Goal: Task Accomplishment & Management: Use online tool/utility

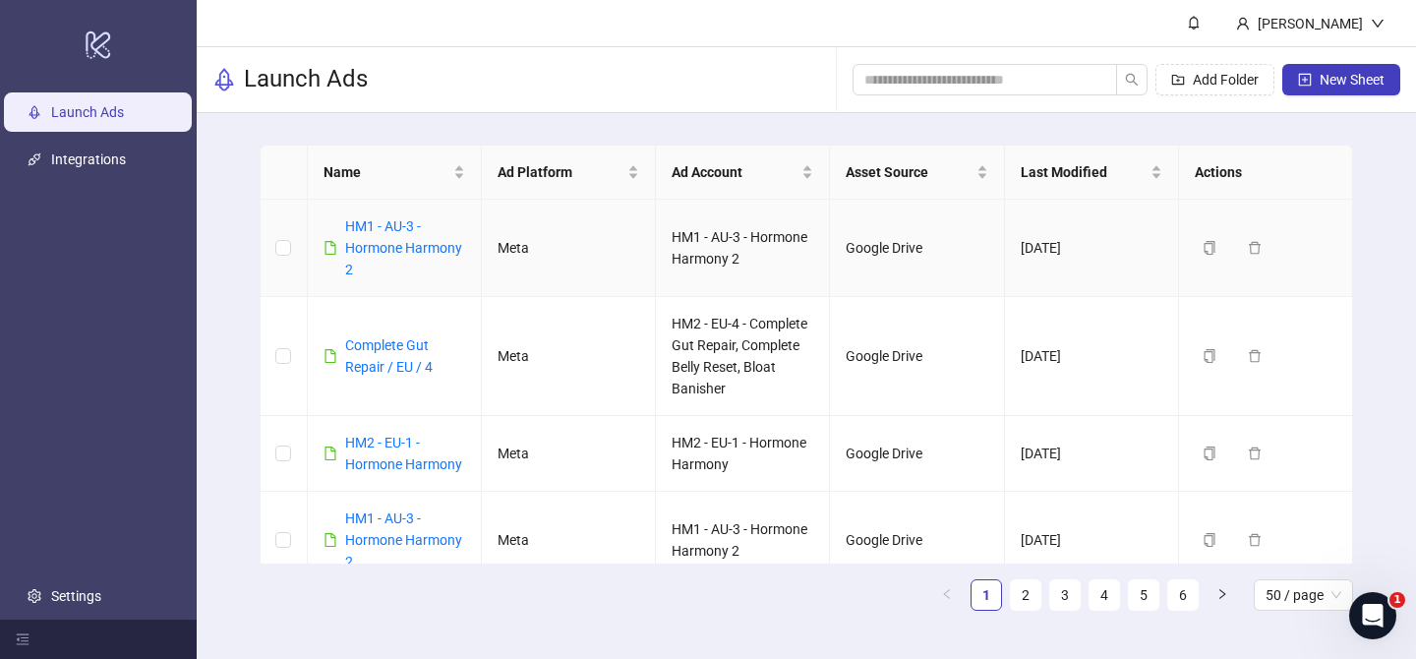
scroll to position [2139, 0]
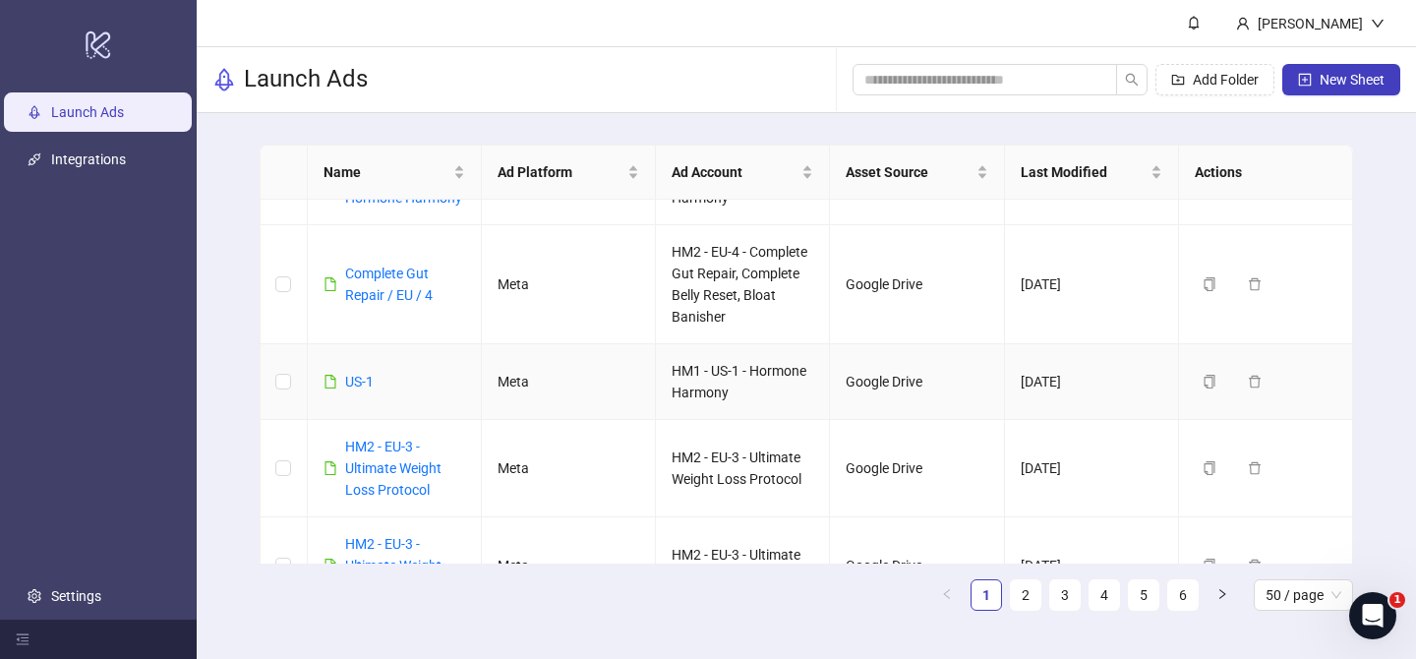
click at [360, 389] on div "US-1" at bounding box center [359, 382] width 29 height 22
click at [353, 369] on td "US-1" at bounding box center [395, 382] width 174 height 76
click at [354, 374] on link "US-1" at bounding box center [359, 382] width 29 height 16
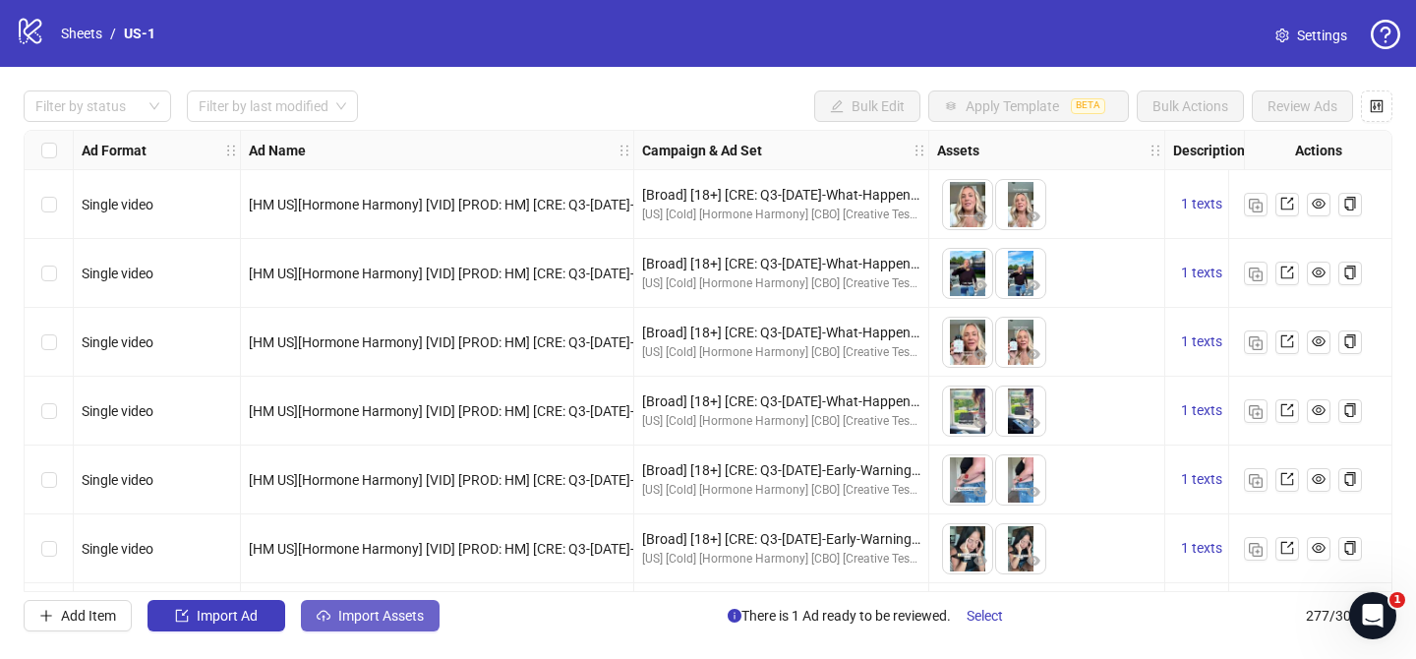
click at [395, 626] on button "Import Assets" at bounding box center [370, 615] width 139 height 31
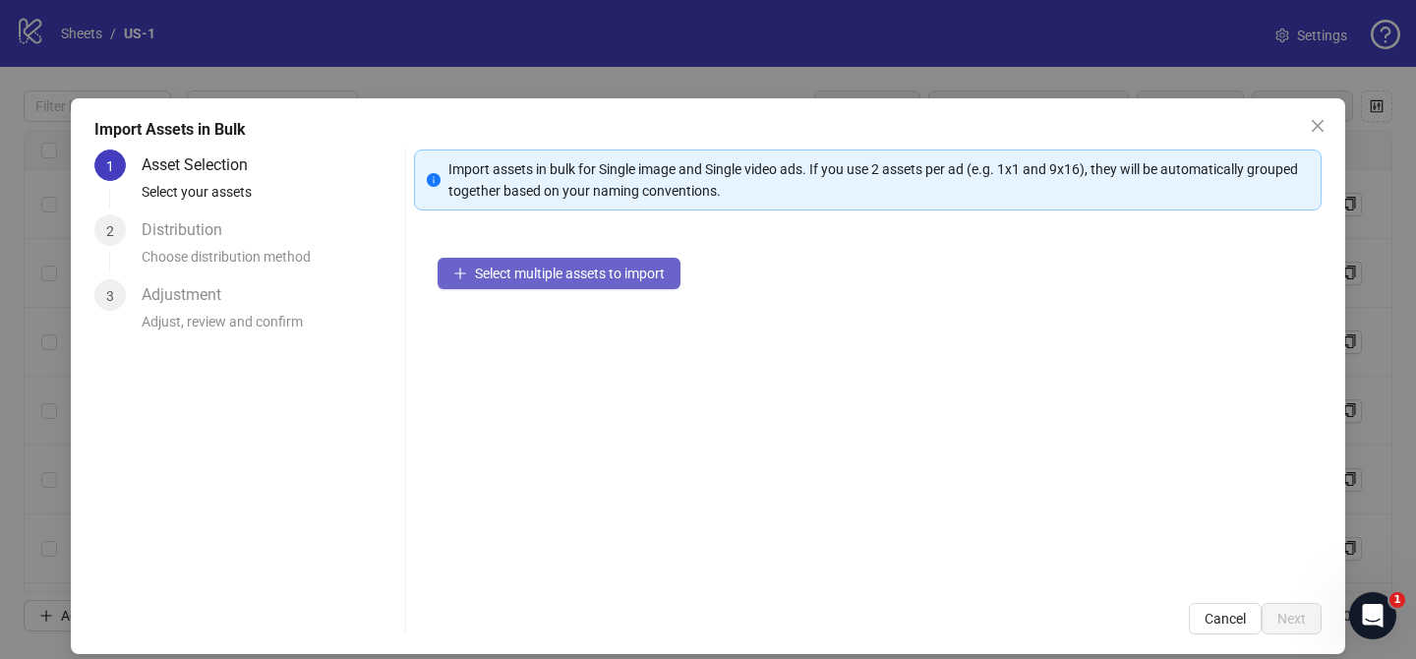
click at [539, 277] on span "Select multiple assets to import" at bounding box center [570, 273] width 190 height 16
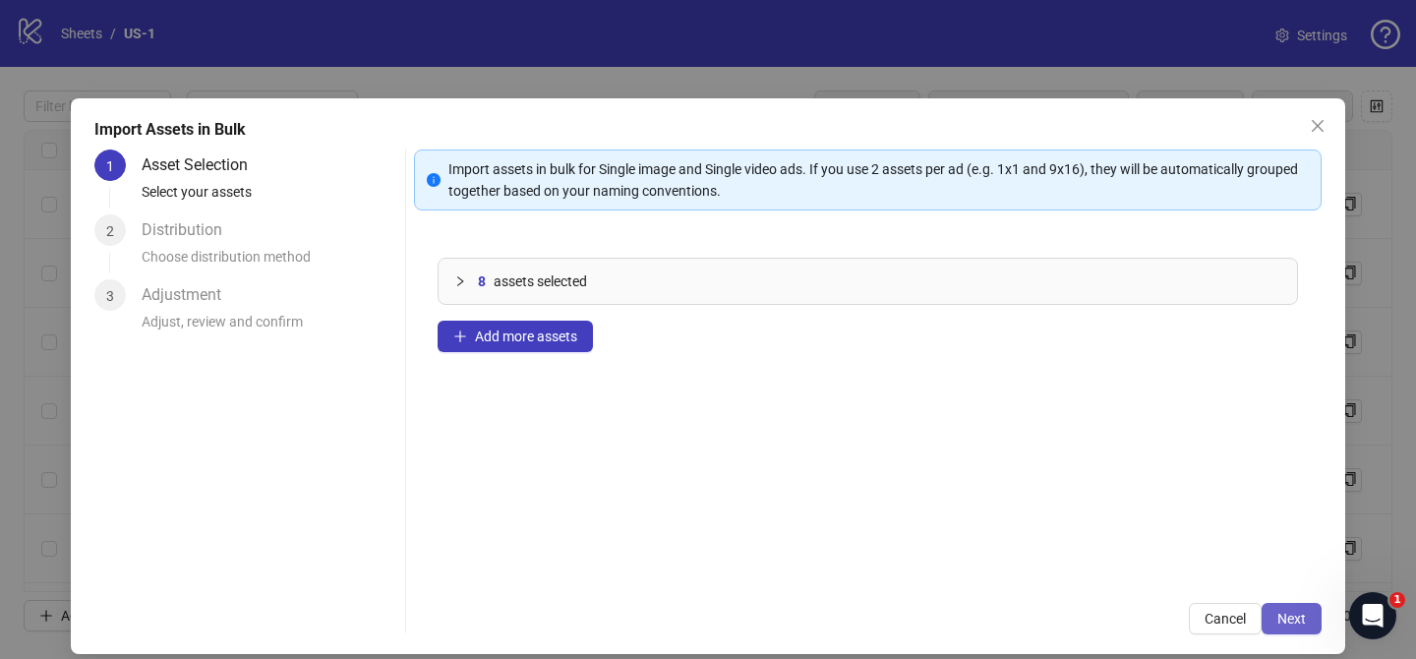
click at [1292, 610] on span "Next" at bounding box center [1291, 618] width 29 height 16
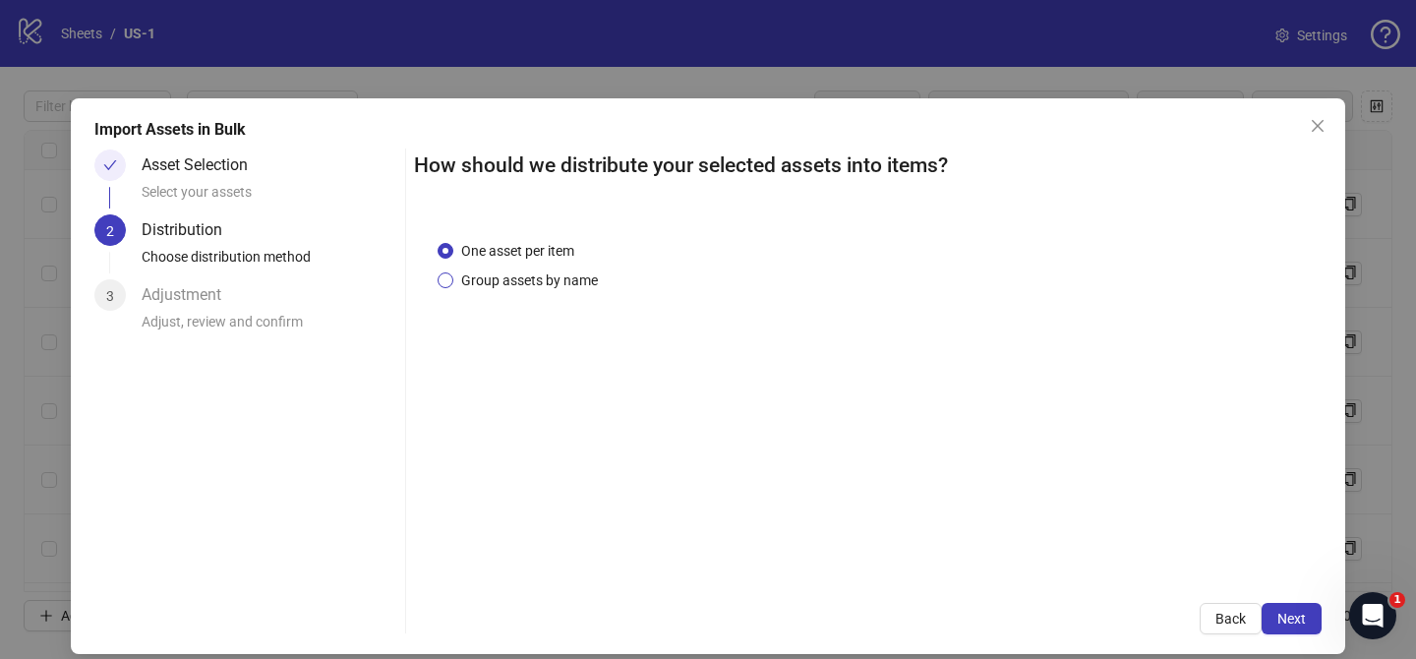
click at [511, 281] on span "Group assets by name" at bounding box center [529, 280] width 152 height 22
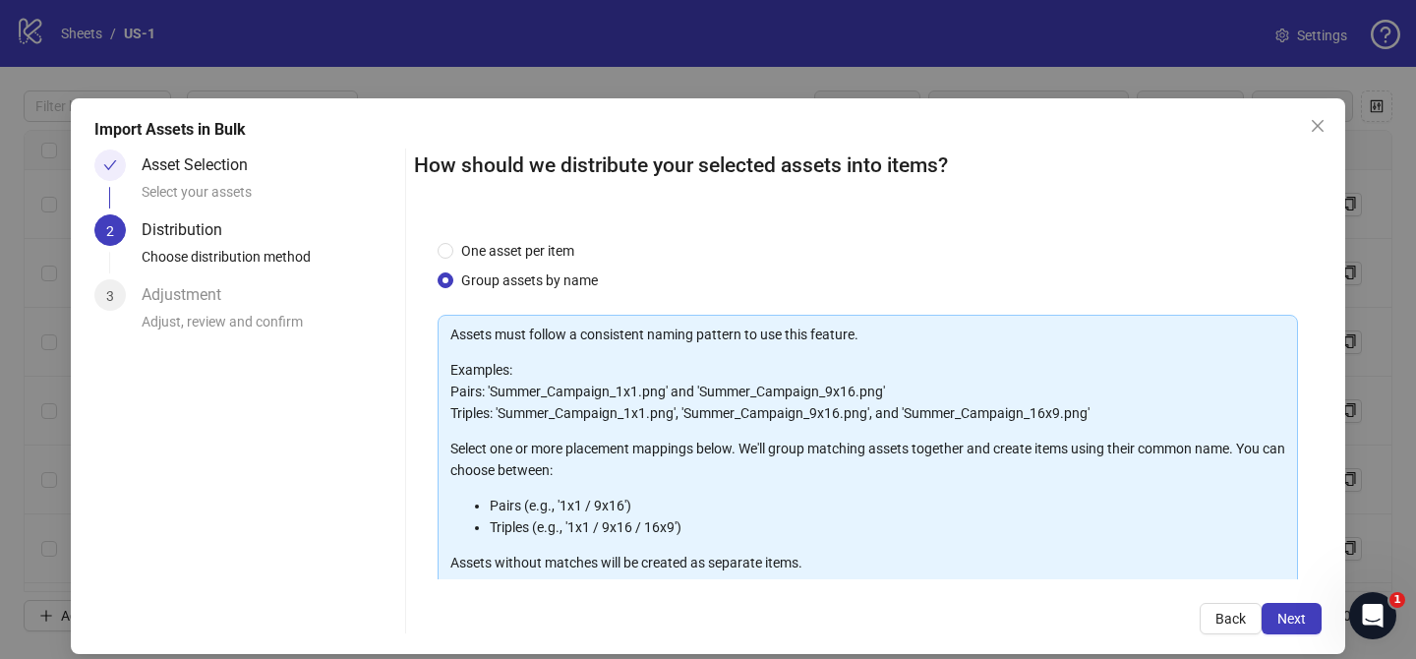
scroll to position [212, 0]
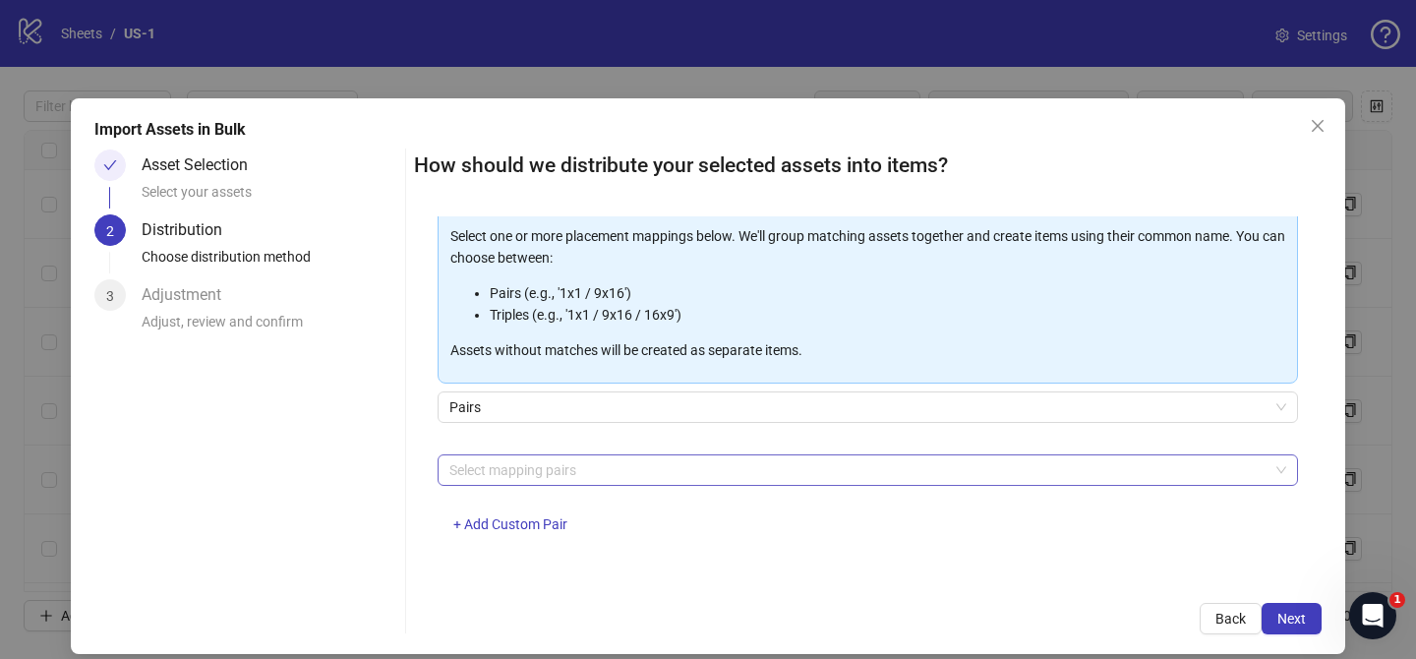
click at [511, 466] on div at bounding box center [857, 470] width 832 height 28
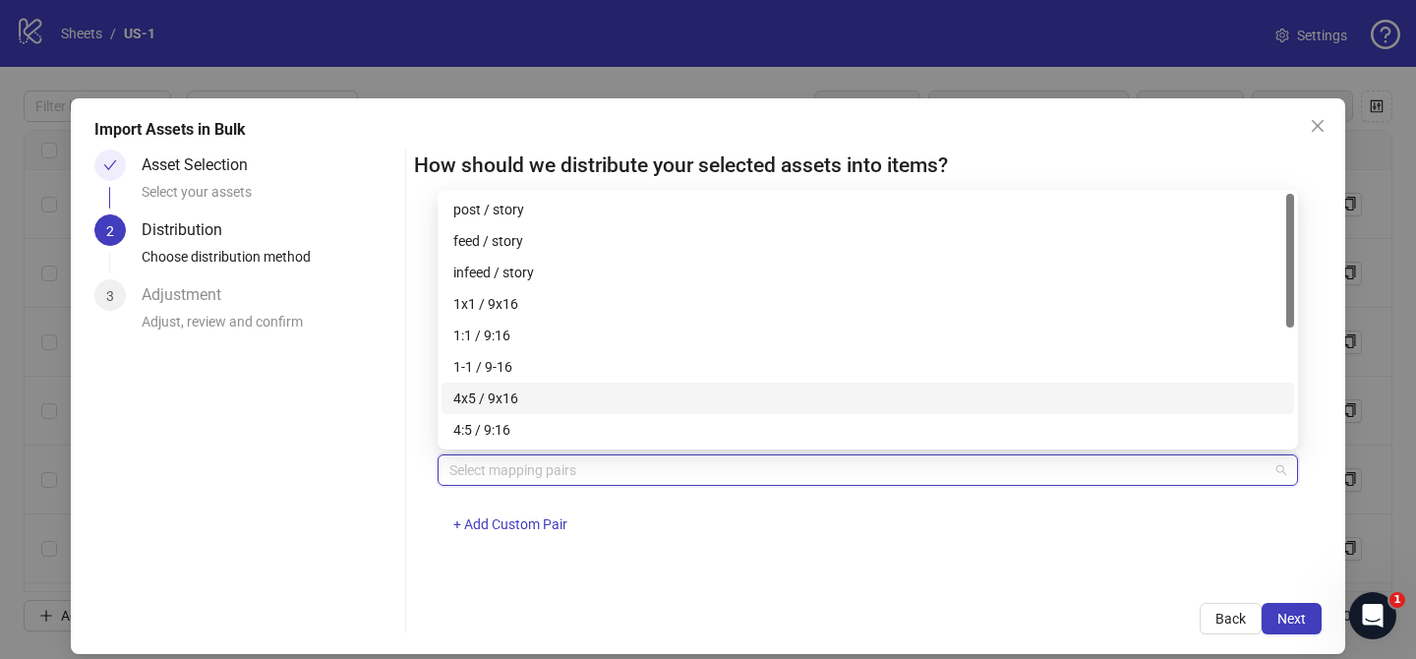
click at [518, 401] on div "4x5 / 9x16" at bounding box center [867, 398] width 829 height 22
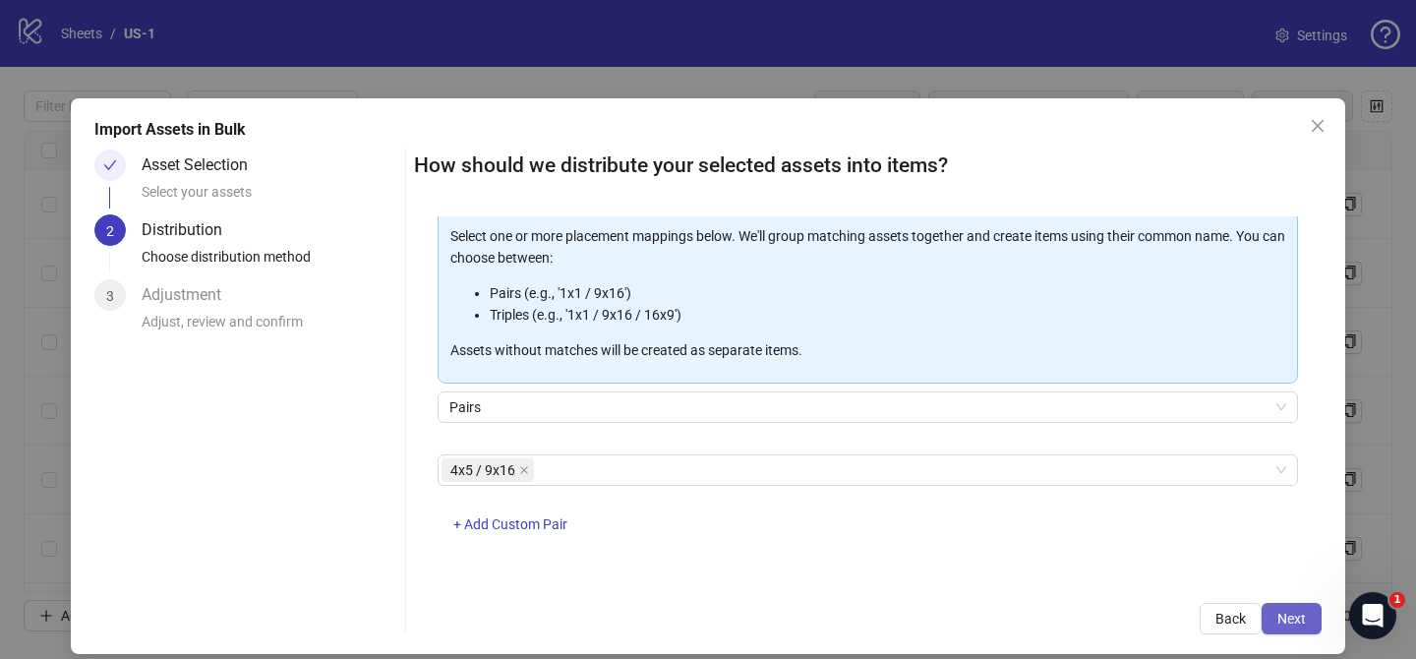
click at [1306, 619] on button "Next" at bounding box center [1291, 618] width 60 height 31
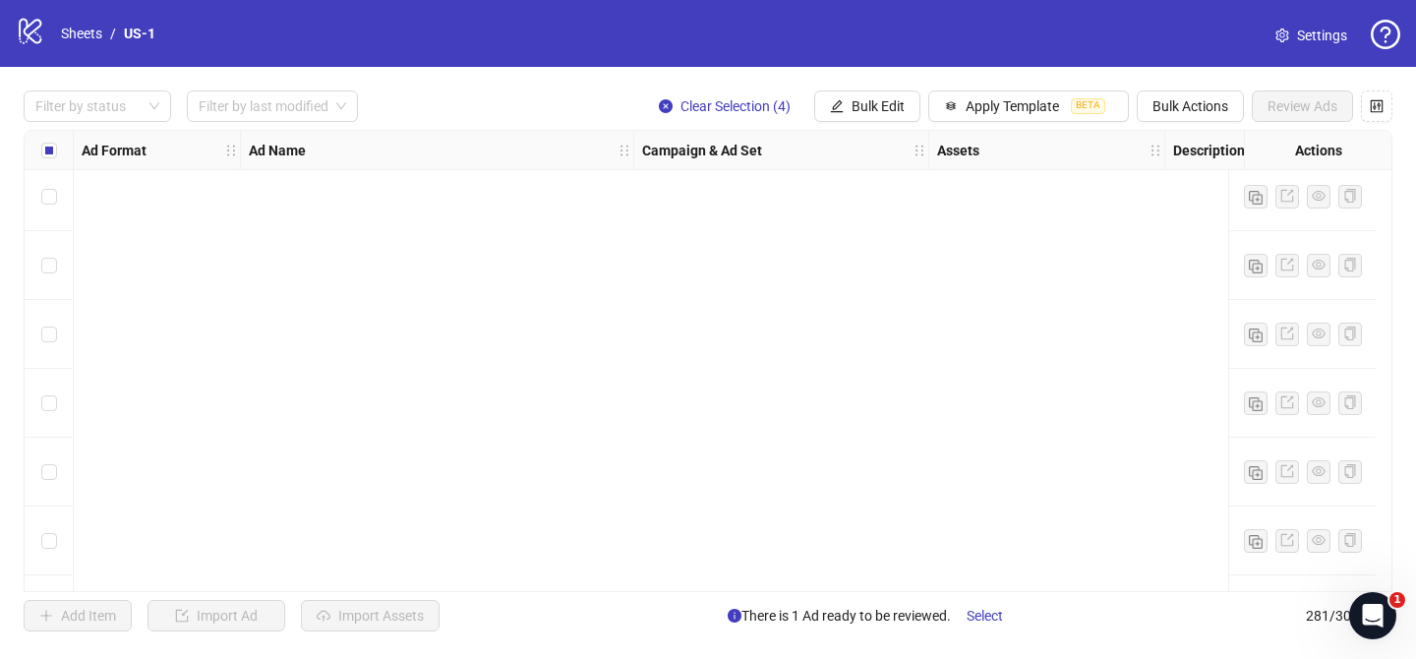
scroll to position [18923, 0]
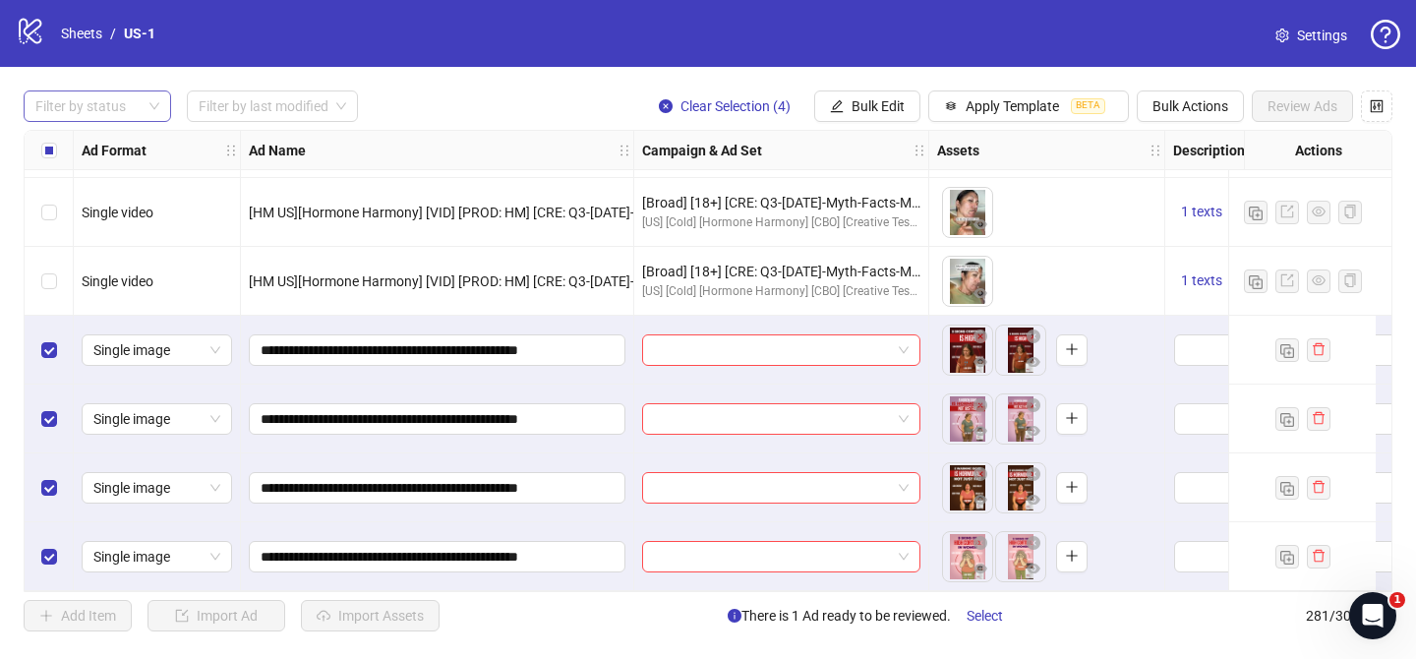
click at [77, 108] on div at bounding box center [87, 106] width 119 height 28
click at [78, 142] on div "Draft" at bounding box center [97, 147] width 116 height 22
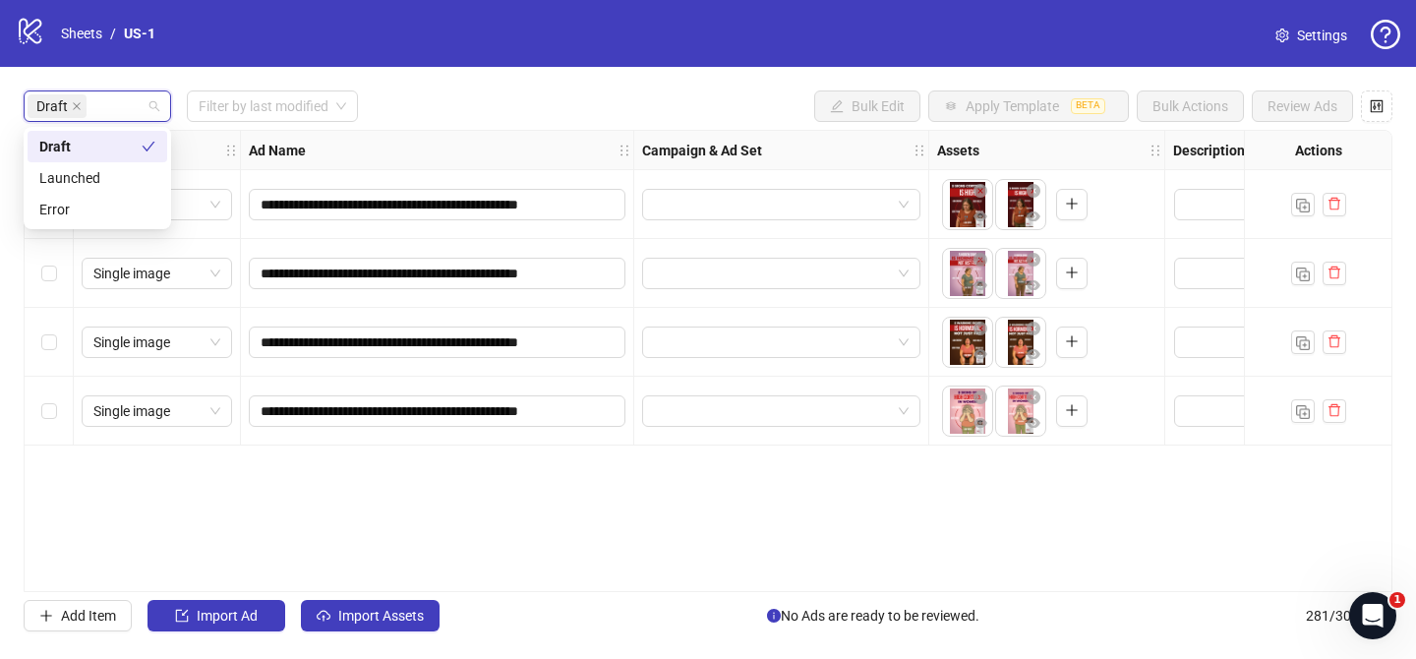
scroll to position [0, 0]
click at [401, 620] on span "Import Assets" at bounding box center [381, 615] width 86 height 16
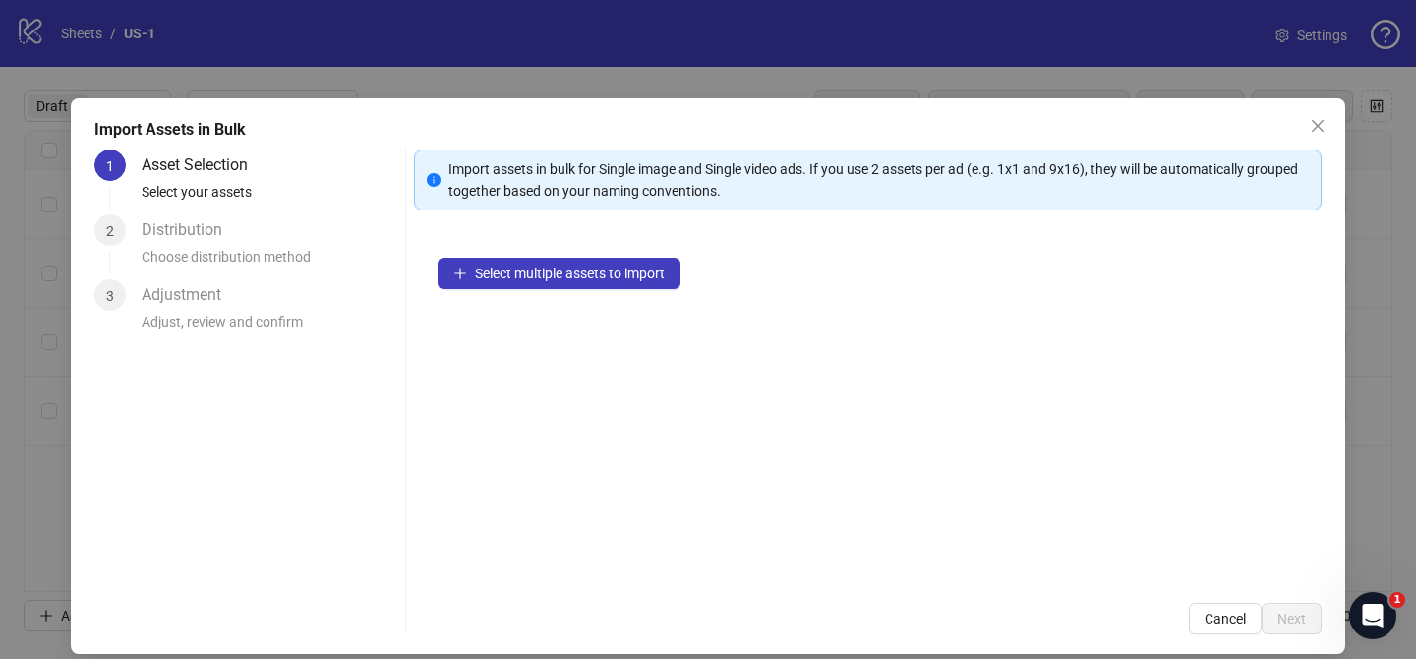
click at [563, 247] on div "Select multiple assets to import" at bounding box center [867, 406] width 907 height 345
click at [563, 261] on button "Select multiple assets to import" at bounding box center [558, 273] width 243 height 31
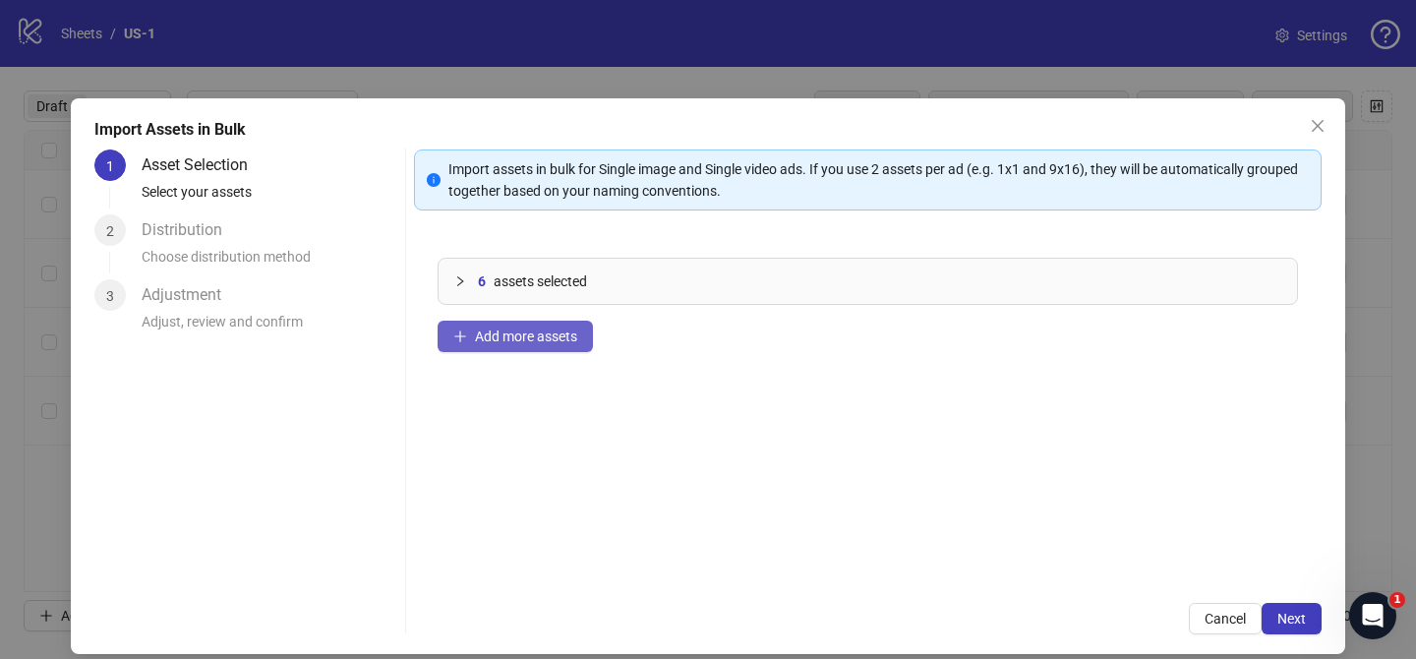
click at [540, 334] on span "Add more assets" at bounding box center [526, 336] width 102 height 16
click at [1288, 617] on span "Next" at bounding box center [1291, 618] width 29 height 16
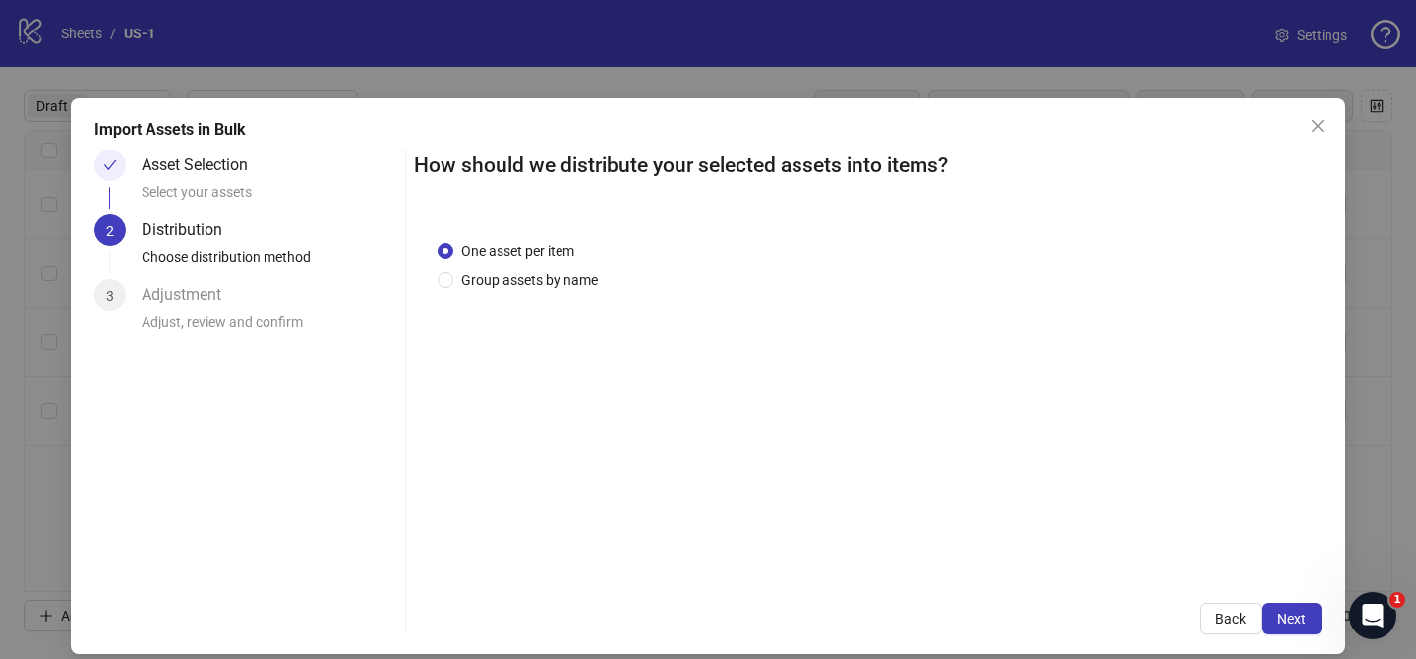
click at [529, 267] on div "One asset per item Group assets by name" at bounding box center [521, 265] width 168 height 51
click at [529, 275] on span "Group assets by name" at bounding box center [529, 280] width 152 height 22
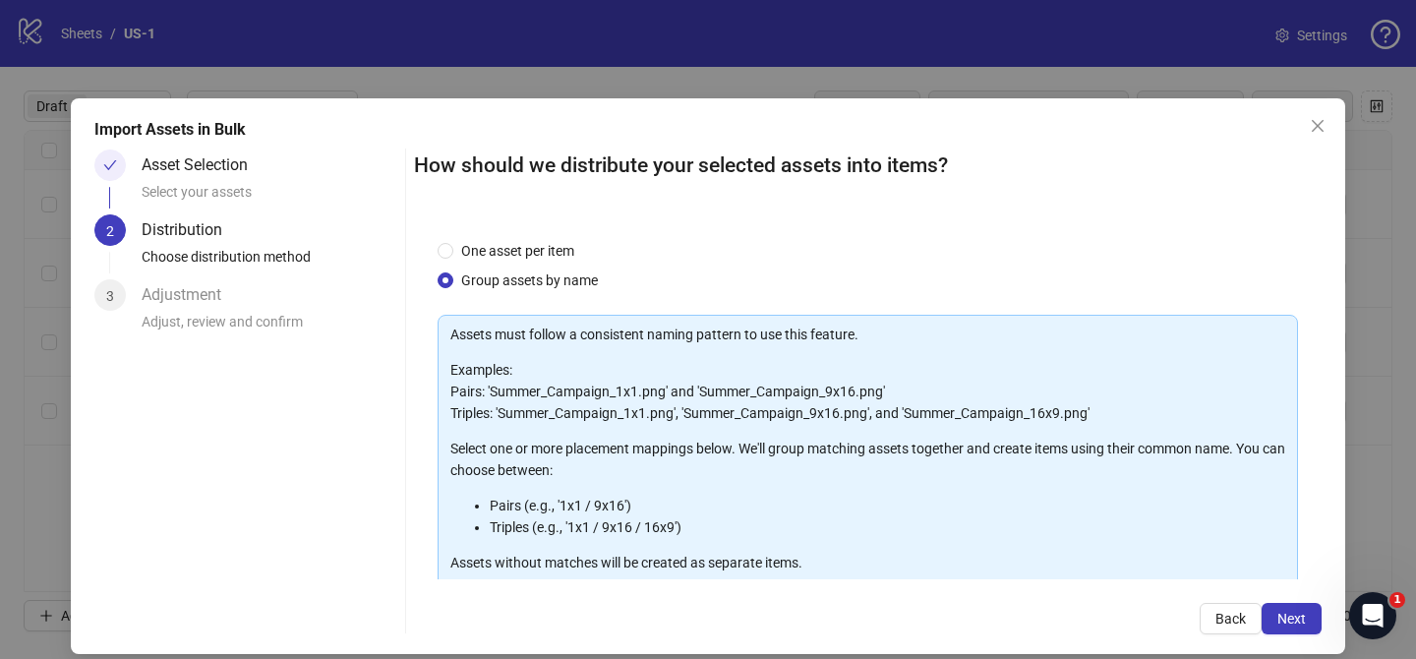
scroll to position [212, 0]
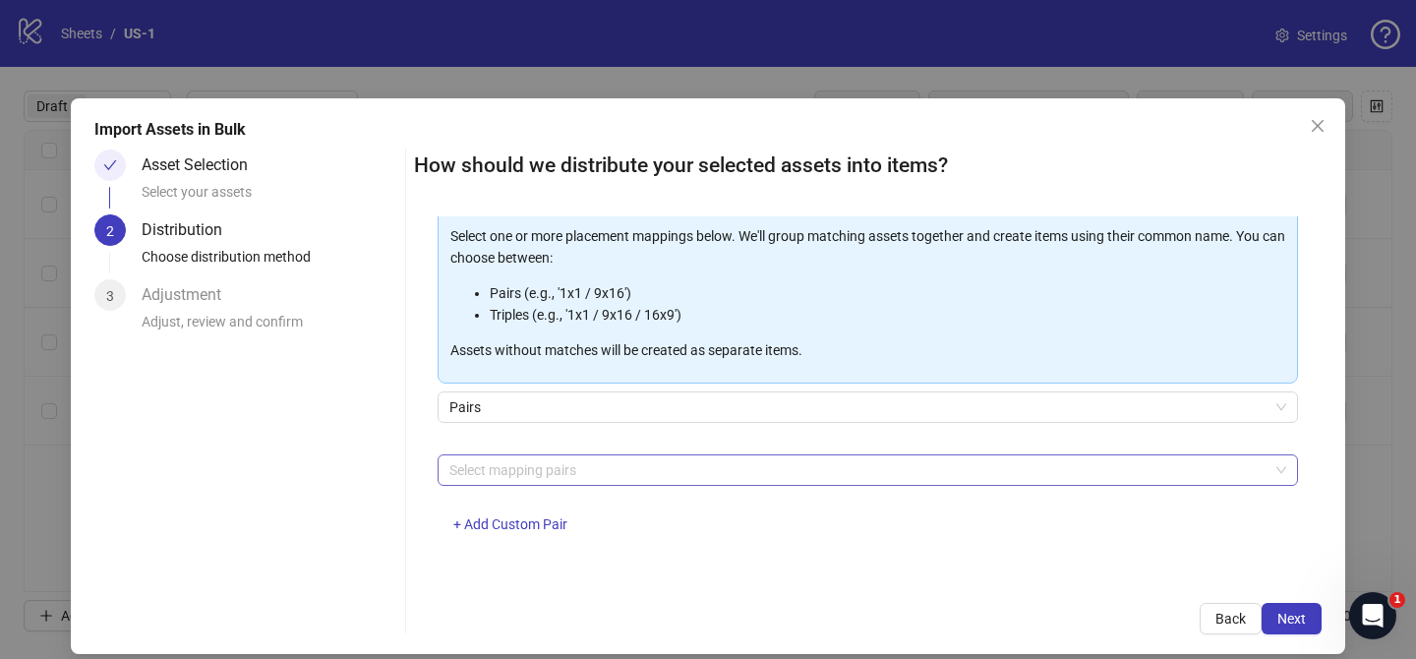
click at [541, 461] on div at bounding box center [857, 470] width 832 height 28
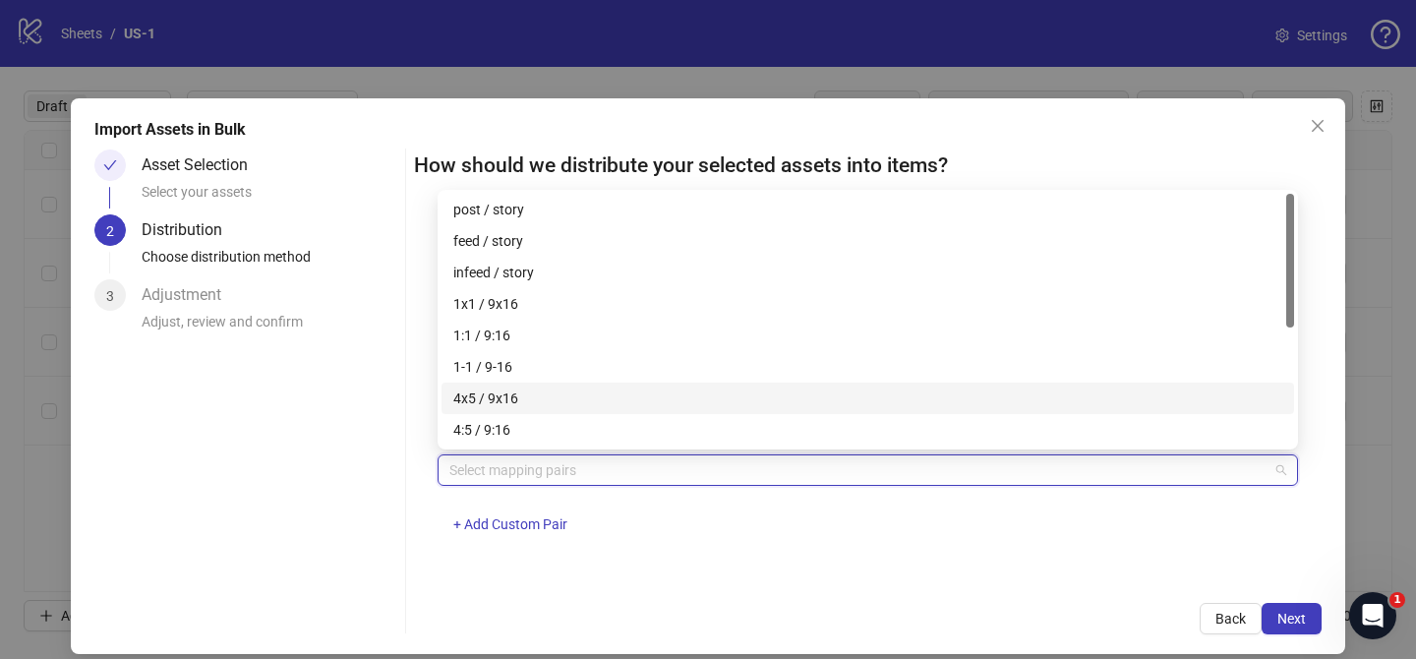
click at [542, 393] on div "4x5 / 9x16" at bounding box center [867, 398] width 829 height 22
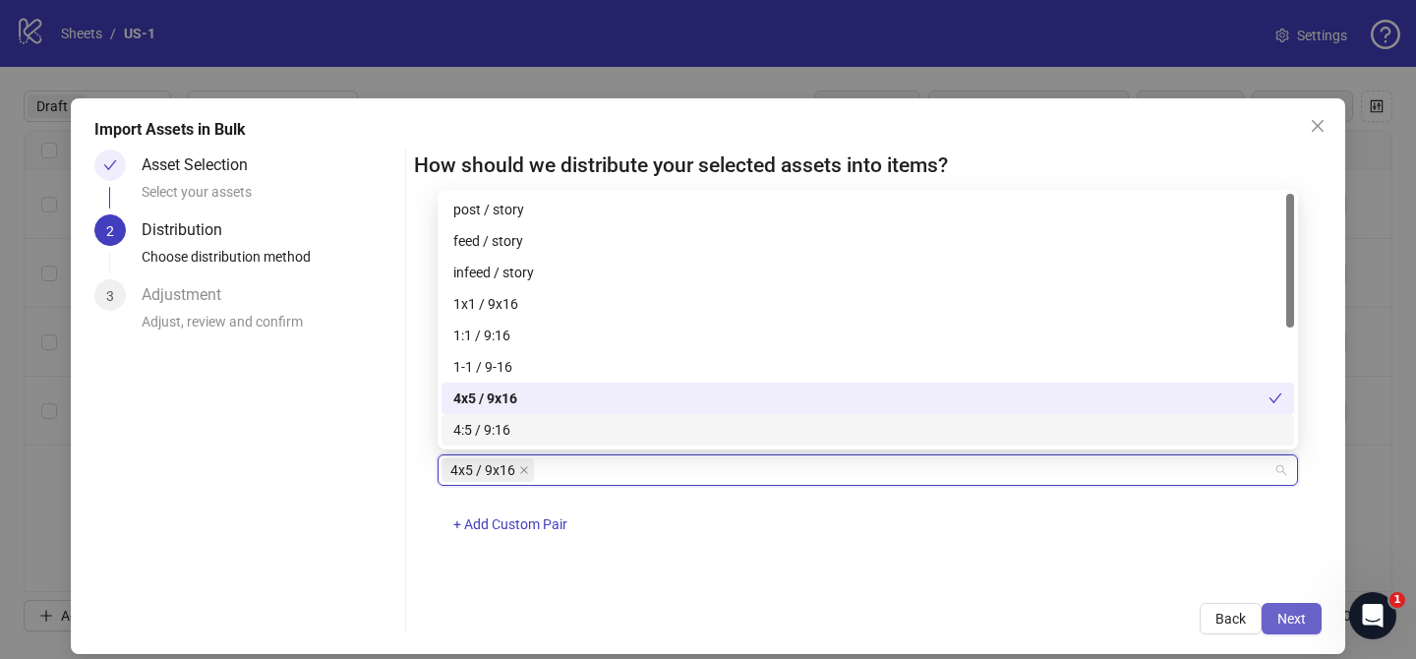
click at [1302, 625] on span "Next" at bounding box center [1291, 618] width 29 height 16
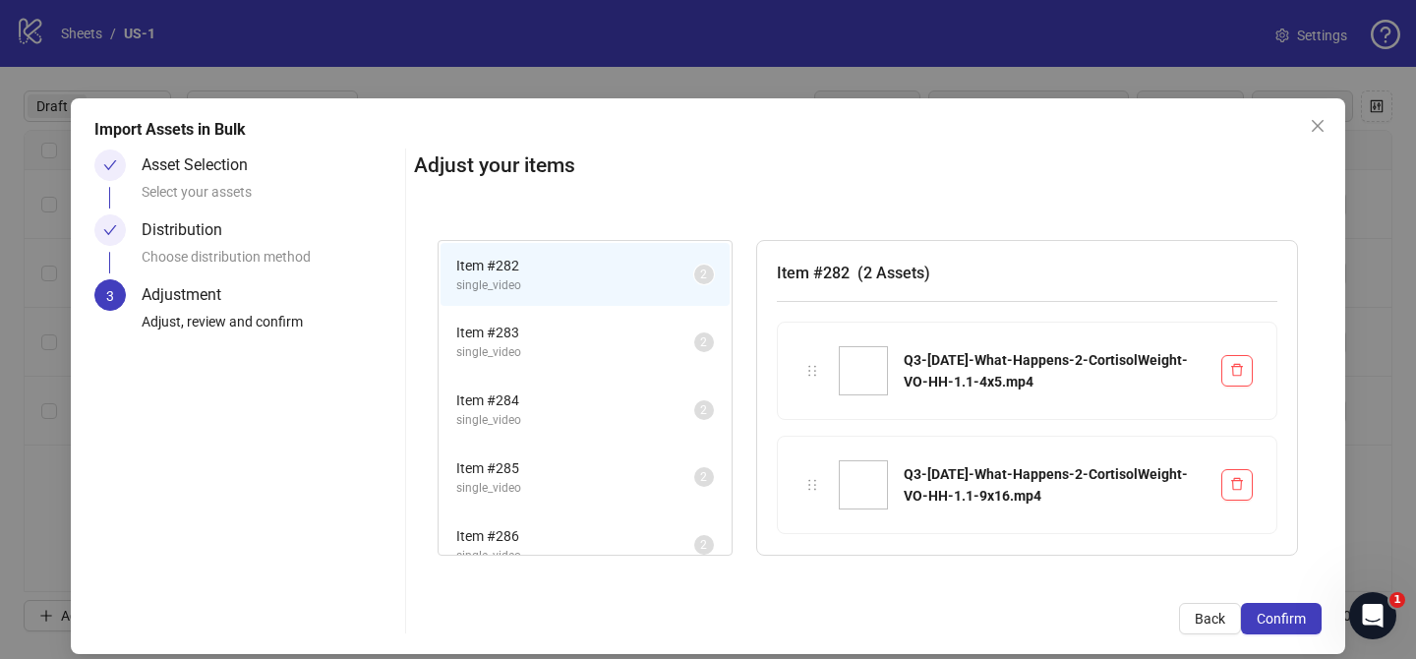
click at [1302, 625] on span "Confirm" at bounding box center [1280, 618] width 49 height 16
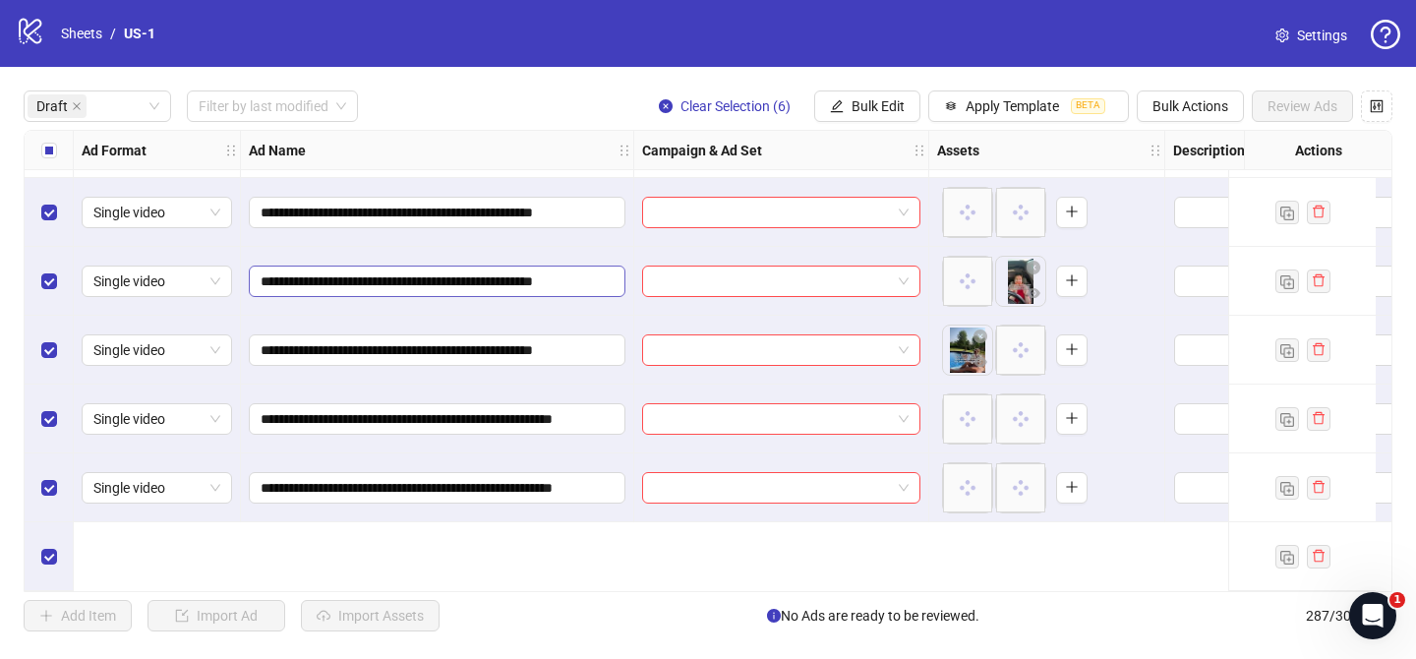
scroll to position [0, 0]
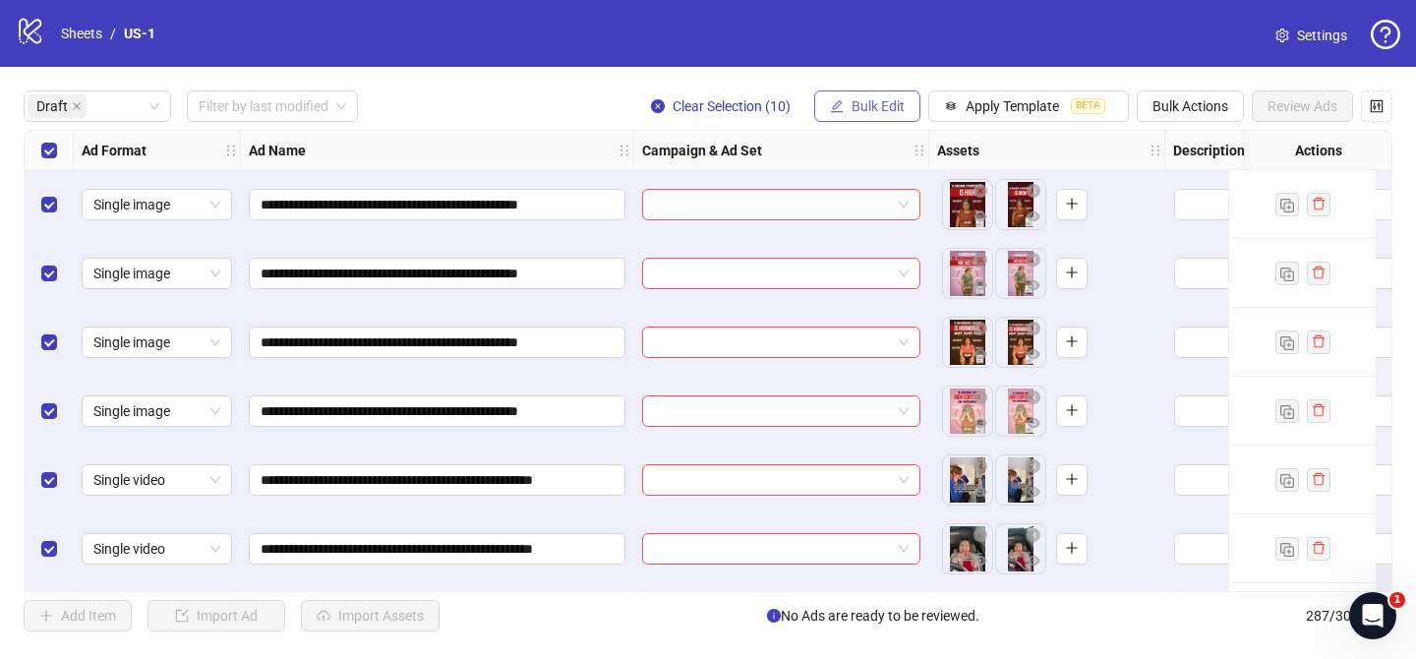
click at [878, 107] on span "Bulk Edit" at bounding box center [877, 106] width 53 height 16
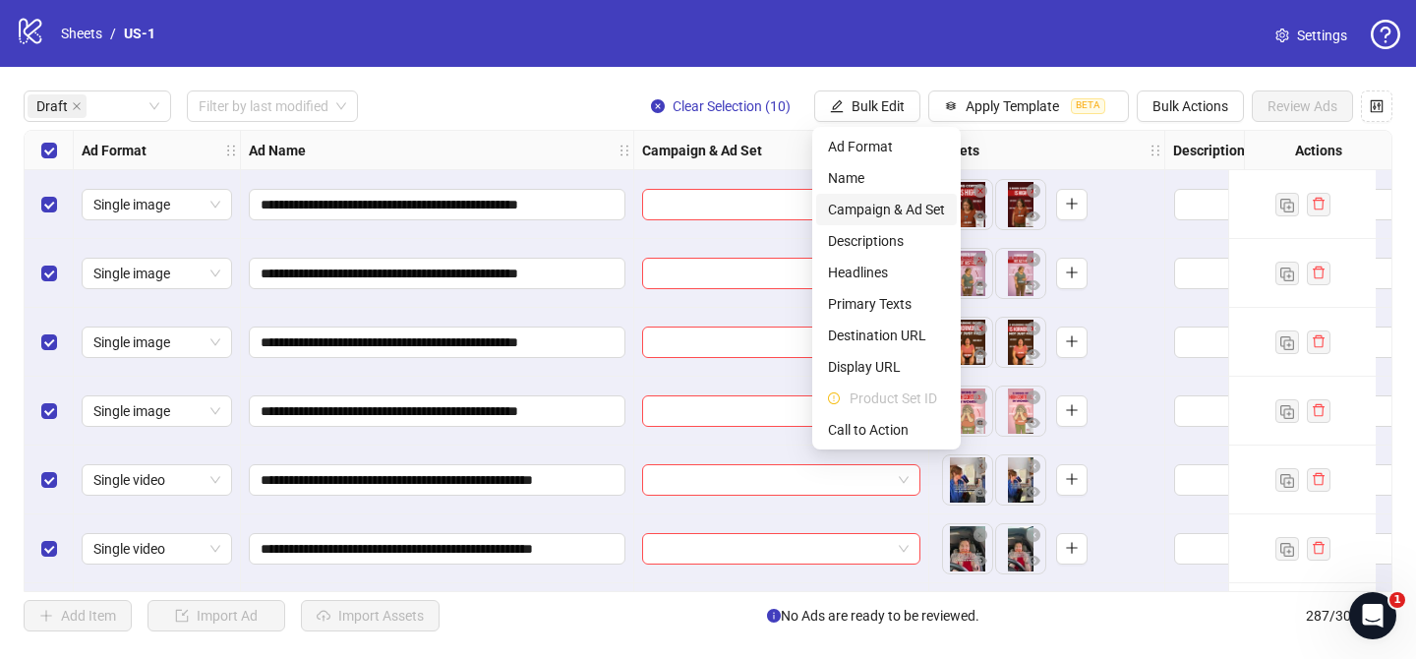
click at [897, 204] on span "Campaign & Ad Set" at bounding box center [886, 210] width 117 height 22
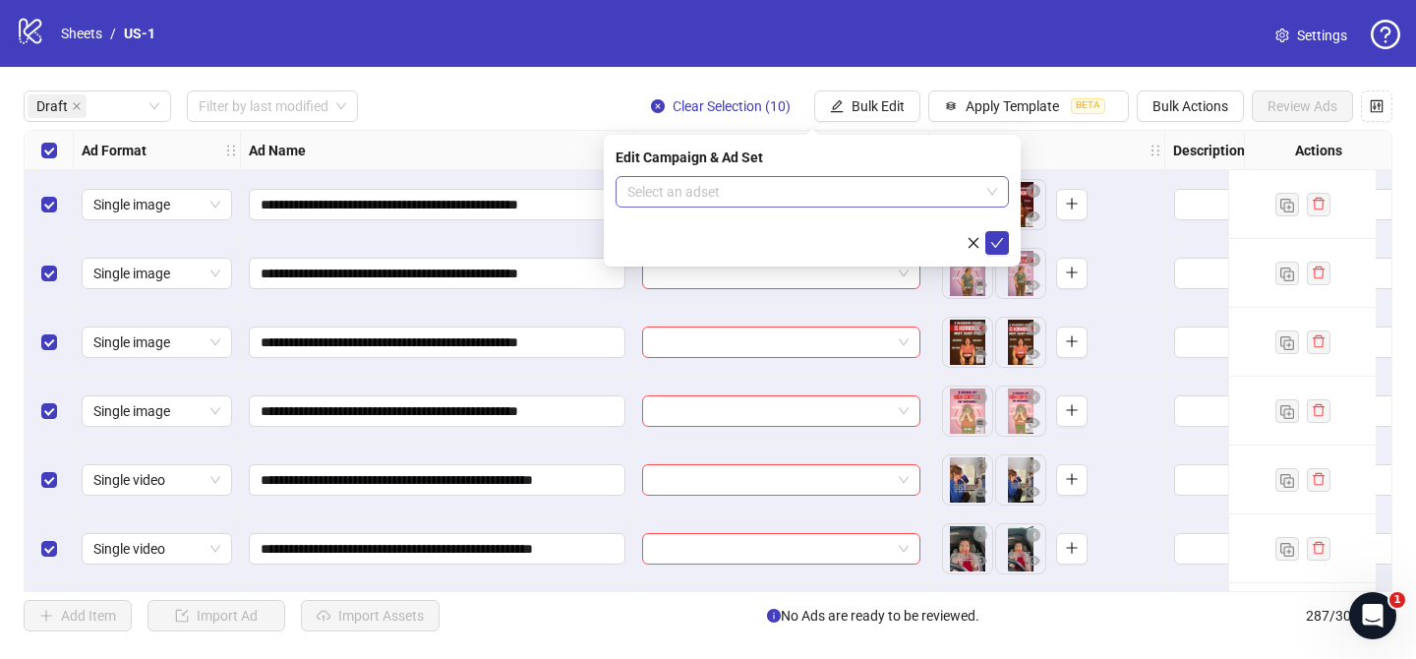
click at [899, 197] on input "search" at bounding box center [803, 191] width 352 height 29
paste input "**********"
type input "**********"
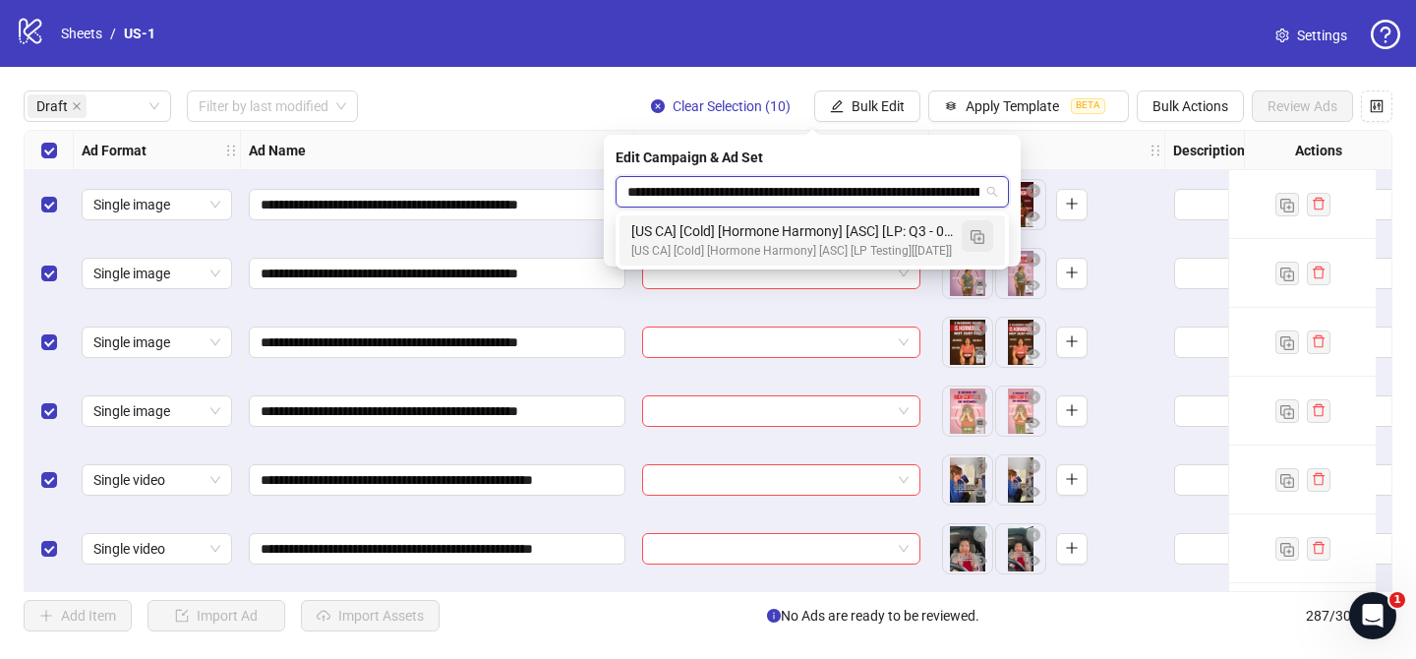
scroll to position [0, 235]
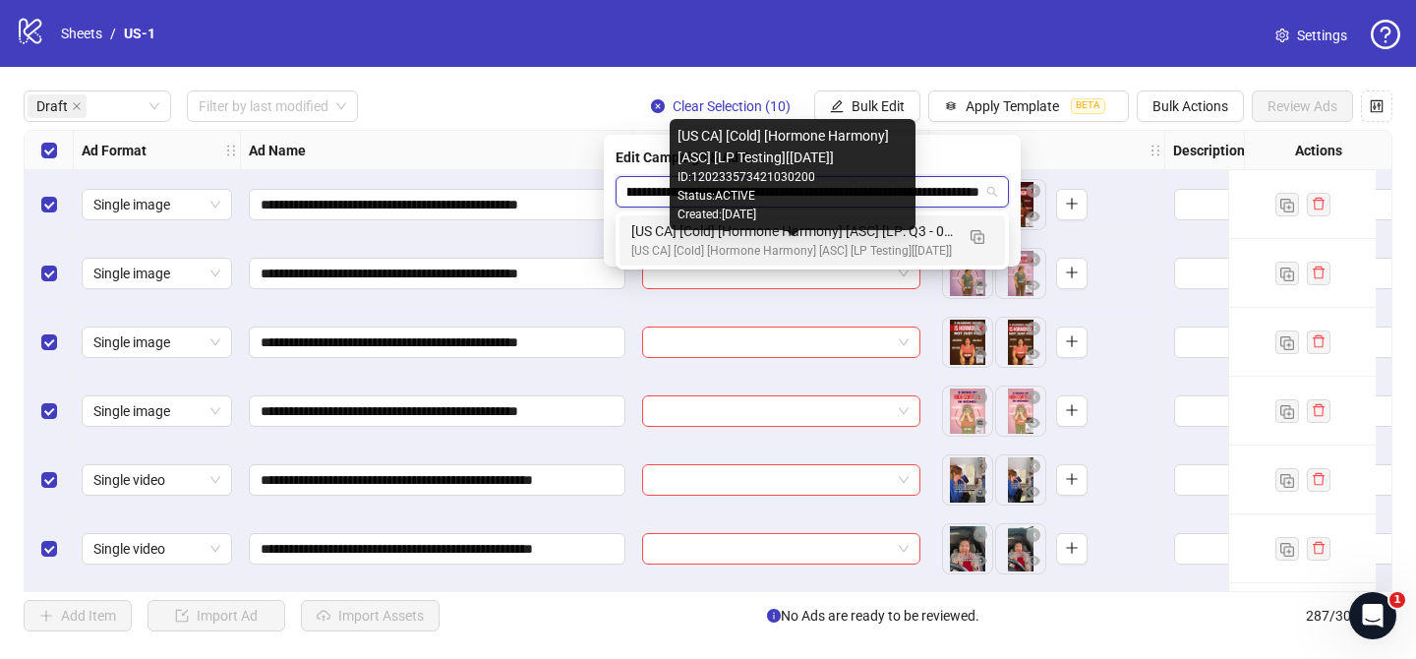
click at [874, 238] on div "[US CA] [Cold] [Hormone Harmony] [ASC] [LP: Q3 - 09.25 - High Cortisol - LP - H…" at bounding box center [792, 231] width 322 height 22
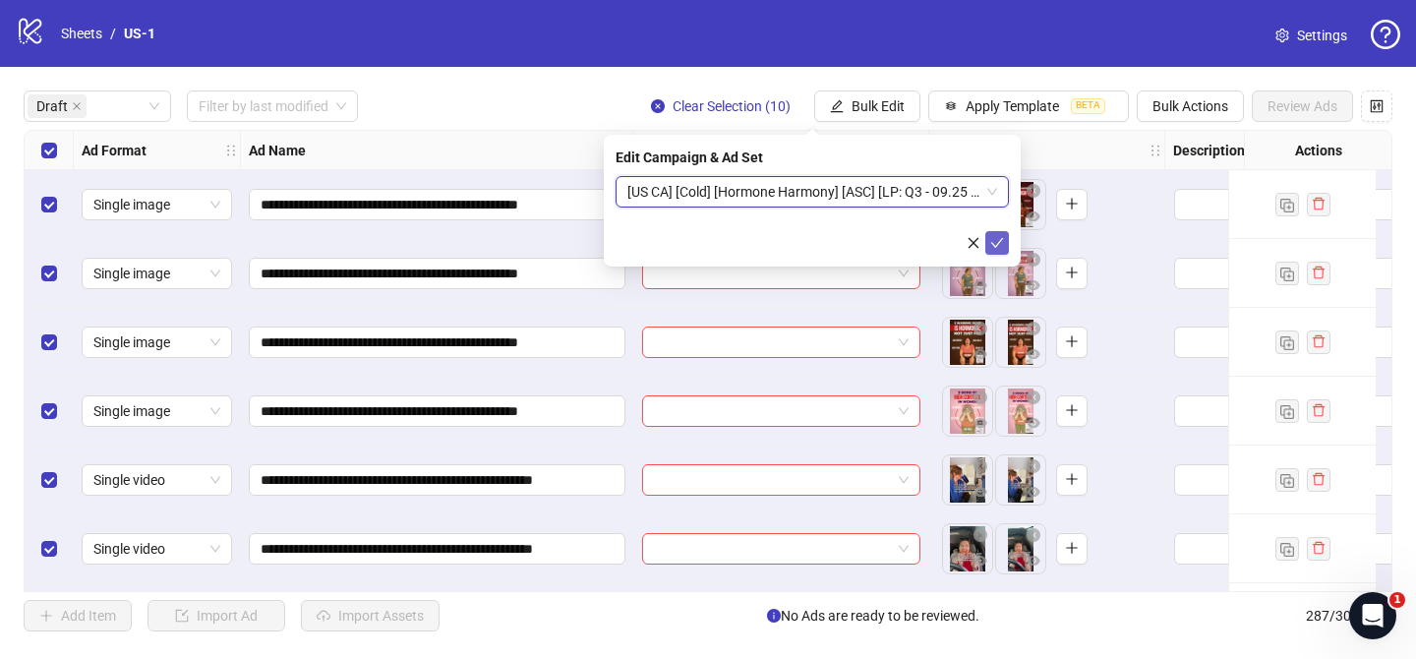
click at [990, 245] on icon "check" at bounding box center [997, 243] width 14 height 14
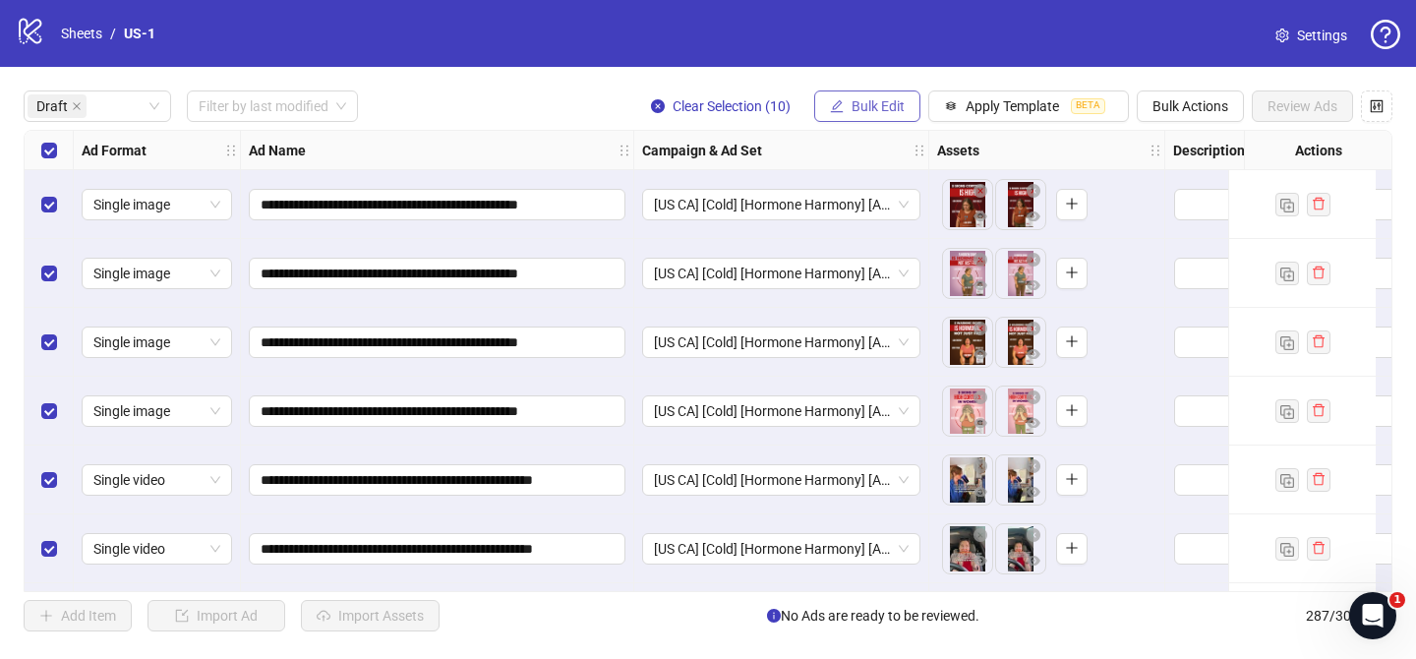
click at [886, 94] on button "Bulk Edit" at bounding box center [867, 105] width 106 height 31
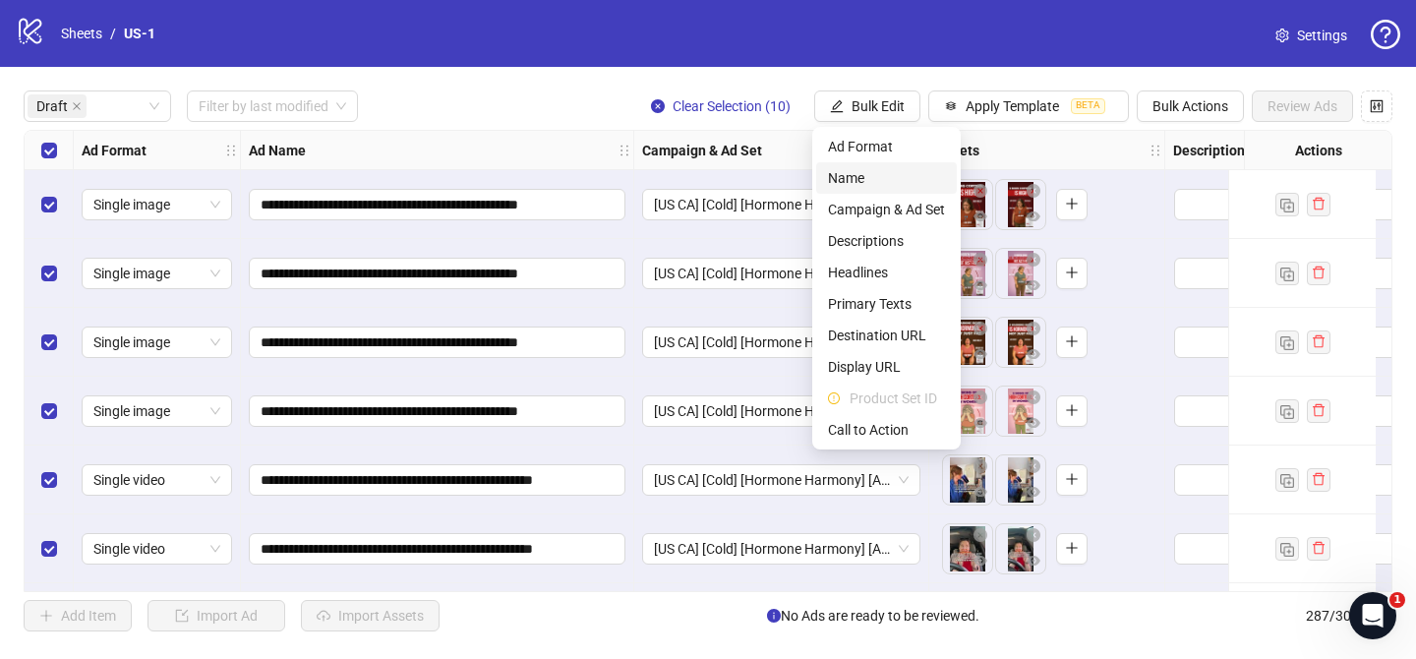
click at [844, 172] on span "Name" at bounding box center [886, 178] width 117 height 22
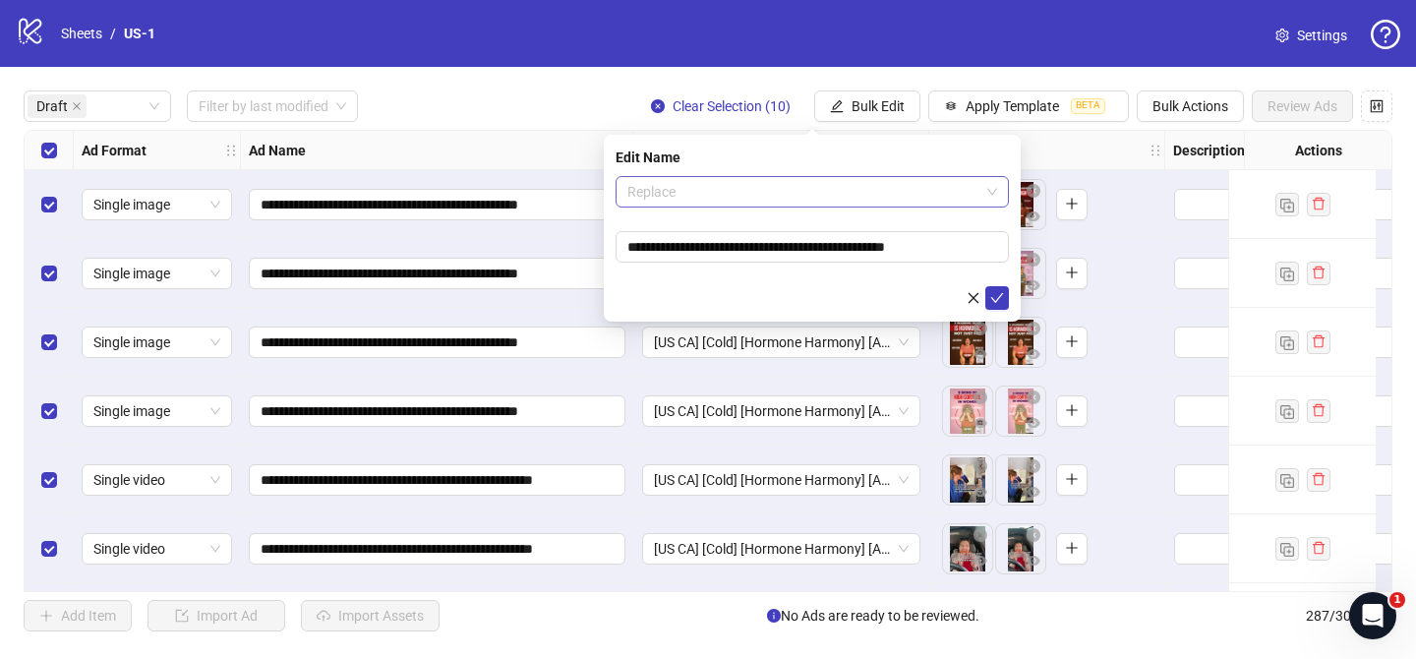
click at [793, 188] on span "Replace" at bounding box center [812, 191] width 370 height 29
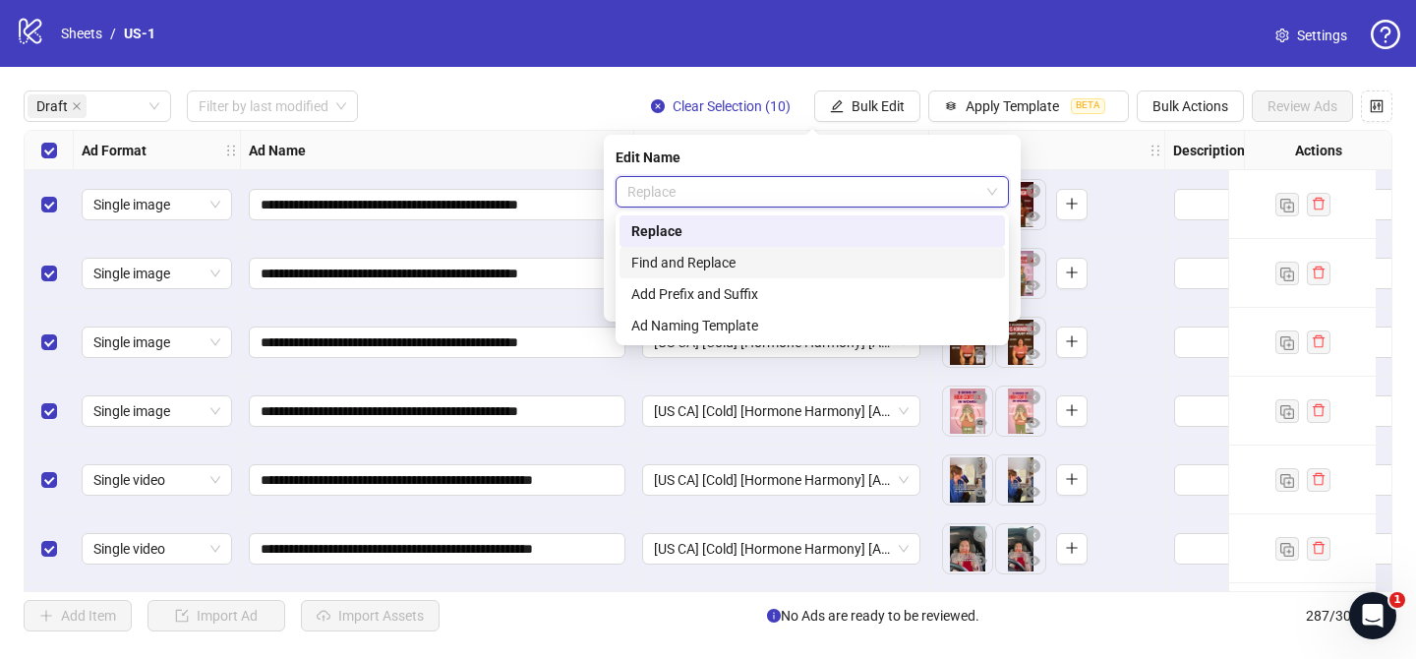
click at [724, 291] on div "Add Prefix and Suffix" at bounding box center [812, 294] width 362 height 22
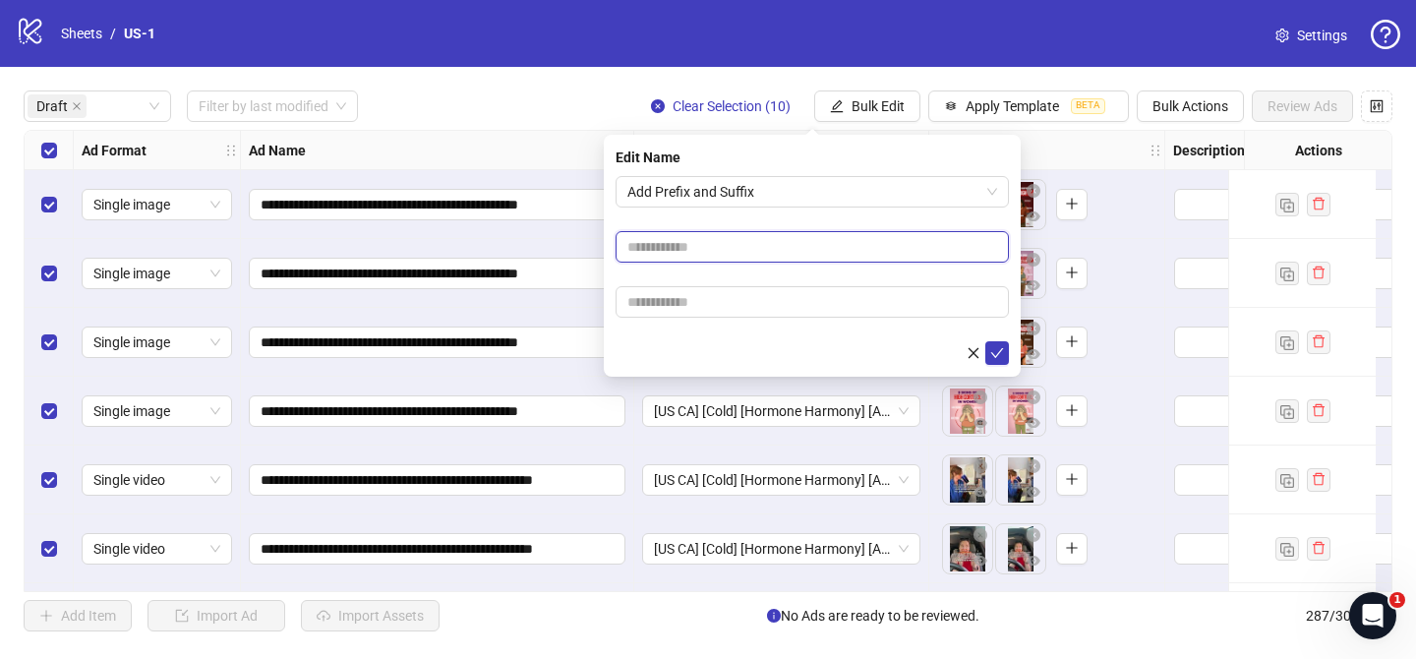
click at [737, 244] on input "text" at bounding box center [811, 246] width 393 height 31
paste input "**********"
type input "**********"
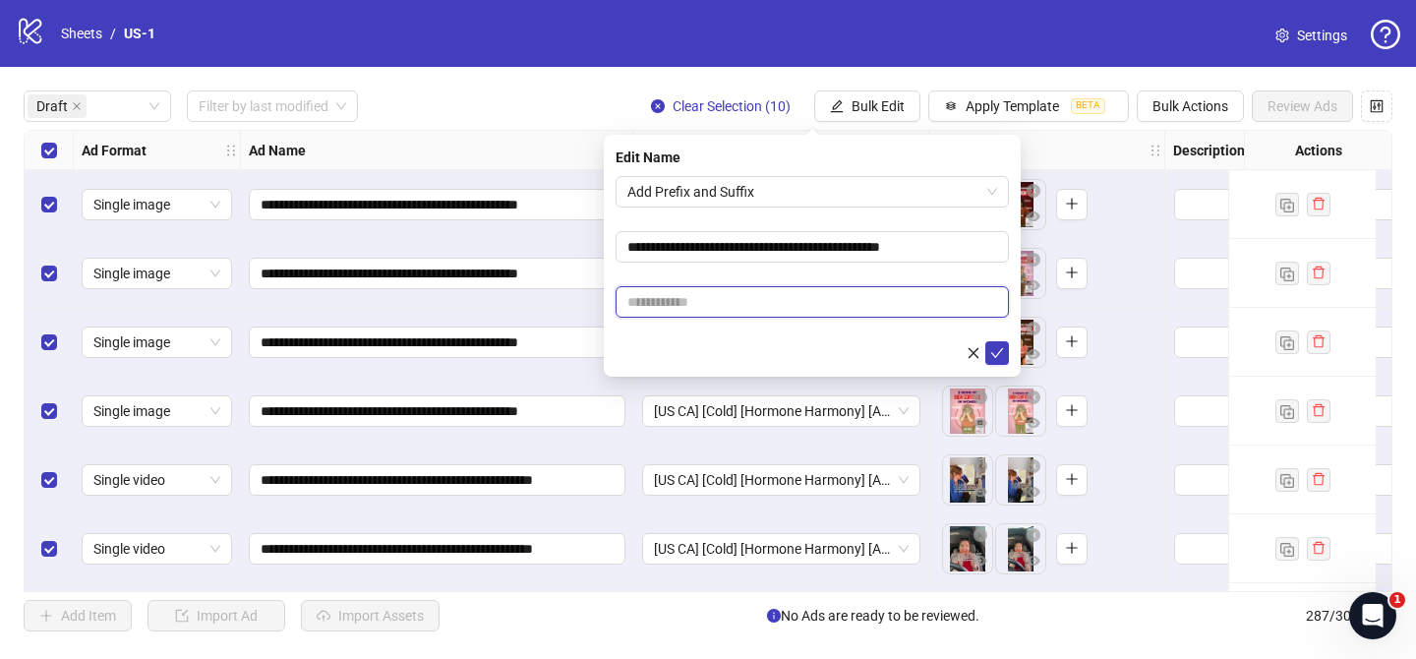
click at [845, 299] on input "text" at bounding box center [811, 301] width 393 height 31
paste input "**********"
type input "**********"
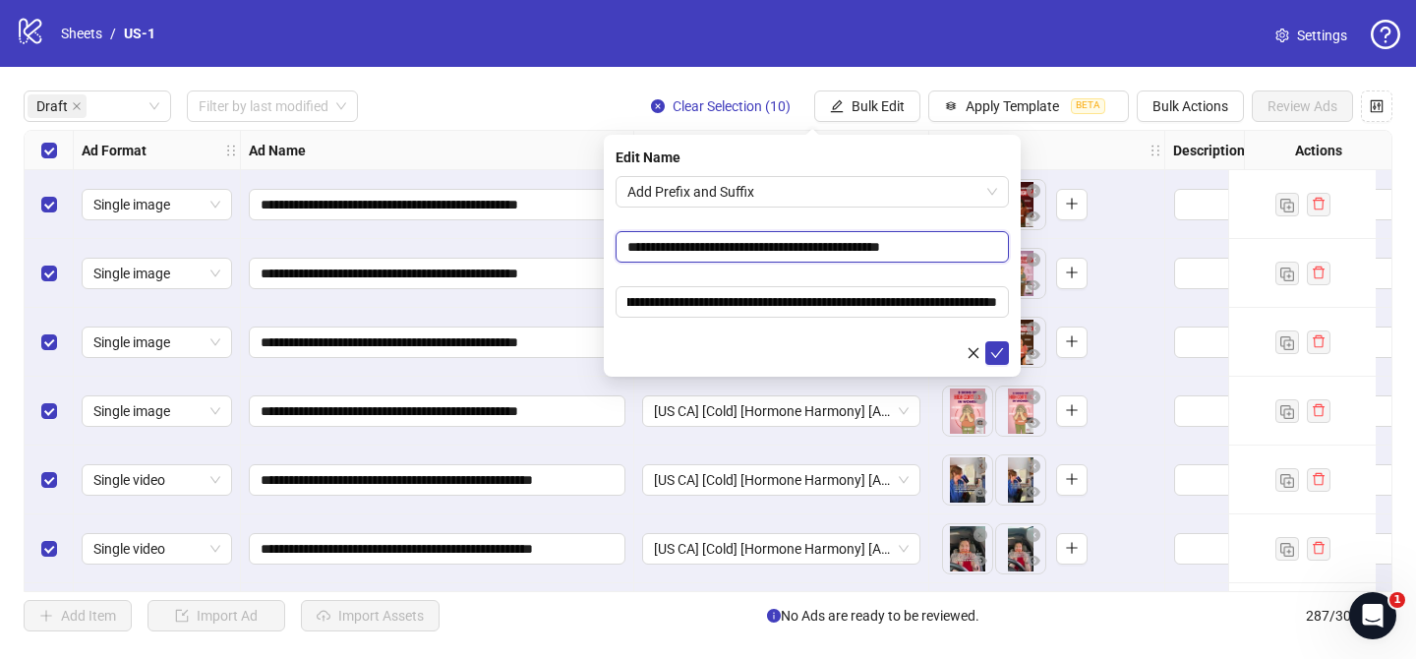
click at [839, 251] on input "**********" at bounding box center [811, 246] width 393 height 31
type input "**********"
click at [990, 352] on icon "check" at bounding box center [997, 353] width 14 height 14
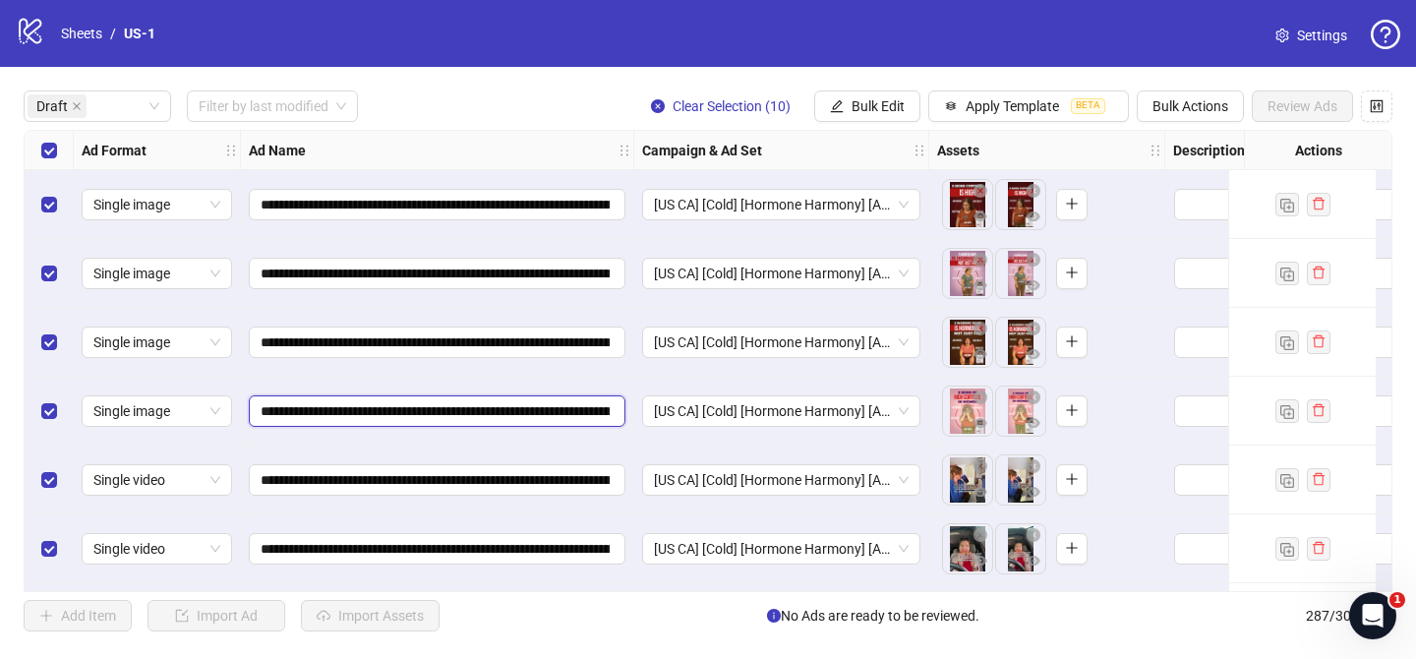
click at [451, 411] on input "**********" at bounding box center [434, 411] width 349 height 22
click at [452, 410] on input "**********" at bounding box center [434, 411] width 349 height 22
type input "**********"
click at [446, 419] on input "**********" at bounding box center [434, 411] width 349 height 22
click at [446, 418] on input "**********" at bounding box center [434, 411] width 349 height 22
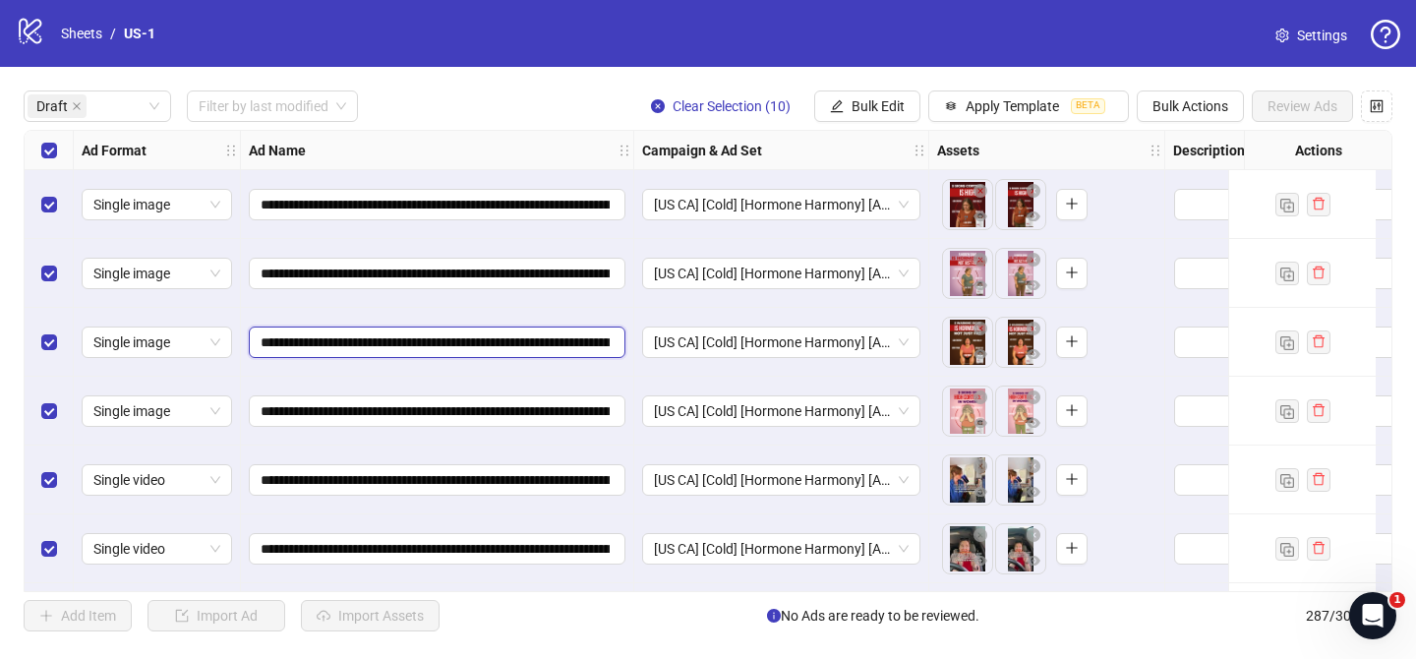
click at [452, 339] on input "**********" at bounding box center [434, 342] width 349 height 22
click at [453, 339] on input "**********" at bounding box center [434, 342] width 349 height 22
click at [450, 341] on input "**********" at bounding box center [434, 342] width 349 height 22
paste input "***"
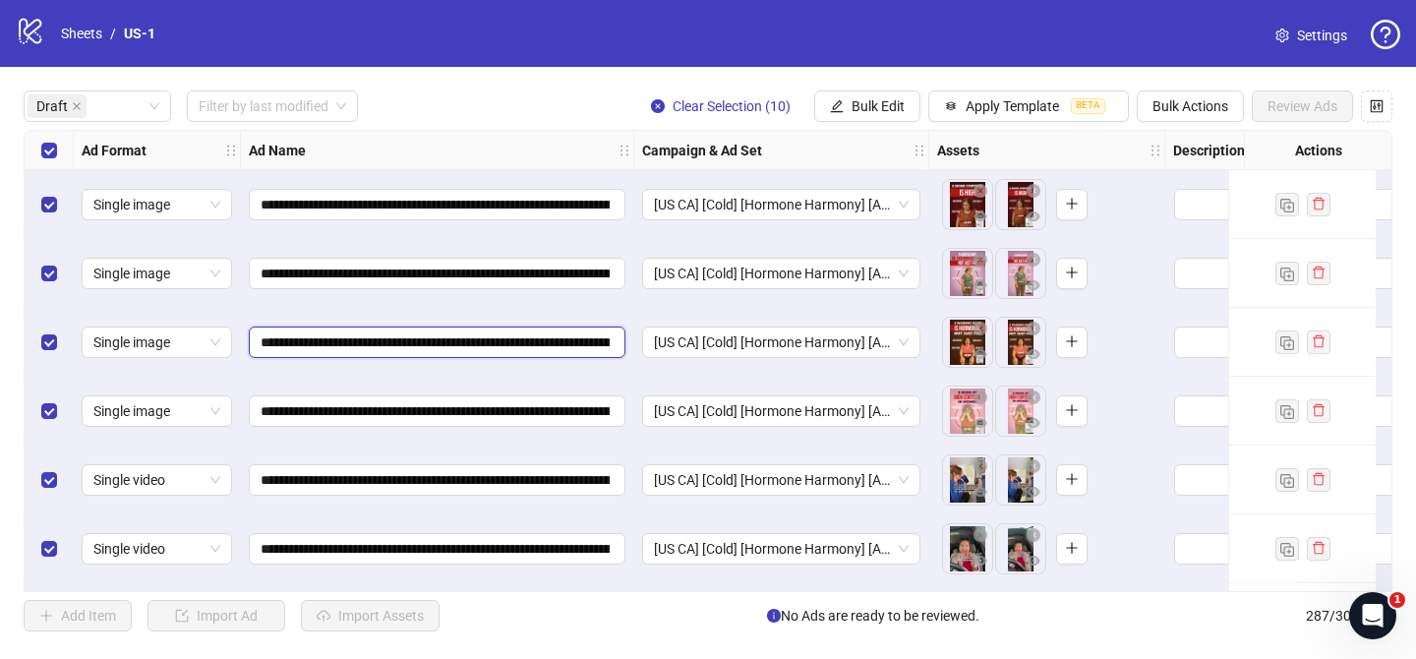
type input "**********"
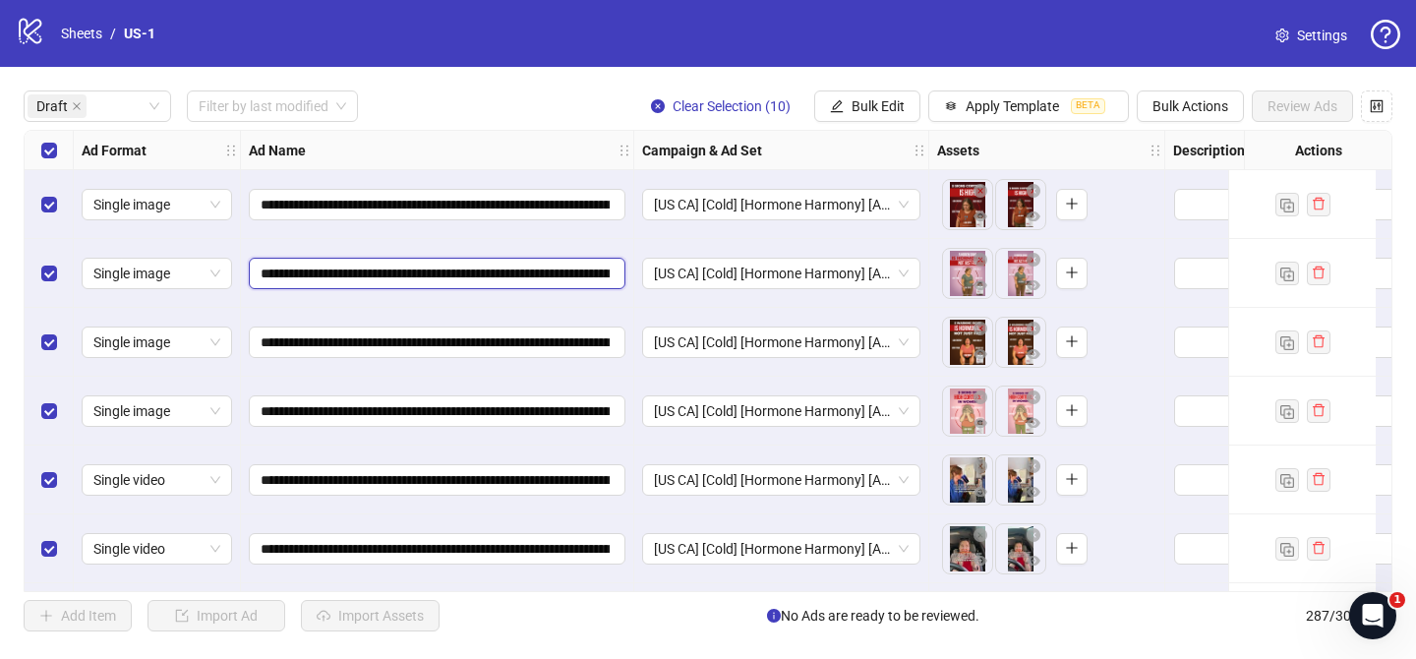
click at [445, 273] on input "**********" at bounding box center [434, 273] width 349 height 22
drag, startPoint x: 445, startPoint y: 273, endPoint x: 442, endPoint y: 260, distance: 13.1
click at [445, 273] on input "**********" at bounding box center [434, 273] width 349 height 22
paste input "***"
type input "**********"
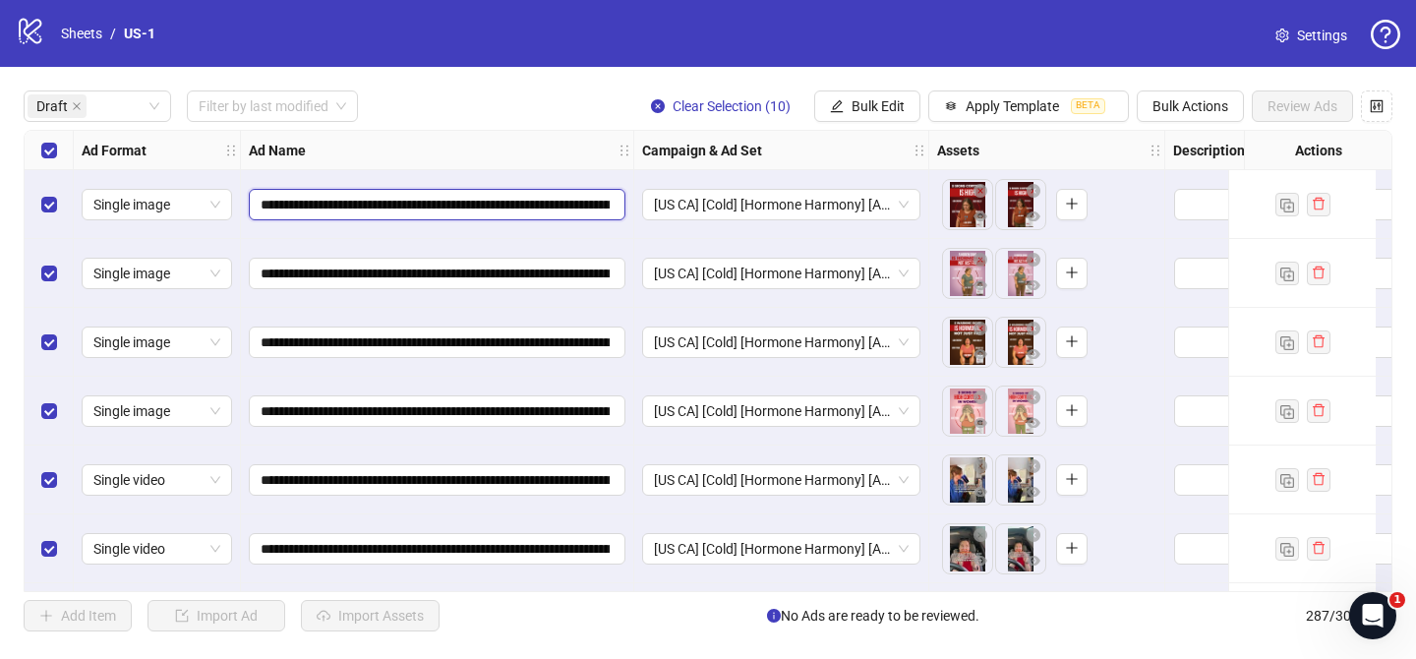
click at [449, 209] on input "**********" at bounding box center [434, 205] width 349 height 22
paste input "***"
click at [449, 209] on input "**********" at bounding box center [434, 205] width 349 height 22
type input "**********"
click at [509, 140] on div "Ad Name" at bounding box center [437, 150] width 393 height 39
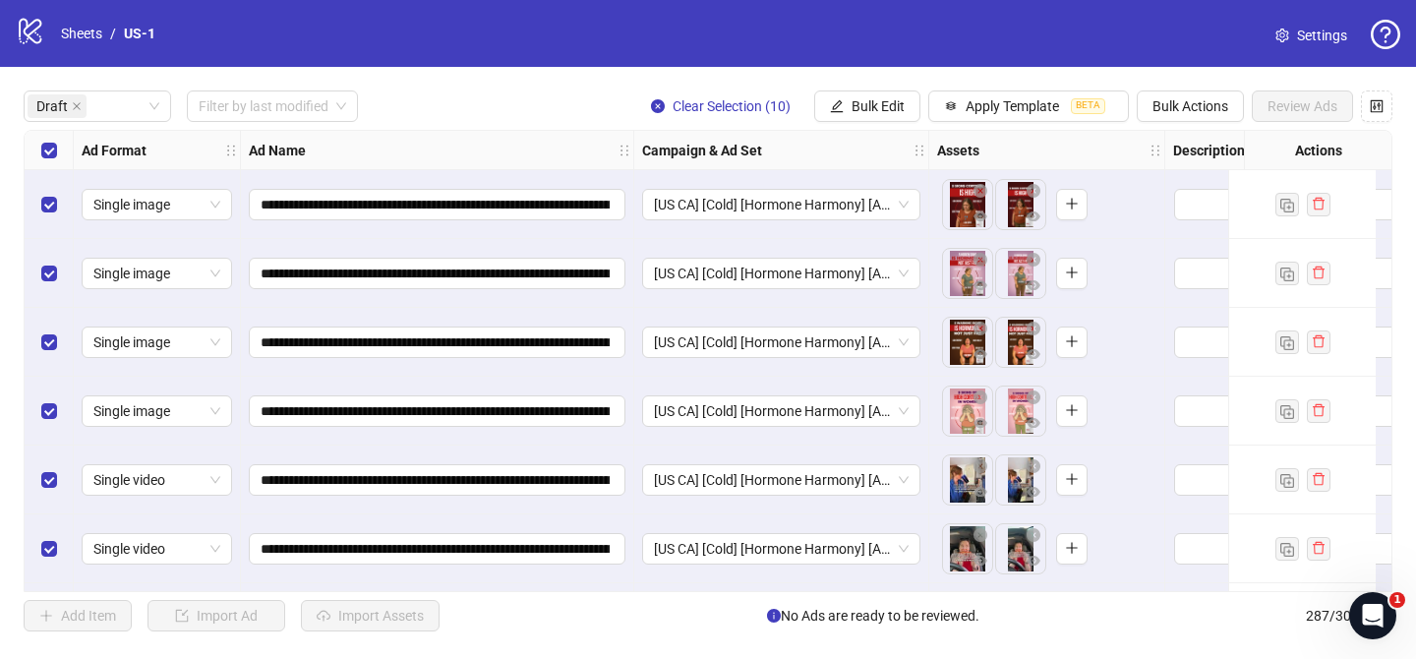
scroll to position [275, 0]
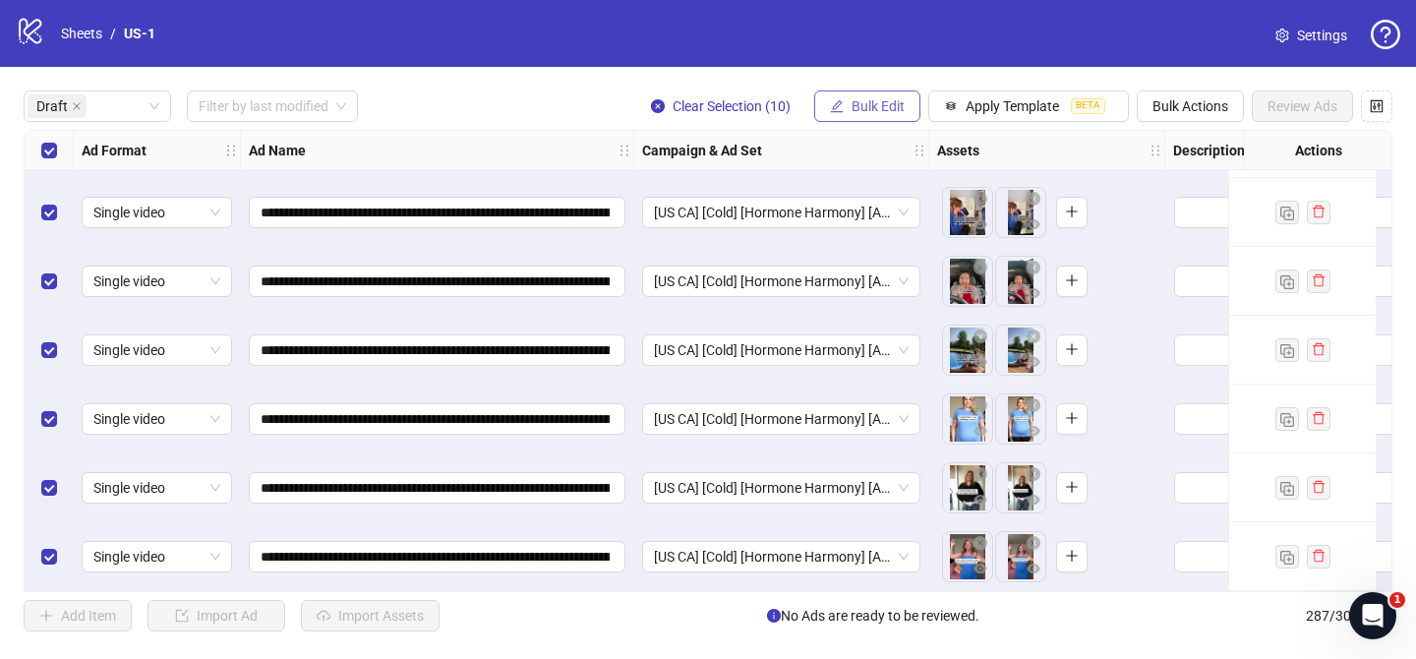
click at [894, 106] on span "Bulk Edit" at bounding box center [877, 106] width 53 height 16
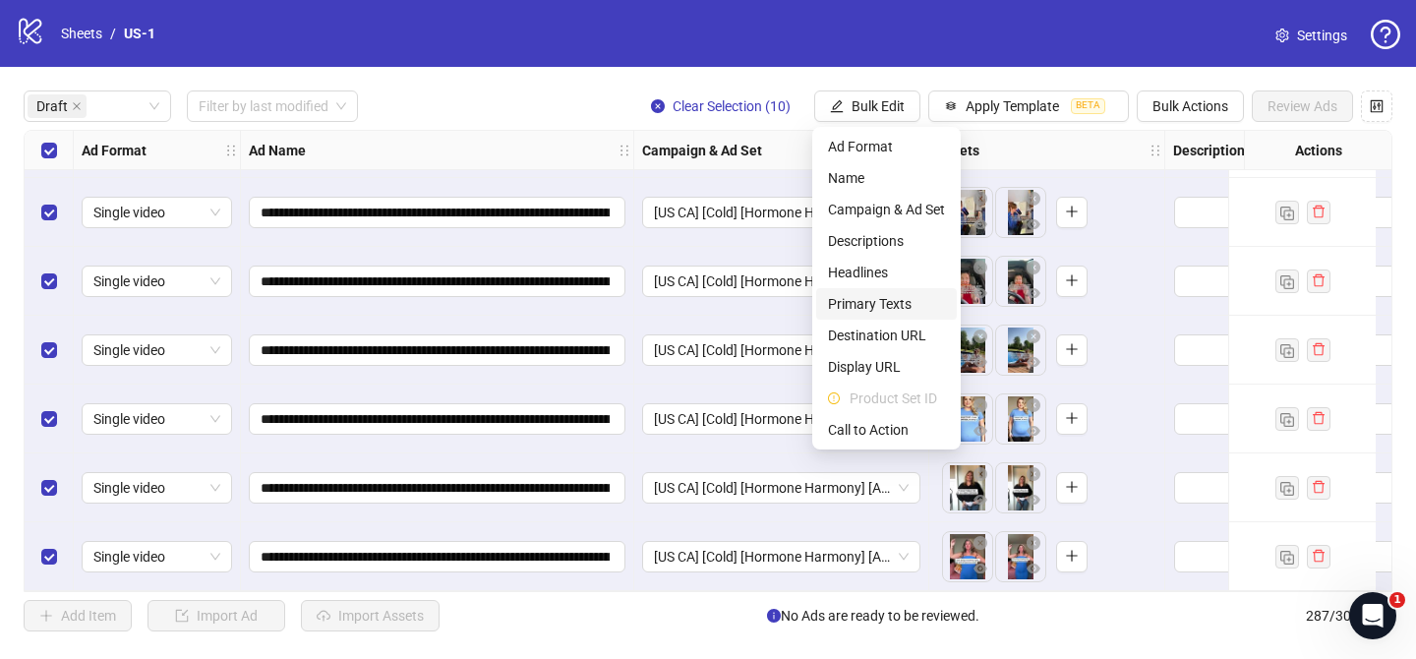
click at [900, 300] on span "Primary Texts" at bounding box center [886, 304] width 117 height 22
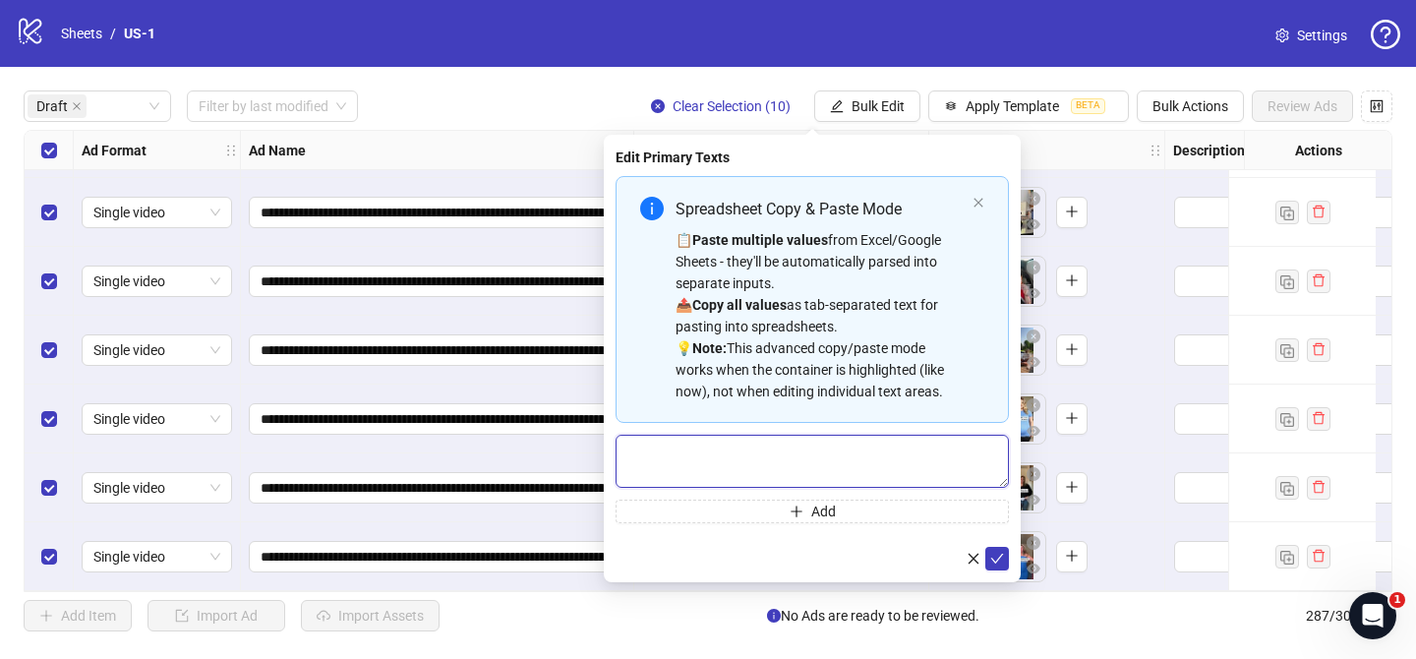
drag, startPoint x: 914, startPoint y: 464, endPoint x: 955, endPoint y: 492, distance: 49.6
click at [917, 463] on textarea "Multi-text input container - paste or copy values" at bounding box center [811, 460] width 393 height 53
paste textarea "**********"
type textarea "**********"
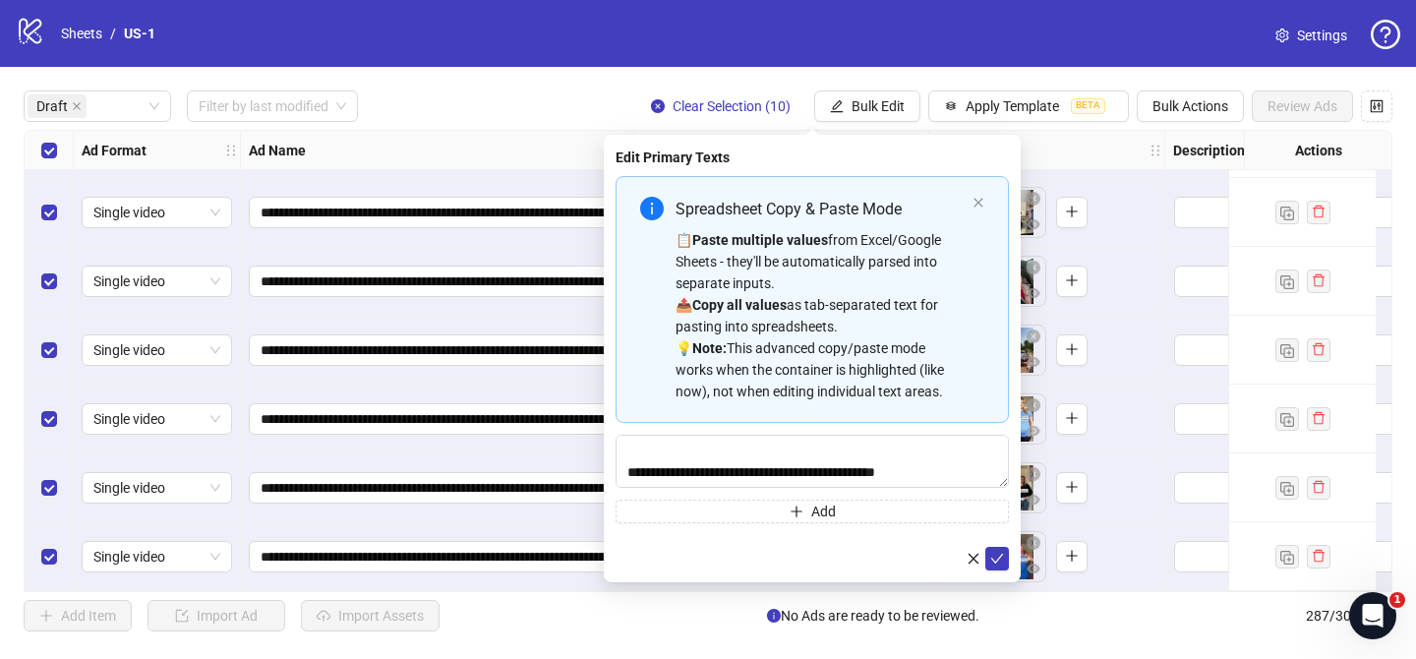
drag, startPoint x: 997, startPoint y: 552, endPoint x: 1005, endPoint y: 545, distance: 11.1
click at [1000, 551] on icon "check" at bounding box center [997, 558] width 14 height 14
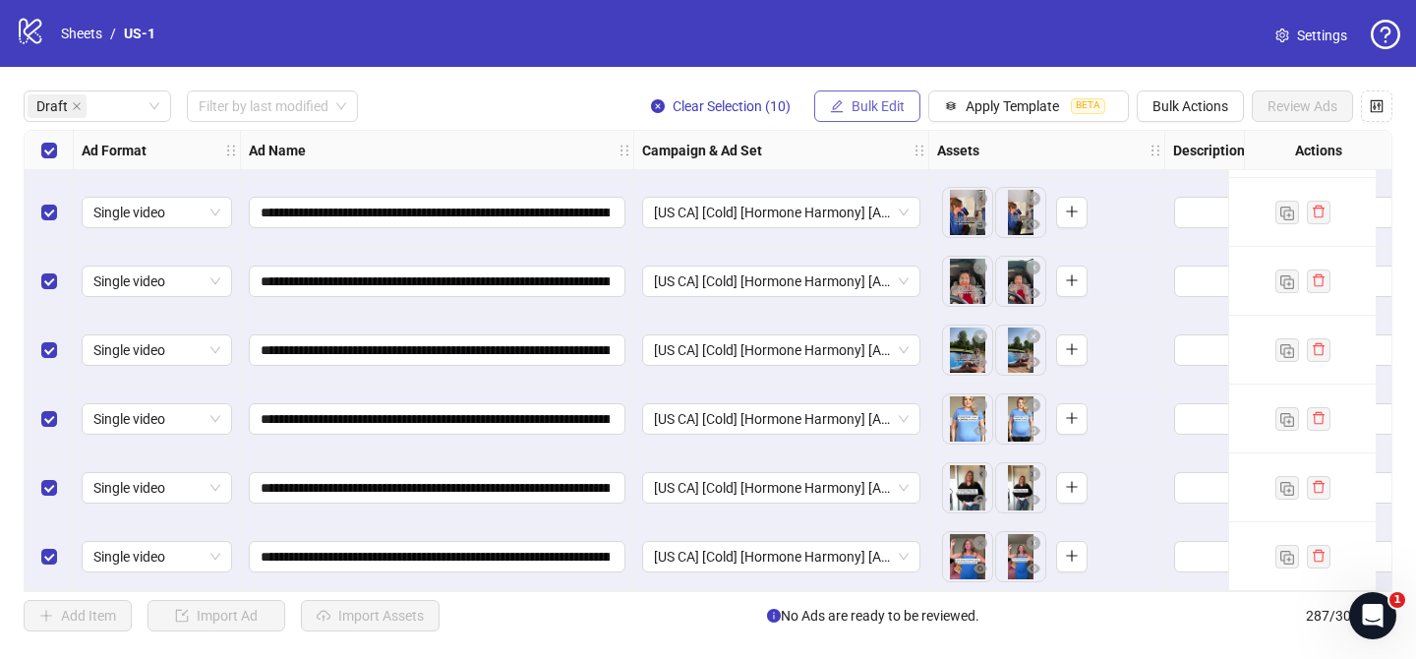
drag, startPoint x: 865, startPoint y: 110, endPoint x: 876, endPoint y: 118, distance: 13.4
click at [866, 111] on span "Bulk Edit" at bounding box center [877, 106] width 53 height 16
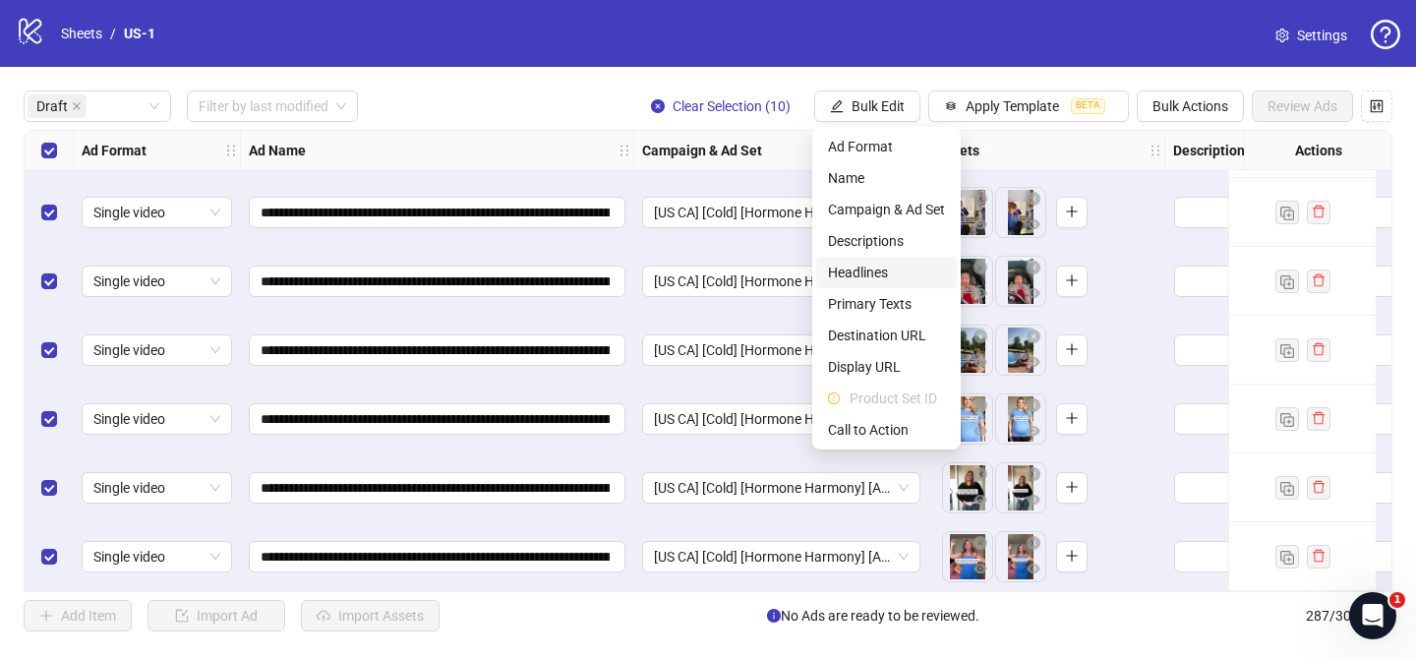
click at [868, 262] on span "Headlines" at bounding box center [886, 272] width 117 height 22
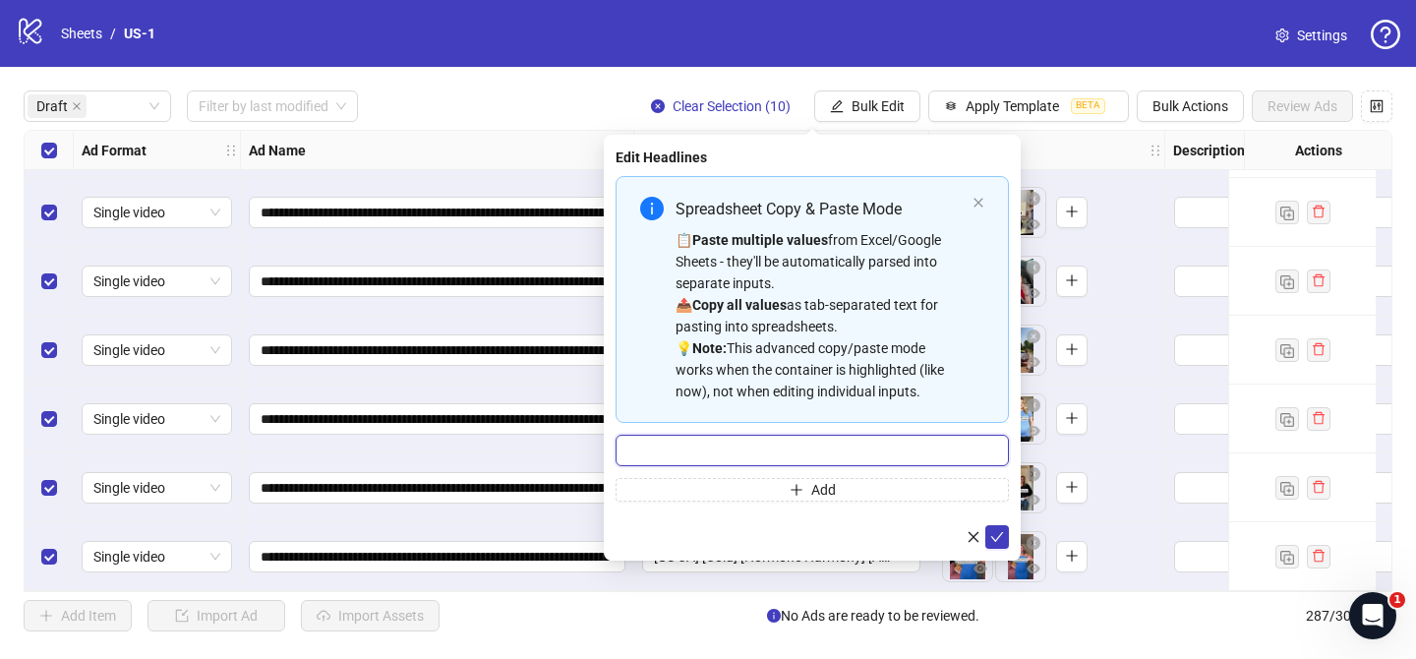
drag, startPoint x: 951, startPoint y: 450, endPoint x: 966, endPoint y: 469, distance: 24.4
click at [952, 450] on input "Multi-input container - paste or copy values" at bounding box center [811, 449] width 393 height 31
paste input "**********"
type input "**********"
drag, startPoint x: 997, startPoint y: 536, endPoint x: 995, endPoint y: 511, distance: 24.7
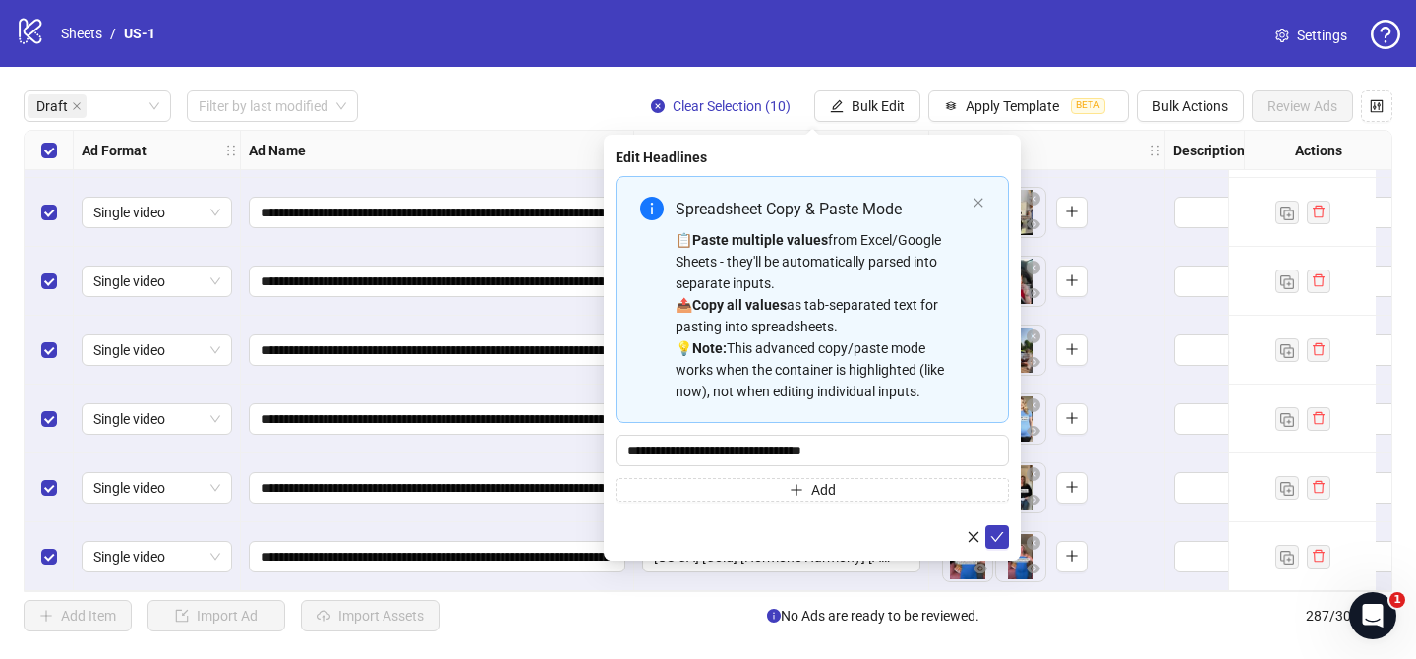
click at [997, 536] on icon "check" at bounding box center [997, 537] width 14 height 14
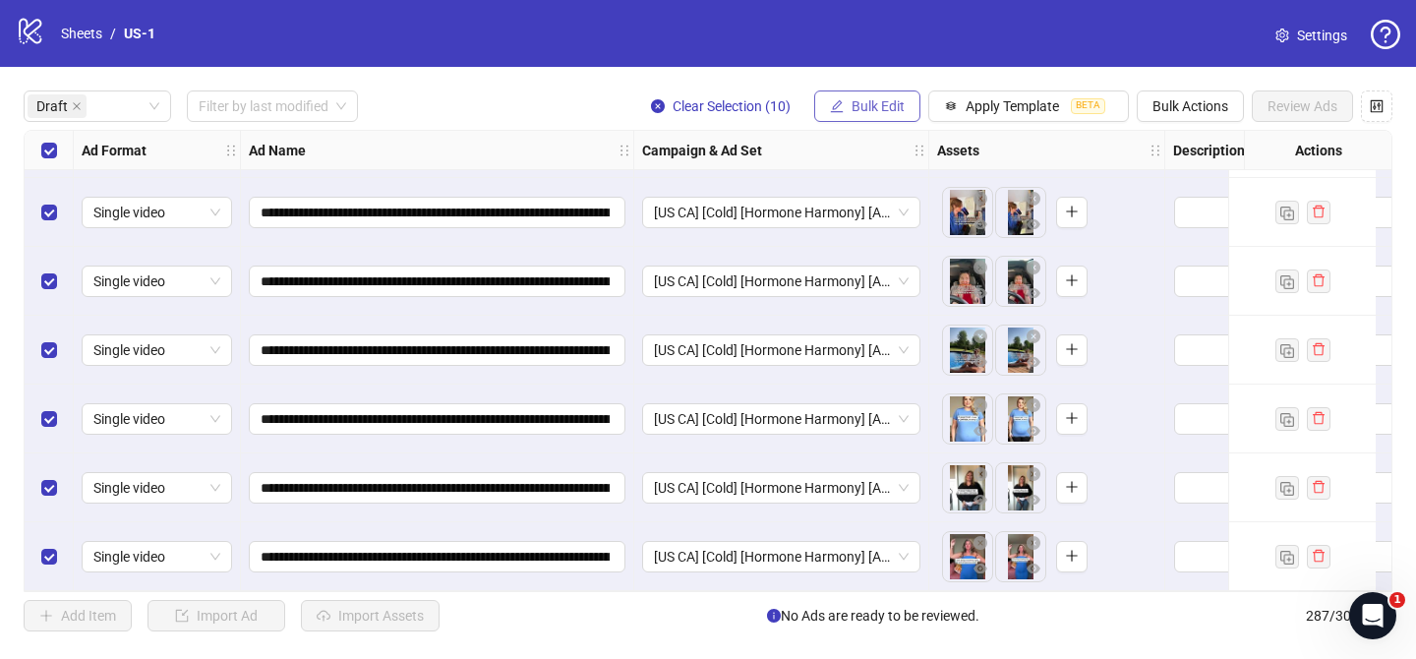
click at [879, 112] on span "Bulk Edit" at bounding box center [877, 106] width 53 height 16
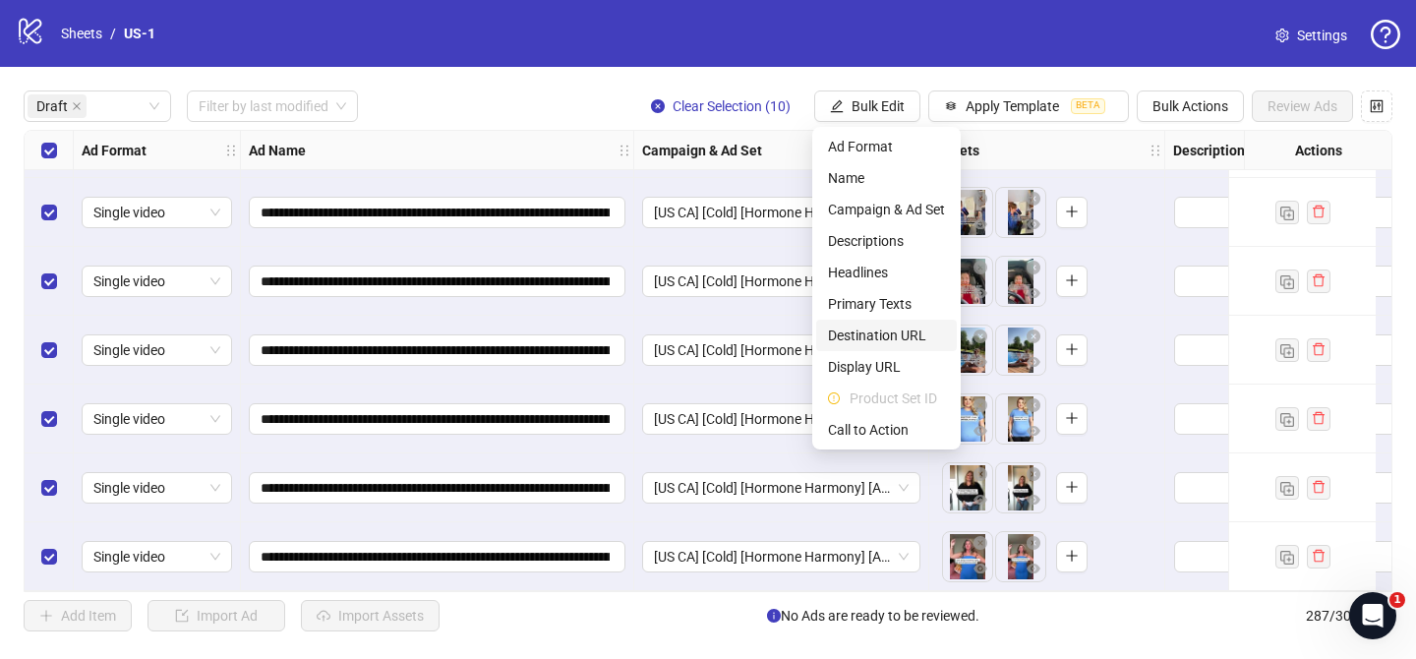
click at [893, 339] on span "Destination URL" at bounding box center [886, 335] width 117 height 22
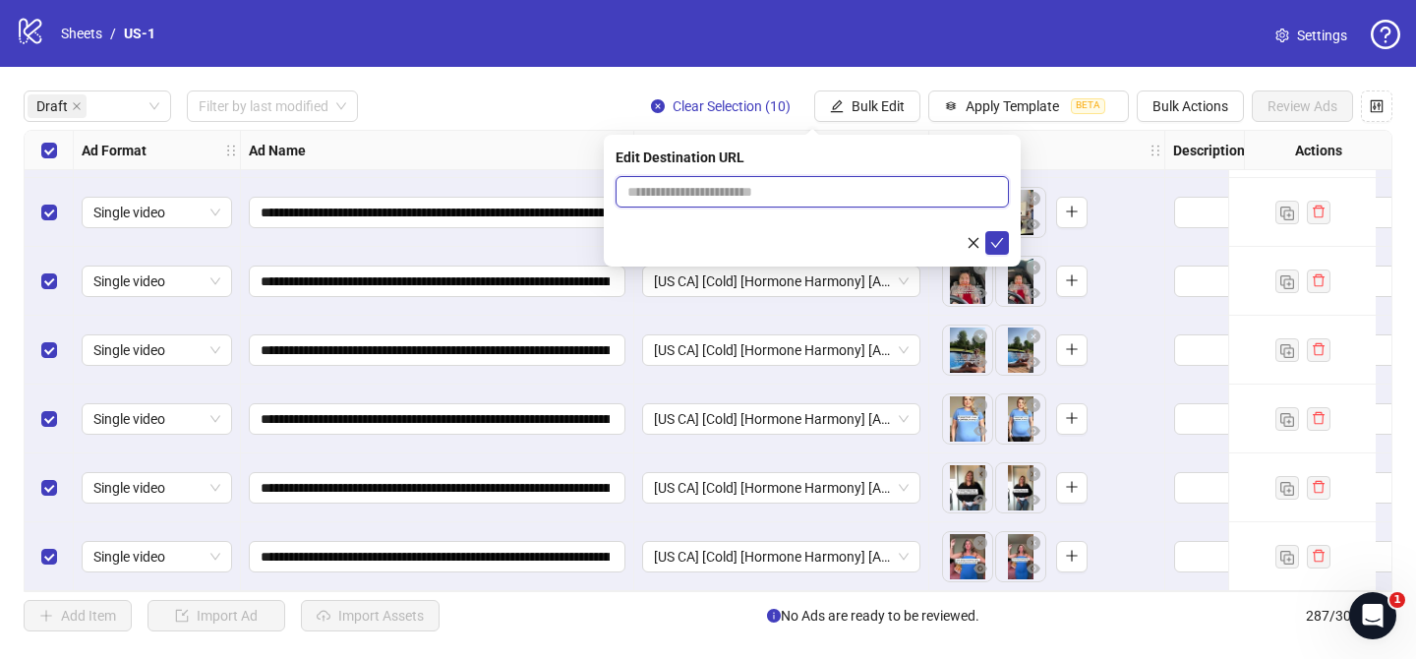
click at [935, 192] on input "text" at bounding box center [804, 192] width 354 height 22
paste input "**********"
type input "**********"
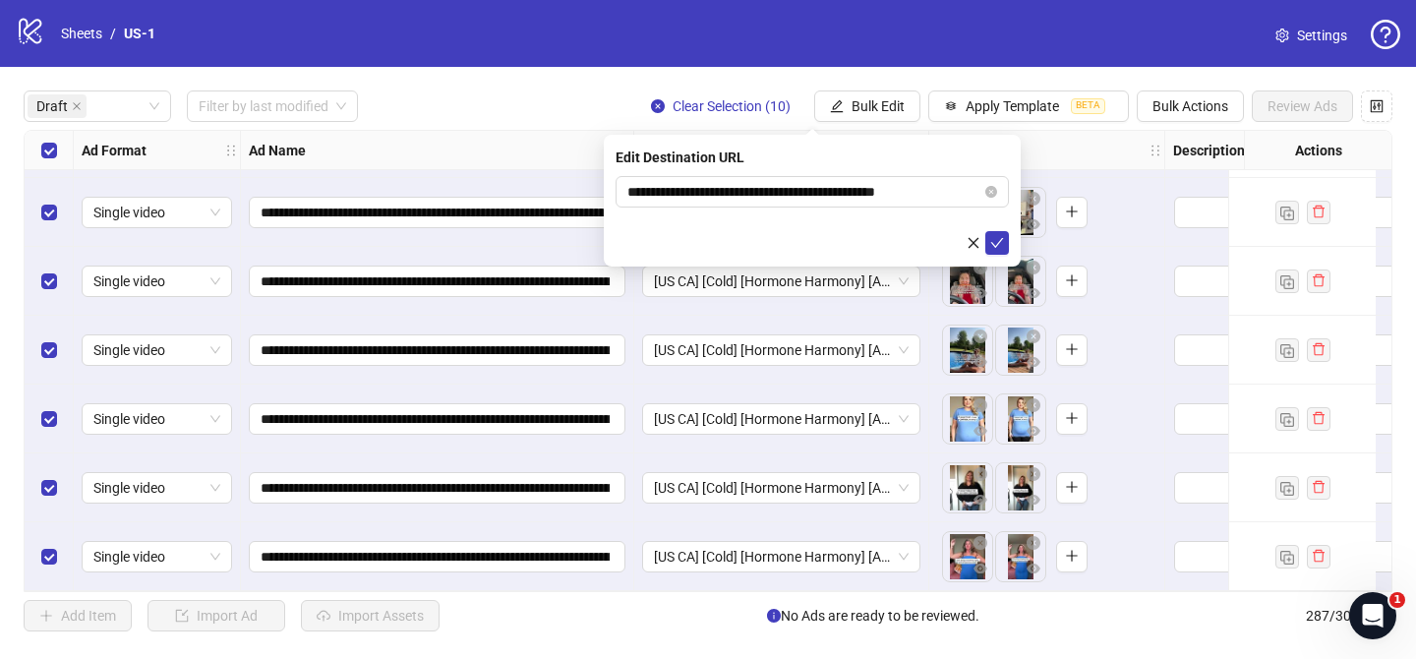
drag, startPoint x: 995, startPoint y: 241, endPoint x: 990, endPoint y: 218, distance: 23.1
click at [995, 241] on icon "check" at bounding box center [997, 243] width 14 height 14
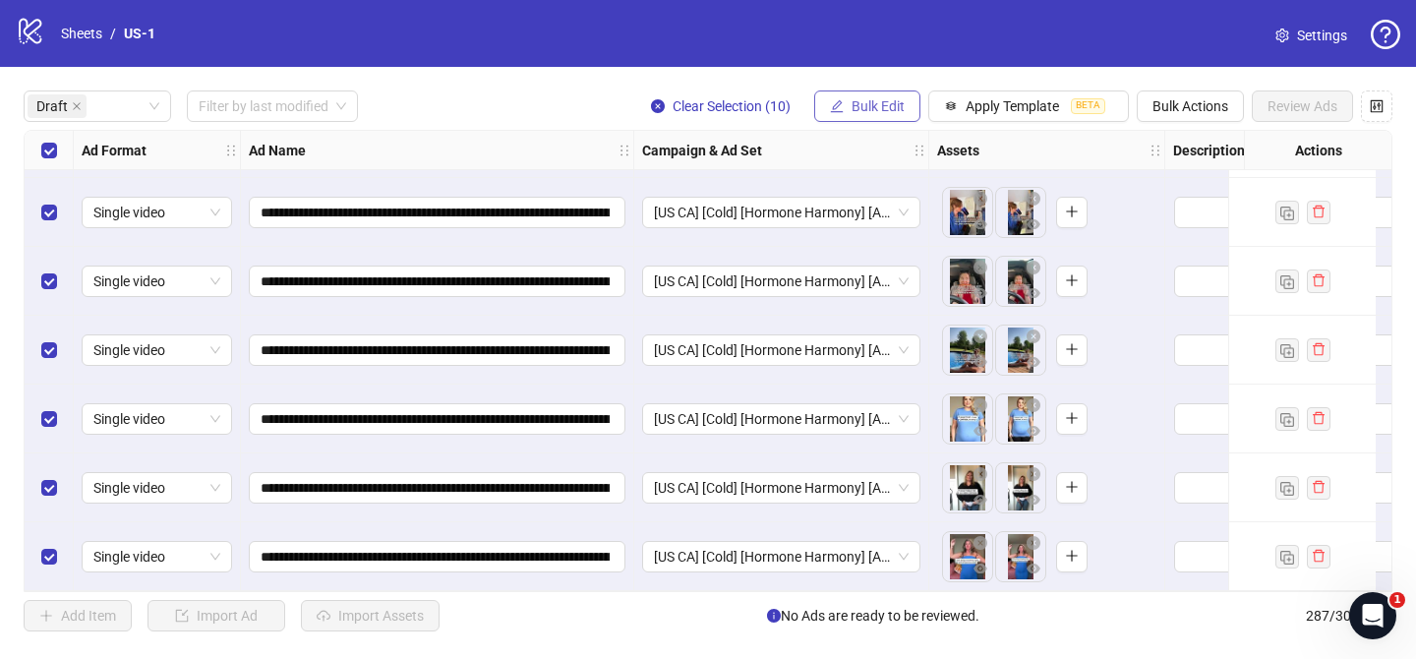
click at [896, 99] on span "Bulk Edit" at bounding box center [877, 106] width 53 height 16
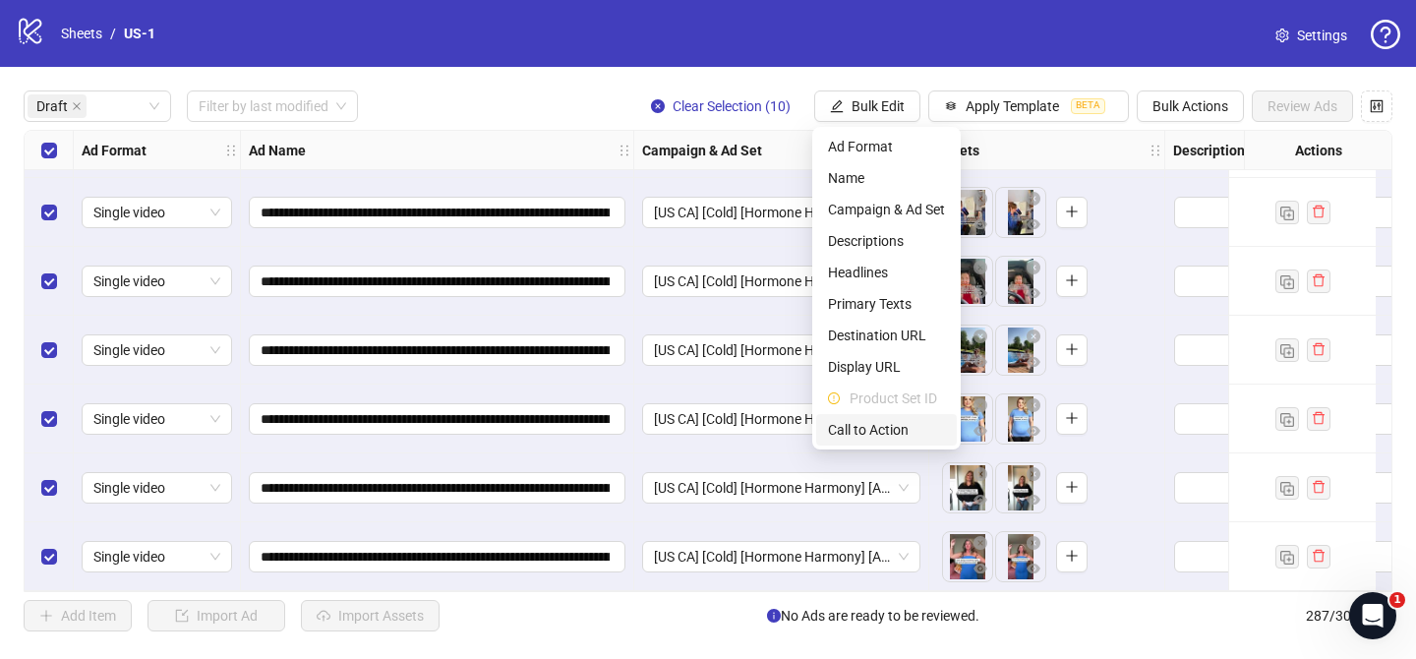
drag, startPoint x: 879, startPoint y: 433, endPoint x: 827, endPoint y: 322, distance: 121.8
click at [880, 432] on span "Call to Action" at bounding box center [886, 430] width 117 height 22
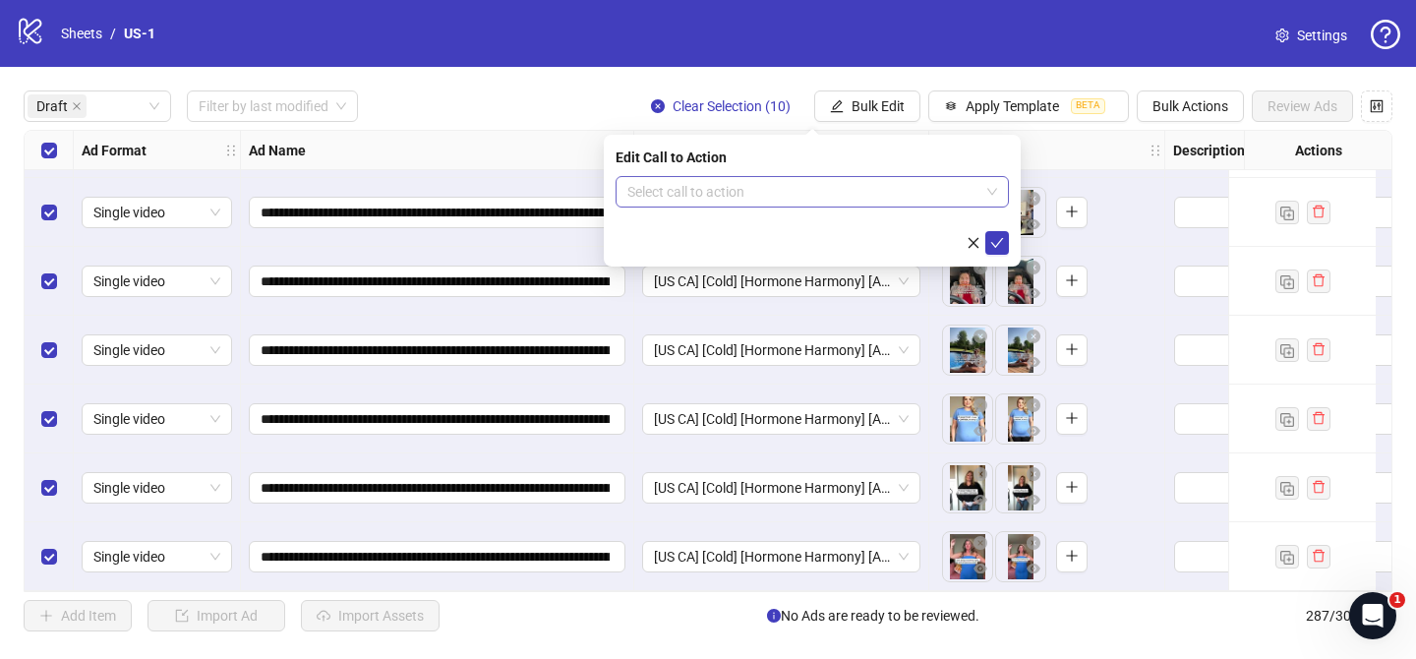
click at [783, 192] on input "search" at bounding box center [803, 191] width 352 height 29
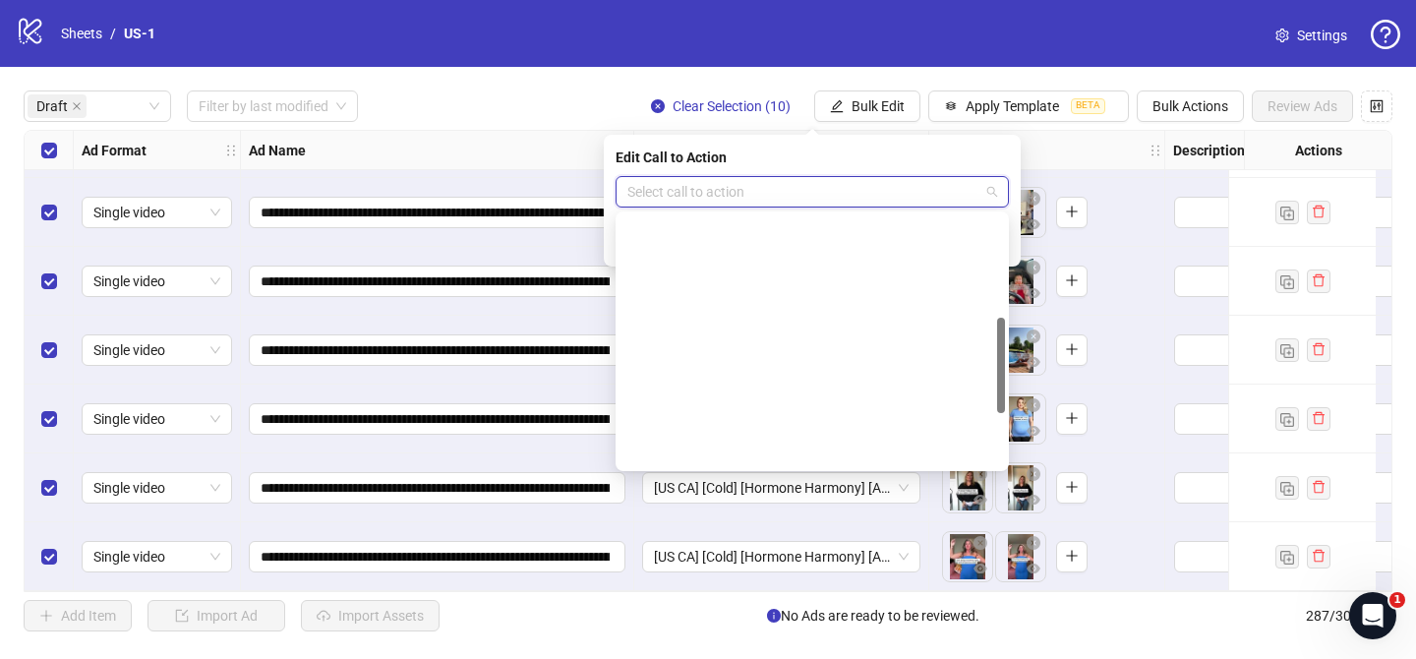
scroll to position [409, 0]
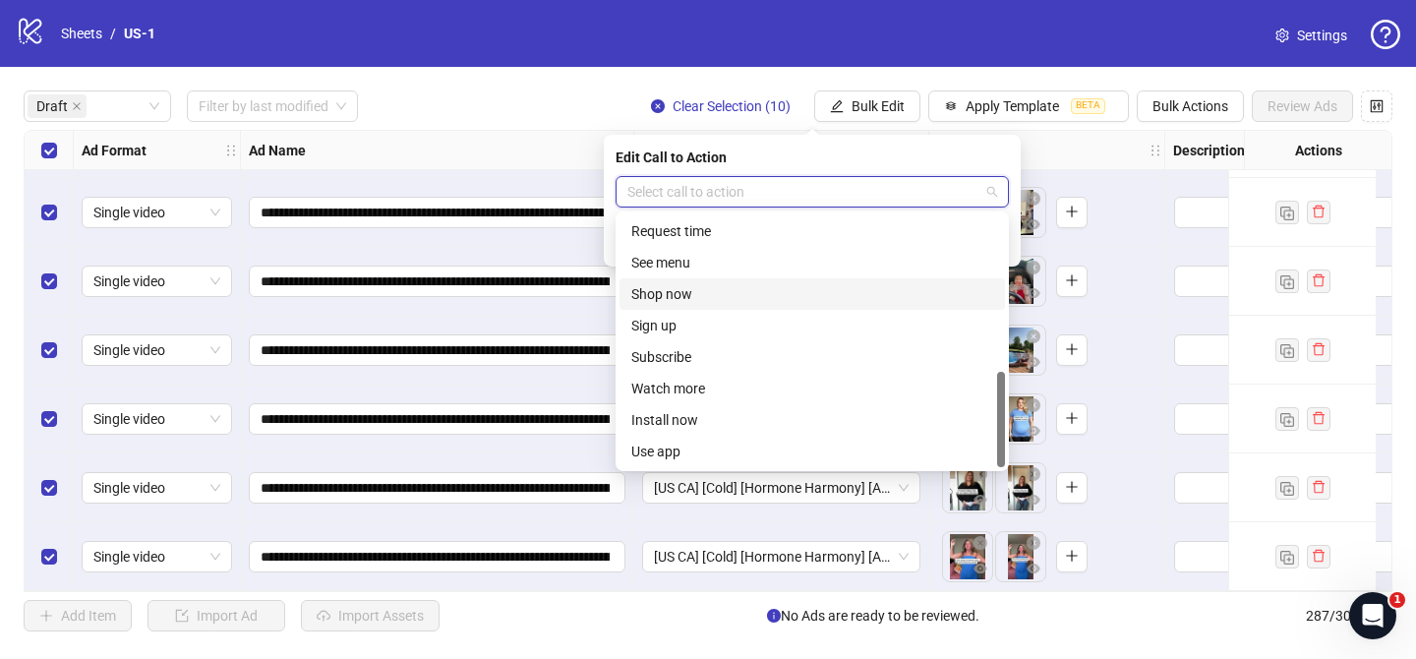
drag, startPoint x: 707, startPoint y: 290, endPoint x: 1079, endPoint y: 301, distance: 372.7
click at [707, 290] on div "Shop now" at bounding box center [812, 294] width 362 height 22
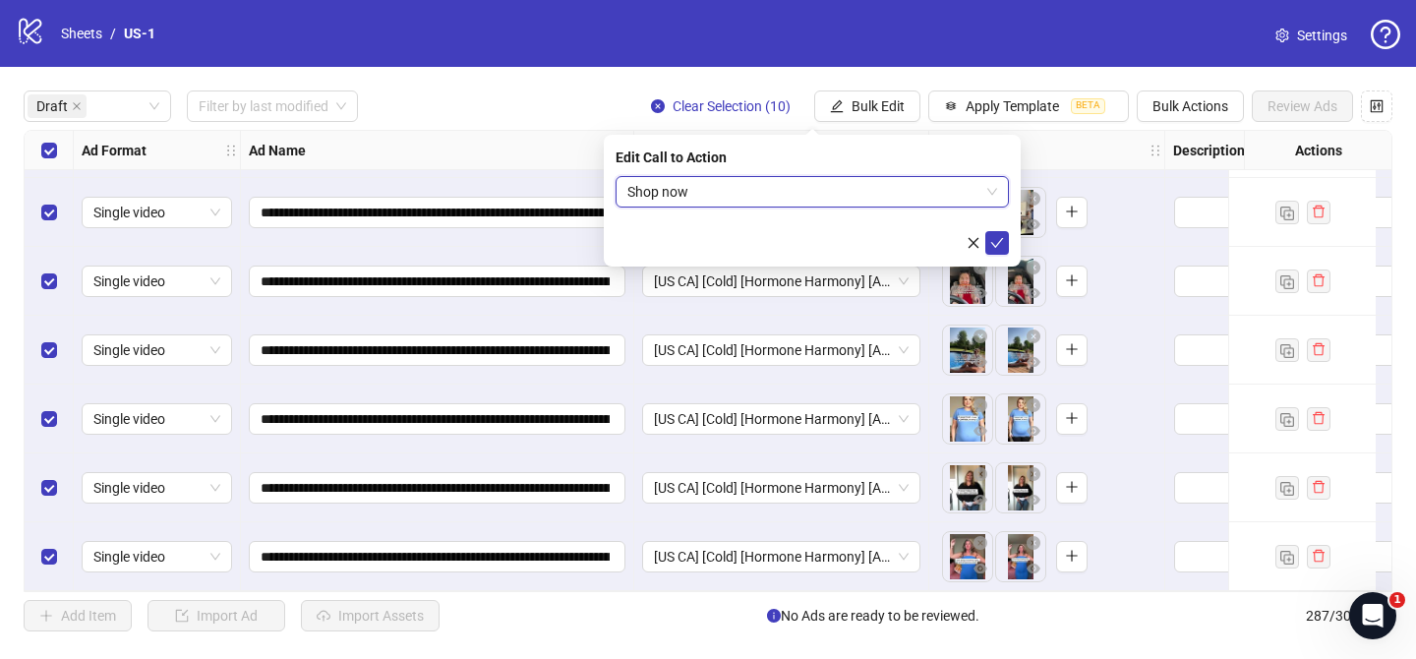
drag, startPoint x: 1000, startPoint y: 246, endPoint x: 907, endPoint y: 129, distance: 149.1
click at [1000, 246] on icon "check" at bounding box center [997, 243] width 14 height 14
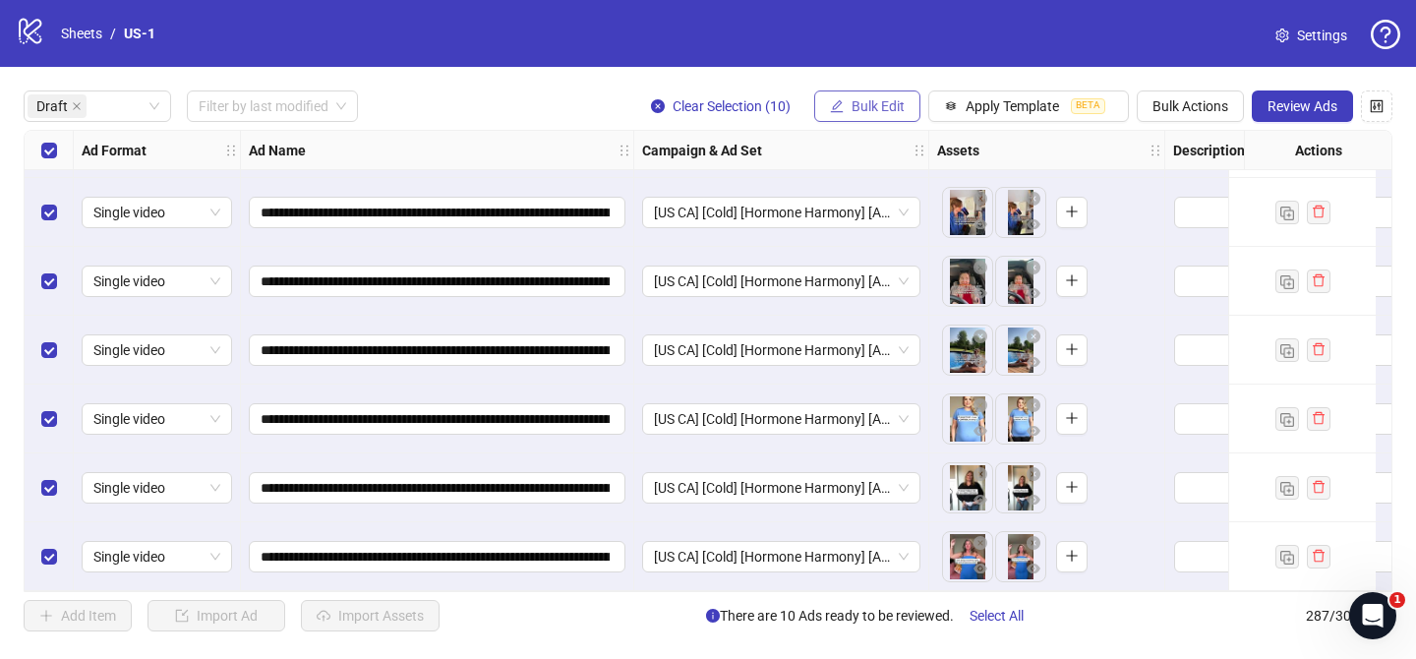
drag, startPoint x: 882, startPoint y: 111, endPoint x: 892, endPoint y: 119, distance: 12.6
click at [882, 111] on span "Bulk Edit" at bounding box center [877, 106] width 53 height 16
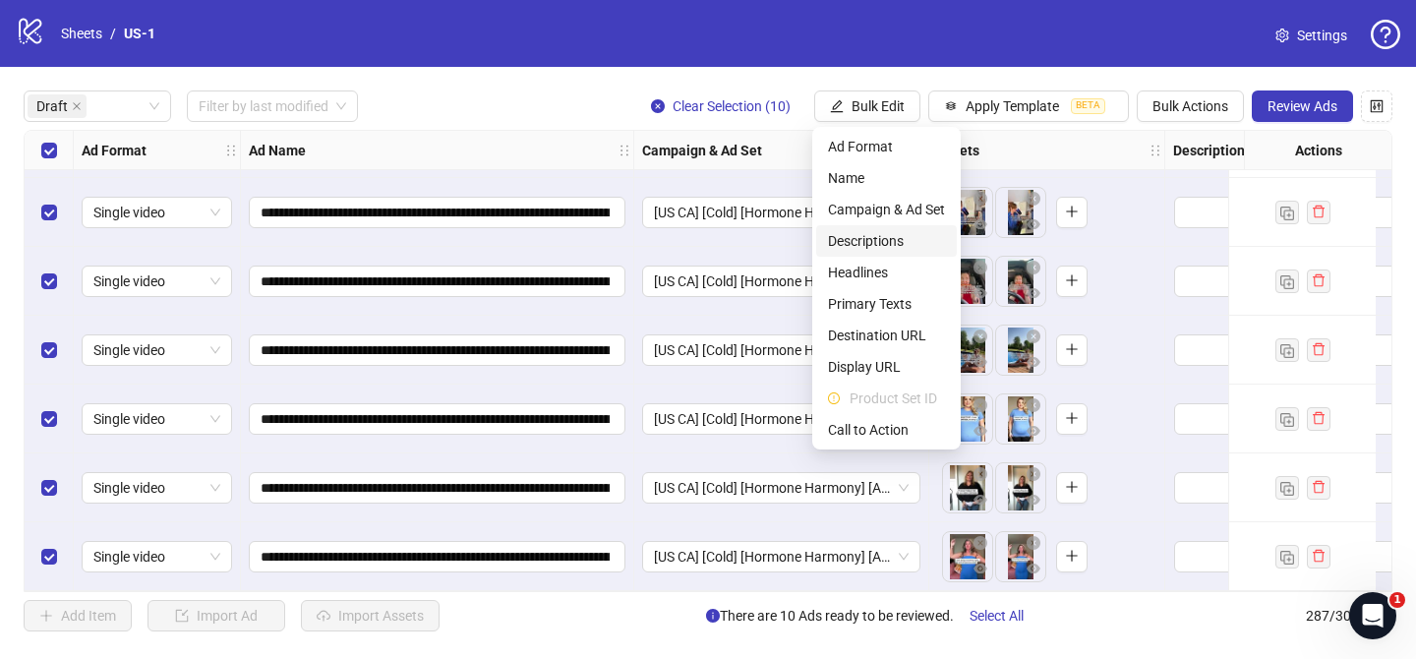
click at [888, 243] on span "Descriptions" at bounding box center [886, 241] width 117 height 22
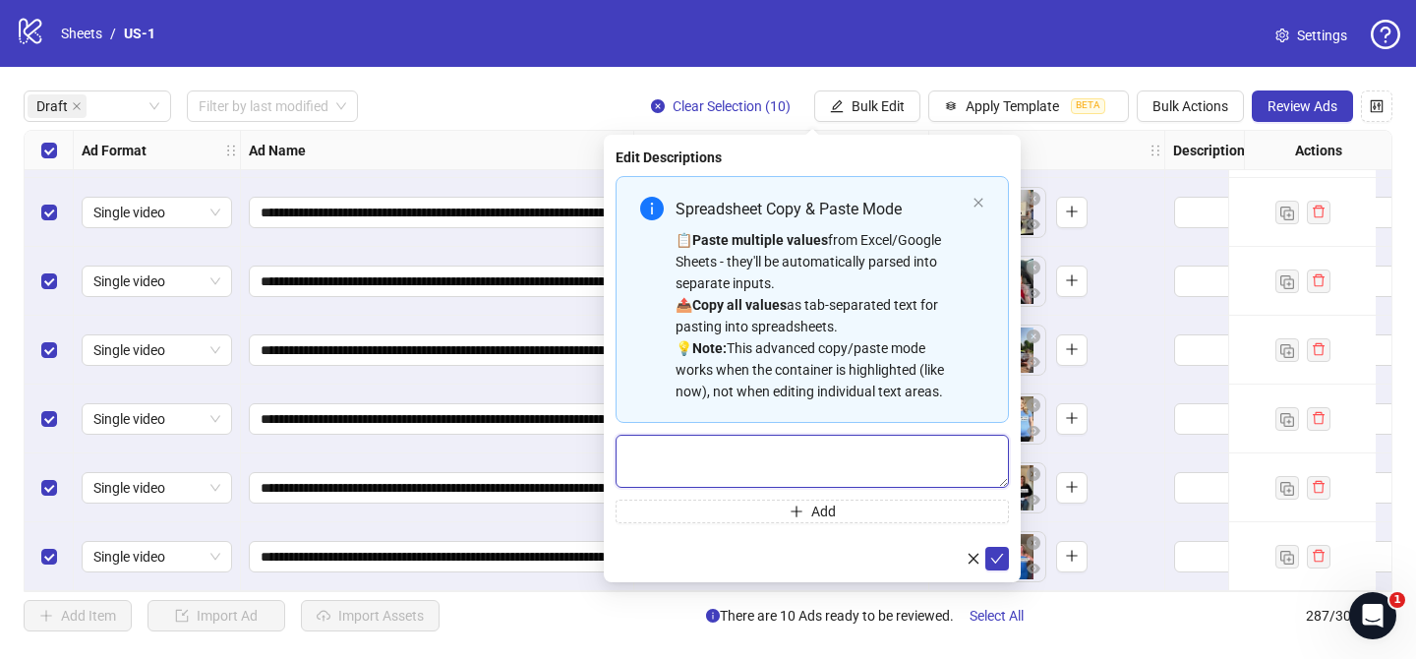
click at [889, 473] on textarea "Multi-text input container - paste or copy values" at bounding box center [811, 460] width 393 height 53
drag, startPoint x: 994, startPoint y: 556, endPoint x: 1188, endPoint y: 181, distance: 423.0
click at [995, 555] on icon "check" at bounding box center [997, 558] width 14 height 14
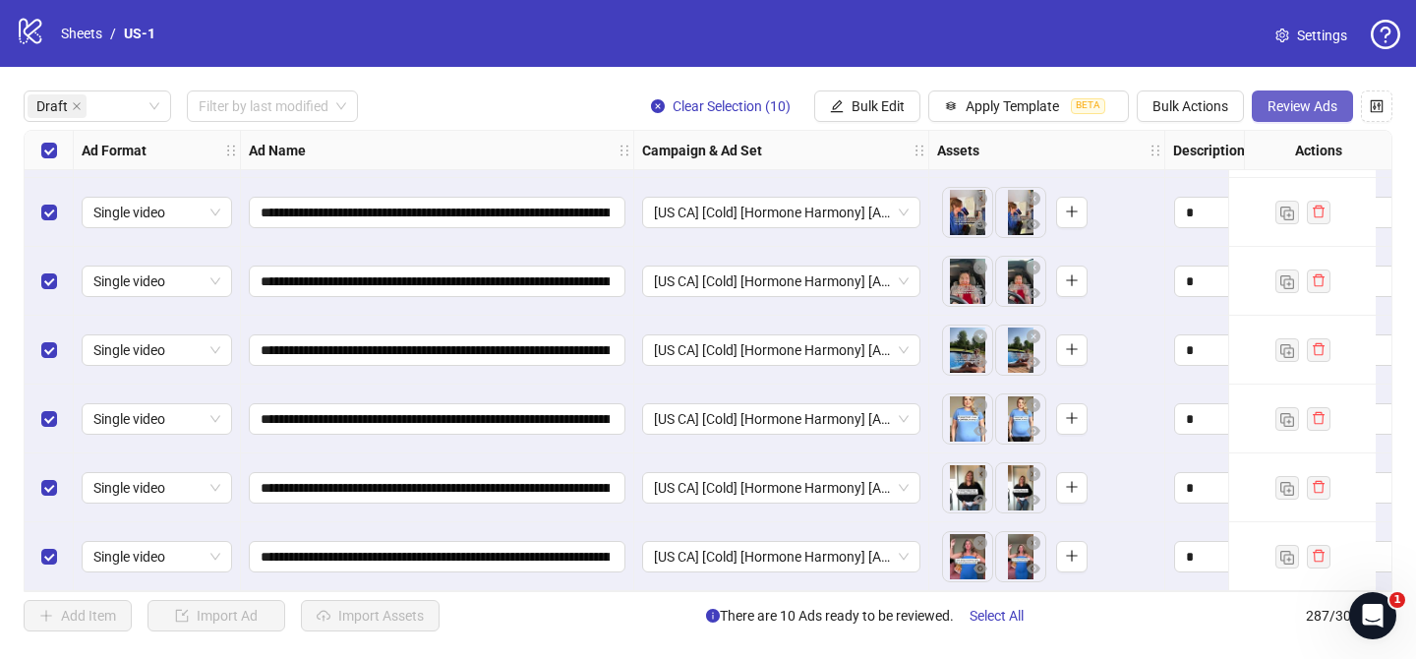
click at [1311, 108] on span "Review Ads" at bounding box center [1302, 106] width 70 height 16
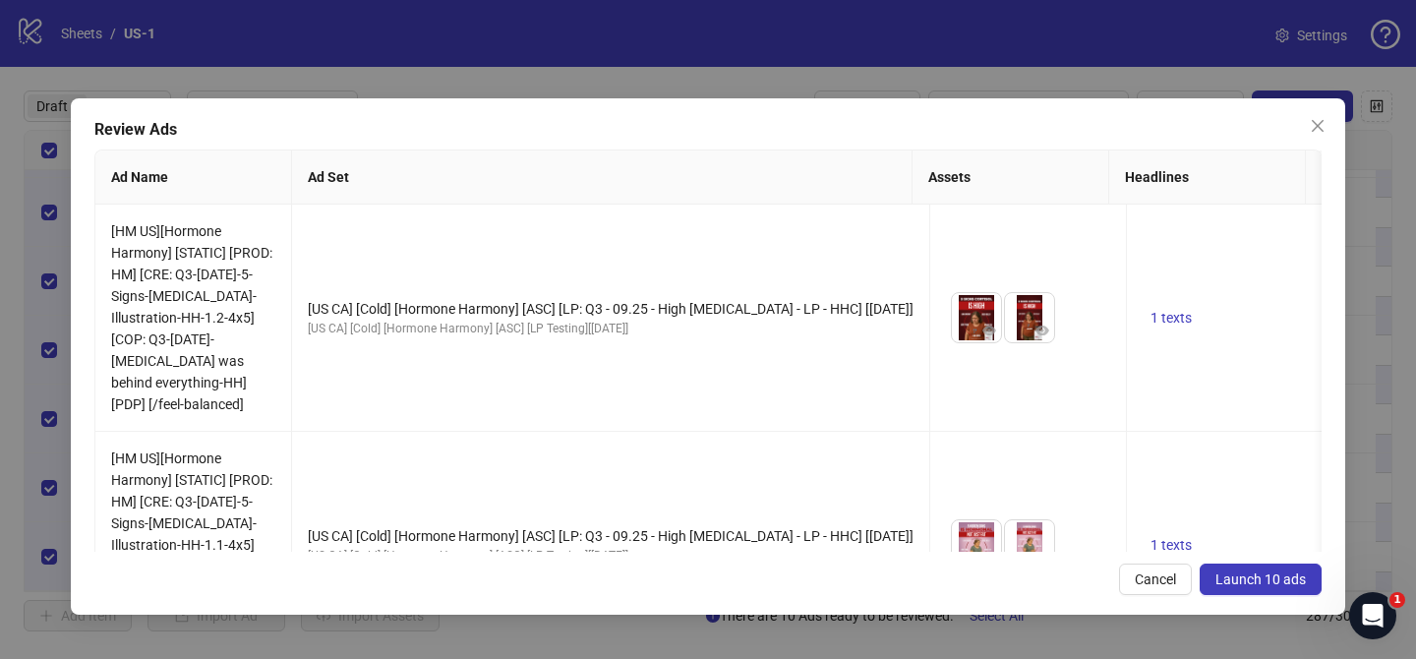
click at [1244, 582] on span "Launch 10 ads" at bounding box center [1260, 579] width 90 height 16
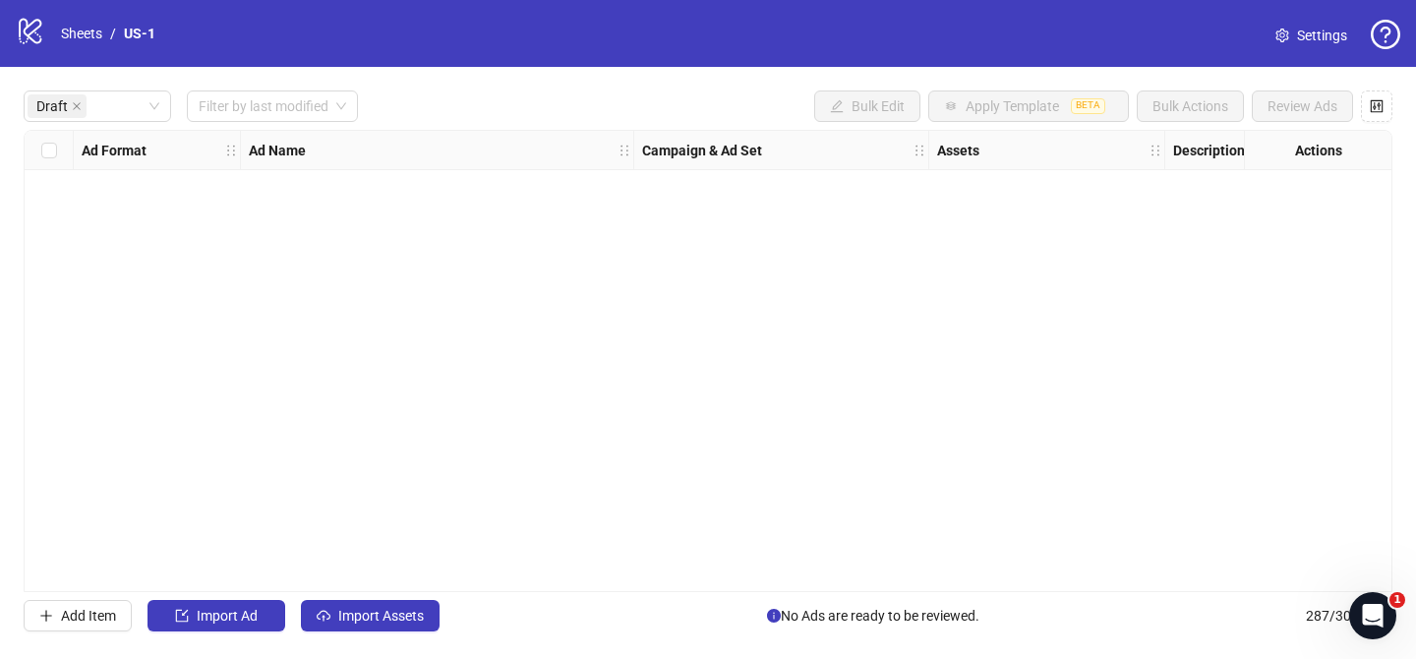
scroll to position [0, 0]
click at [82, 29] on link "Sheets" at bounding box center [81, 34] width 49 height 22
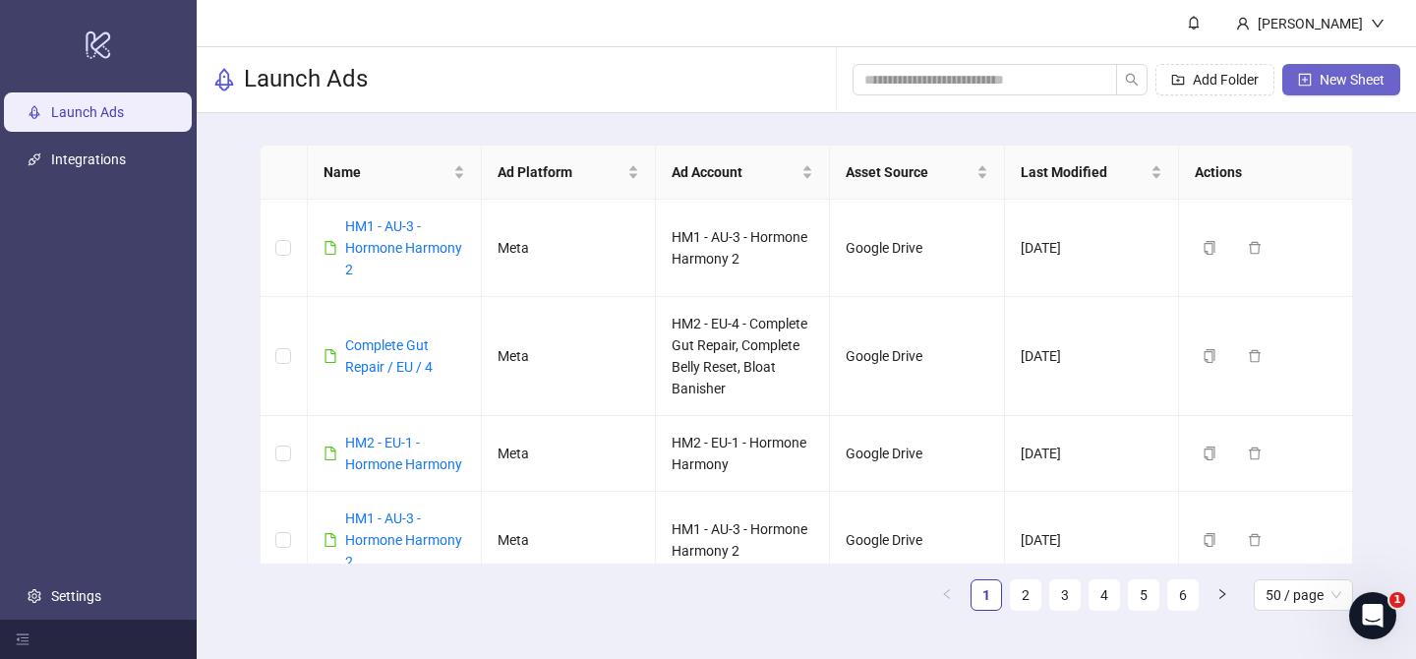
click at [1314, 87] on button "New Sheet" at bounding box center [1341, 79] width 118 height 31
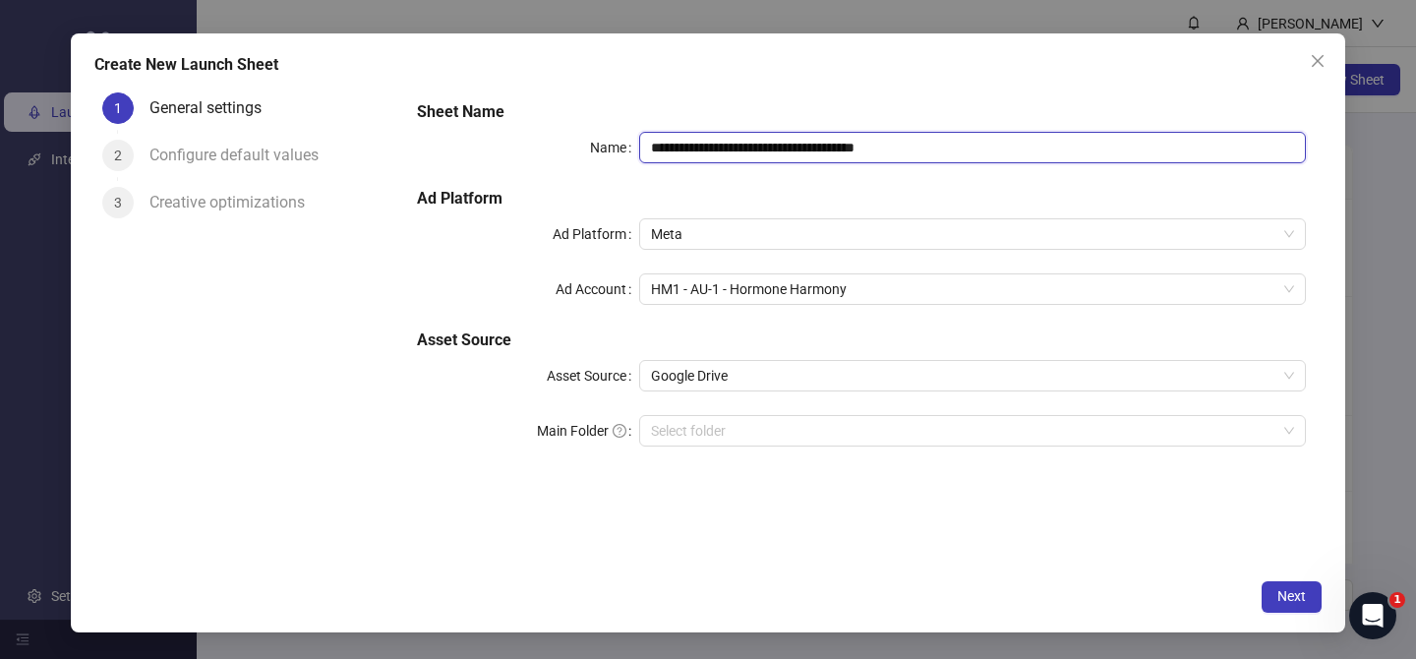
click at [748, 149] on input "**********" at bounding box center [972, 147] width 666 height 31
click at [779, 281] on span "HM1 - AU-1 - Hormone Harmony" at bounding box center [972, 288] width 643 height 29
type input "*********"
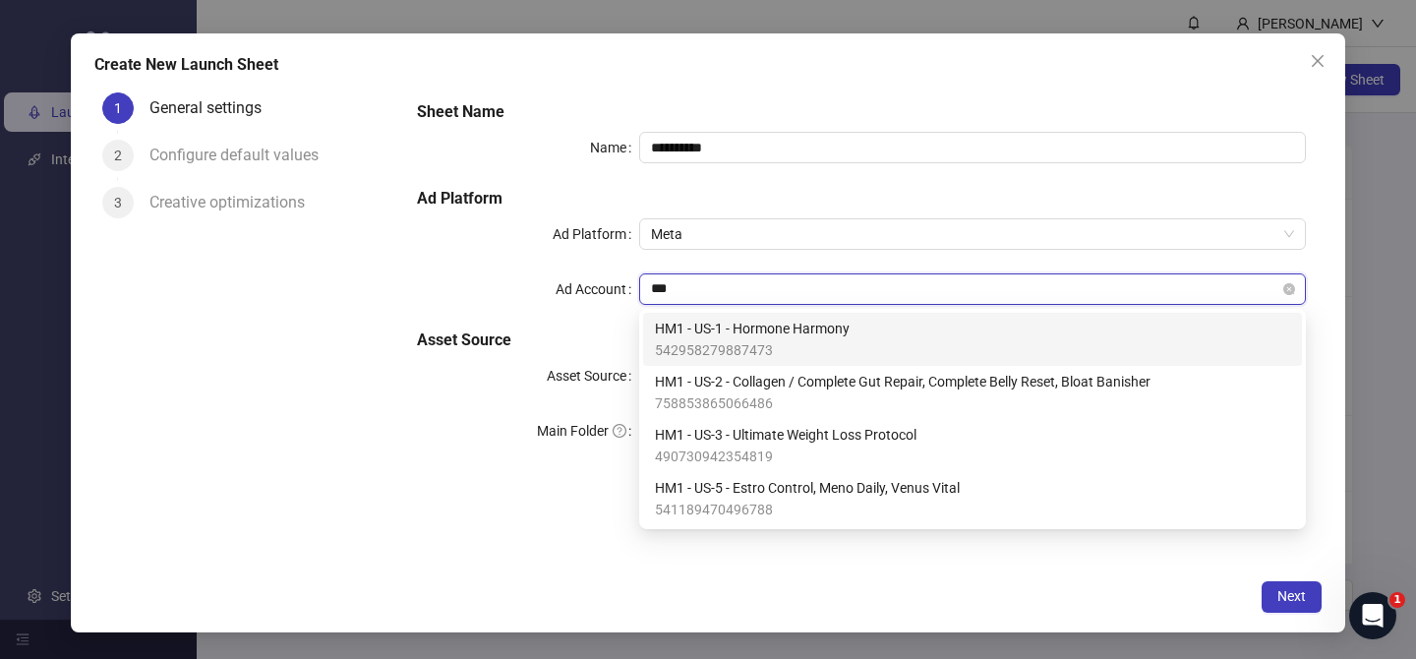
type input "****"
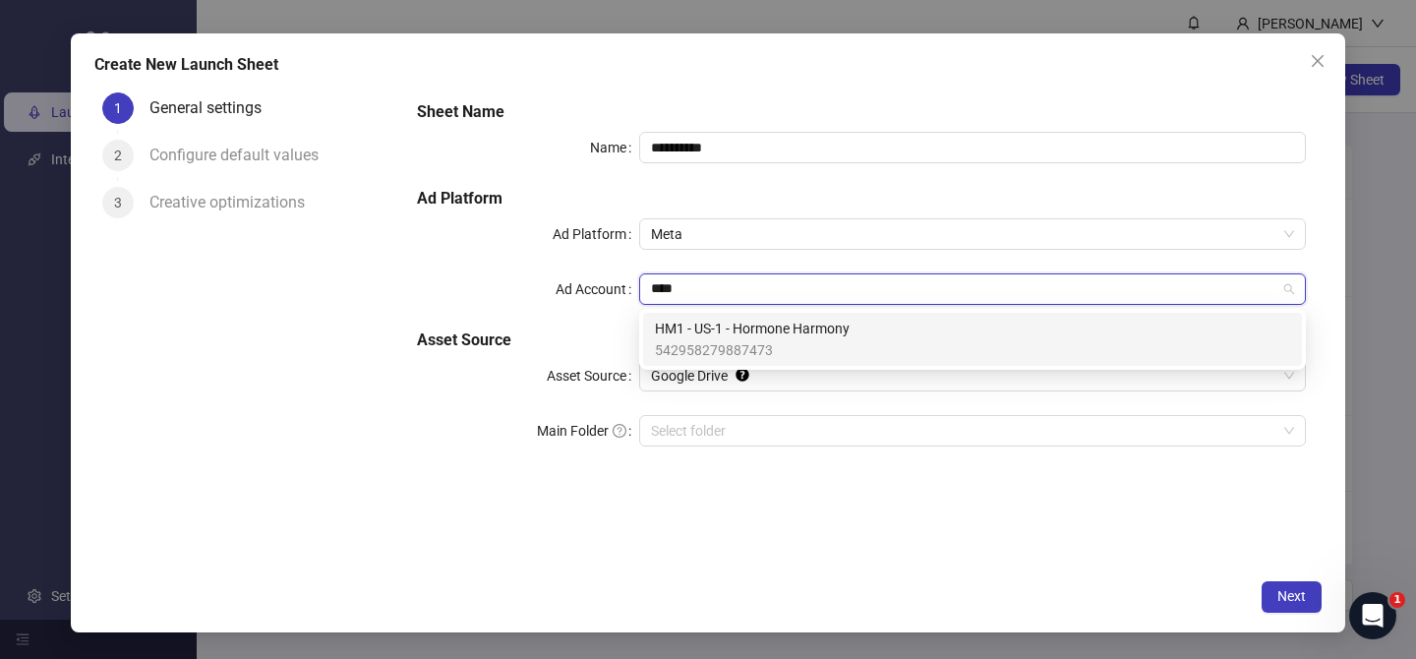
drag, startPoint x: 767, startPoint y: 335, endPoint x: 768, endPoint y: 355, distance: 19.7
click at [767, 335] on span "HM1 - US-1 - Hormone Harmony" at bounding box center [752, 329] width 195 height 22
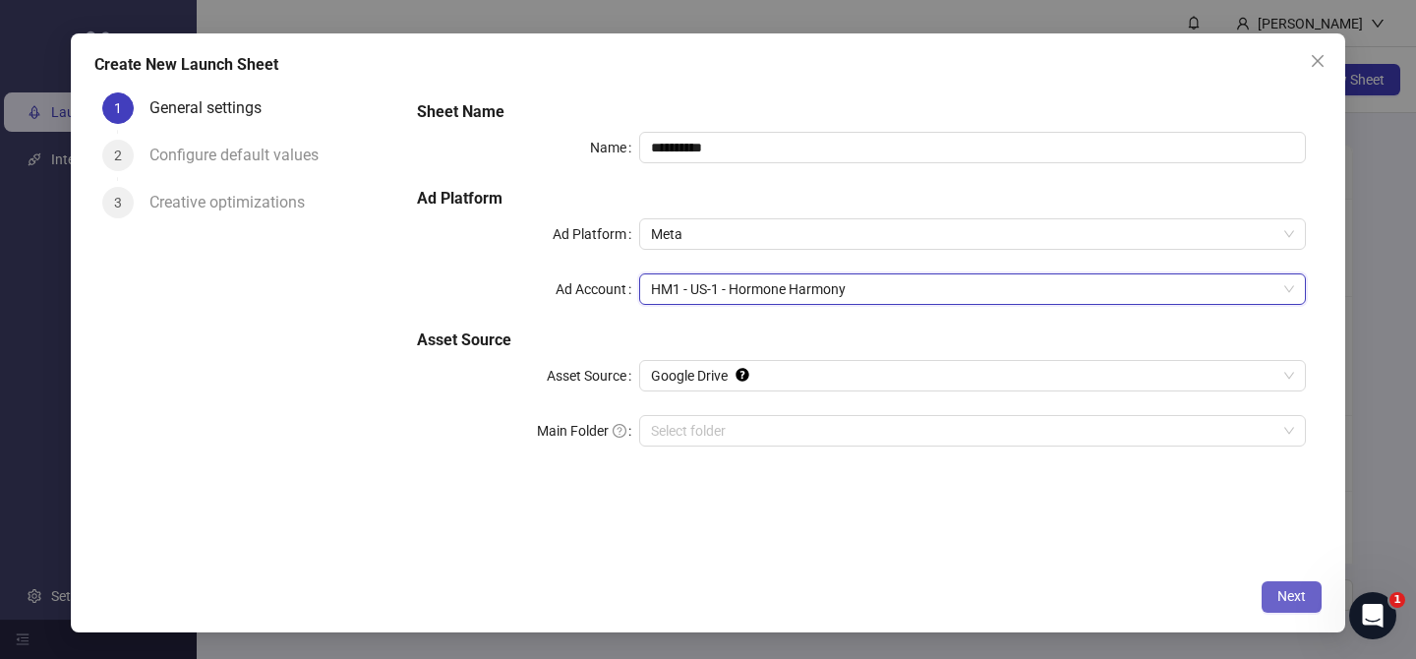
click at [1307, 599] on button "Next" at bounding box center [1291, 596] width 60 height 31
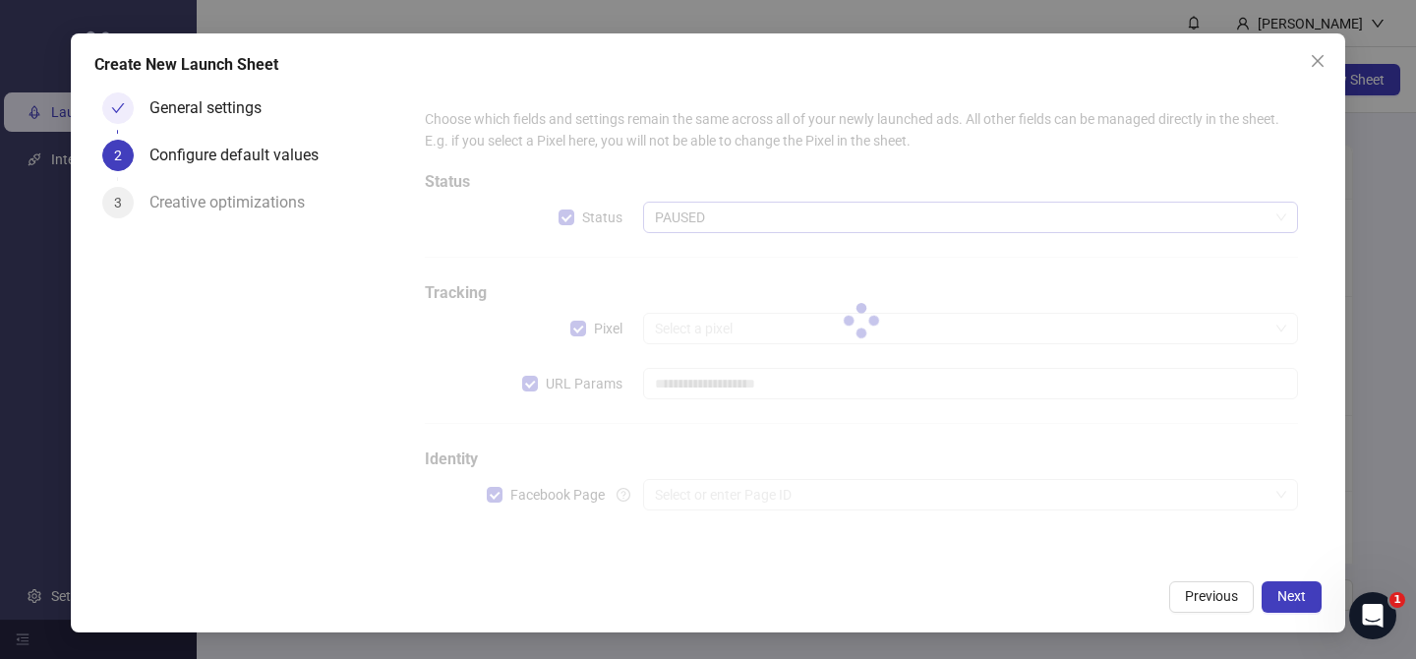
type input "**********"
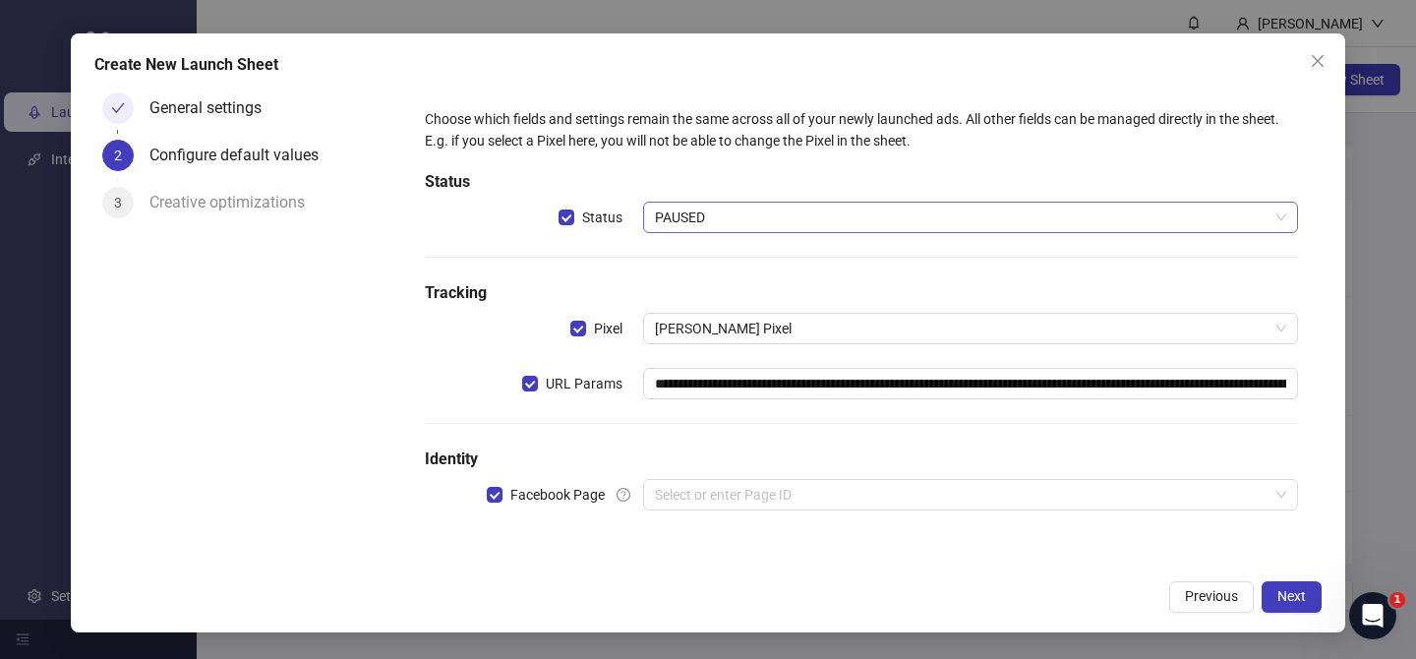
click at [723, 211] on span "PAUSED" at bounding box center [970, 216] width 631 height 29
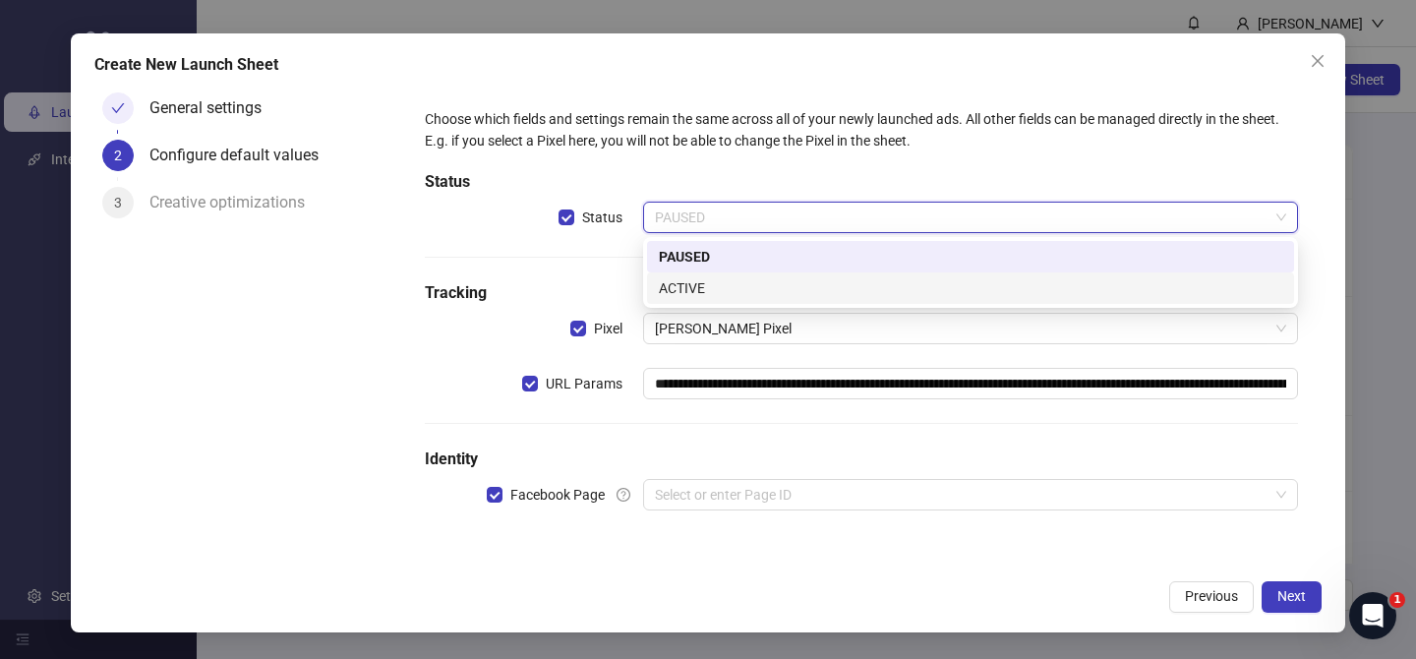
click at [730, 289] on div "ACTIVE" at bounding box center [970, 288] width 623 height 22
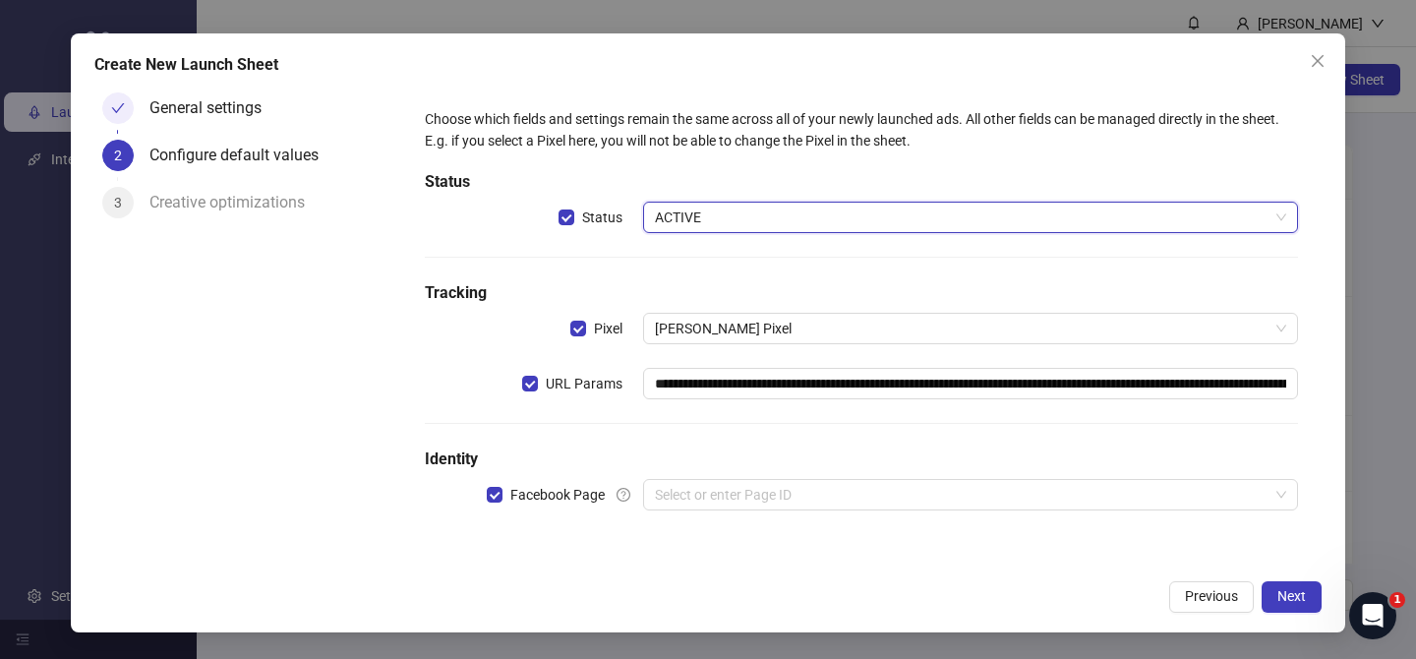
click at [757, 464] on h5 "Identity" at bounding box center [861, 459] width 873 height 24
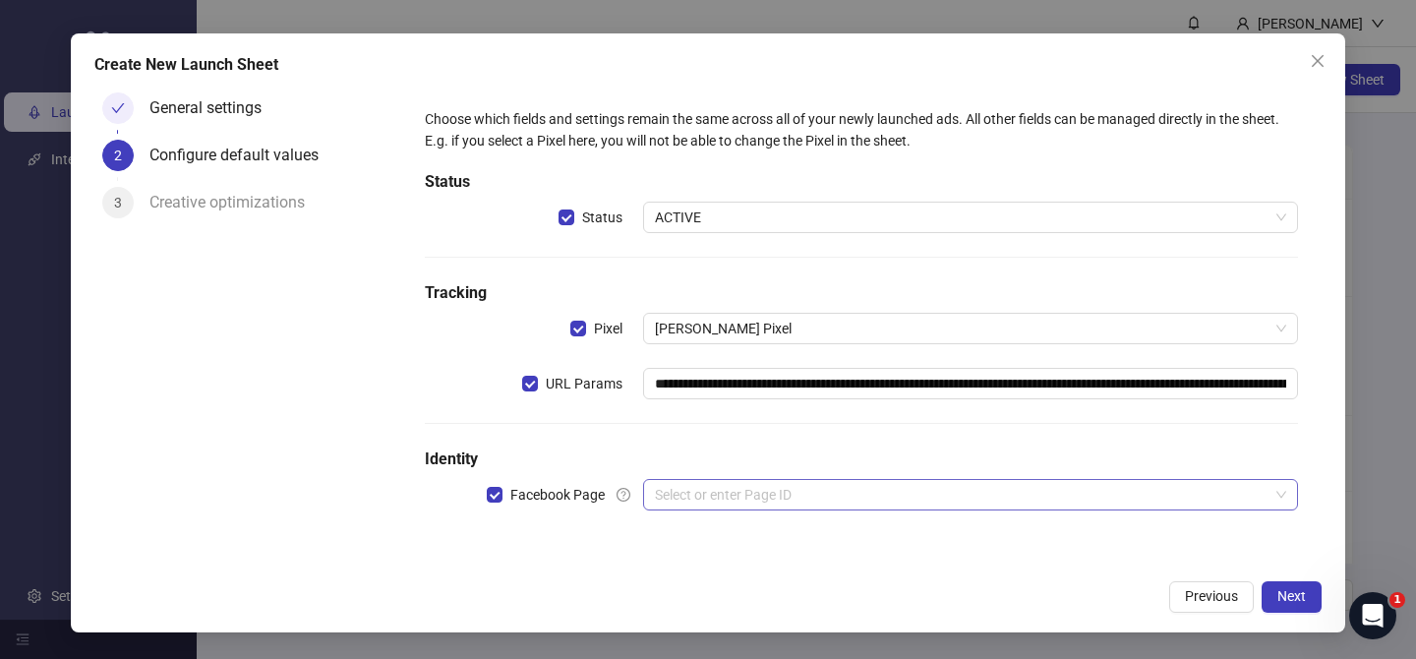
click at [755, 483] on input "search" at bounding box center [961, 494] width 613 height 29
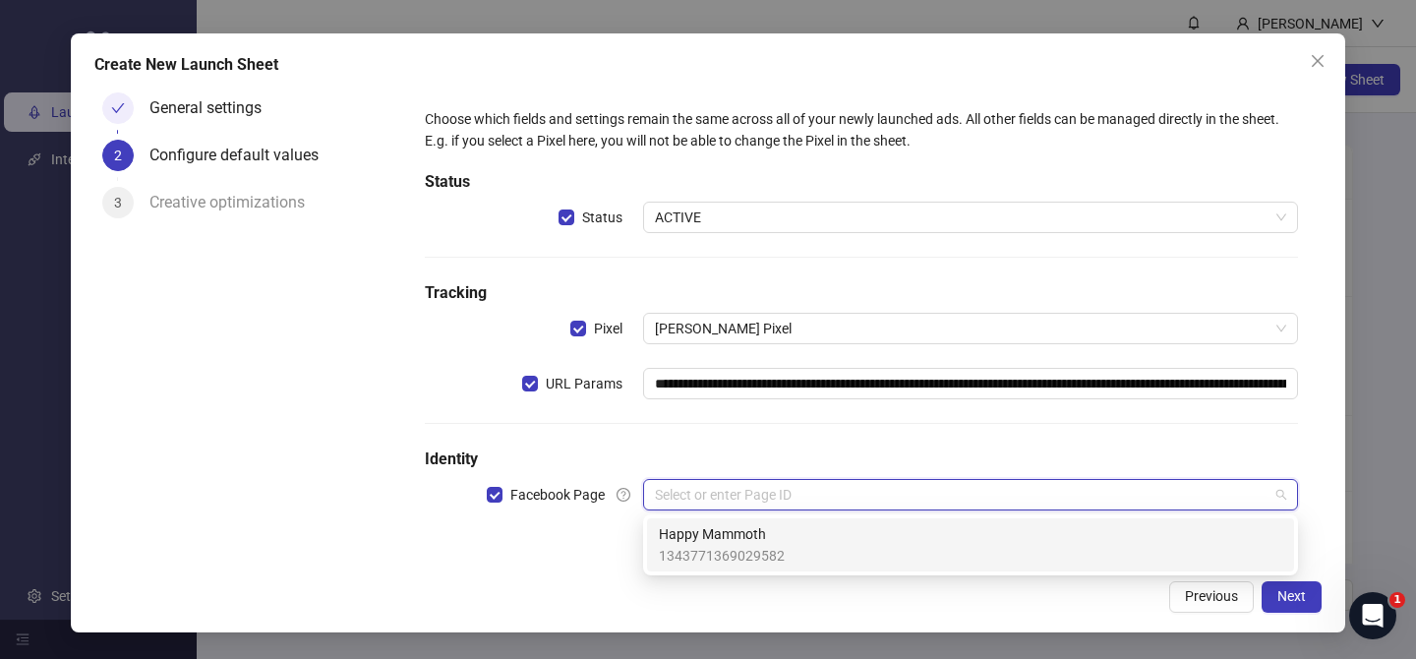
click at [765, 536] on span "Happy Mammoth" at bounding box center [722, 534] width 126 height 22
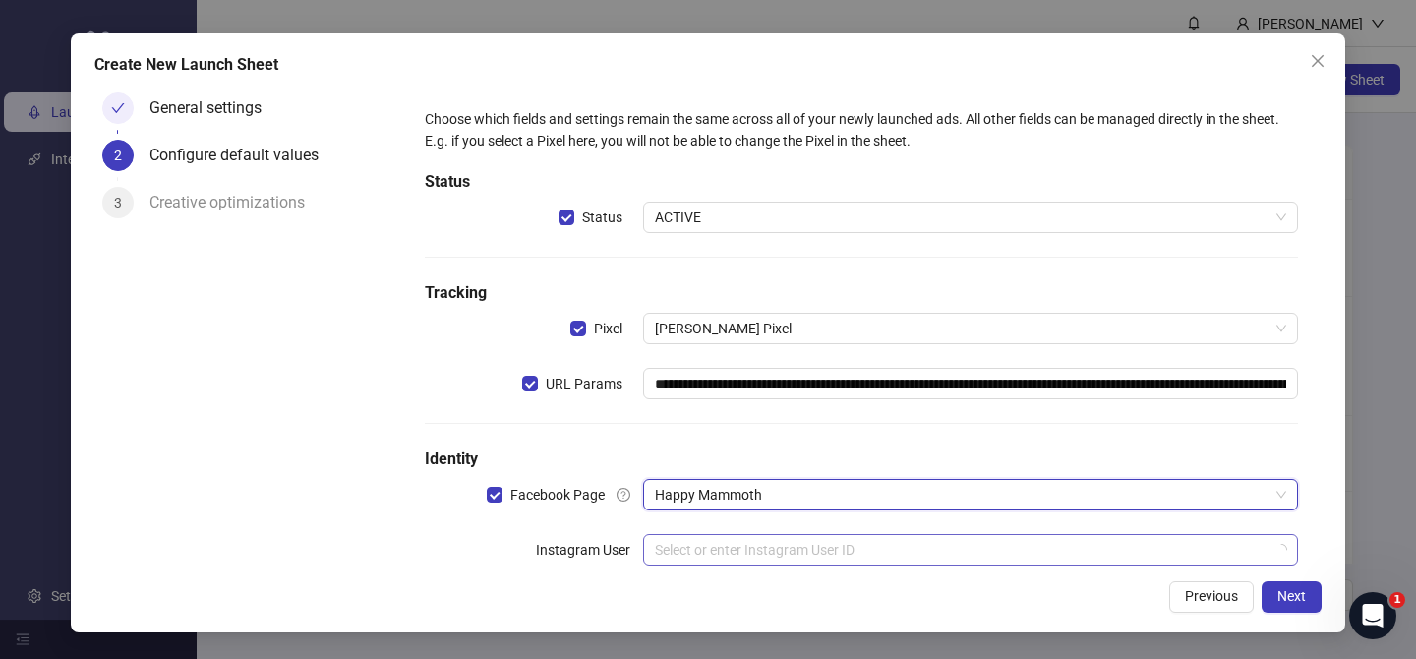
scroll to position [43, 0]
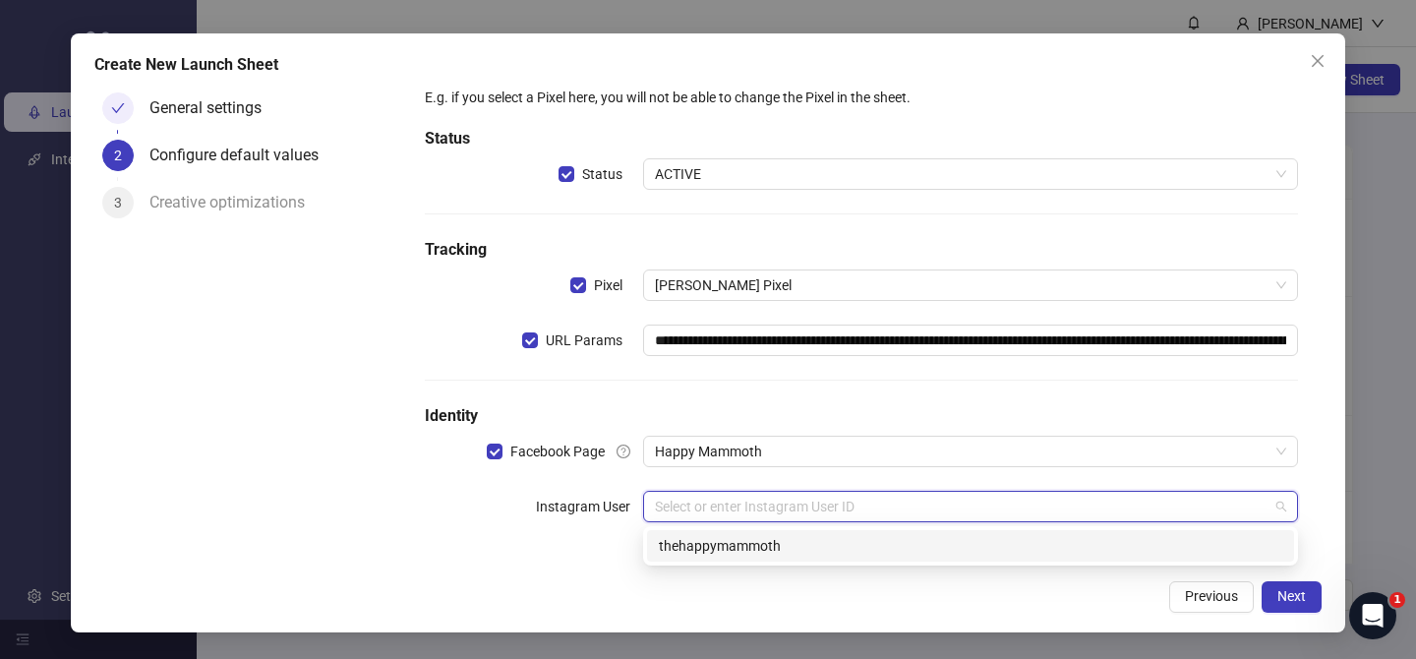
click at [770, 507] on input "search" at bounding box center [961, 506] width 613 height 29
click at [752, 537] on div "thehappymammoth" at bounding box center [970, 546] width 623 height 22
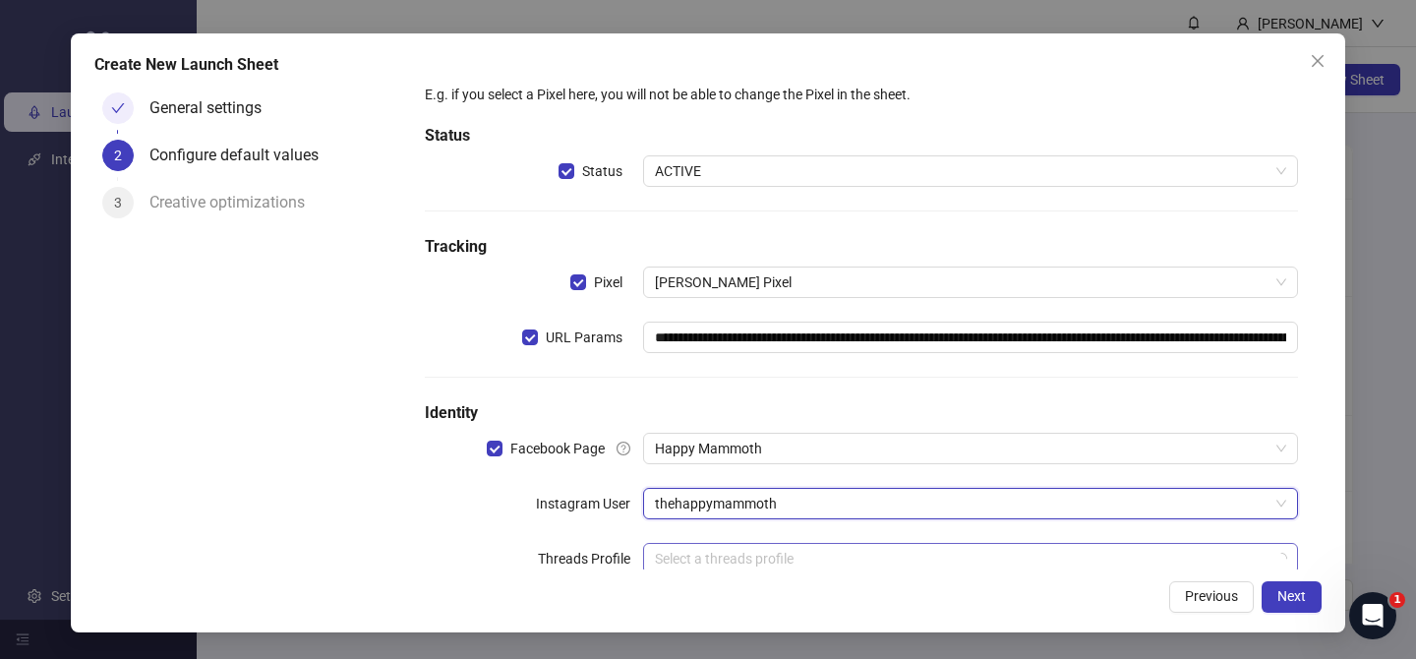
click at [754, 552] on input "search" at bounding box center [961, 558] width 613 height 29
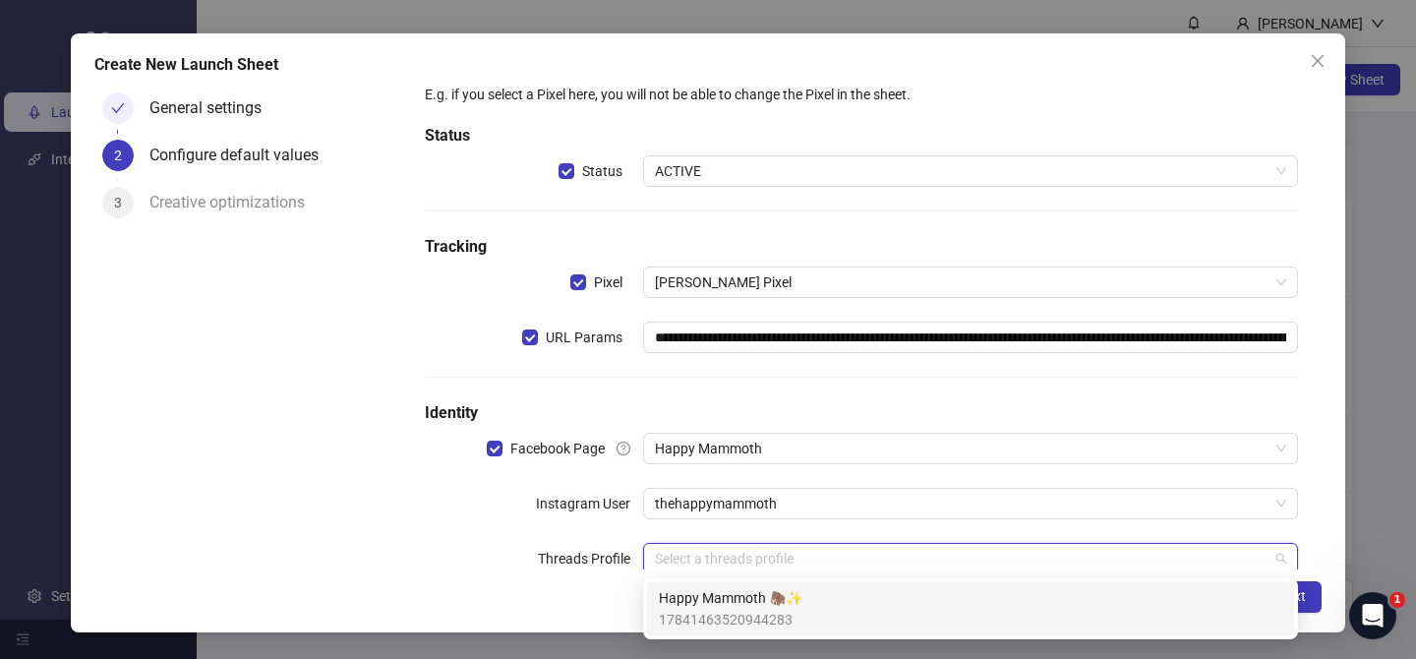
drag, startPoint x: 748, startPoint y: 602, endPoint x: 907, endPoint y: 614, distance: 159.8
click at [749, 602] on span "Happy Mammoth 🦣✨" at bounding box center [731, 598] width 144 height 22
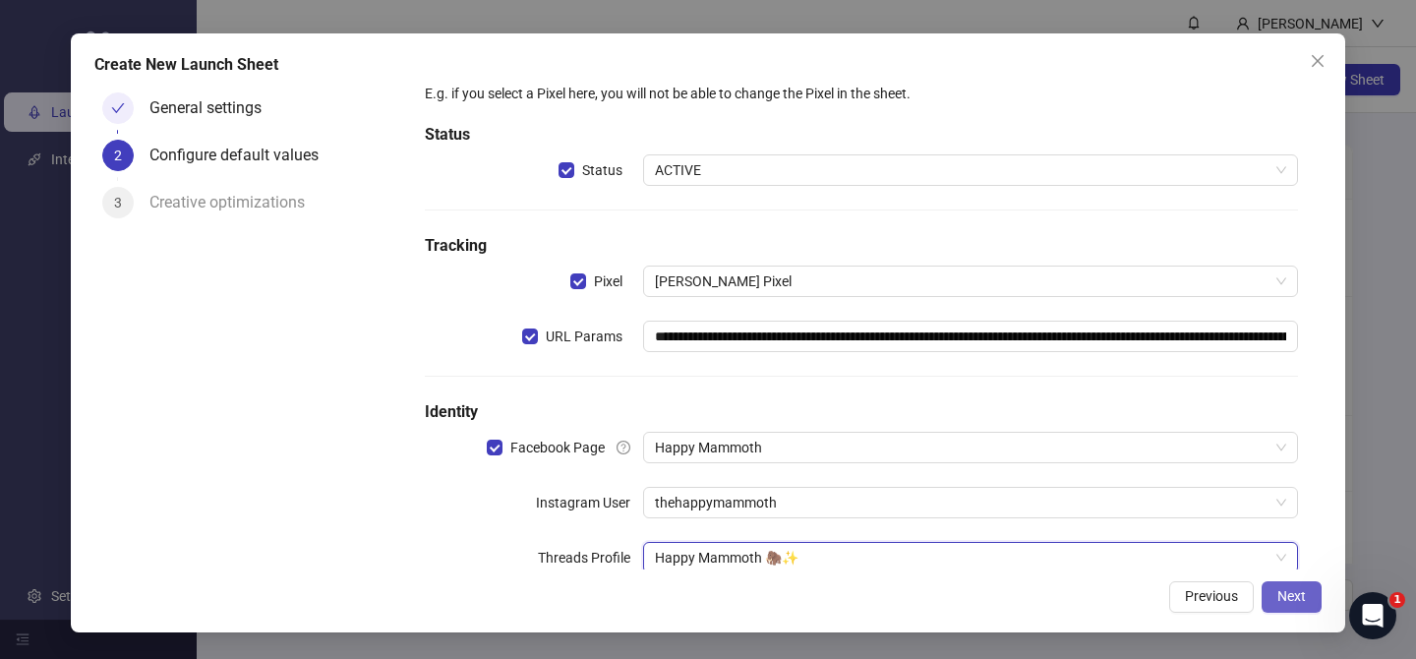
click at [1298, 599] on span "Next" at bounding box center [1291, 596] width 29 height 16
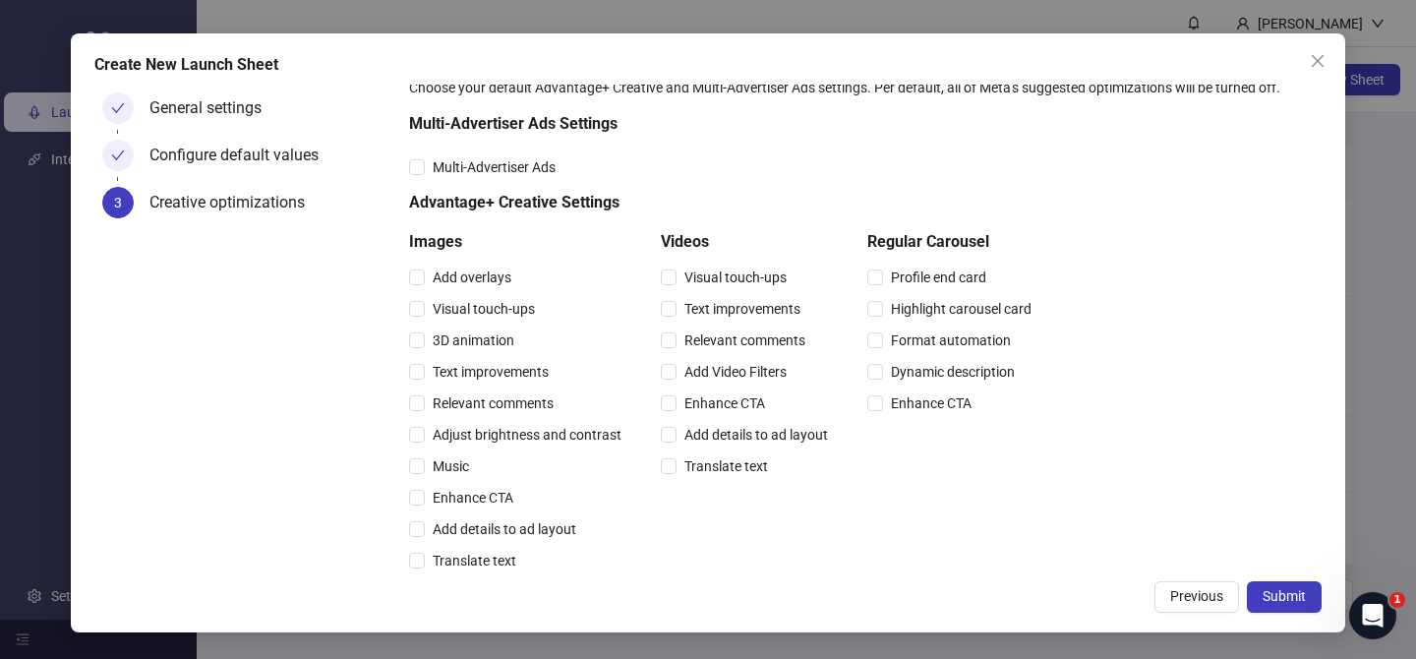
drag, startPoint x: 735, startPoint y: 334, endPoint x: 619, endPoint y: 393, distance: 130.1
click at [732, 335] on span "Relevant comments" at bounding box center [744, 340] width 137 height 22
click at [533, 403] on span "Relevant comments" at bounding box center [493, 403] width 137 height 22
drag, startPoint x: 507, startPoint y: 161, endPoint x: 911, endPoint y: 310, distance: 430.4
click at [507, 161] on span "Multi-Advertiser Ads" at bounding box center [494, 167] width 139 height 22
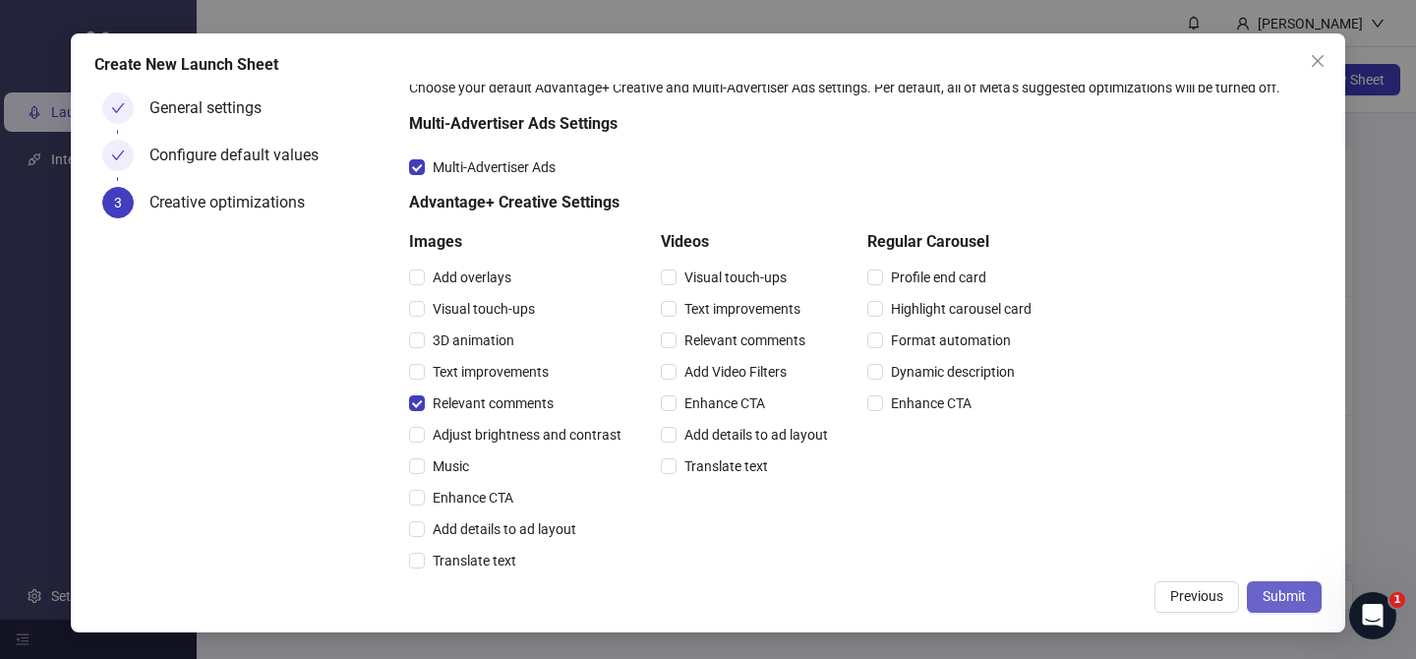
click at [1274, 607] on button "Submit" at bounding box center [1283, 596] width 75 height 31
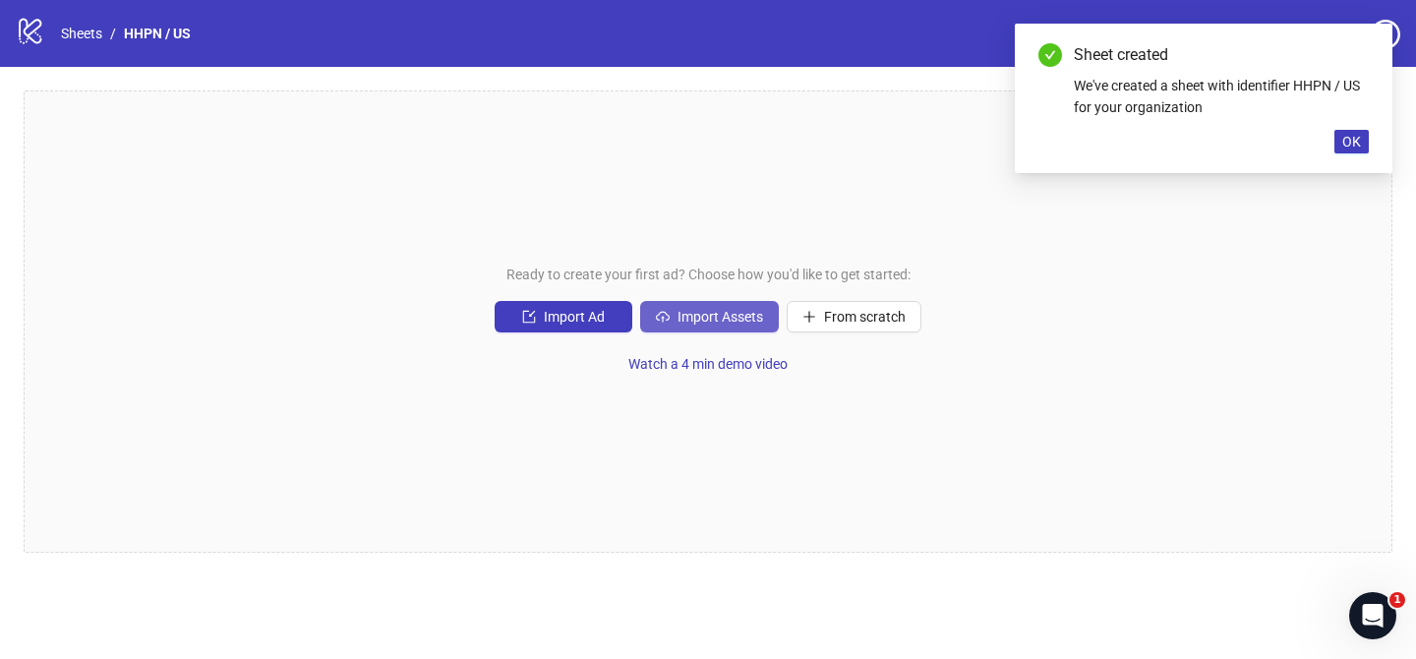
click at [702, 322] on button "Import Assets" at bounding box center [709, 316] width 139 height 31
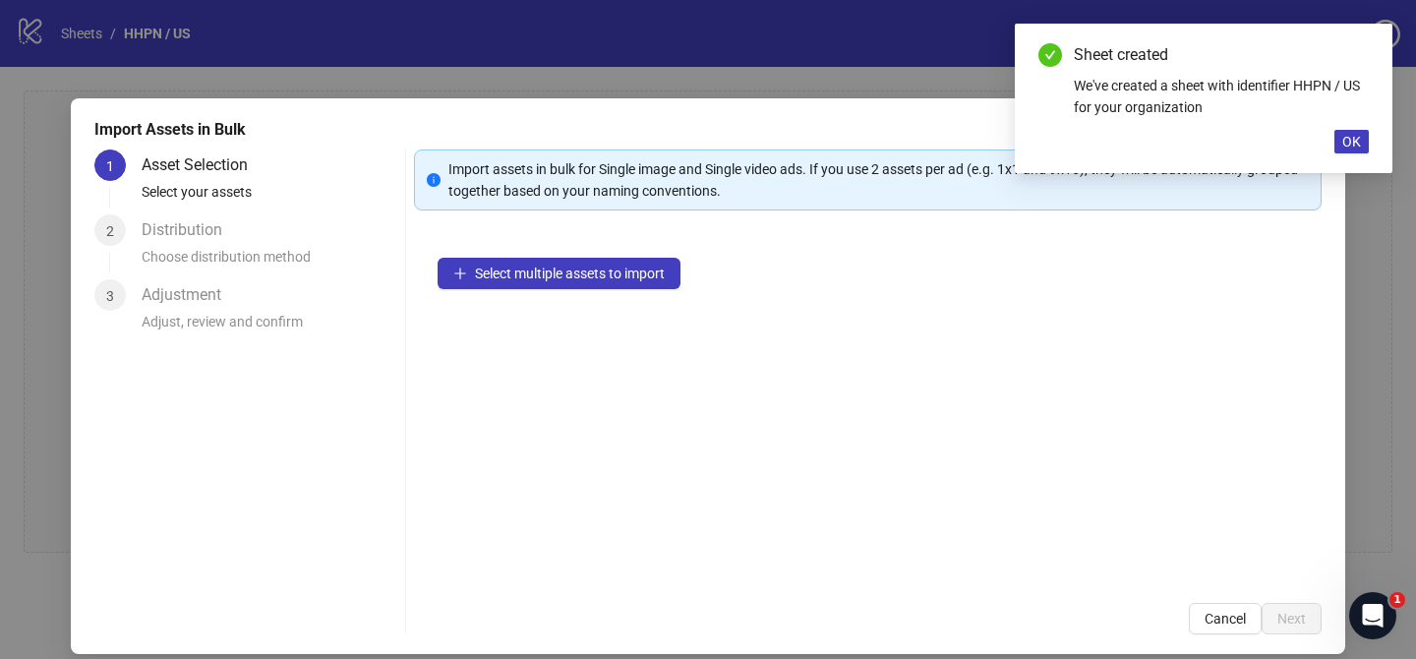
click at [702, 322] on div "Select multiple assets to import" at bounding box center [867, 406] width 907 height 345
click at [631, 260] on button "Select multiple assets to import" at bounding box center [558, 273] width 243 height 31
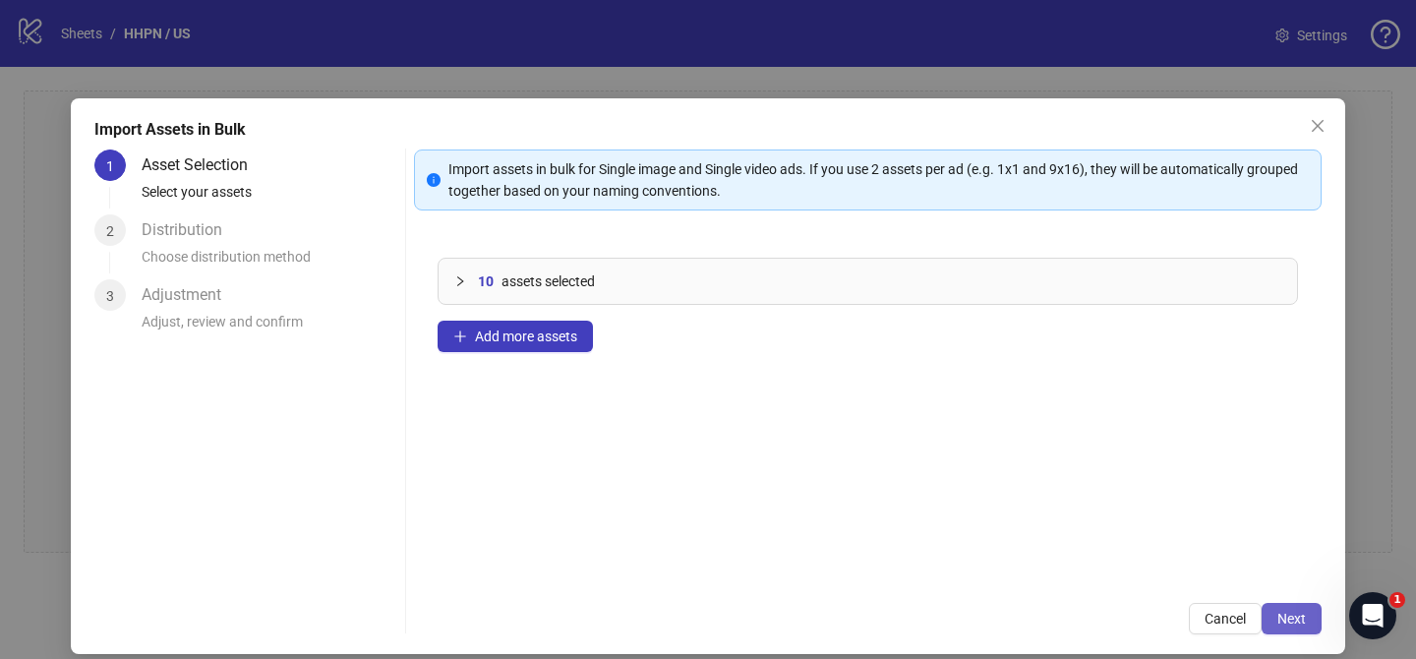
click at [1283, 618] on span "Next" at bounding box center [1291, 618] width 29 height 16
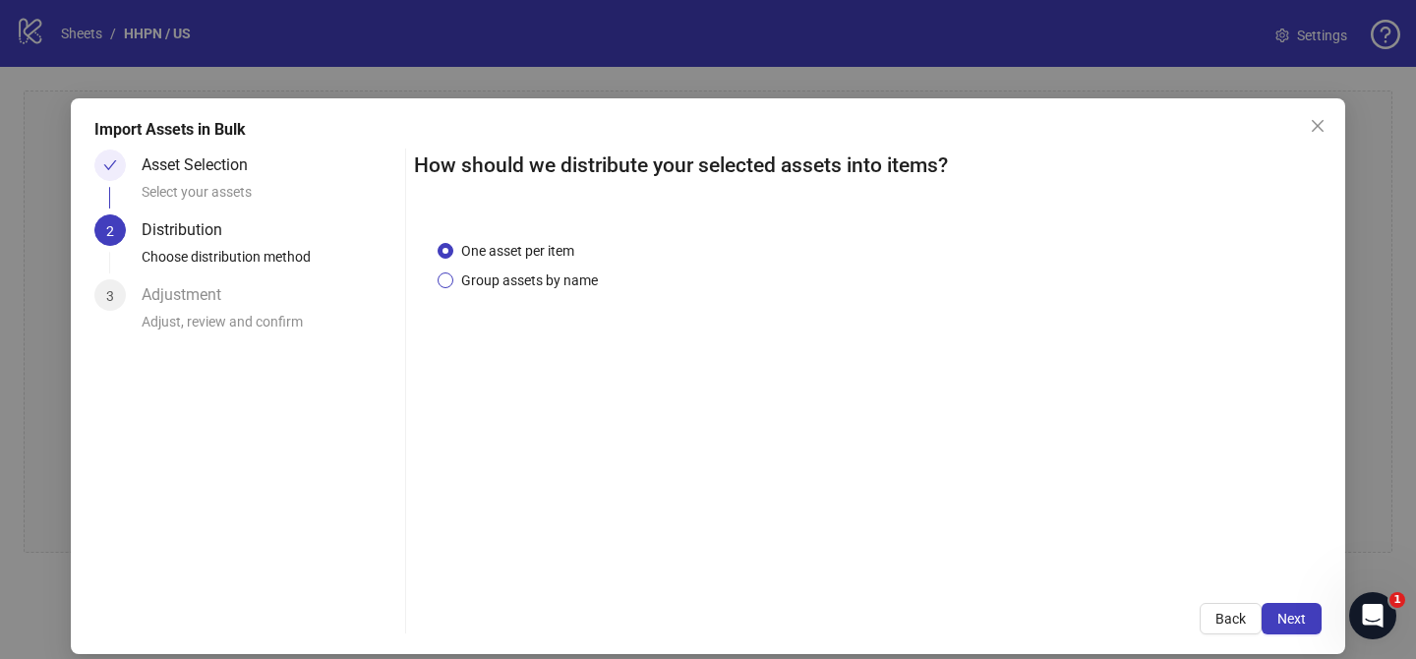
click at [549, 273] on span "Group assets by name" at bounding box center [529, 280] width 152 height 22
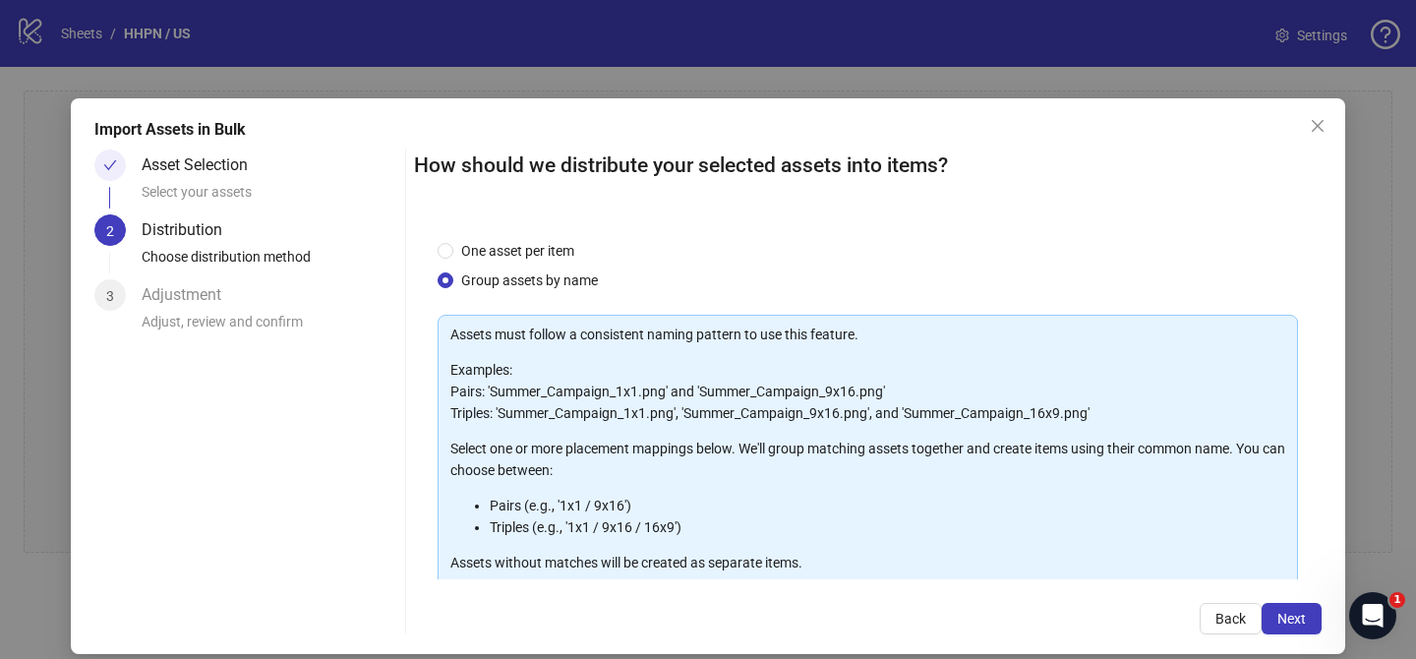
scroll to position [212, 0]
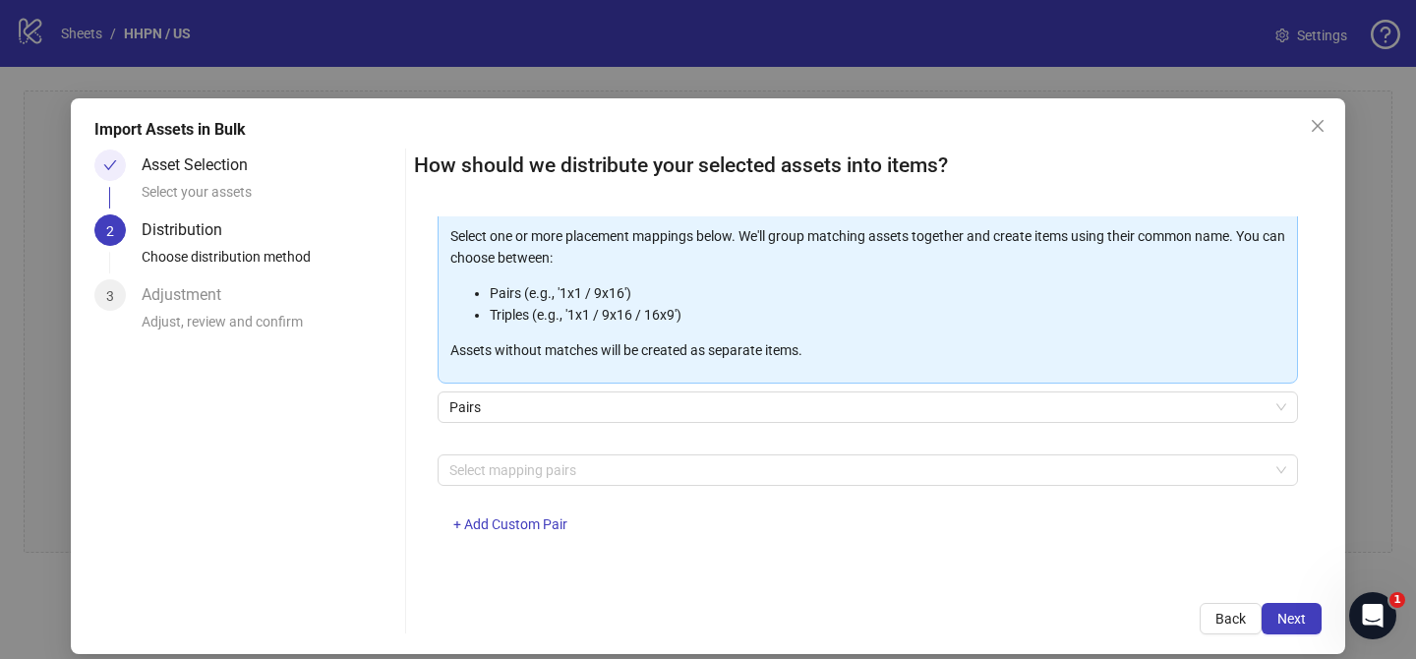
drag, startPoint x: 560, startPoint y: 464, endPoint x: 551, endPoint y: 449, distance: 17.2
click at [560, 463] on div at bounding box center [857, 470] width 832 height 28
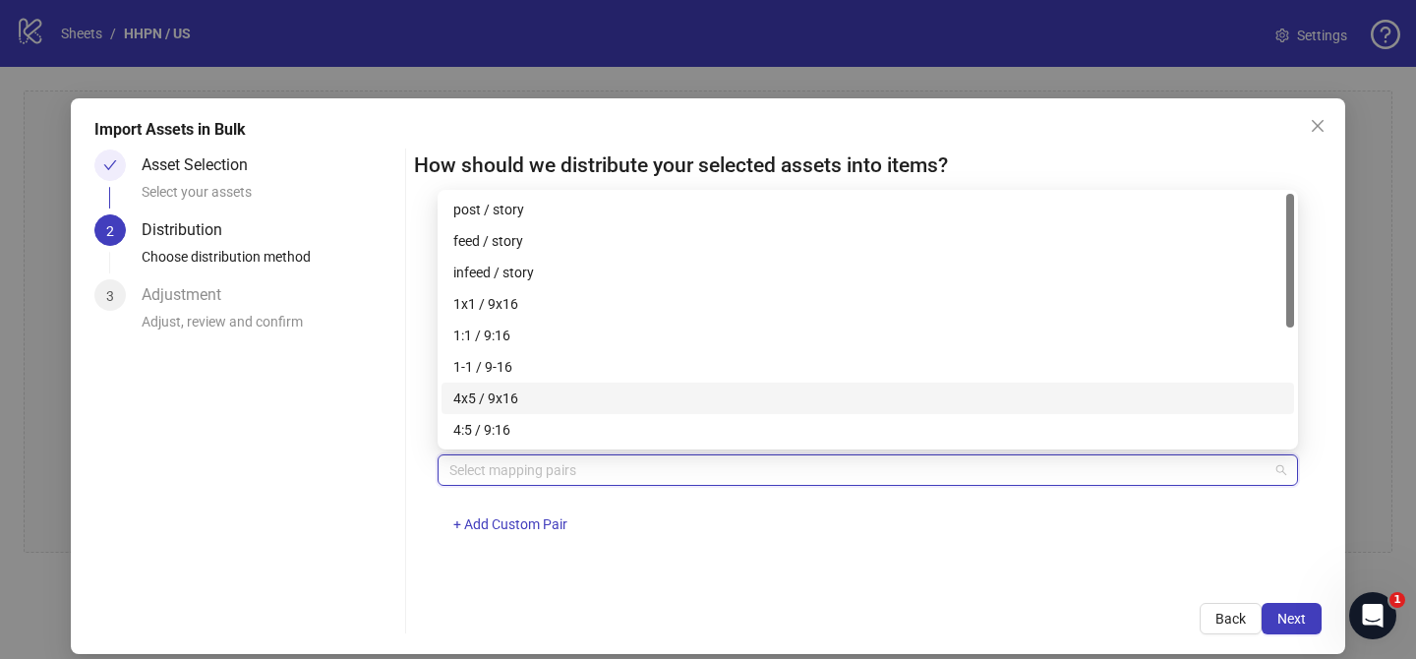
drag, startPoint x: 546, startPoint y: 399, endPoint x: 570, endPoint y: 404, distance: 25.1
click at [546, 399] on div "4x5 / 9x16" at bounding box center [867, 398] width 829 height 22
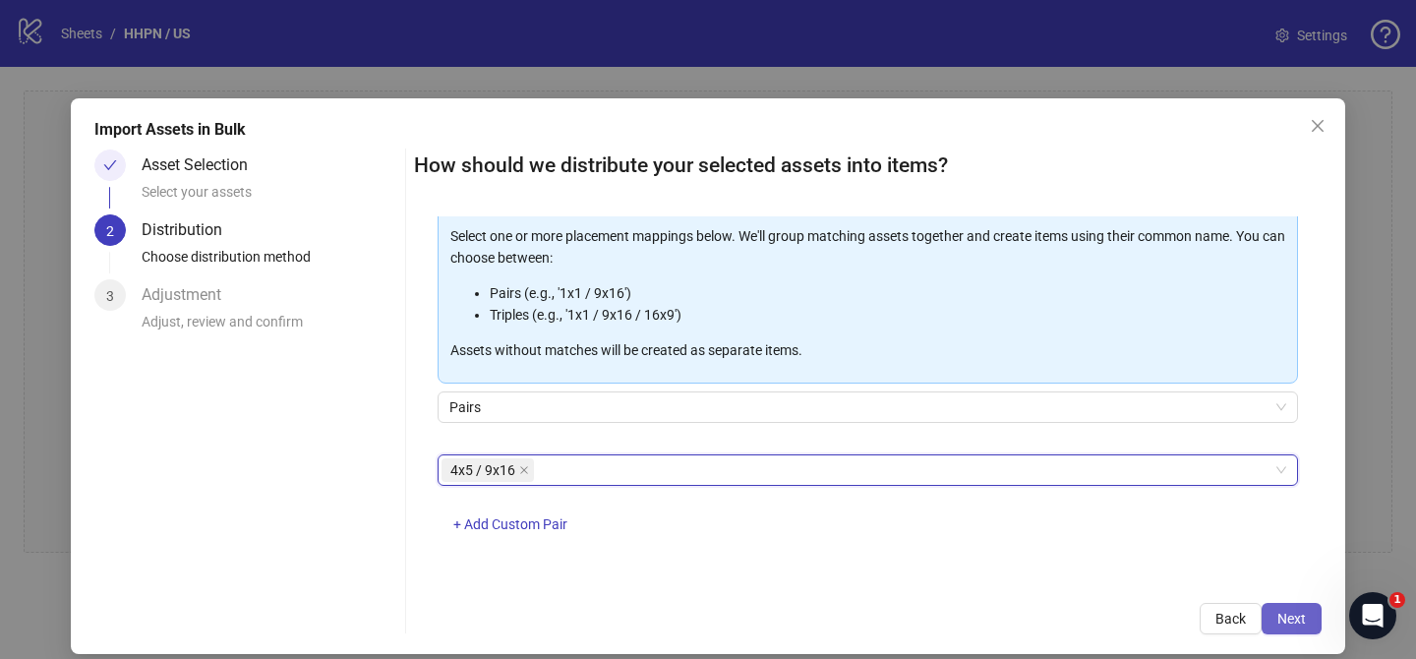
click at [1282, 615] on span "Next" at bounding box center [1291, 618] width 29 height 16
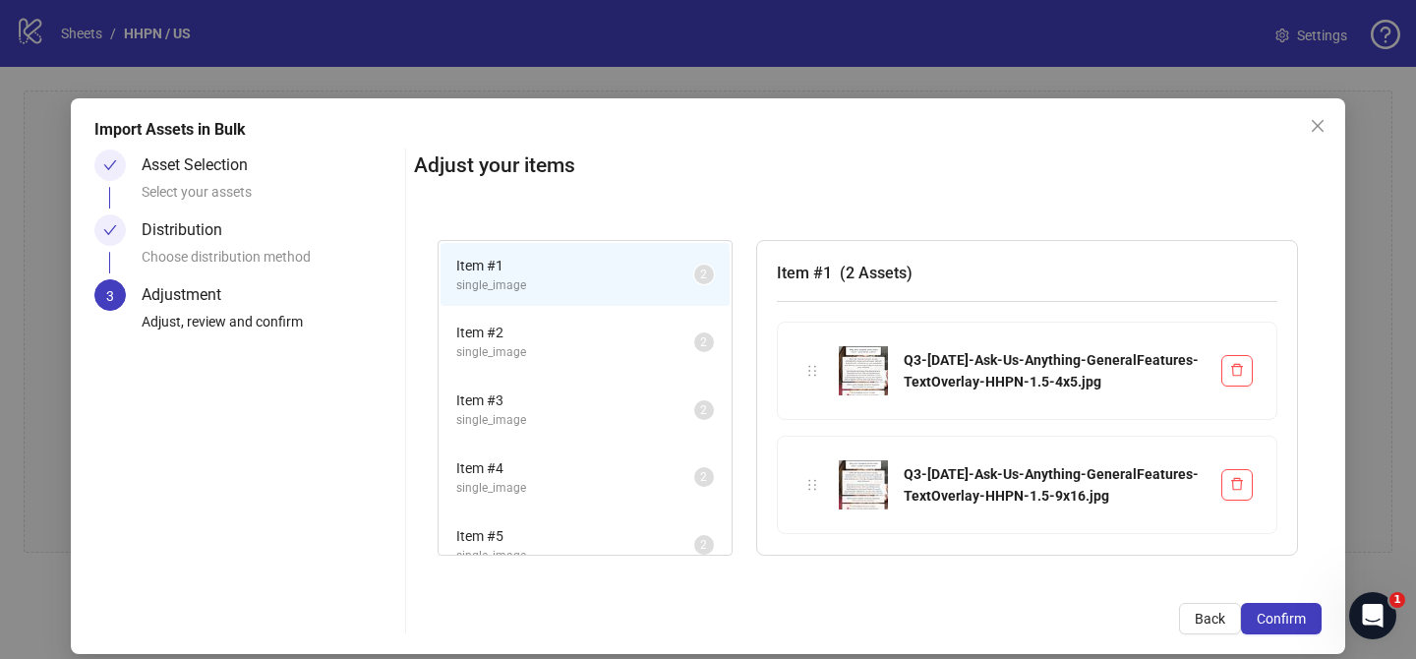
click at [1281, 616] on span "Confirm" at bounding box center [1280, 618] width 49 height 16
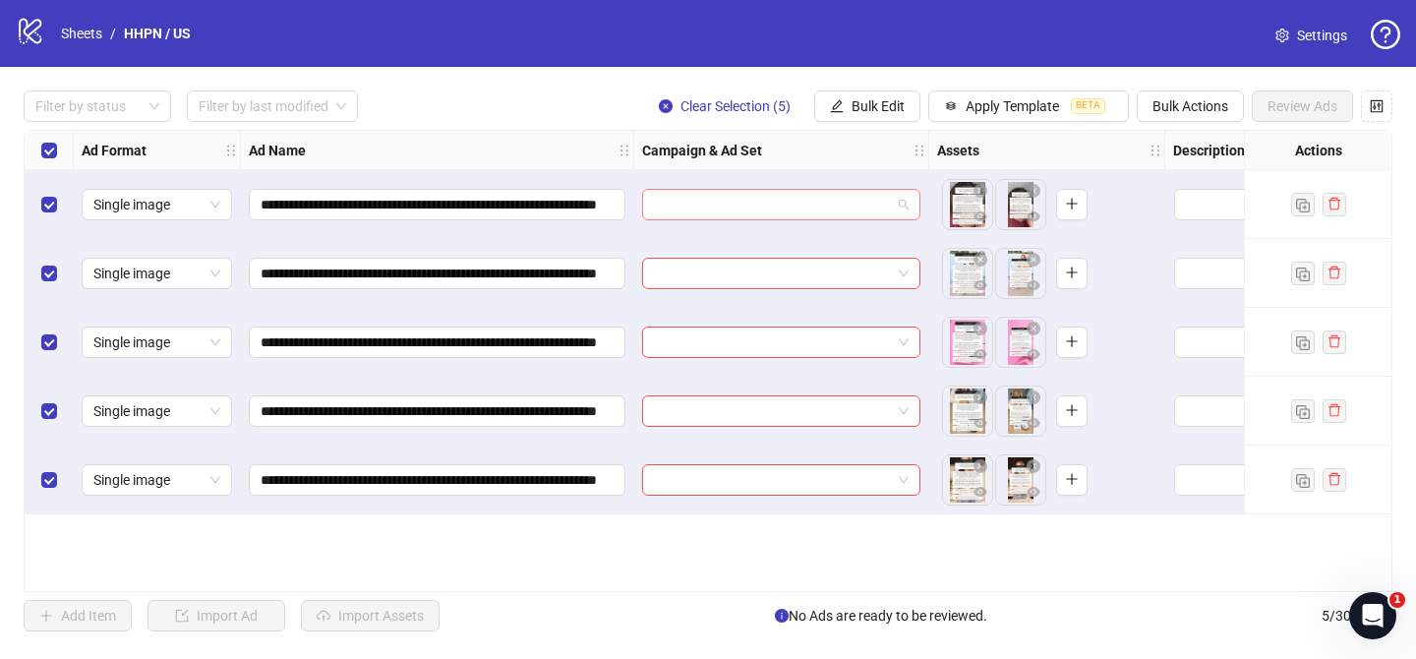
drag, startPoint x: 758, startPoint y: 203, endPoint x: 886, endPoint y: 261, distance: 140.3
click at [758, 203] on input "search" at bounding box center [772, 204] width 237 height 29
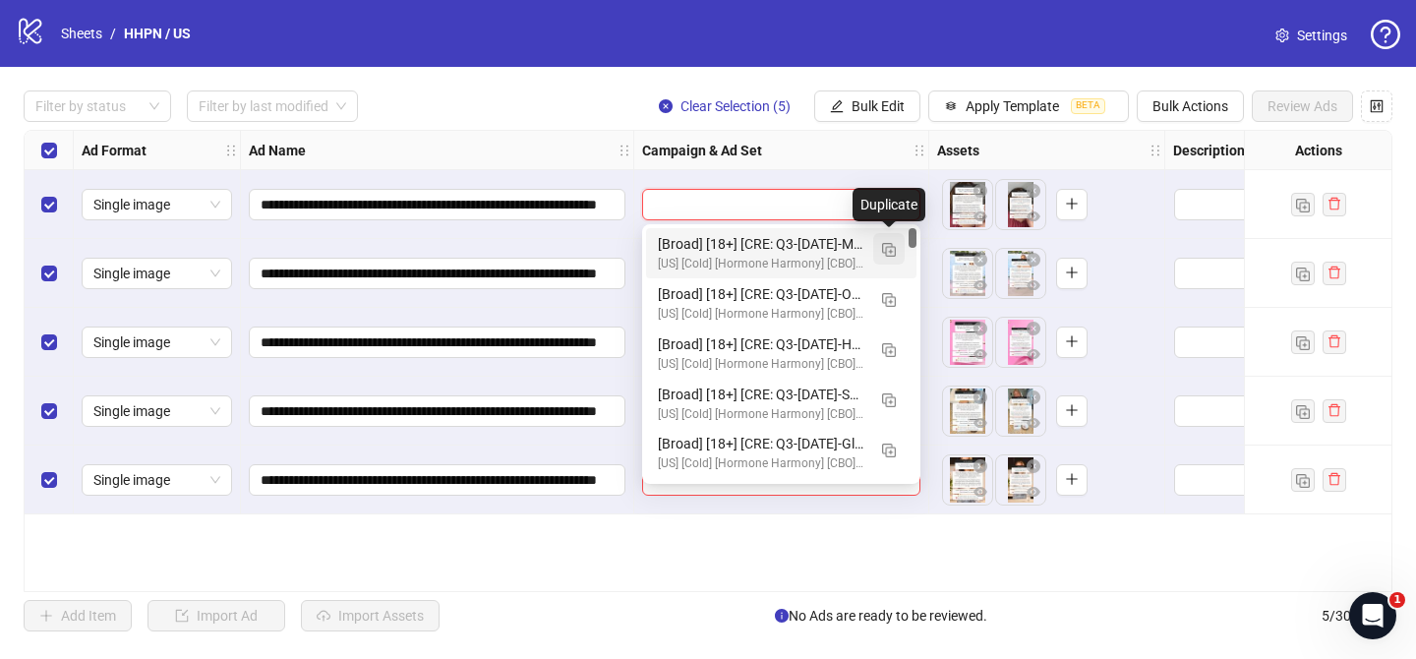
click at [887, 253] on img "button" at bounding box center [889, 250] width 14 height 14
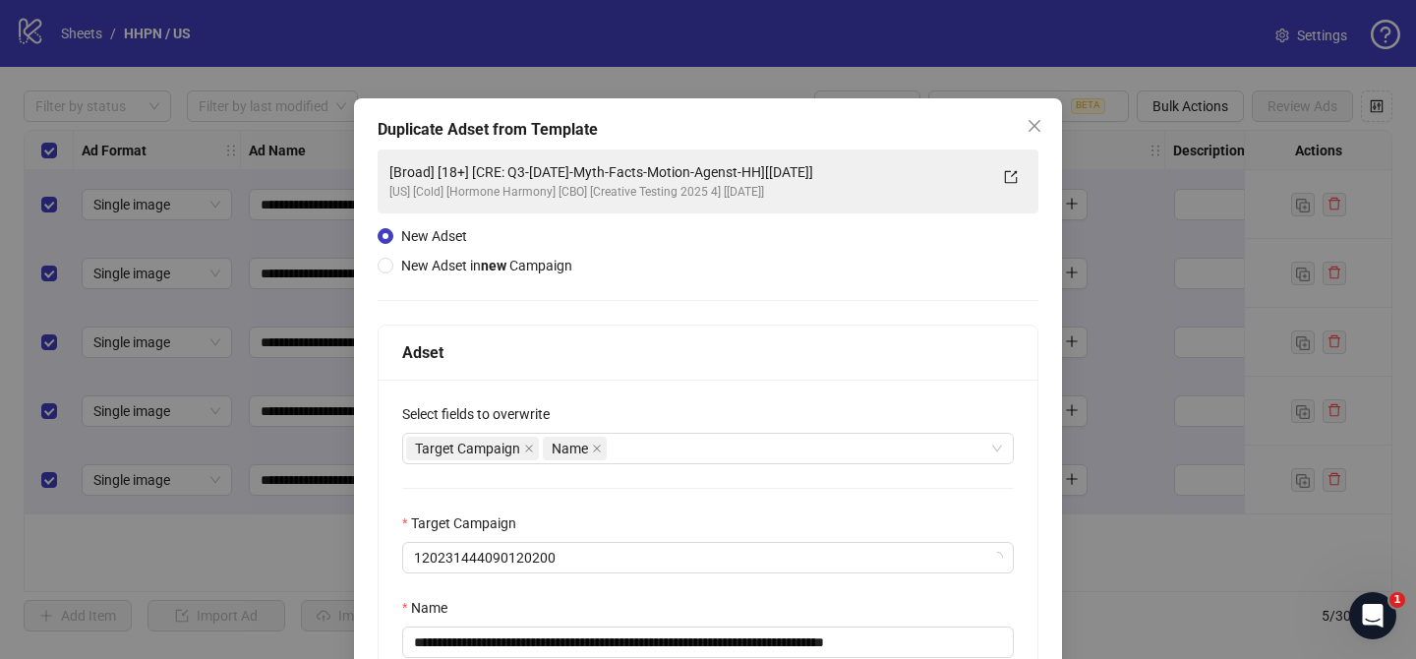
scroll to position [3, 0]
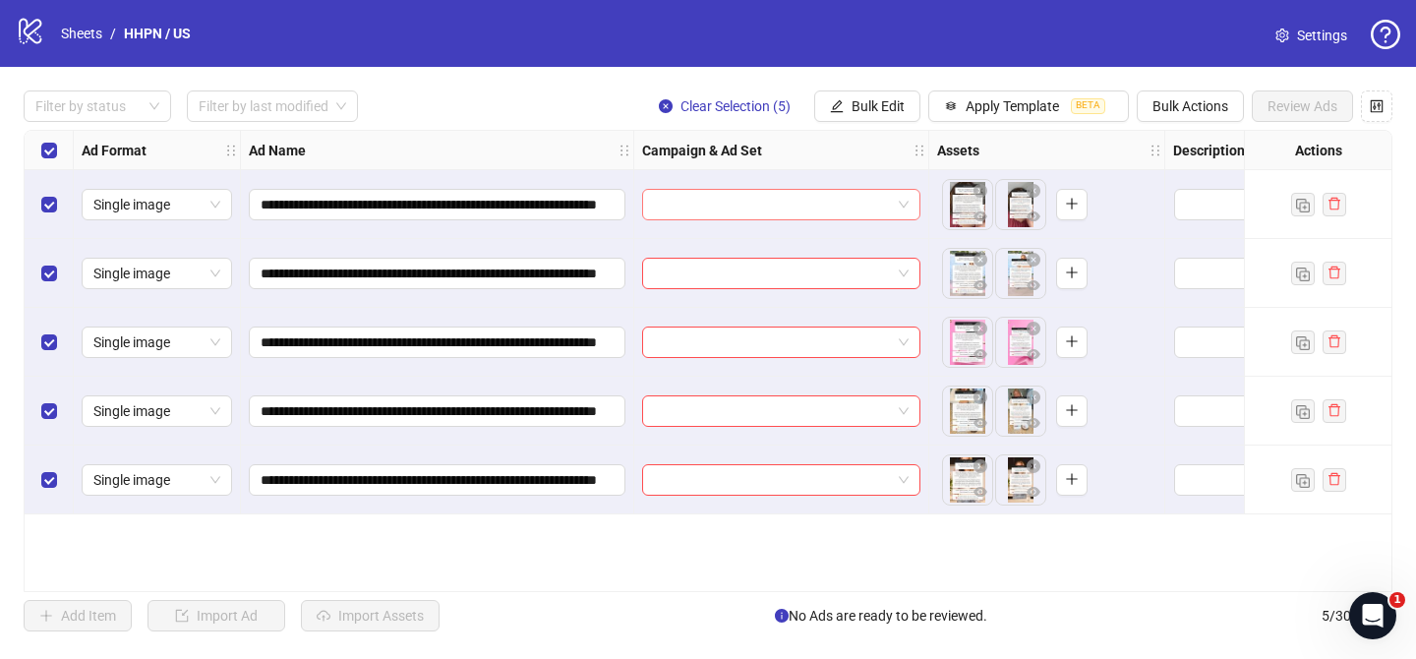
click at [795, 209] on input "search" at bounding box center [772, 204] width 237 height 29
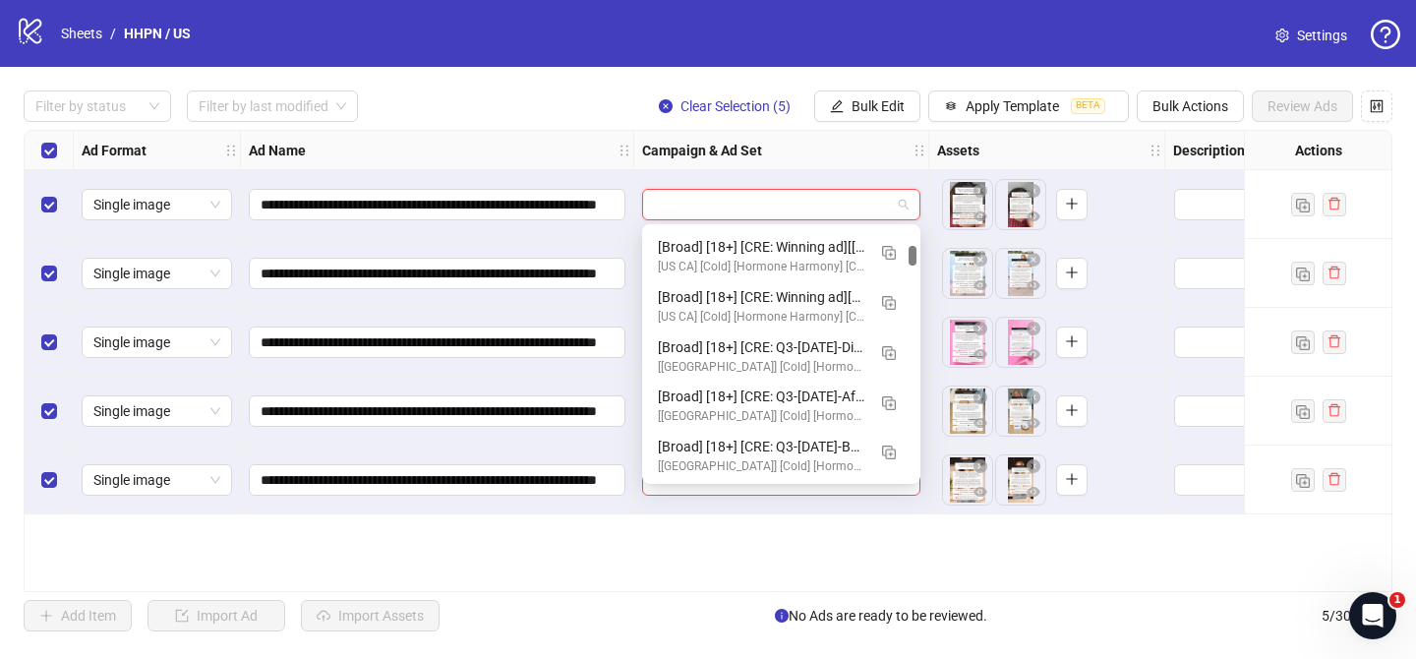
scroll to position [1466, 0]
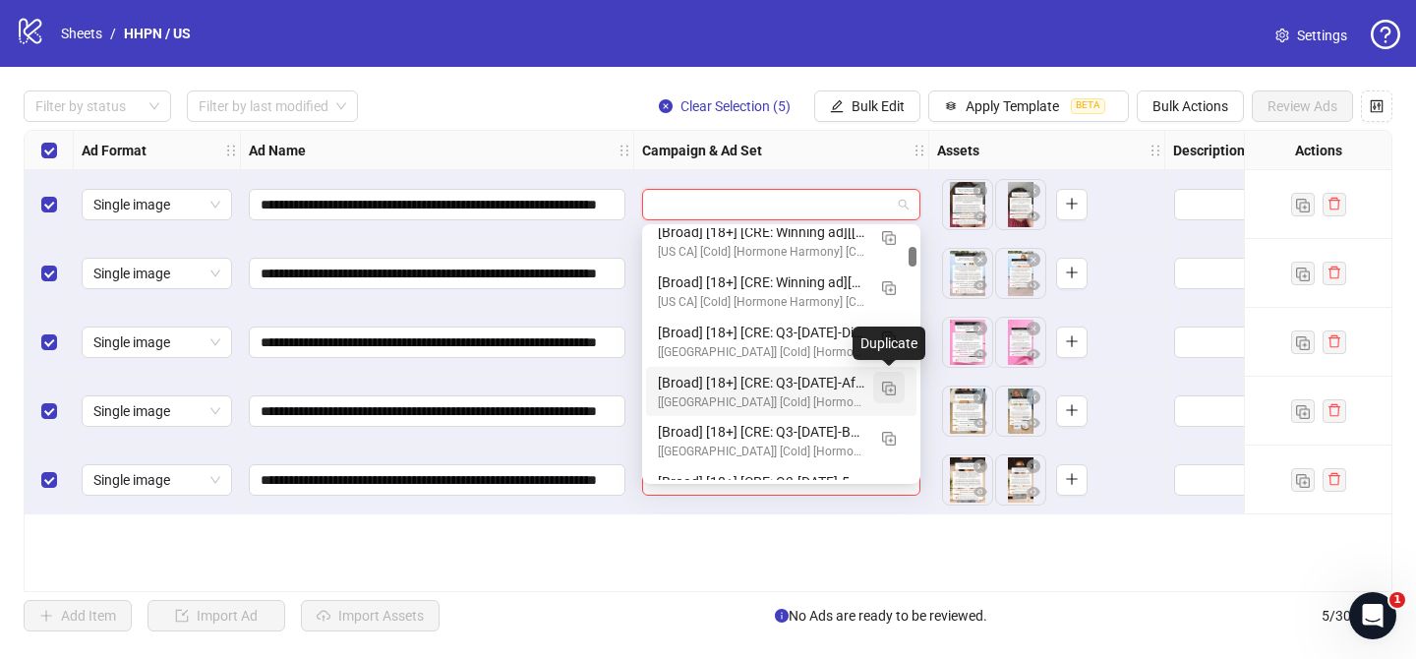
click at [881, 388] on button "button" at bounding box center [888, 387] width 31 height 31
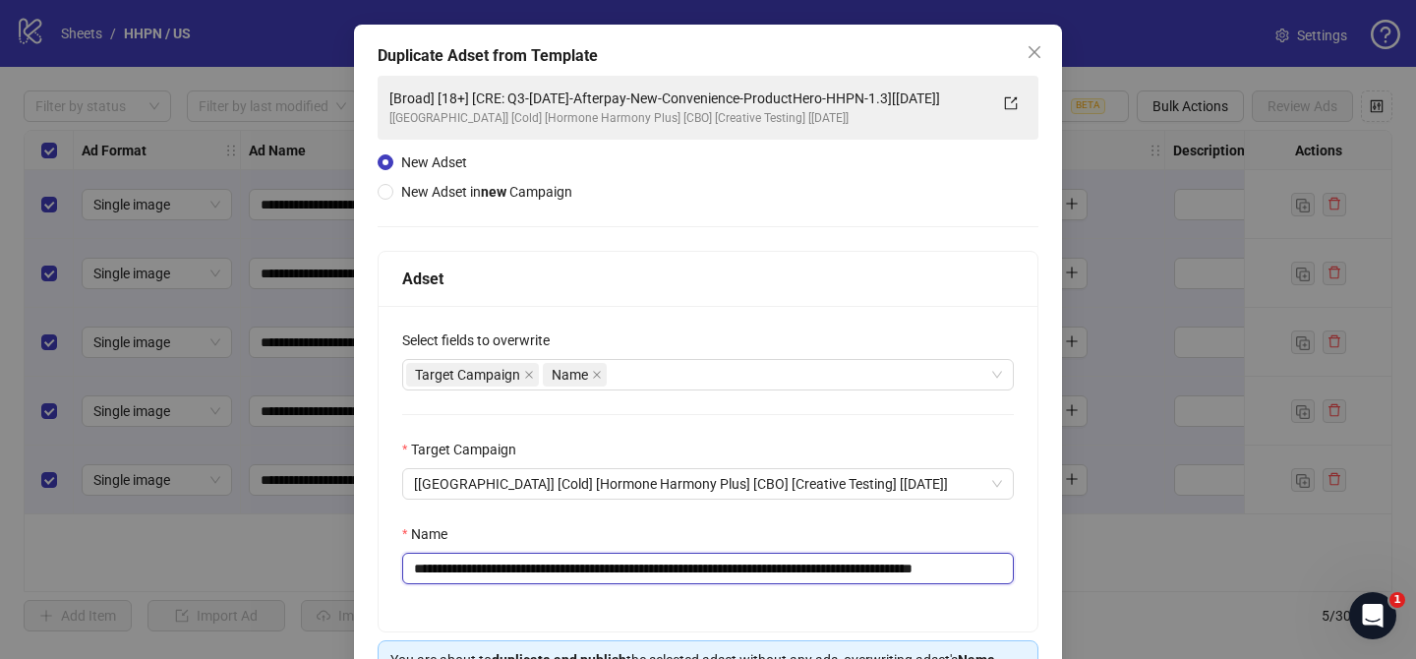
scroll to position [77, 0]
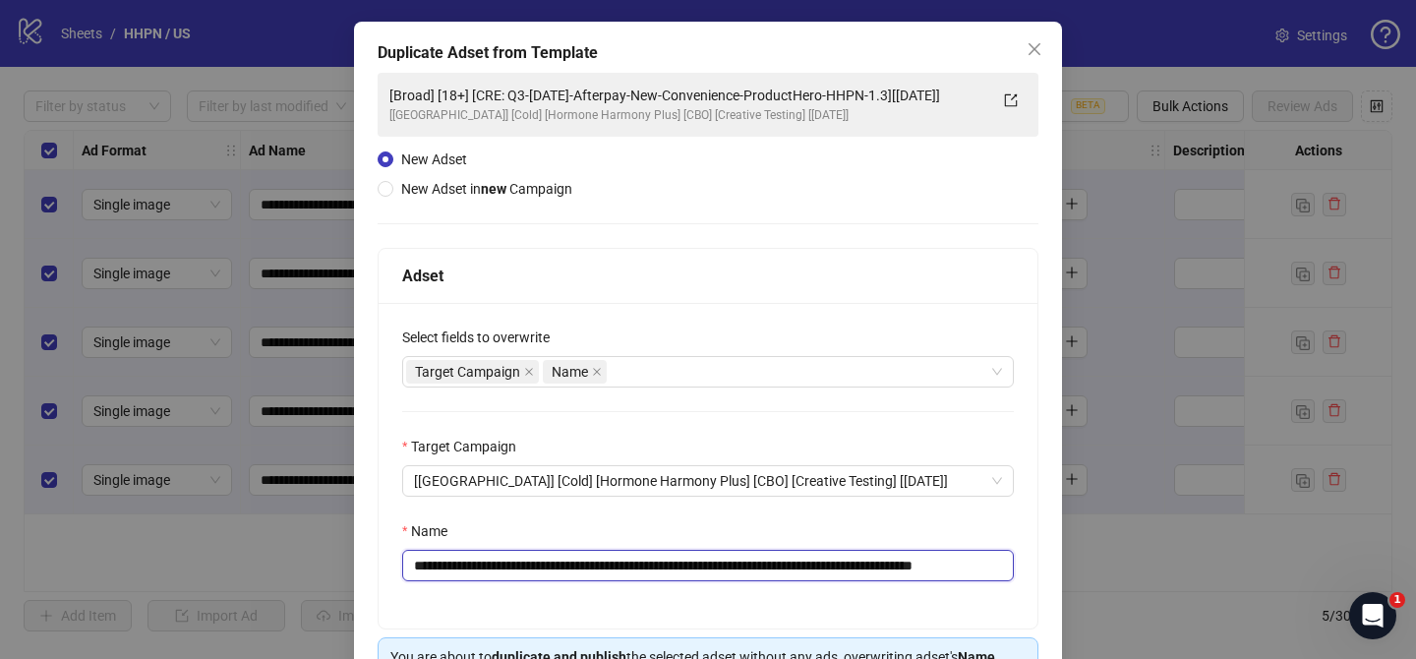
drag, startPoint x: 549, startPoint y: 573, endPoint x: 944, endPoint y: 566, distance: 395.2
click at [944, 566] on input "**********" at bounding box center [707, 564] width 611 height 31
paste input "****"
drag, startPoint x: 966, startPoint y: 564, endPoint x: 1040, endPoint y: 561, distance: 73.8
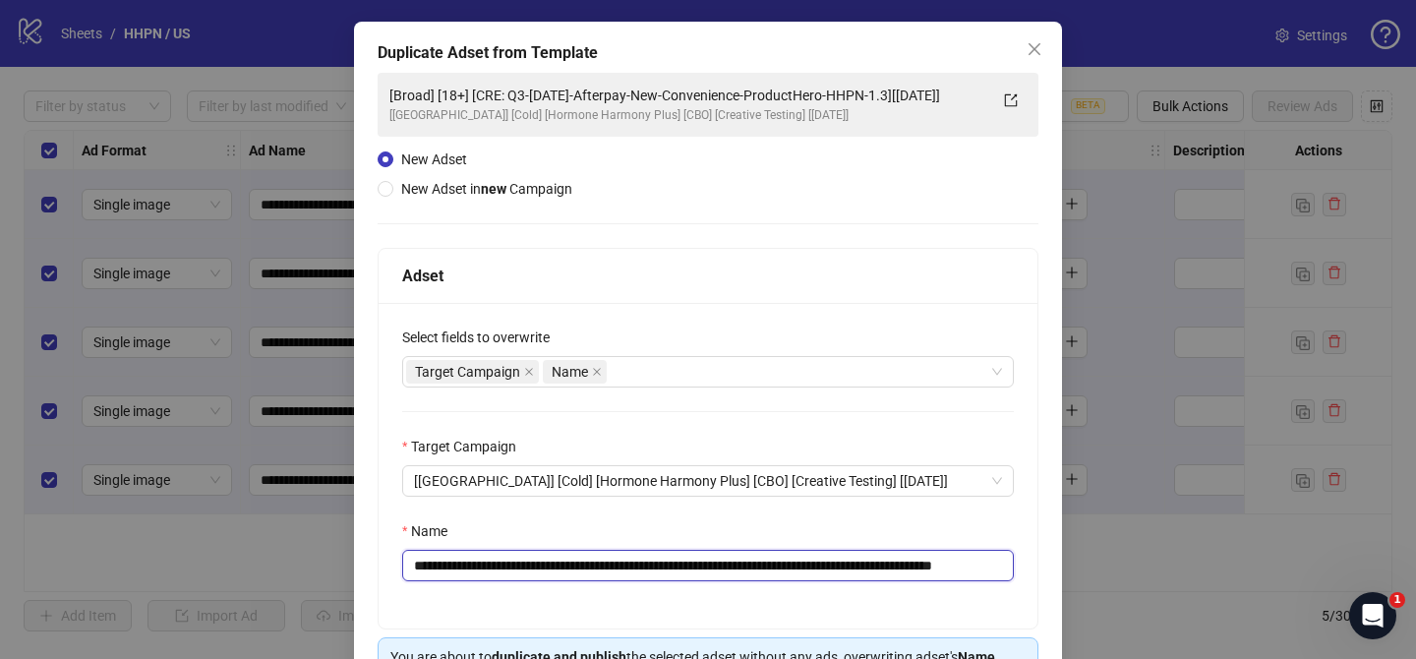
click at [1040, 561] on div "**********" at bounding box center [708, 391] width 708 height 739
click at [935, 566] on input "**********" at bounding box center [707, 564] width 611 height 31
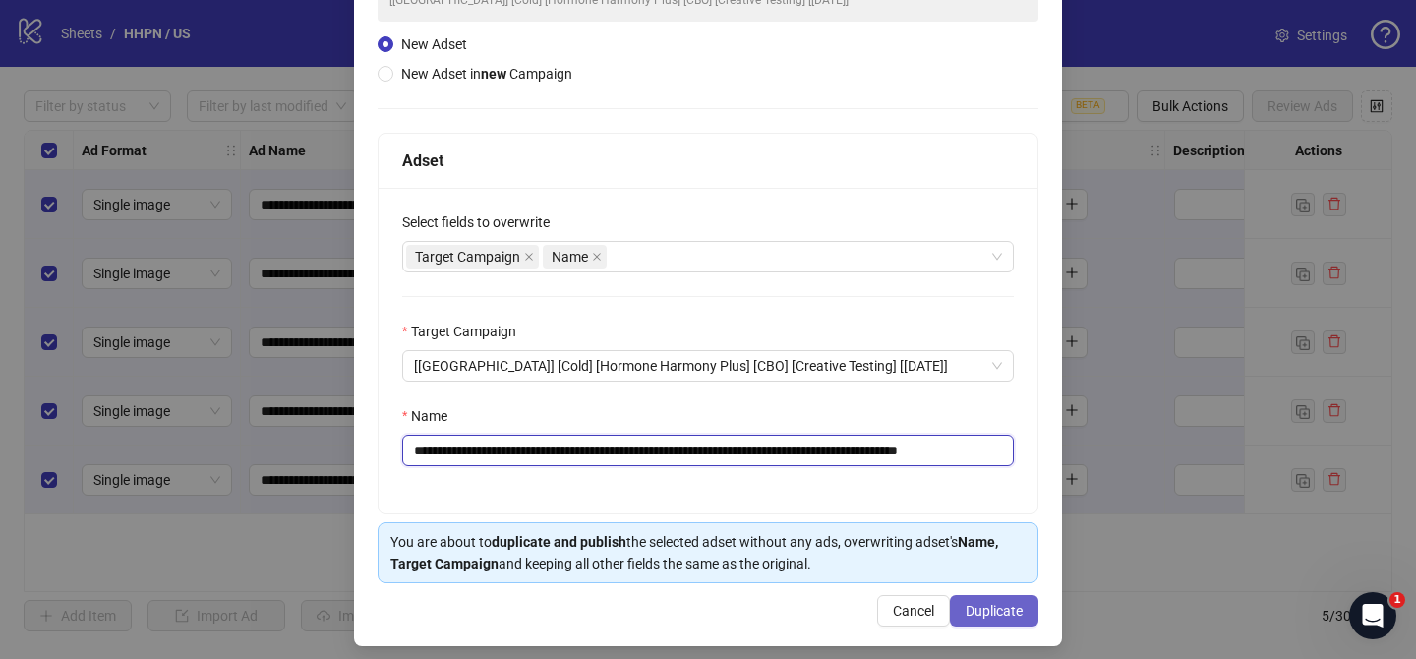
scroll to position [203, 0]
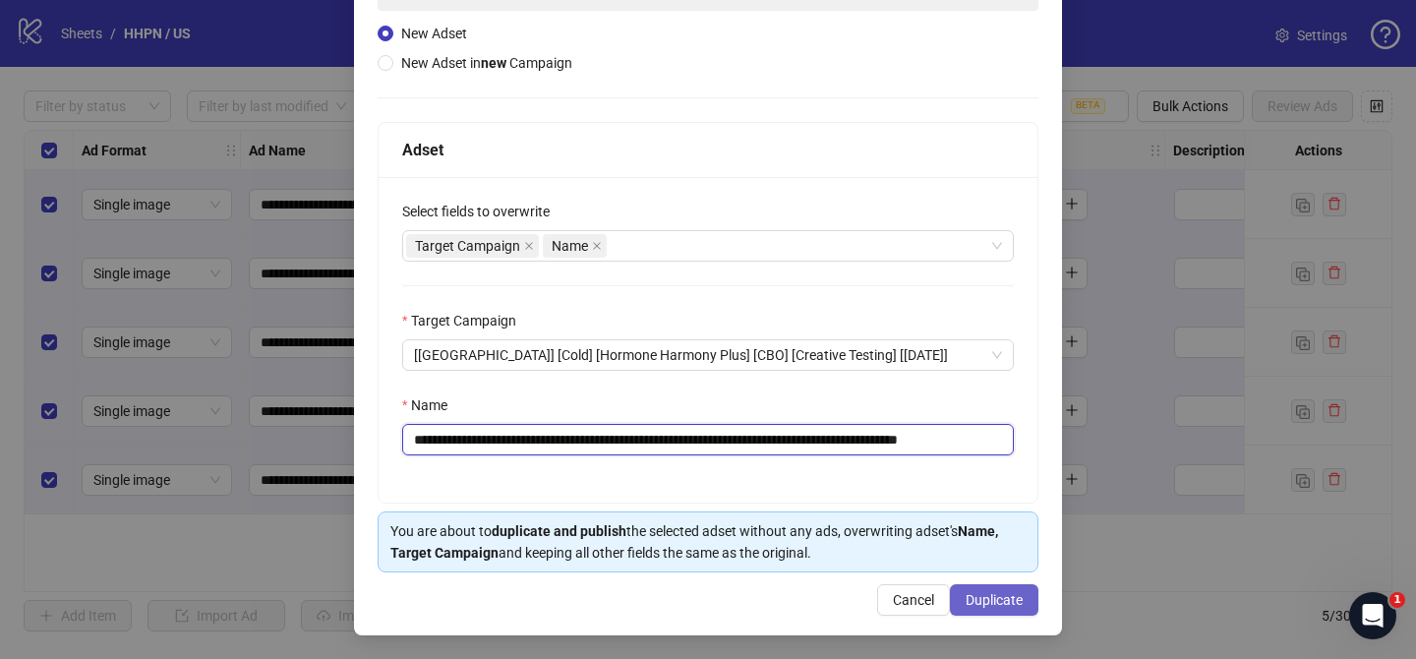
type input "**********"
click at [984, 596] on span "Duplicate" at bounding box center [993, 600] width 57 height 16
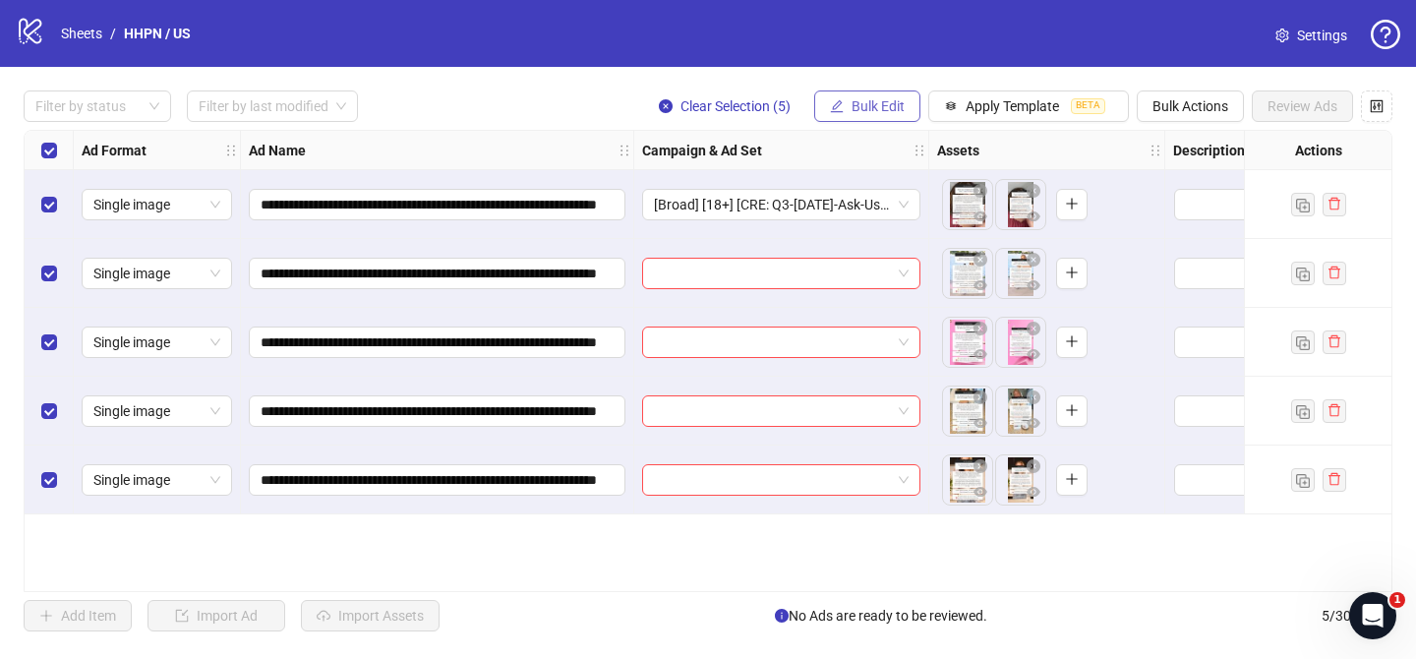
click at [865, 95] on button "Bulk Edit" at bounding box center [867, 105] width 106 height 31
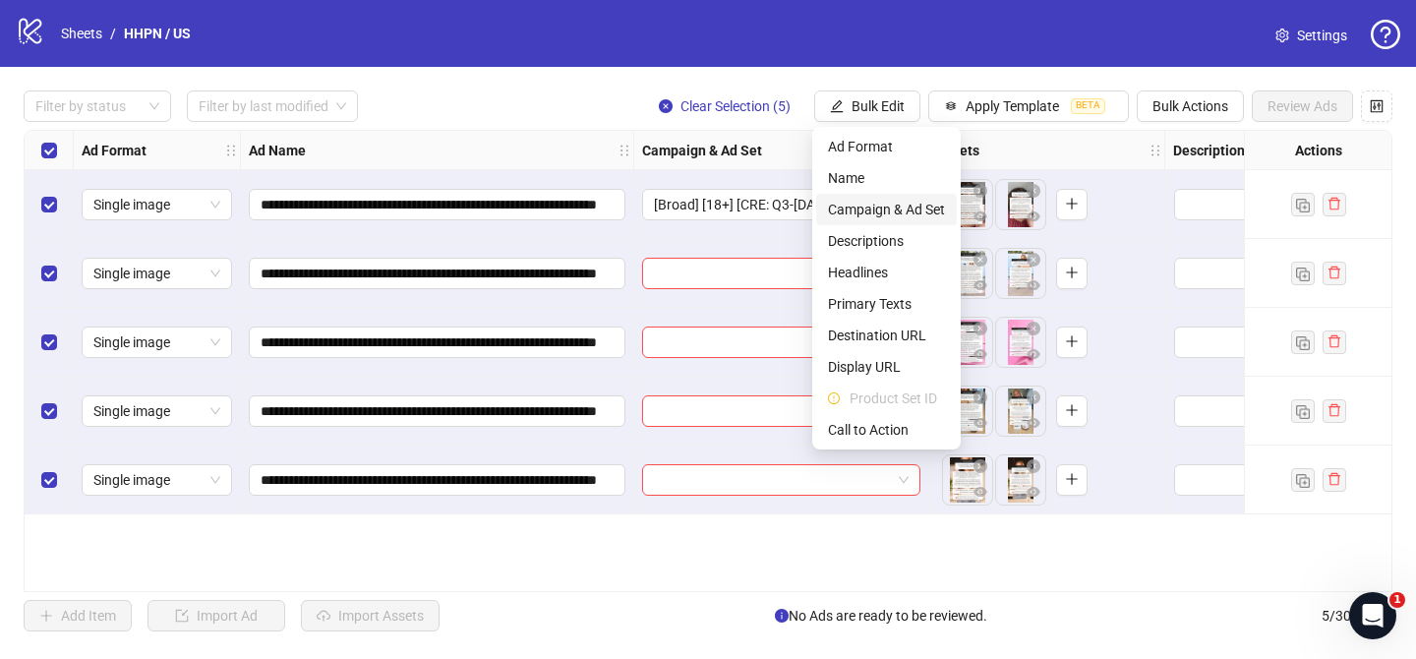
click at [896, 203] on span "Campaign & Ad Set" at bounding box center [886, 210] width 117 height 22
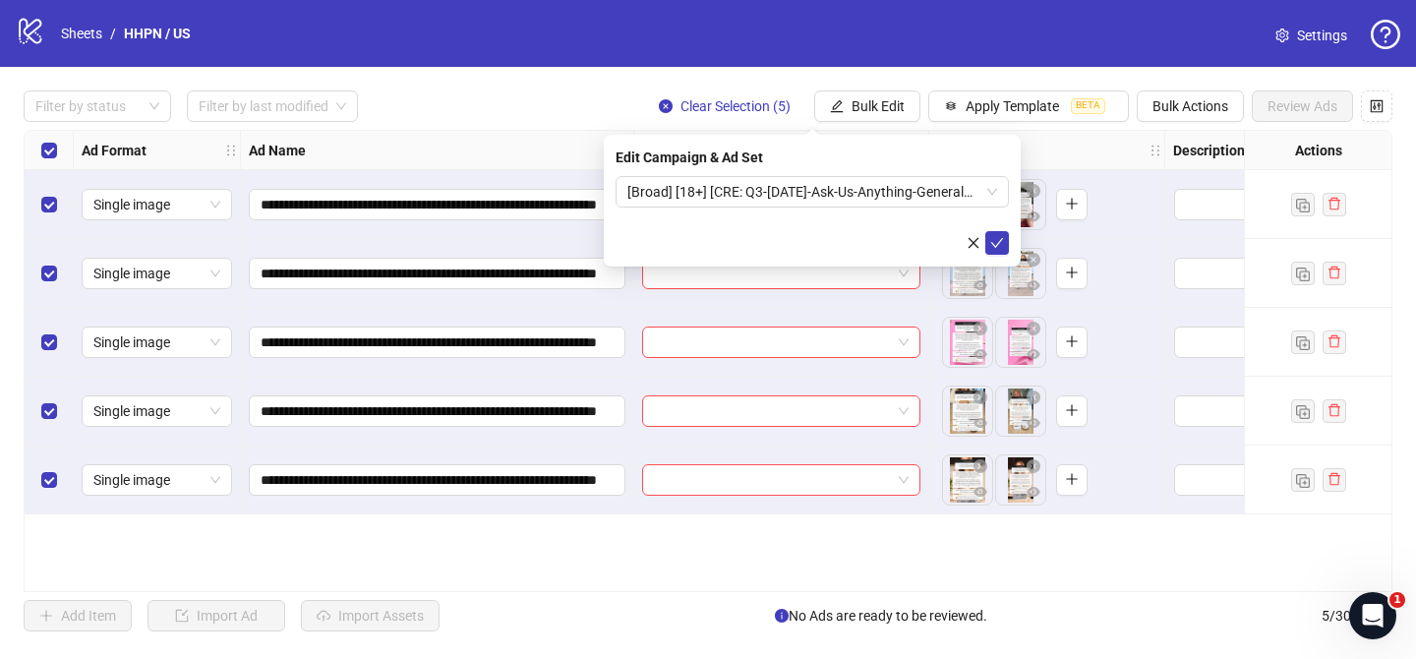
drag, startPoint x: 994, startPoint y: 244, endPoint x: 435, endPoint y: 228, distance: 558.6
click at [994, 243] on icon "check" at bounding box center [997, 243] width 14 height 14
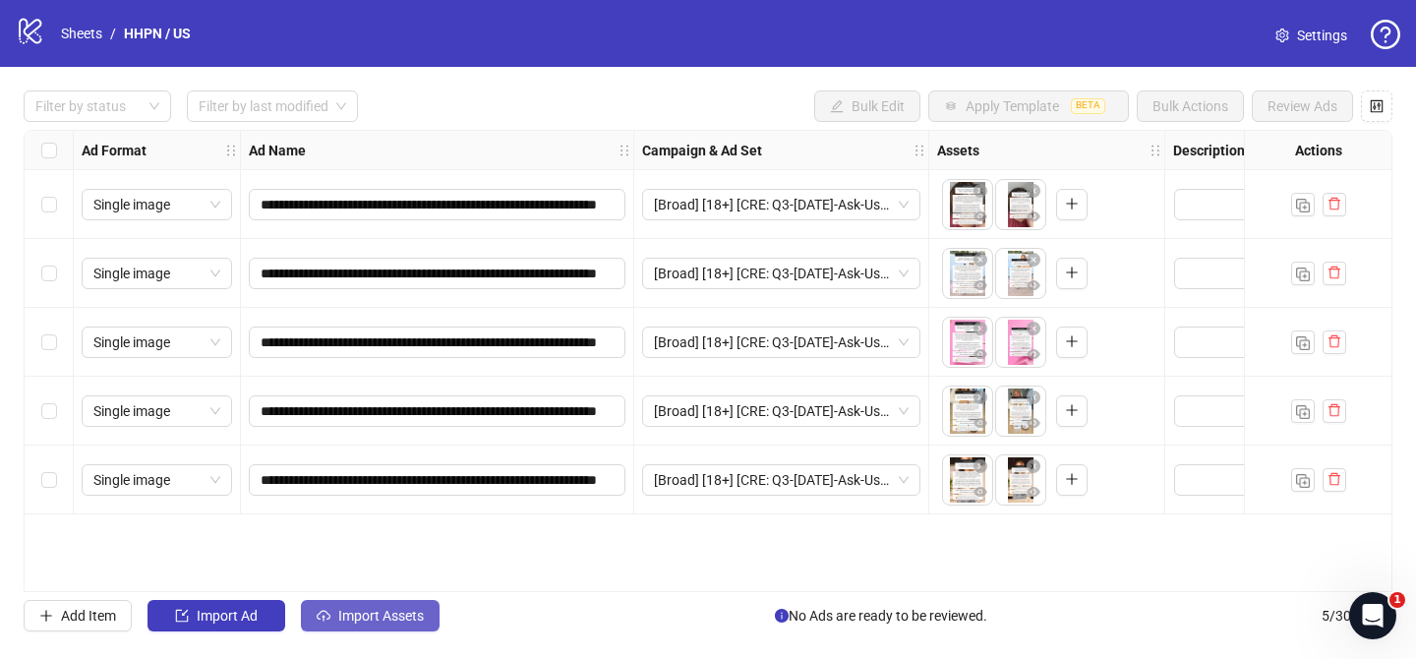
click at [396, 615] on span "Import Assets" at bounding box center [381, 615] width 86 height 16
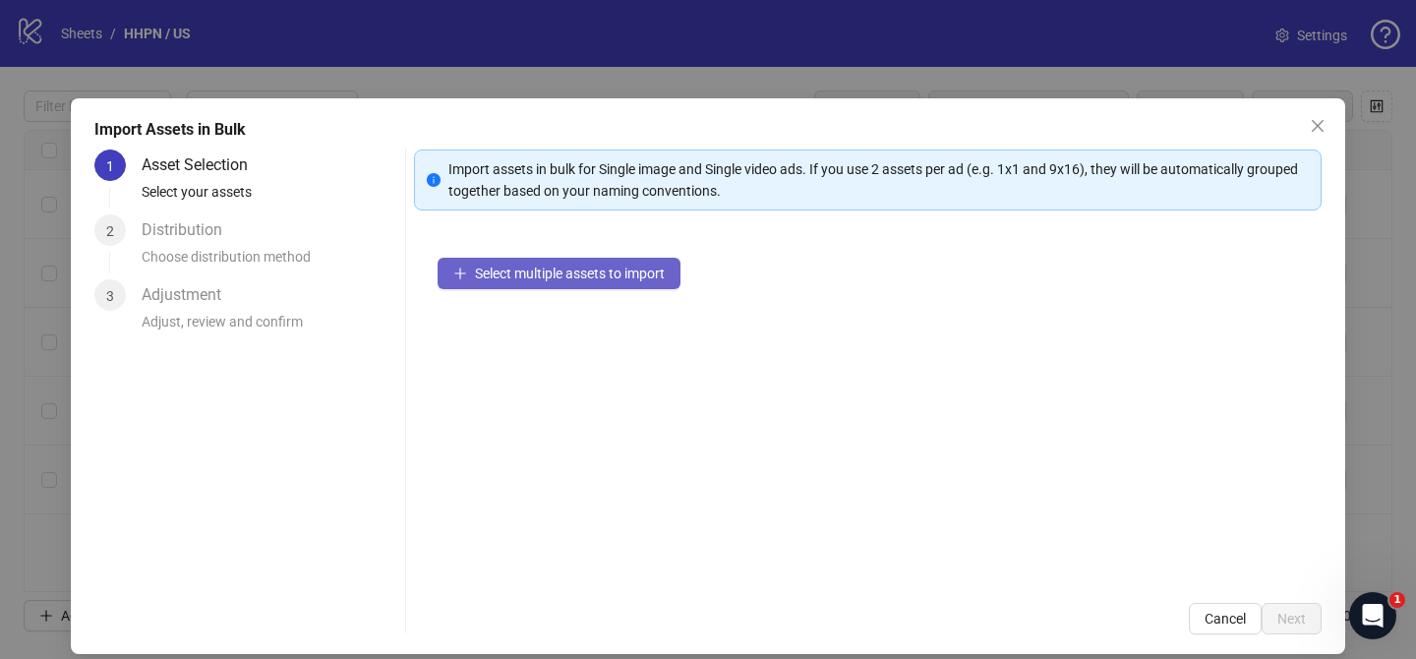
click at [652, 288] on button "Select multiple assets to import" at bounding box center [558, 273] width 243 height 31
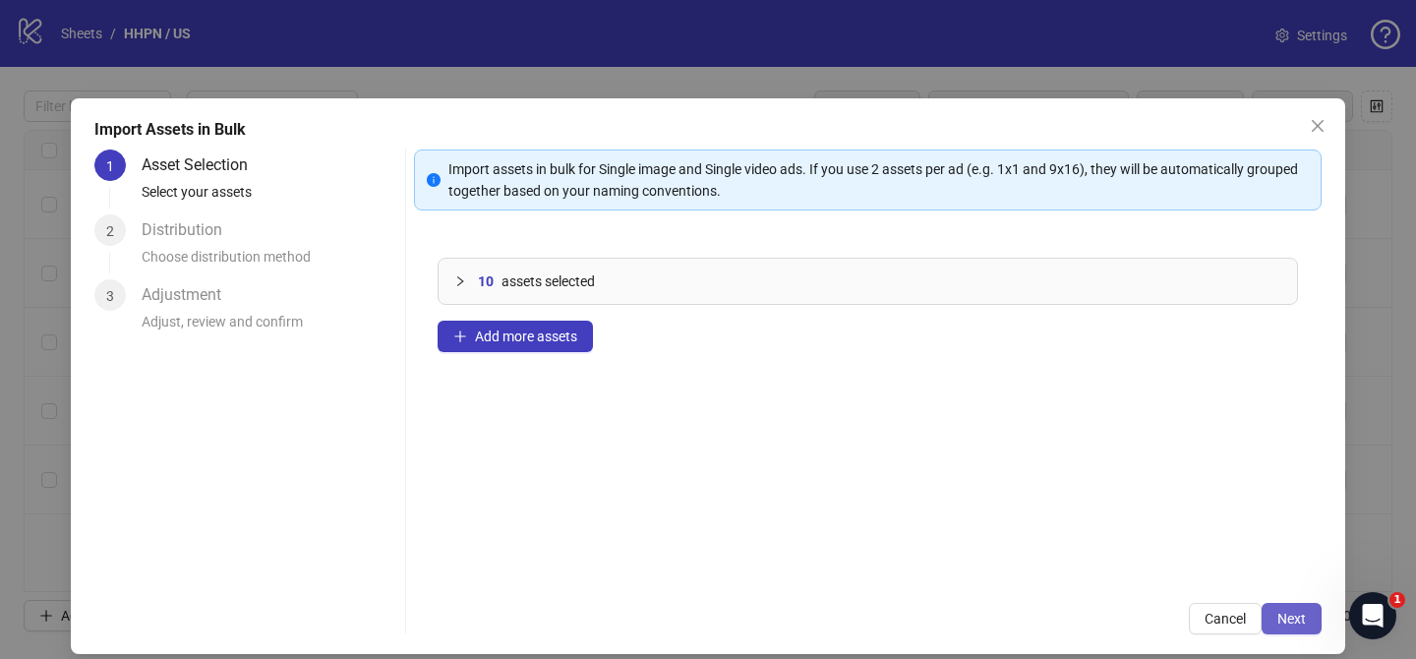
click at [1285, 607] on button "Next" at bounding box center [1291, 618] width 60 height 31
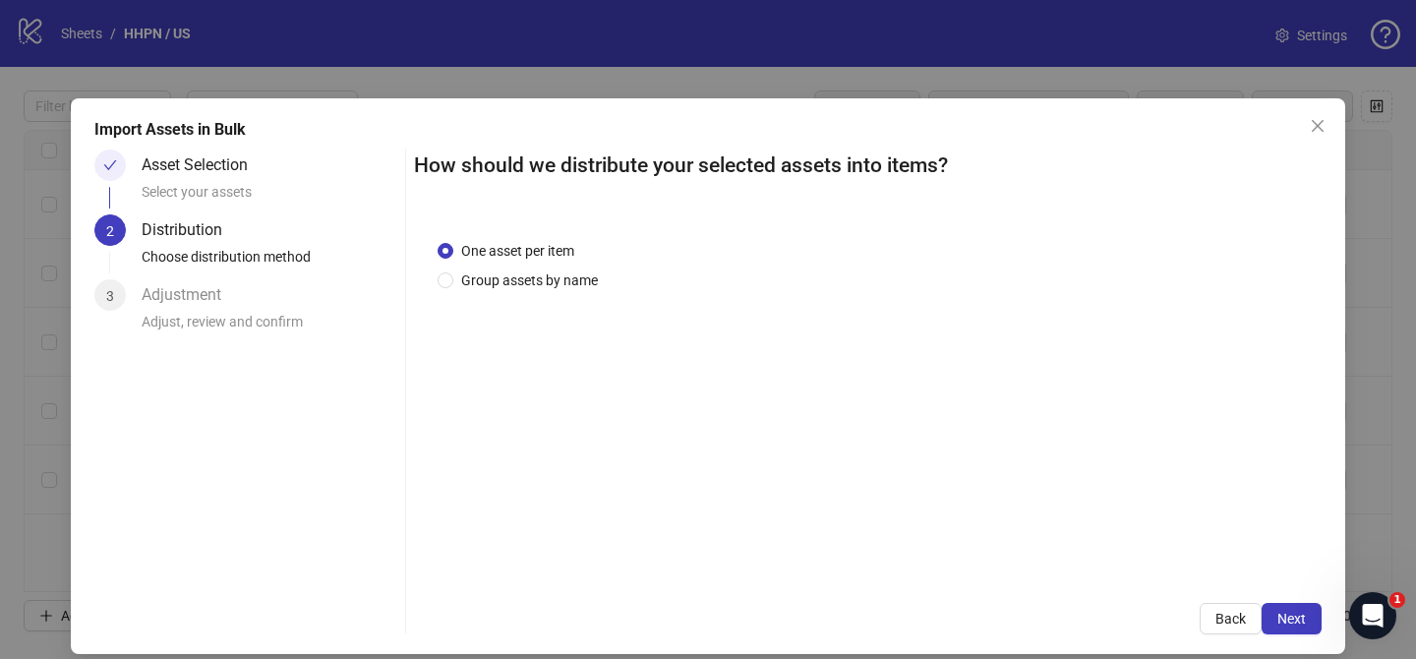
drag, startPoint x: 553, startPoint y: 276, endPoint x: 561, endPoint y: 294, distance: 19.4
click at [555, 276] on span "Group assets by name" at bounding box center [529, 280] width 152 height 22
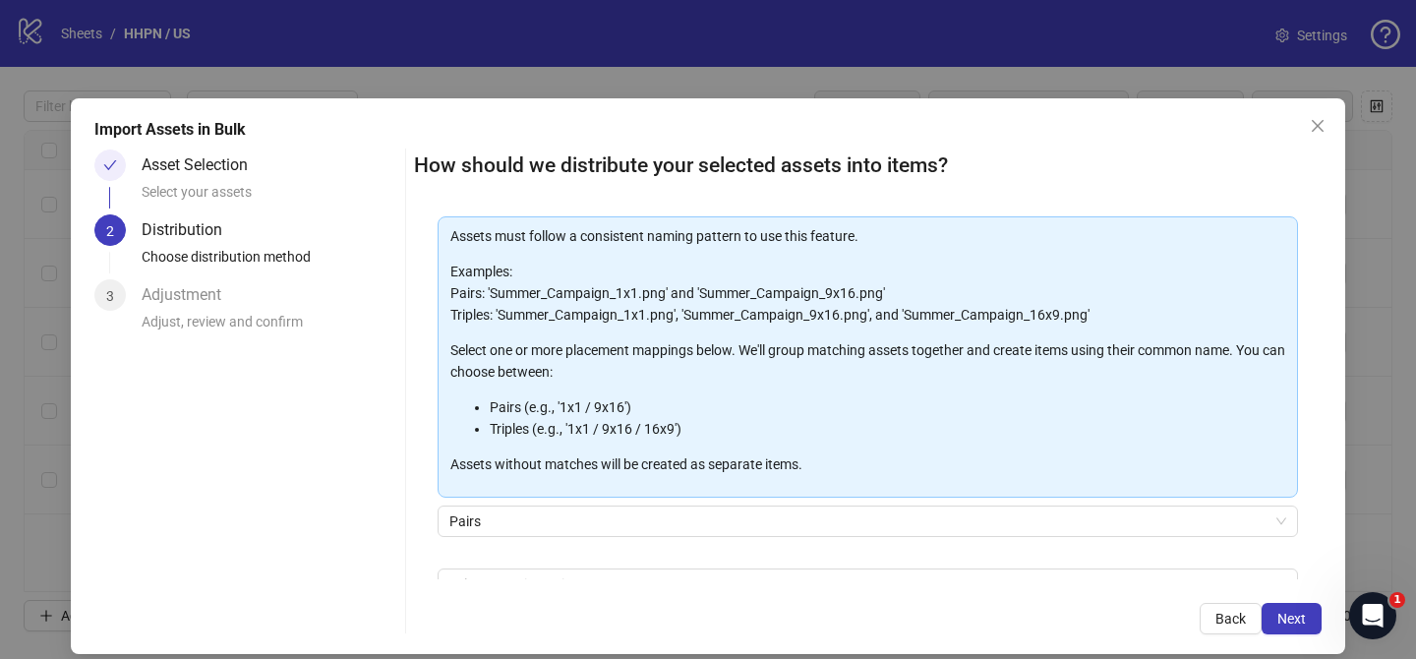
scroll to position [212, 0]
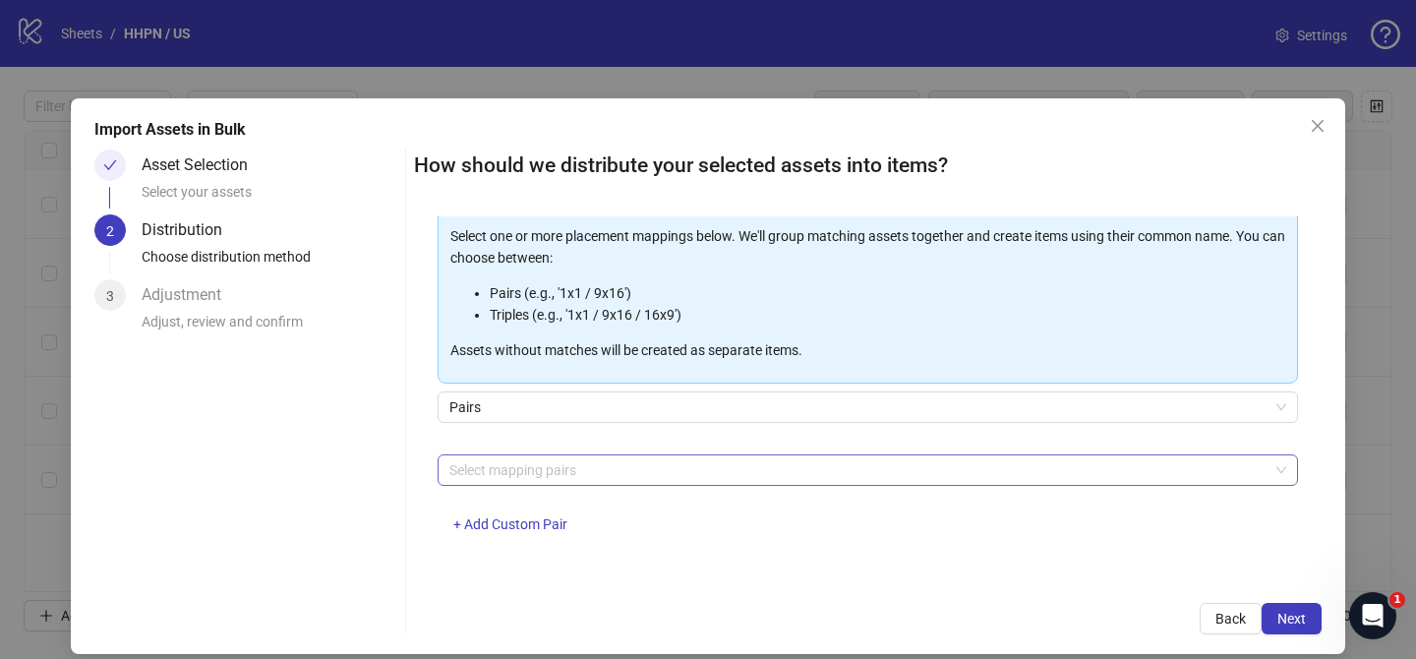
click at [789, 478] on div at bounding box center [857, 470] width 832 height 28
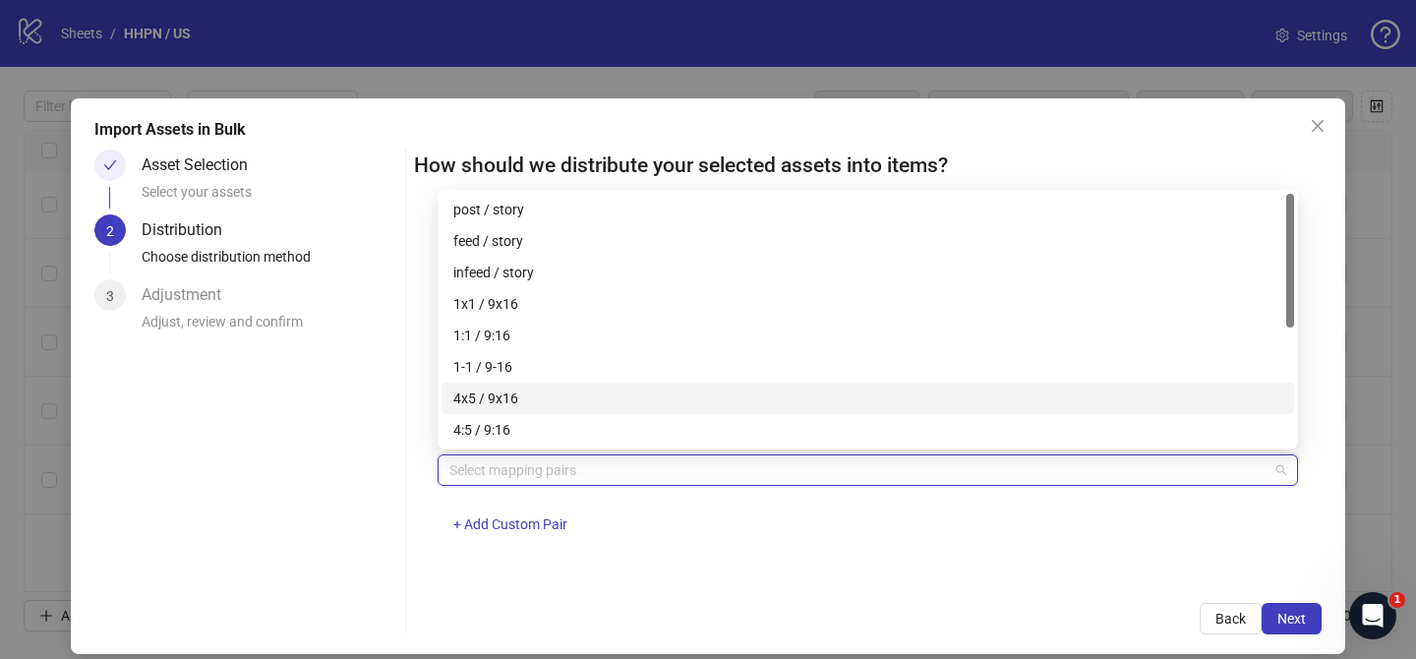
click at [629, 409] on div "4x5 / 9x16" at bounding box center [867, 397] width 852 height 31
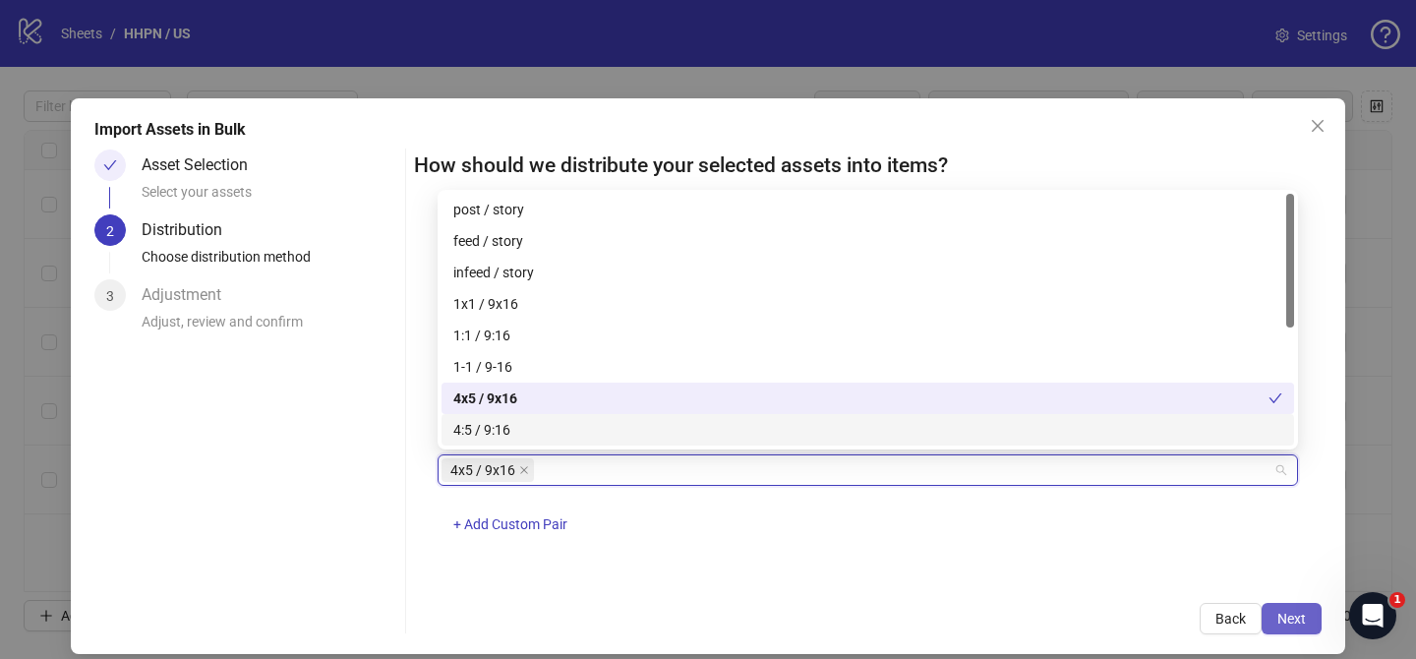
click at [1292, 623] on span "Next" at bounding box center [1291, 618] width 29 height 16
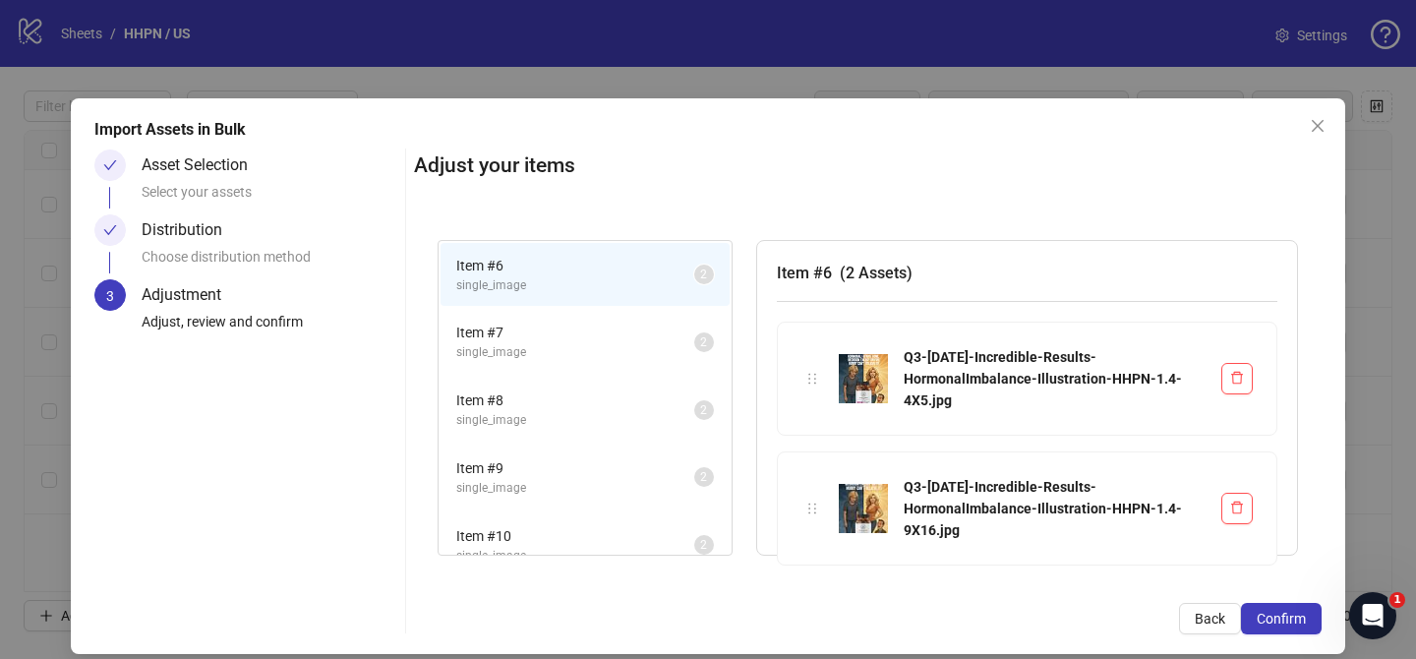
click at [1292, 623] on span "Confirm" at bounding box center [1280, 618] width 49 height 16
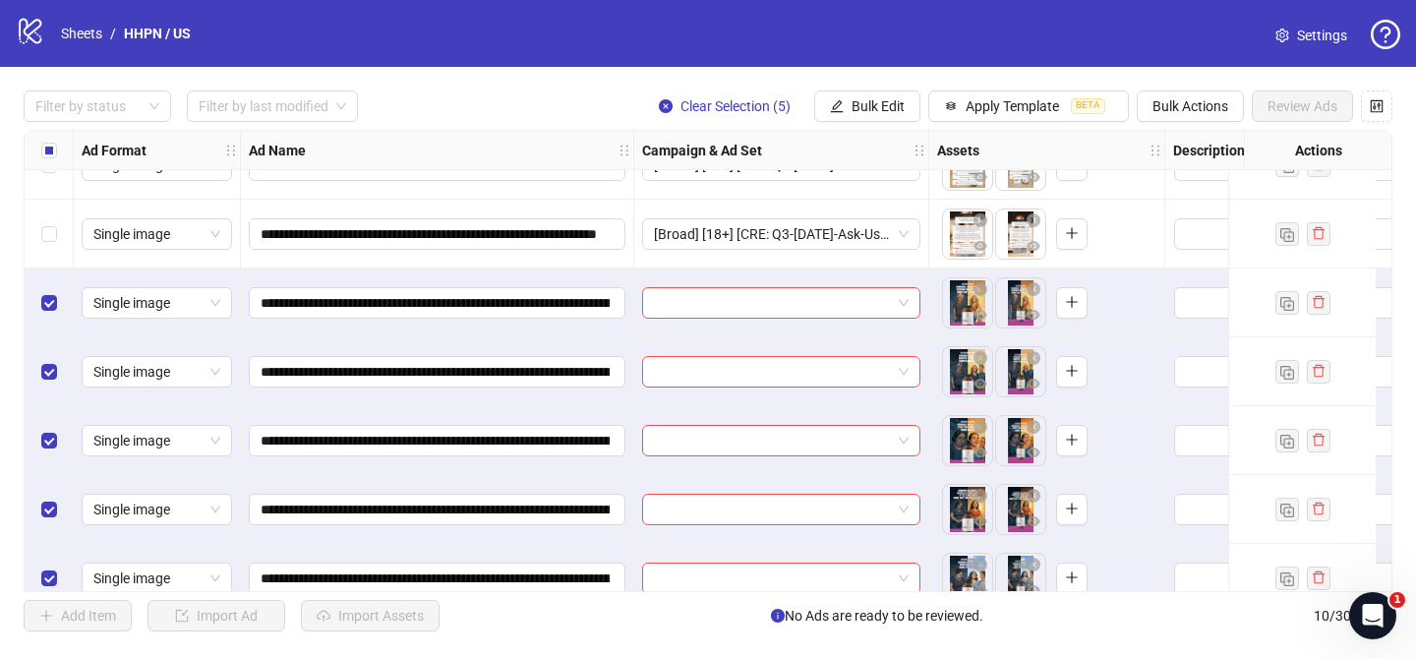
scroll to position [275, 0]
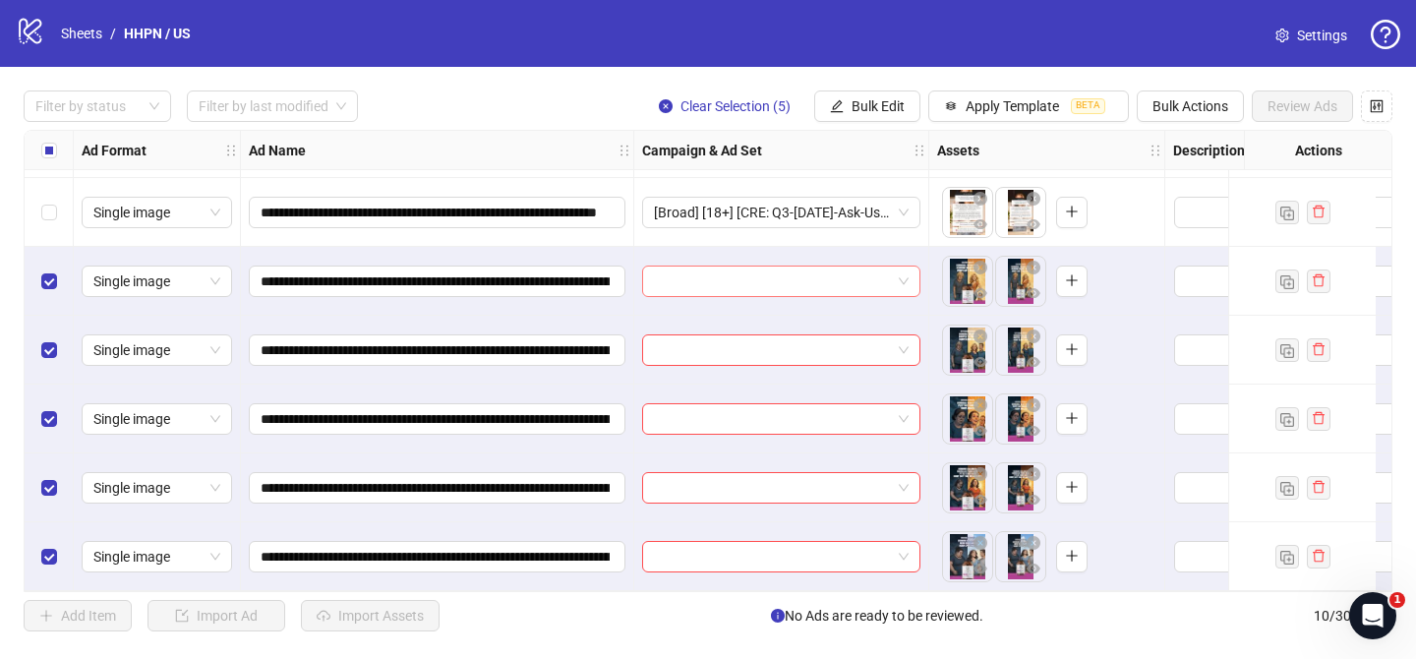
click at [844, 281] on input "search" at bounding box center [772, 280] width 237 height 29
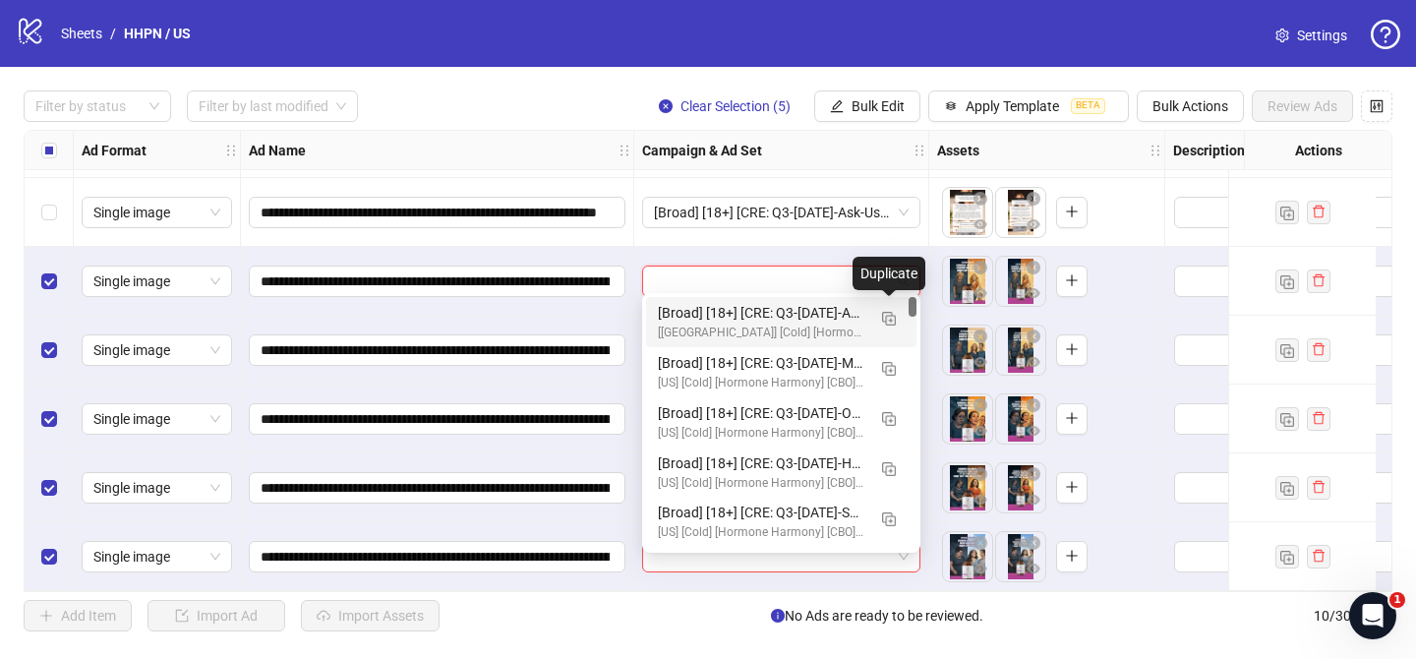
drag, startPoint x: 886, startPoint y: 311, endPoint x: 771, endPoint y: 381, distance: 135.0
click at [886, 312] on img "button" at bounding box center [889, 319] width 14 height 14
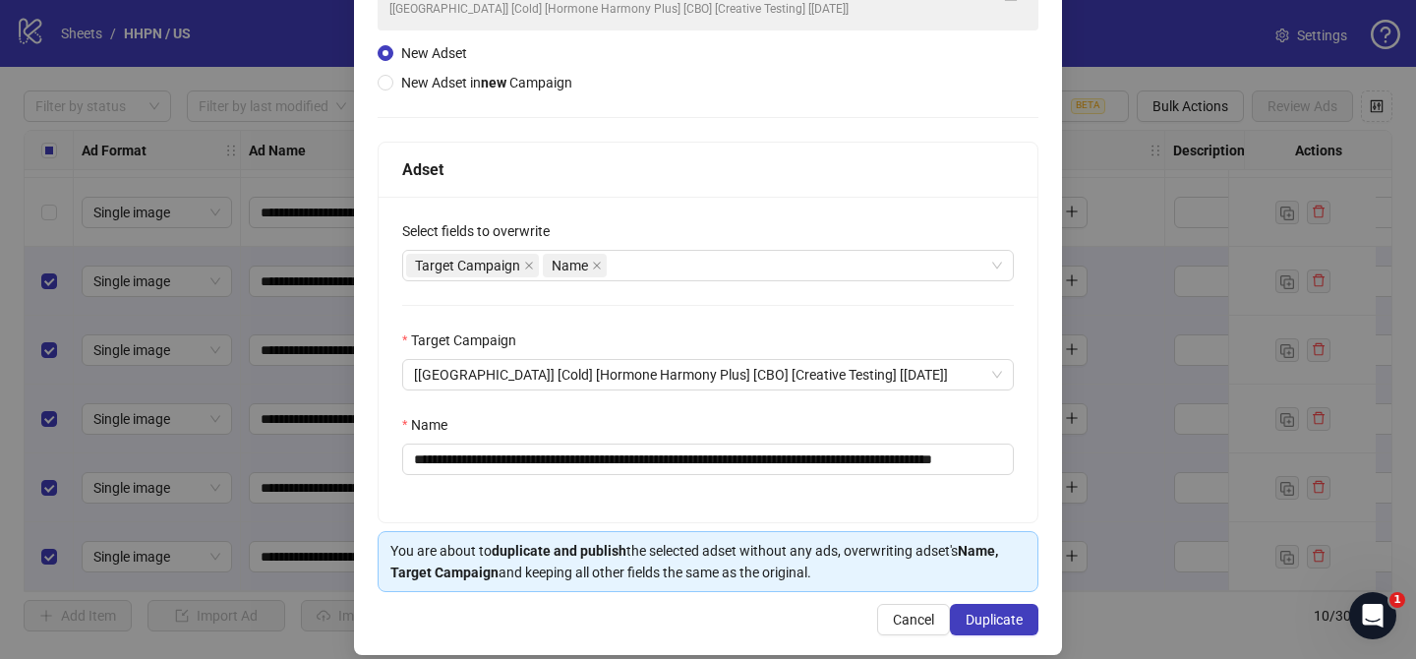
scroll to position [203, 0]
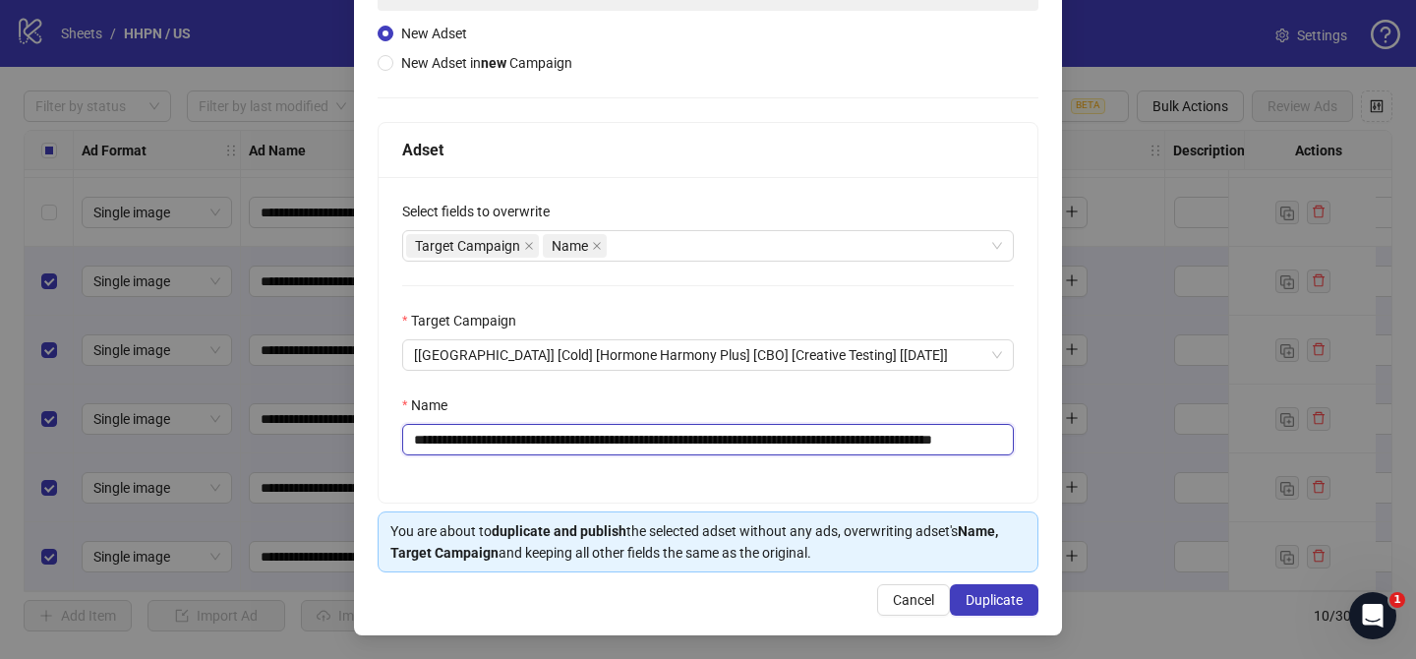
drag, startPoint x: 533, startPoint y: 439, endPoint x: 960, endPoint y: 440, distance: 427.6
click at [960, 440] on input "**********" at bounding box center [707, 439] width 611 height 31
paste input "*****"
drag, startPoint x: 964, startPoint y: 438, endPoint x: 1092, endPoint y: 443, distance: 127.9
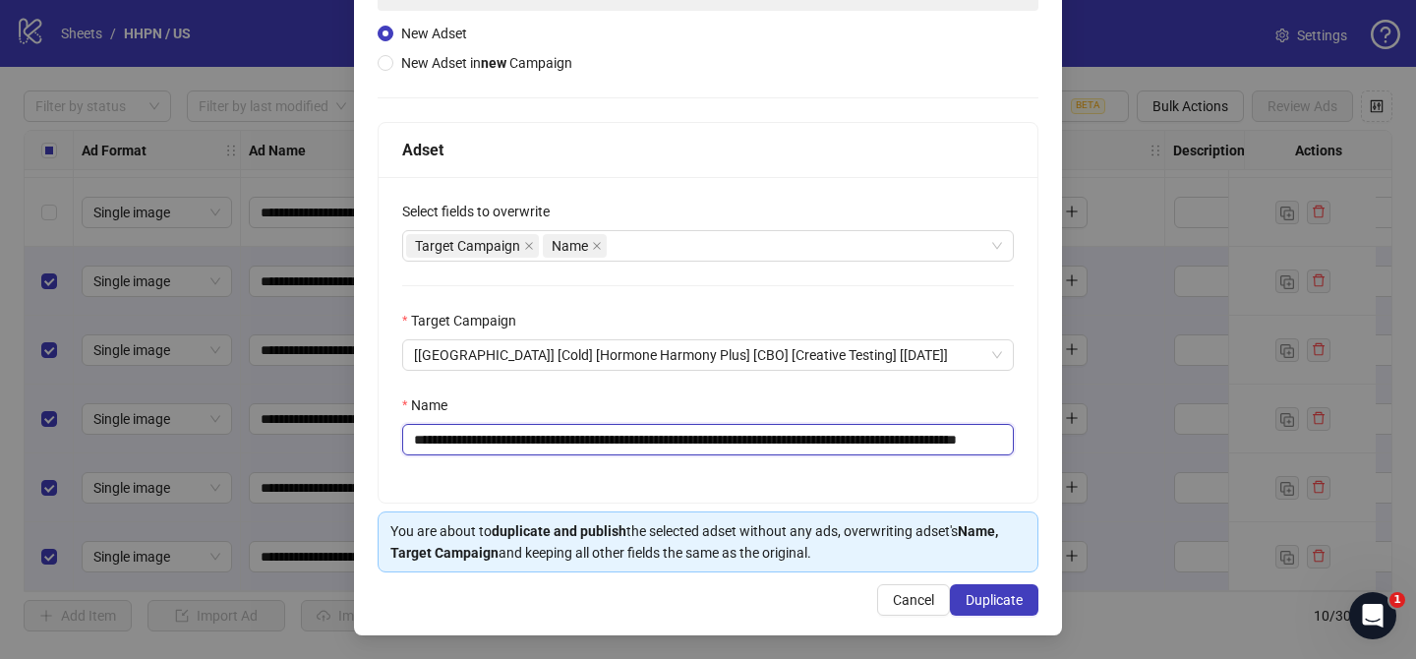
click at [1081, 443] on div "**********" at bounding box center [708, 329] width 1416 height 659
type input "**********"
click at [998, 610] on button "Duplicate" at bounding box center [994, 599] width 88 height 31
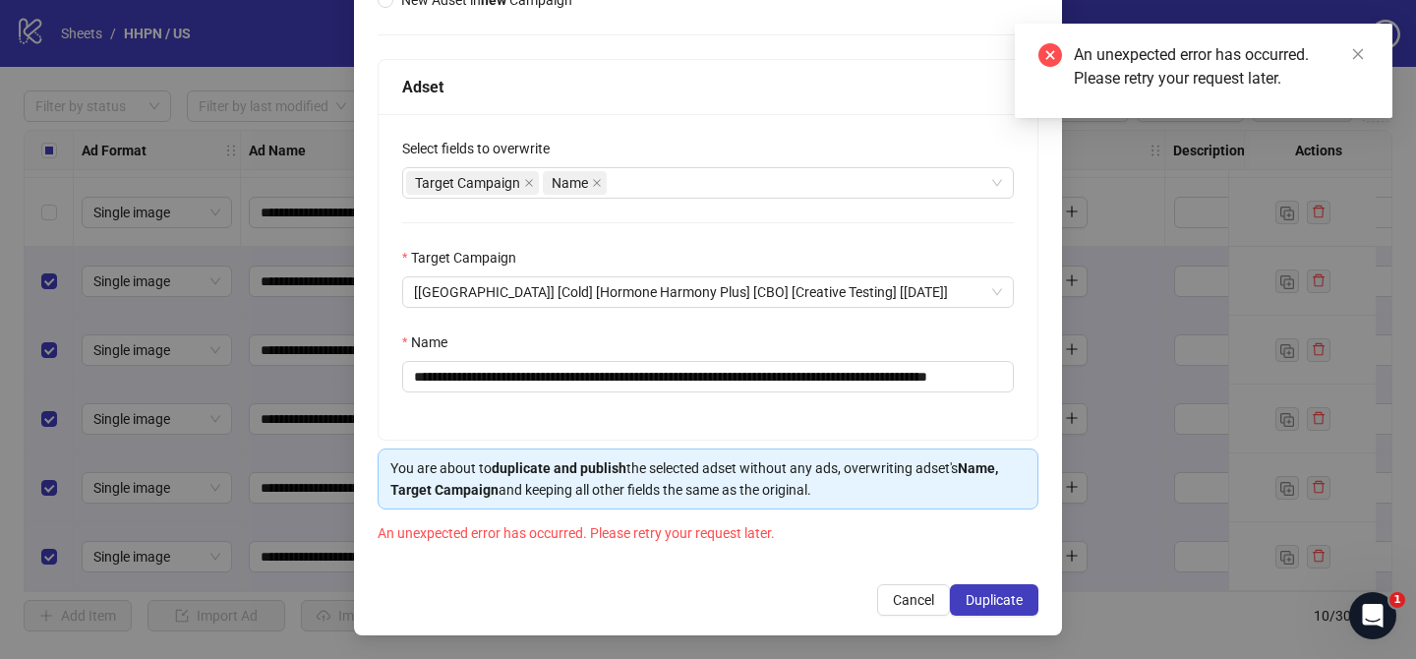
drag, startPoint x: 1006, startPoint y: 598, endPoint x: 1034, endPoint y: 17, distance: 581.7
click at [1006, 598] on span "Duplicate" at bounding box center [993, 600] width 57 height 16
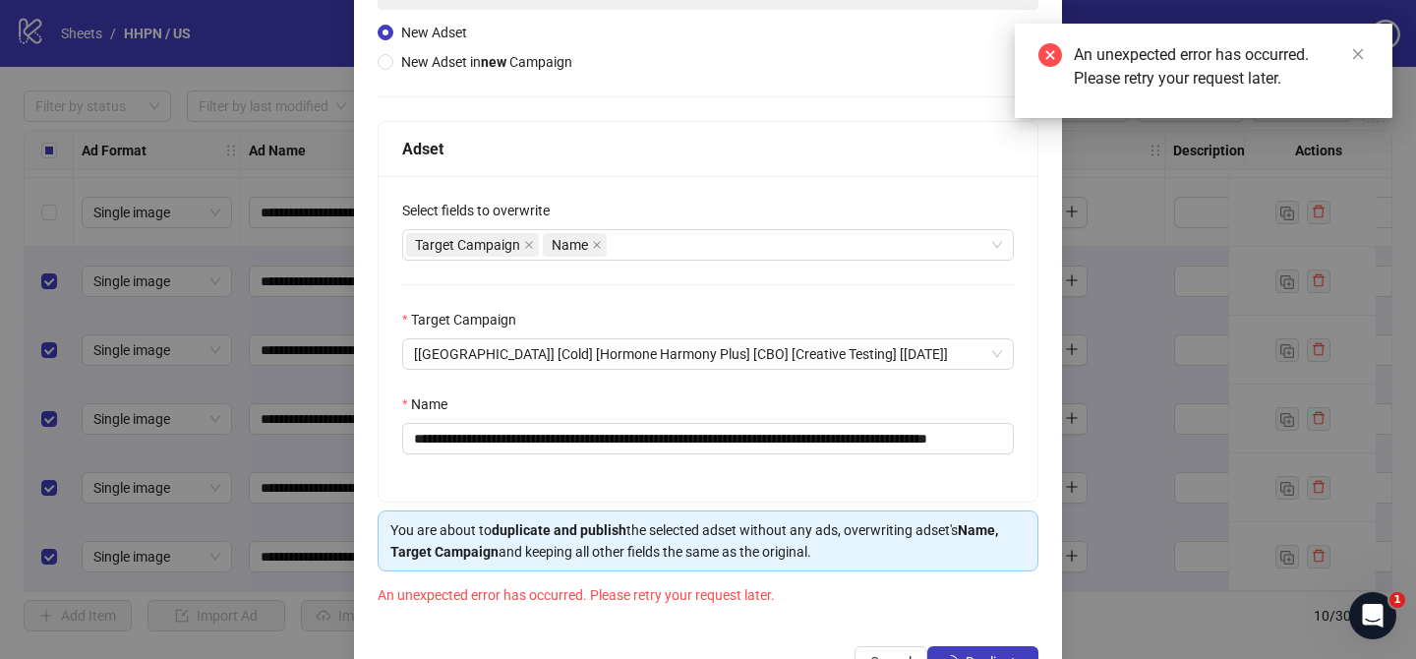
scroll to position [266, 0]
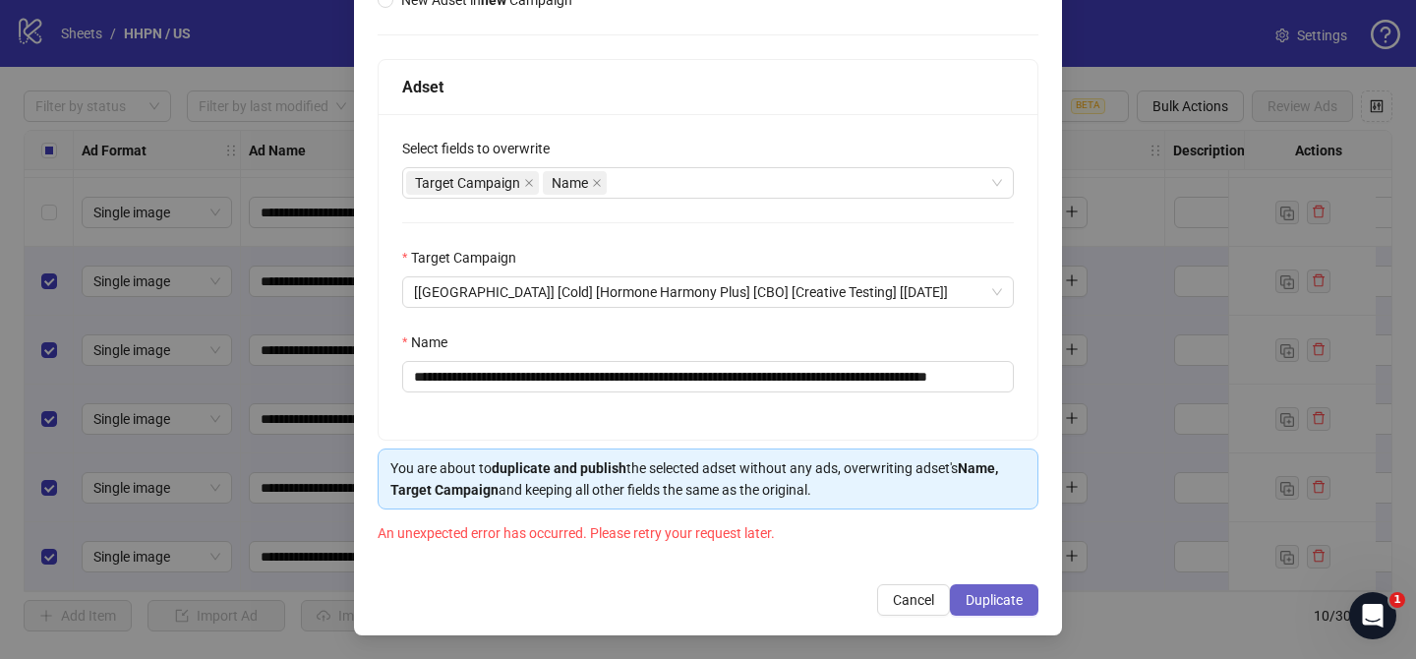
click at [1008, 600] on span "Duplicate" at bounding box center [993, 600] width 57 height 16
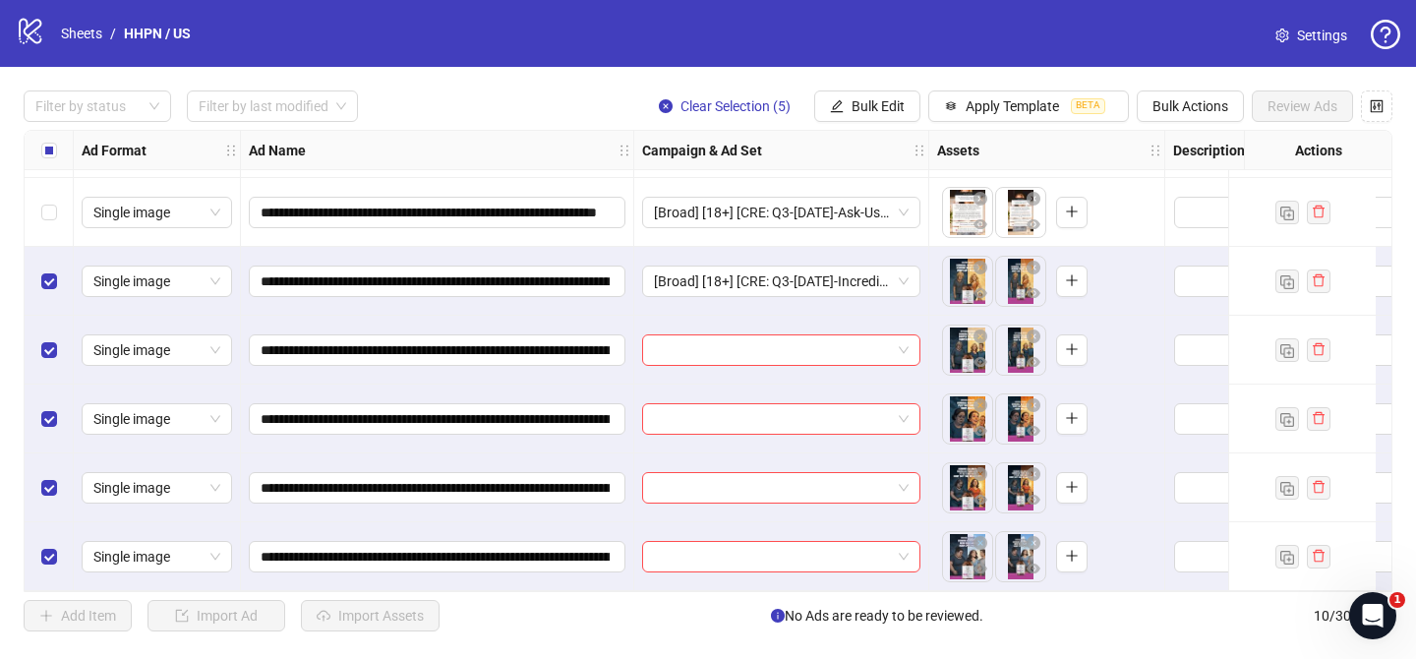
drag, startPoint x: 890, startPoint y: 109, endPoint x: 897, endPoint y: 150, distance: 42.0
click at [890, 109] on span "Bulk Edit" at bounding box center [877, 106] width 53 height 16
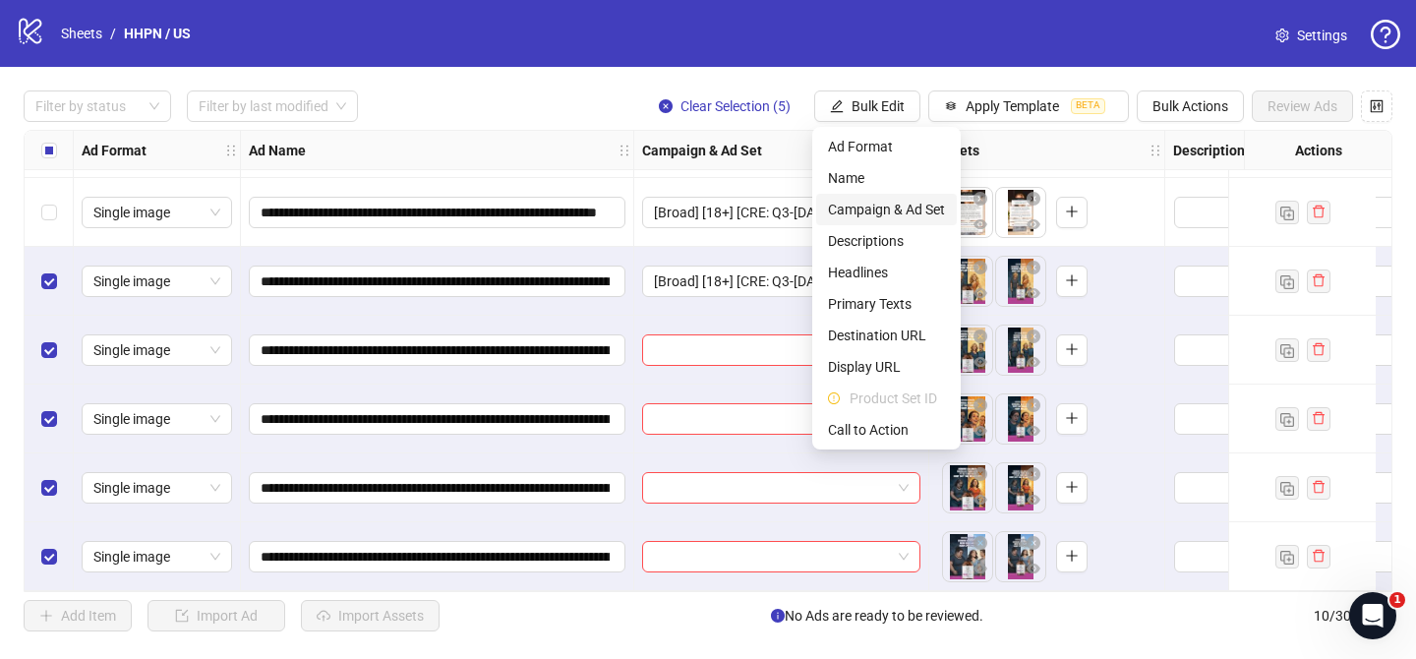
click at [902, 206] on span "Campaign & Ad Set" at bounding box center [886, 210] width 117 height 22
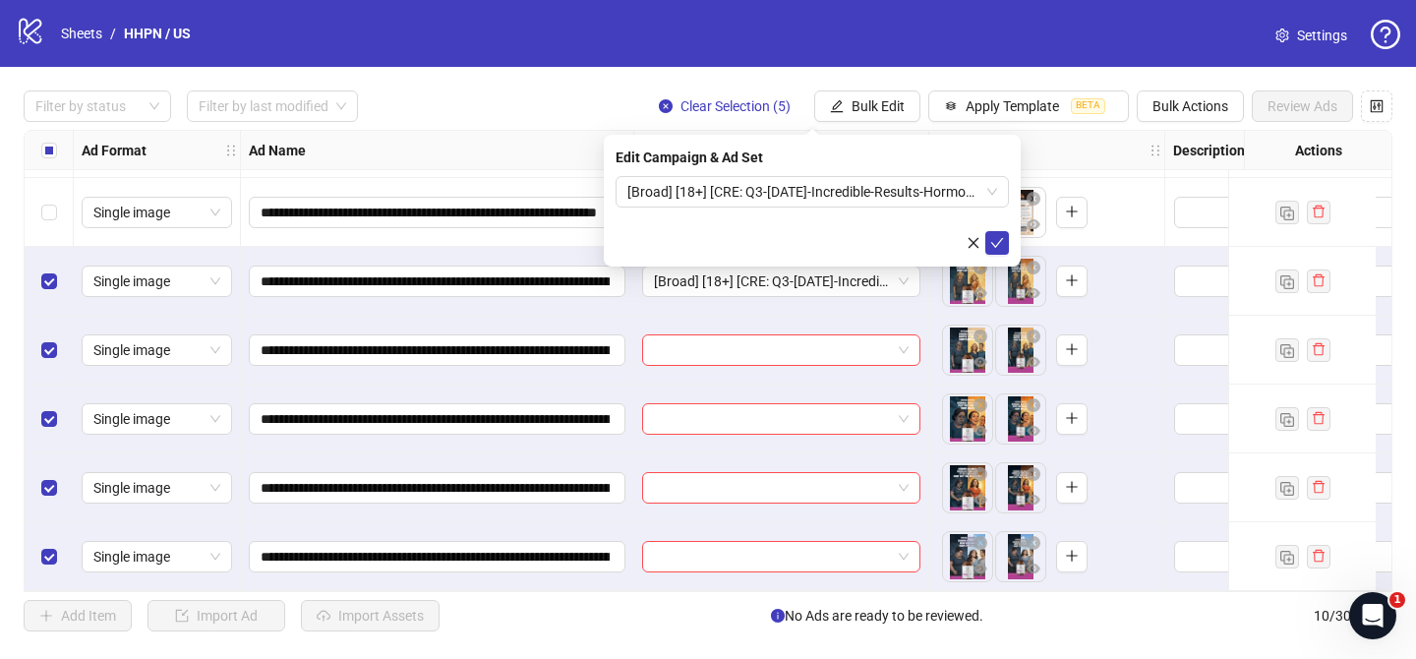
drag, startPoint x: 999, startPoint y: 245, endPoint x: 855, endPoint y: 257, distance: 144.0
click at [999, 245] on icon "check" at bounding box center [997, 243] width 14 height 14
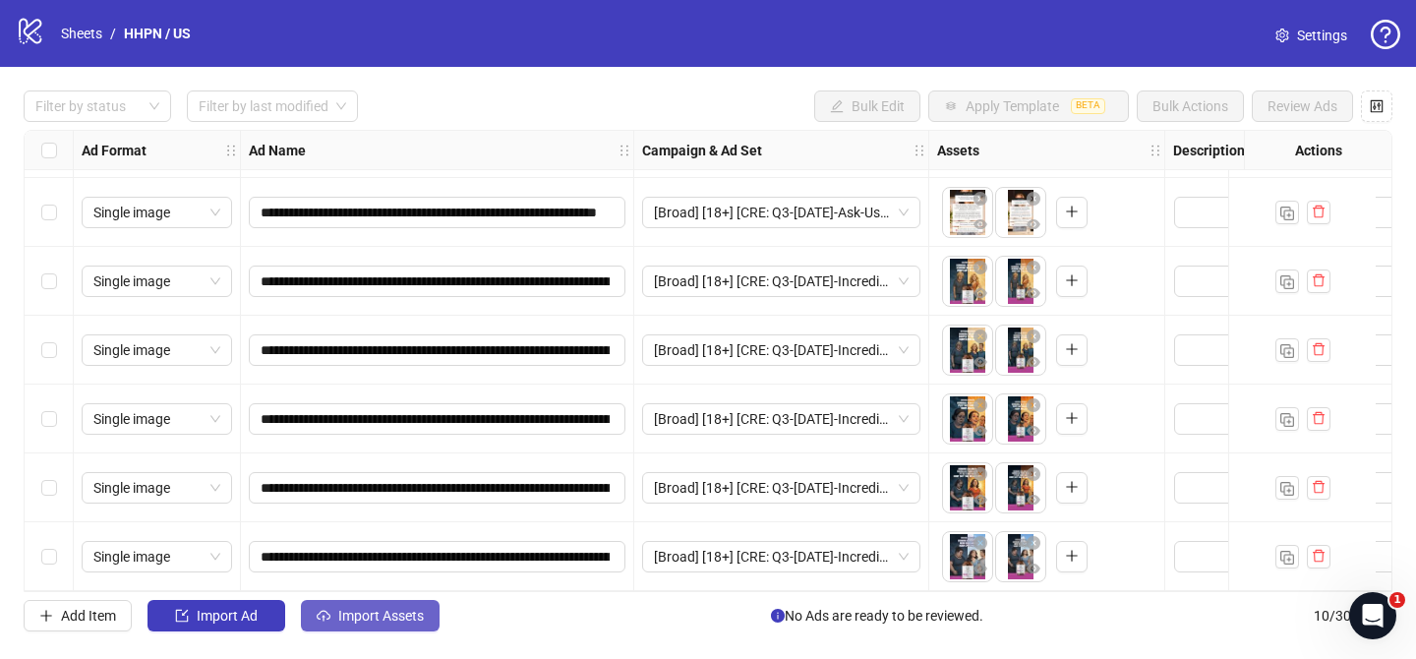
drag, startPoint x: 376, startPoint y: 614, endPoint x: 384, endPoint y: 608, distance: 10.6
click at [377, 614] on span "Import Assets" at bounding box center [381, 615] width 86 height 16
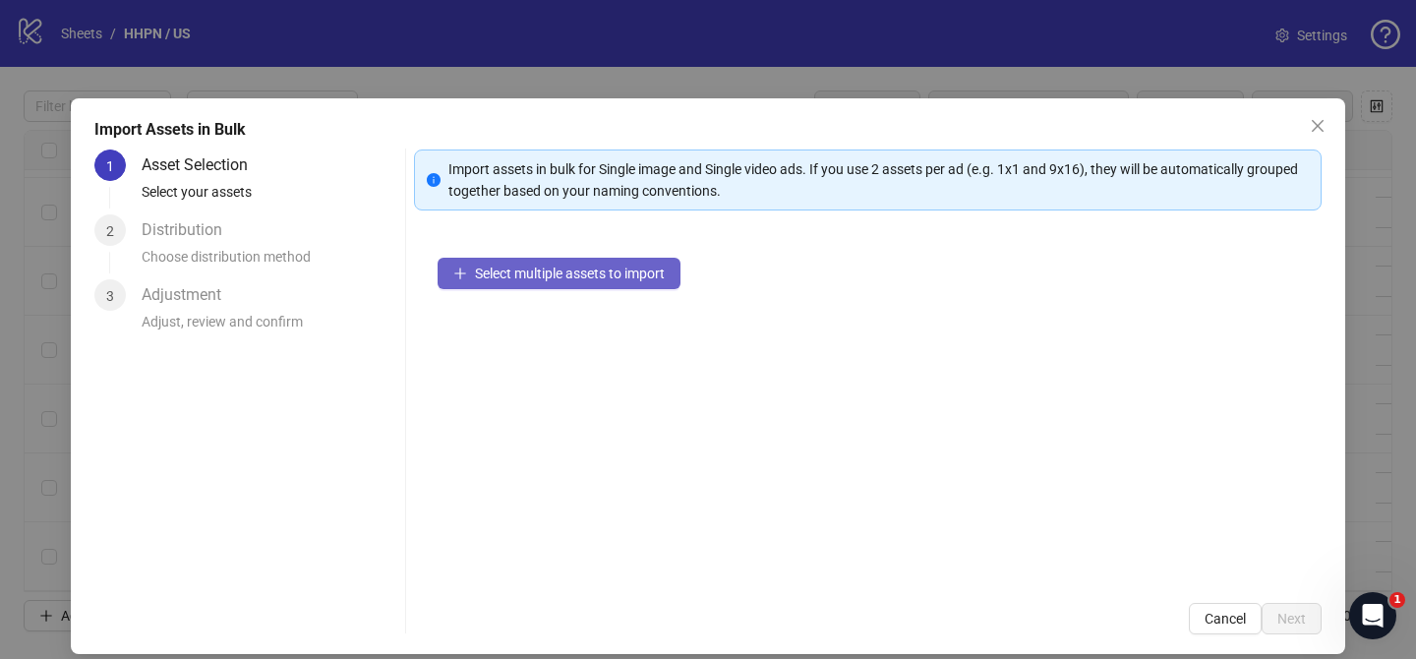
click at [630, 267] on span "Select multiple assets to import" at bounding box center [570, 273] width 190 height 16
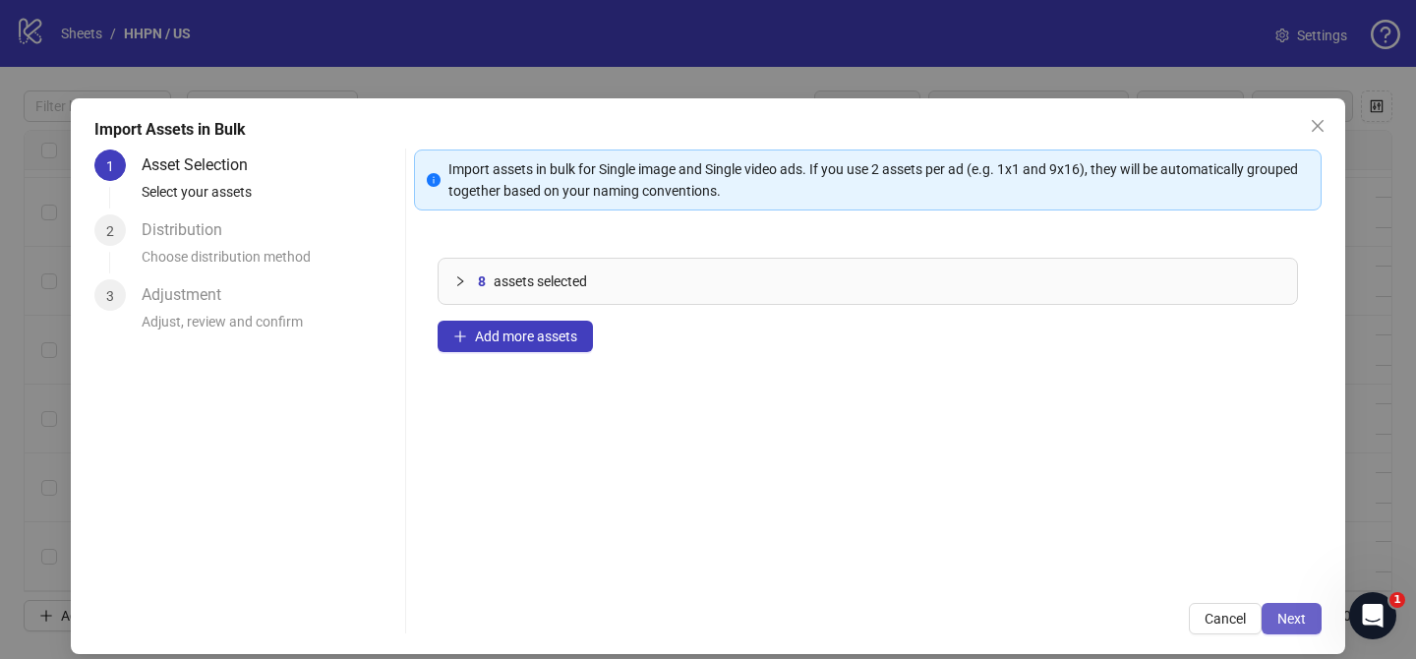
click at [1289, 619] on span "Next" at bounding box center [1291, 618] width 29 height 16
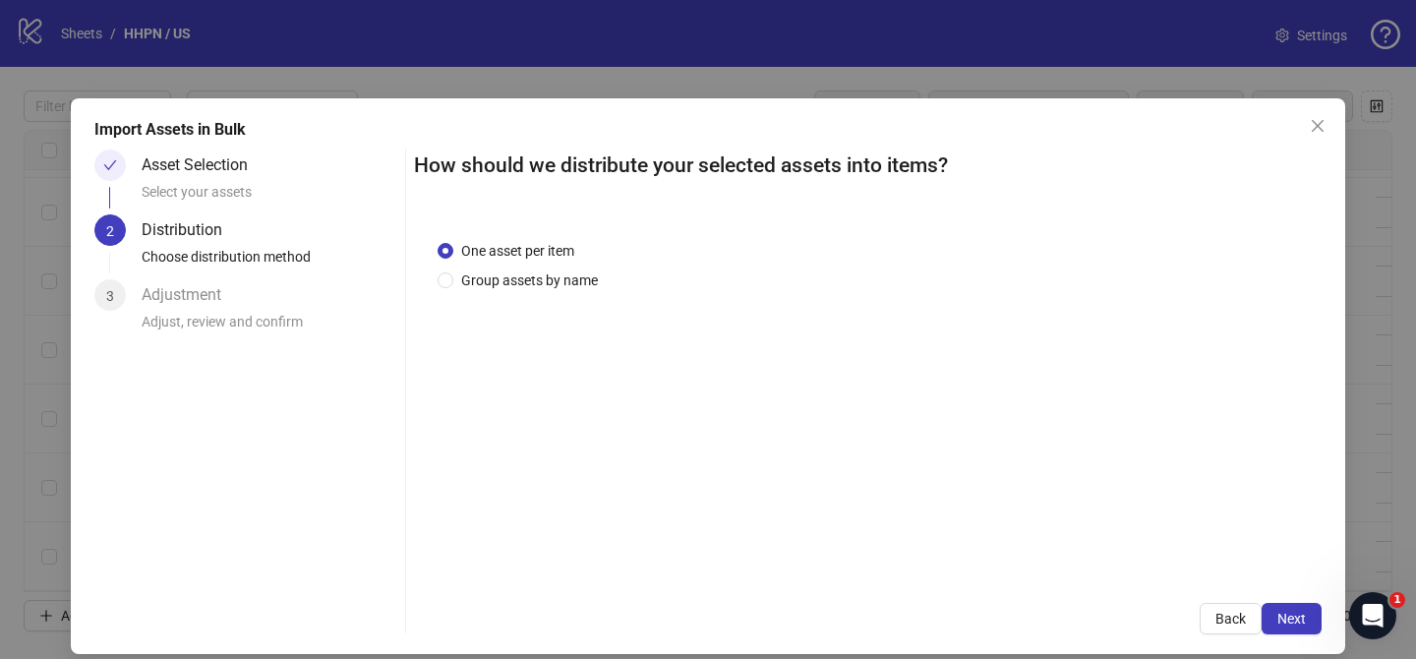
click at [535, 266] on div "One asset per item Group assets by name" at bounding box center [521, 265] width 168 height 51
click at [533, 273] on span "Group assets by name" at bounding box center [529, 280] width 152 height 22
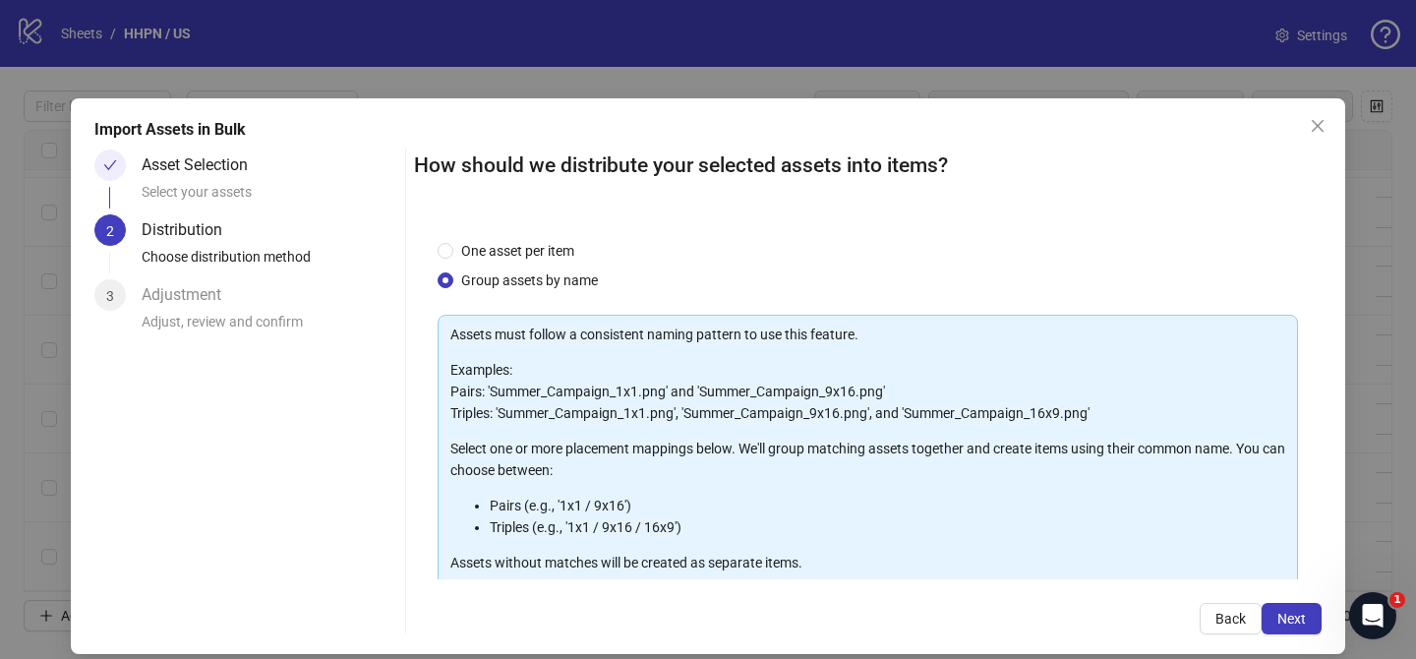
scroll to position [212, 0]
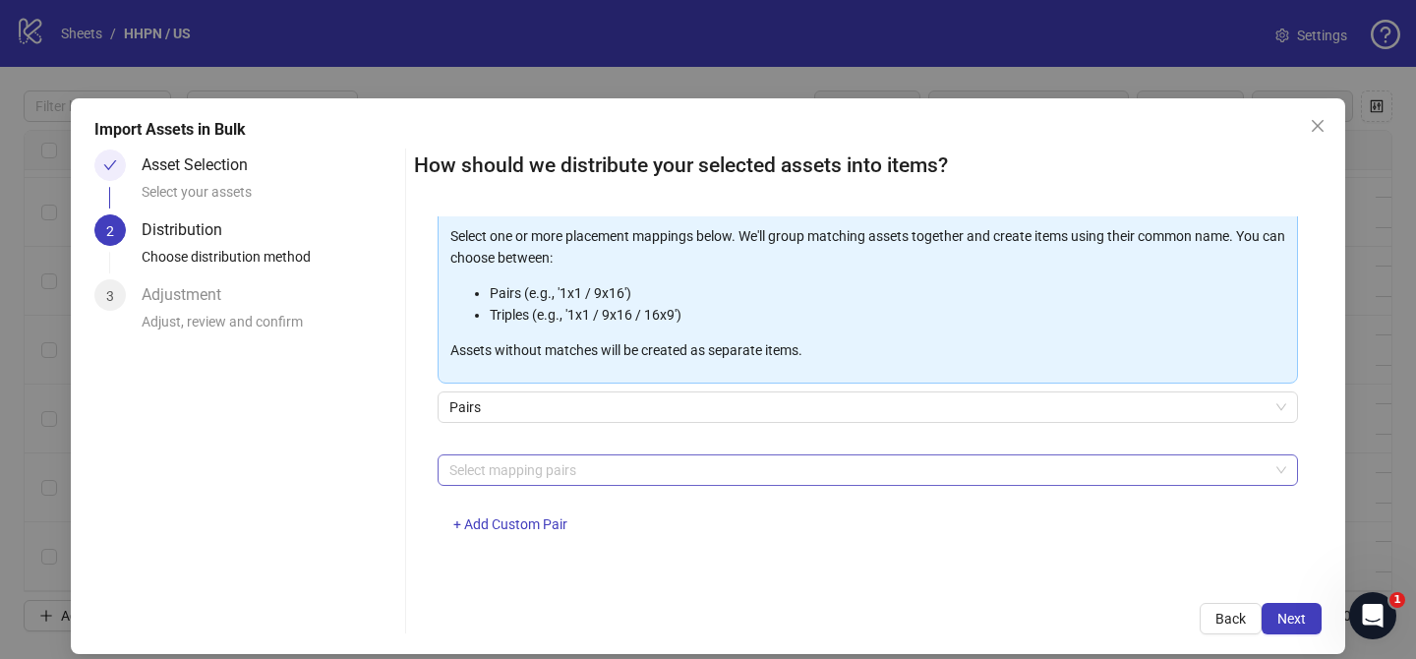
click at [587, 484] on div "Select mapping pairs + Add Custom Pair" at bounding box center [867, 505] width 860 height 102
click at [586, 465] on div at bounding box center [857, 470] width 832 height 28
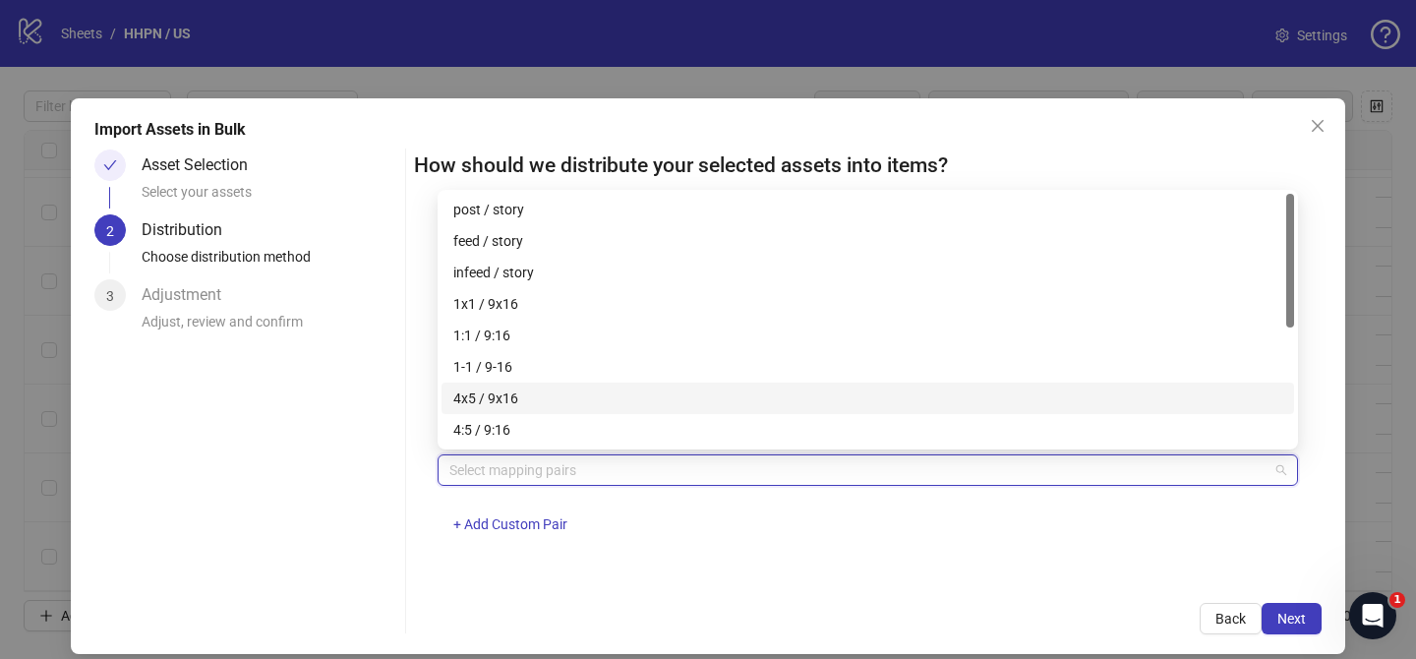
click at [560, 395] on div "4x5 / 9x16" at bounding box center [867, 398] width 829 height 22
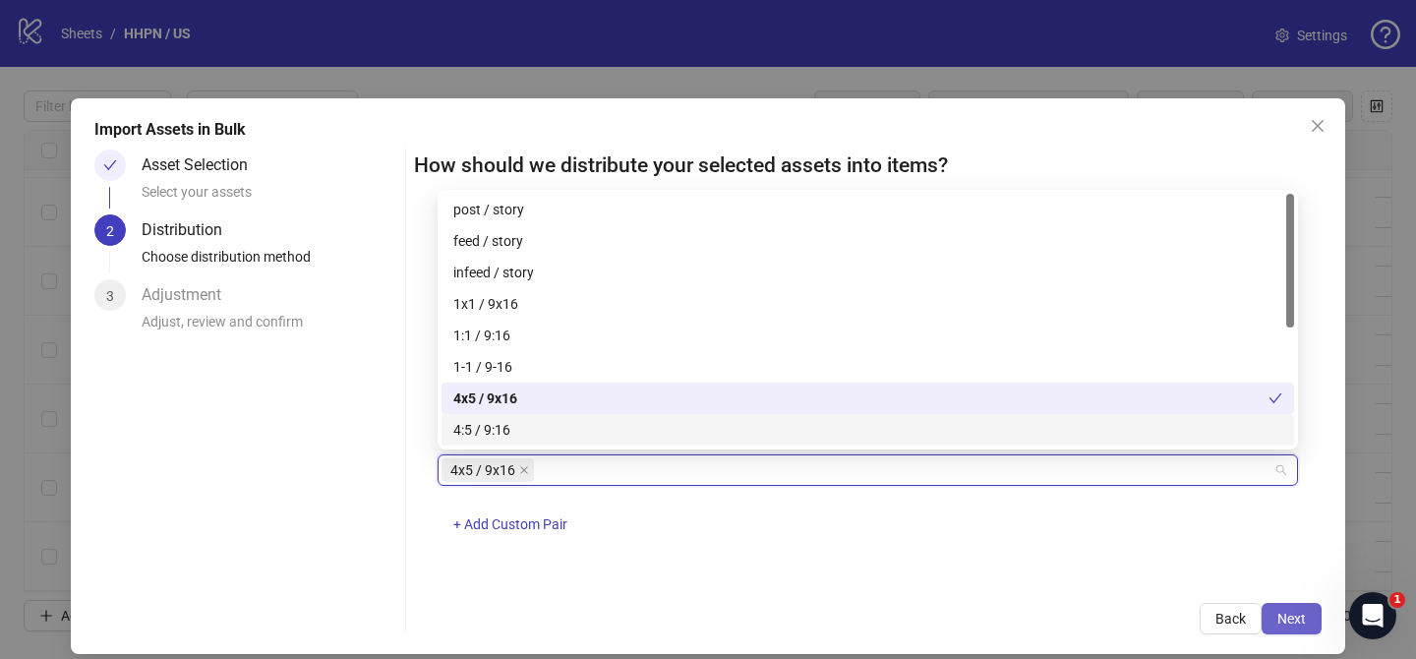
click at [1288, 617] on span "Next" at bounding box center [1291, 618] width 29 height 16
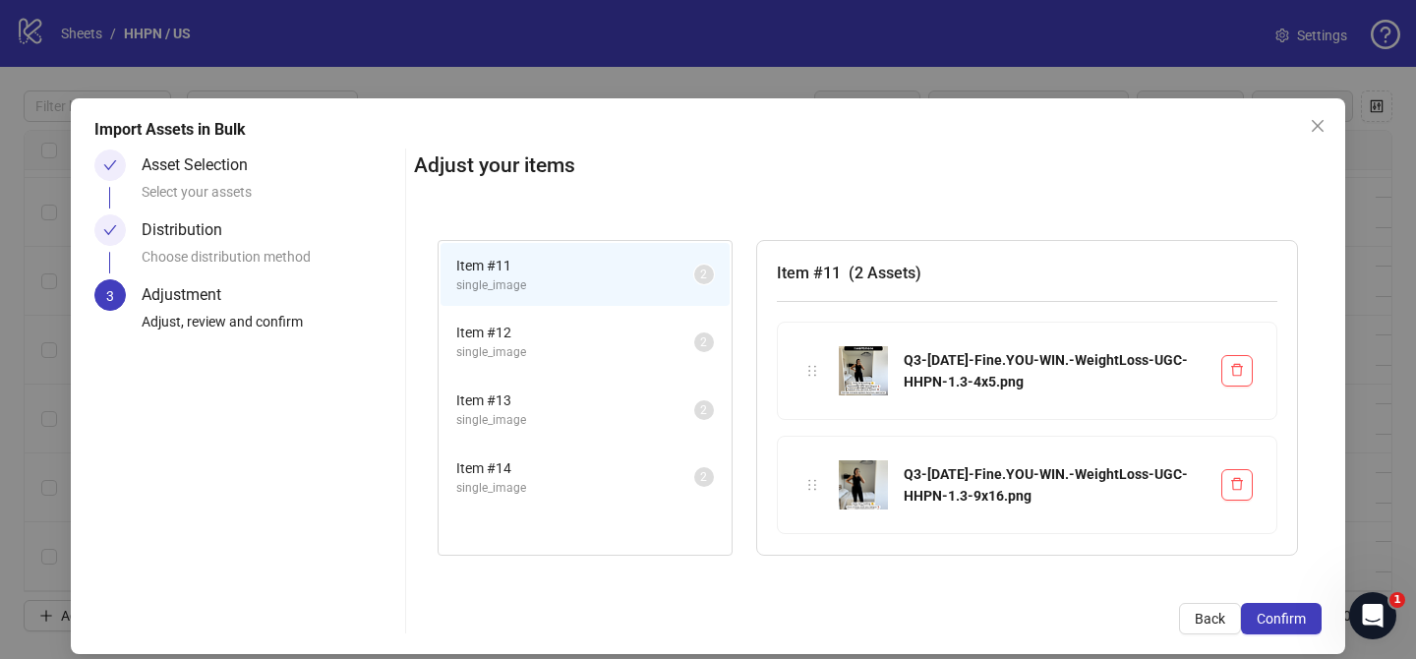
click at [1288, 617] on span "Confirm" at bounding box center [1280, 618] width 49 height 16
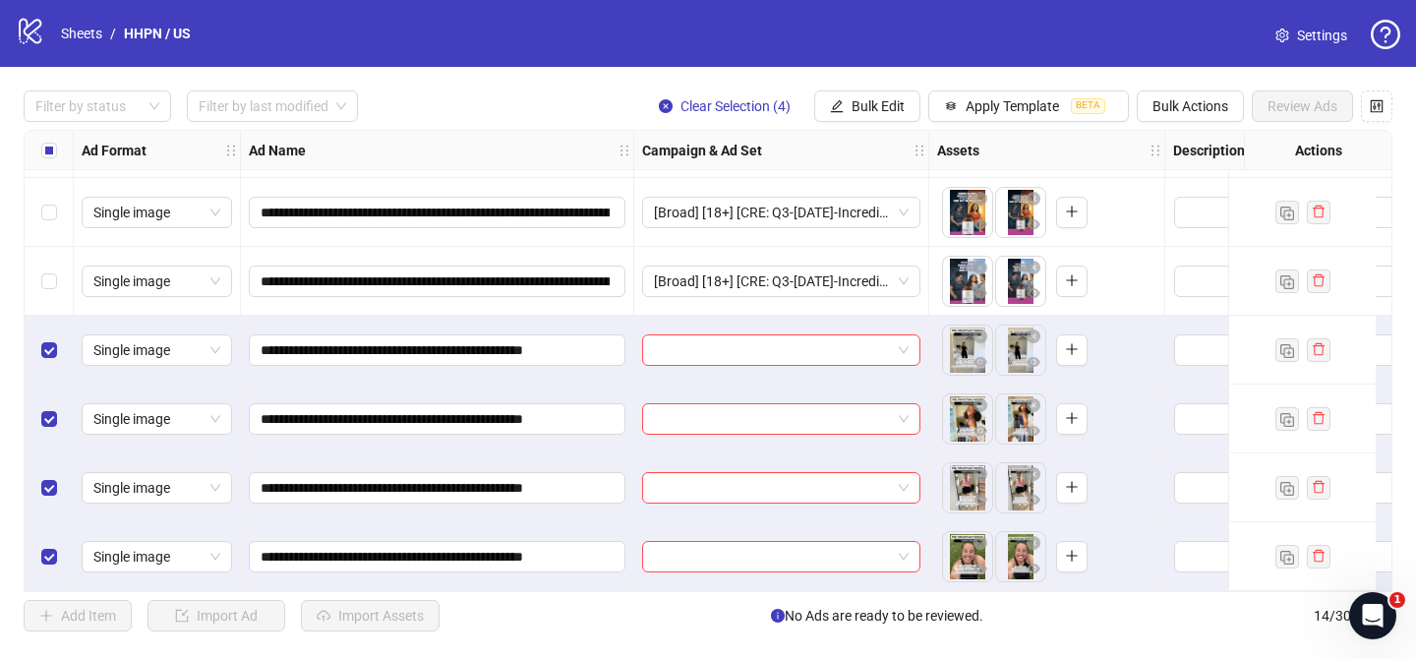
scroll to position [550, 0]
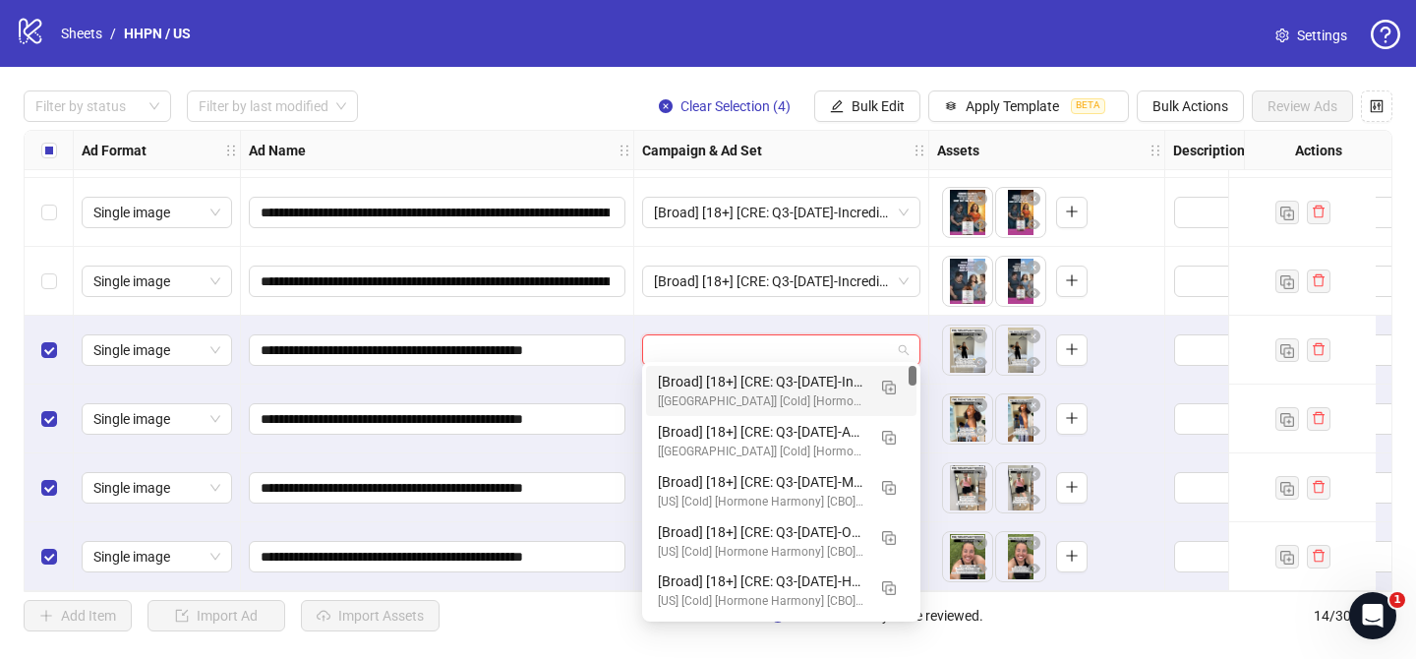
click at [730, 335] on input "search" at bounding box center [772, 349] width 237 height 29
click at [886, 385] on img "button" at bounding box center [889, 387] width 14 height 14
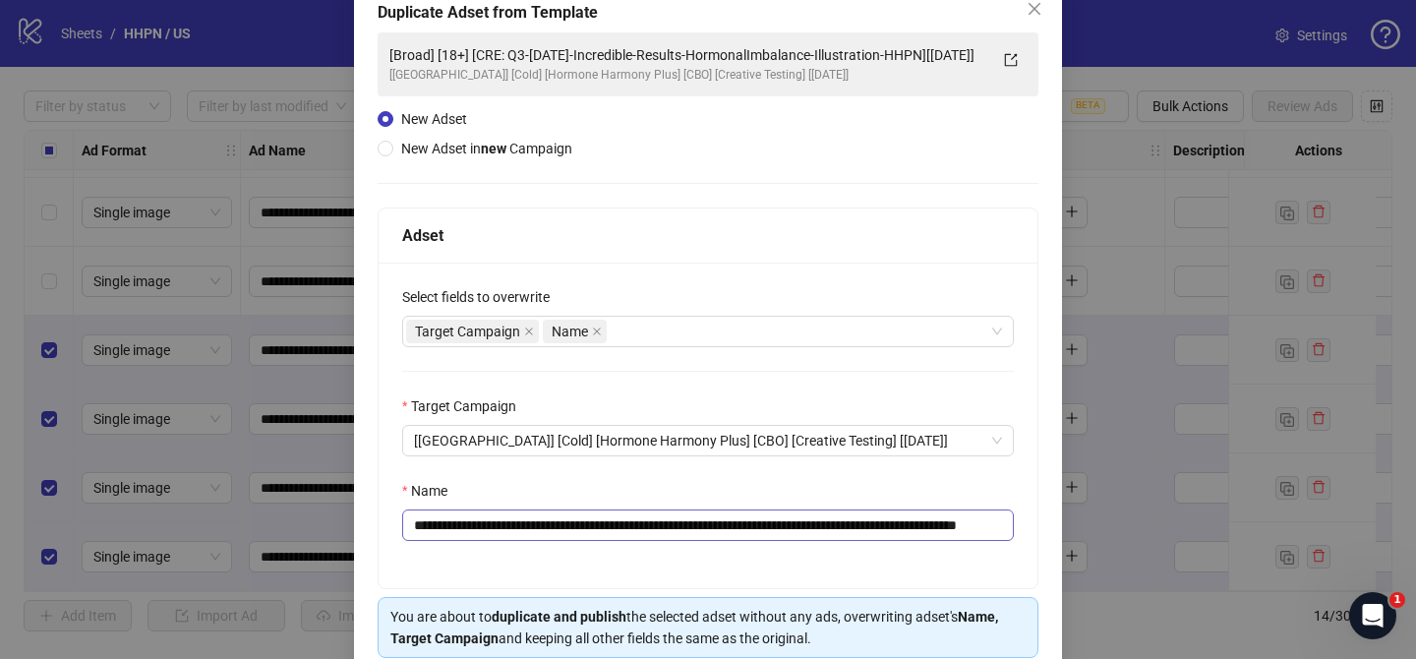
scroll to position [131, 0]
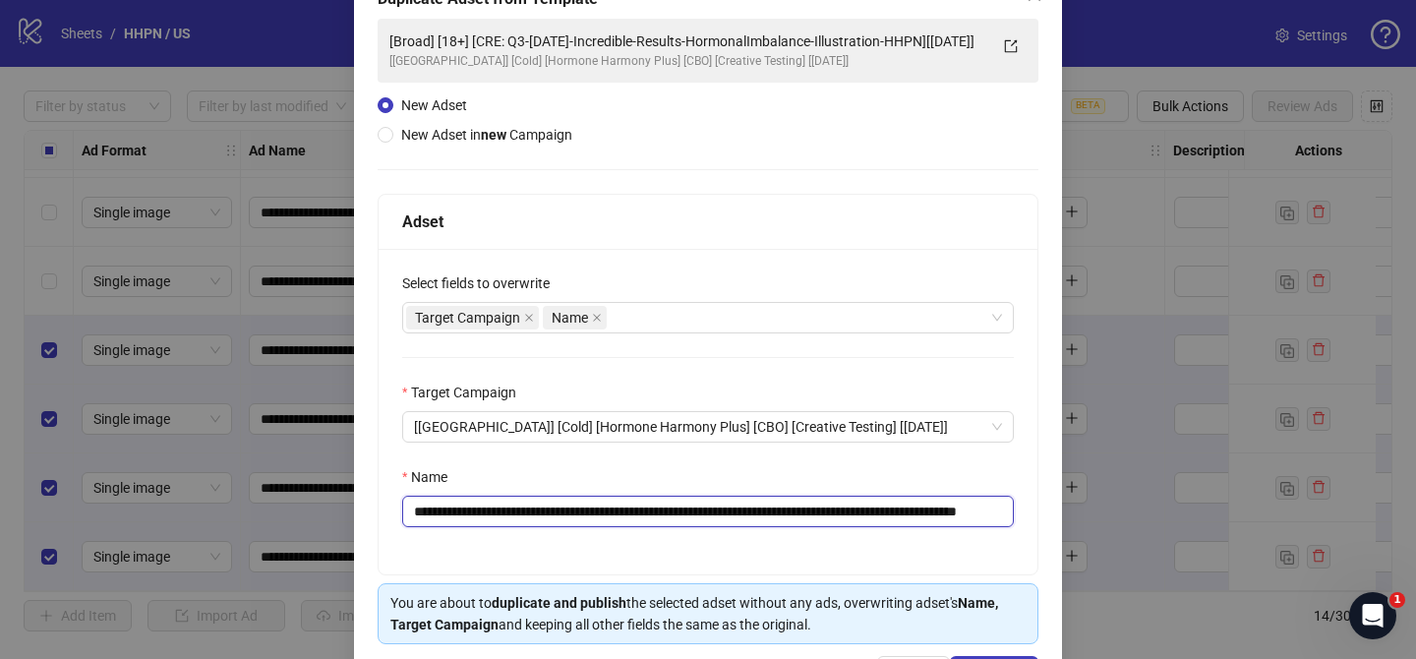
drag, startPoint x: 531, startPoint y: 513, endPoint x: 975, endPoint y: 504, distance: 444.4
click at [977, 504] on input "**********" at bounding box center [707, 510] width 611 height 31
paste input "text"
drag, startPoint x: 963, startPoint y: 508, endPoint x: 1057, endPoint y: 491, distance: 95.0
click at [1039, 504] on div "**********" at bounding box center [708, 337] width 708 height 739
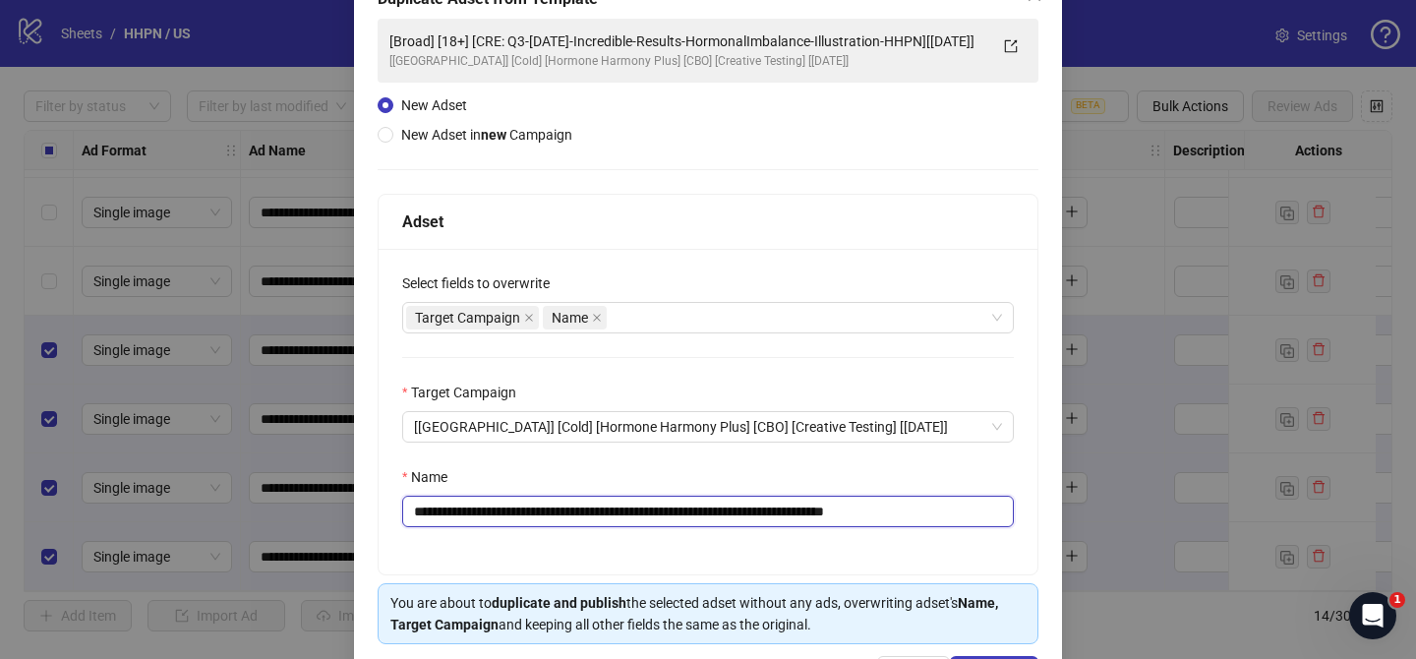
scroll to position [203, 0]
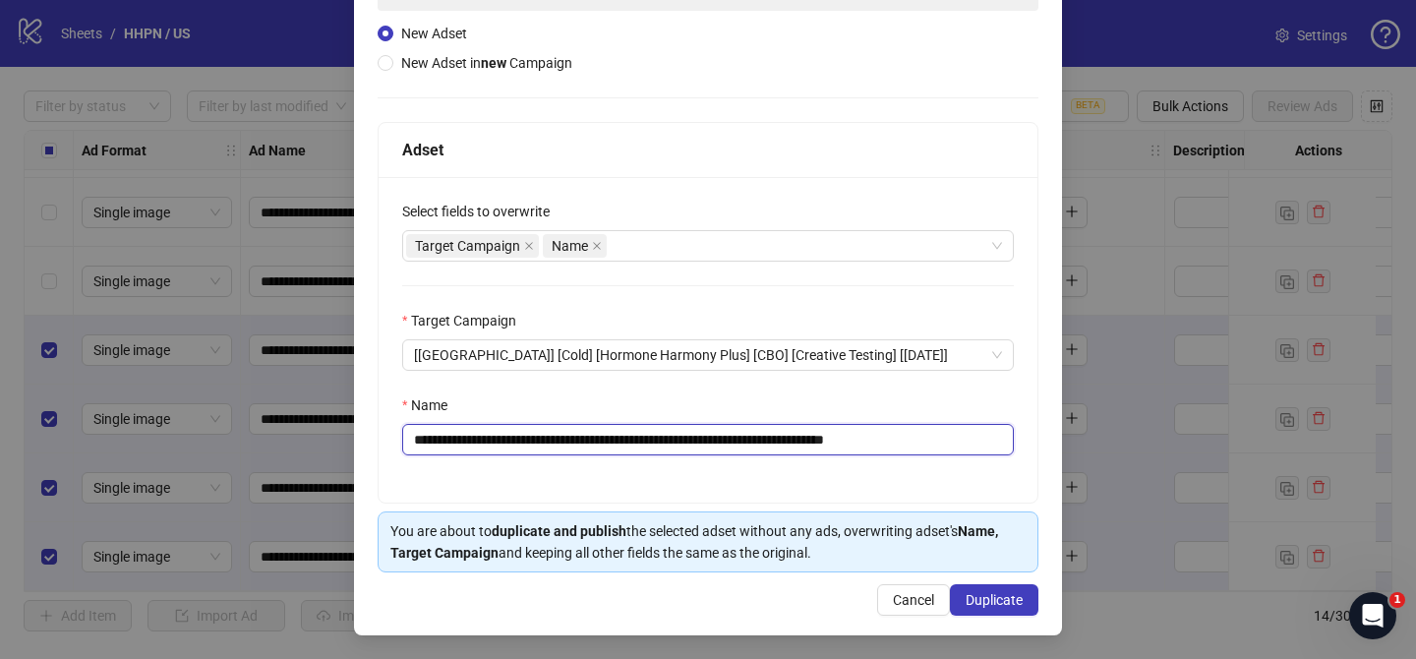
type input "**********"
click at [1012, 597] on span "Duplicate" at bounding box center [993, 600] width 57 height 16
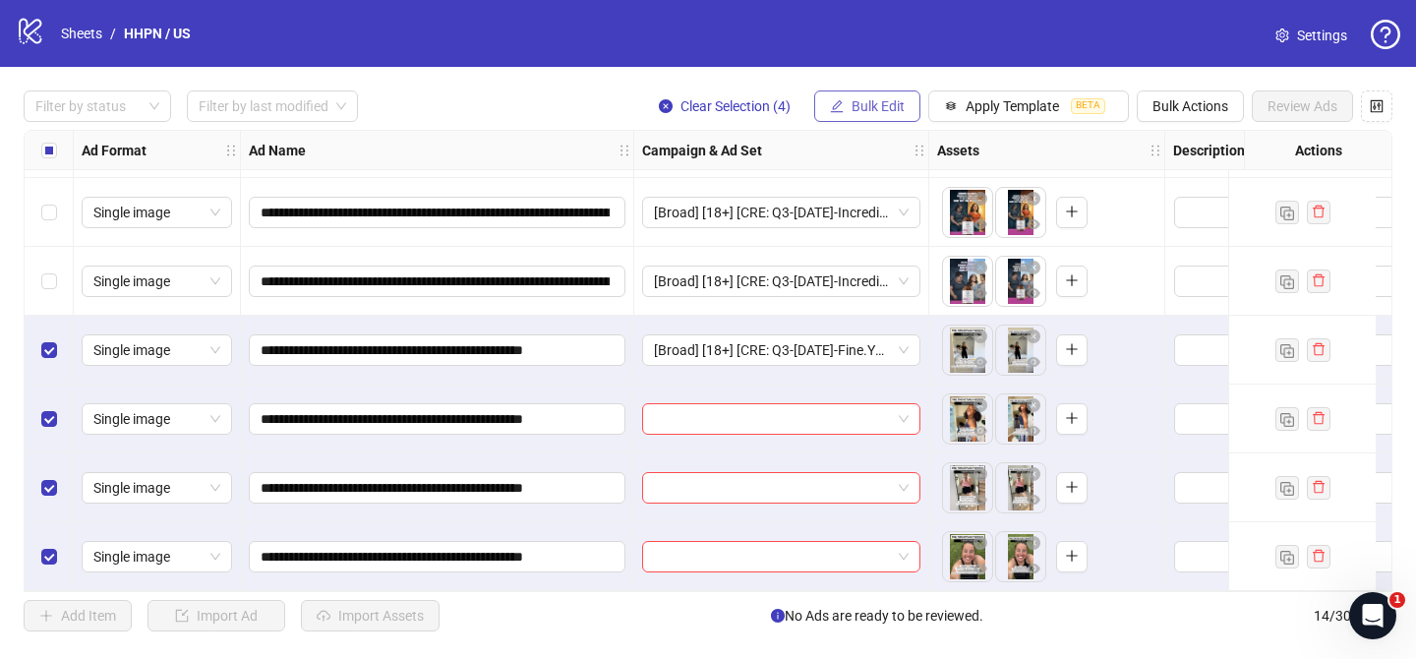
click at [872, 103] on span "Bulk Edit" at bounding box center [877, 106] width 53 height 16
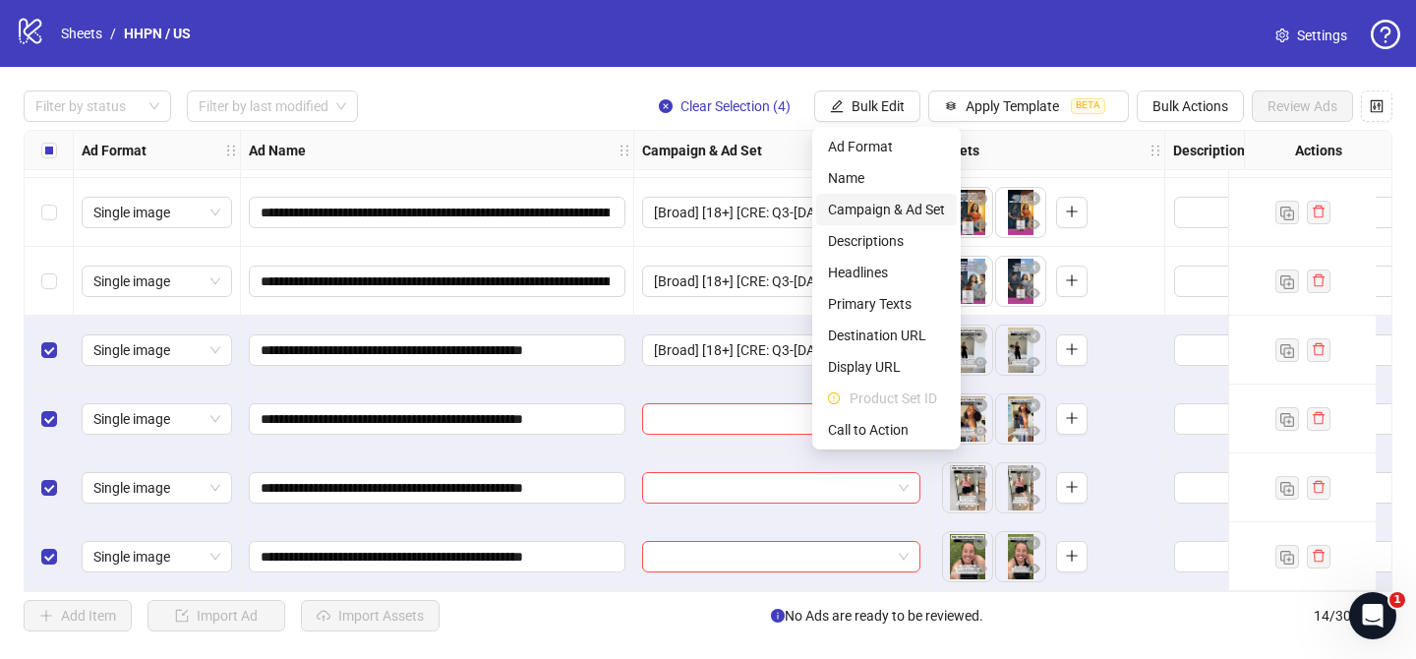
click at [884, 202] on span "Campaign & Ad Set" at bounding box center [886, 210] width 117 height 22
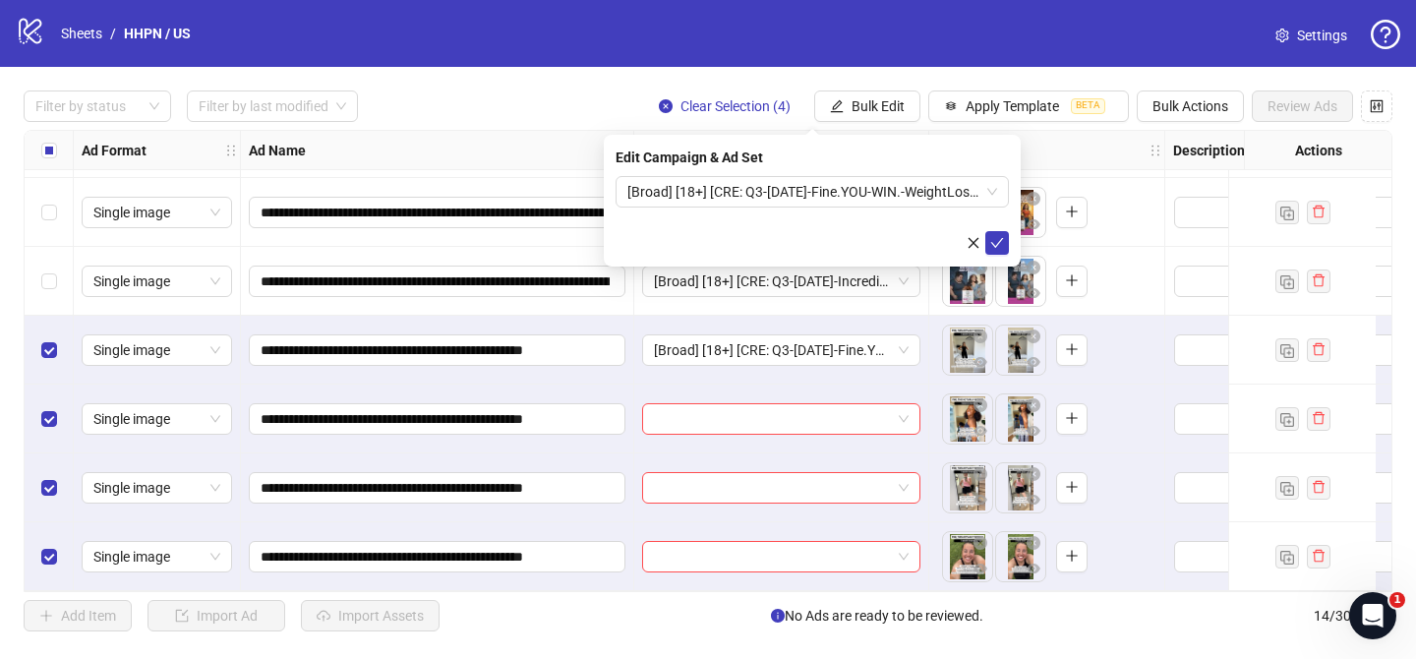
drag, startPoint x: 990, startPoint y: 244, endPoint x: 951, endPoint y: 240, distance: 39.5
click at [989, 243] on button "submit" at bounding box center [997, 243] width 24 height 24
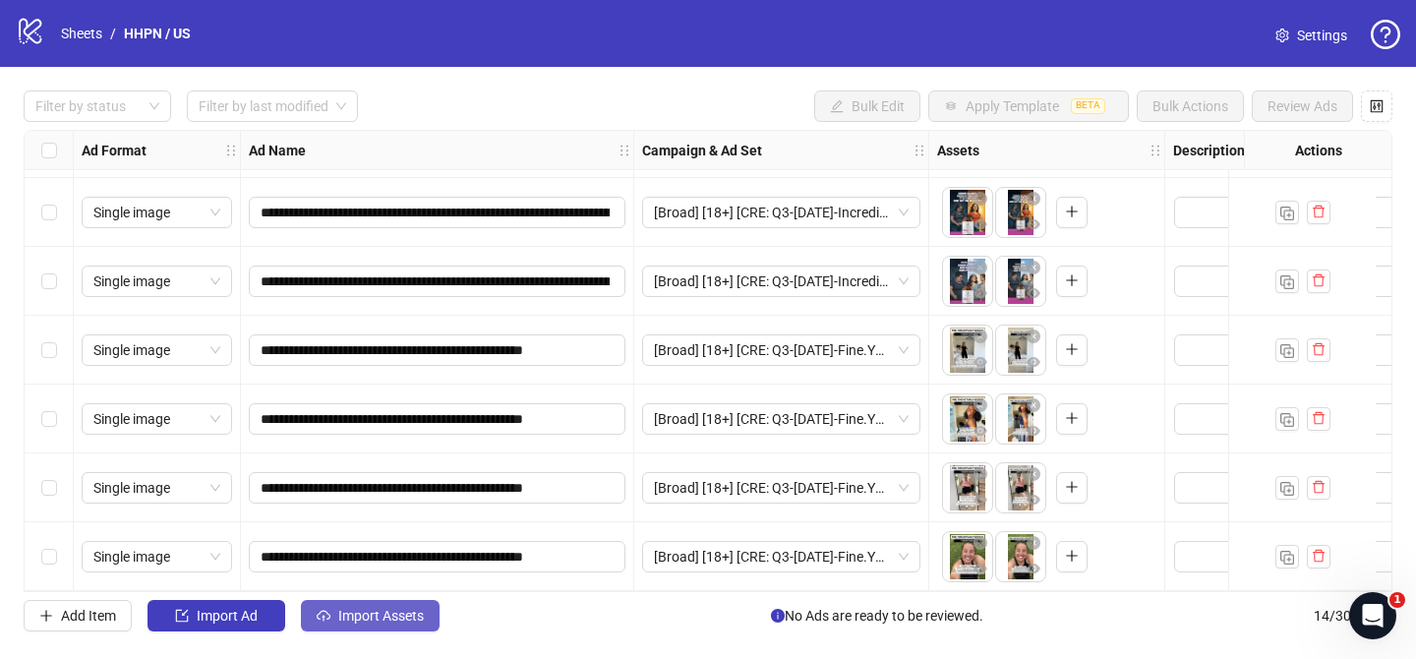
click at [384, 609] on span "Import Assets" at bounding box center [381, 615] width 86 height 16
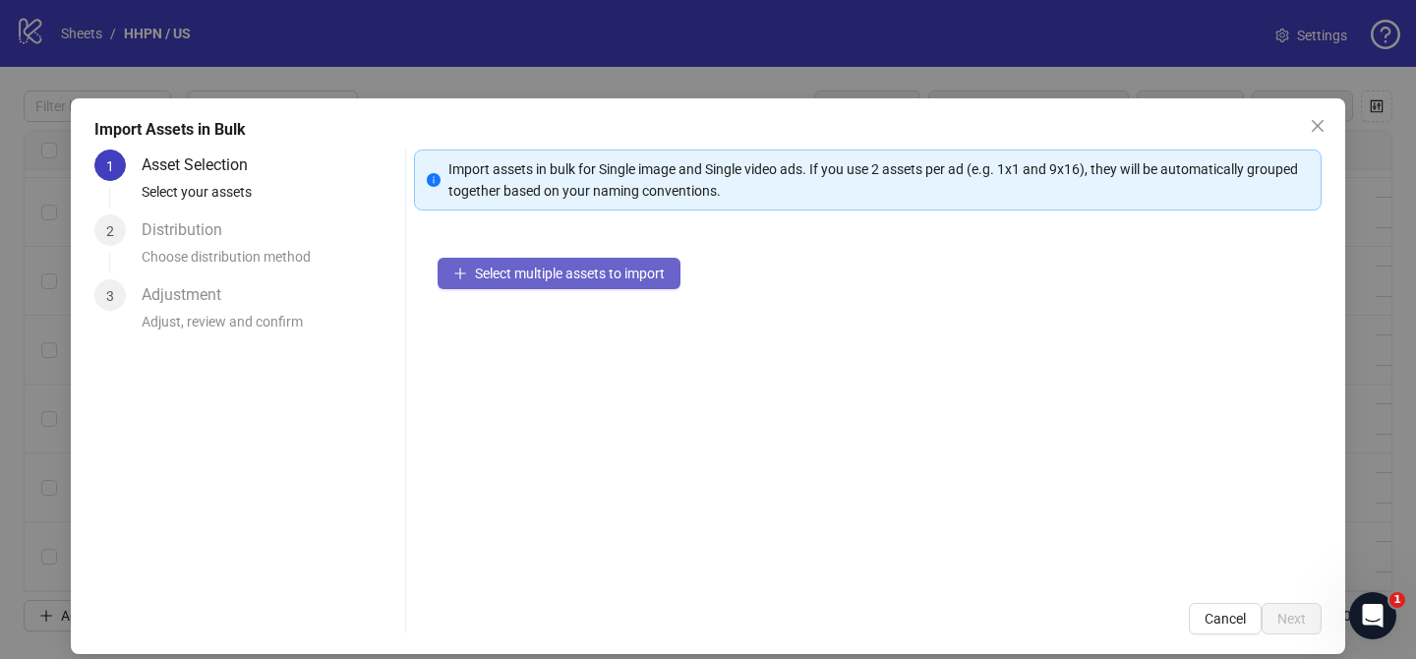
click at [661, 271] on span "Select multiple assets to import" at bounding box center [570, 273] width 190 height 16
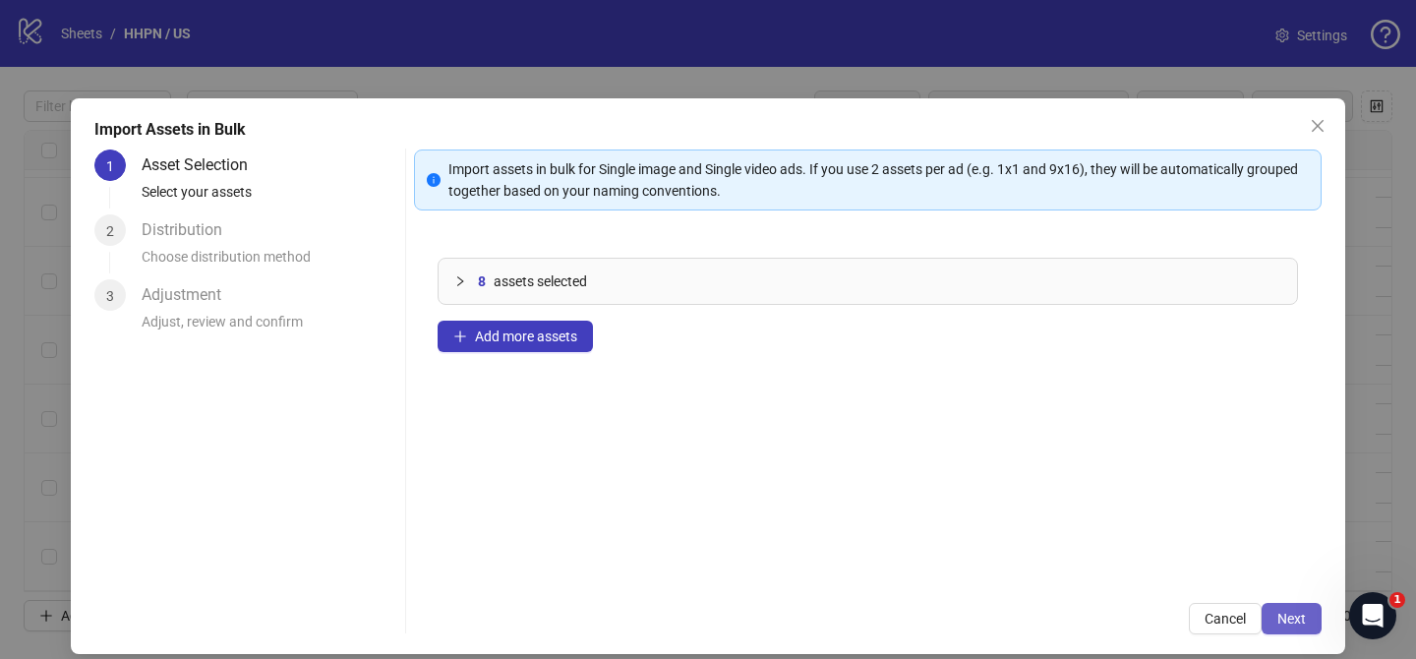
click at [1300, 619] on span "Next" at bounding box center [1291, 618] width 29 height 16
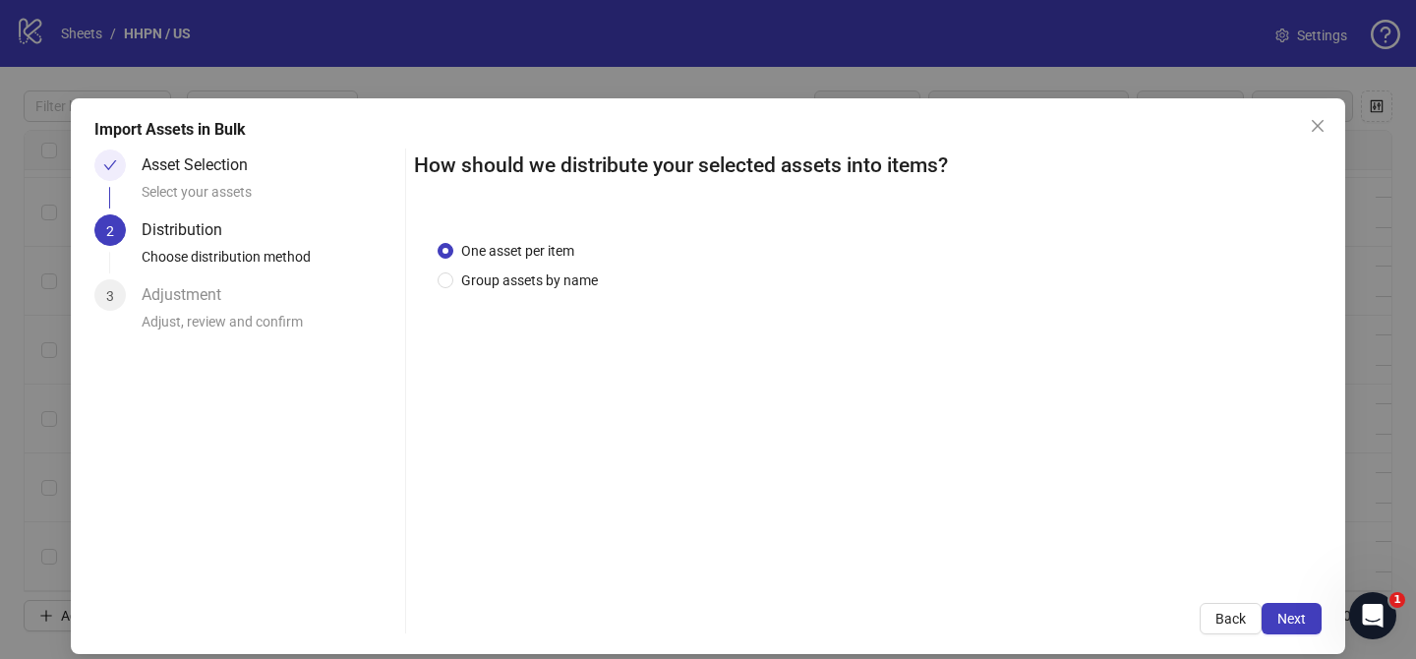
drag, startPoint x: 520, startPoint y: 272, endPoint x: 544, endPoint y: 351, distance: 82.1
click at [523, 272] on span "Group assets by name" at bounding box center [529, 280] width 152 height 22
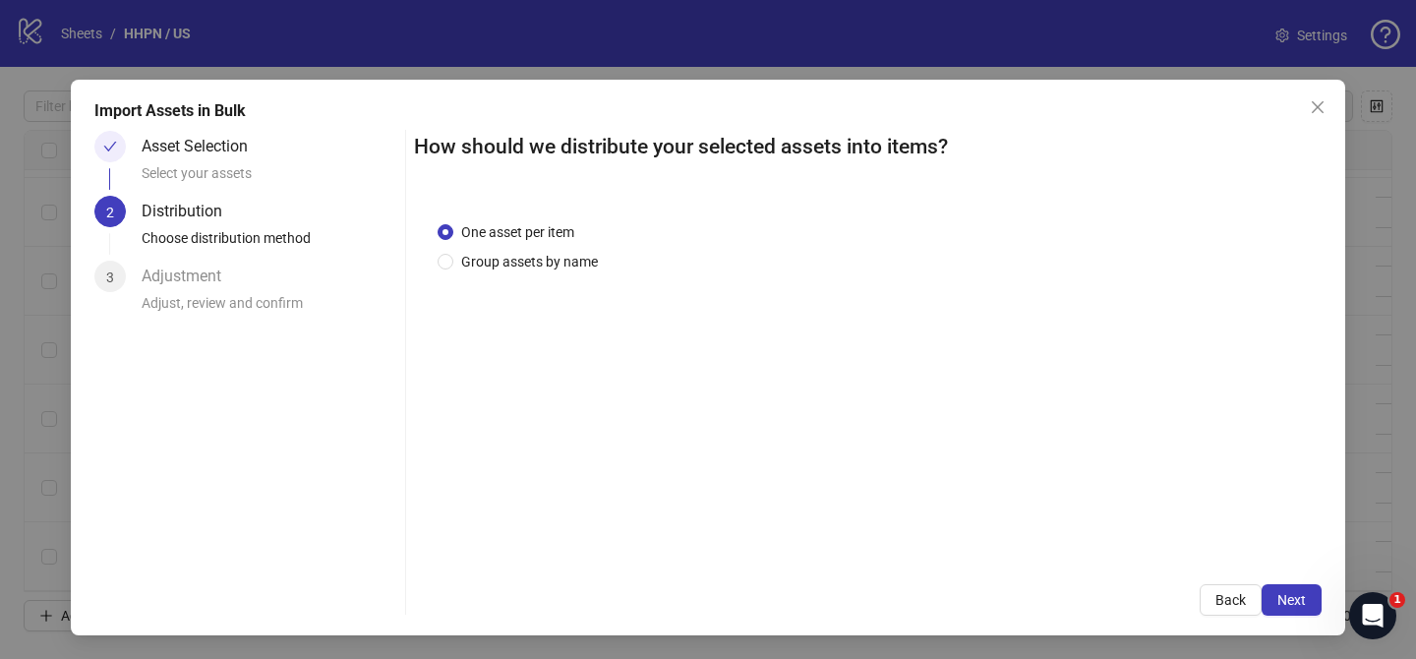
drag, startPoint x: 569, startPoint y: 263, endPoint x: 564, endPoint y: 274, distance: 11.9
click at [569, 263] on span "Group assets by name" at bounding box center [529, 262] width 152 height 22
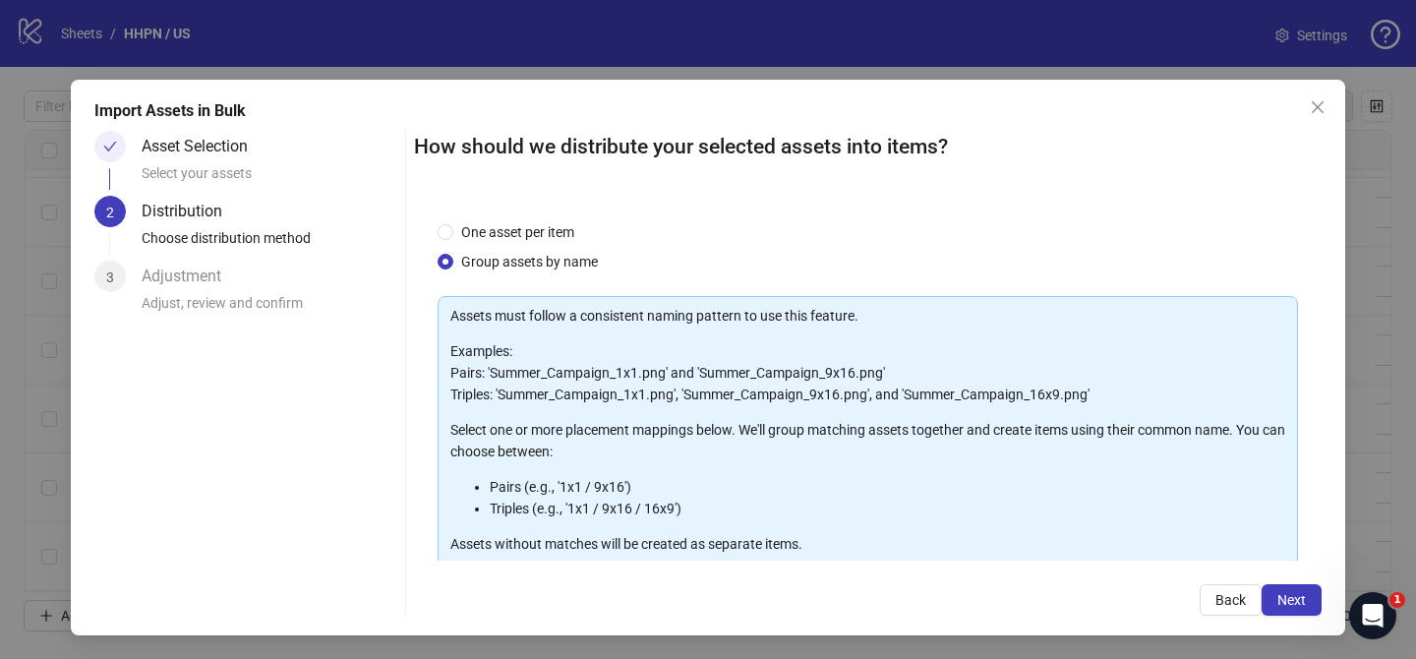
scroll to position [212, 0]
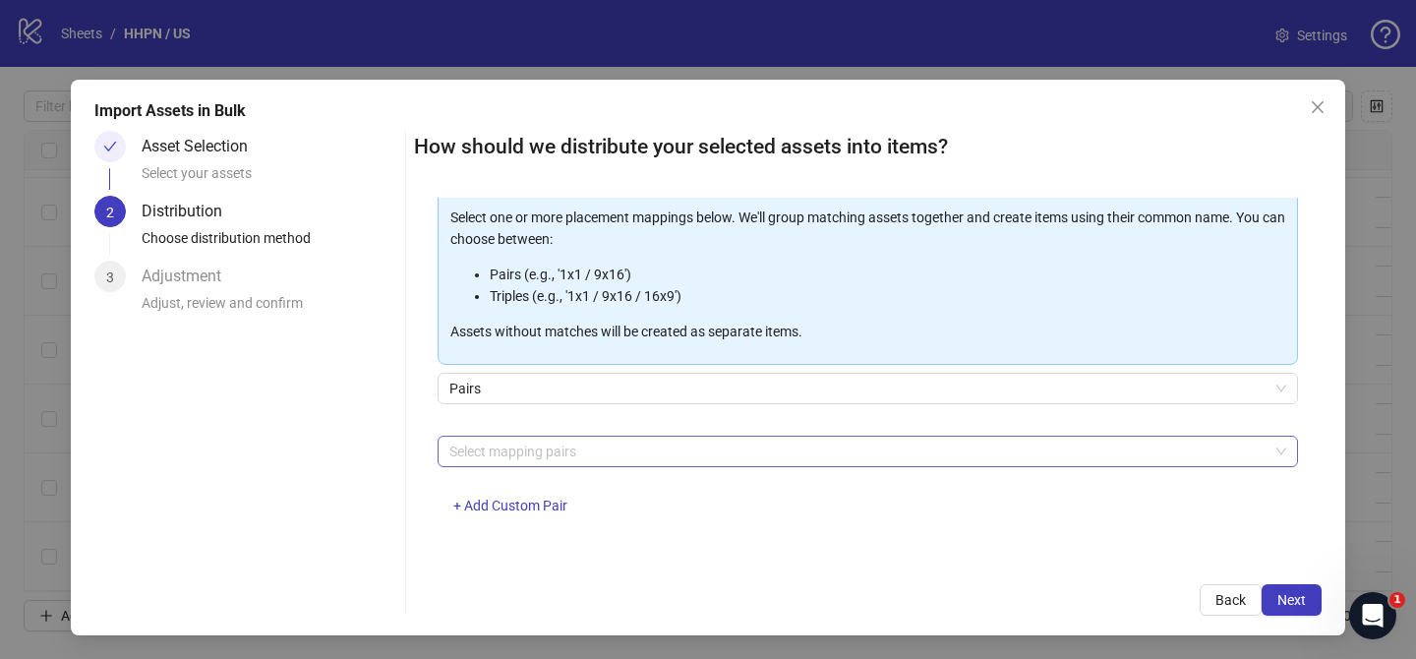
click at [543, 444] on div at bounding box center [857, 451] width 832 height 28
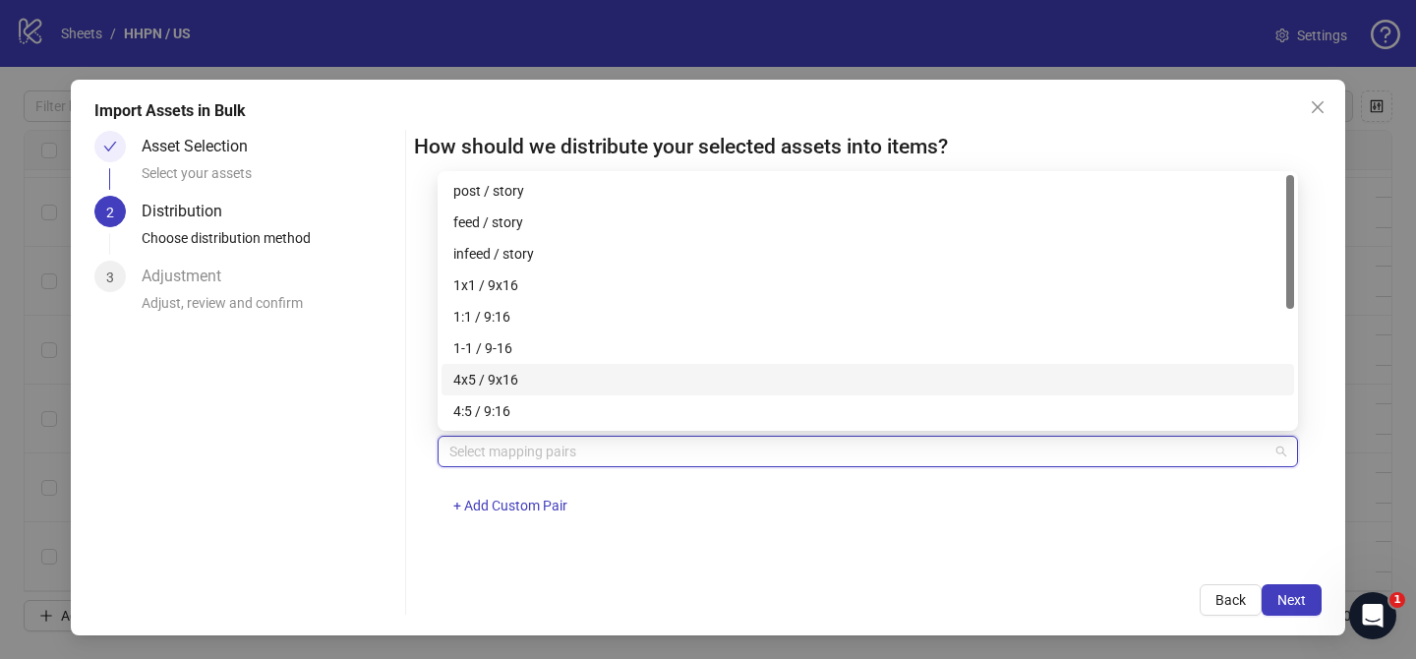
click at [520, 378] on div "4x5 / 9x16" at bounding box center [867, 380] width 829 height 22
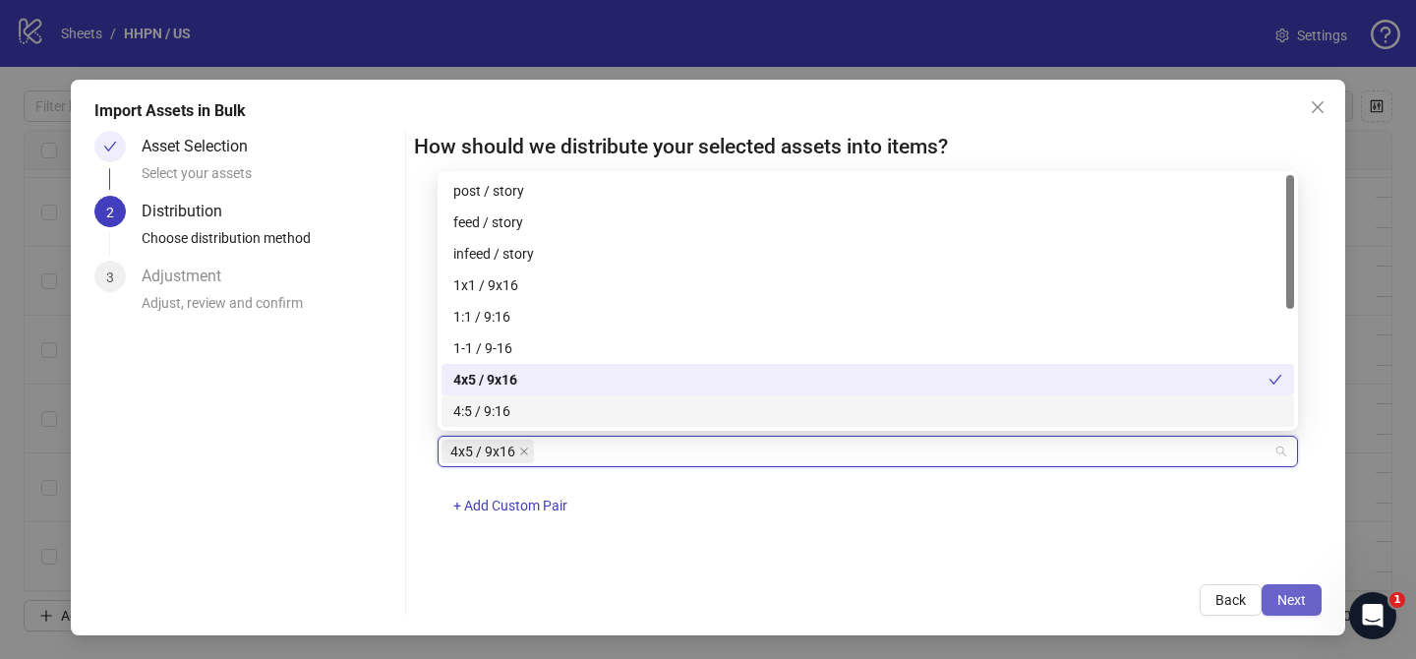
click at [1273, 593] on button "Next" at bounding box center [1291, 599] width 60 height 31
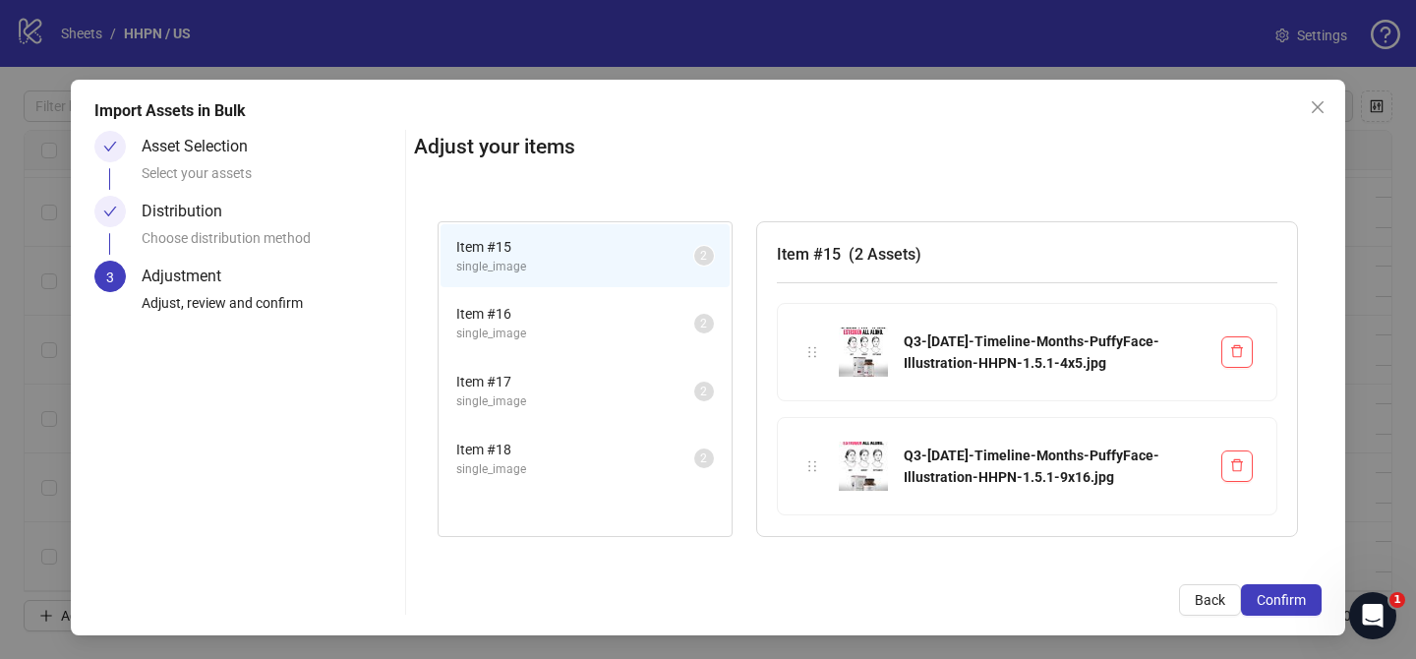
click at [1273, 593] on span "Confirm" at bounding box center [1280, 600] width 49 height 16
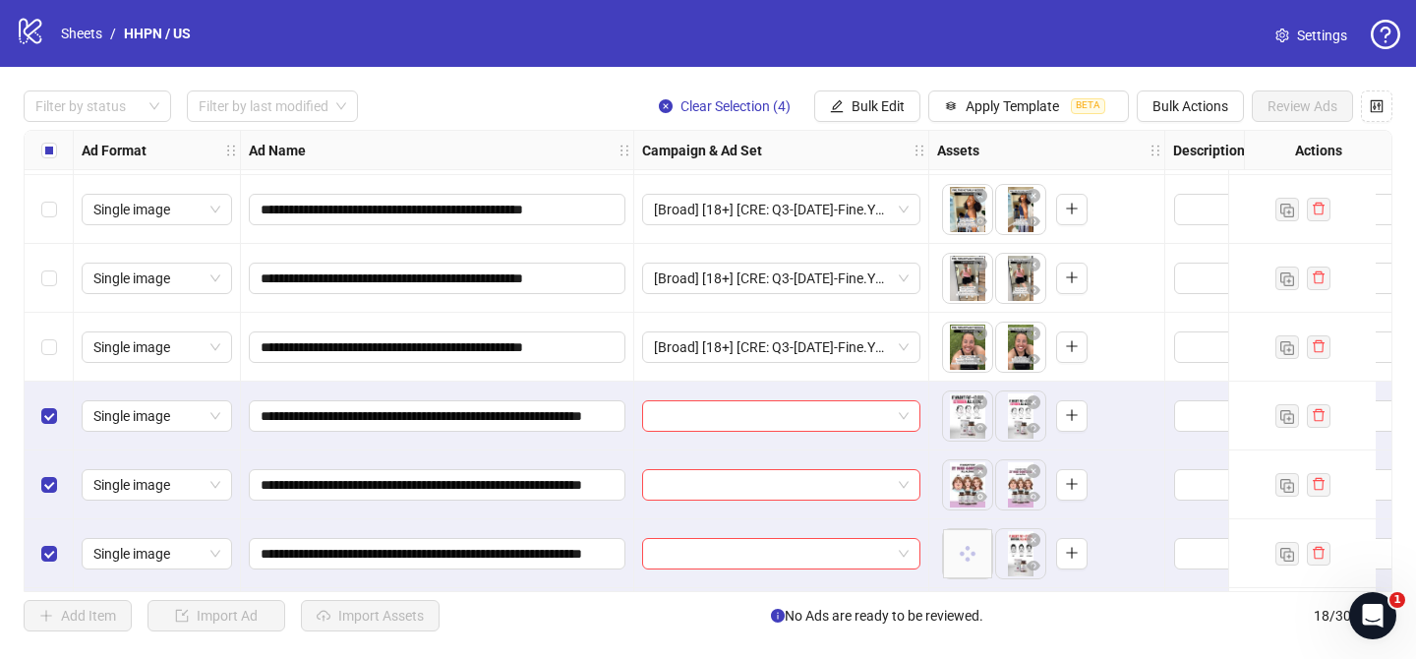
scroll to position [826, 0]
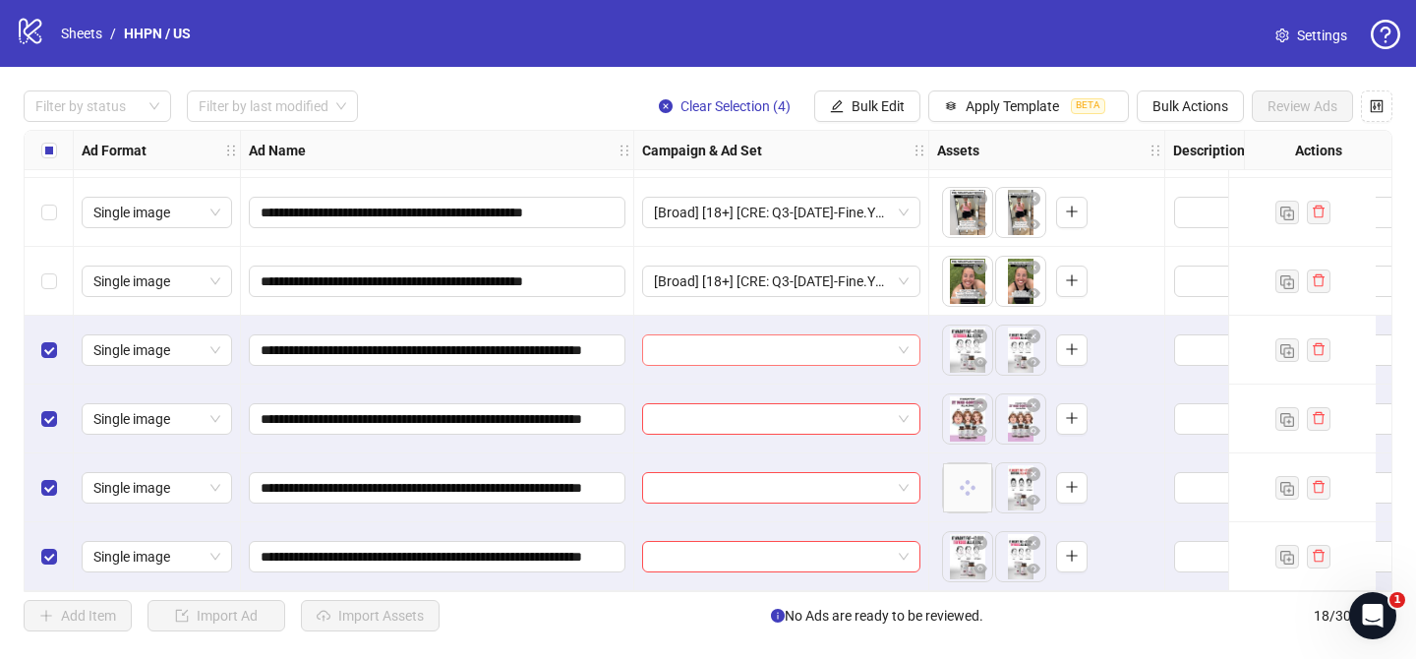
click at [819, 336] on input "search" at bounding box center [772, 349] width 237 height 29
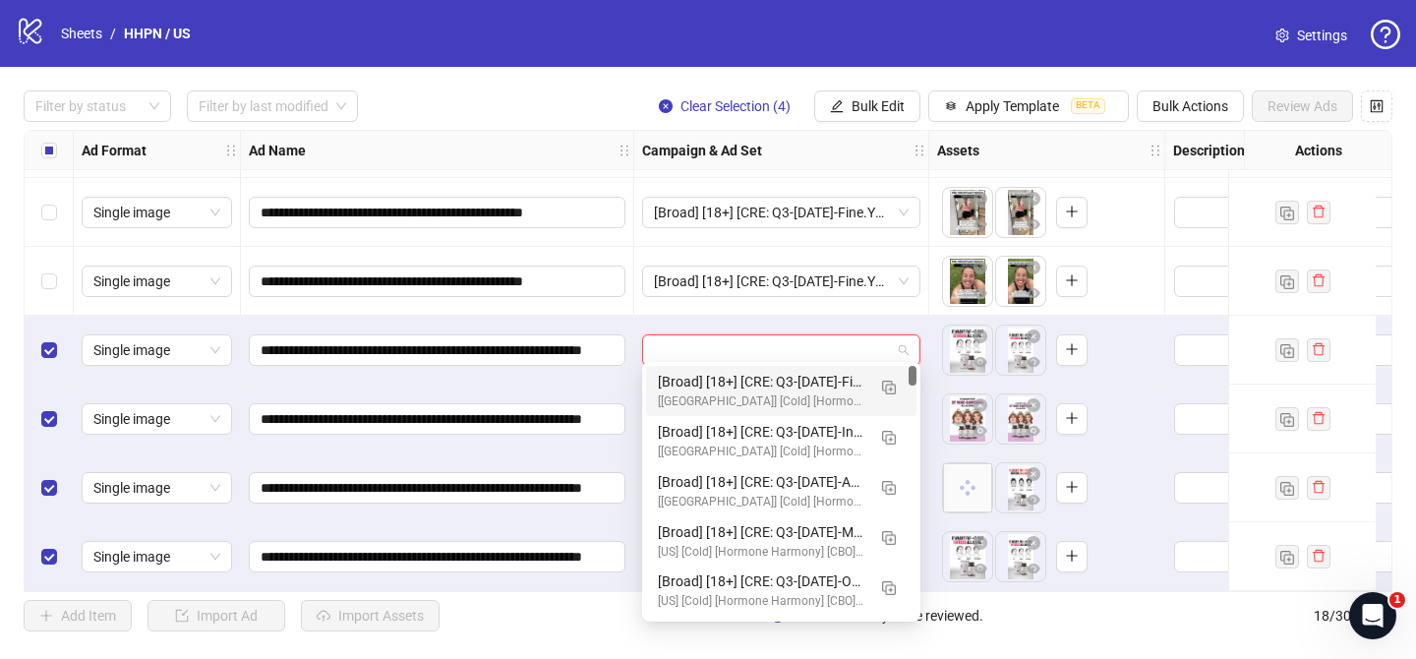
click at [894, 385] on img "button" at bounding box center [889, 387] width 14 height 14
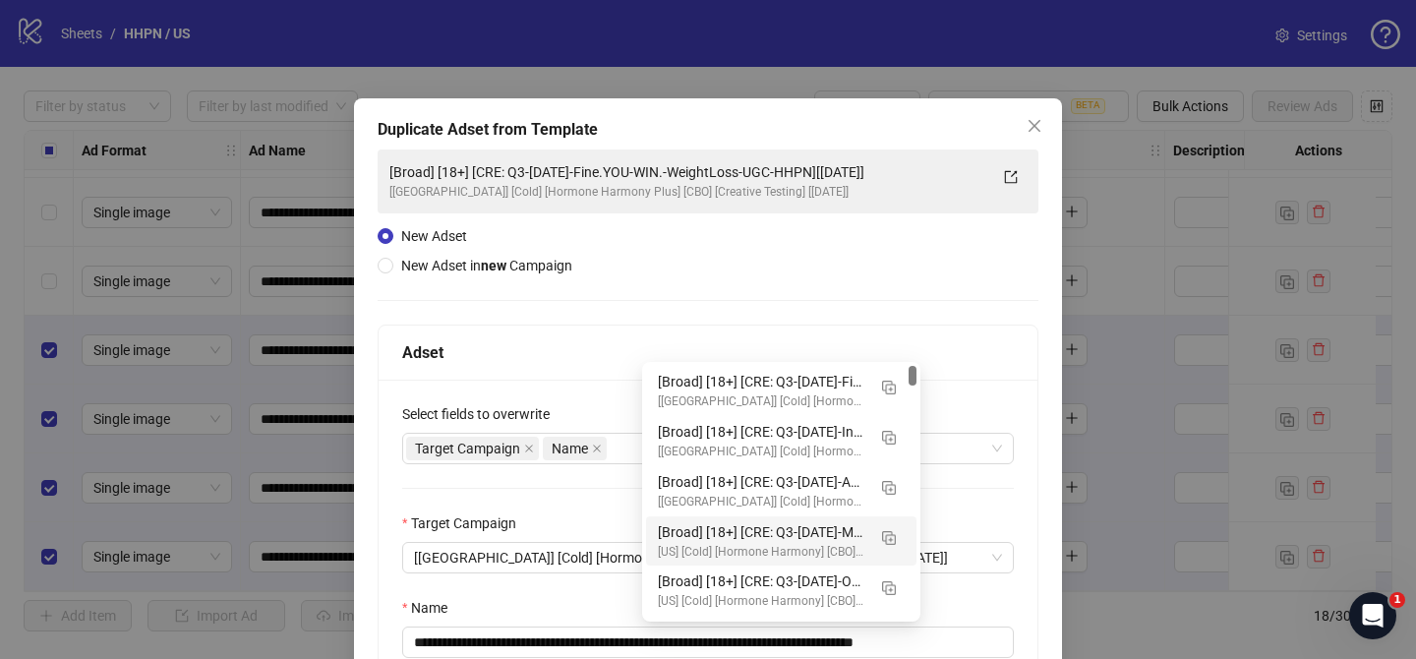
scroll to position [101, 0]
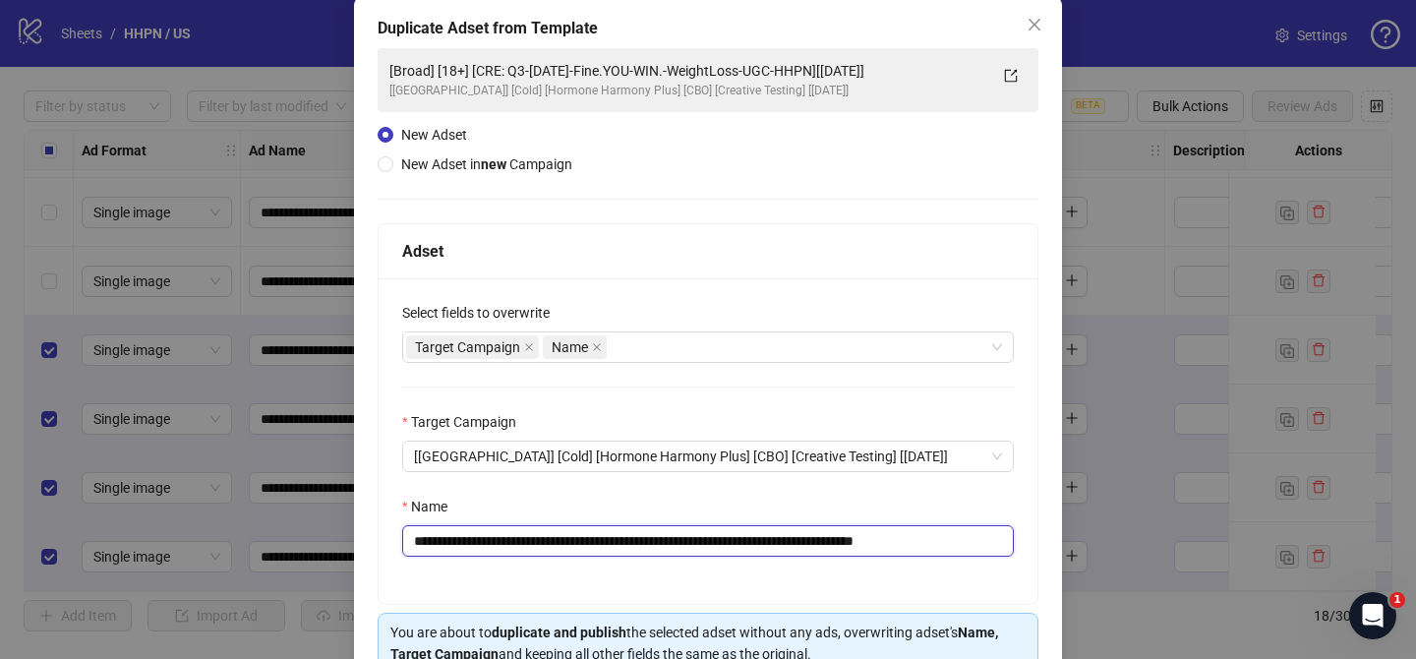
drag, startPoint x: 534, startPoint y: 542, endPoint x: 868, endPoint y: 547, distance: 334.3
click at [868, 547] on input "**********" at bounding box center [707, 540] width 611 height 31
paste input "**********"
drag, startPoint x: 964, startPoint y: 543, endPoint x: 1050, endPoint y: 541, distance: 85.5
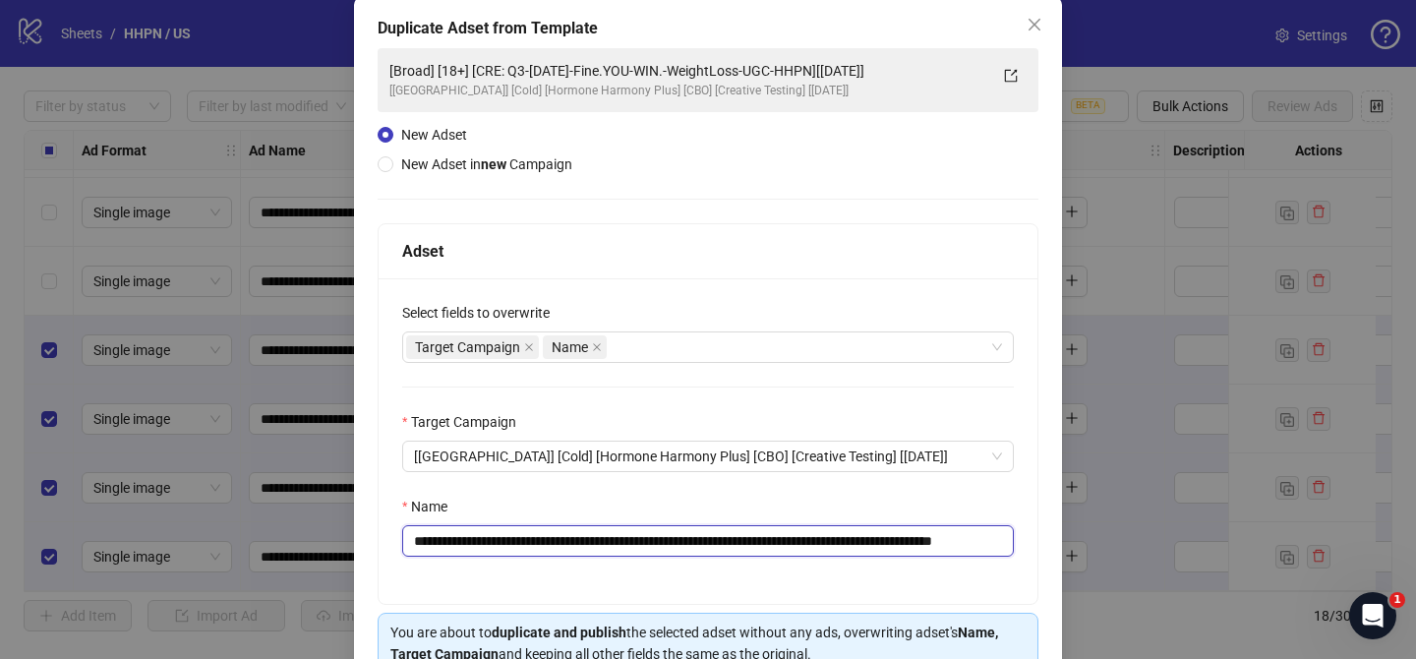
click at [1036, 541] on div "**********" at bounding box center [707, 440] width 659 height 325
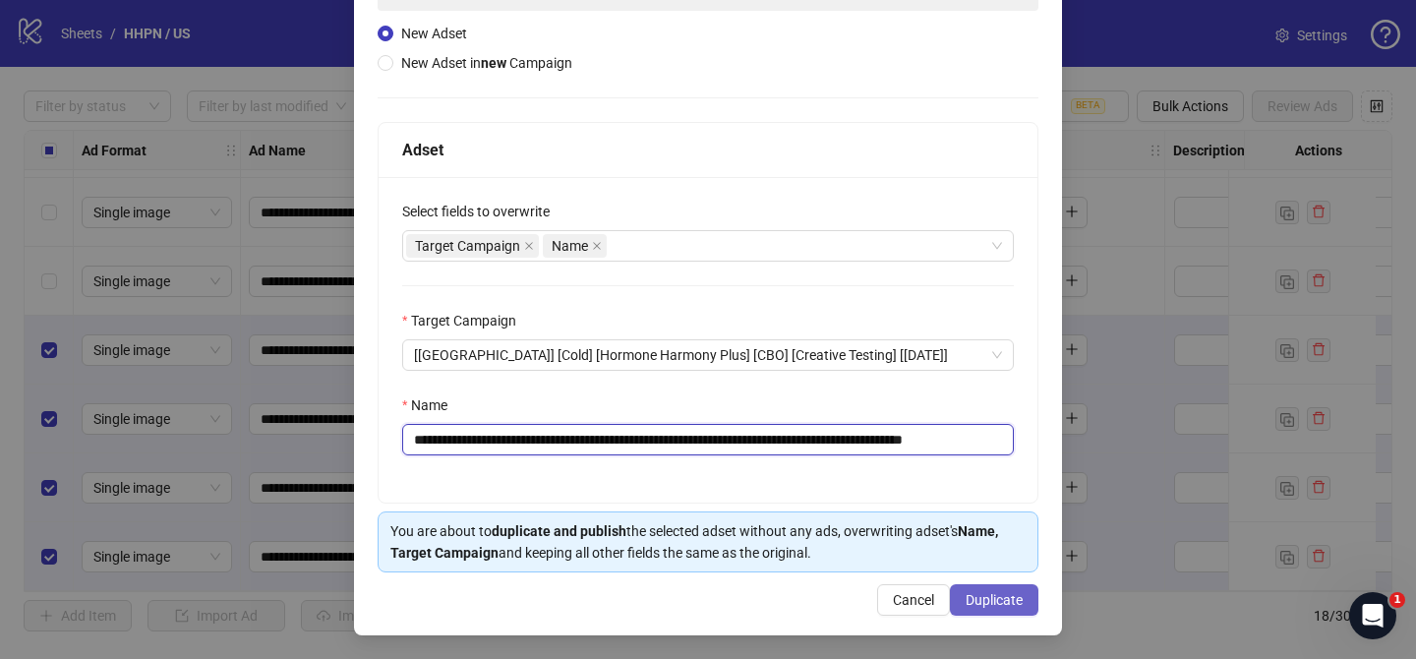
type input "**********"
click at [1015, 600] on span "Duplicate" at bounding box center [993, 600] width 57 height 16
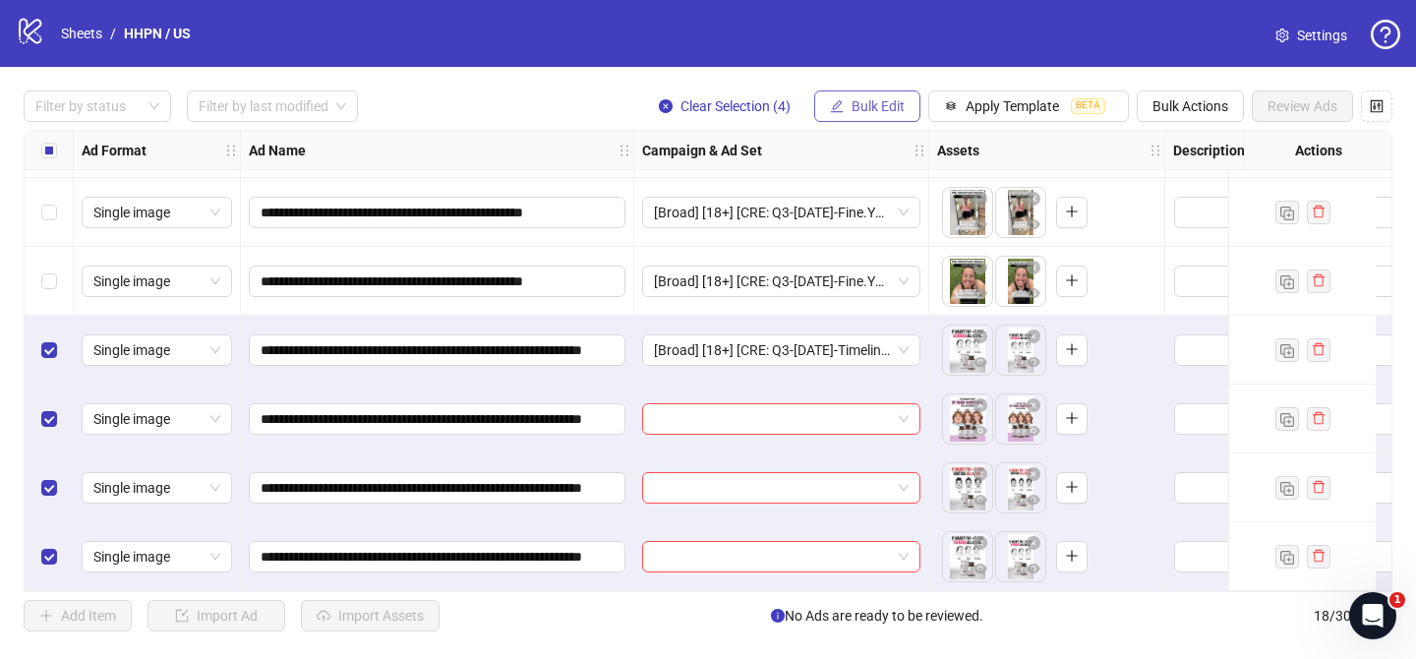
click at [881, 113] on span "Bulk Edit" at bounding box center [877, 106] width 53 height 16
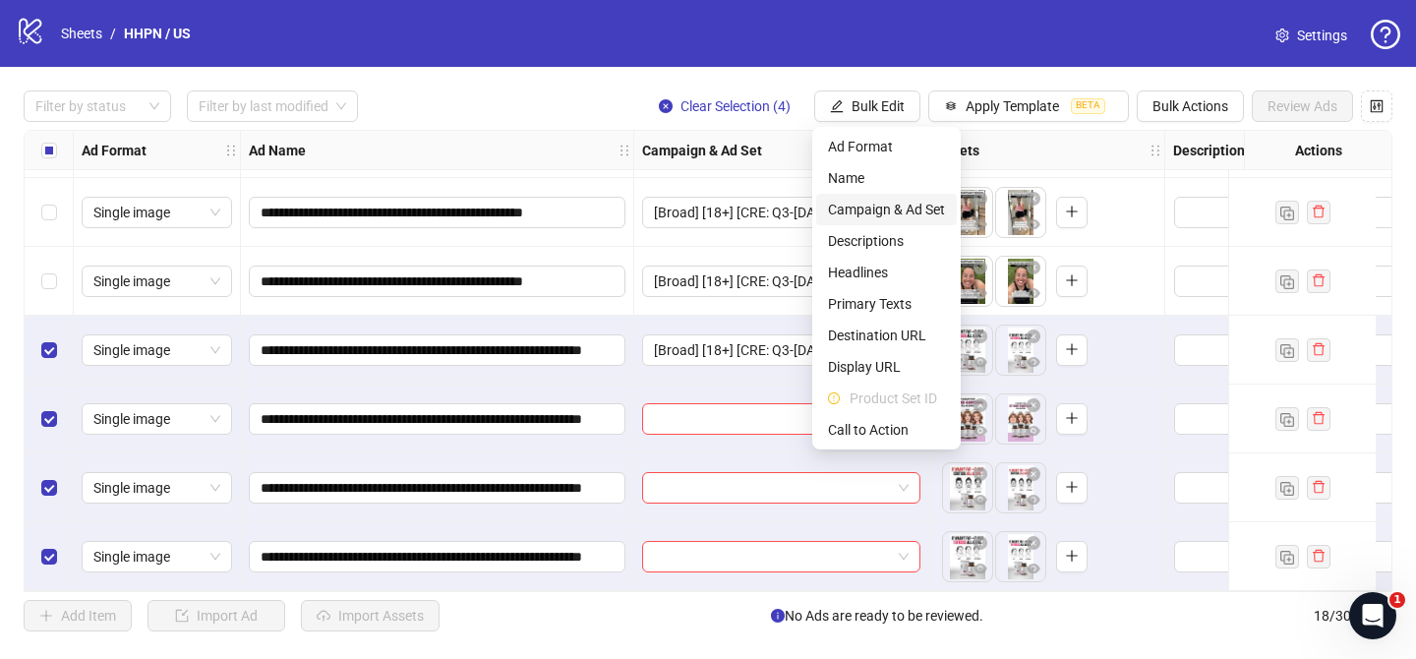
click at [899, 208] on span "Campaign & Ad Set" at bounding box center [886, 210] width 117 height 22
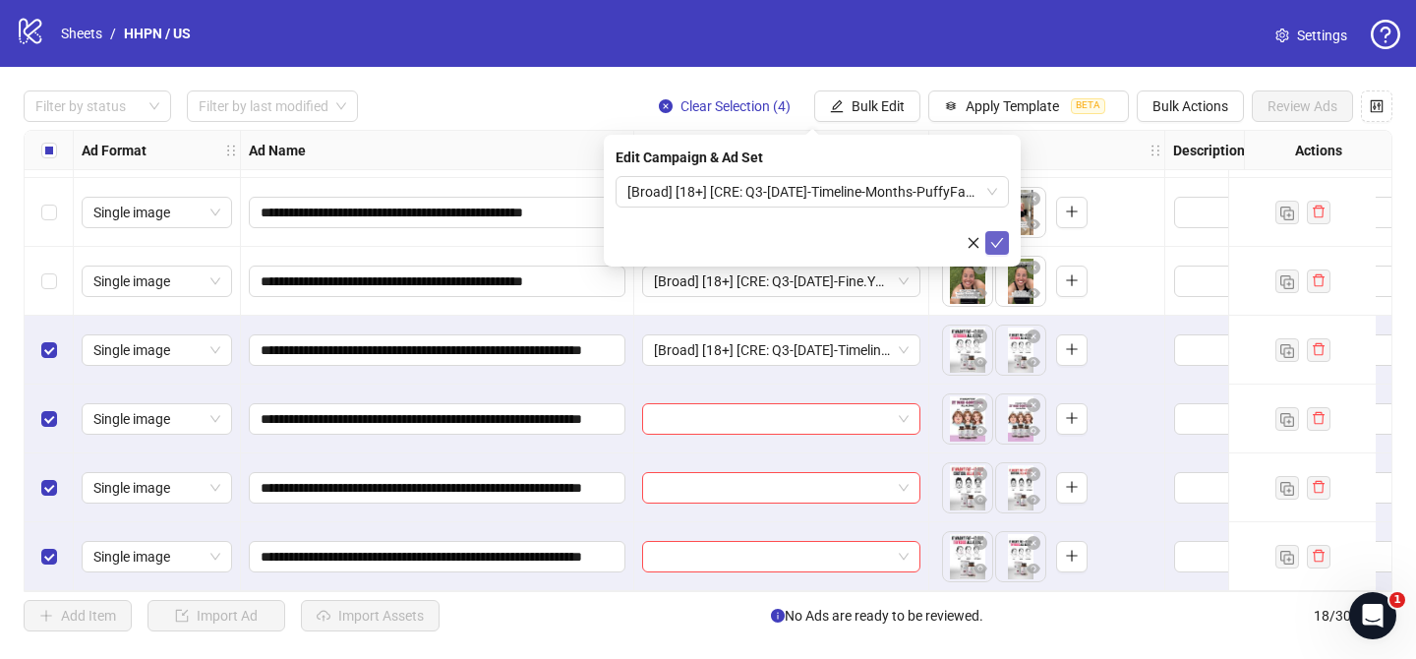
click at [1003, 251] on button "submit" at bounding box center [997, 243] width 24 height 24
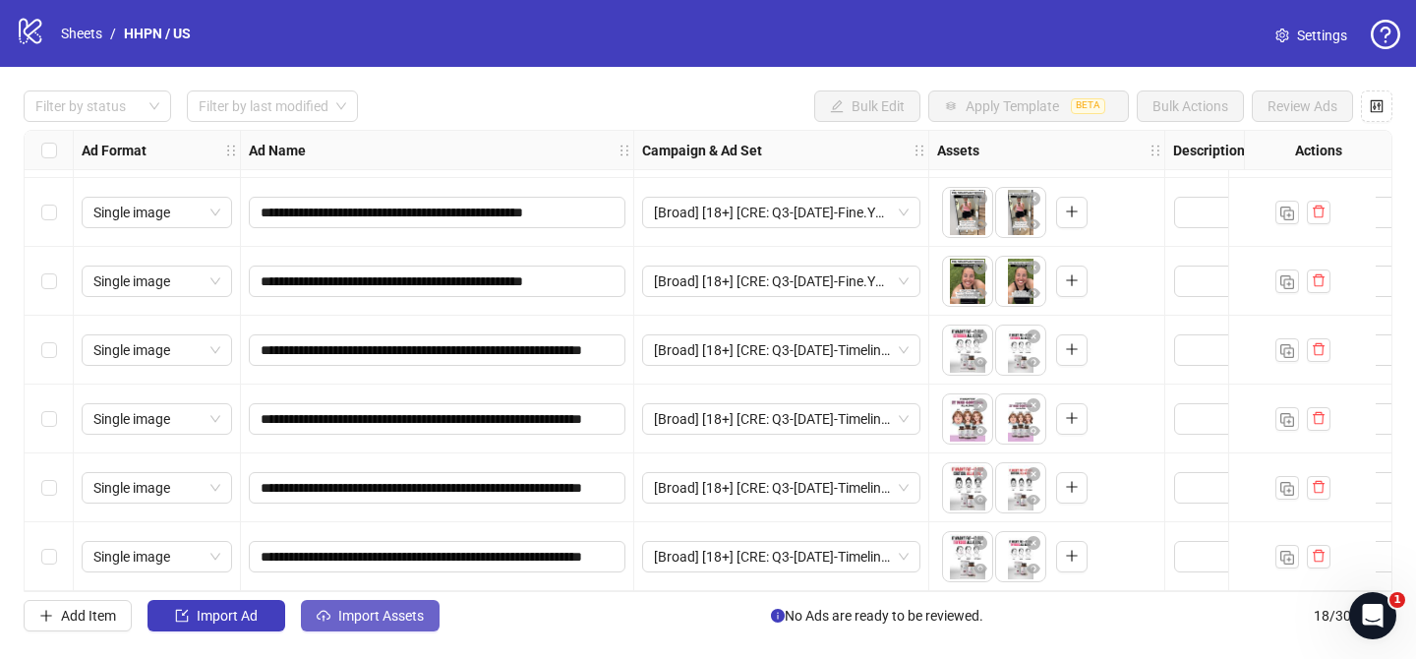
click at [397, 610] on span "Import Assets" at bounding box center [381, 615] width 86 height 16
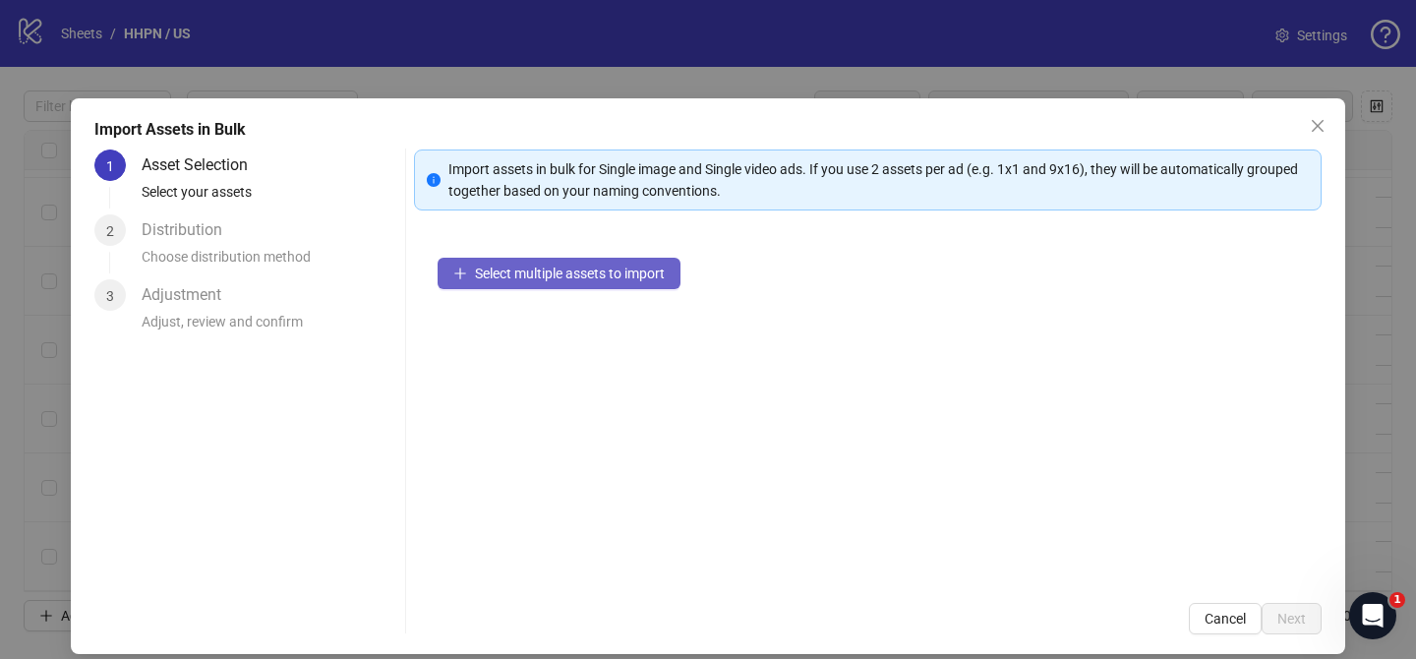
click at [603, 285] on button "Select multiple assets to import" at bounding box center [558, 273] width 243 height 31
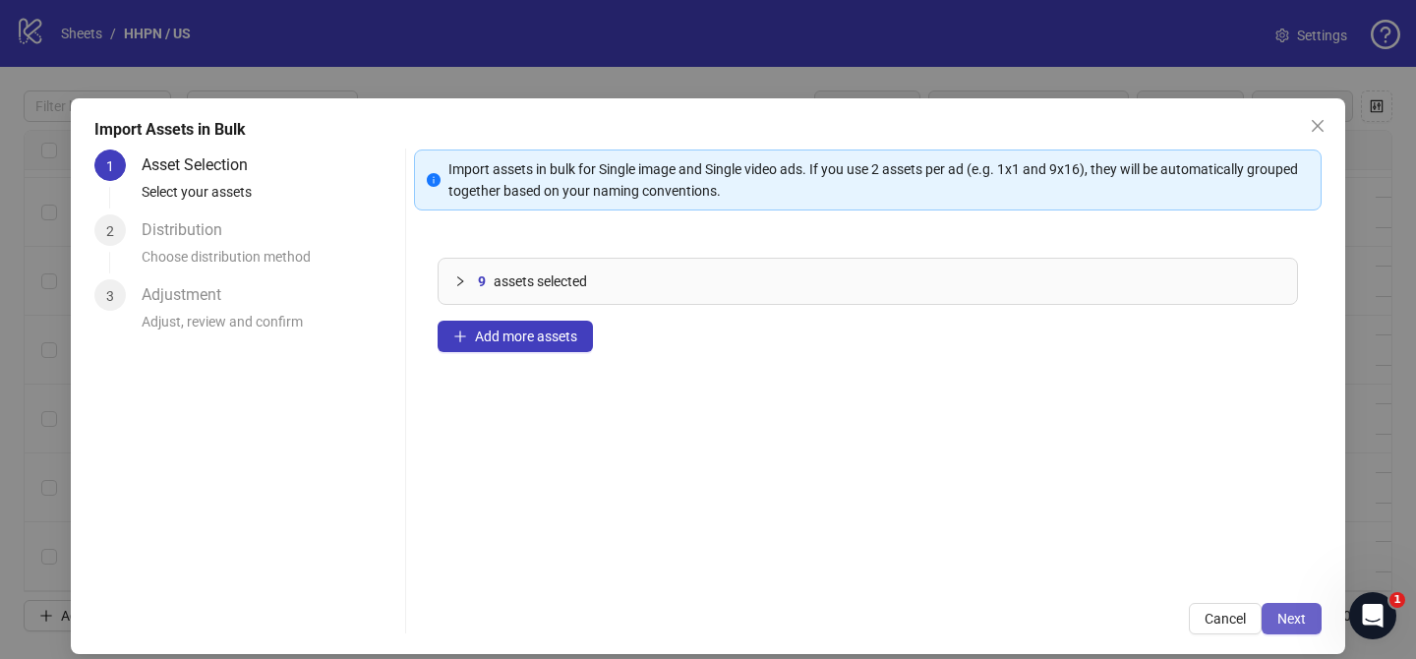
click at [1282, 611] on span "Next" at bounding box center [1291, 618] width 29 height 16
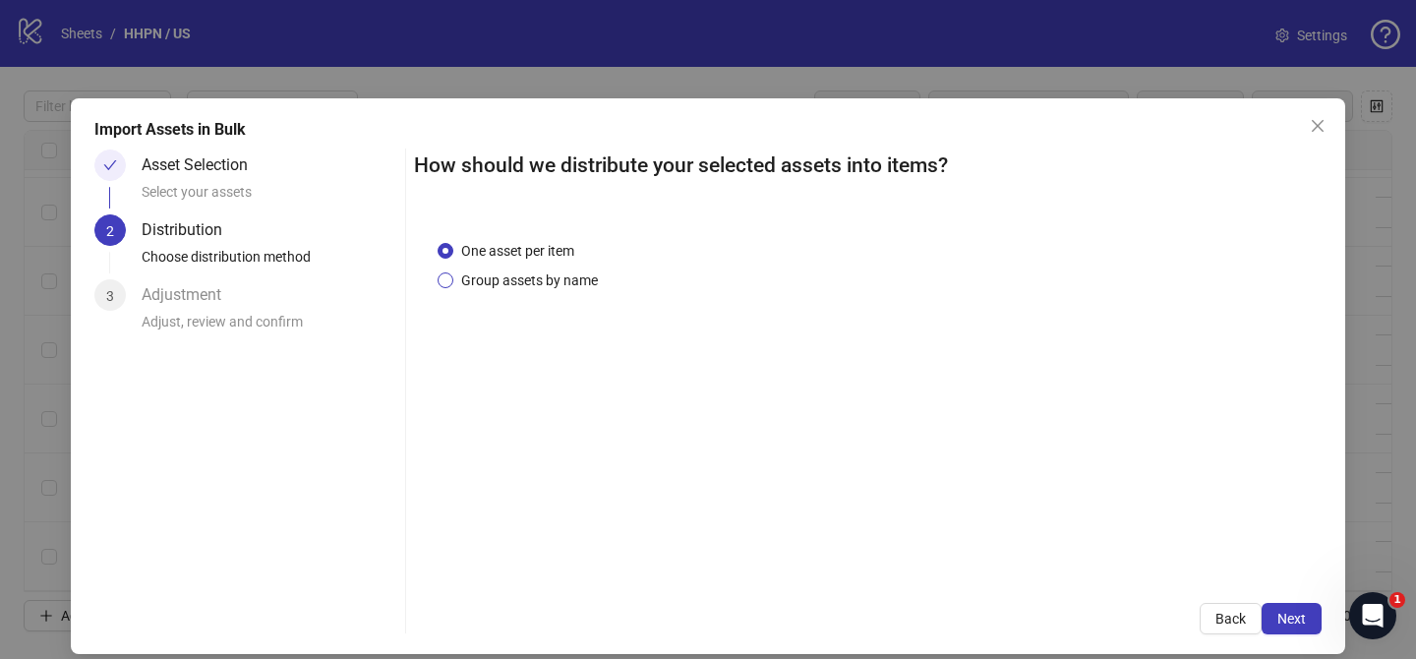
click at [525, 281] on span "Group assets by name" at bounding box center [529, 280] width 152 height 22
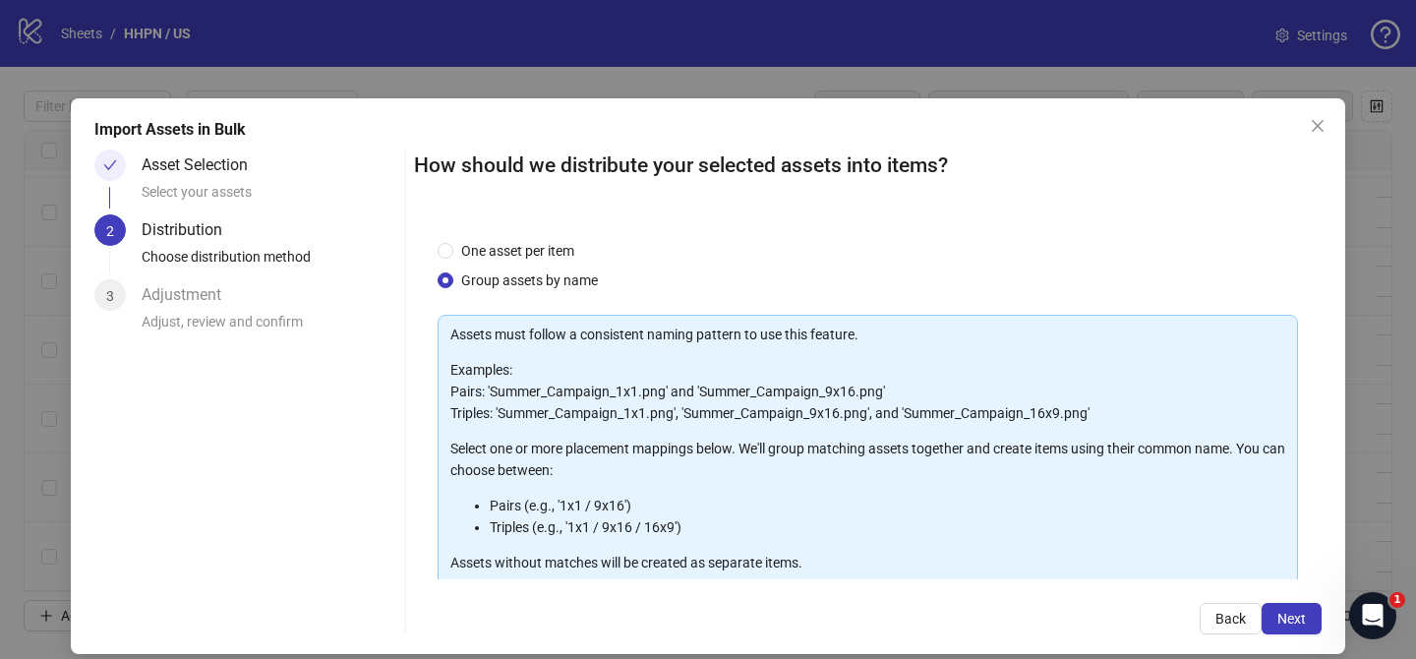
scroll to position [212, 0]
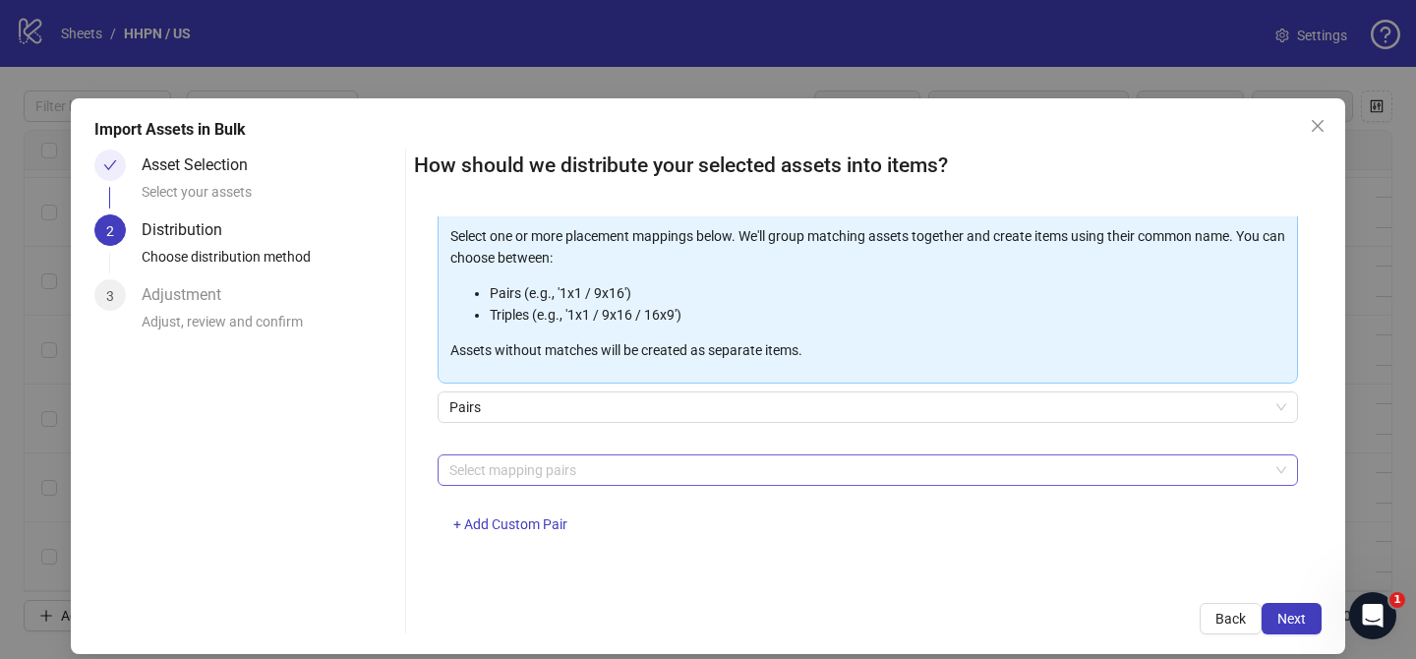
click at [524, 456] on div at bounding box center [857, 470] width 832 height 28
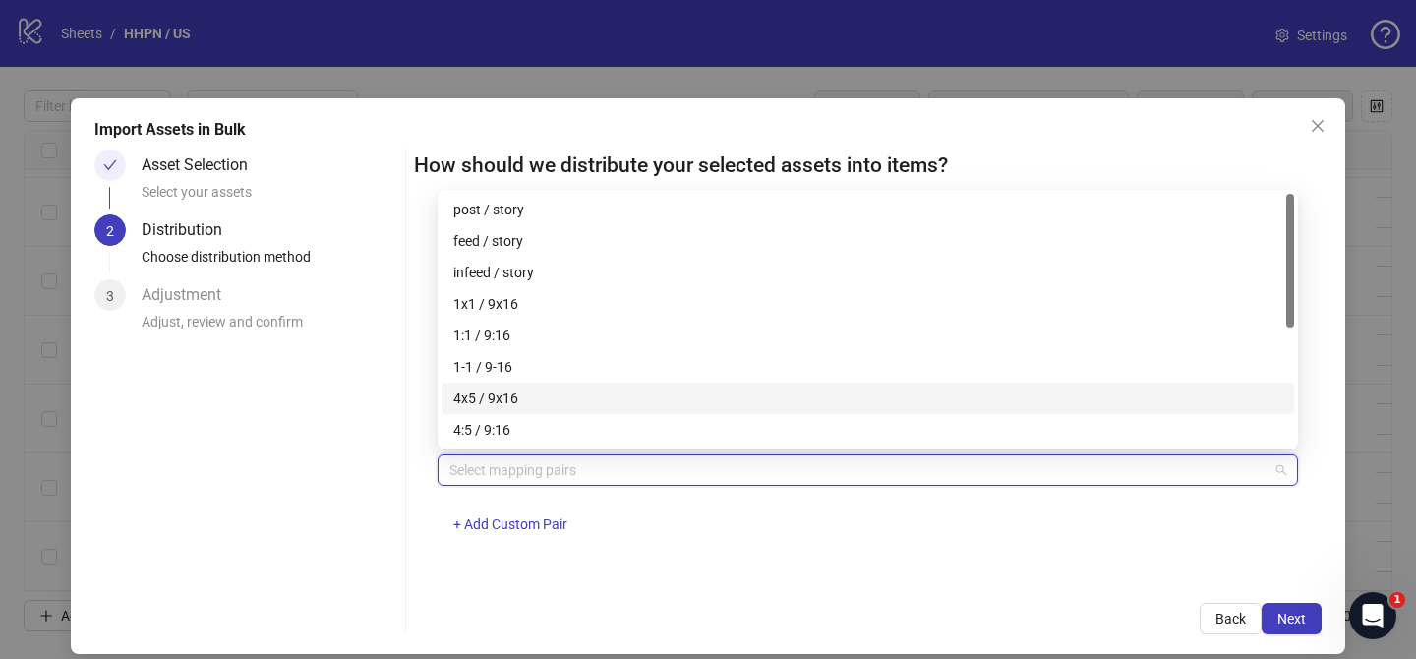
click at [520, 399] on div "4x5 / 9x16" at bounding box center [867, 398] width 829 height 22
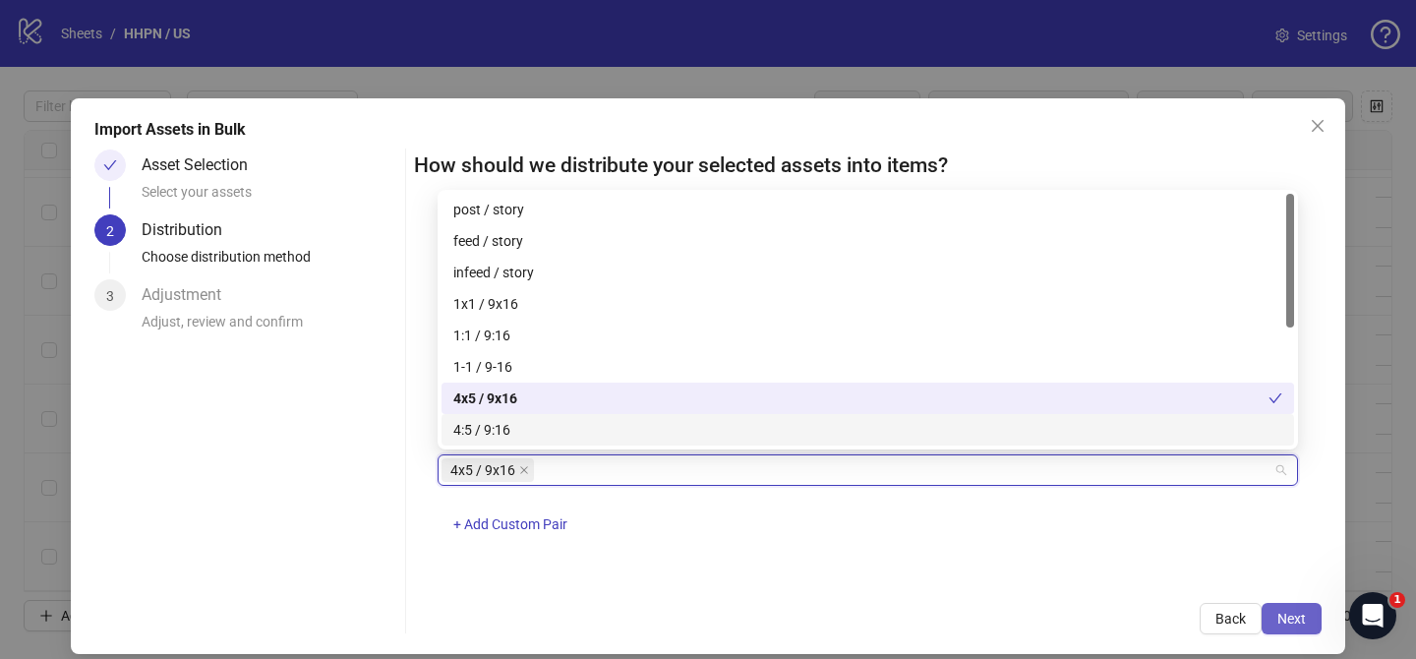
click at [1290, 625] on span "Next" at bounding box center [1291, 618] width 29 height 16
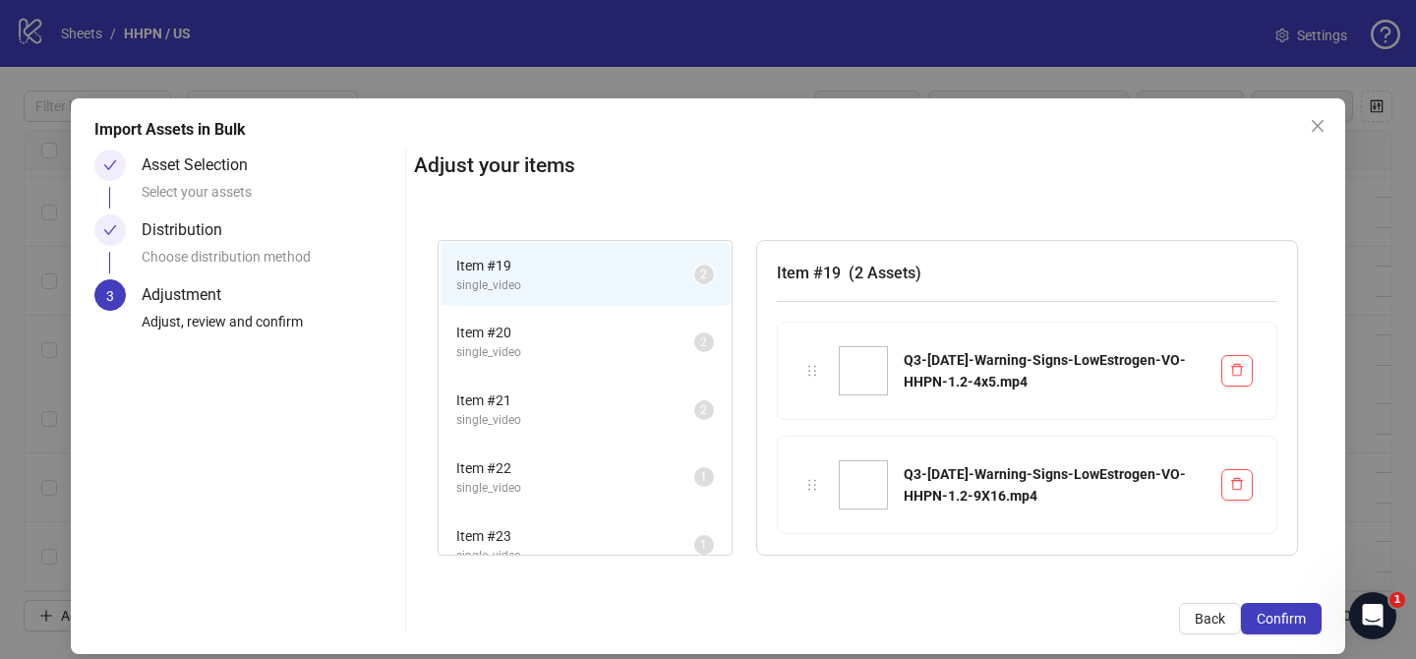
click at [1290, 625] on span "Confirm" at bounding box center [1280, 618] width 49 height 16
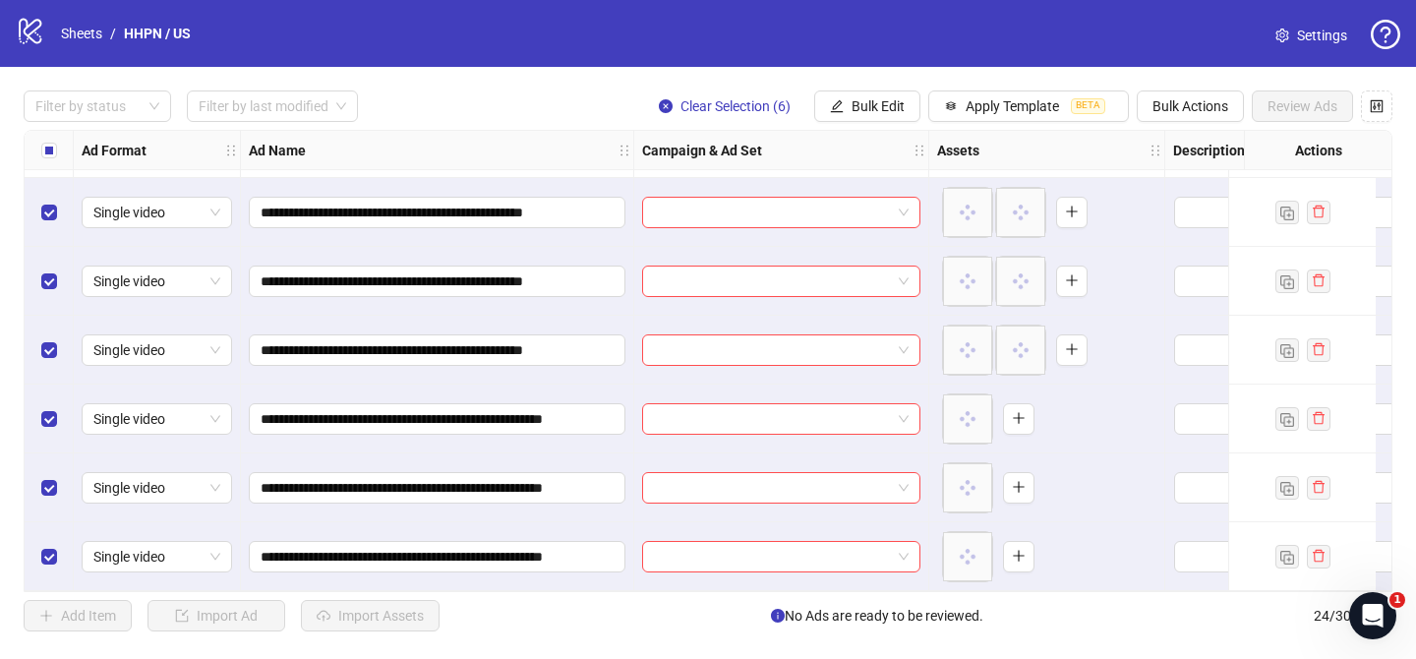
scroll to position [1239, 0]
click at [768, 218] on input "search" at bounding box center [772, 212] width 237 height 29
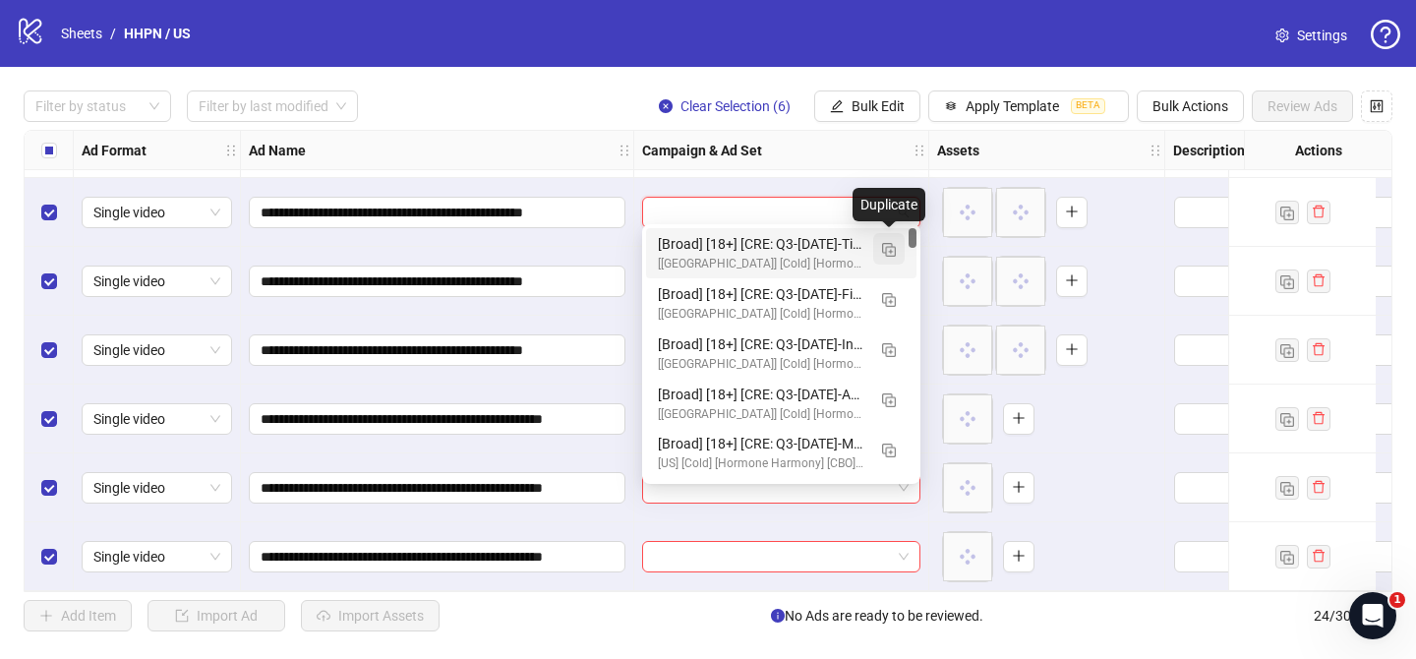
click at [890, 245] on img "button" at bounding box center [889, 250] width 14 height 14
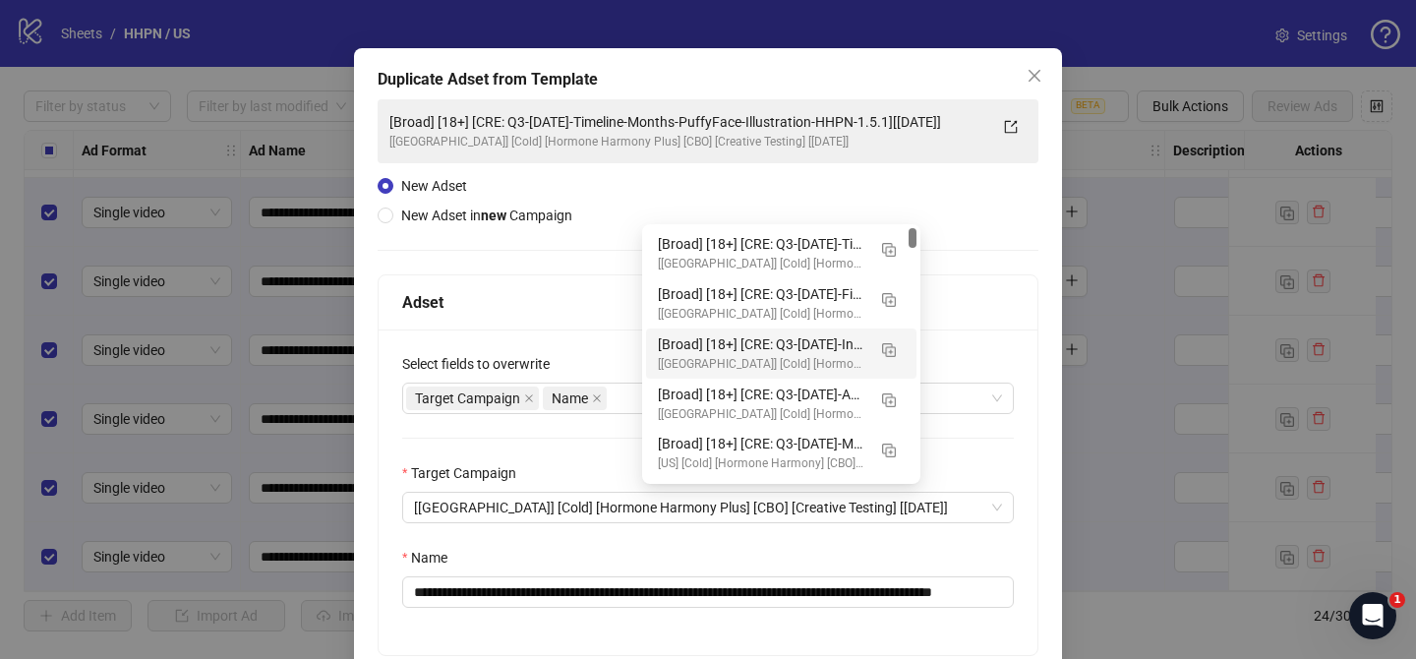
scroll to position [69, 0]
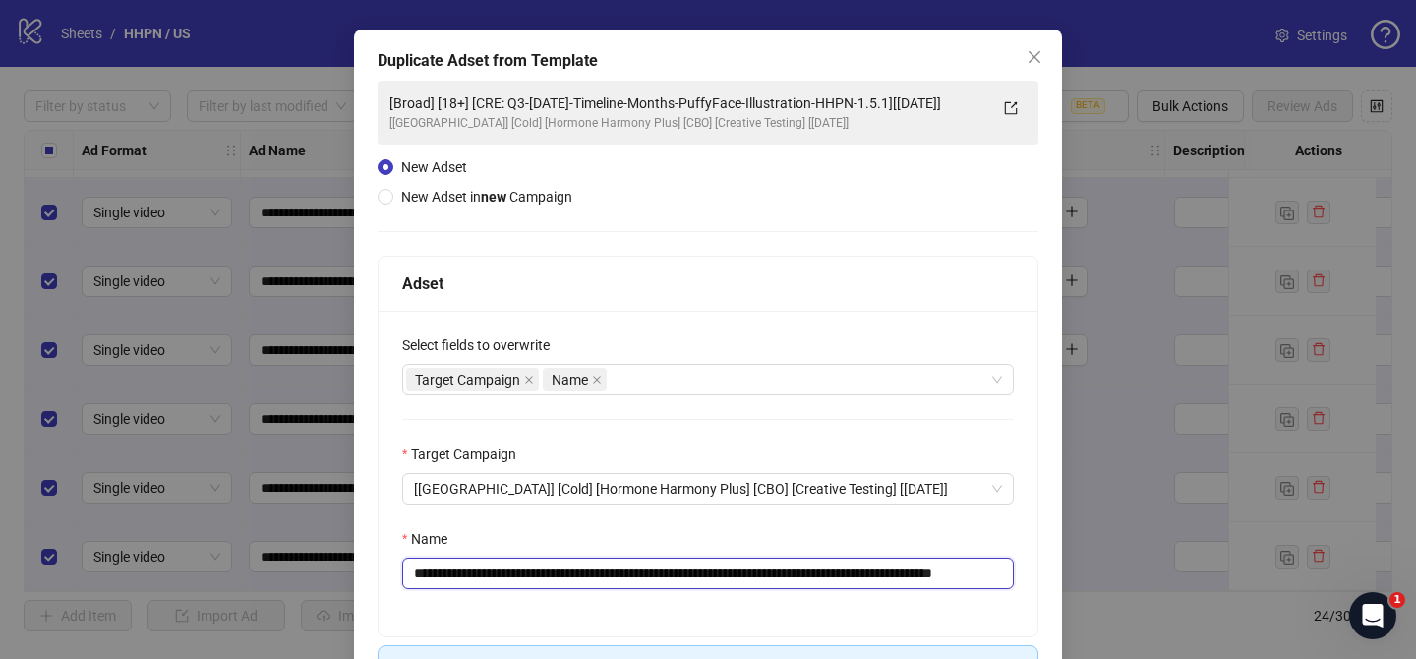
drag, startPoint x: 530, startPoint y: 573, endPoint x: 947, endPoint y: 564, distance: 416.9
click at [947, 564] on input "**********" at bounding box center [707, 572] width 611 height 31
paste input "text"
drag, startPoint x: 961, startPoint y: 572, endPoint x: 1102, endPoint y: 575, distance: 140.6
click at [1094, 576] on div "**********" at bounding box center [708, 329] width 1416 height 659
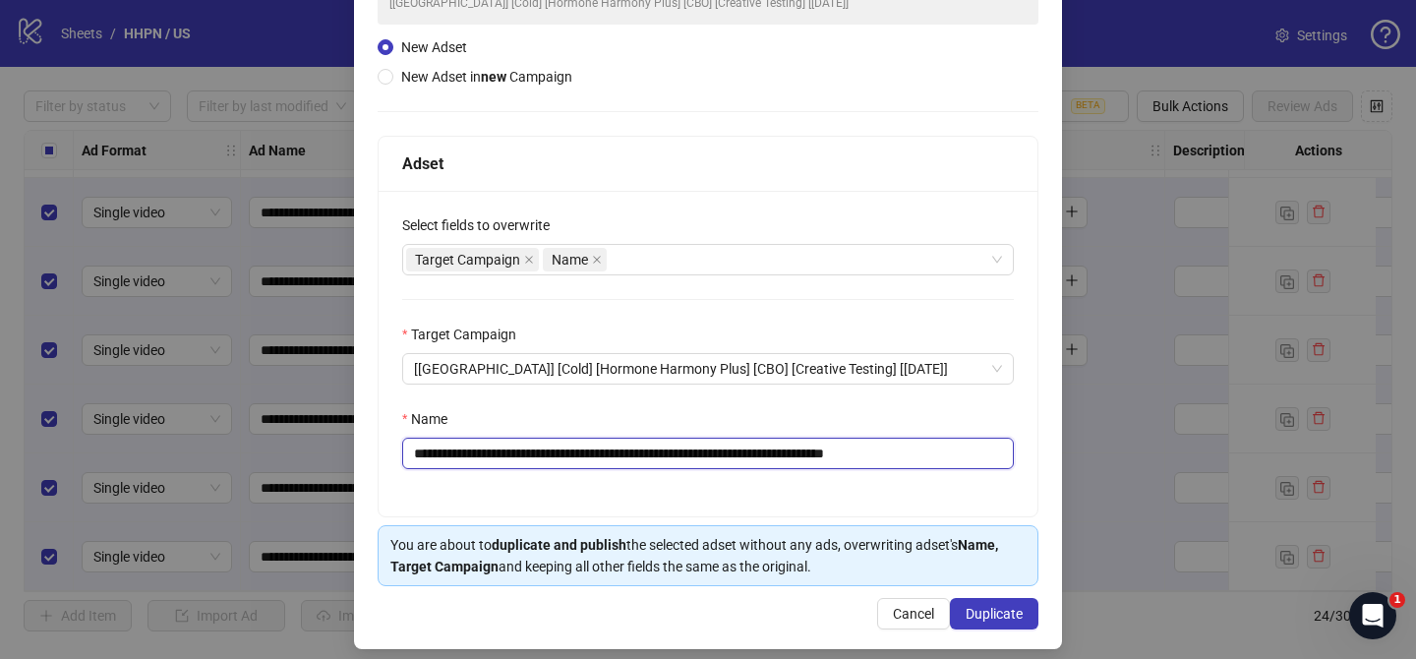
scroll to position [203, 0]
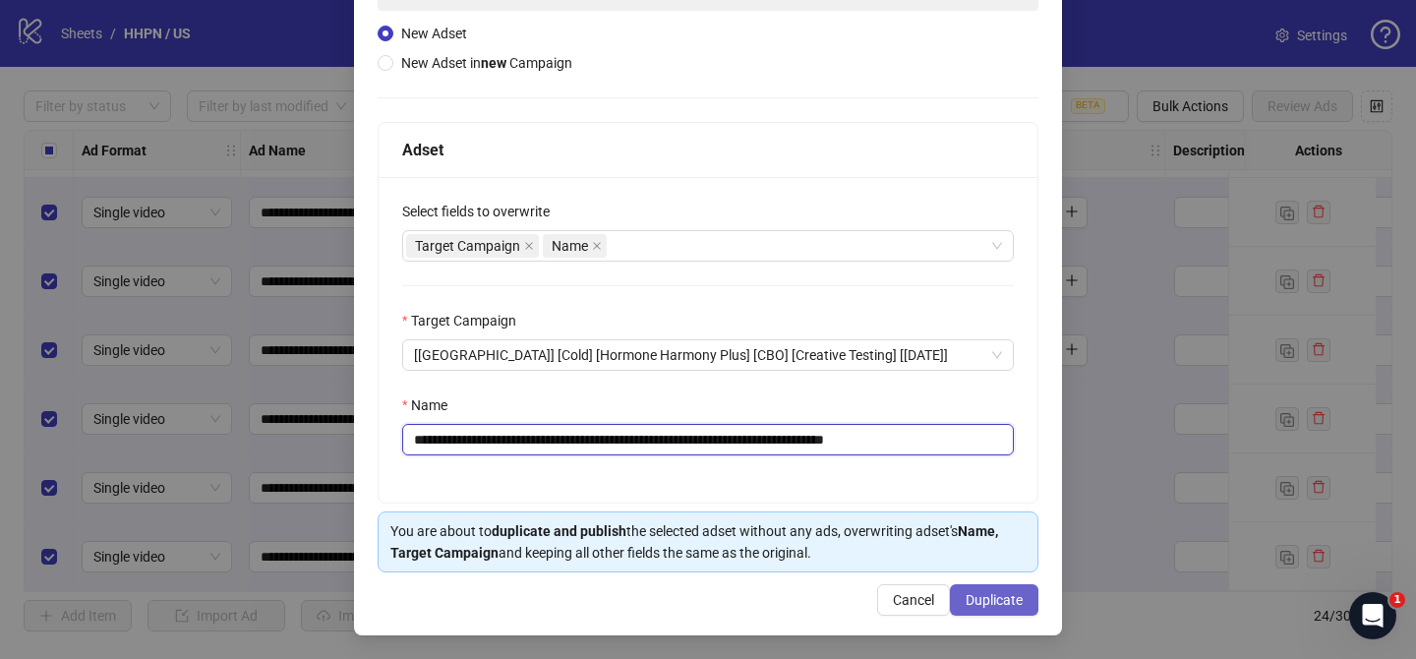
type input "**********"
click at [1027, 592] on button "Duplicate" at bounding box center [994, 599] width 88 height 31
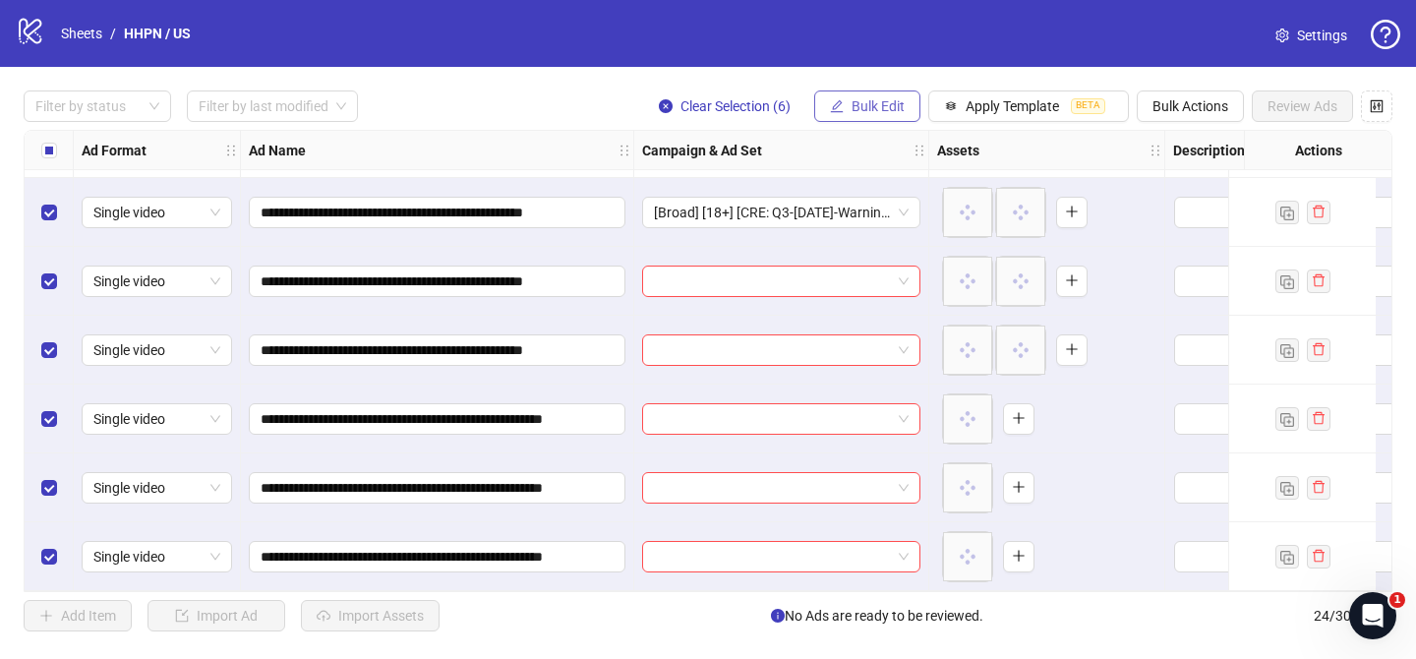
click at [890, 116] on button "Bulk Edit" at bounding box center [867, 105] width 106 height 31
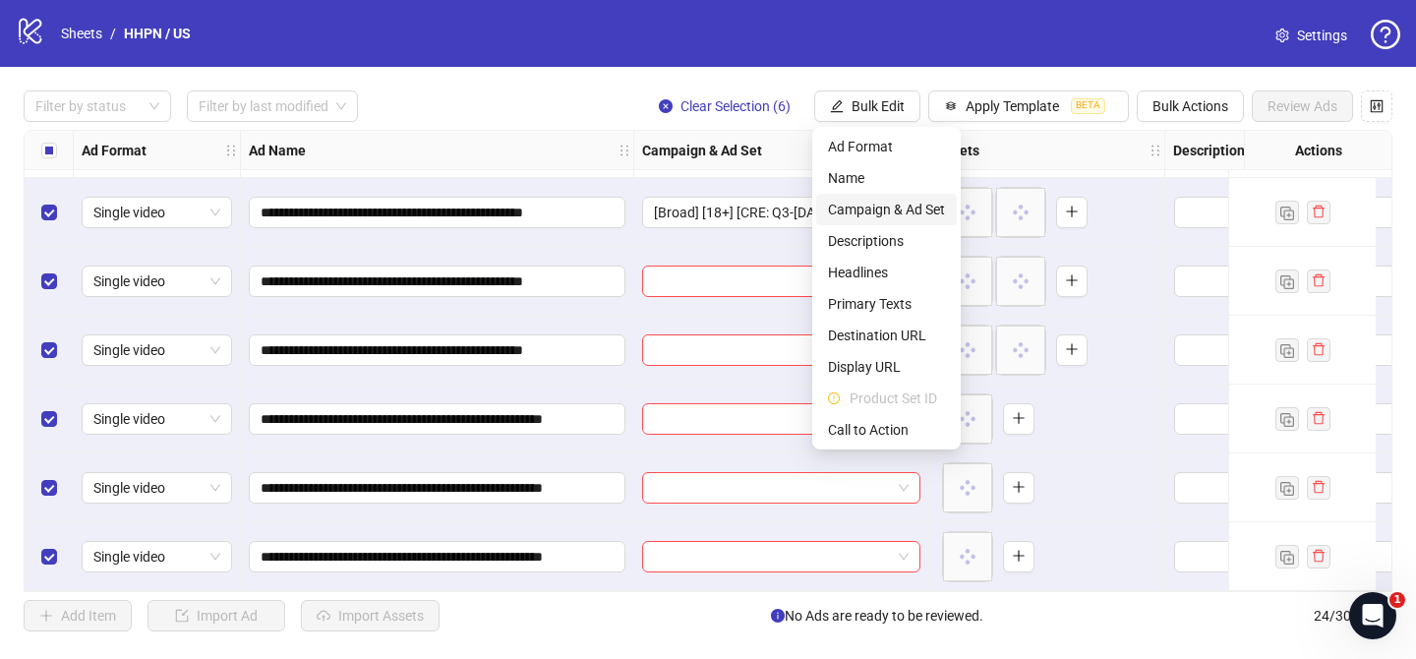
click at [870, 209] on span "Campaign & Ad Set" at bounding box center [886, 210] width 117 height 22
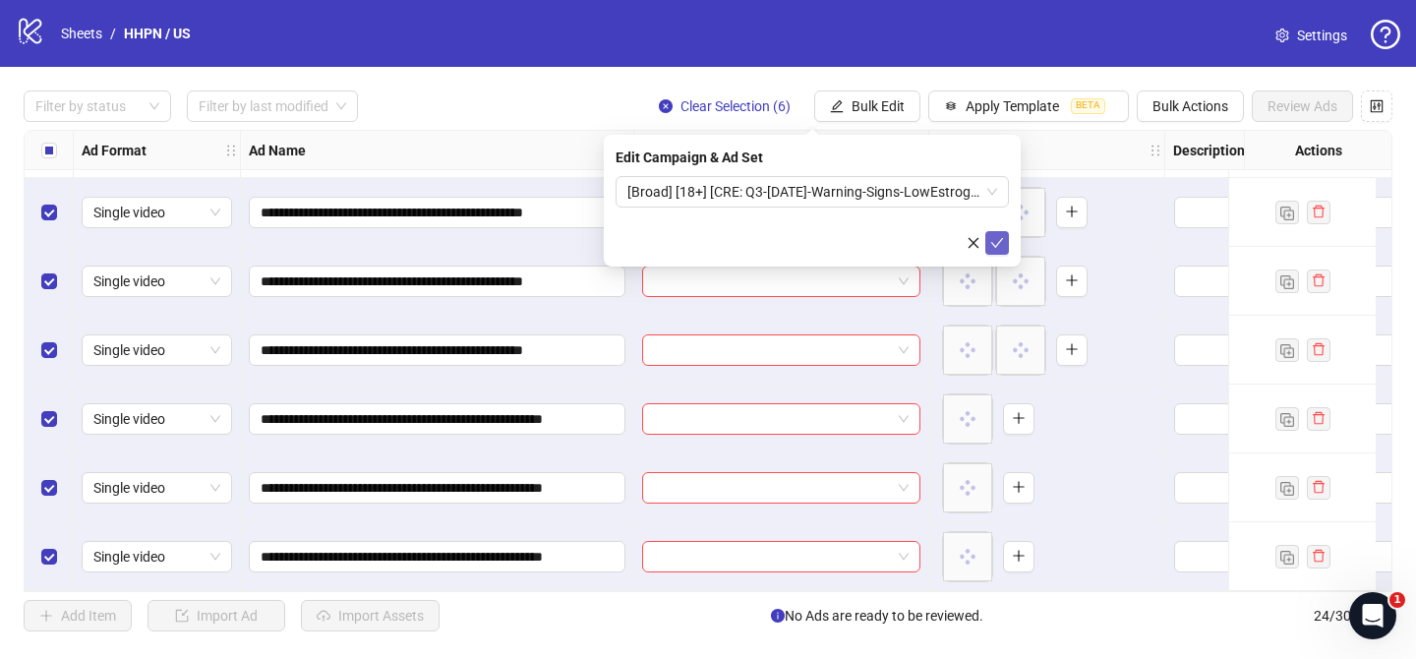
click at [998, 245] on icon "check" at bounding box center [997, 243] width 14 height 14
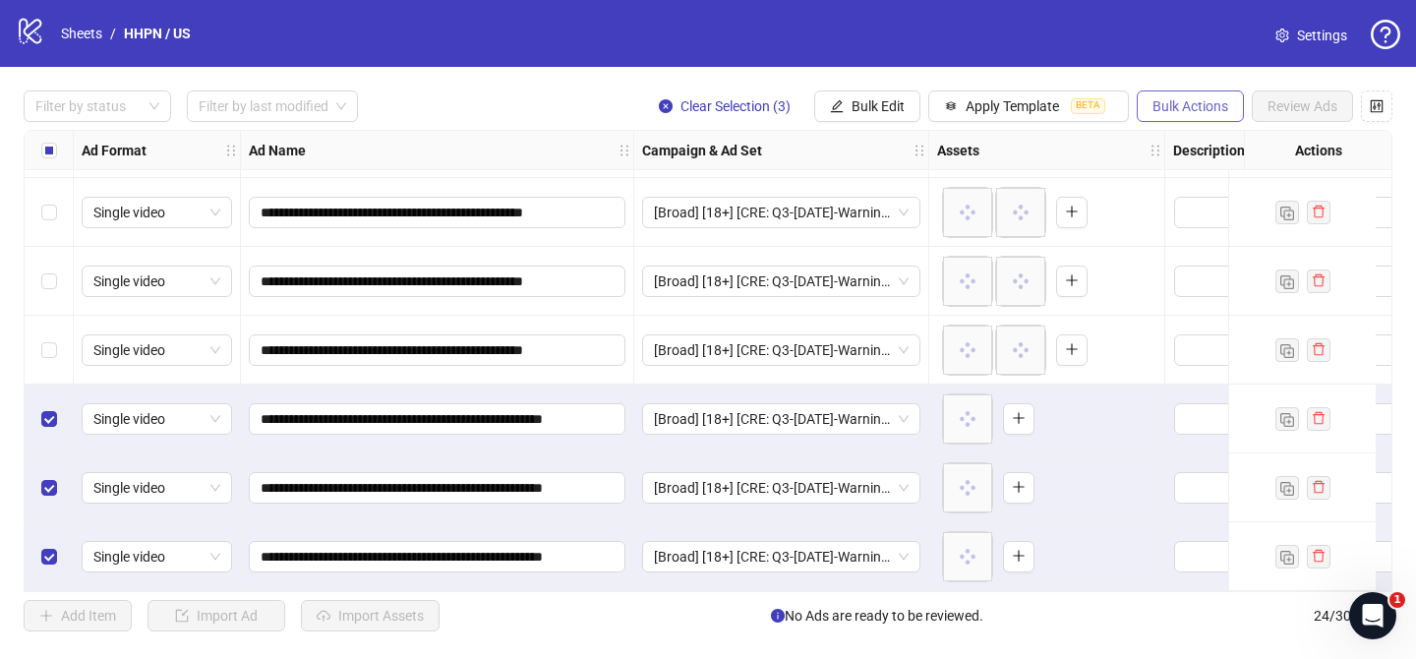
click at [1177, 103] on span "Bulk Actions" at bounding box center [1190, 106] width 76 height 16
click at [1166, 145] on span "Delete" at bounding box center [1217, 147] width 135 height 22
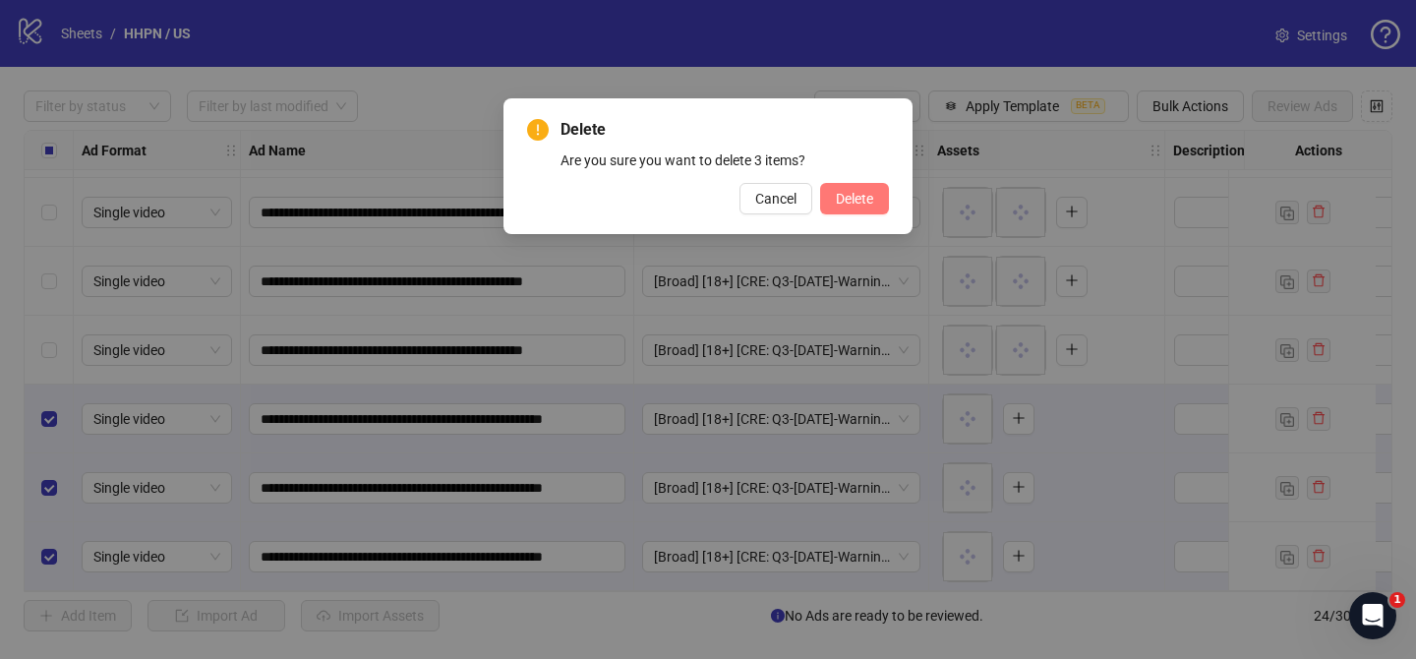
click at [854, 195] on span "Delete" at bounding box center [854, 199] width 37 height 16
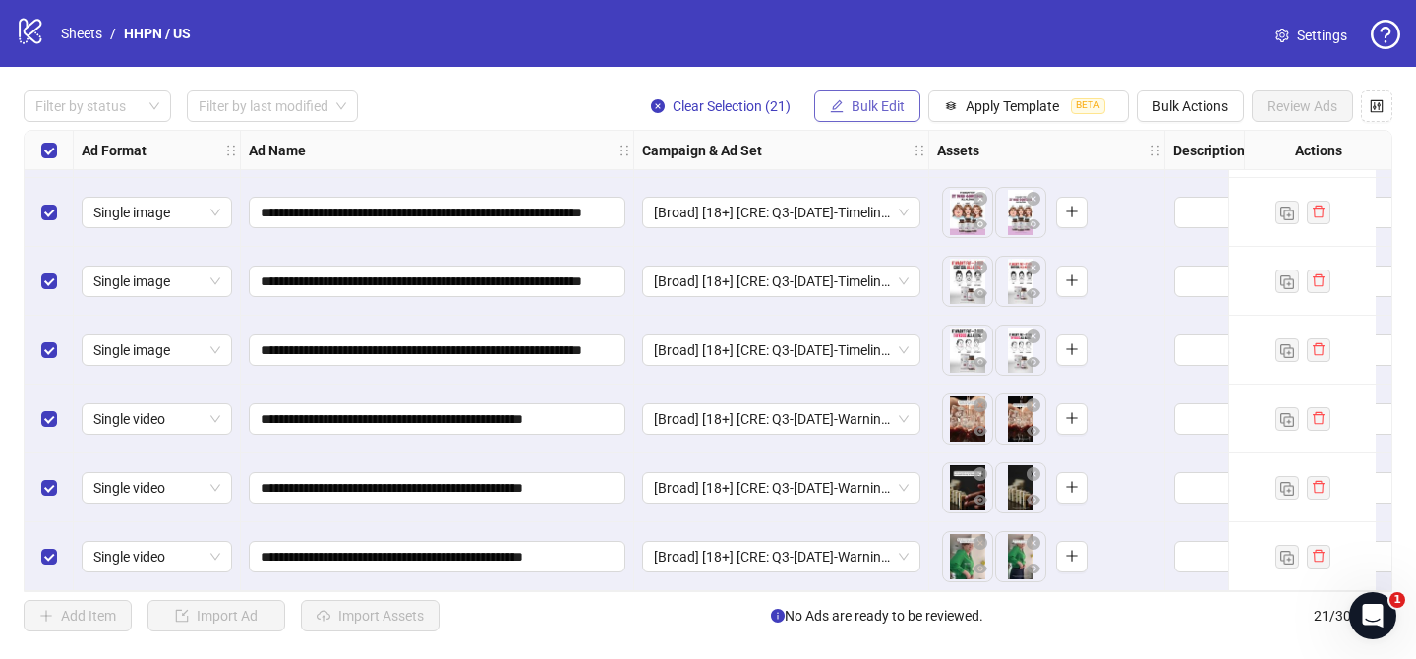
click at [854, 112] on span "Bulk Edit" at bounding box center [877, 106] width 53 height 16
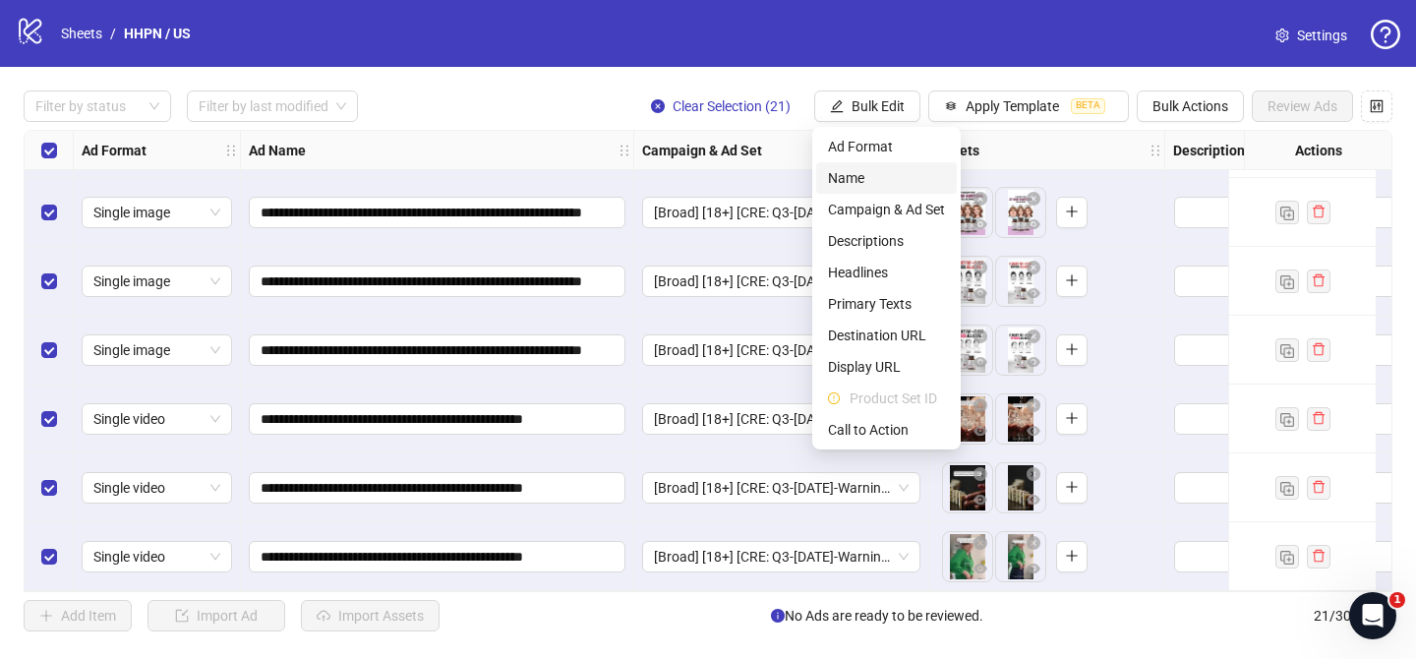
click at [848, 179] on span "Name" at bounding box center [886, 178] width 117 height 22
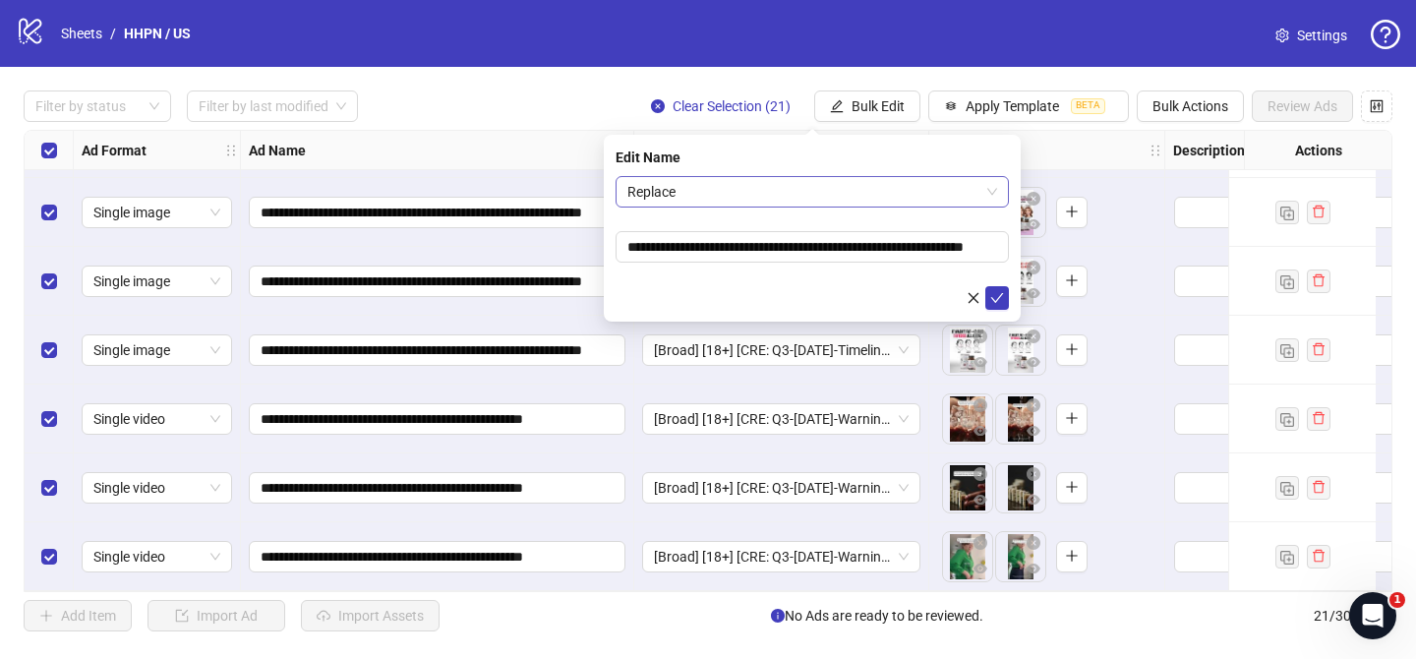
click at [700, 194] on span "Replace" at bounding box center [812, 191] width 370 height 29
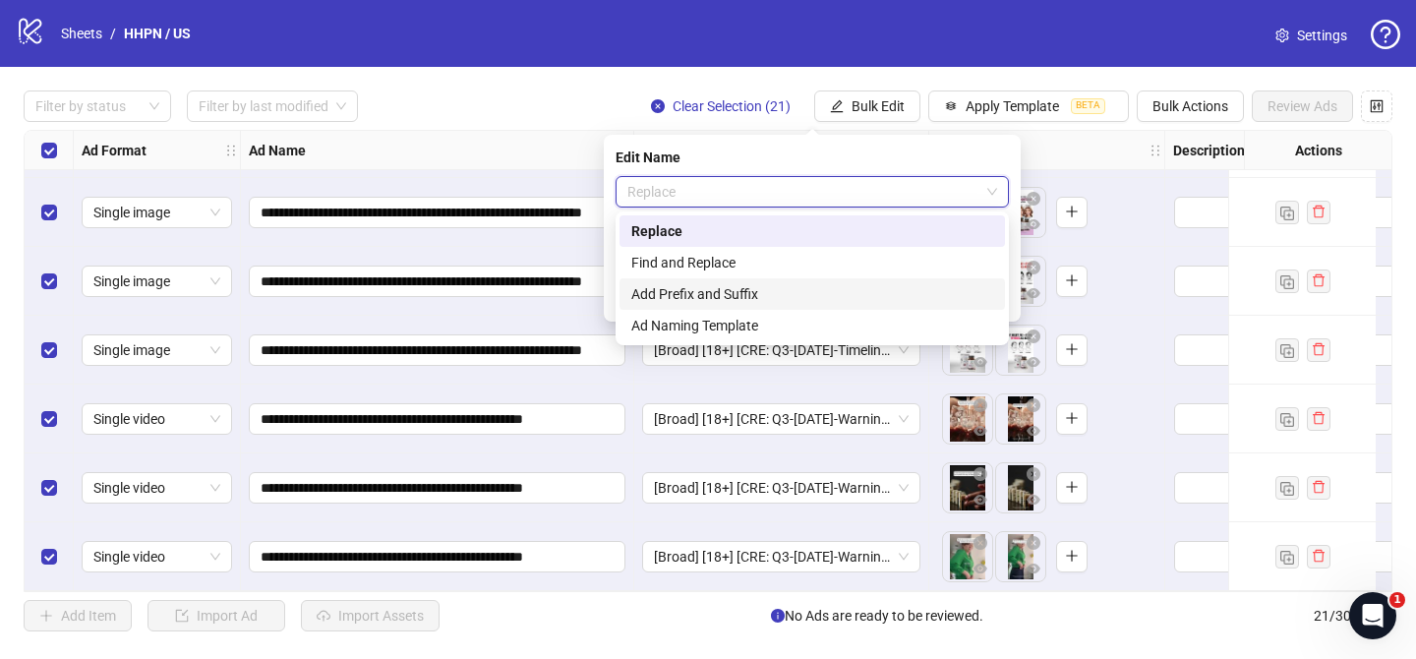
click at [676, 286] on div "Add Prefix and Suffix" at bounding box center [812, 294] width 362 height 22
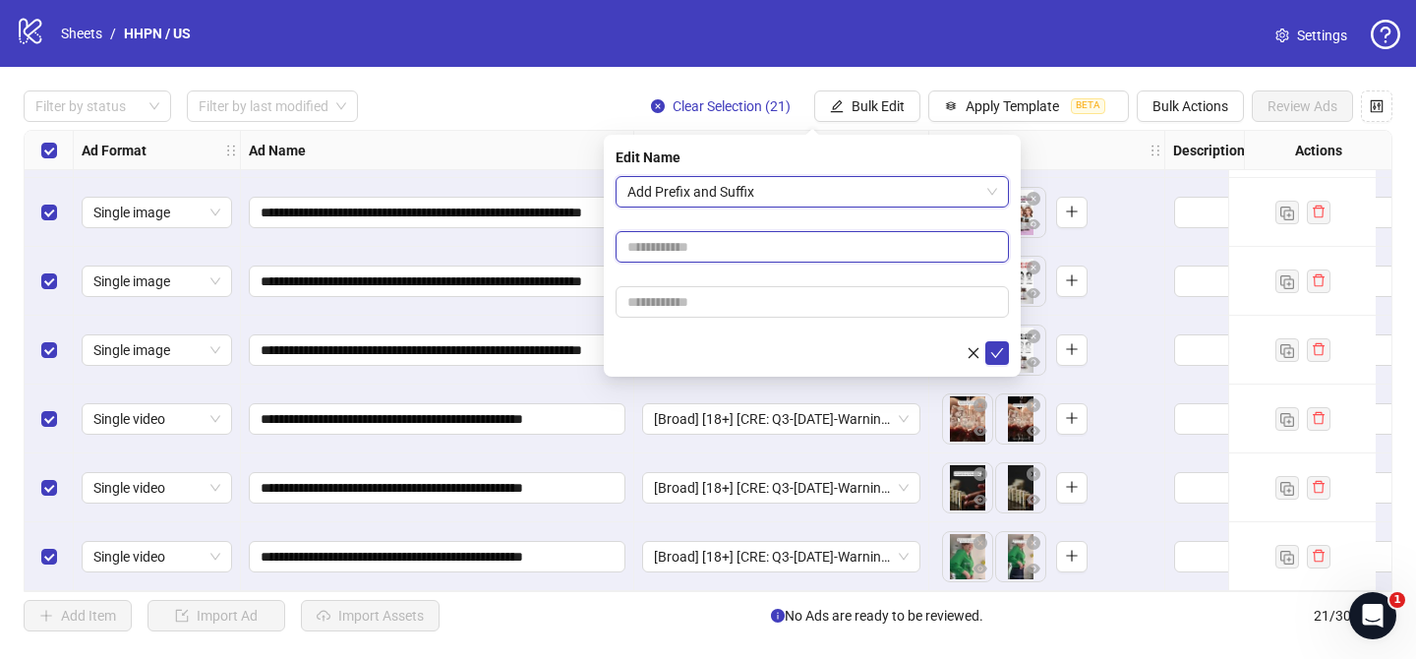
click at [743, 239] on input "text" at bounding box center [811, 246] width 393 height 31
paste input "**********"
click at [743, 250] on input "**********" at bounding box center [811, 246] width 393 height 31
type input "**********"
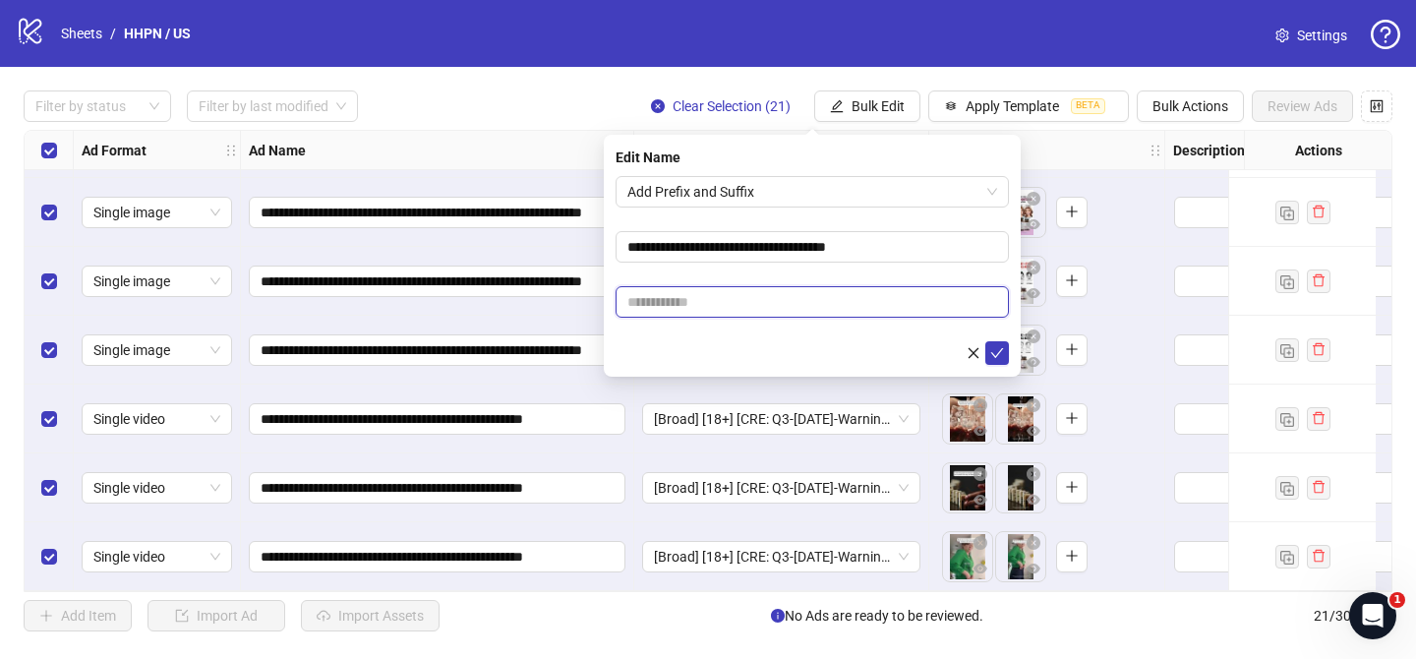
drag, startPoint x: 868, startPoint y: 295, endPoint x: 900, endPoint y: 304, distance: 33.6
click at [868, 295] on input "text" at bounding box center [811, 301] width 393 height 31
paste input "**********"
type input "**********"
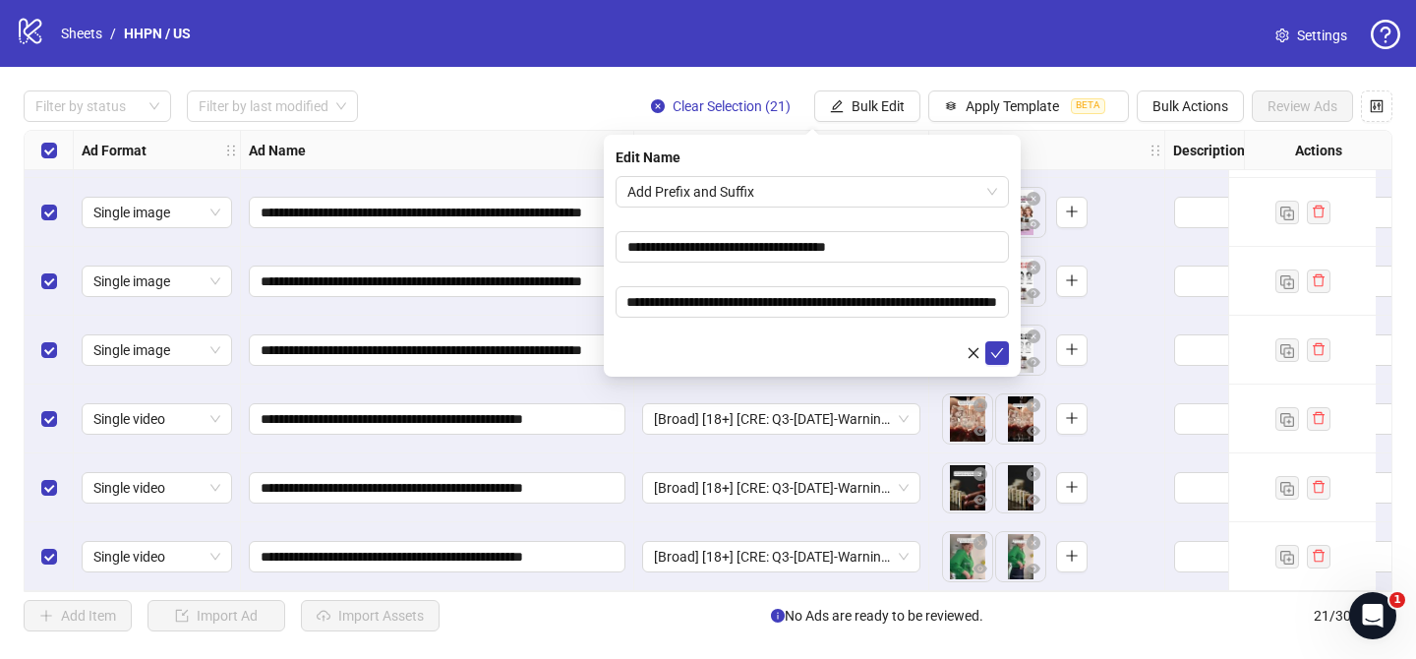
drag, startPoint x: 997, startPoint y: 348, endPoint x: 947, endPoint y: 354, distance: 50.5
click at [998, 348] on icon "check" at bounding box center [997, 353] width 14 height 14
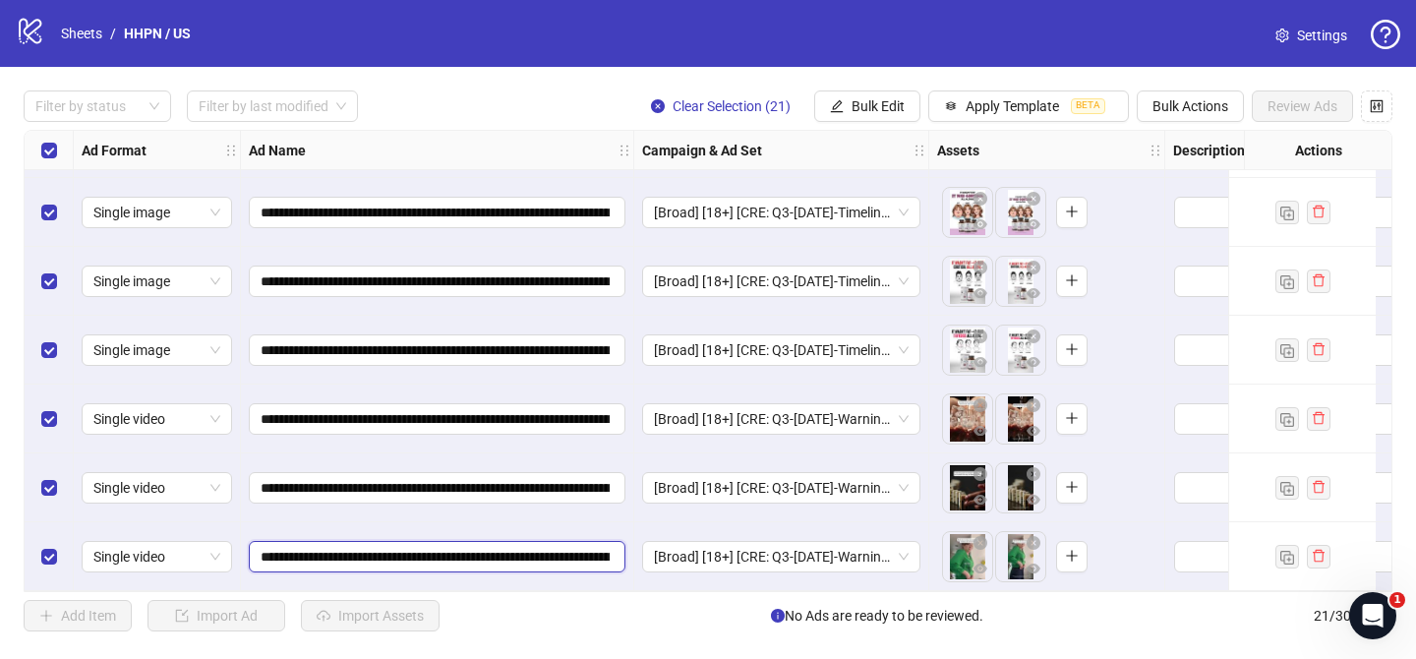
click at [397, 546] on input "**********" at bounding box center [434, 557] width 349 height 22
type input "**********"
click at [374, 556] on input "**********" at bounding box center [434, 557] width 349 height 22
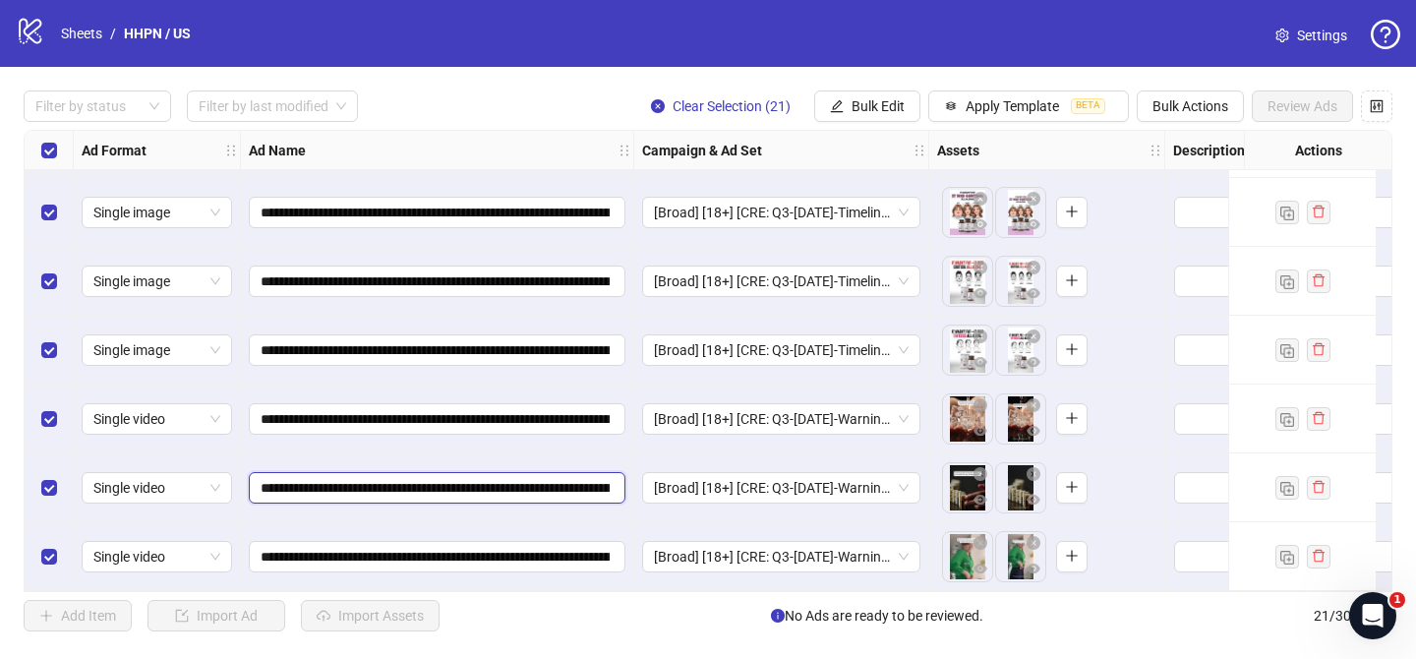
click at [378, 477] on input "**********" at bounding box center [434, 488] width 349 height 22
paste input "text"
type input "**********"
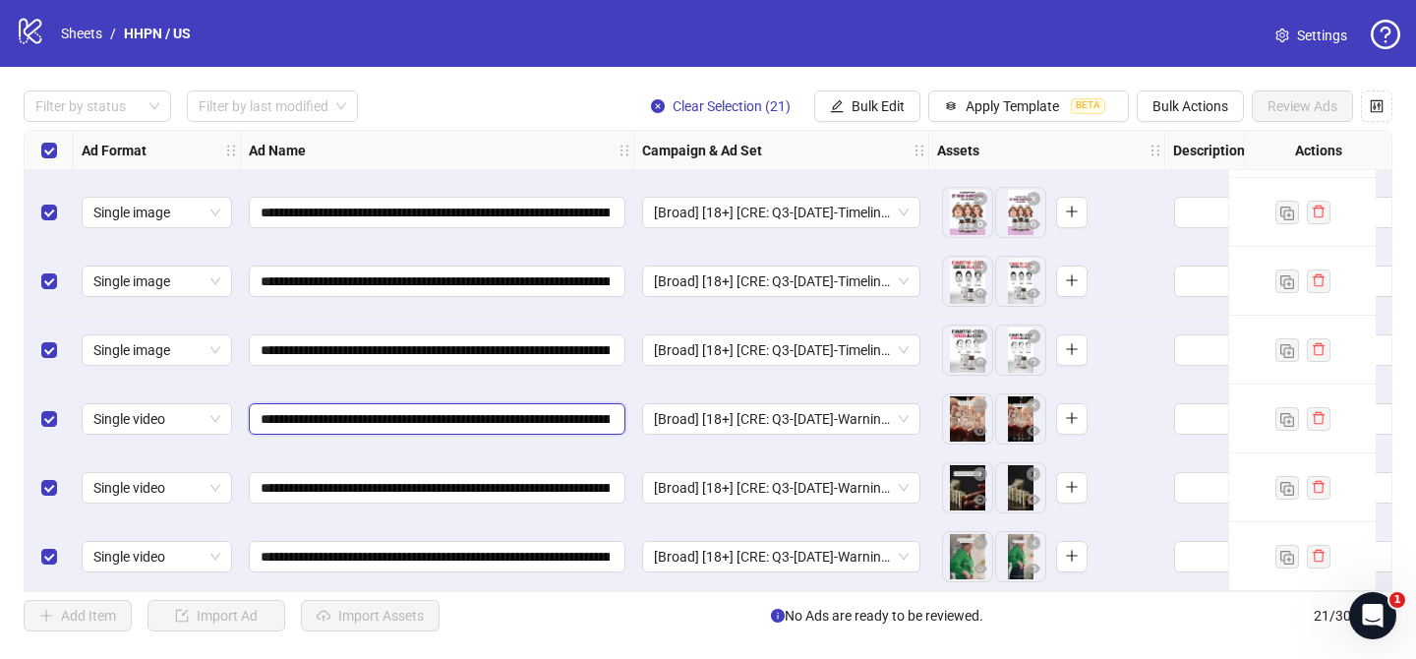
click at [378, 416] on input "**********" at bounding box center [434, 419] width 349 height 22
paste input "text"
type input "**********"
click at [882, 105] on span "Bulk Edit" at bounding box center [877, 106] width 53 height 16
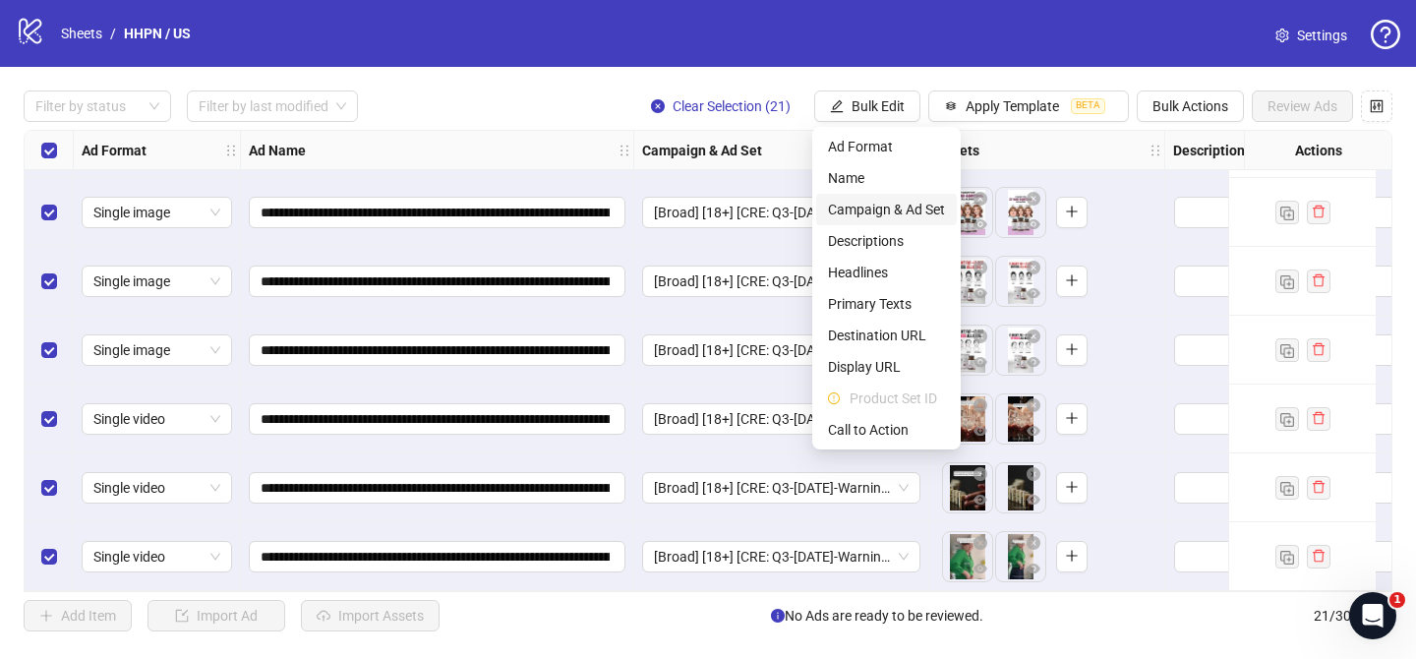
click at [900, 205] on span "Campaign & Ad Set" at bounding box center [886, 210] width 117 height 22
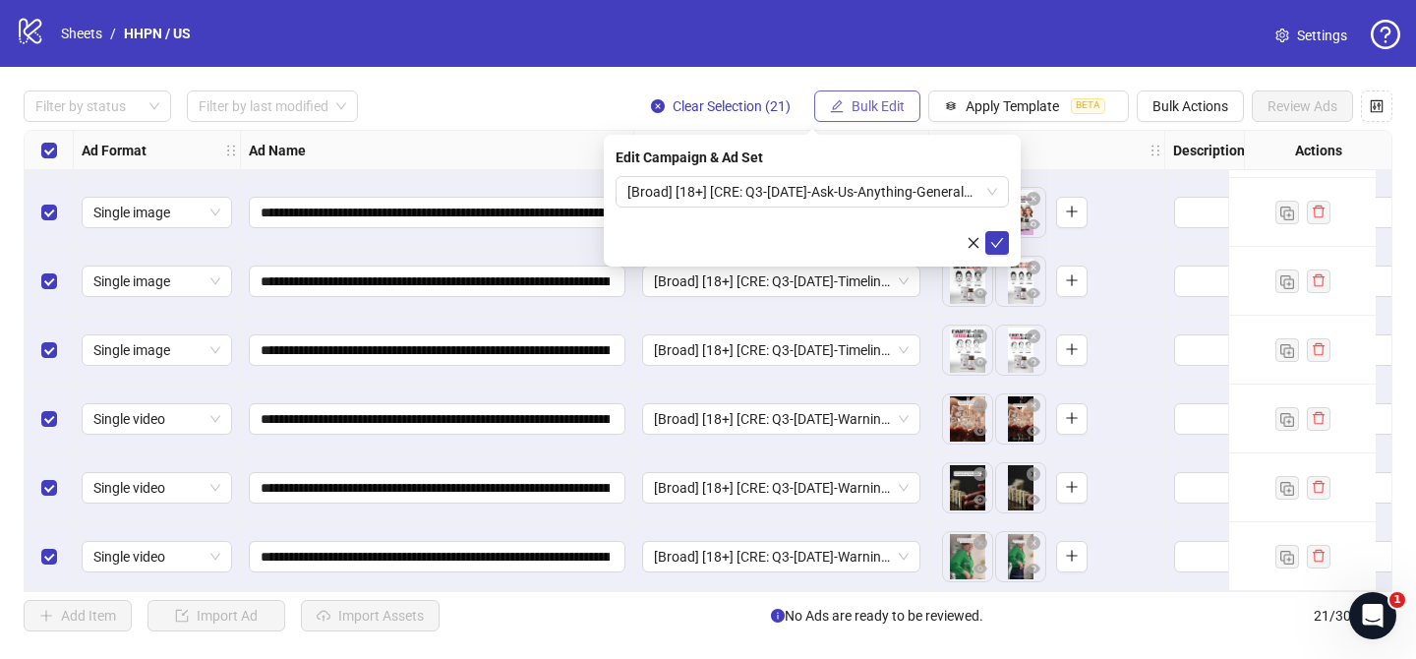
click at [895, 108] on span "Bulk Edit" at bounding box center [877, 106] width 53 height 16
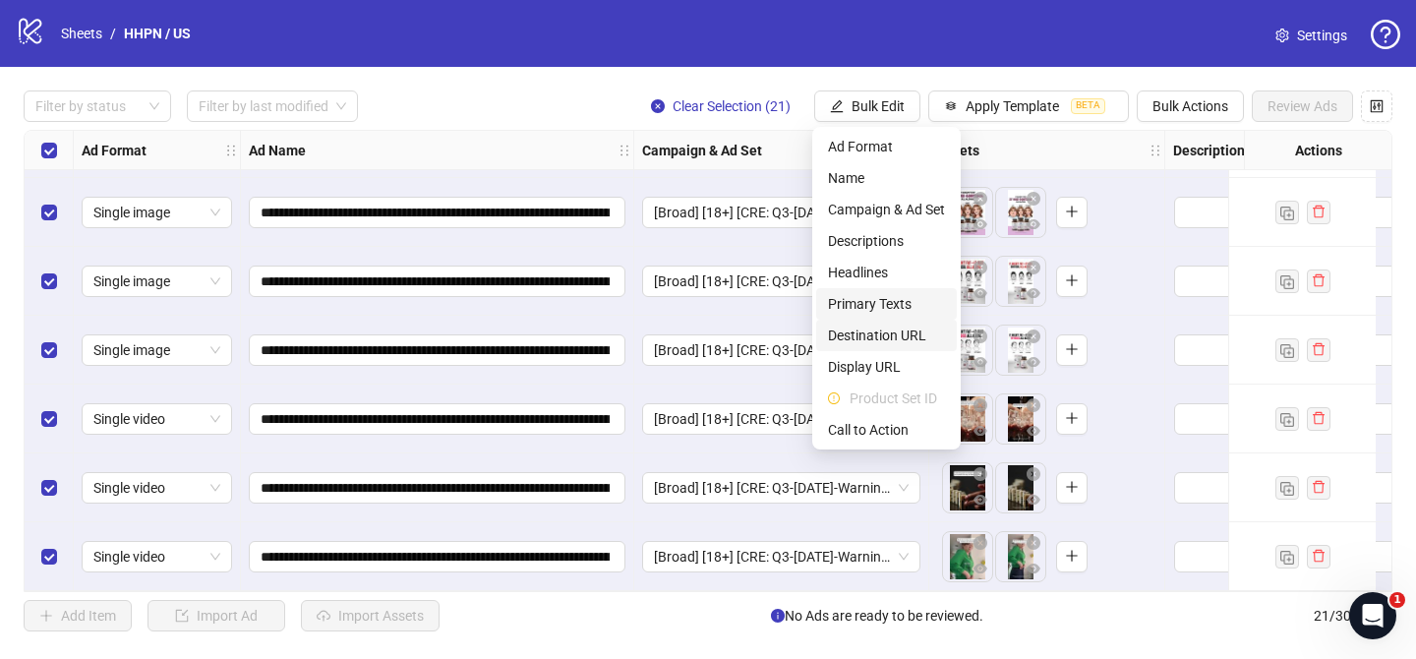
click at [891, 310] on span "Primary Texts" at bounding box center [886, 304] width 117 height 22
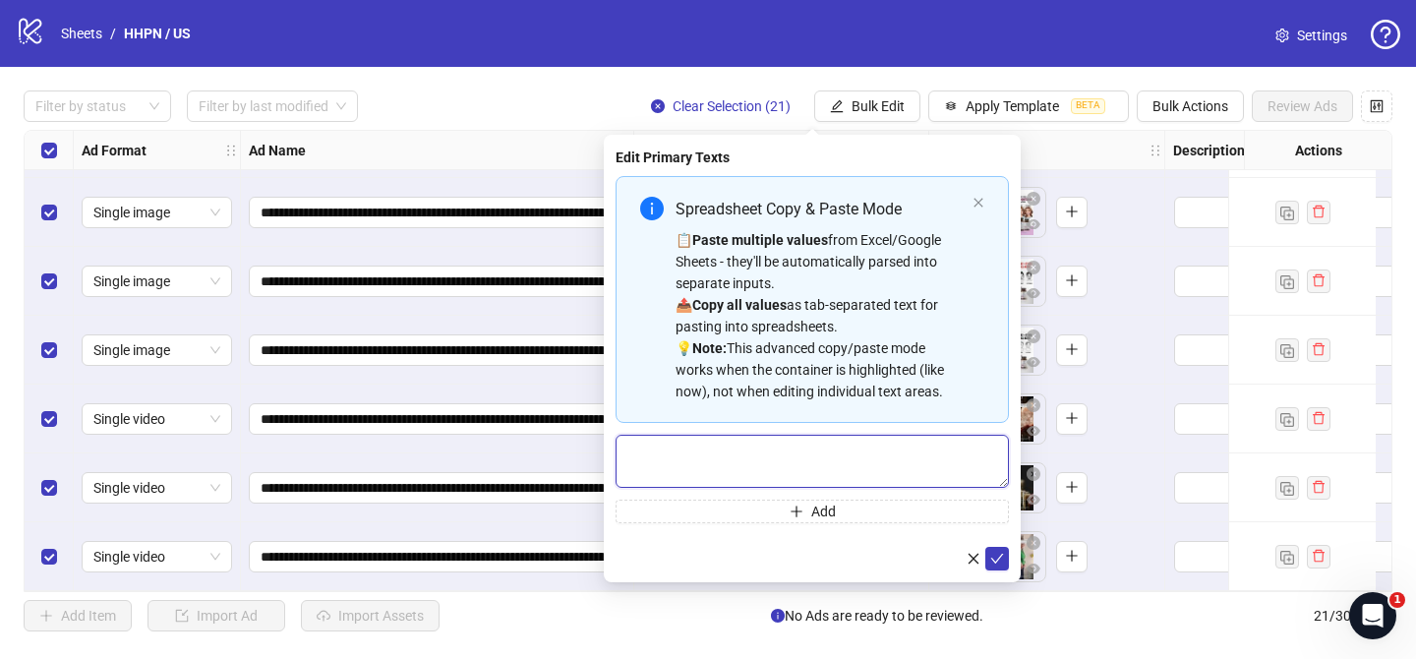
click at [928, 447] on textarea "Multi-text input container - paste or copy values" at bounding box center [811, 460] width 393 height 53
paste textarea "**********"
type textarea "**********"
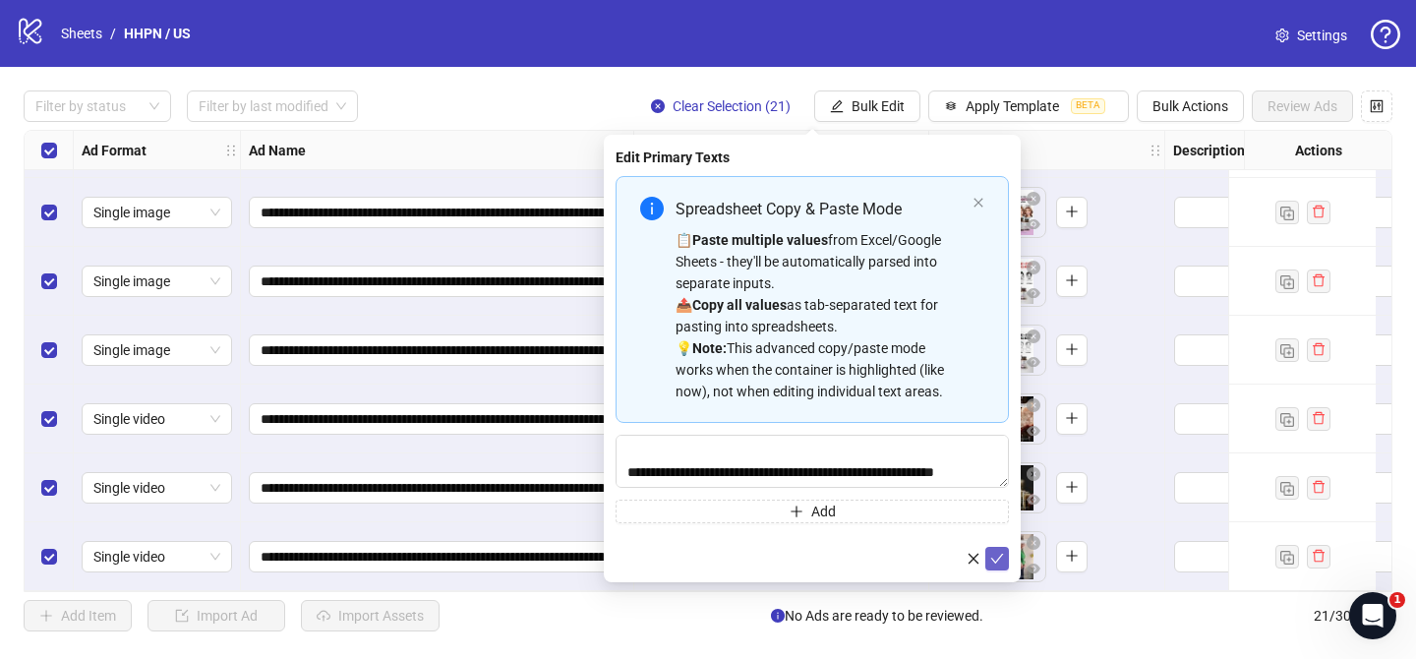
click at [998, 551] on icon "check" at bounding box center [997, 558] width 14 height 14
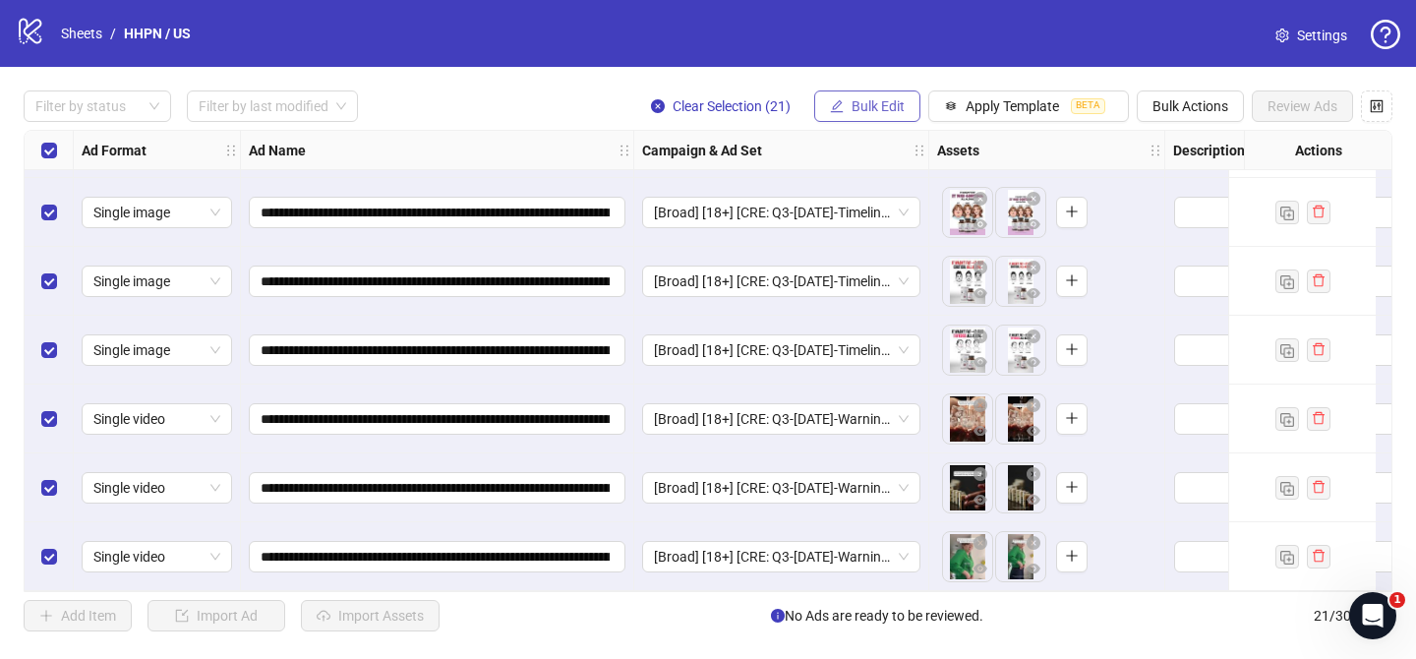
click at [885, 117] on button "Bulk Edit" at bounding box center [867, 105] width 106 height 31
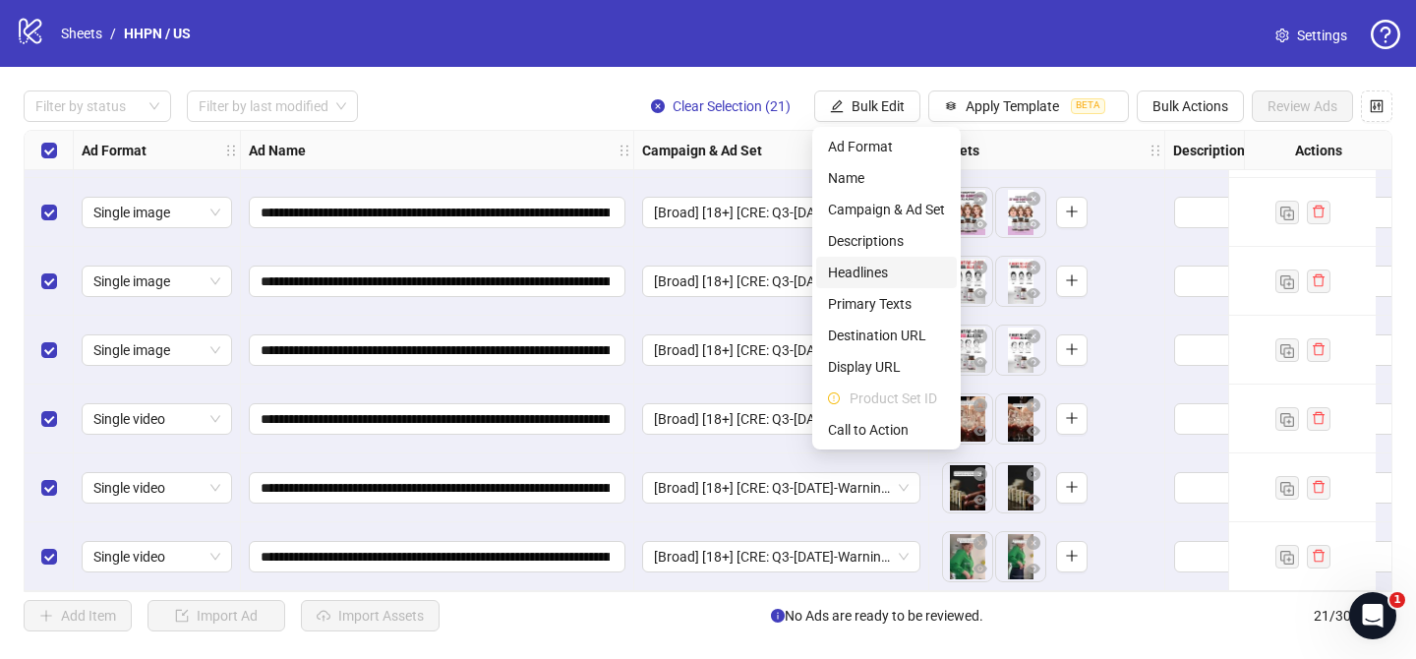
click at [868, 270] on span "Headlines" at bounding box center [886, 272] width 117 height 22
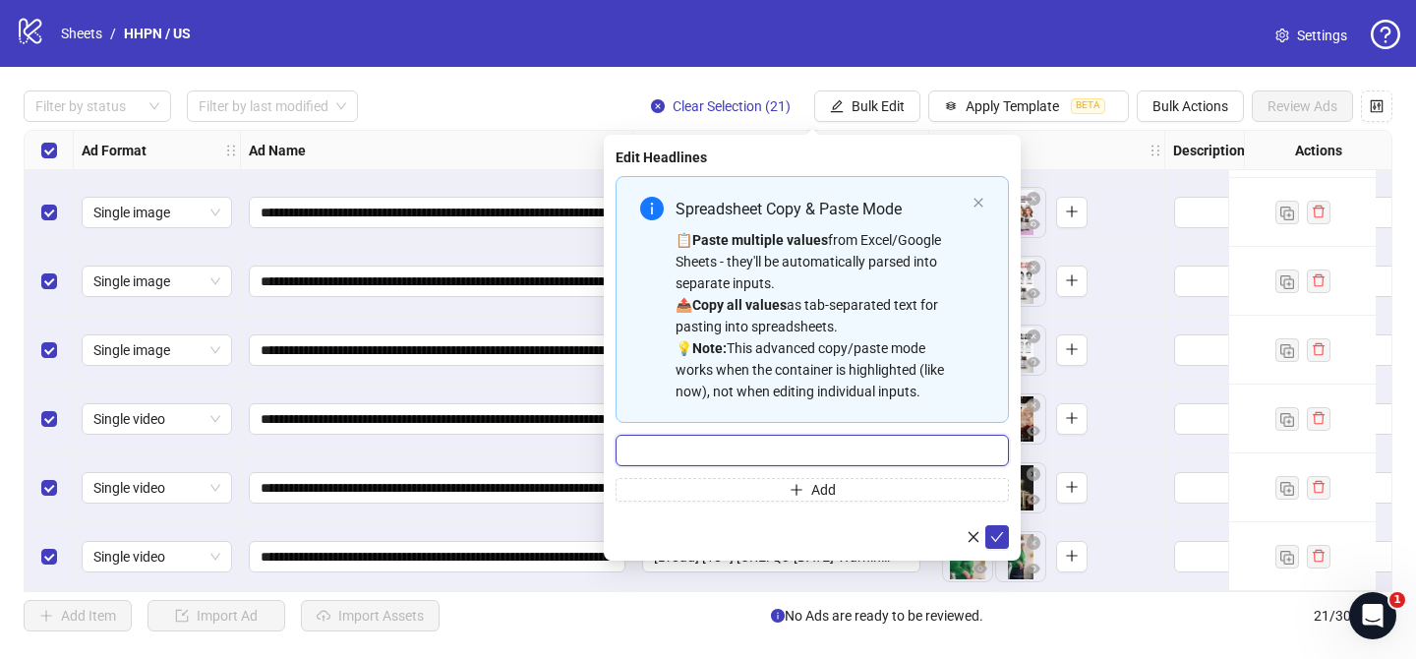
click at [950, 463] on input "Multi-input container - paste or copy values" at bounding box center [811, 449] width 393 height 31
paste input "**********"
type input "**********"
click at [1002, 531] on icon "check" at bounding box center [997, 537] width 14 height 14
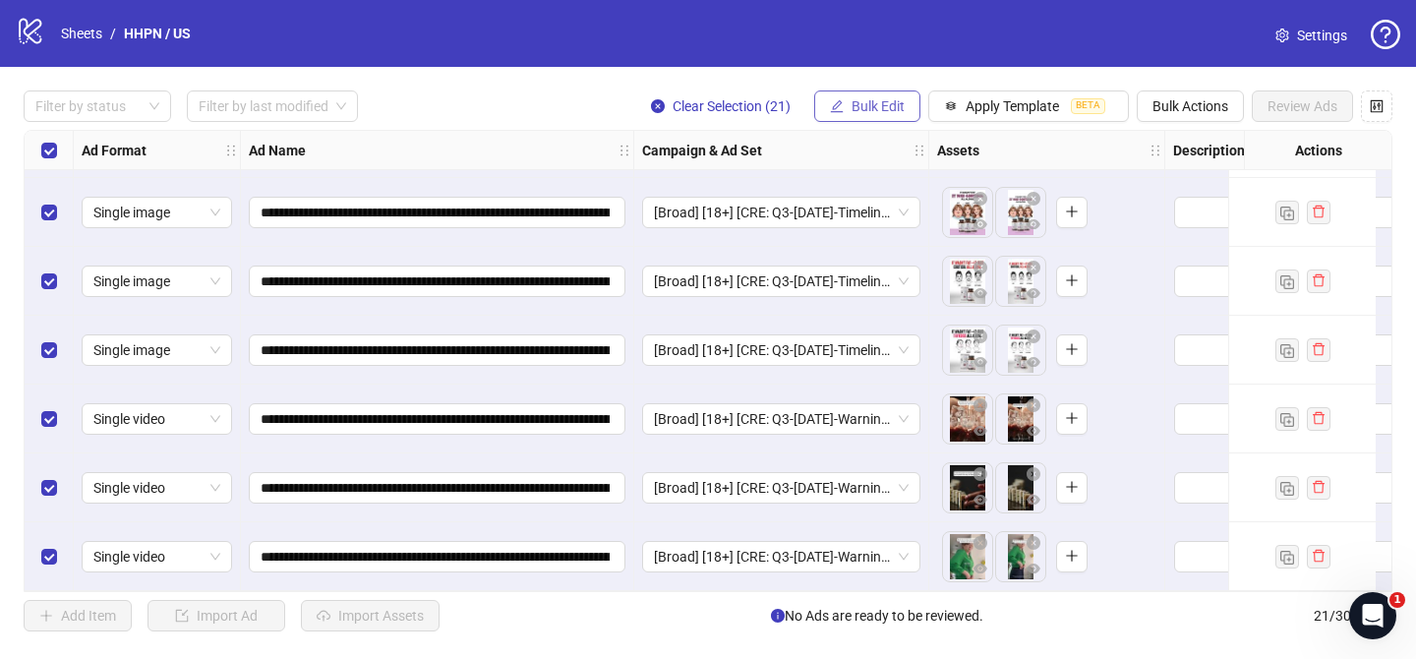
click at [863, 111] on span "Bulk Edit" at bounding box center [877, 106] width 53 height 16
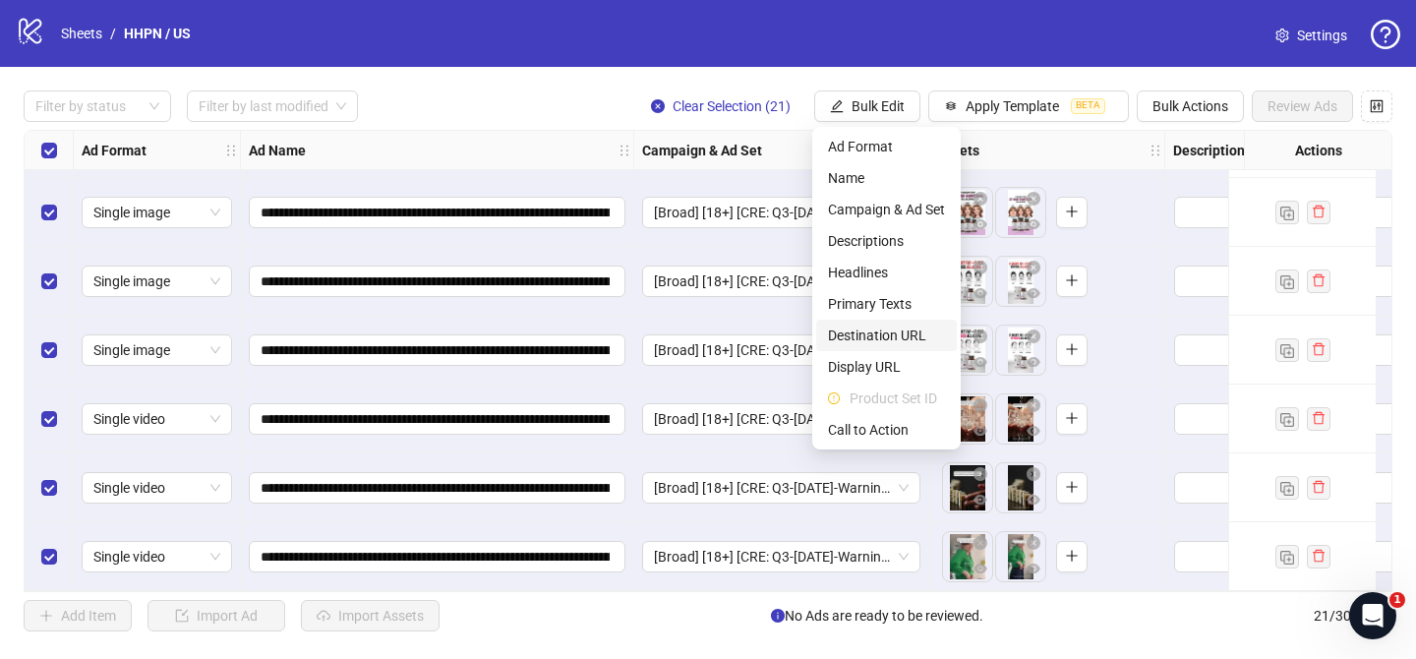
click at [884, 333] on span "Destination URL" at bounding box center [886, 335] width 117 height 22
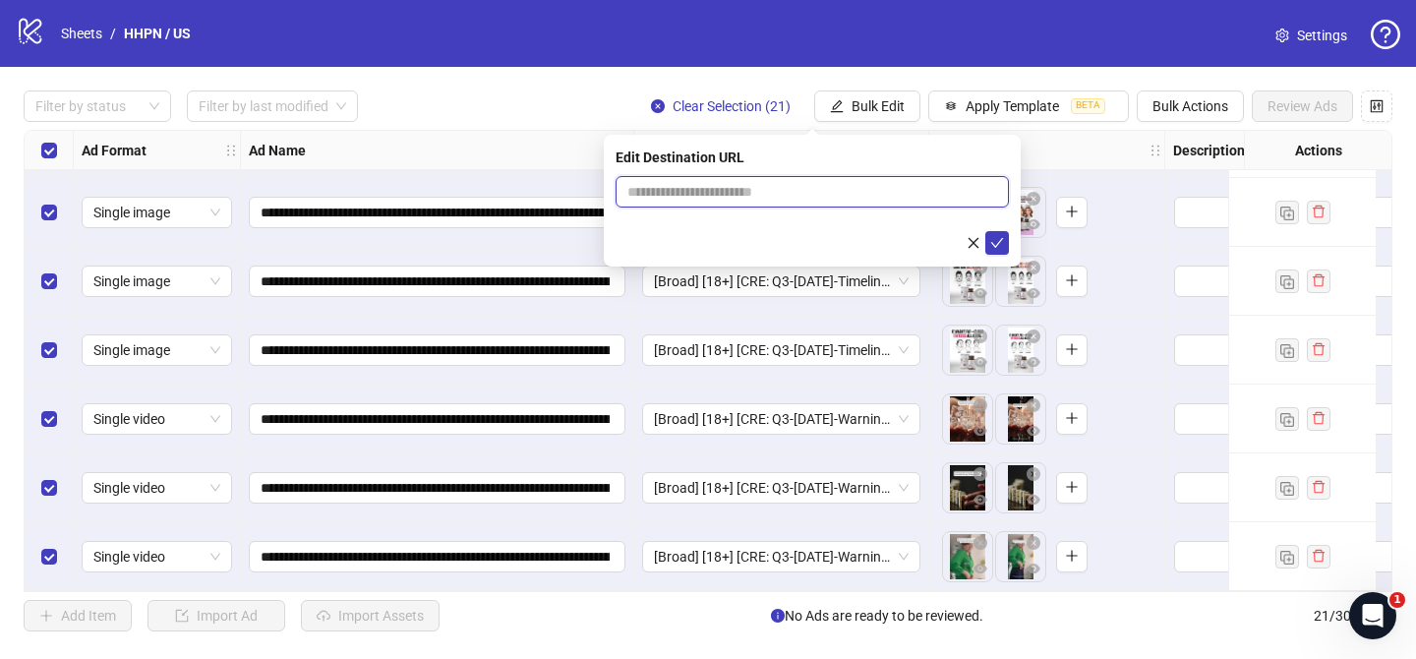
click at [880, 181] on input "text" at bounding box center [804, 192] width 354 height 22
paste input "**********"
type input "**********"
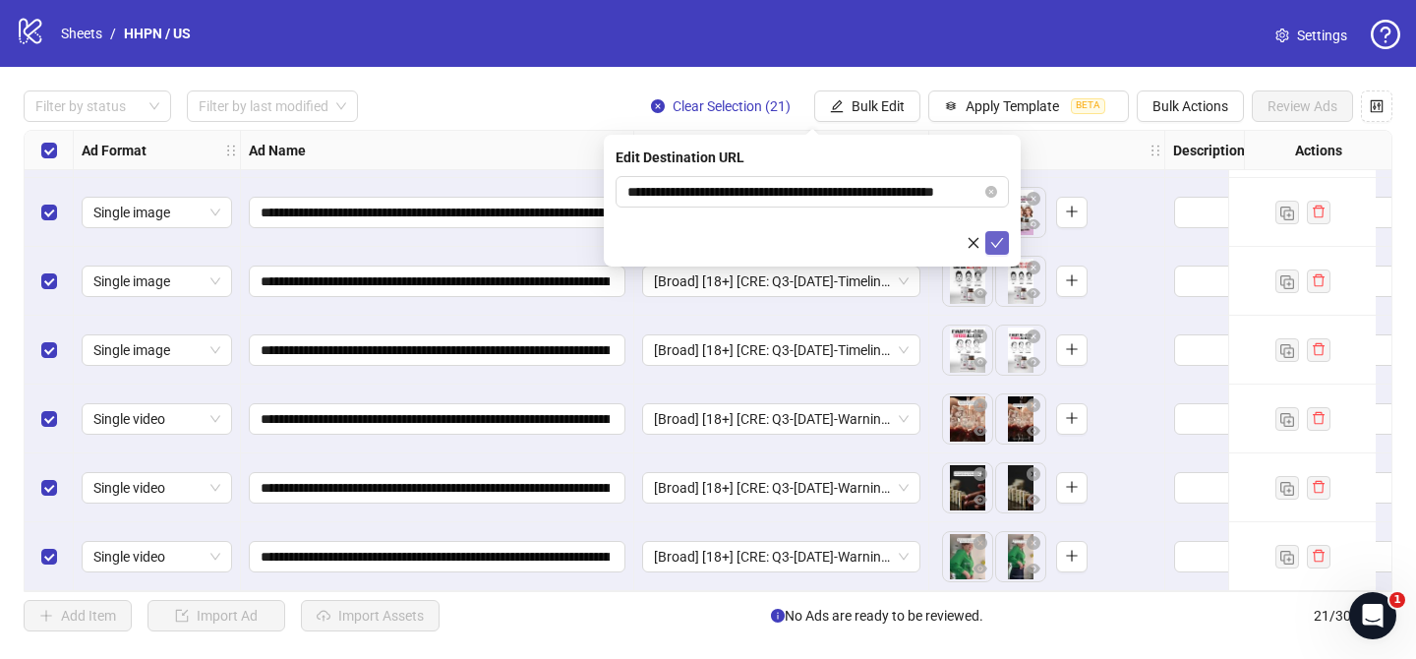
click at [995, 240] on icon "check" at bounding box center [997, 243] width 14 height 14
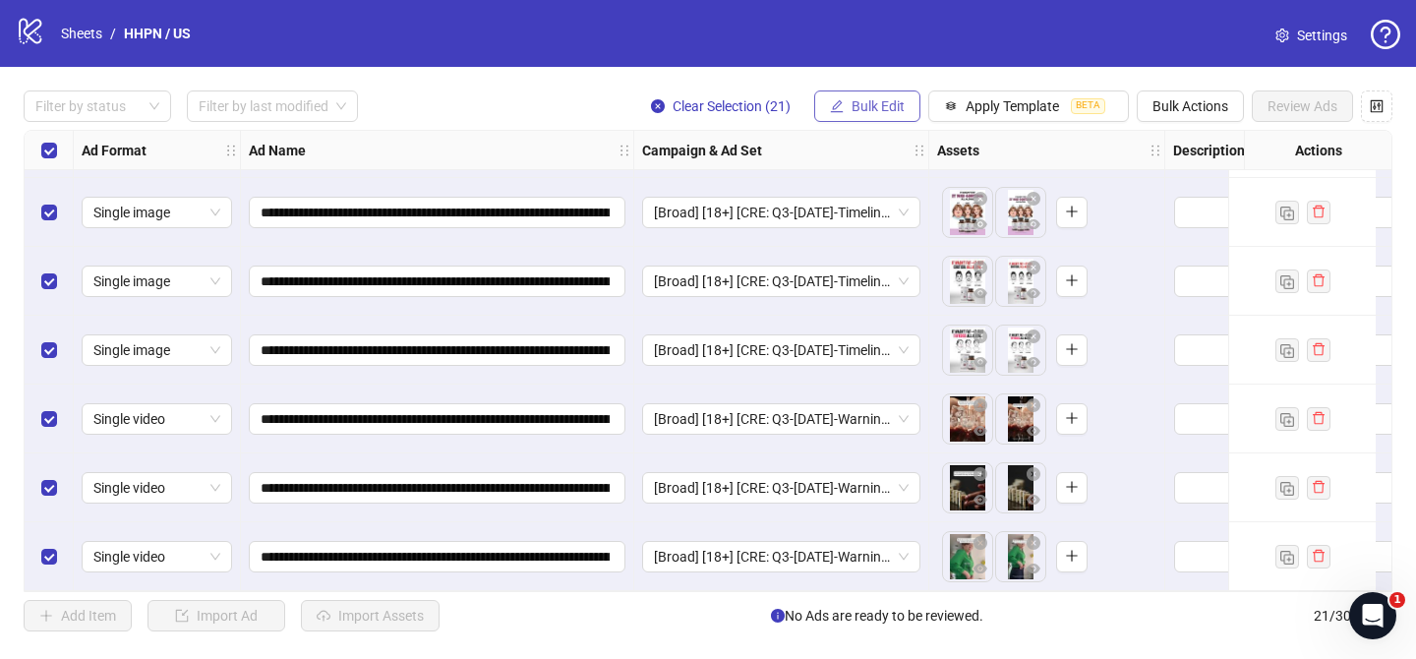
click at [886, 117] on button "Bulk Edit" at bounding box center [867, 105] width 106 height 31
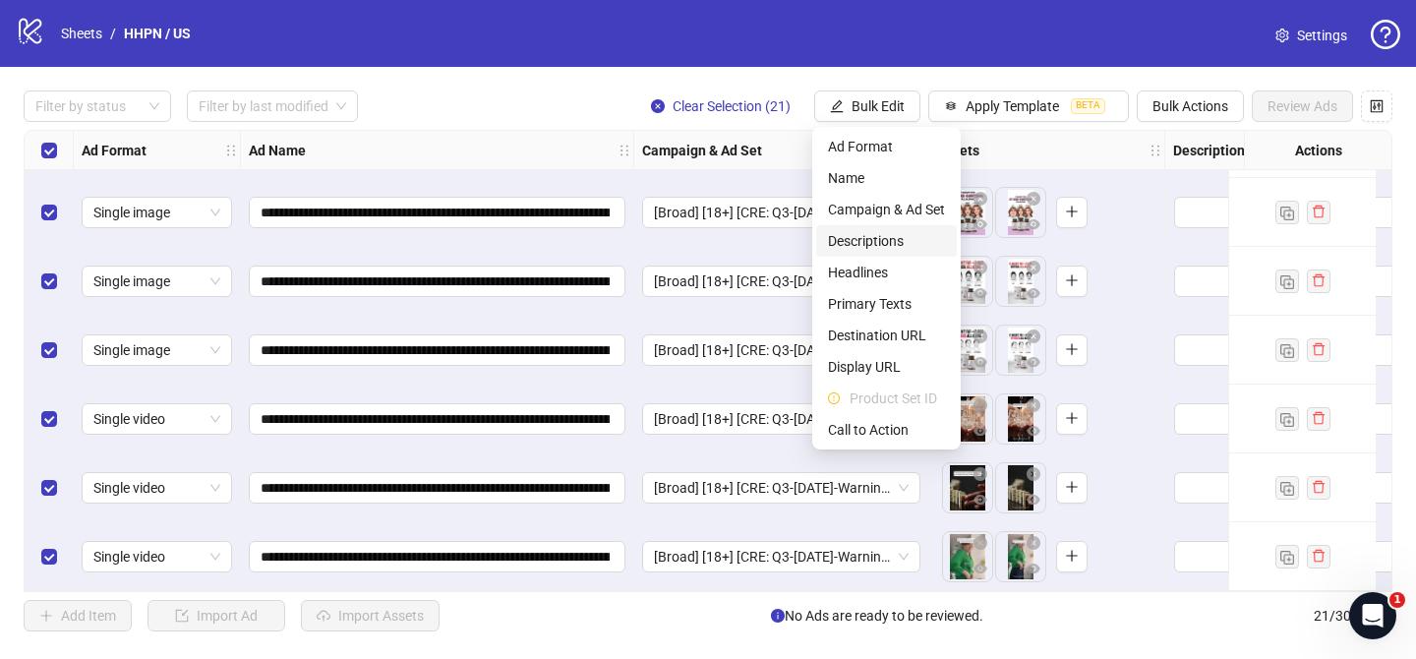
click at [892, 232] on span "Descriptions" at bounding box center [886, 241] width 117 height 22
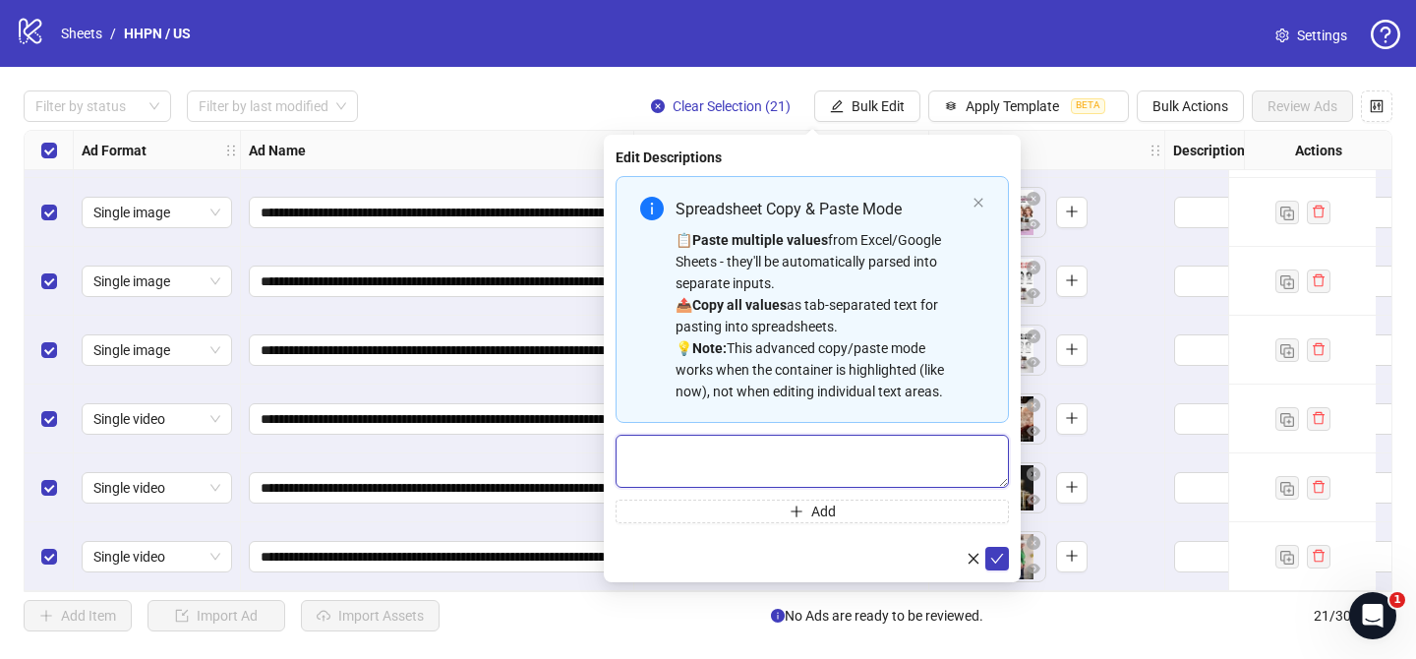
click at [924, 459] on textarea "Multi-text input container - paste or copy values" at bounding box center [811, 460] width 393 height 53
click at [994, 561] on icon "check" at bounding box center [997, 558] width 13 height 10
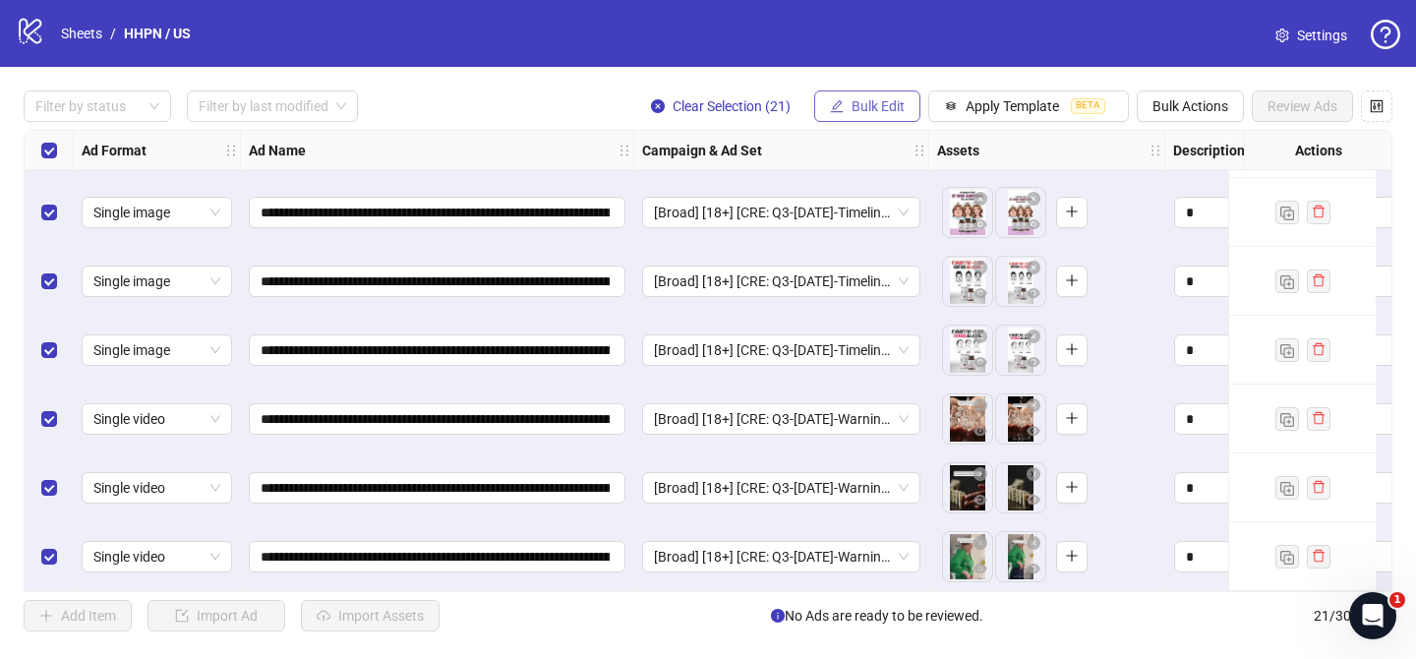
click at [869, 121] on button "Bulk Edit" at bounding box center [867, 105] width 106 height 31
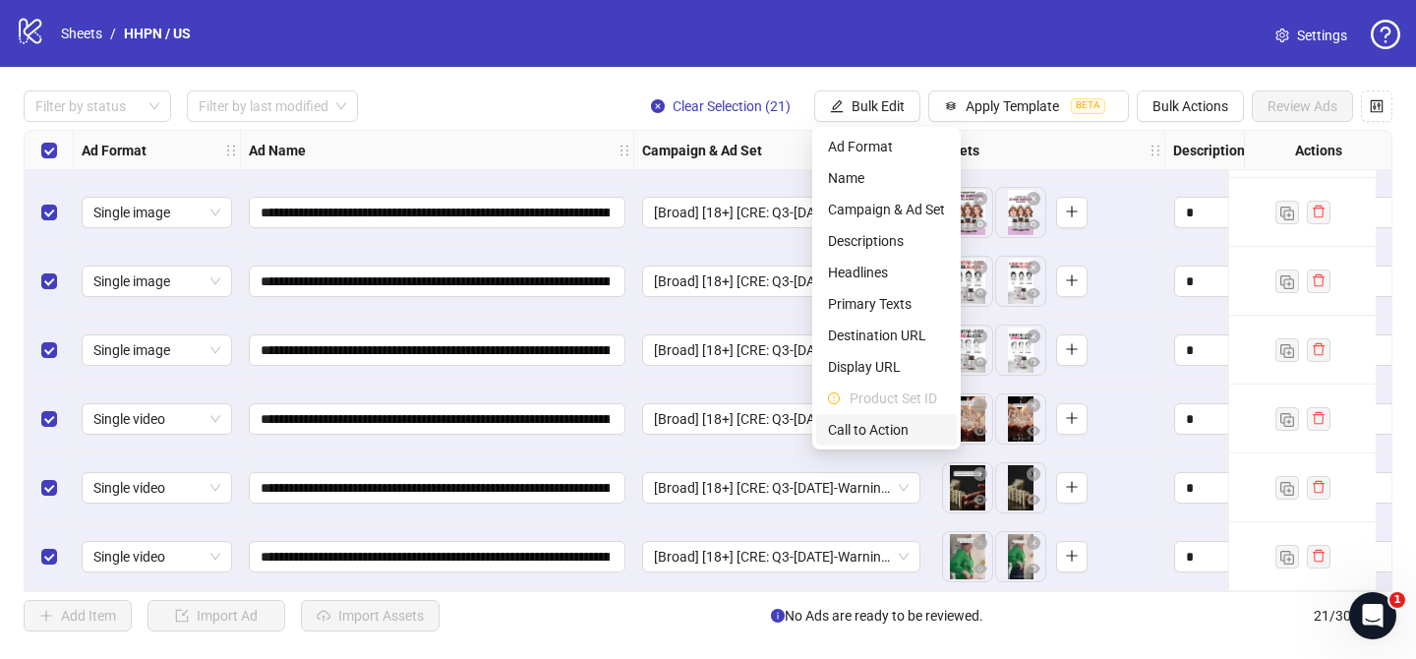
click at [881, 429] on span "Call to Action" at bounding box center [886, 430] width 117 height 22
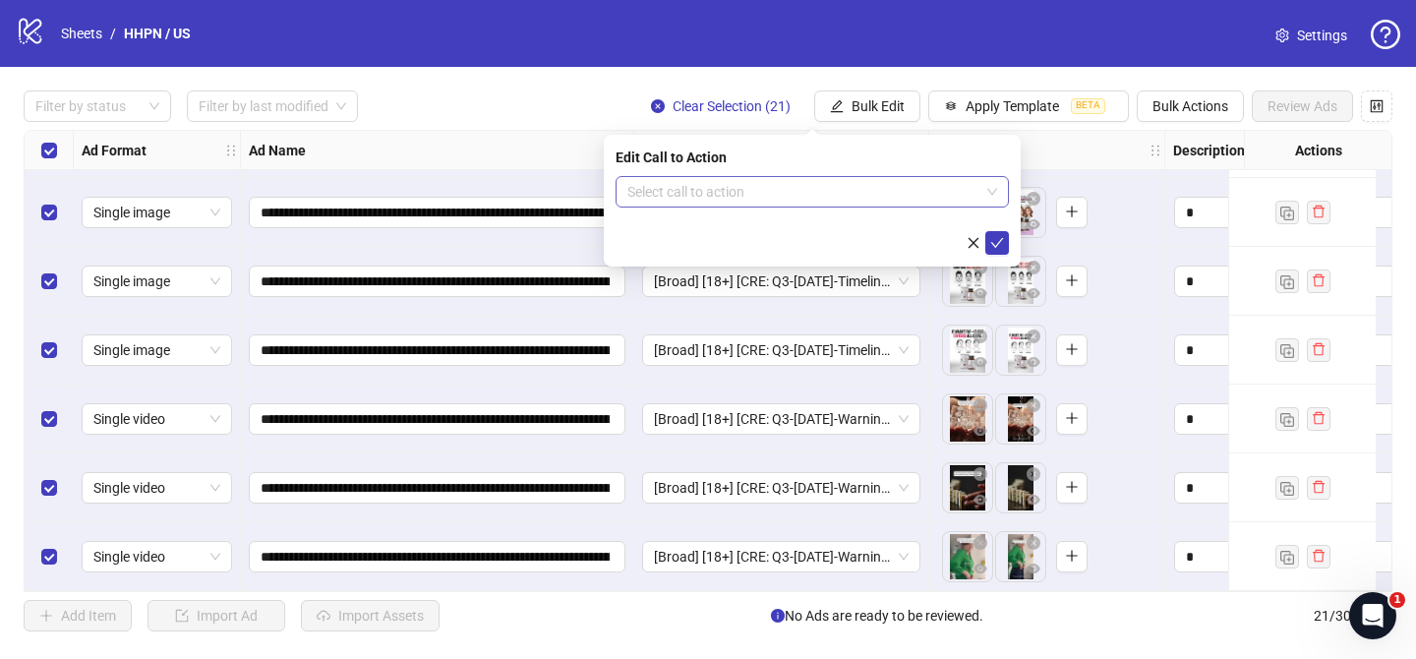
click at [880, 196] on input "search" at bounding box center [803, 191] width 352 height 29
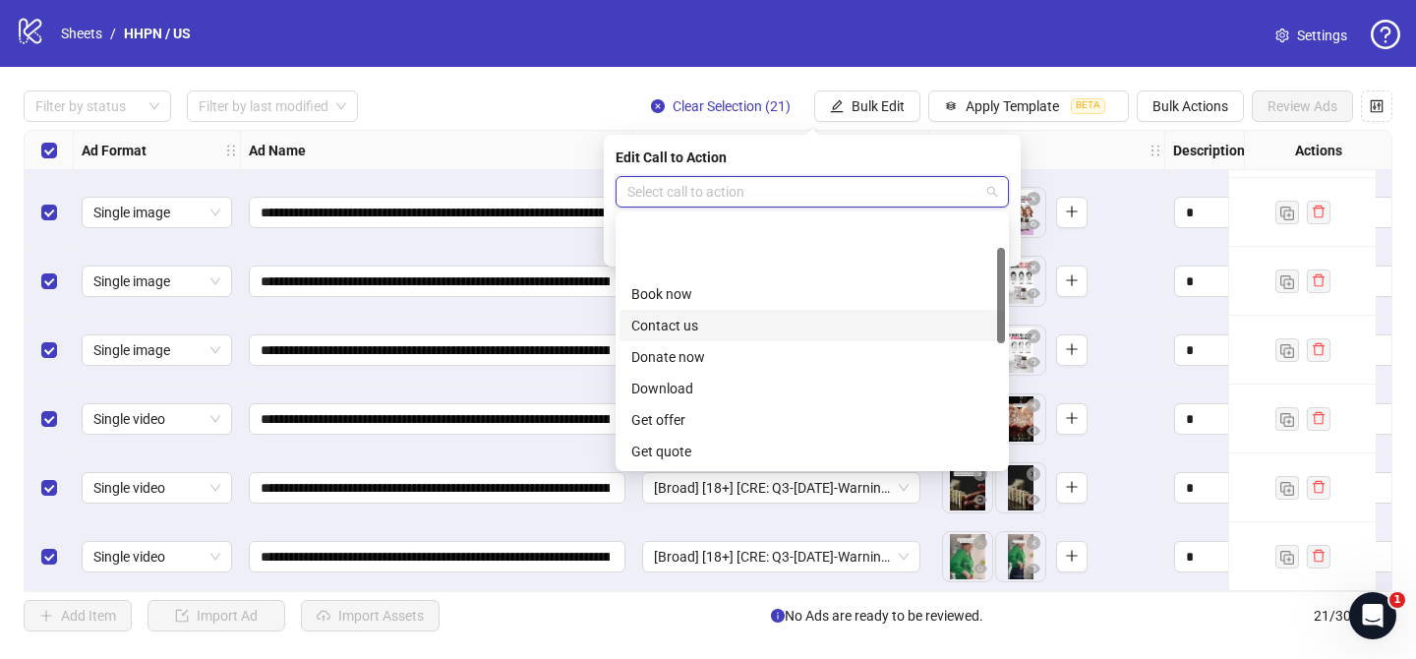
scroll to position [409, 0]
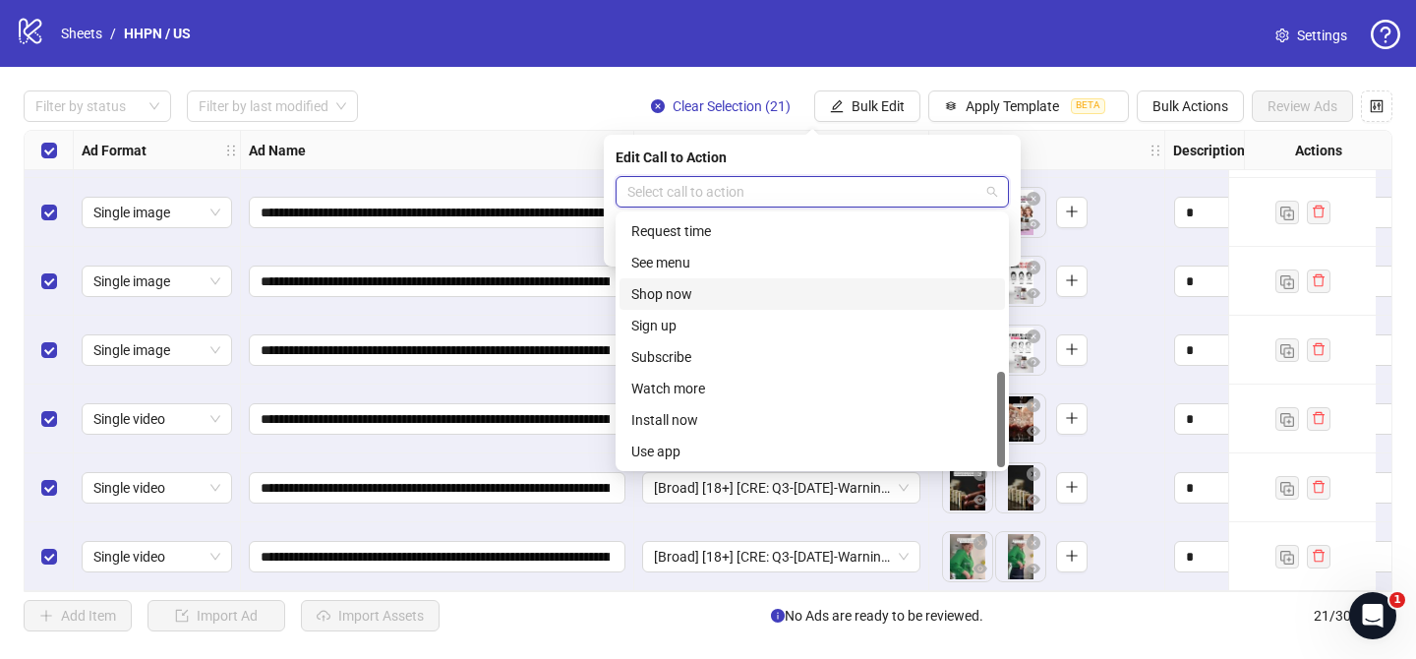
click at [726, 293] on div "Shop now" at bounding box center [812, 294] width 362 height 22
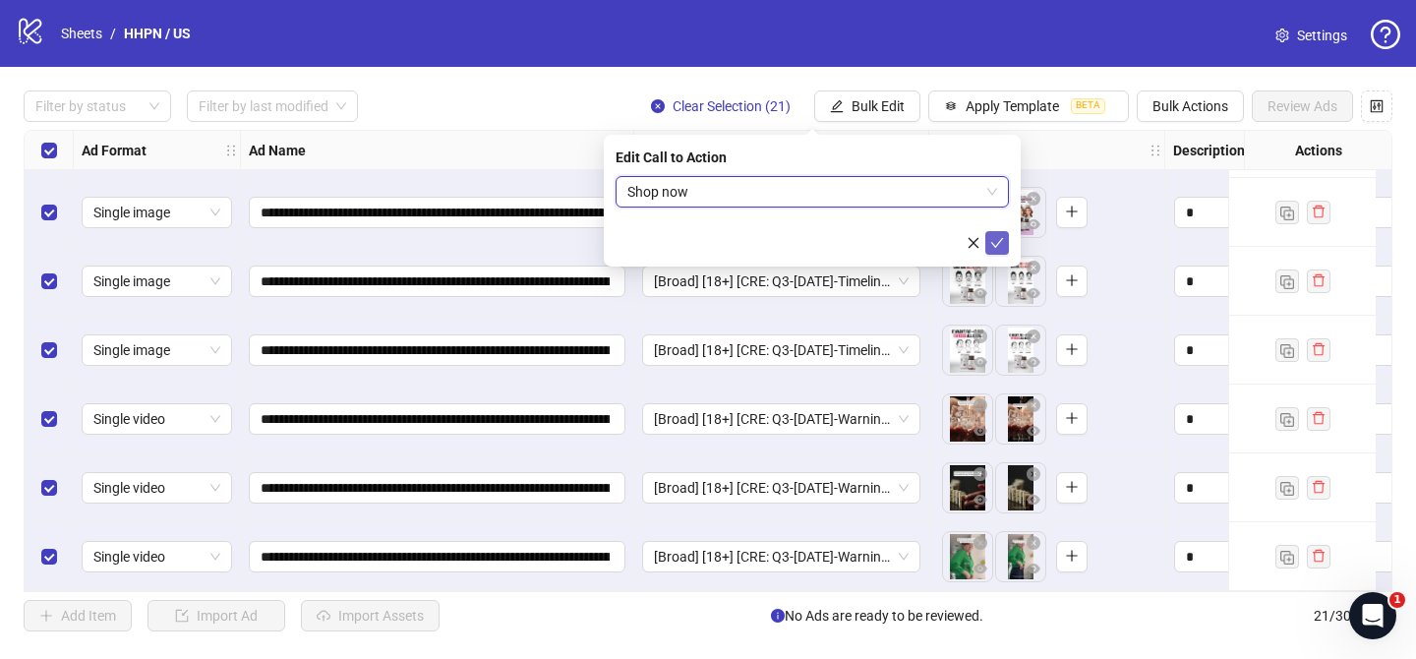
click at [996, 236] on icon "check" at bounding box center [997, 243] width 14 height 14
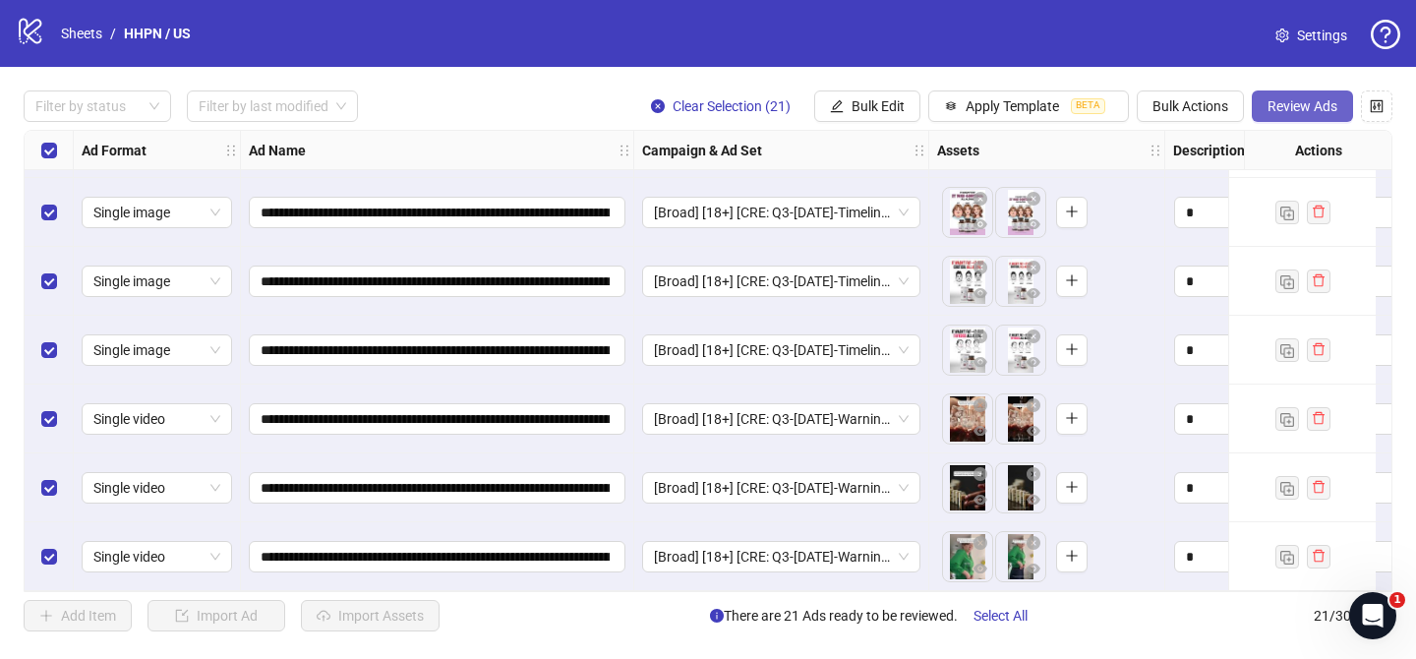
click at [1299, 112] on span "Review Ads" at bounding box center [1302, 106] width 70 height 16
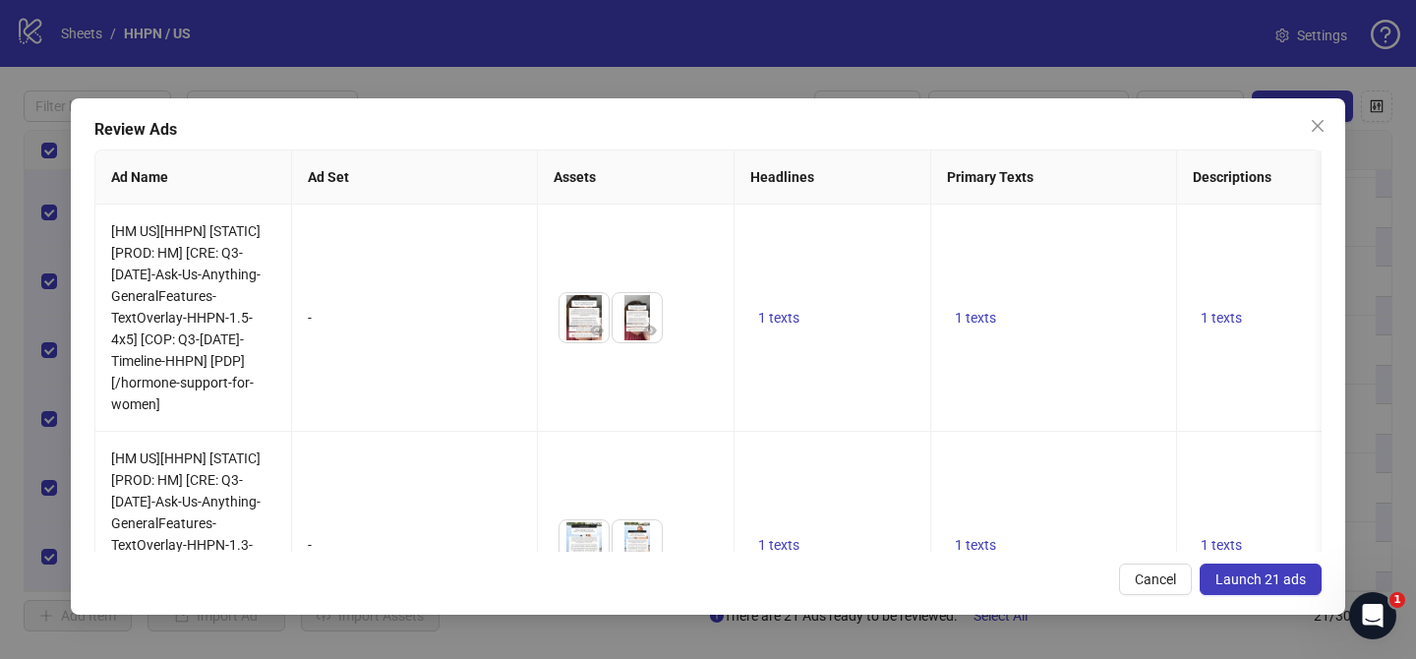
click at [1246, 586] on span "Launch 21 ads" at bounding box center [1260, 579] width 90 height 16
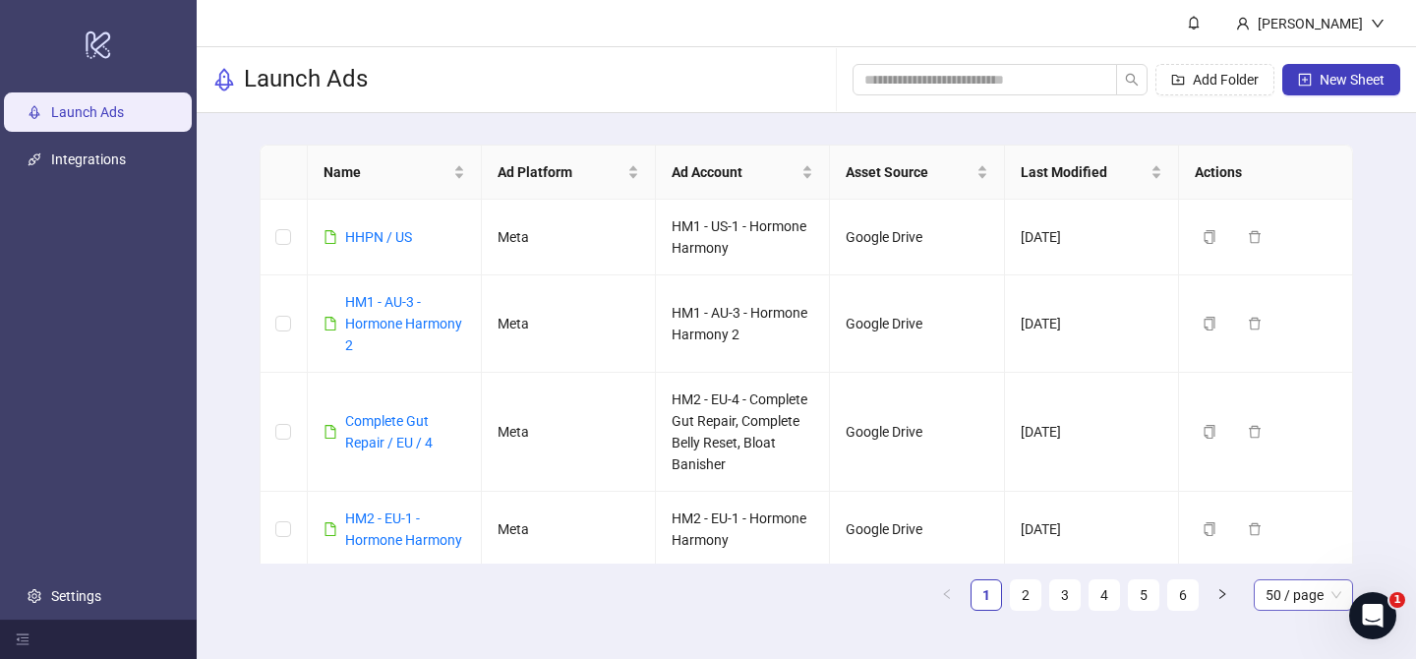
click at [1266, 585] on span "50 / page" at bounding box center [1303, 594] width 76 height 29
click at [1312, 555] on div "100 / page" at bounding box center [1303, 556] width 68 height 22
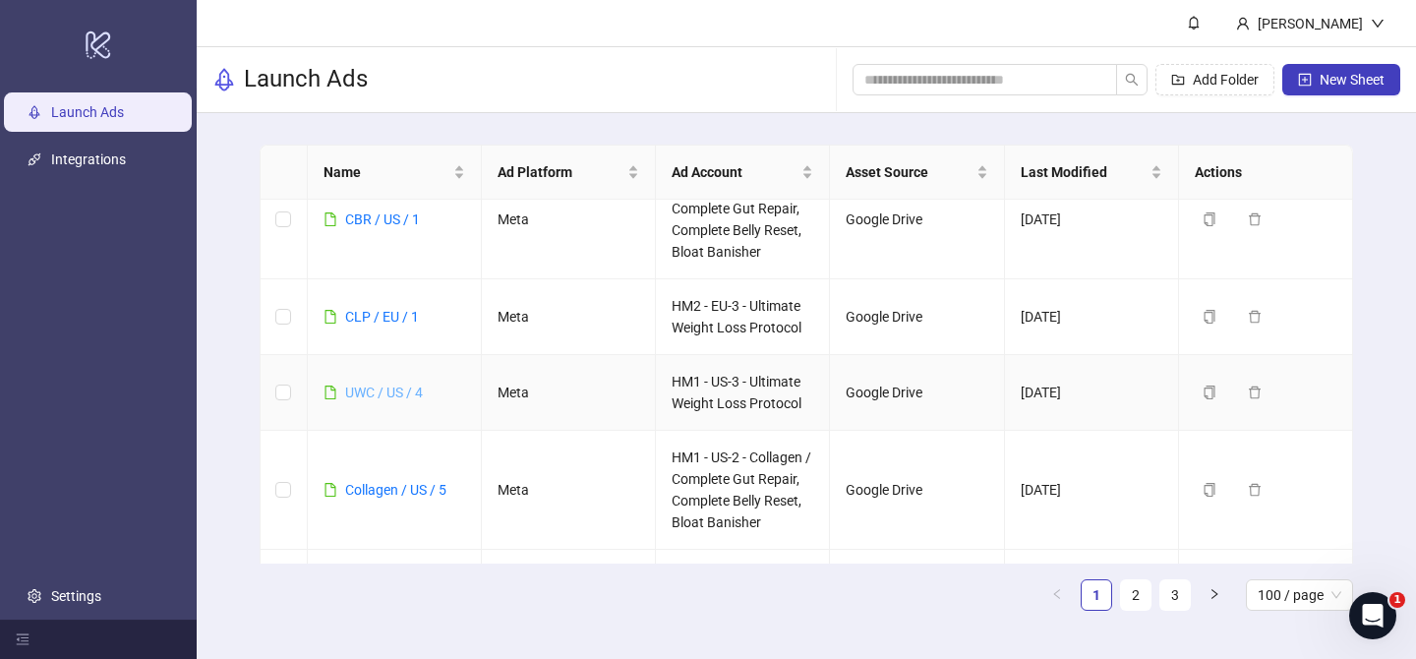
click at [361, 389] on link "UWC / US / 4" at bounding box center [384, 392] width 78 height 16
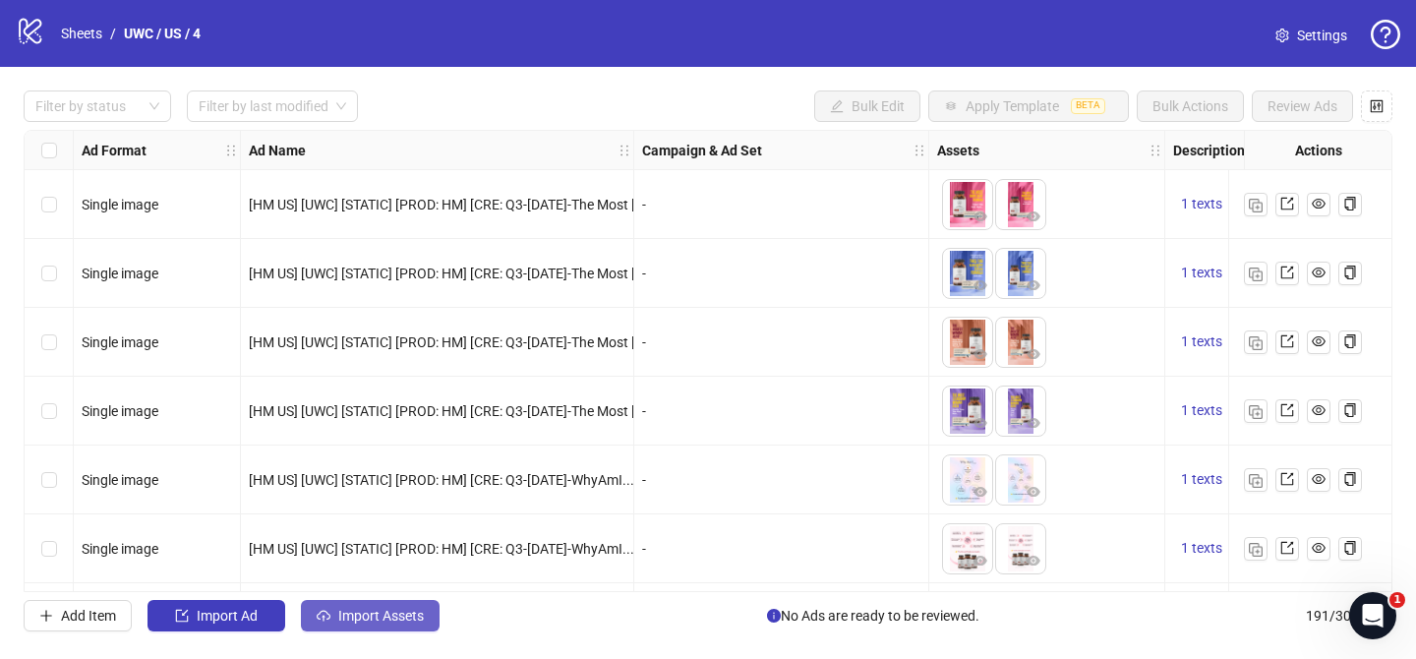
click at [376, 599] on div "Filter by status Filter by last modified Bulk Edit Apply Template BETA Bulk Act…" at bounding box center [708, 361] width 1416 height 588
click at [382, 615] on span "Import Assets" at bounding box center [381, 615] width 86 height 16
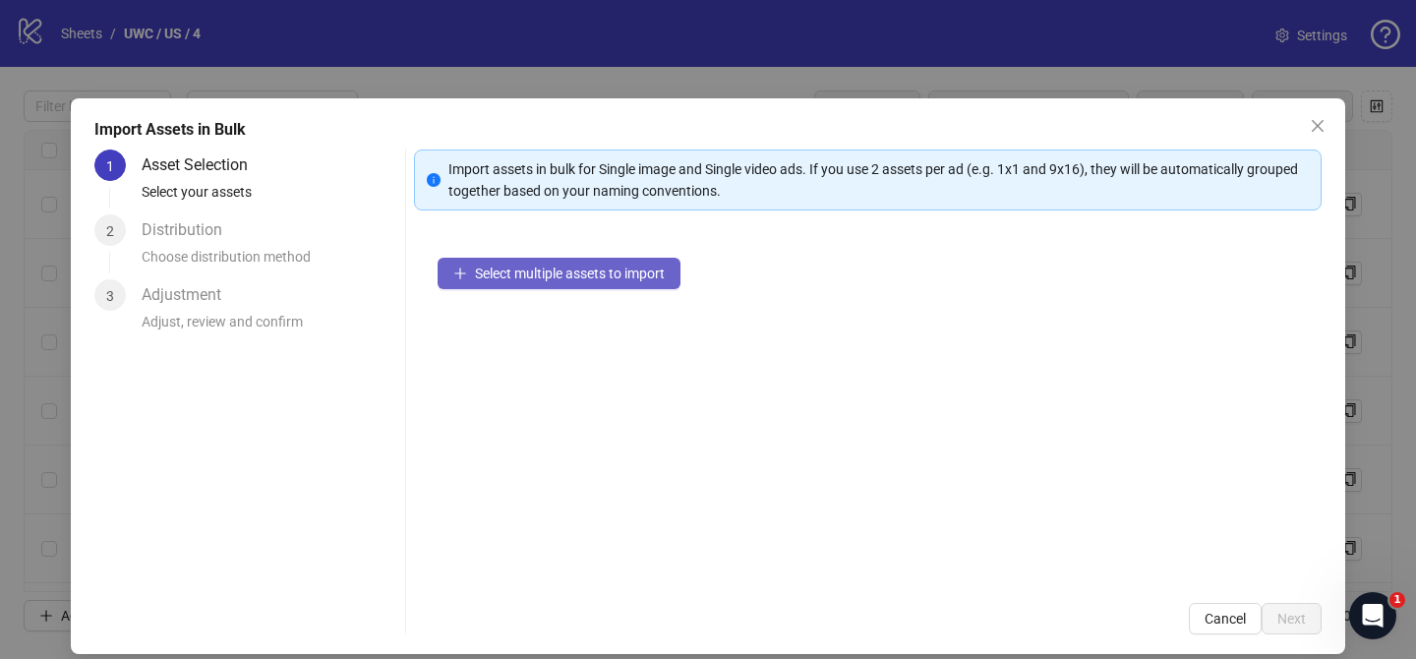
click at [624, 270] on span "Select multiple assets to import" at bounding box center [570, 273] width 190 height 16
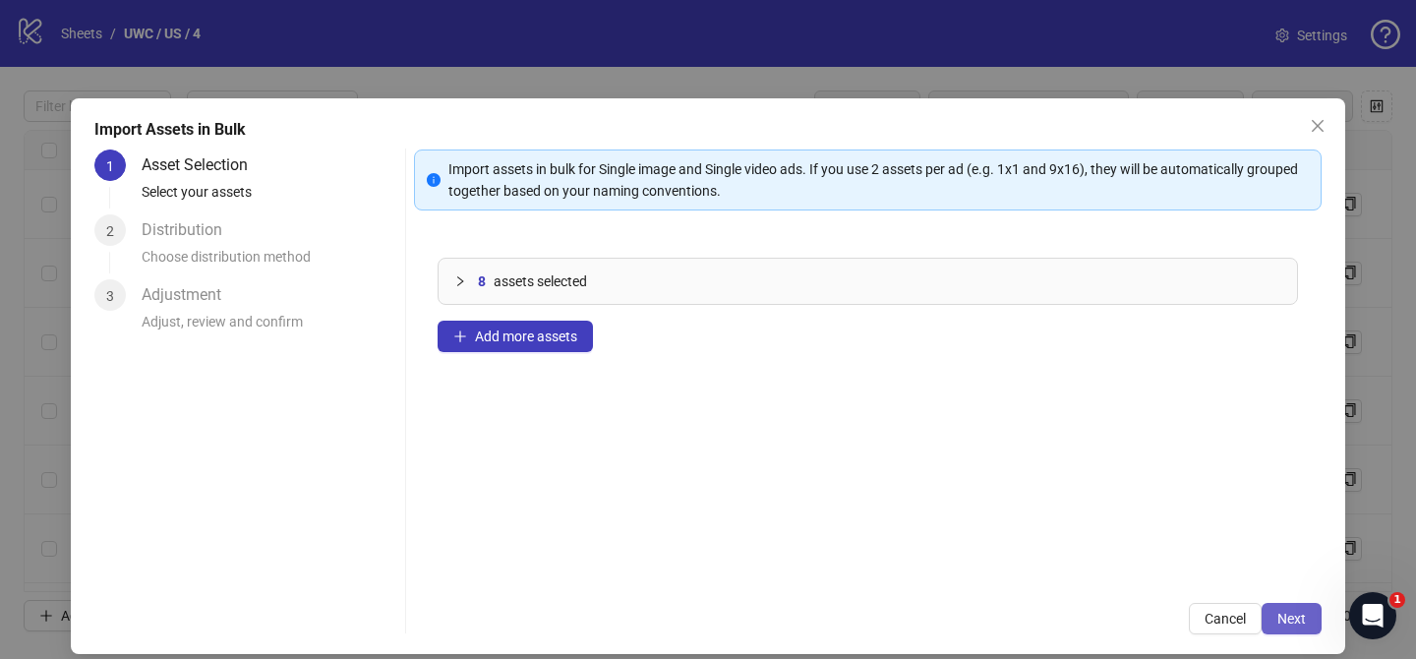
click at [1290, 613] on span "Next" at bounding box center [1291, 618] width 29 height 16
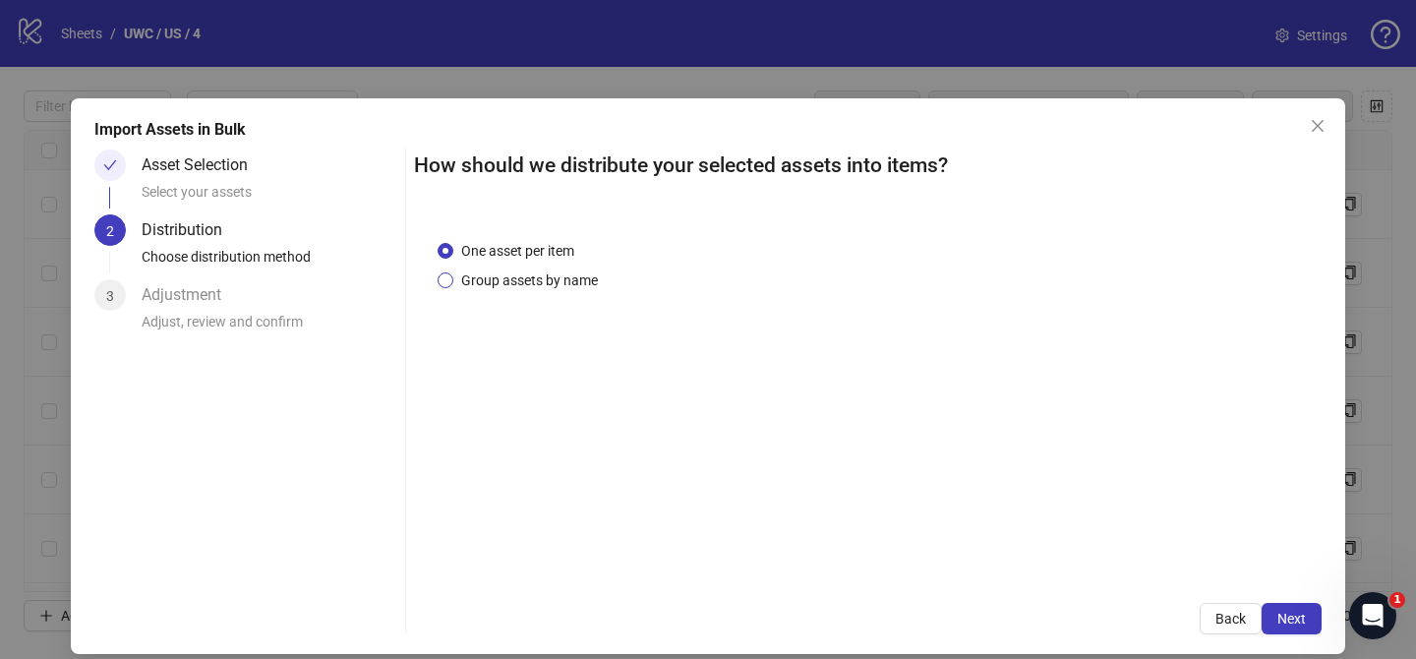
click at [522, 289] on span "Group assets by name" at bounding box center [529, 280] width 152 height 22
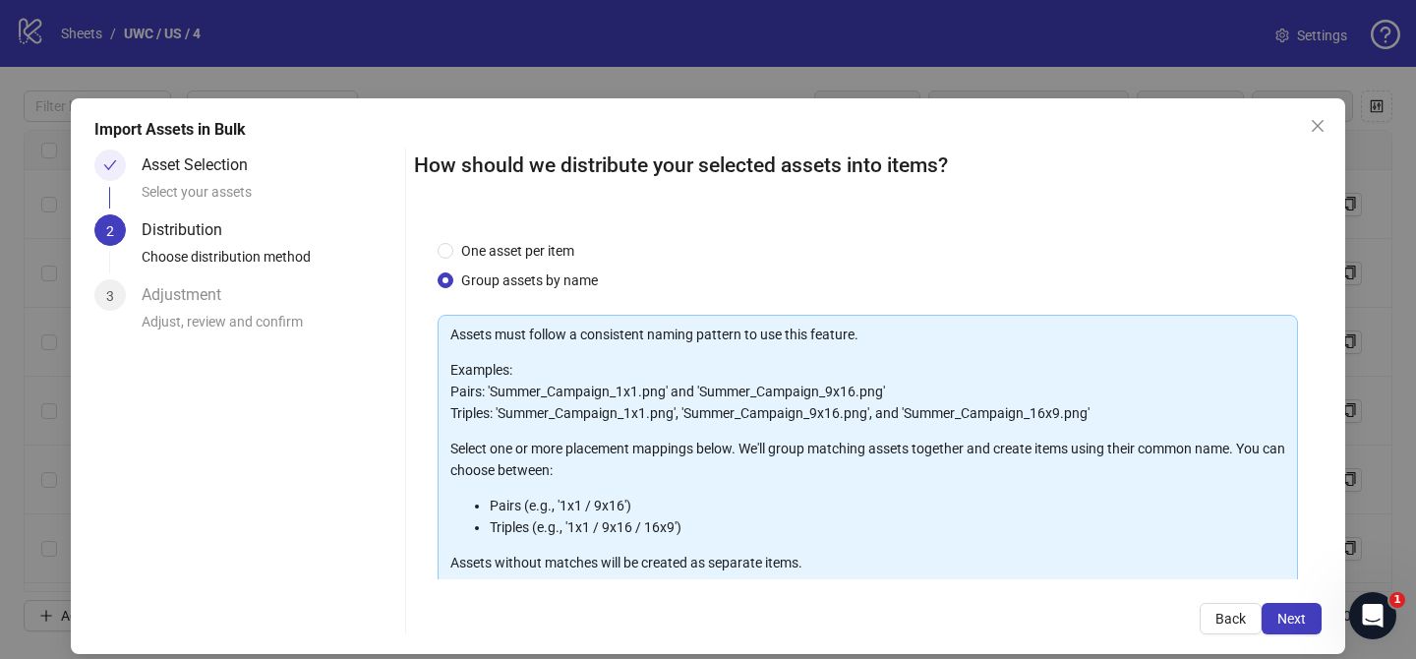
scroll to position [212, 0]
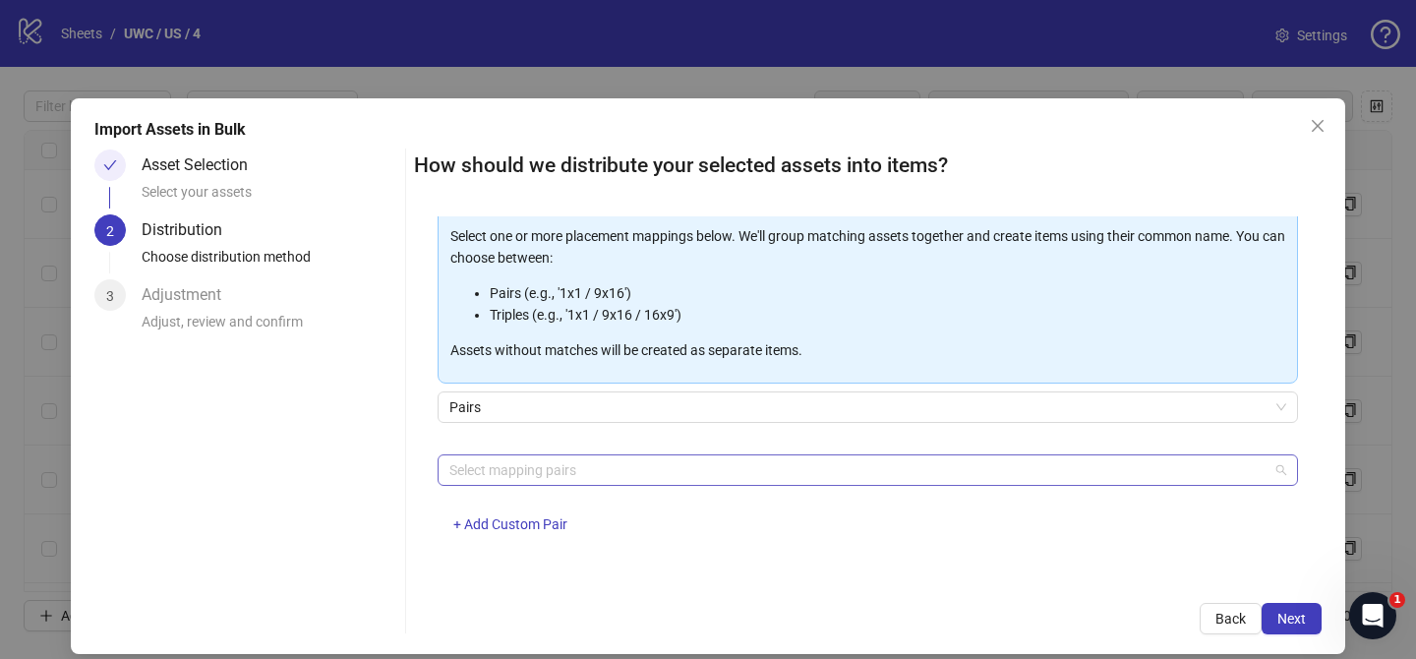
click at [551, 454] on div "Select mapping pairs" at bounding box center [867, 469] width 860 height 31
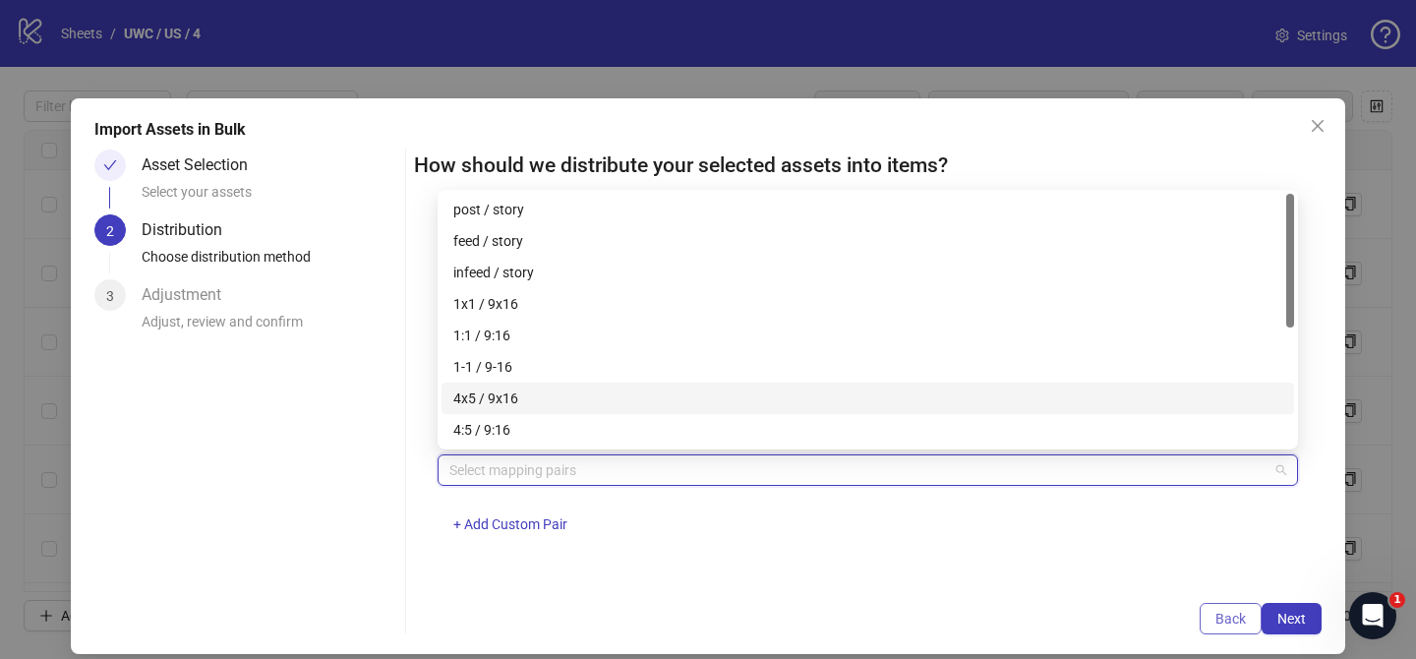
drag, startPoint x: 515, startPoint y: 391, endPoint x: 1240, endPoint y: 630, distance: 762.8
click at [517, 391] on div "4x5 / 9x16" at bounding box center [867, 398] width 829 height 22
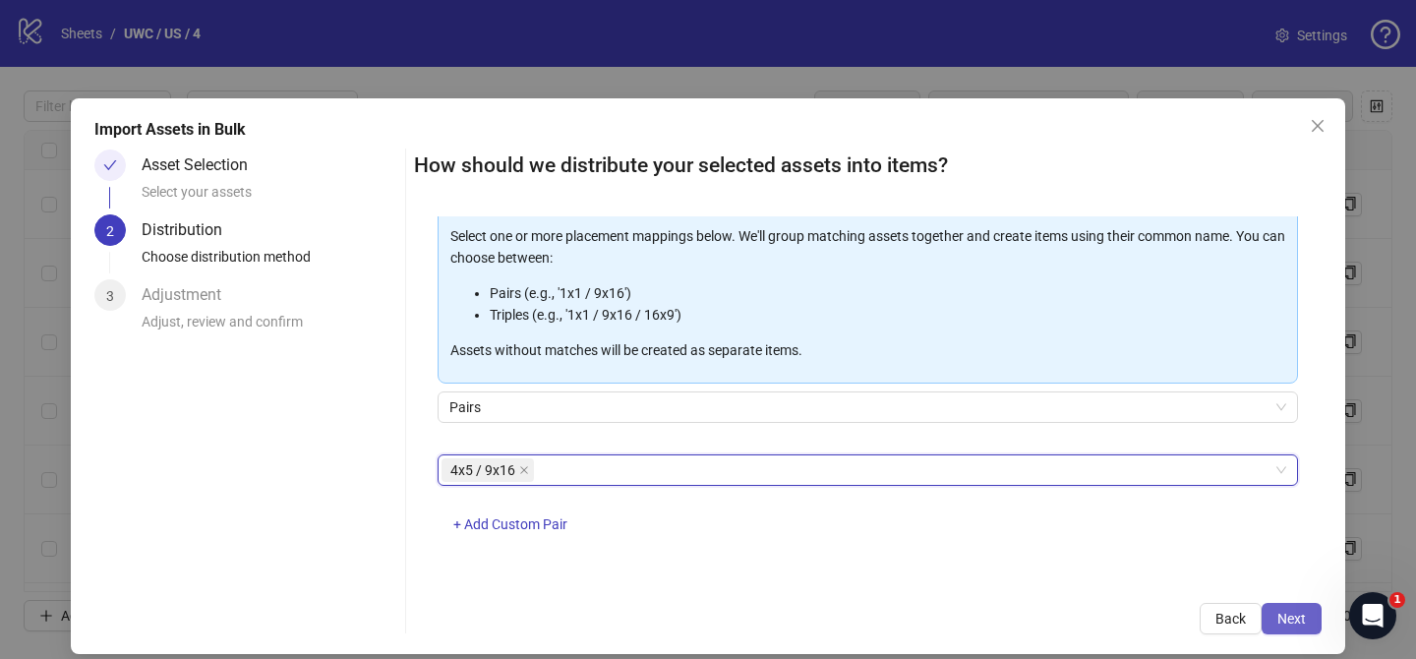
click at [1285, 613] on span "Next" at bounding box center [1291, 618] width 29 height 16
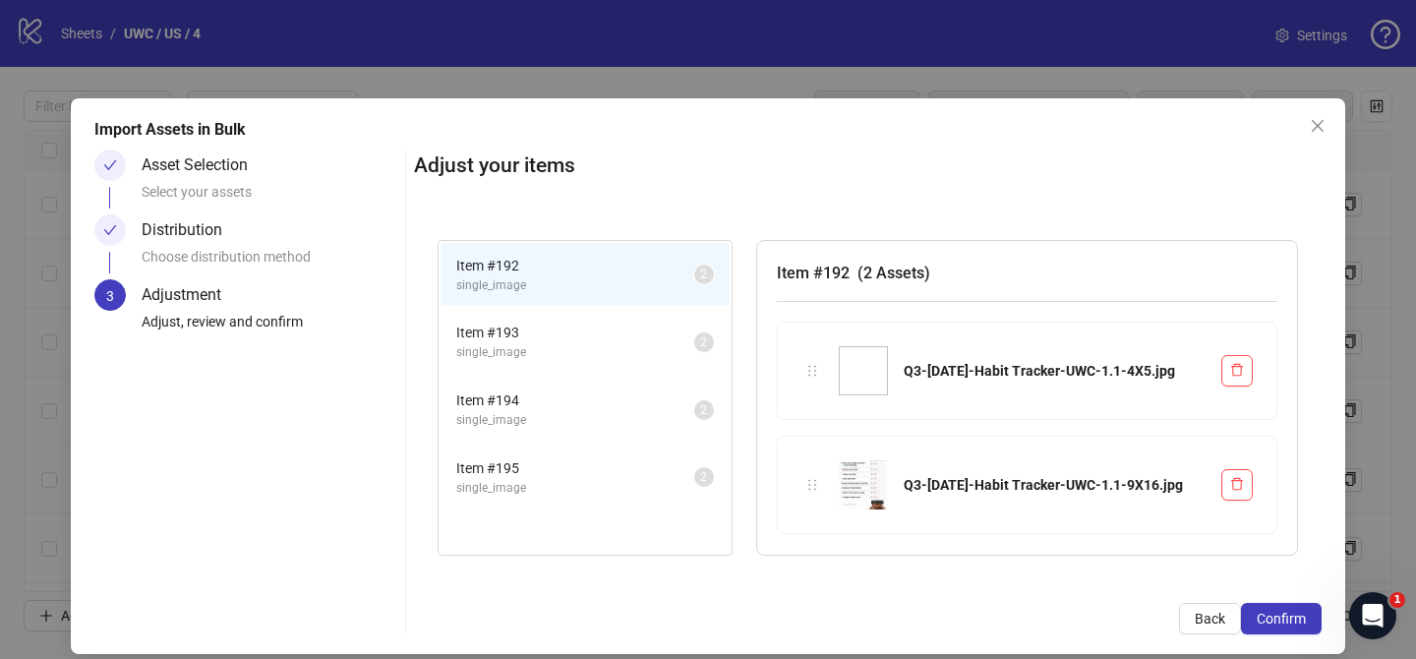
click at [1285, 613] on span "Confirm" at bounding box center [1280, 618] width 49 height 16
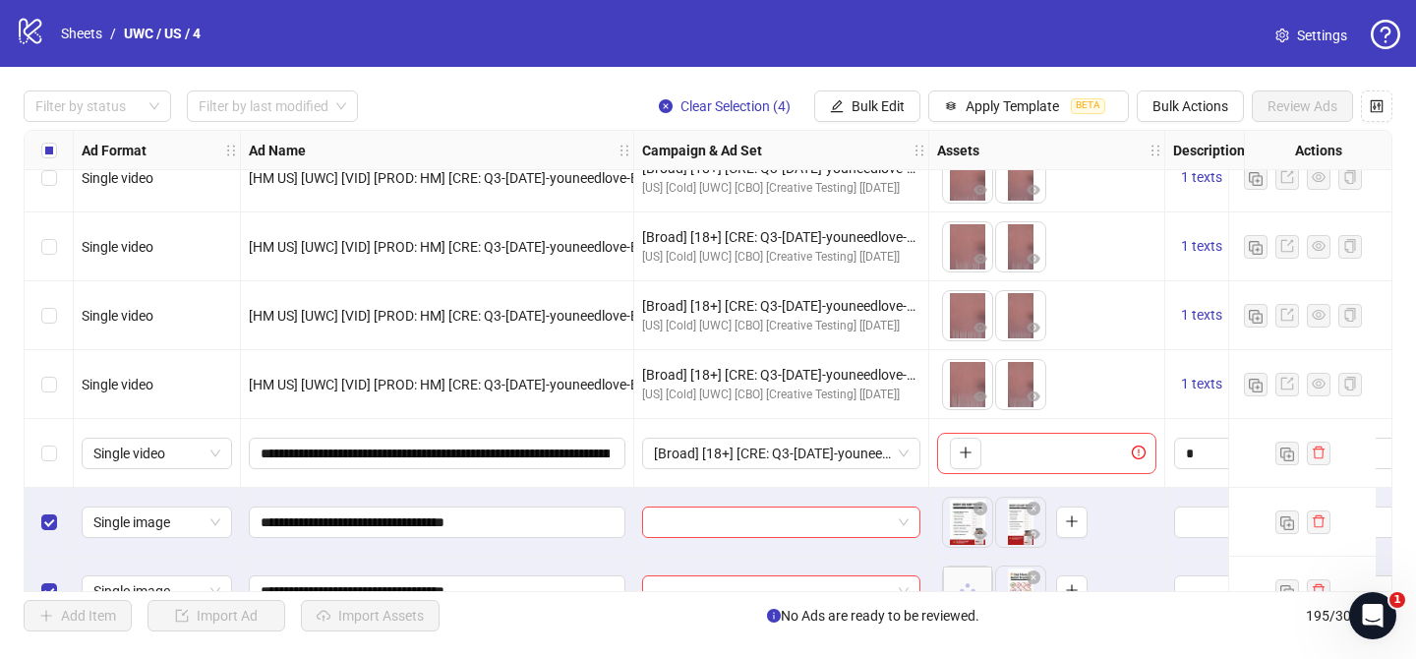
scroll to position [13005, 0]
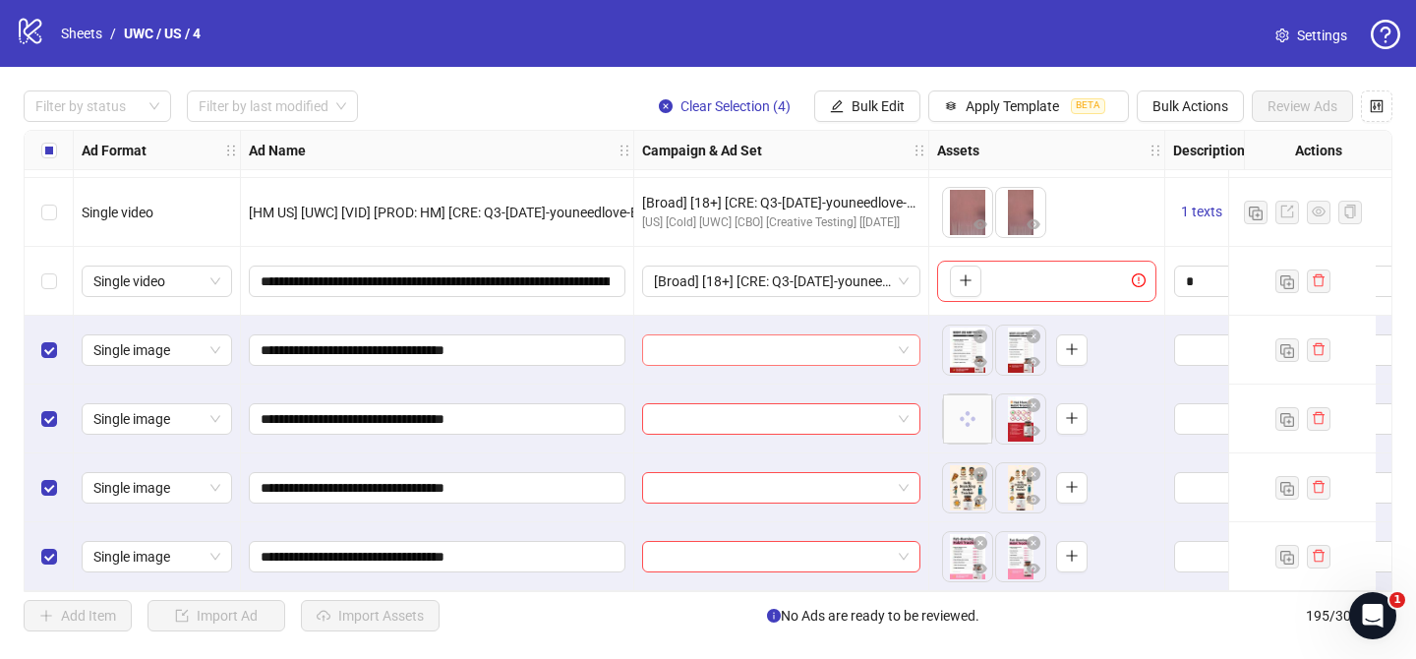
click at [786, 342] on input "search" at bounding box center [772, 349] width 237 height 29
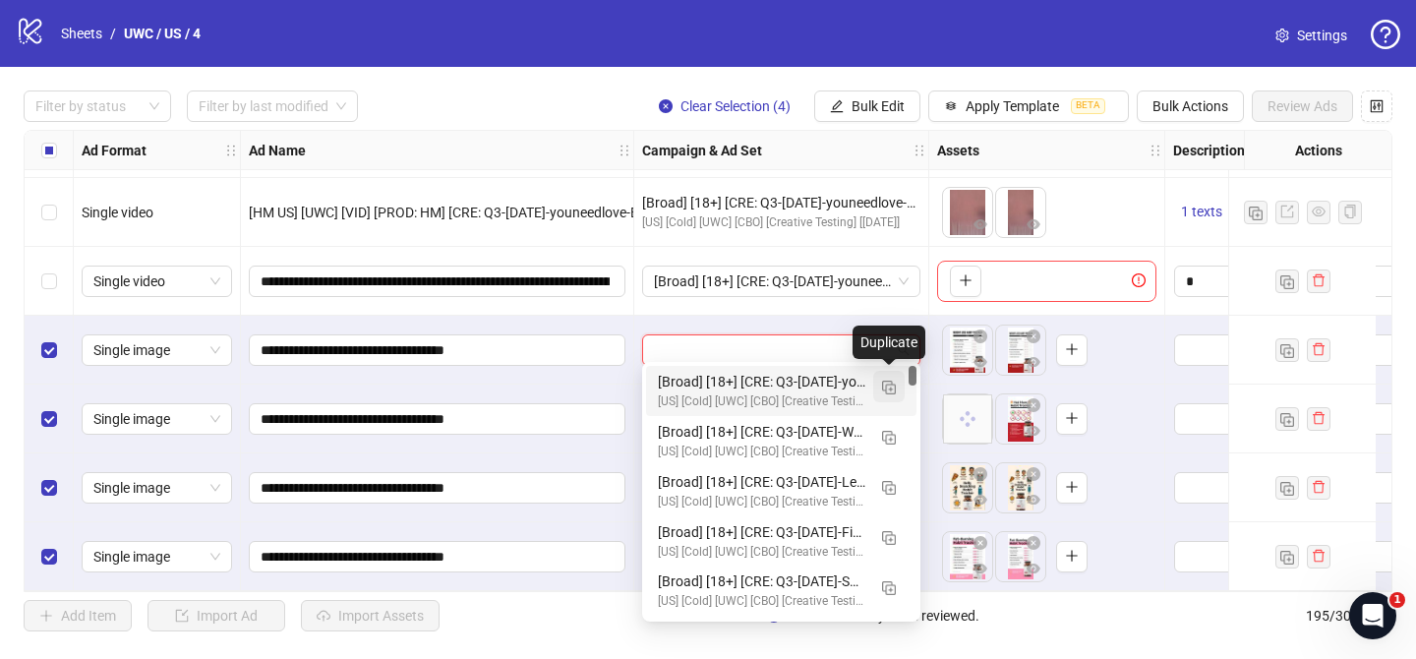
click at [885, 385] on img "button" at bounding box center [889, 387] width 14 height 14
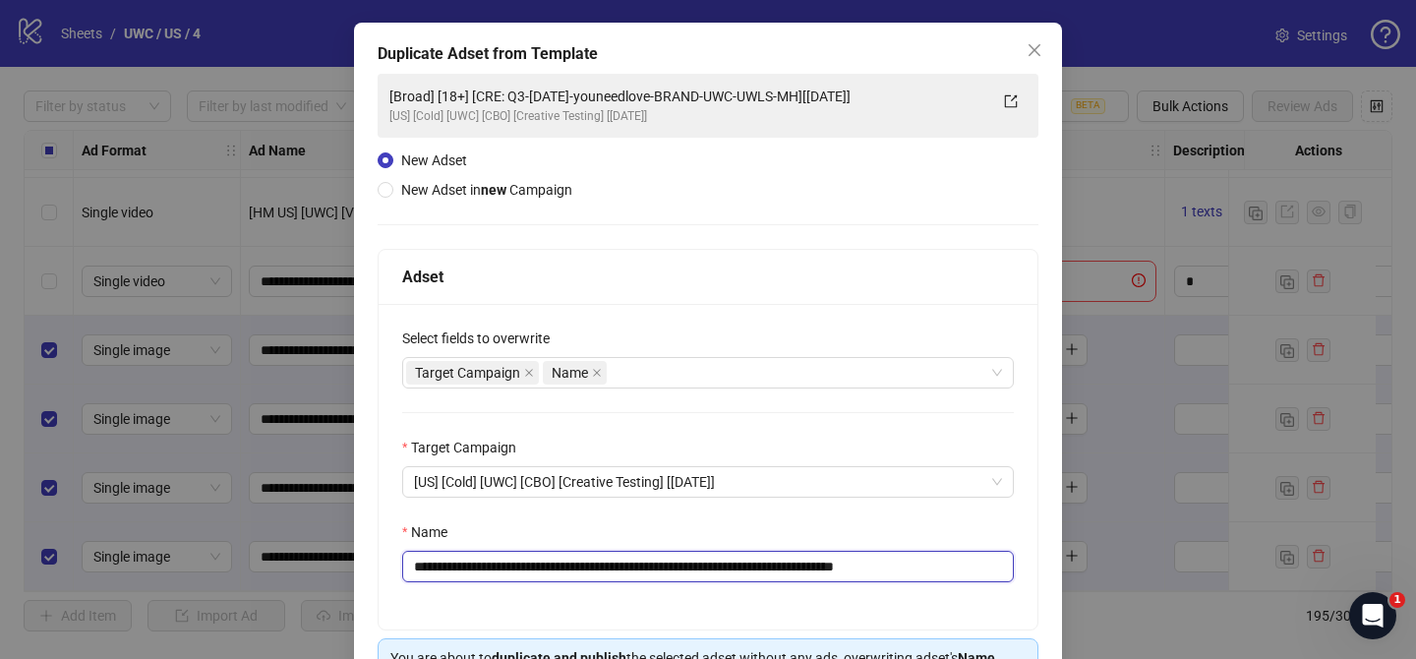
scroll to position [80, 0]
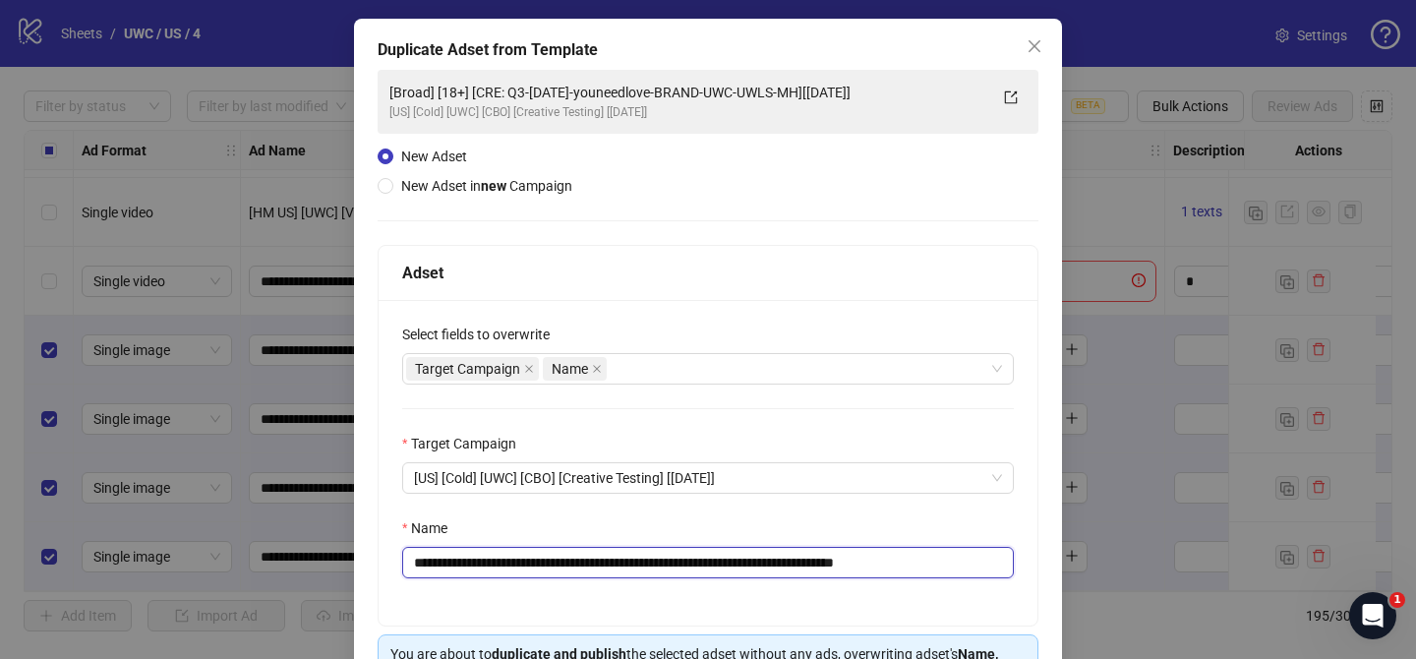
drag, startPoint x: 530, startPoint y: 565, endPoint x: 860, endPoint y: 562, distance: 330.3
click at [860, 562] on input "**********" at bounding box center [707, 562] width 611 height 31
paste input "text"
click at [840, 564] on input "**********" at bounding box center [707, 563] width 611 height 31
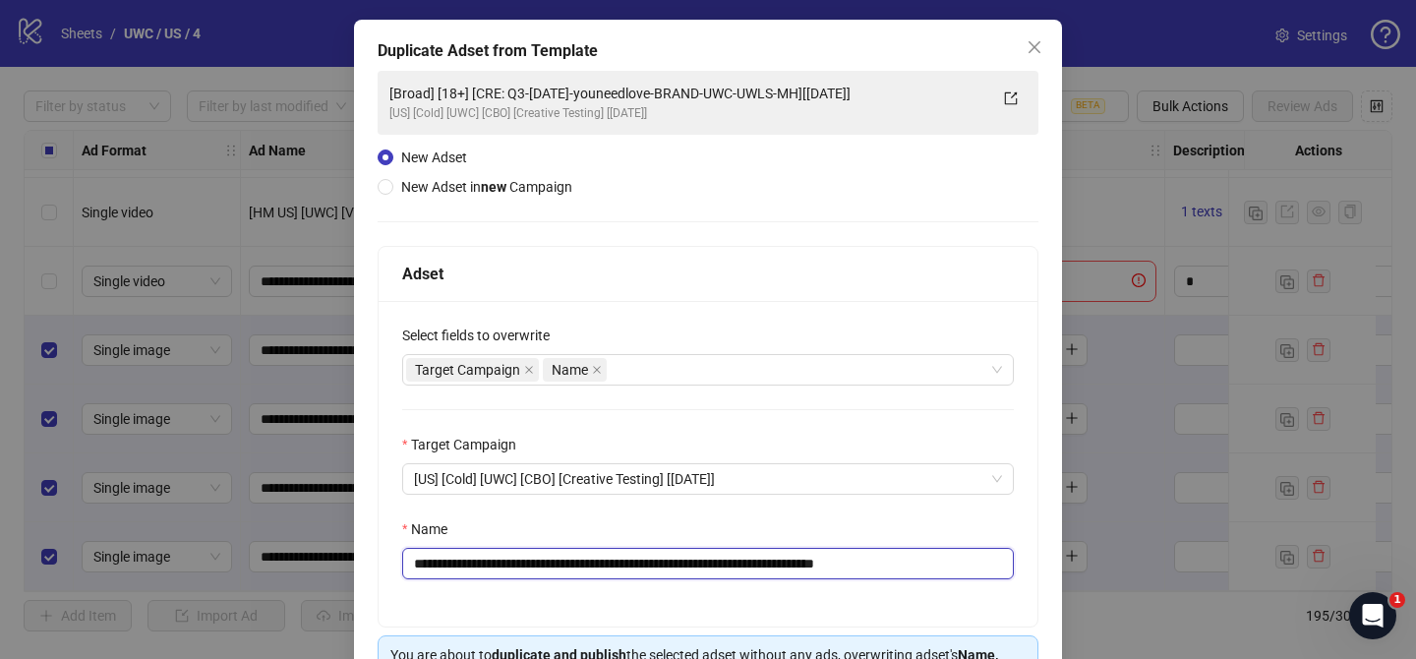
drag, startPoint x: 914, startPoint y: 563, endPoint x: 1018, endPoint y: 571, distance: 104.5
click at [1014, 570] on div "**********" at bounding box center [707, 463] width 659 height 325
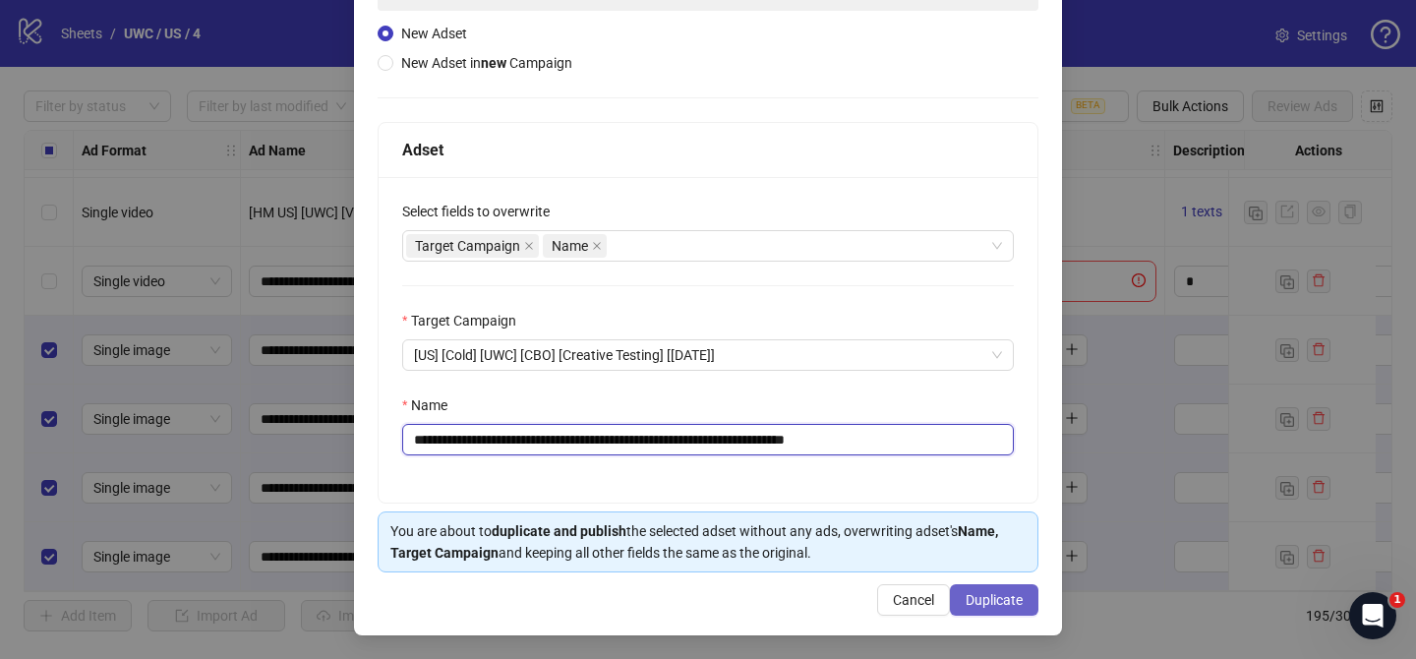
scroll to position [202, 0]
type input "**********"
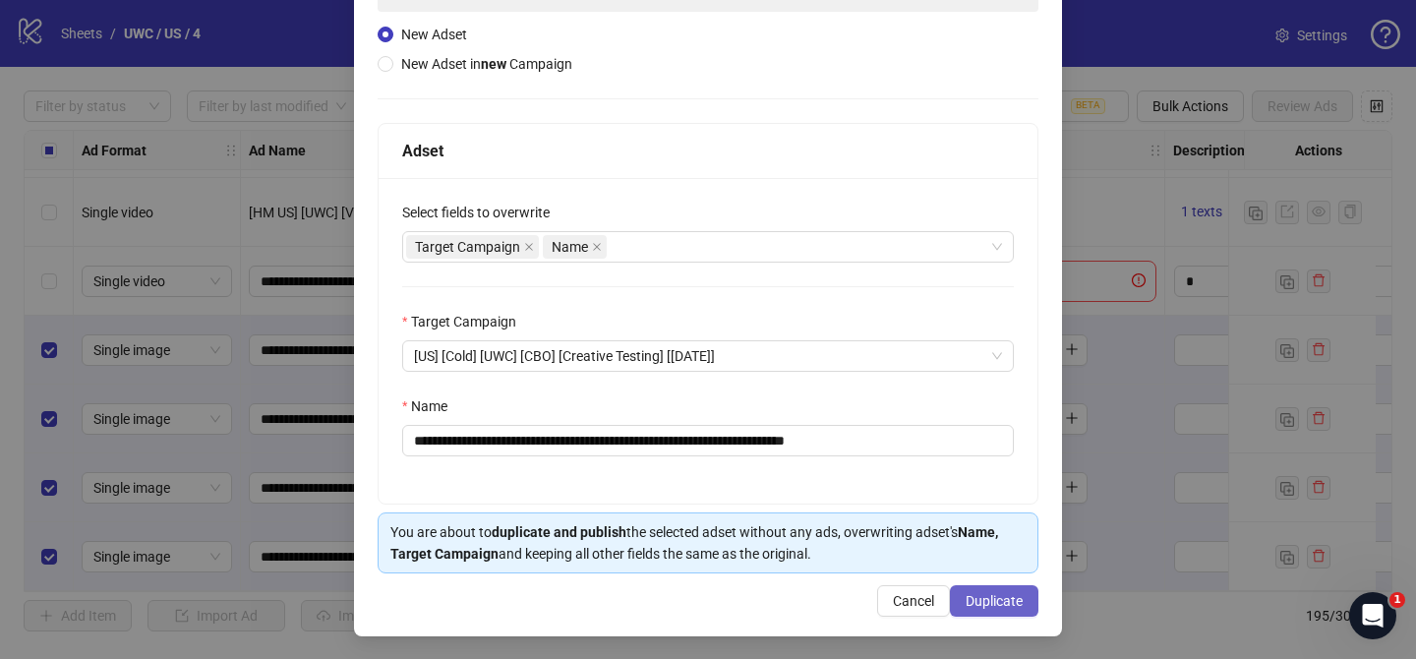
click at [1017, 598] on span "Duplicate" at bounding box center [993, 601] width 57 height 16
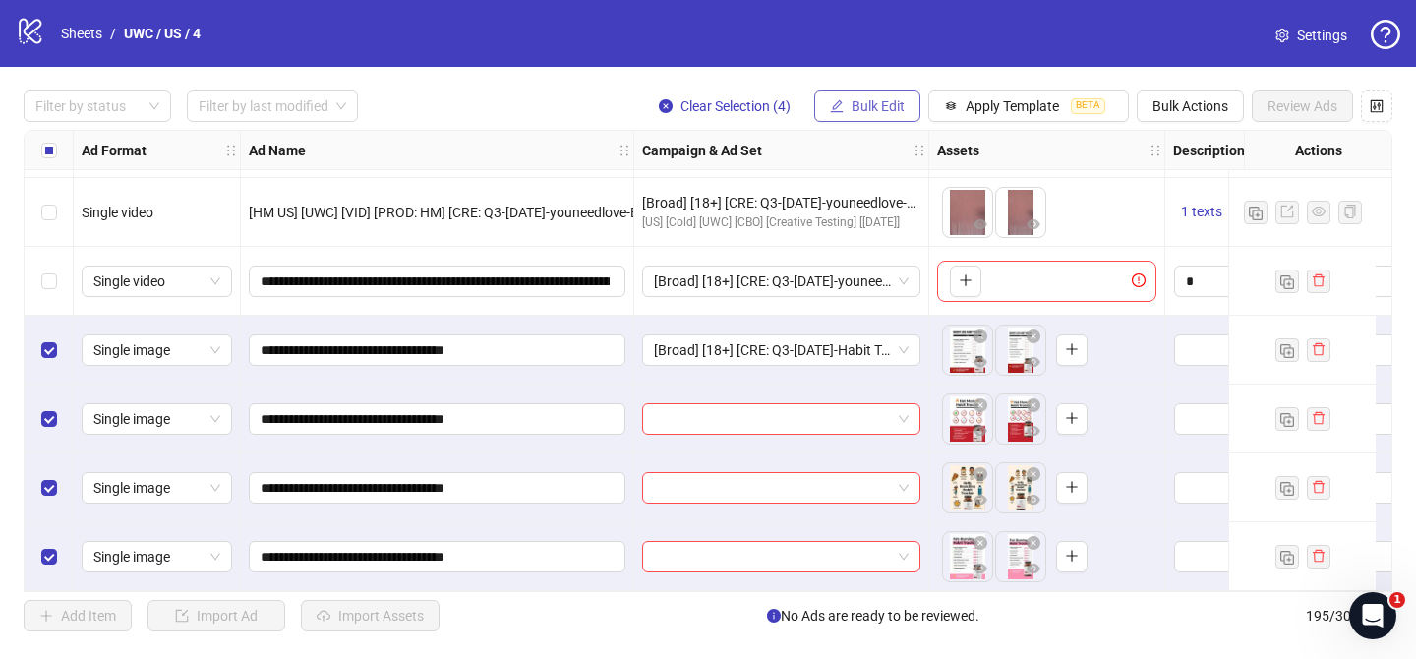
click at [872, 112] on span "Bulk Edit" at bounding box center [877, 106] width 53 height 16
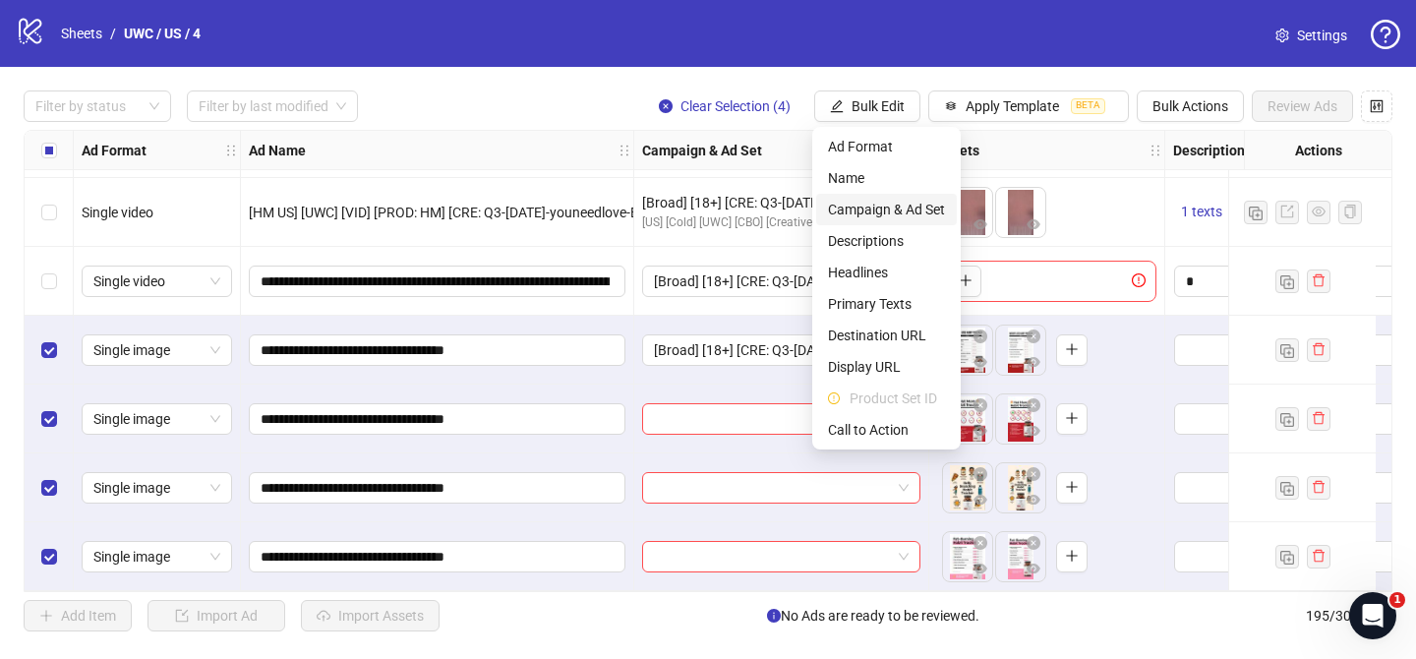
click at [851, 209] on span "Campaign & Ad Set" at bounding box center [886, 210] width 117 height 22
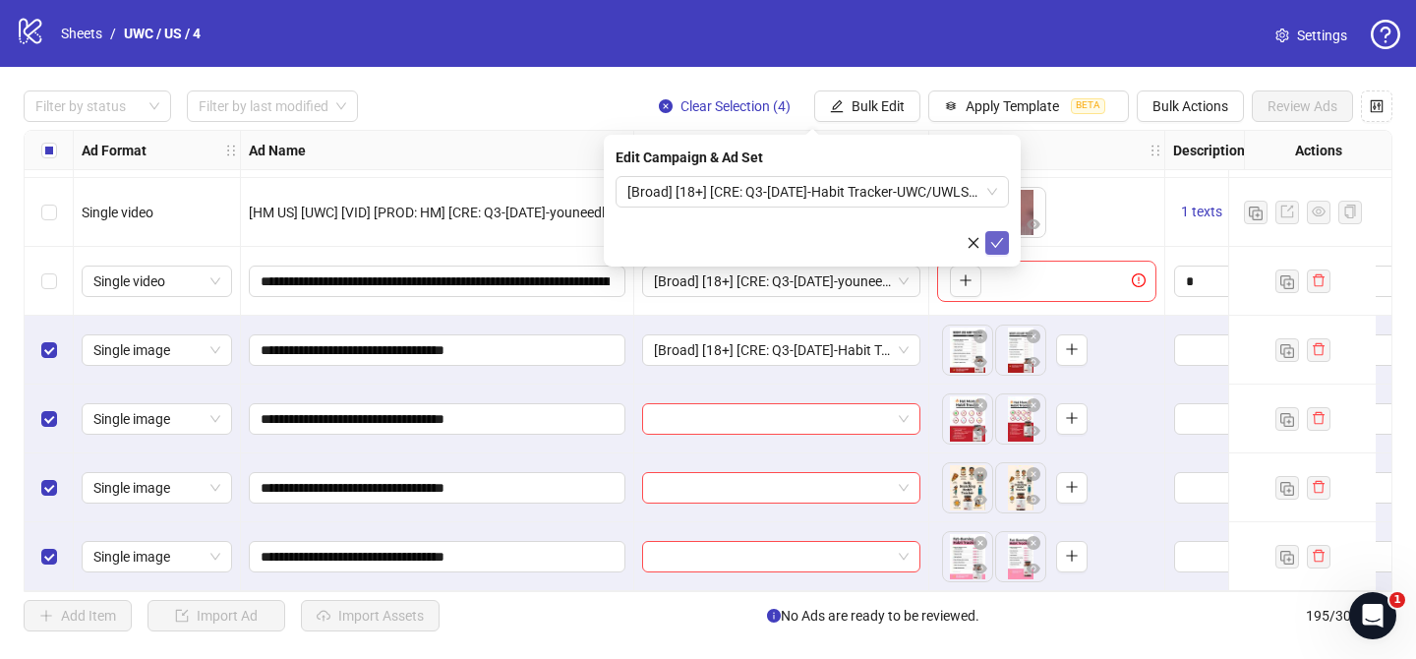
click at [987, 239] on button "submit" at bounding box center [997, 243] width 24 height 24
click at [109, 100] on div at bounding box center [87, 106] width 119 height 28
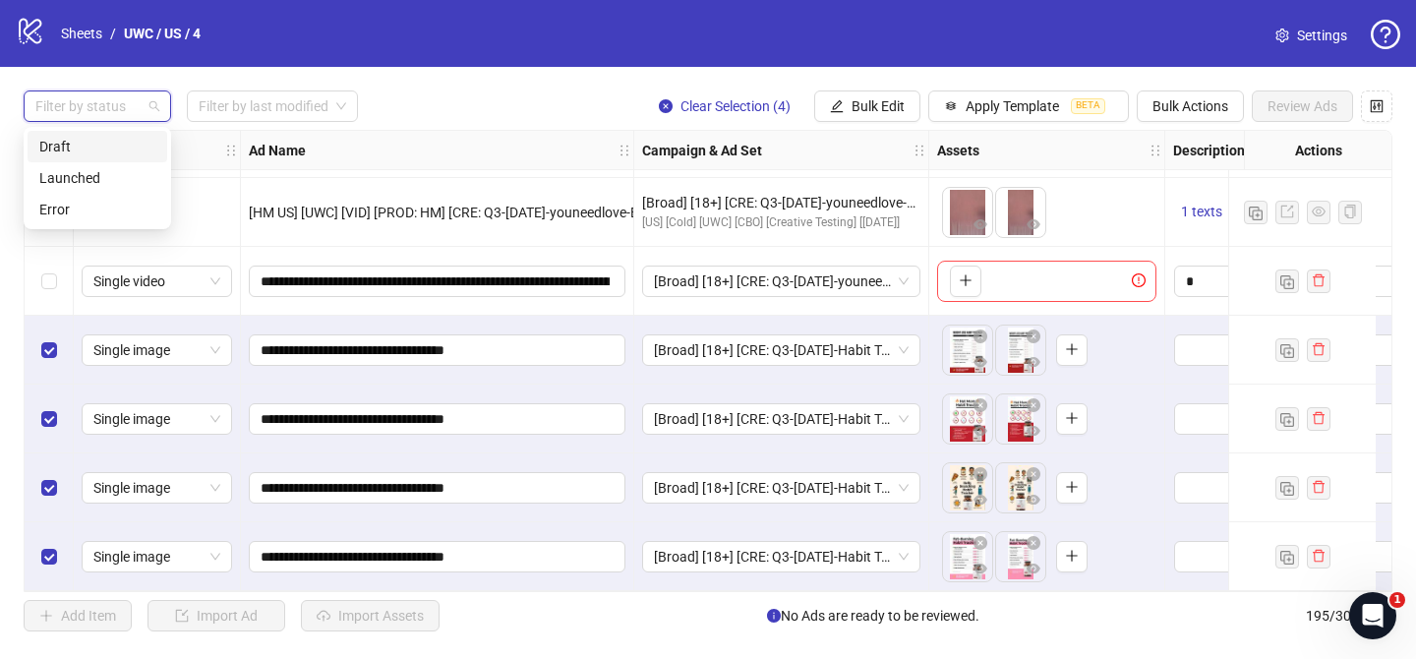
click at [94, 154] on div "Draft" at bounding box center [97, 147] width 116 height 22
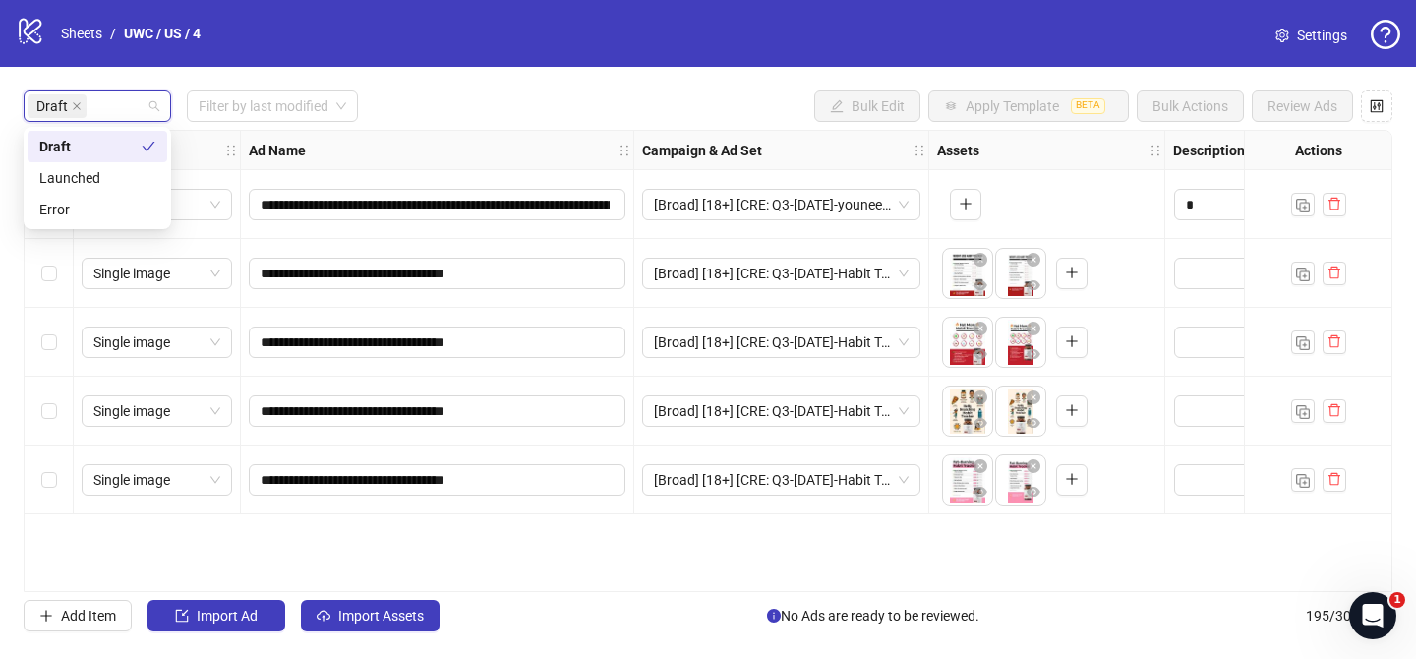
scroll to position [0, 0]
click at [1322, 202] on button "button" at bounding box center [1334, 205] width 24 height 24
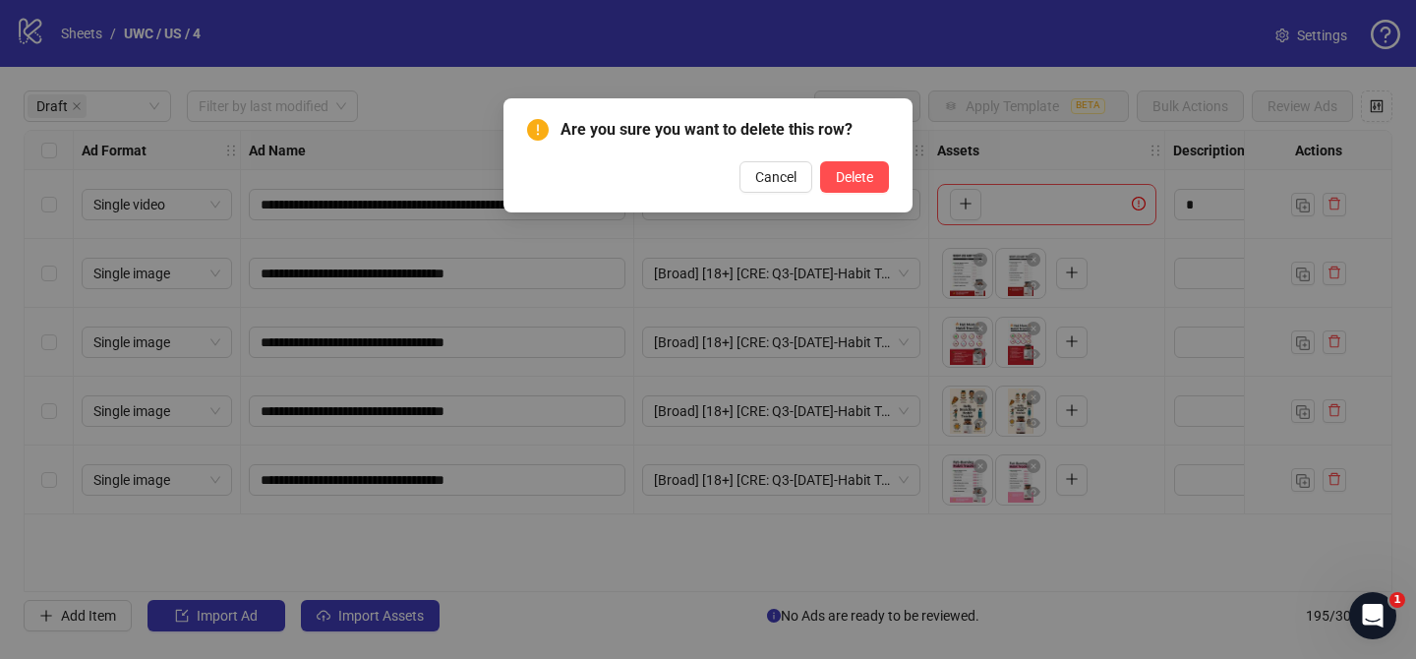
drag, startPoint x: 861, startPoint y: 171, endPoint x: 907, endPoint y: 56, distance: 123.9
click at [861, 171] on span "Delete" at bounding box center [854, 177] width 37 height 16
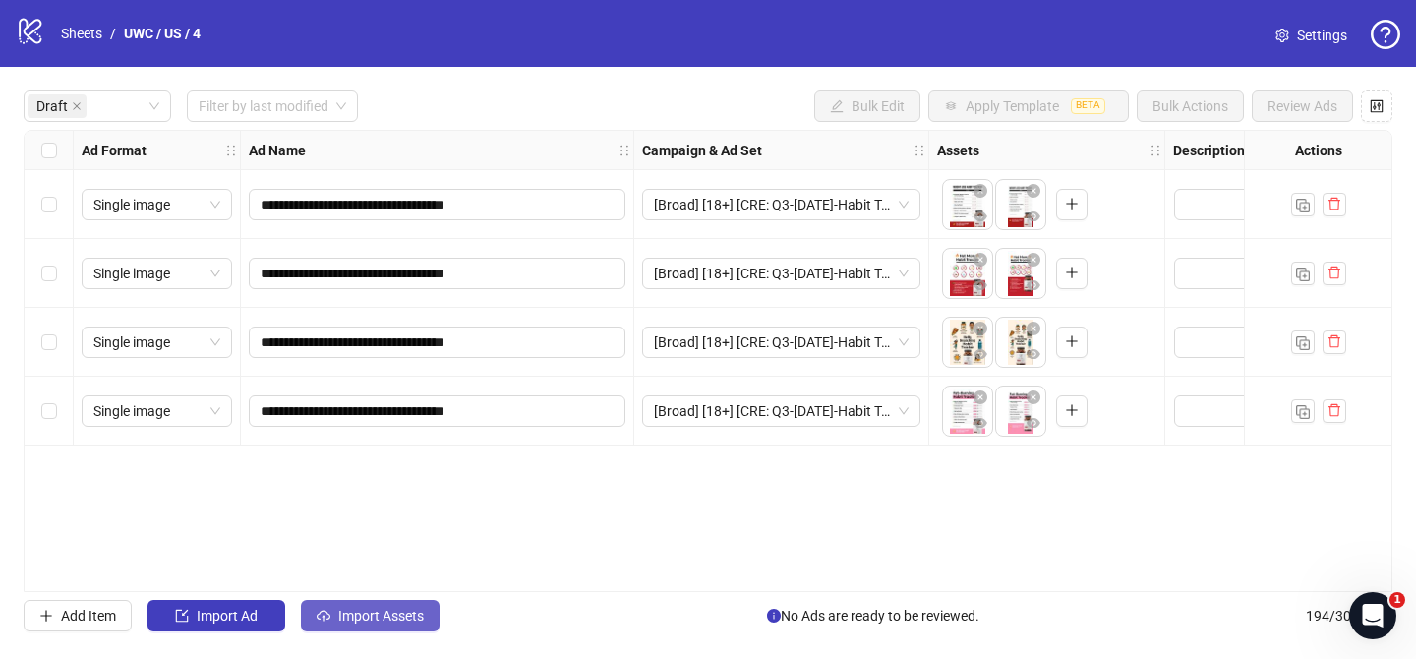
click at [386, 617] on span "Import Assets" at bounding box center [381, 615] width 86 height 16
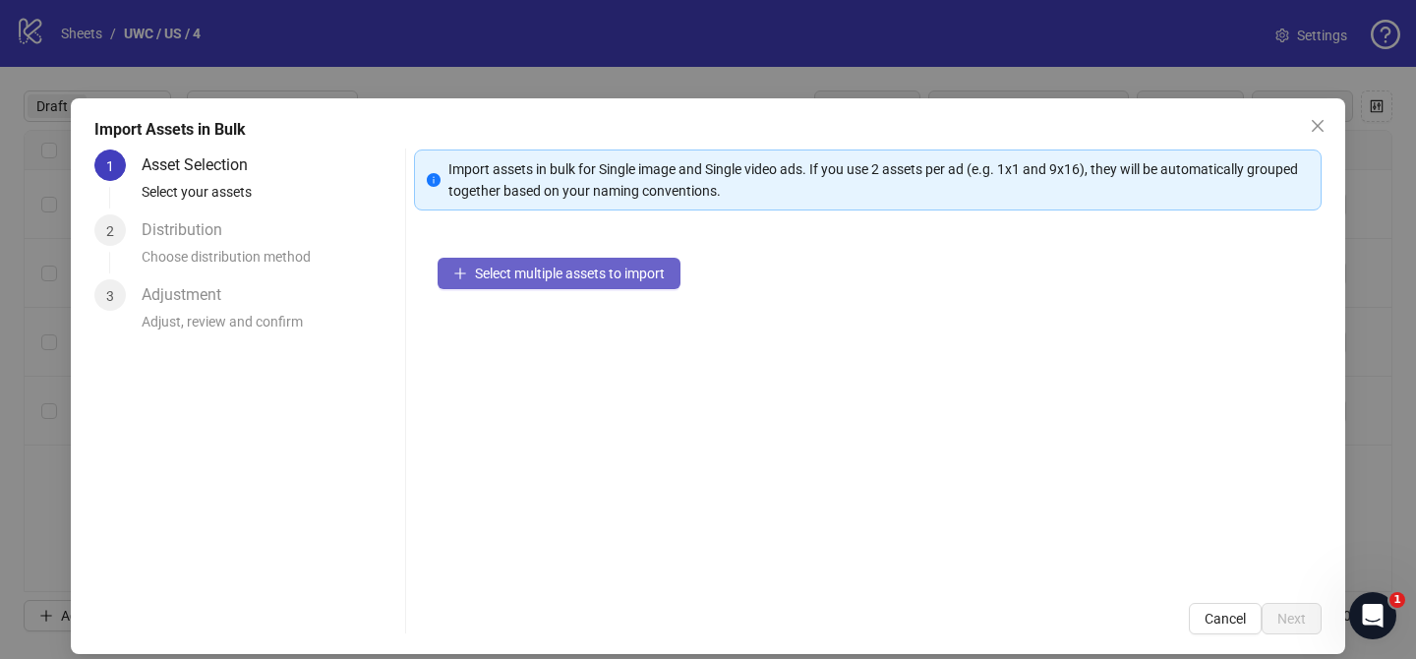
click at [661, 273] on span "Select multiple assets to import" at bounding box center [570, 273] width 190 height 16
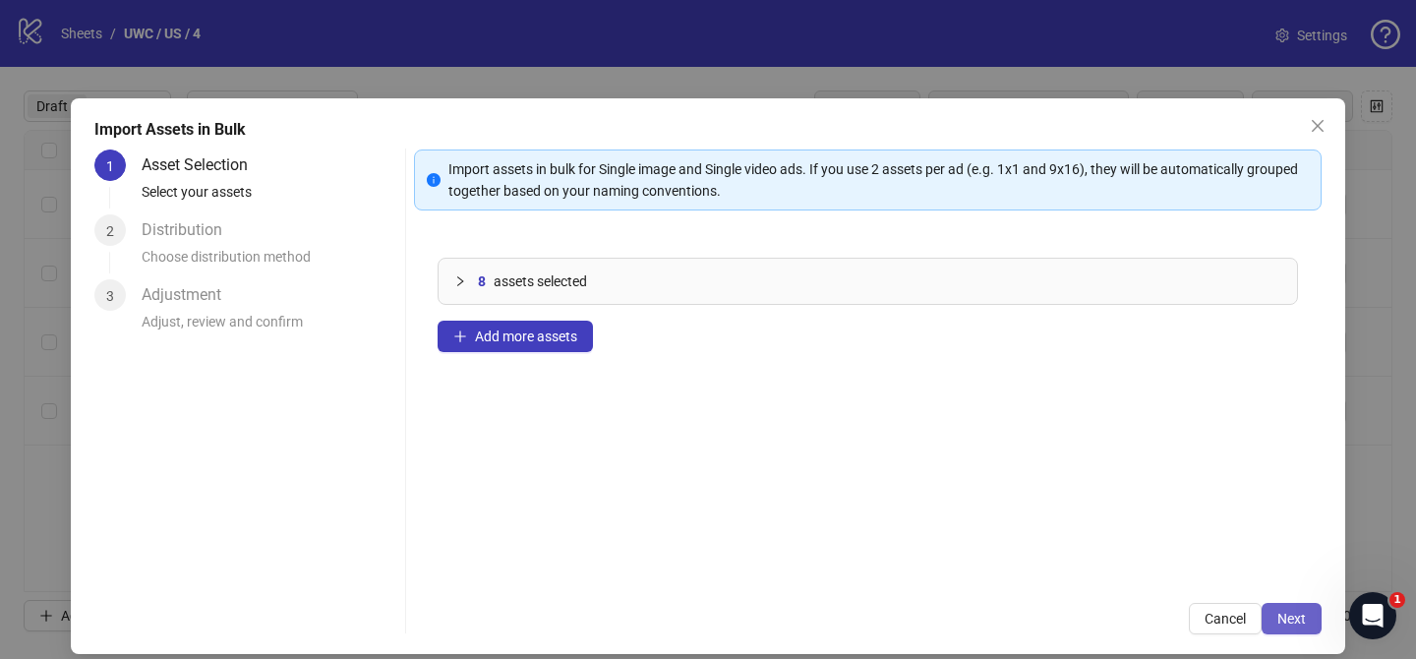
click at [1292, 621] on span "Next" at bounding box center [1291, 618] width 29 height 16
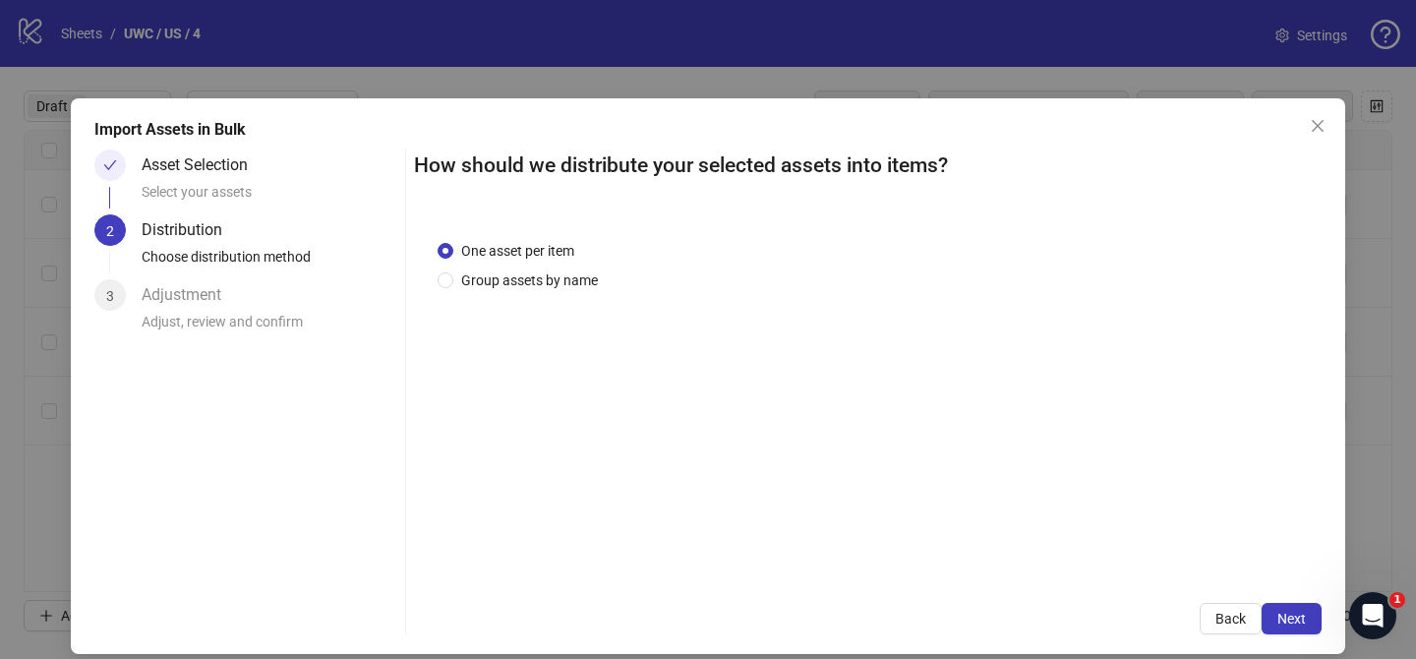
drag, startPoint x: 523, startPoint y: 274, endPoint x: 515, endPoint y: 299, distance: 25.8
click at [524, 274] on span "Group assets by name" at bounding box center [529, 280] width 152 height 22
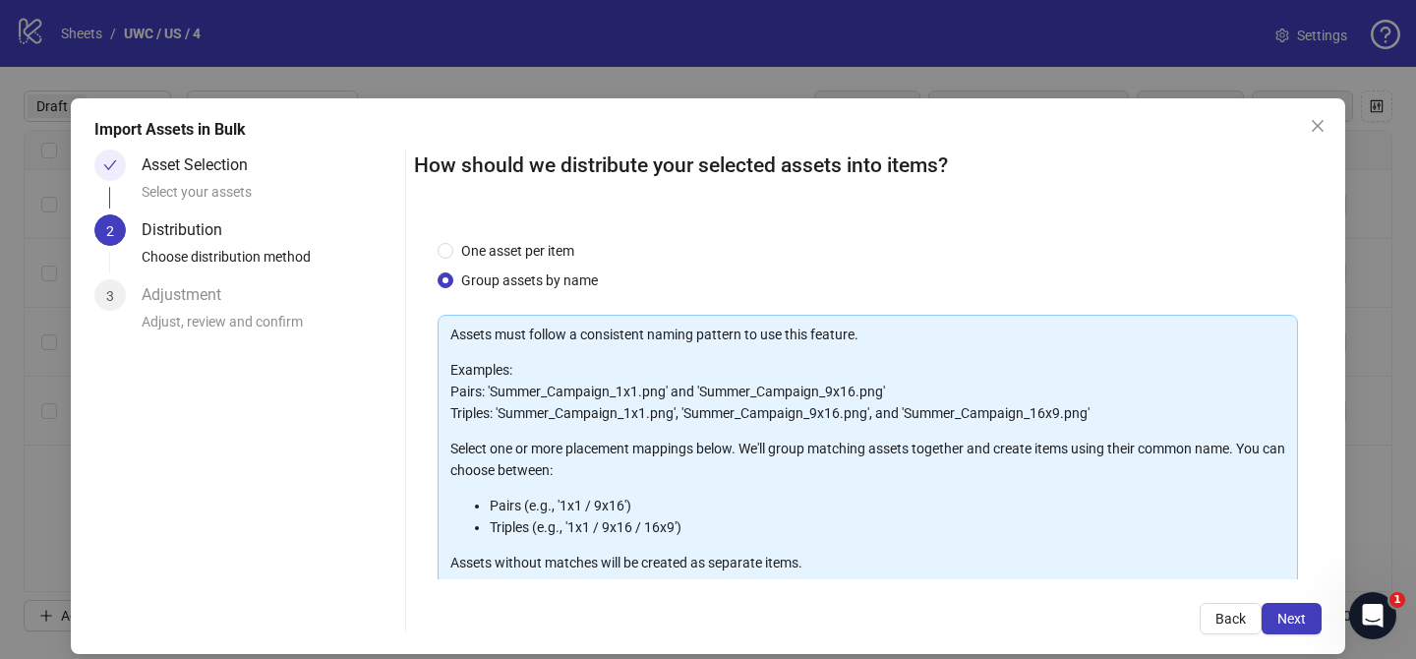
scroll to position [212, 0]
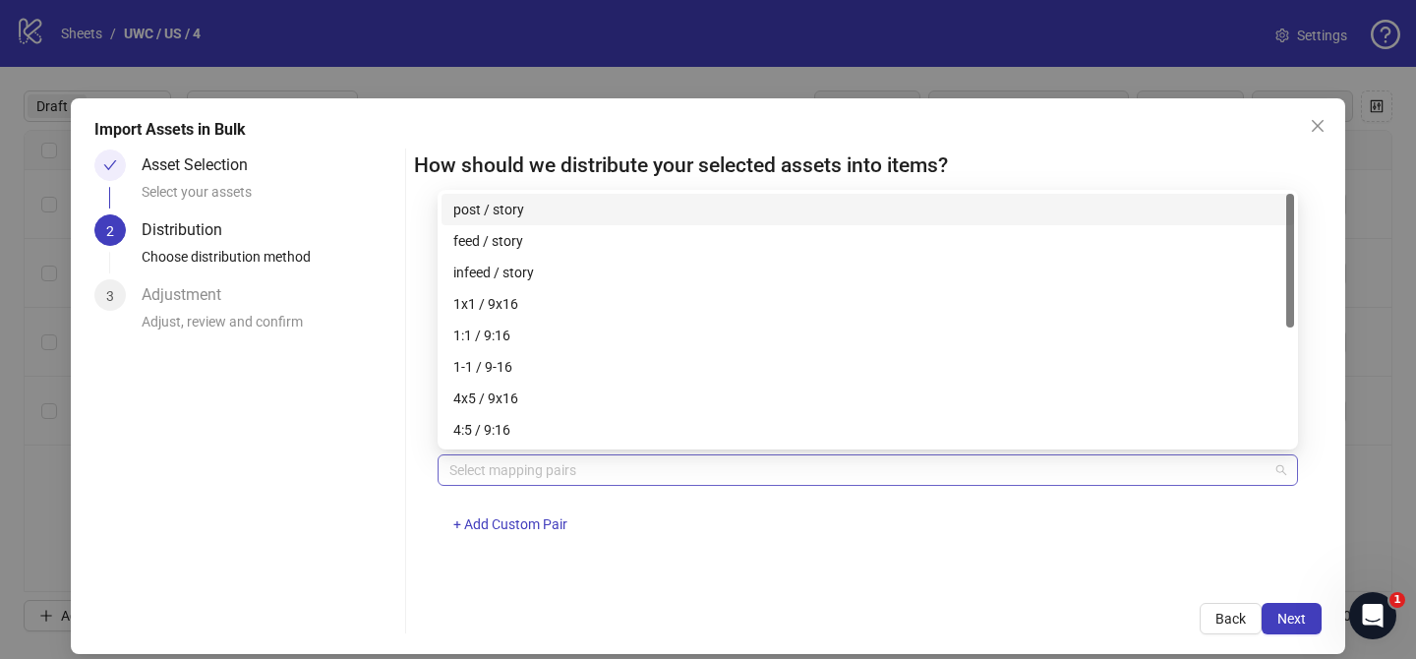
click at [519, 454] on div "Select mapping pairs" at bounding box center [867, 469] width 860 height 31
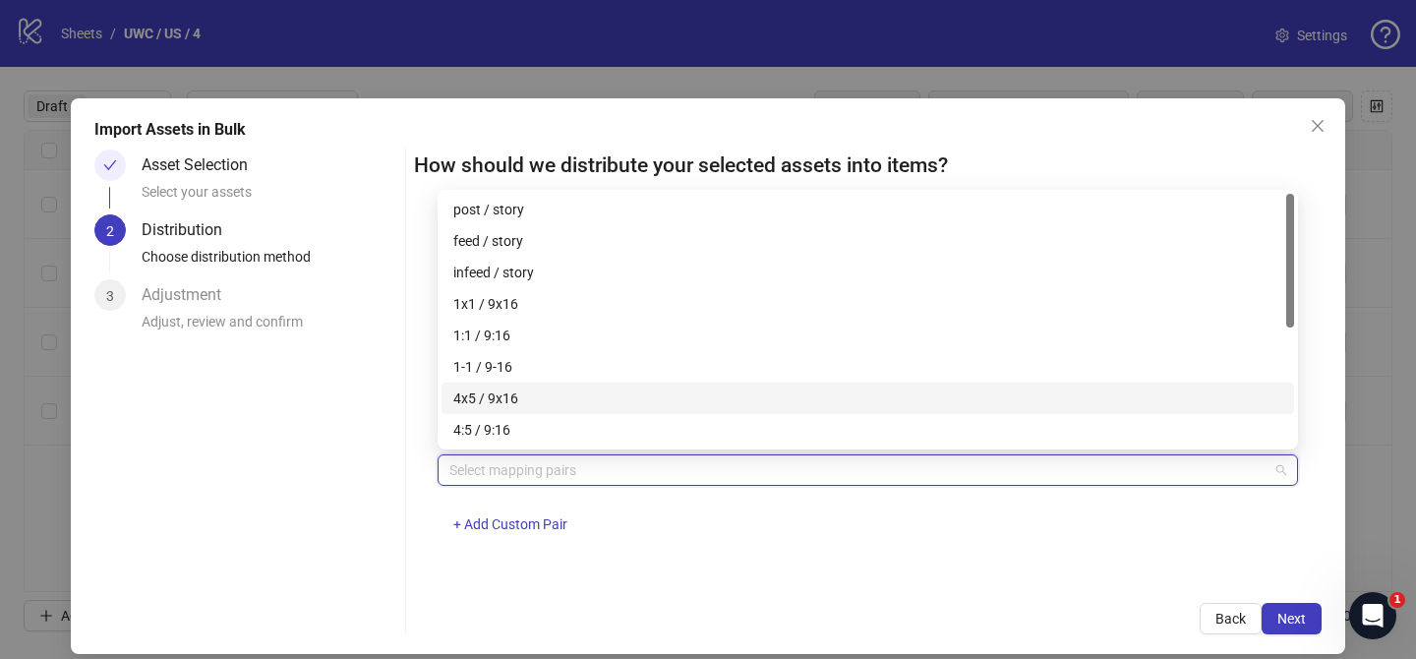
drag, startPoint x: 510, startPoint y: 395, endPoint x: 538, endPoint y: 403, distance: 28.6
click at [510, 395] on div "4x5 / 9x16" at bounding box center [867, 398] width 829 height 22
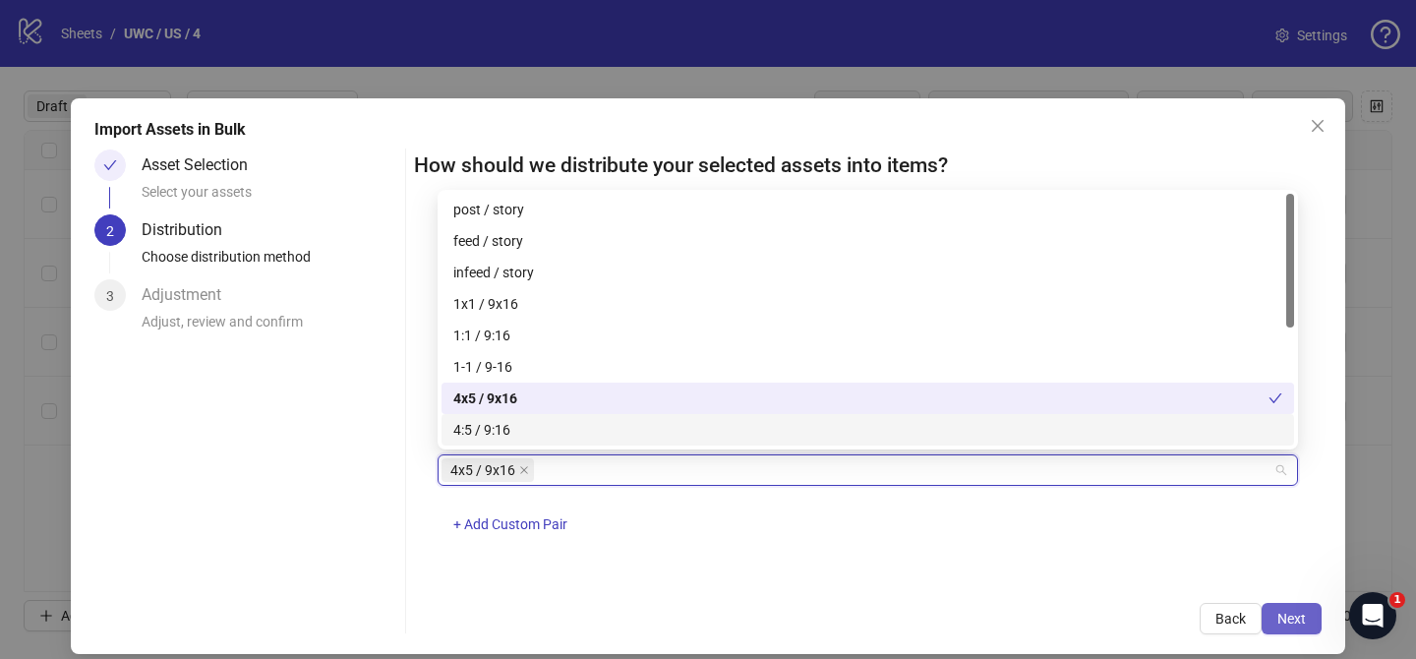
click at [1291, 632] on button "Next" at bounding box center [1291, 618] width 60 height 31
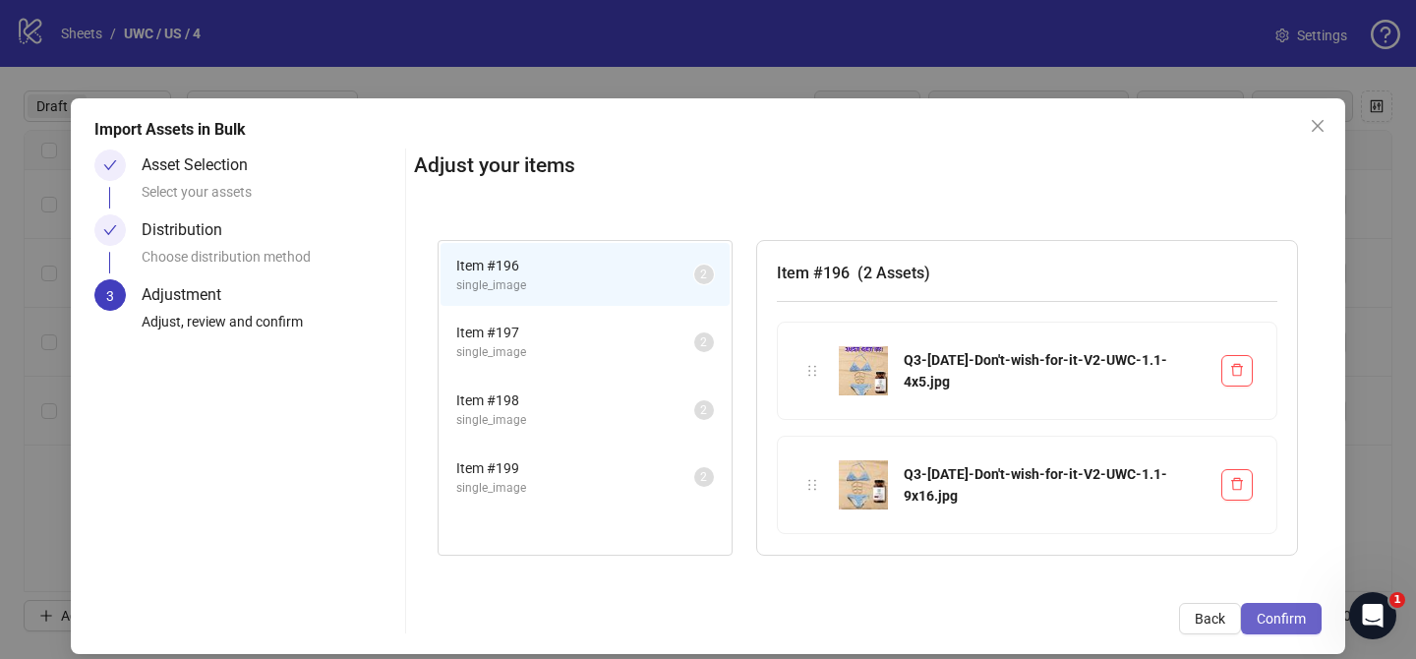
click at [1295, 626] on button "Confirm" at bounding box center [1281, 618] width 81 height 31
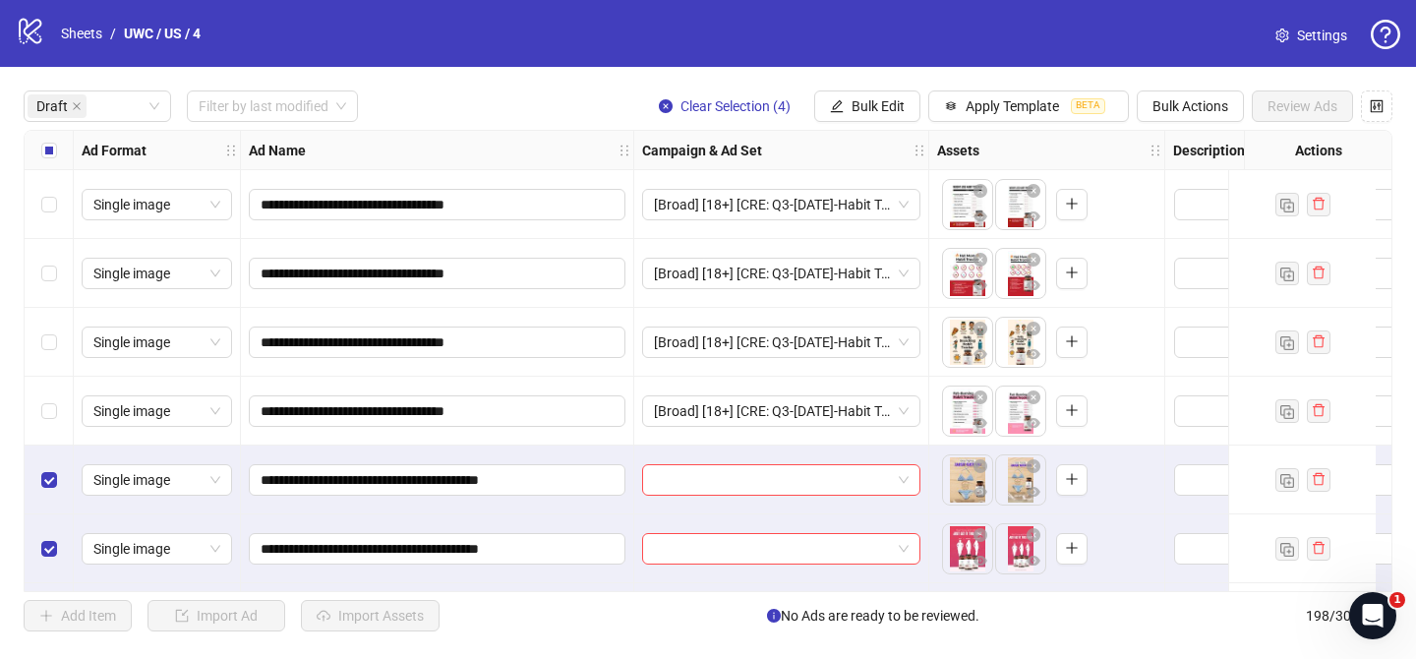
scroll to position [138, 0]
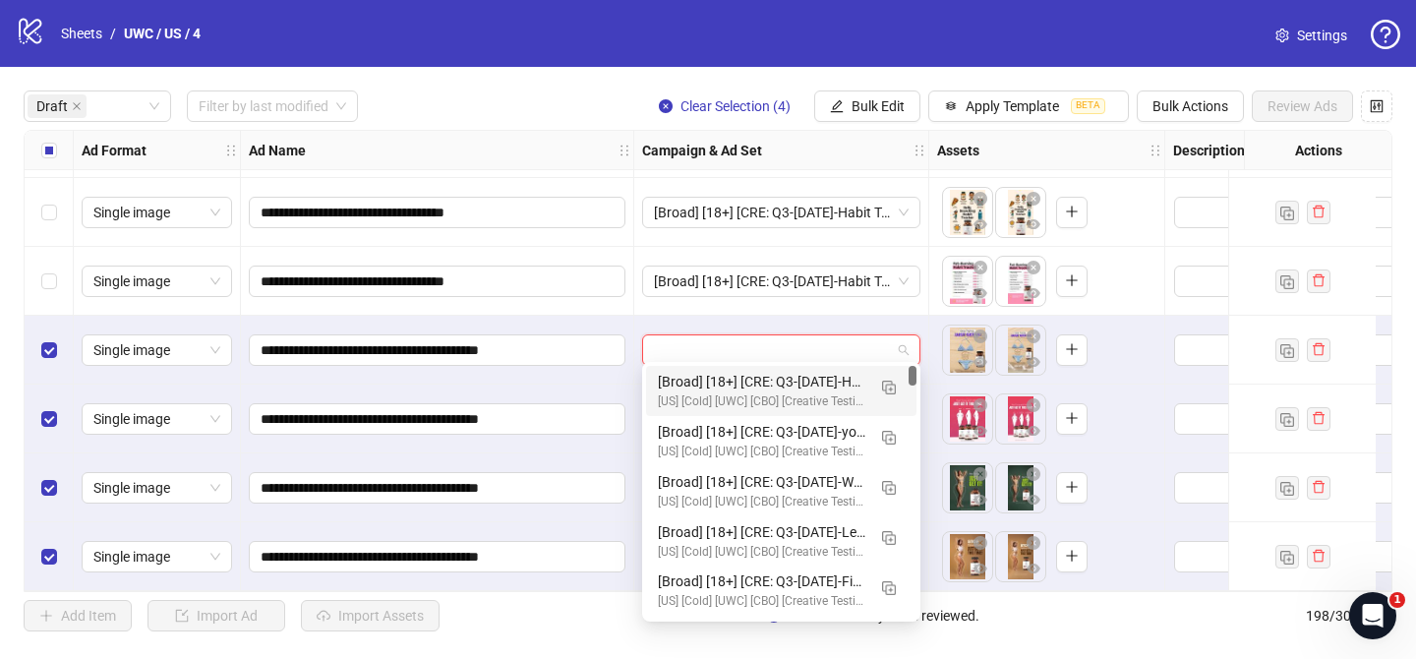
click at [809, 335] on input "search" at bounding box center [772, 349] width 237 height 29
drag, startPoint x: 889, startPoint y: 382, endPoint x: 700, endPoint y: 436, distance: 196.3
click at [889, 382] on img "button" at bounding box center [889, 387] width 14 height 14
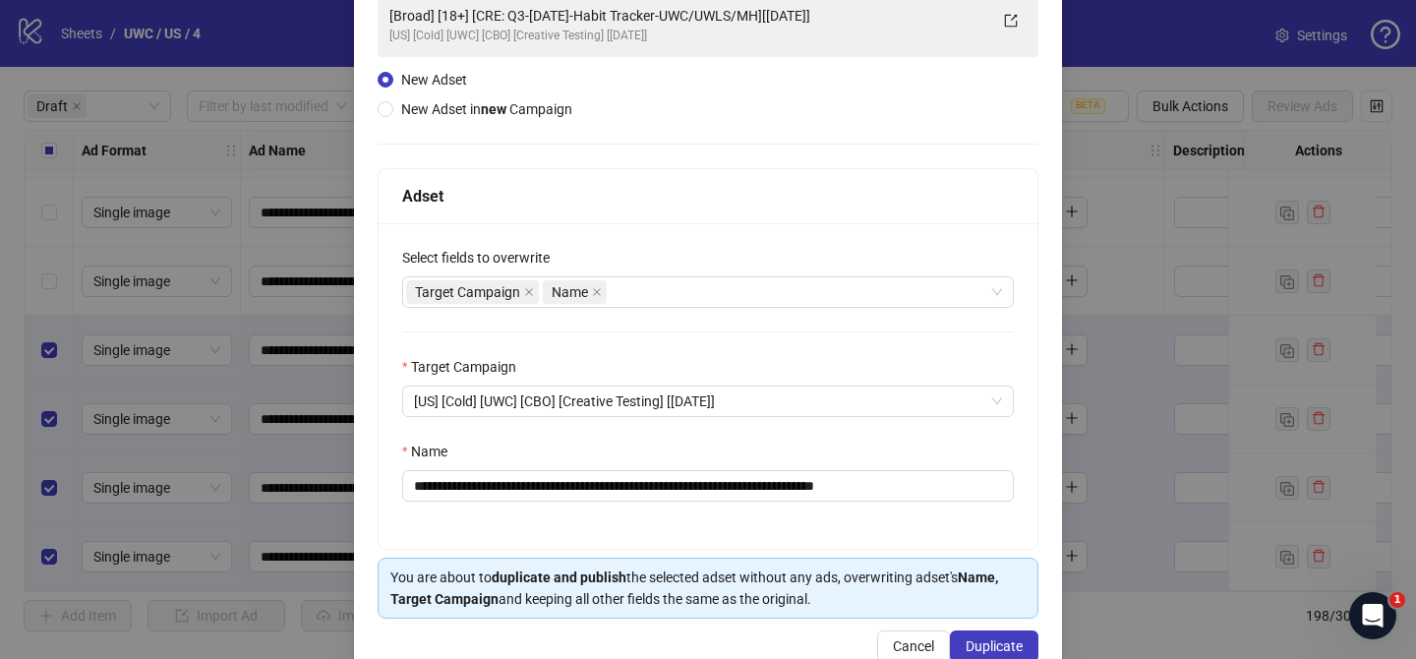
scroll to position [158, 0]
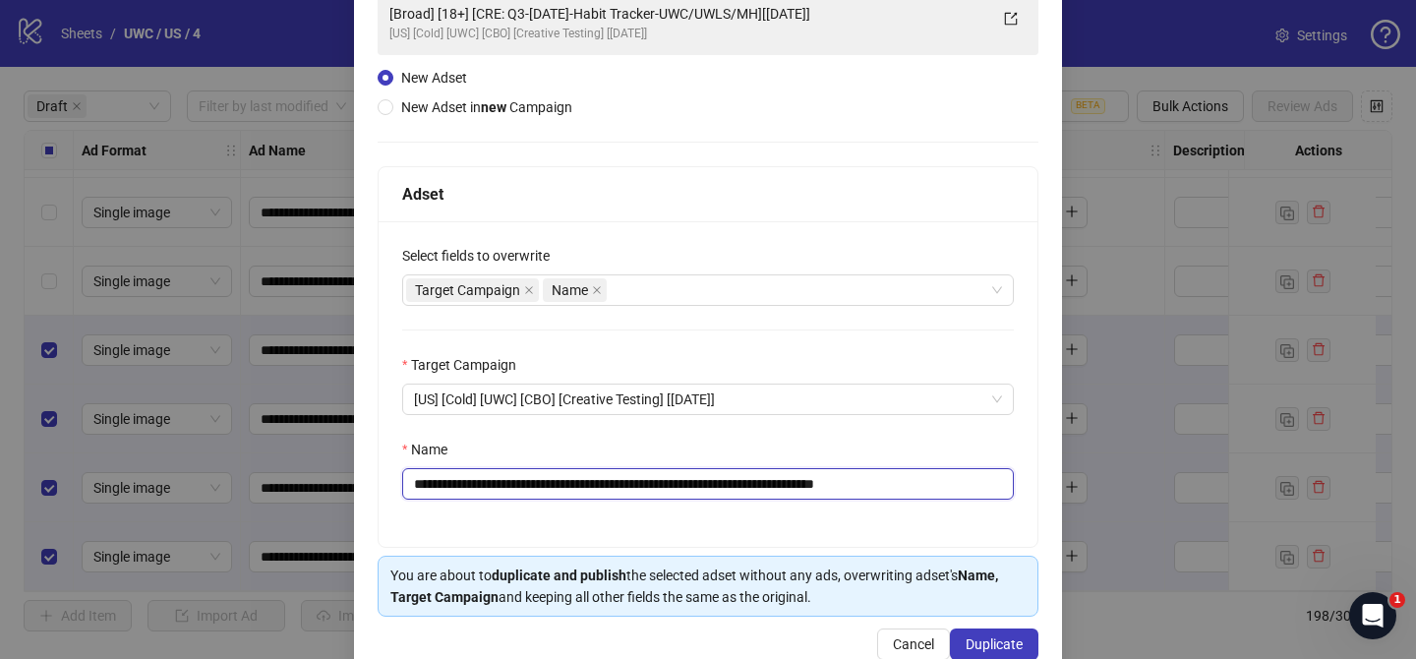
drag, startPoint x: 531, startPoint y: 484, endPoint x: 818, endPoint y: 480, distance: 287.1
click at [818, 480] on input "**********" at bounding box center [707, 483] width 611 height 31
paste input "*********"
drag, startPoint x: 952, startPoint y: 483, endPoint x: 1038, endPoint y: 480, distance: 86.6
click at [1022, 480] on div "**********" at bounding box center [707, 383] width 659 height 325
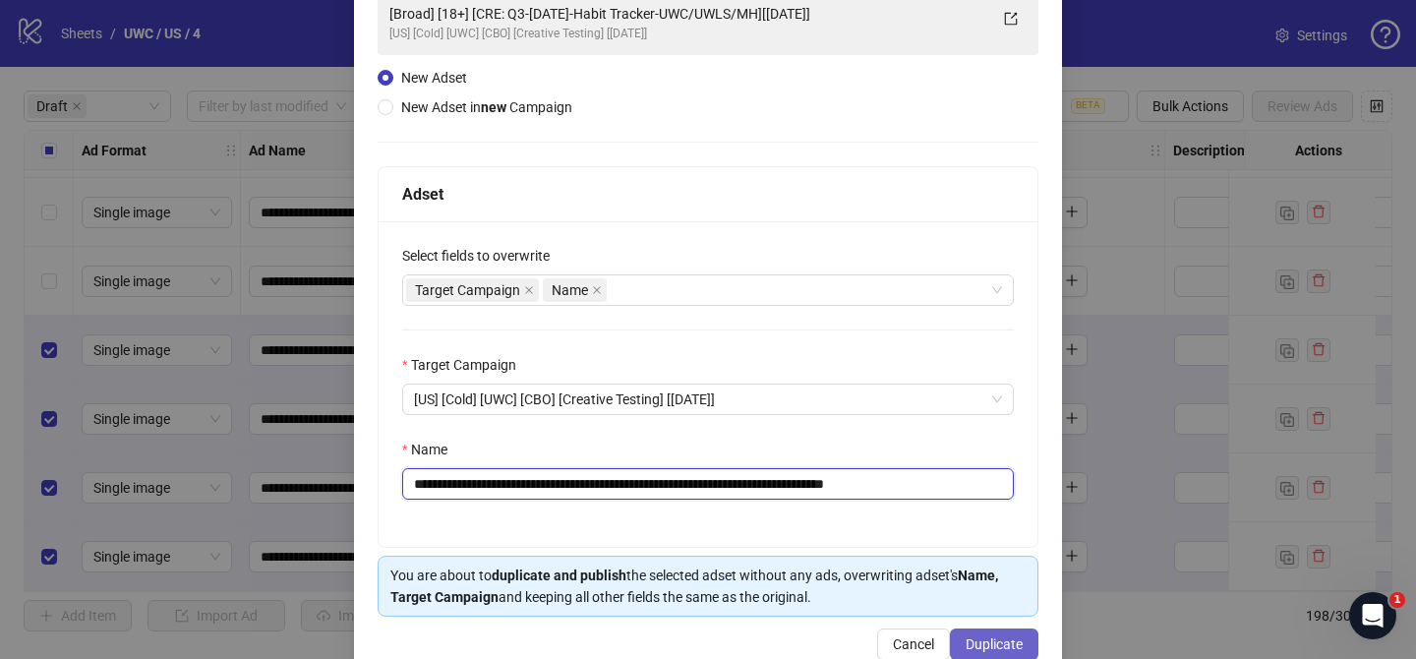
type input "**********"
drag, startPoint x: 1014, startPoint y: 637, endPoint x: 957, endPoint y: 160, distance: 480.2
click at [1014, 636] on span "Duplicate" at bounding box center [993, 644] width 57 height 16
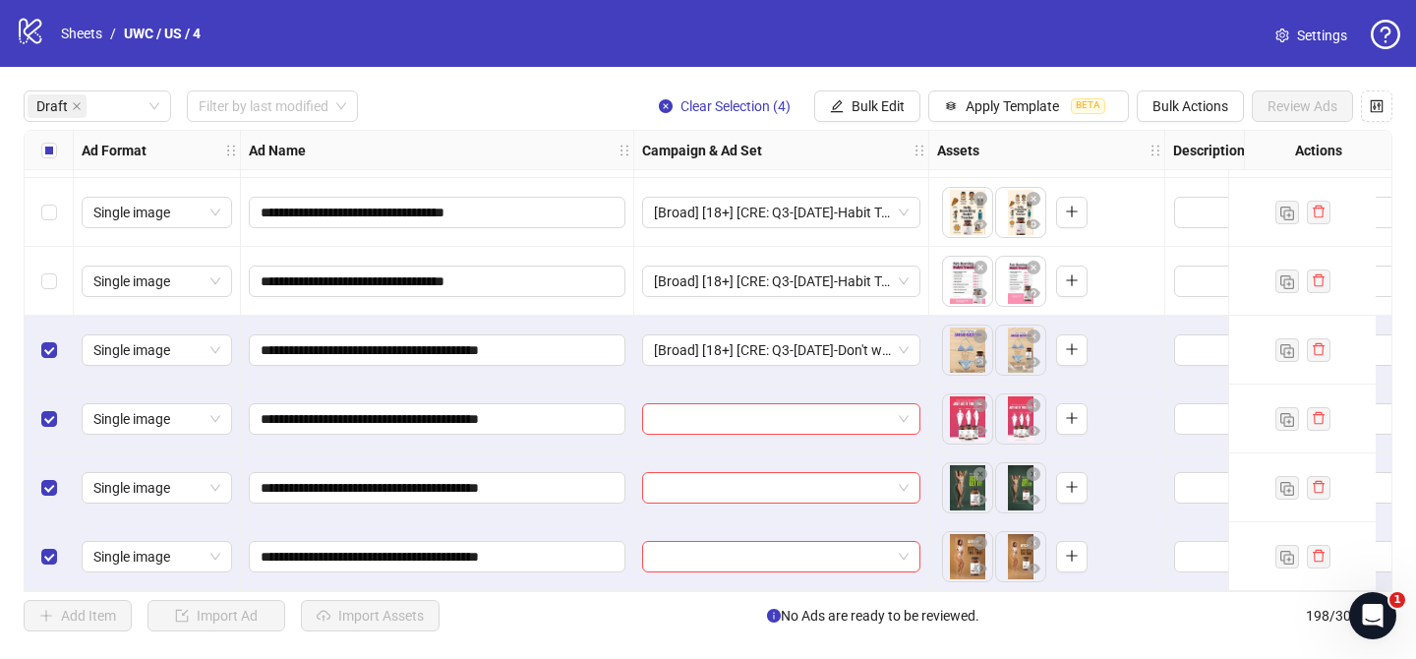
drag, startPoint x: 870, startPoint y: 96, endPoint x: 908, endPoint y: 158, distance: 72.8
click at [871, 96] on button "Bulk Edit" at bounding box center [867, 105] width 106 height 31
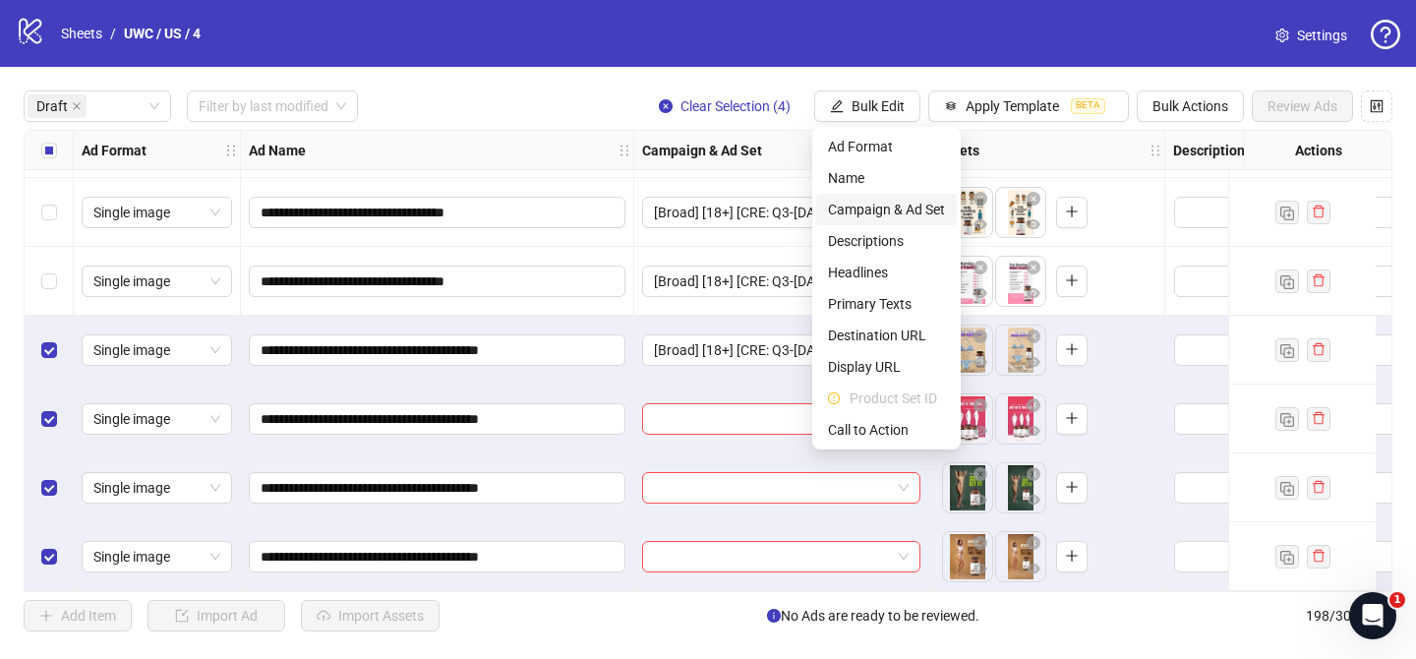
click at [890, 214] on span "Campaign & Ad Set" at bounding box center [886, 210] width 117 height 22
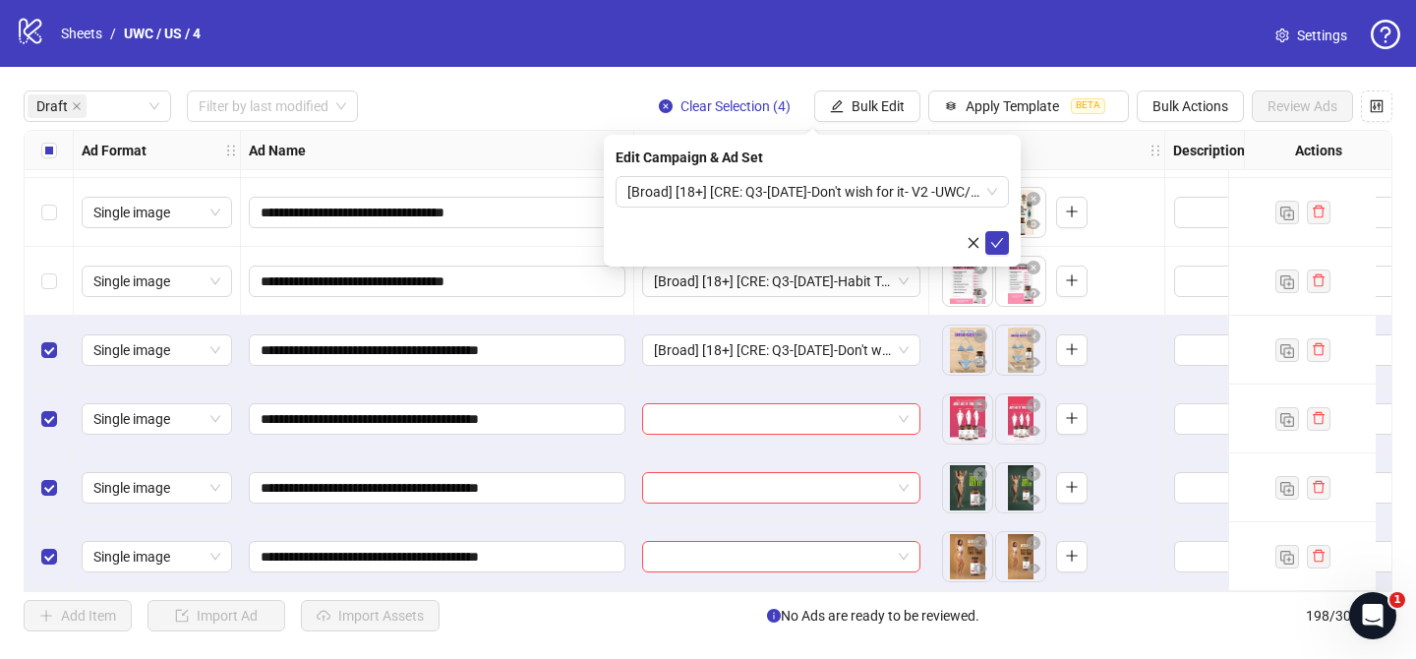
drag, startPoint x: 1001, startPoint y: 251, endPoint x: 632, endPoint y: 239, distance: 368.8
click at [1000, 250] on button "submit" at bounding box center [997, 243] width 24 height 24
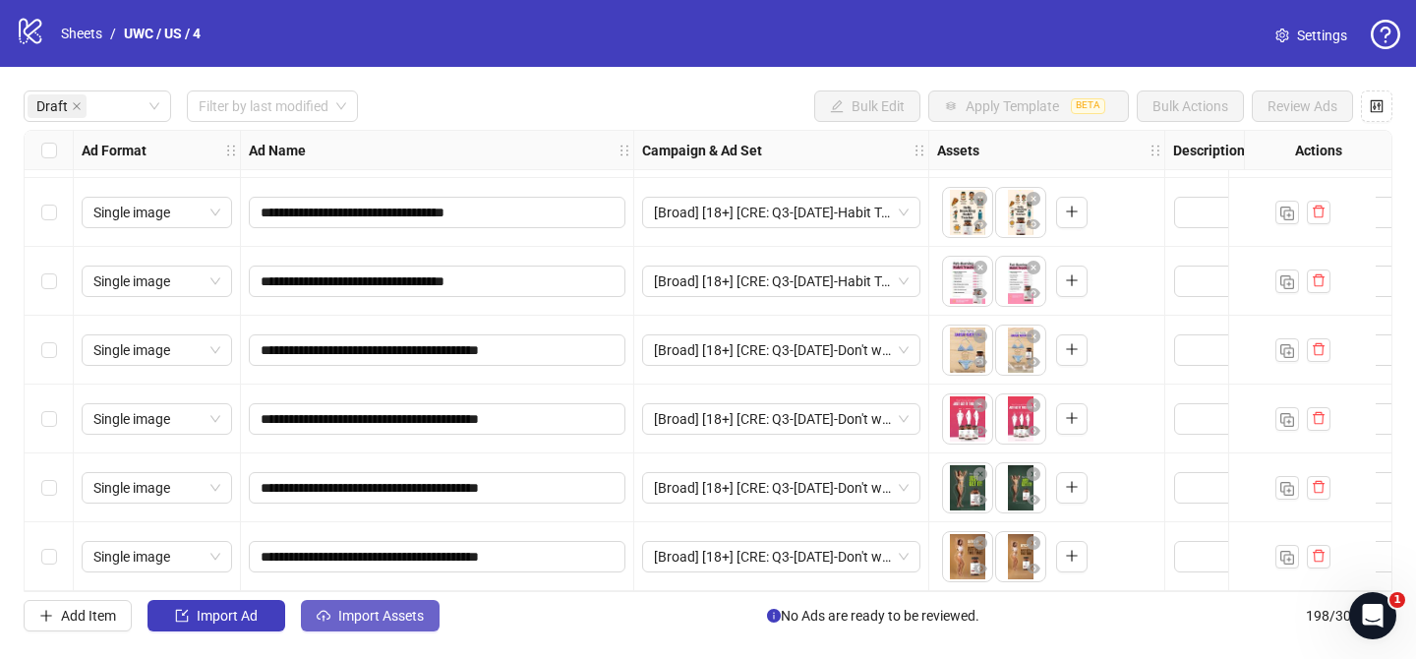
click at [370, 610] on span "Import Assets" at bounding box center [381, 615] width 86 height 16
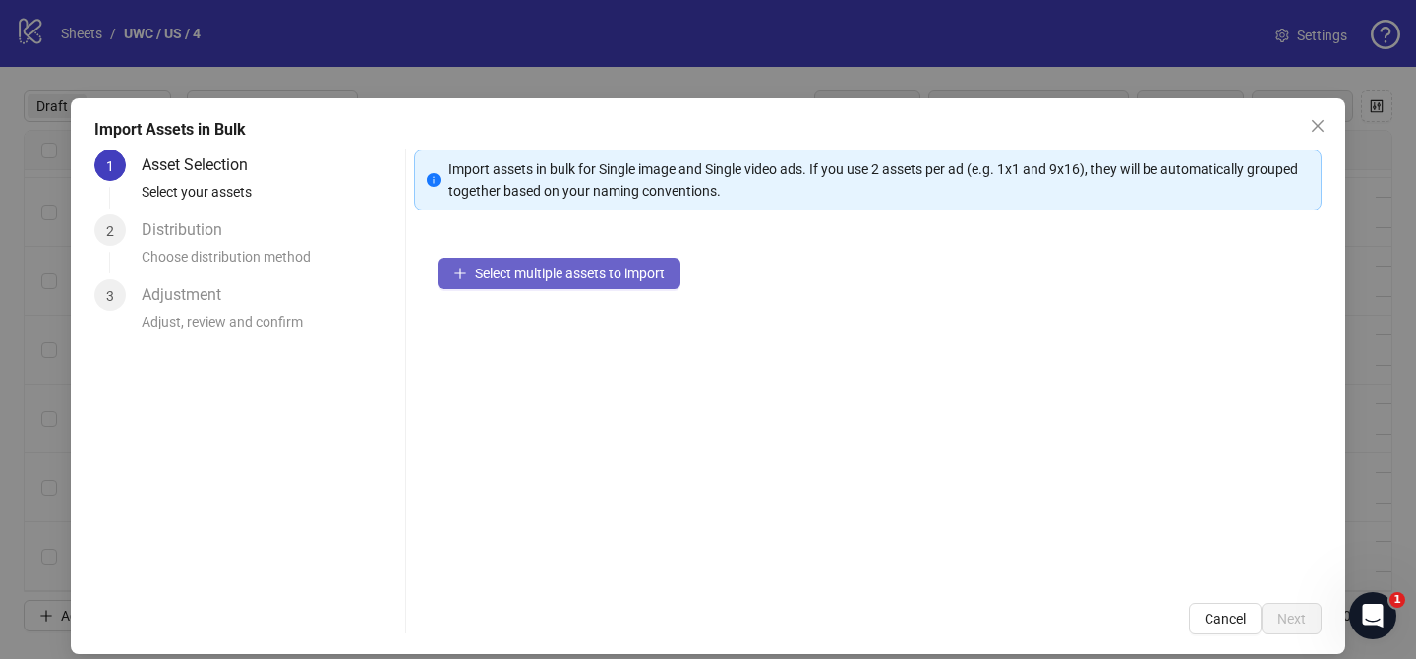
click at [624, 273] on span "Select multiple assets to import" at bounding box center [570, 273] width 190 height 16
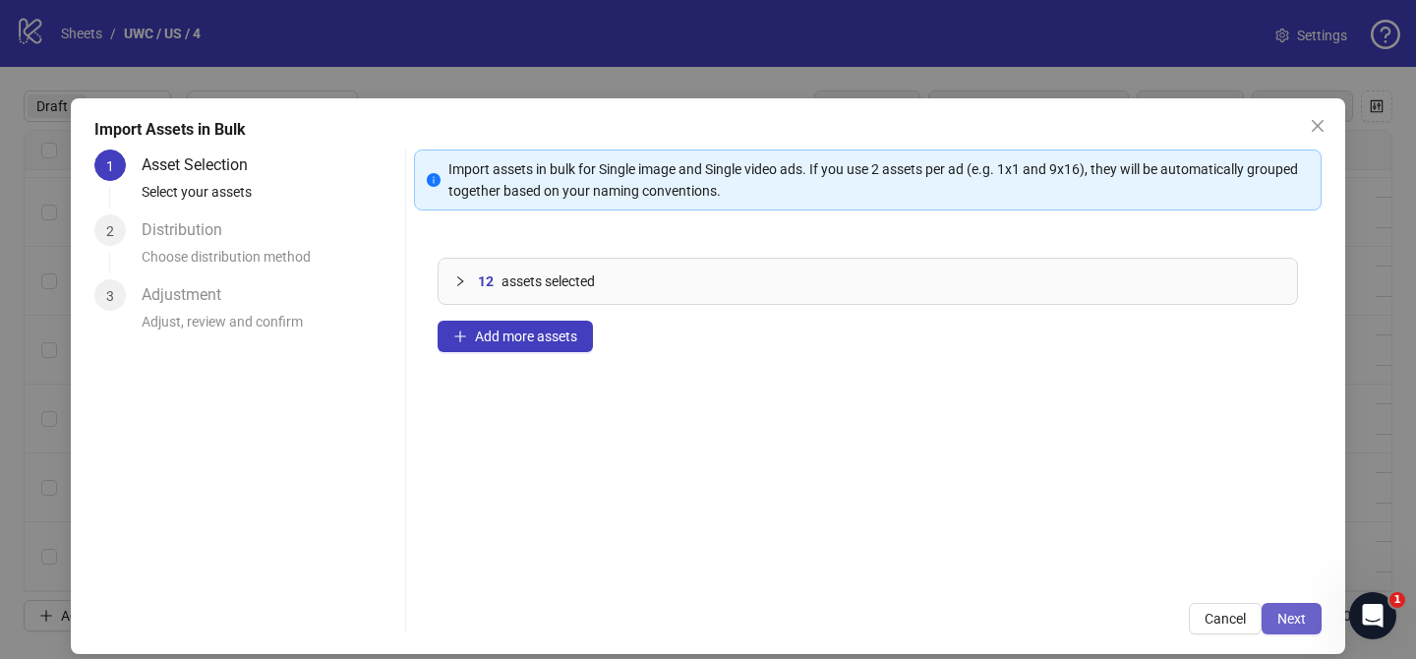
click at [1291, 615] on span "Next" at bounding box center [1291, 618] width 29 height 16
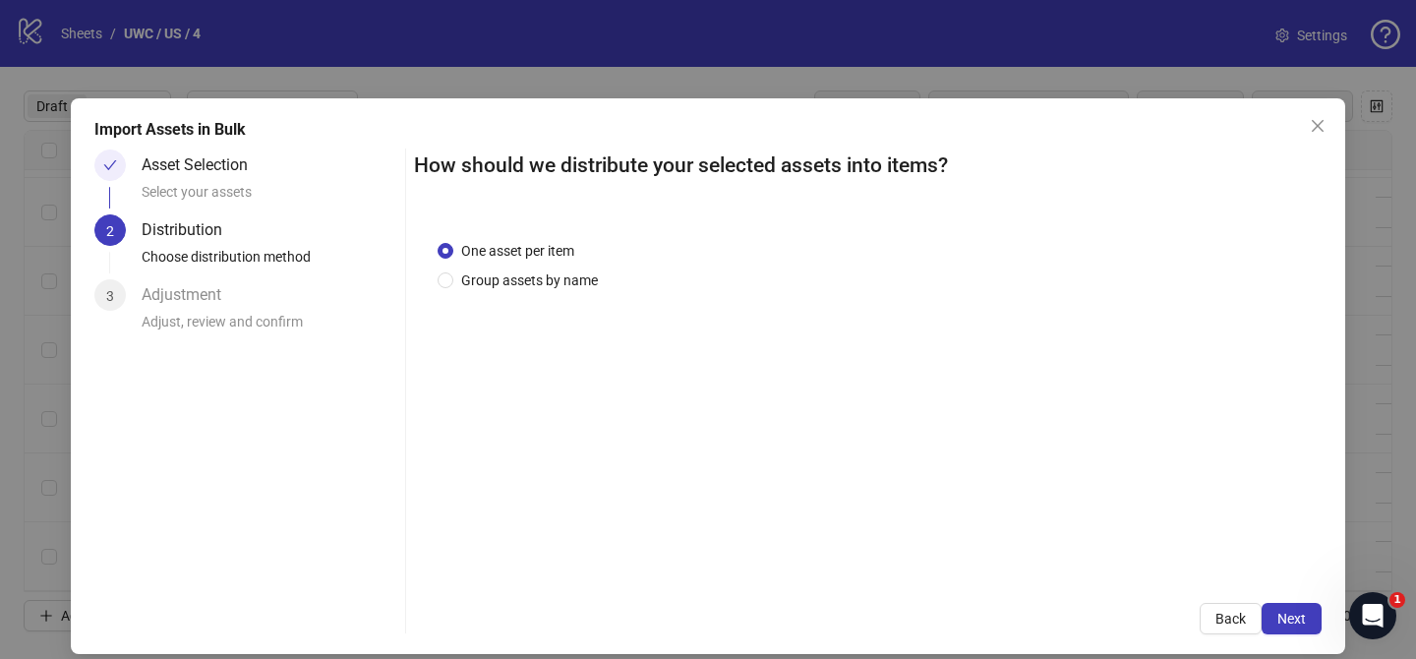
drag, startPoint x: 519, startPoint y: 280, endPoint x: 520, endPoint y: 291, distance: 10.9
click at [522, 280] on span "Group assets by name" at bounding box center [529, 280] width 152 height 22
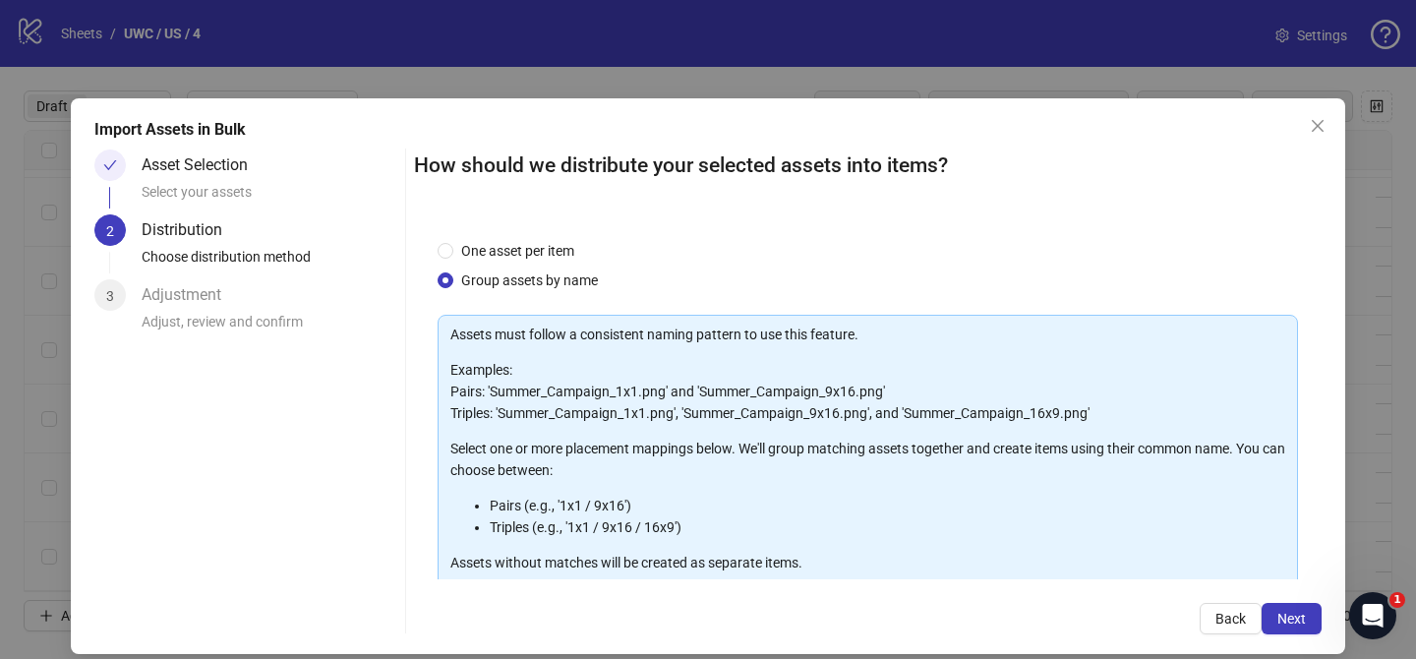
scroll to position [212, 0]
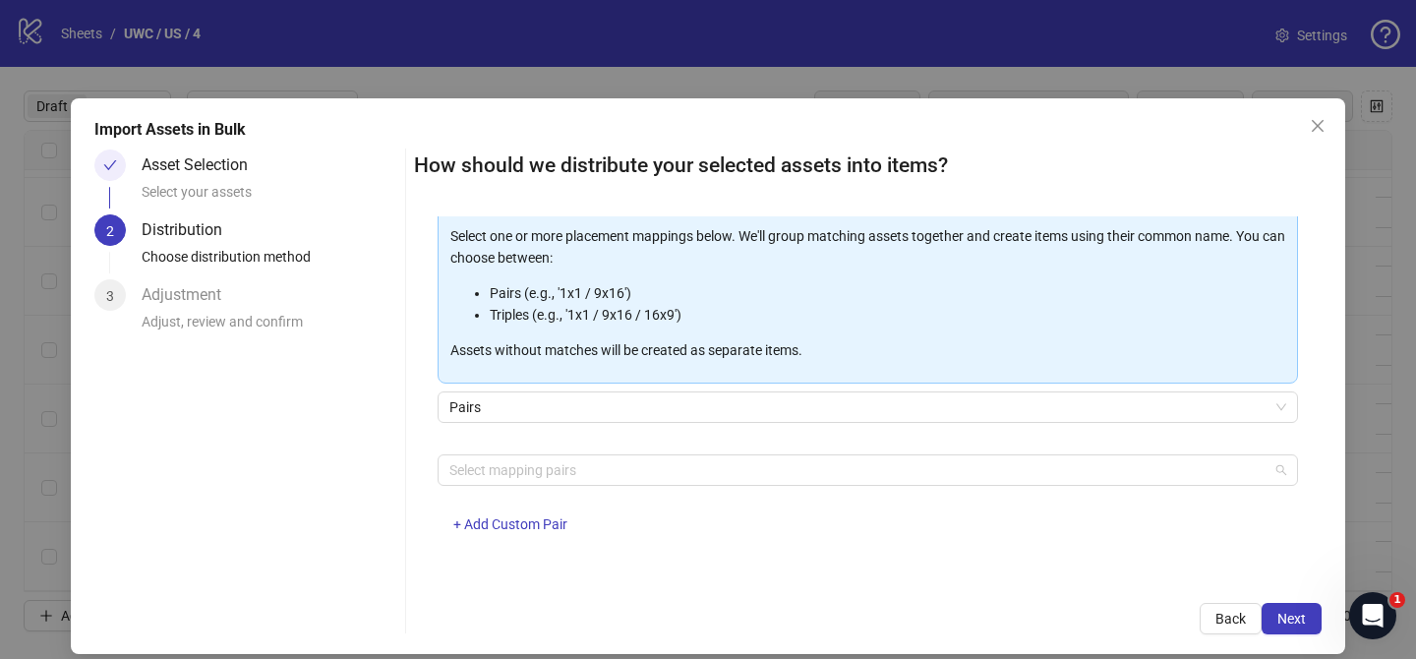
drag, startPoint x: 549, startPoint y: 465, endPoint x: 533, endPoint y: 420, distance: 48.2
click at [551, 464] on div at bounding box center [857, 470] width 832 height 28
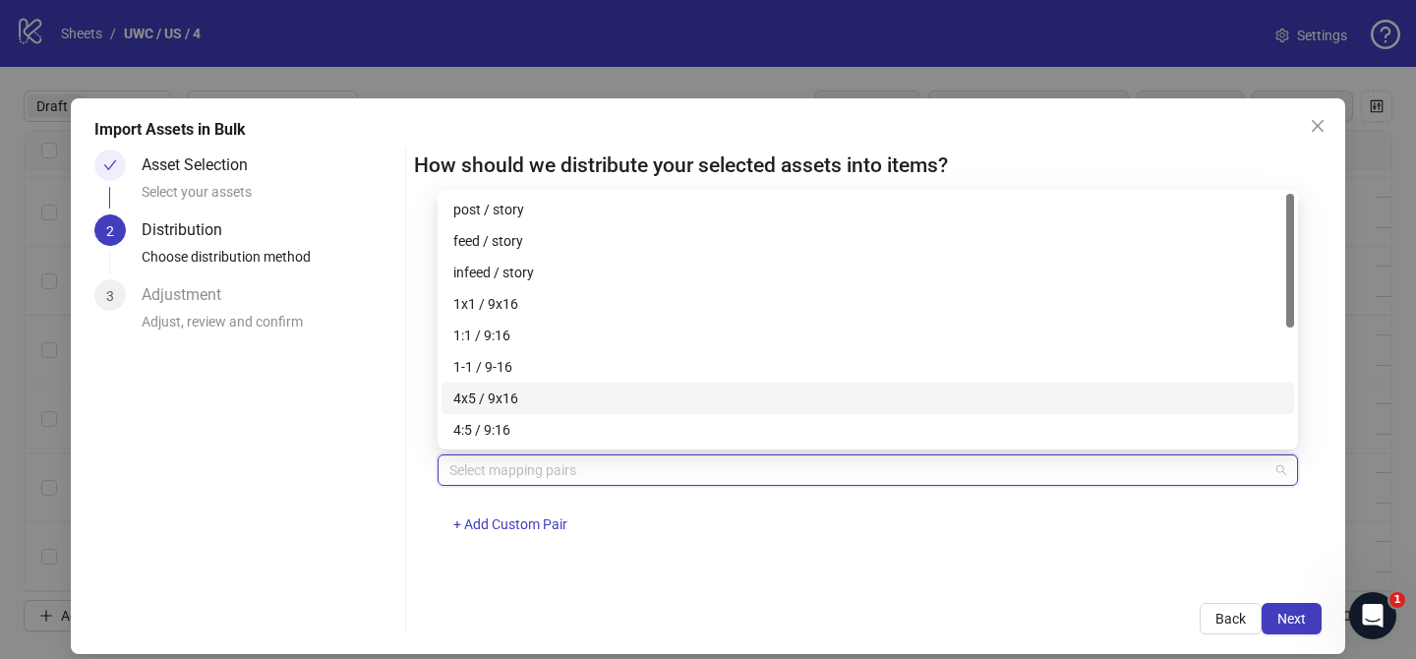
drag, startPoint x: 517, startPoint y: 392, endPoint x: 1180, endPoint y: 624, distance: 702.0
click at [519, 392] on div "4x5 / 9x16" at bounding box center [867, 398] width 829 height 22
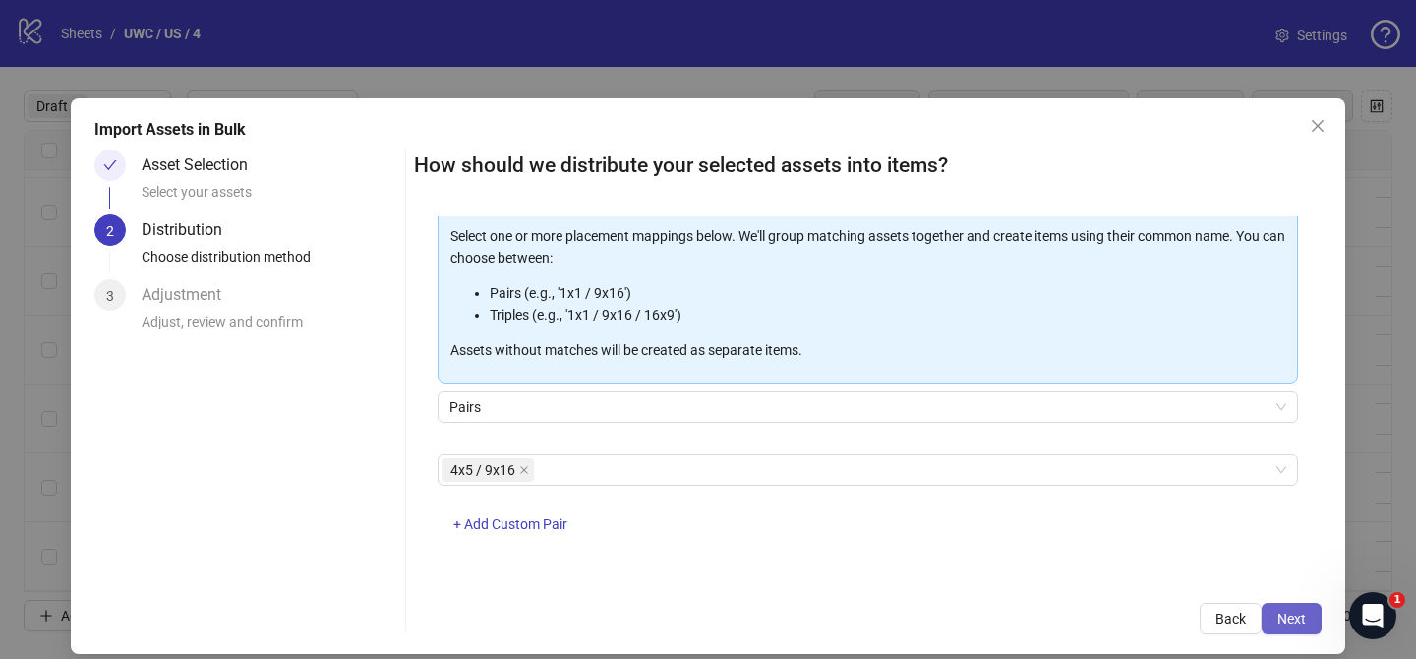
click at [1281, 620] on span "Next" at bounding box center [1291, 618] width 29 height 16
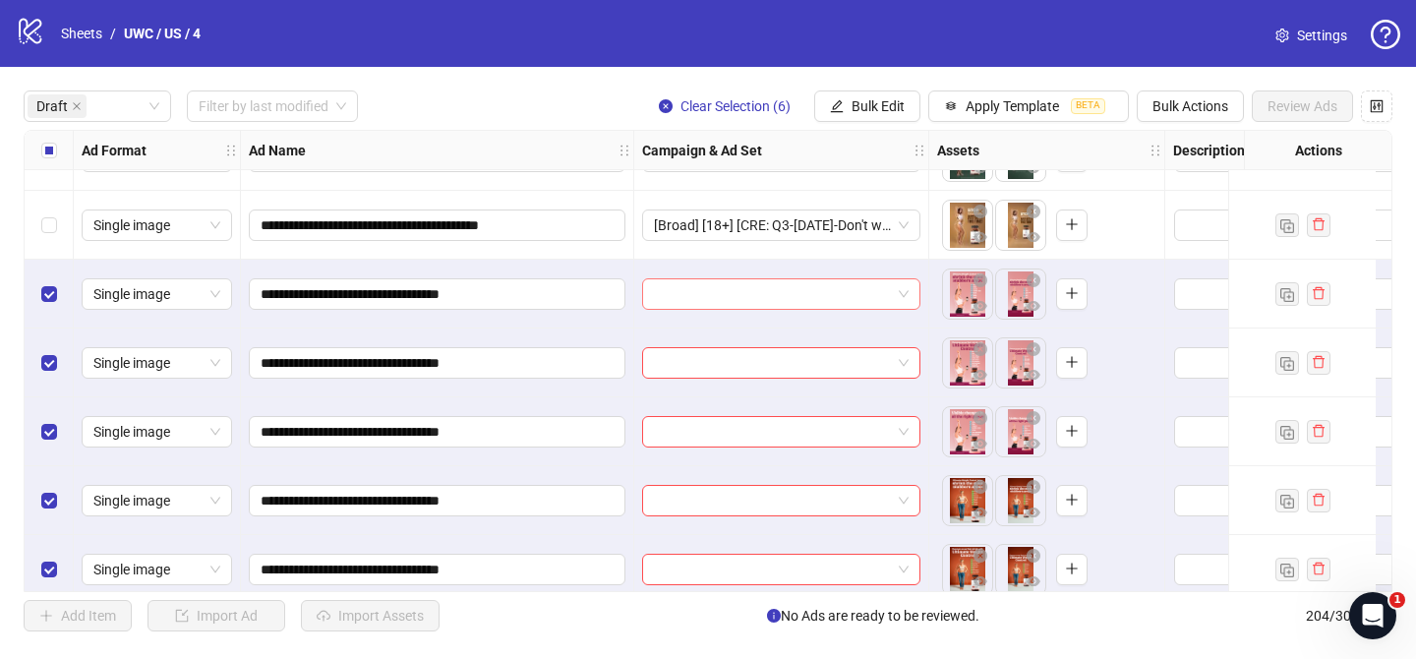
scroll to position [445, 0]
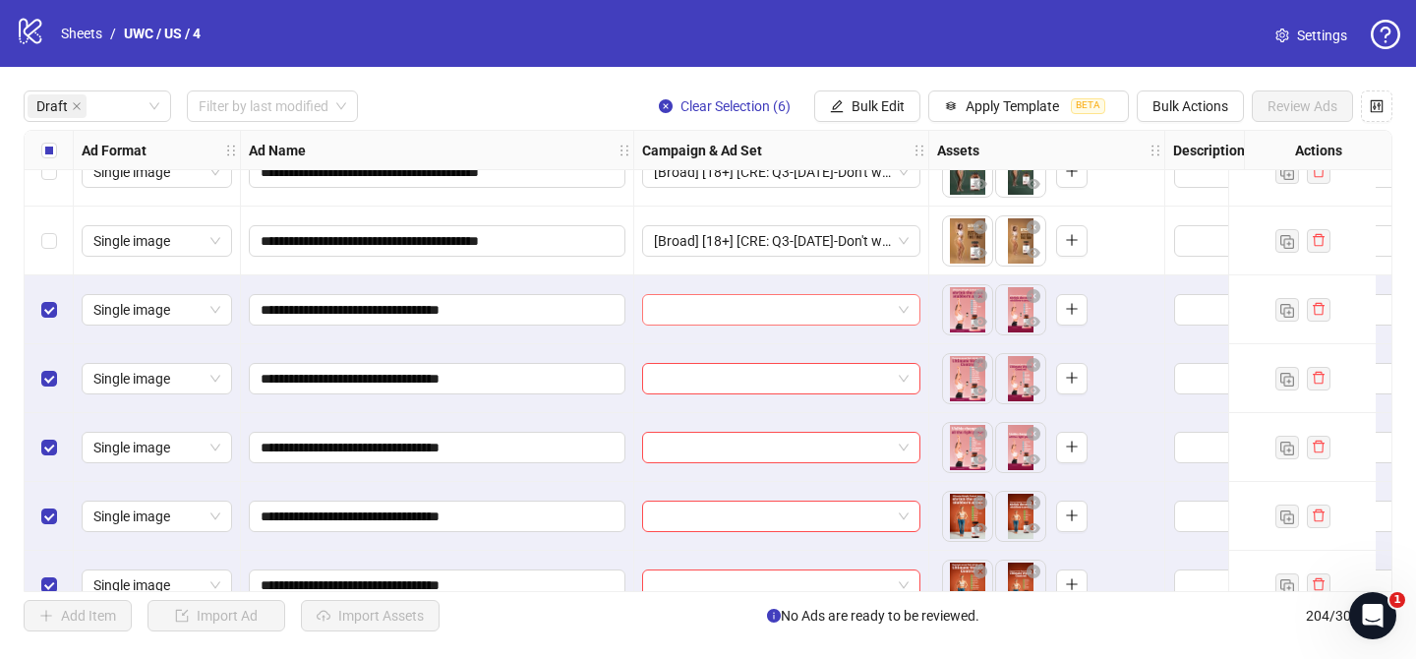
click at [767, 306] on input "search" at bounding box center [772, 309] width 237 height 29
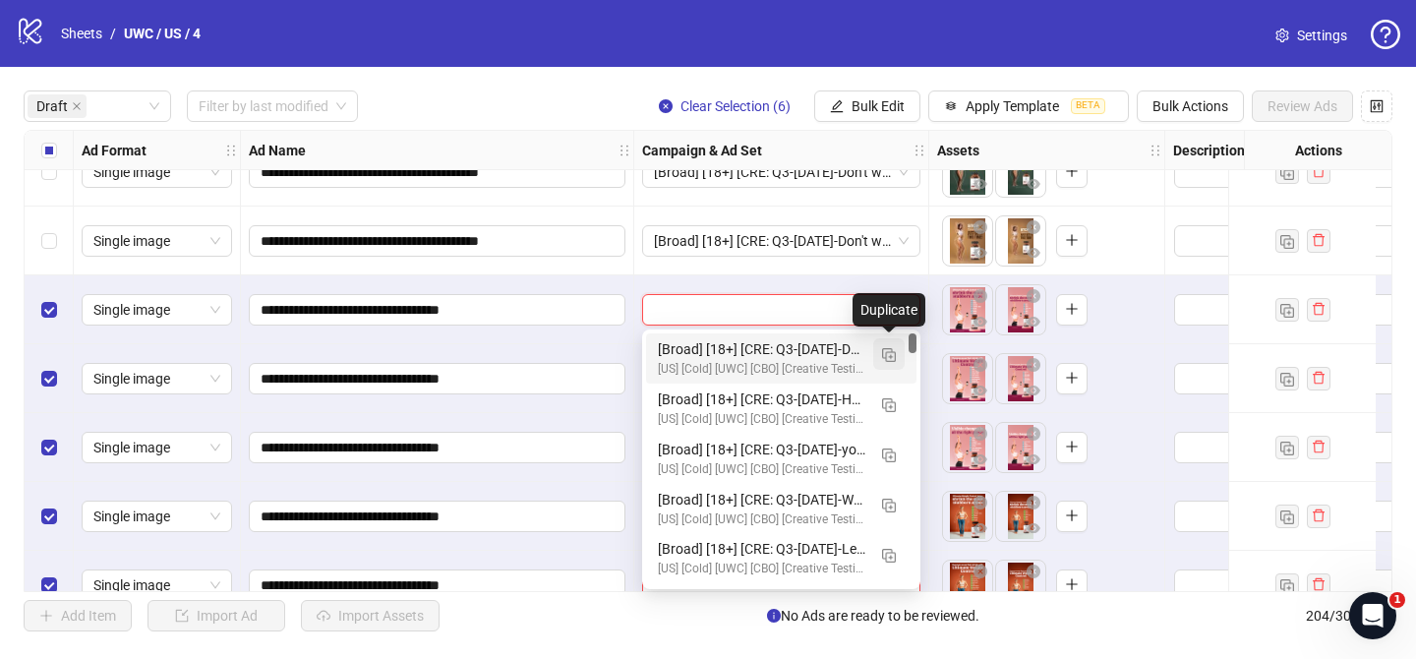
click at [887, 352] on img "button" at bounding box center [889, 355] width 14 height 14
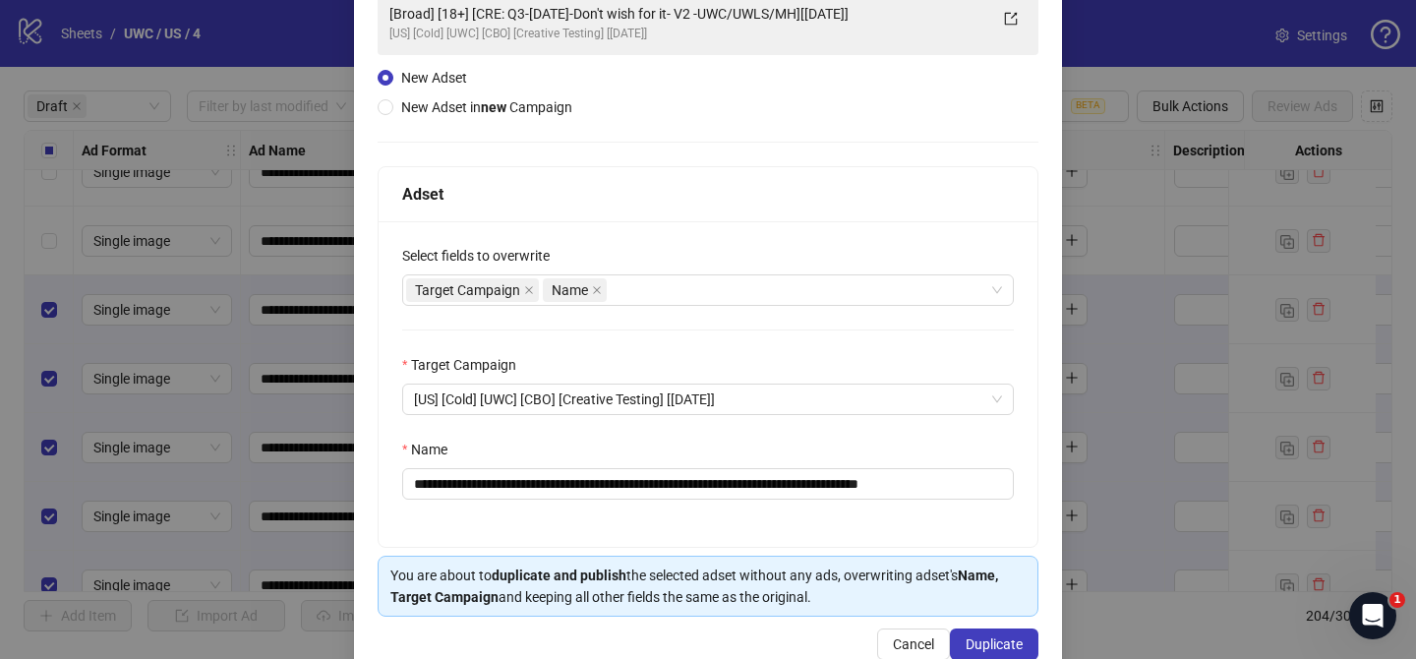
scroll to position [164, 0]
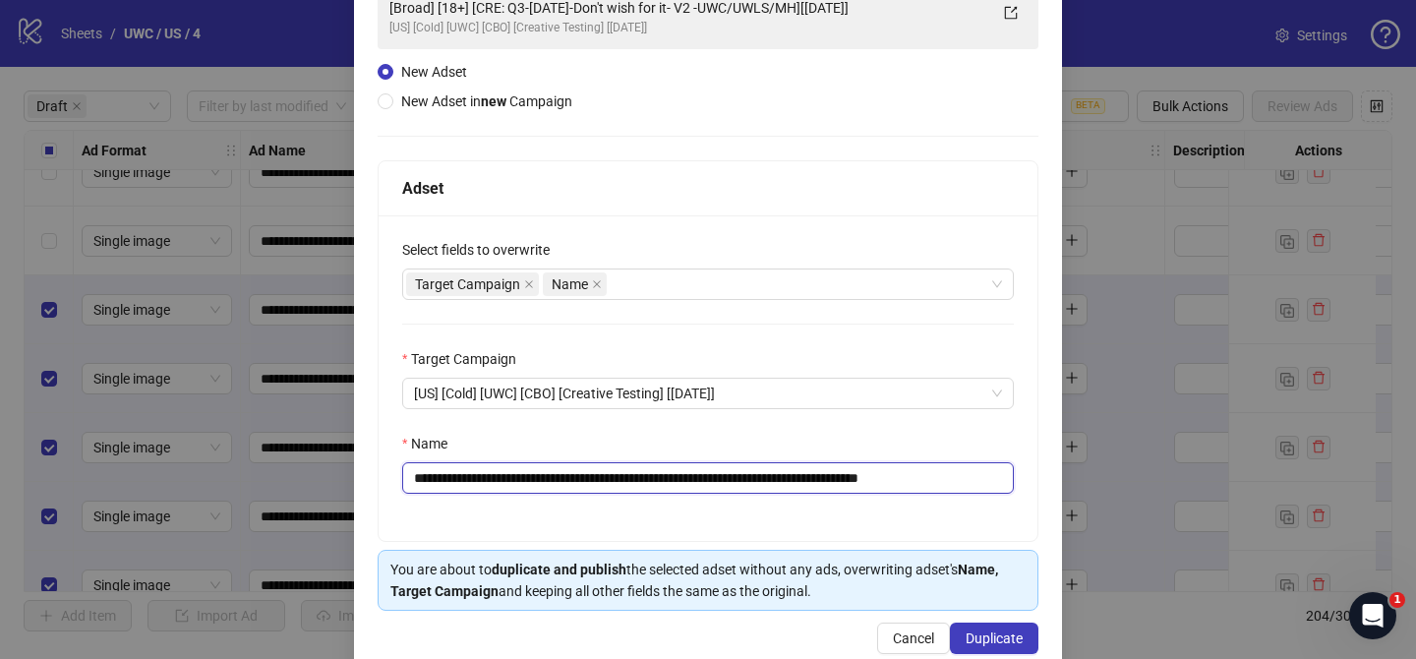
drag, startPoint x: 540, startPoint y: 479, endPoint x: 857, endPoint y: 478, distance: 317.5
click at [856, 478] on input "**********" at bounding box center [707, 477] width 611 height 31
paste input "text"
drag, startPoint x: 938, startPoint y: 480, endPoint x: 1022, endPoint y: 477, distance: 84.6
click at [1022, 477] on div "**********" at bounding box center [707, 377] width 659 height 325
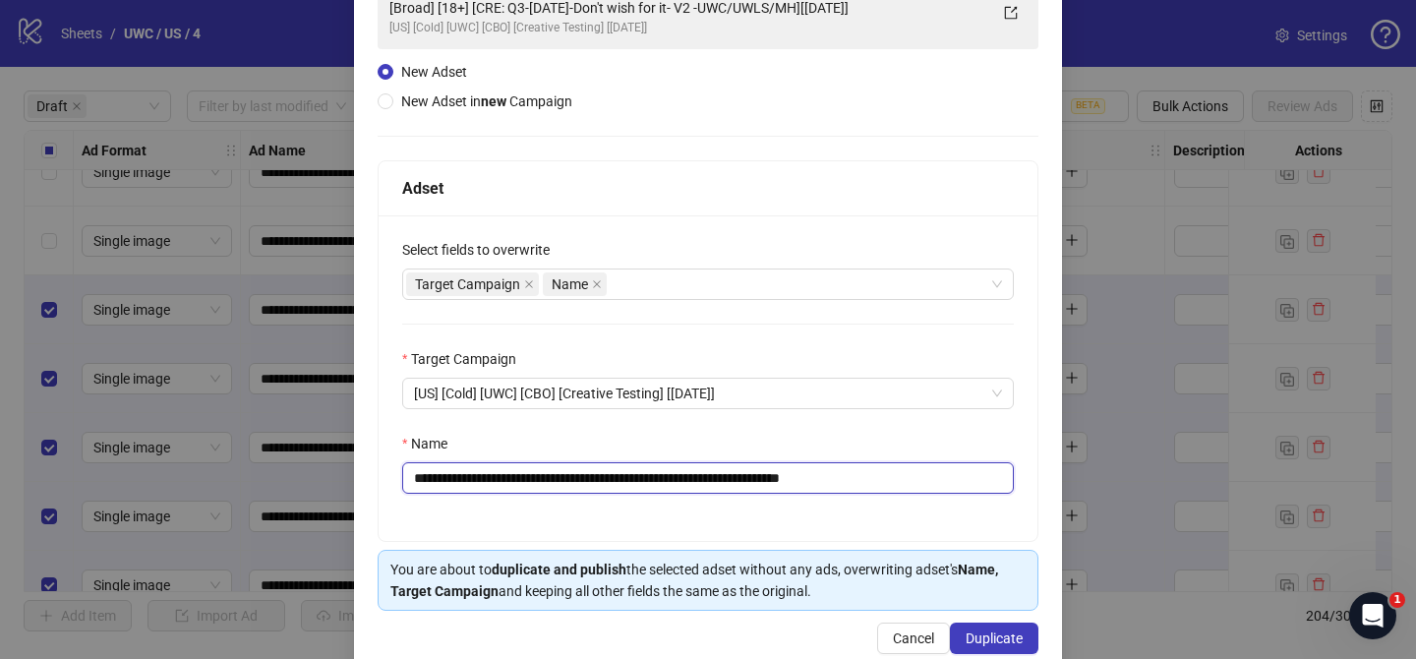
scroll to position [203, 0]
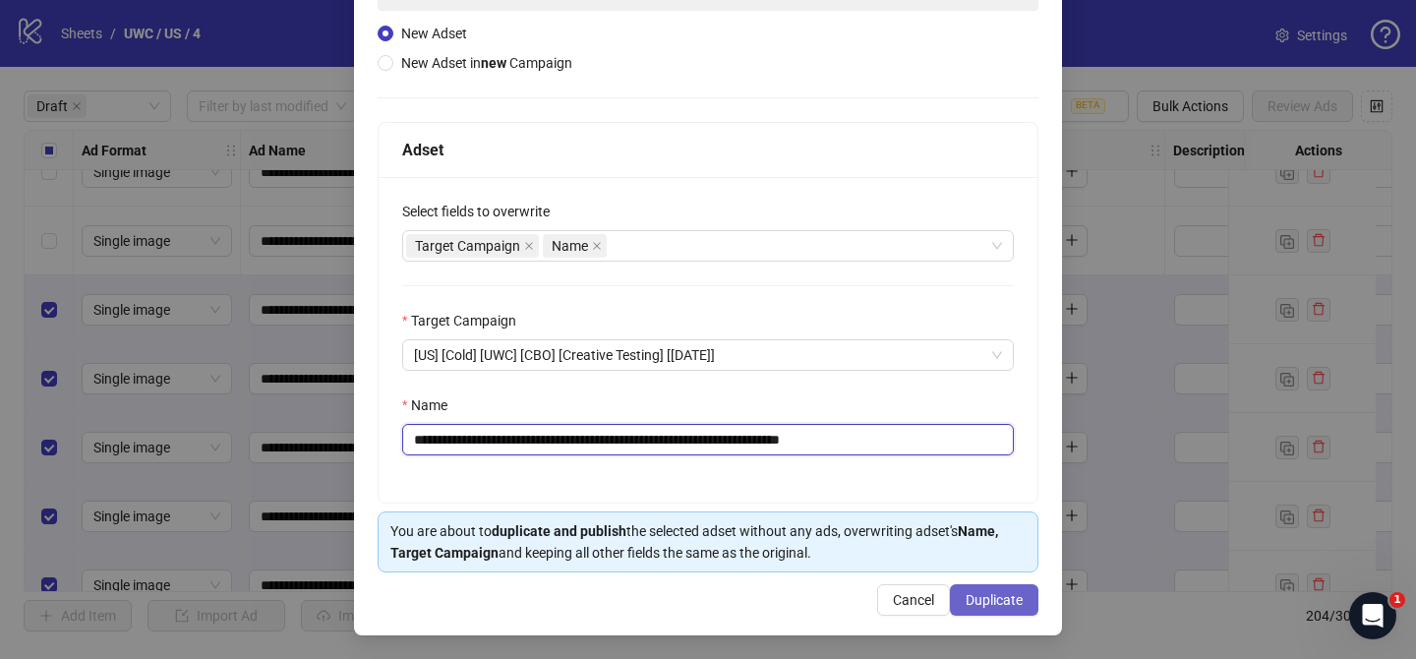
type input "**********"
drag, startPoint x: 993, startPoint y: 596, endPoint x: 932, endPoint y: 213, distance: 387.2
click at [994, 596] on span "Duplicate" at bounding box center [993, 600] width 57 height 16
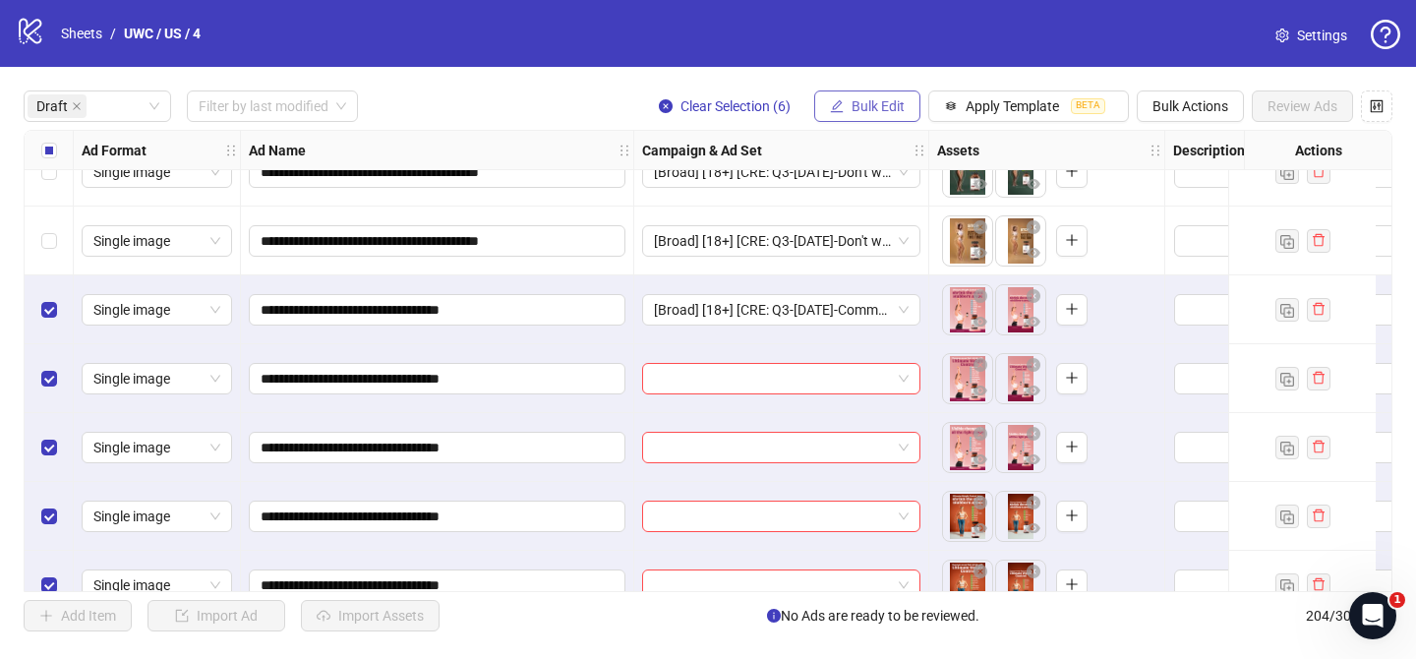
click at [875, 110] on span "Bulk Edit" at bounding box center [877, 106] width 53 height 16
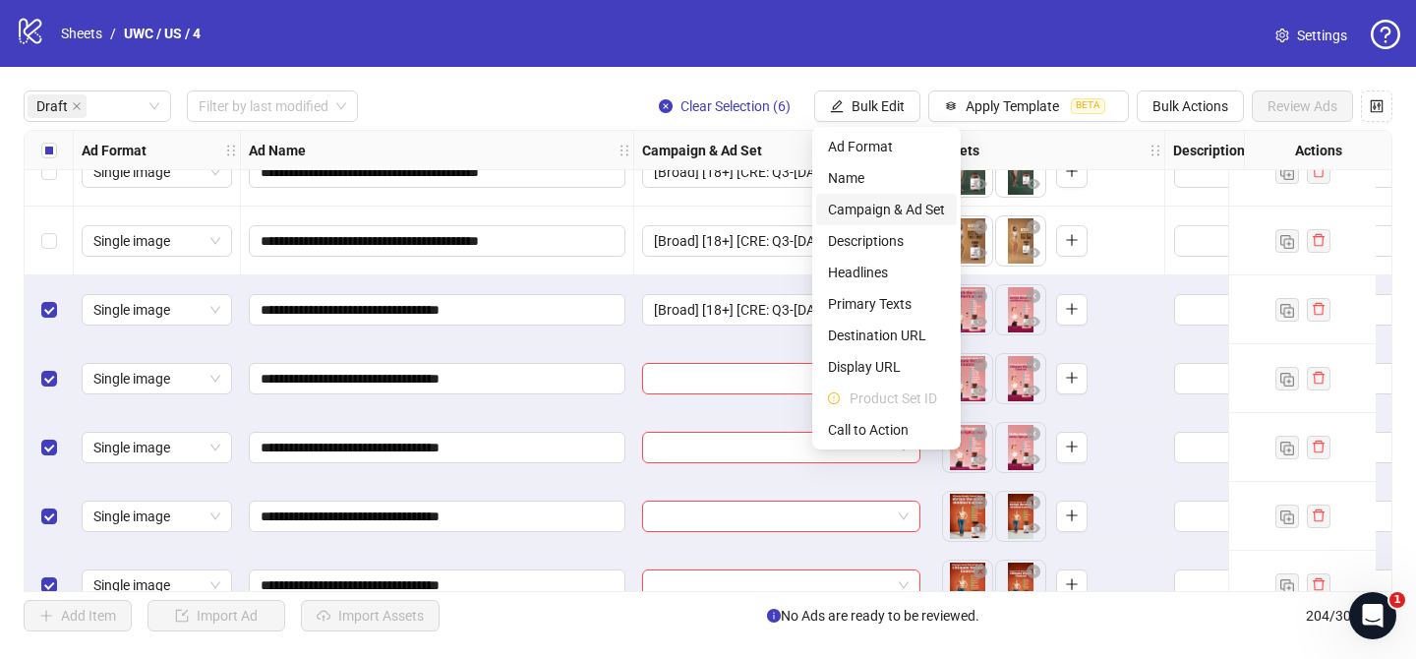
drag, startPoint x: 890, startPoint y: 203, endPoint x: 967, endPoint y: 250, distance: 90.4
click at [893, 203] on span "Campaign & Ad Set" at bounding box center [886, 210] width 117 height 22
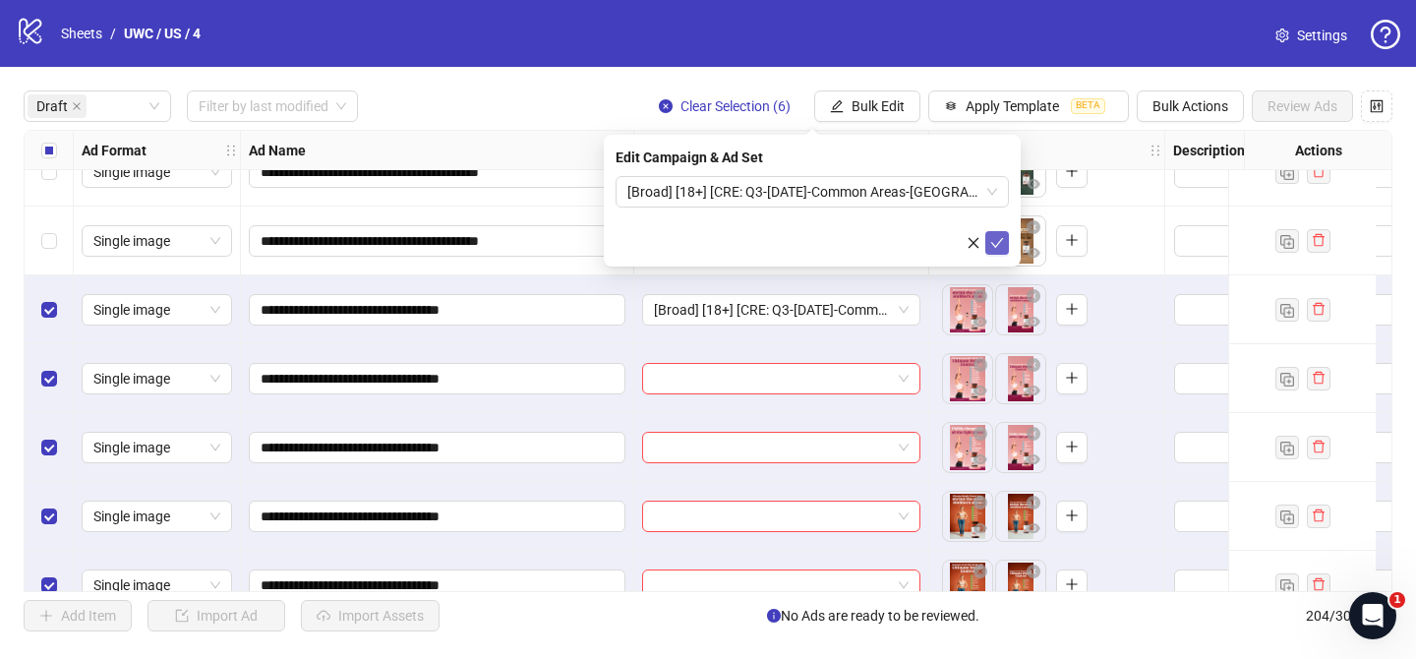
click at [996, 245] on icon "check" at bounding box center [997, 243] width 13 height 10
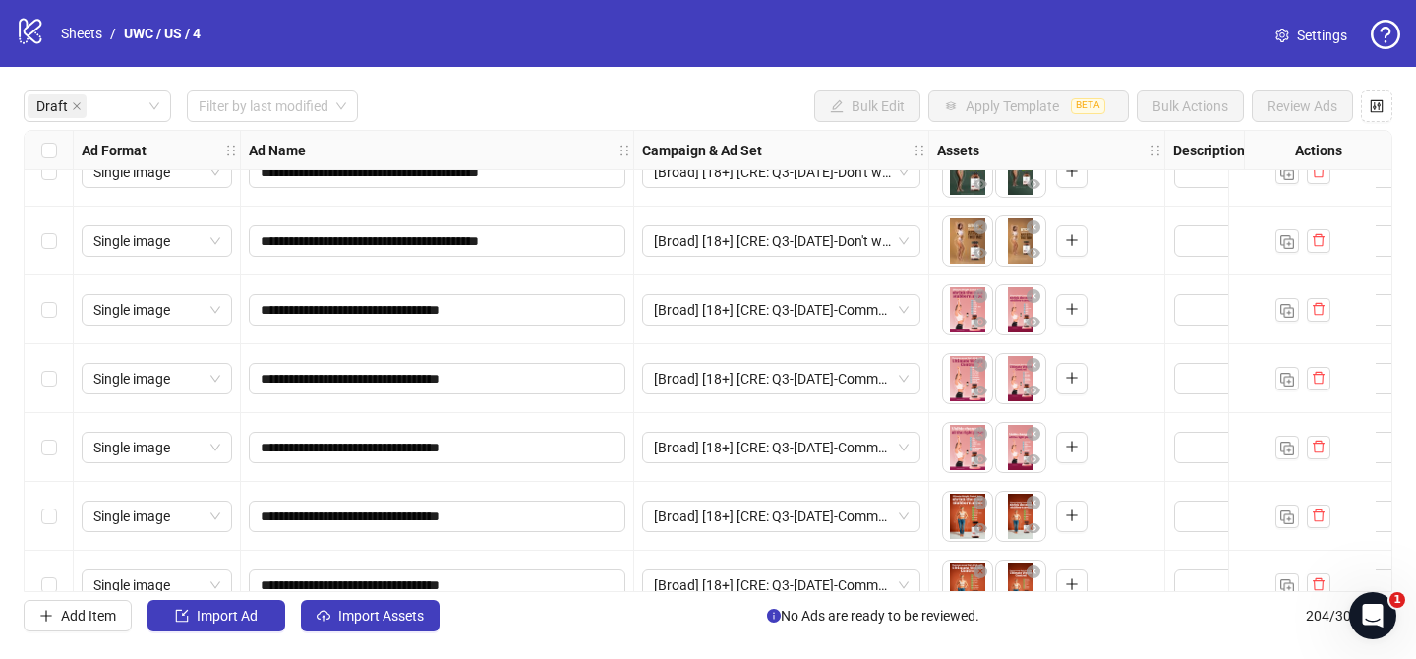
scroll to position [550, 0]
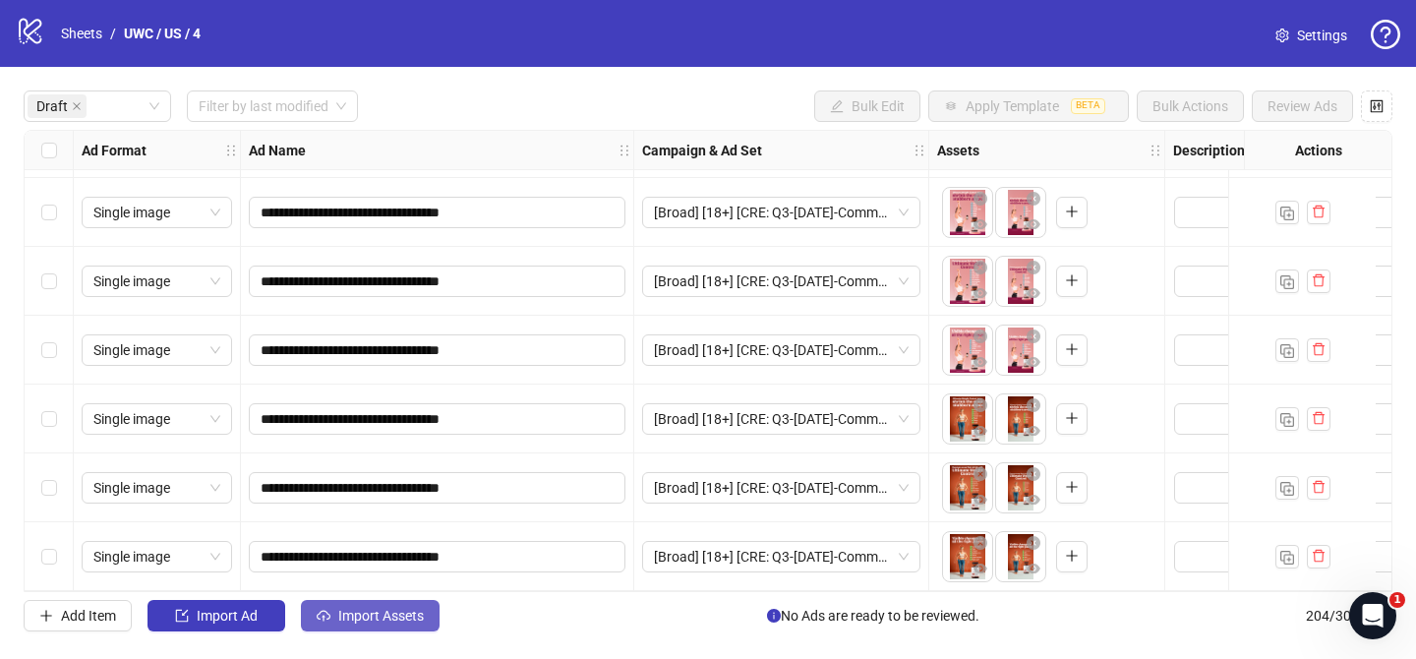
click at [416, 610] on span "Import Assets" at bounding box center [381, 615] width 86 height 16
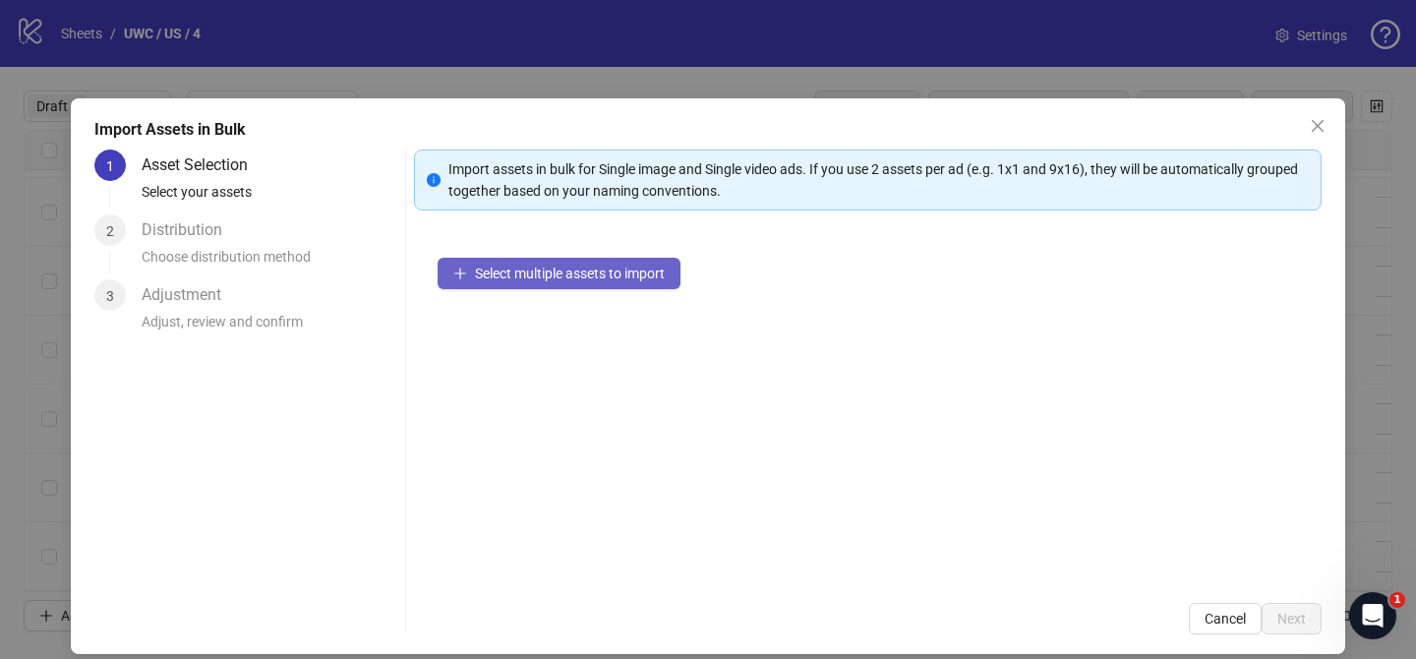
click at [610, 284] on button "Select multiple assets to import" at bounding box center [558, 273] width 243 height 31
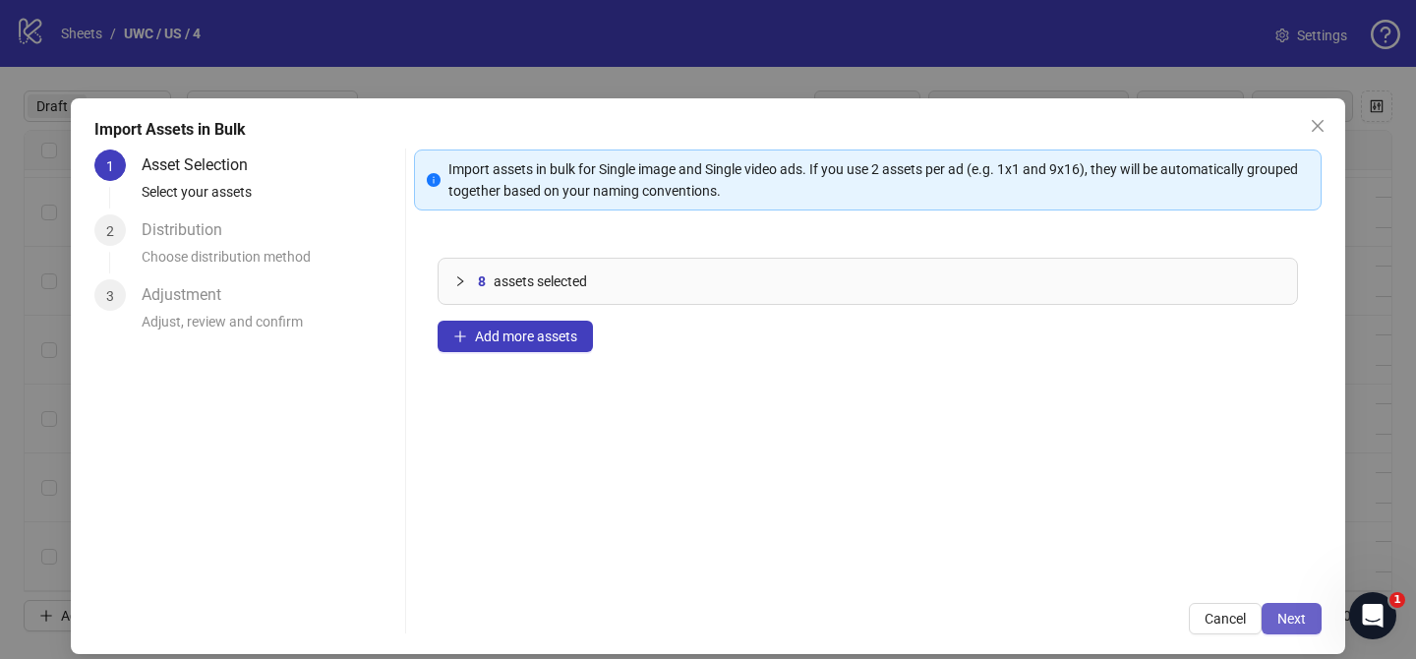
click at [1312, 629] on button "Next" at bounding box center [1291, 618] width 60 height 31
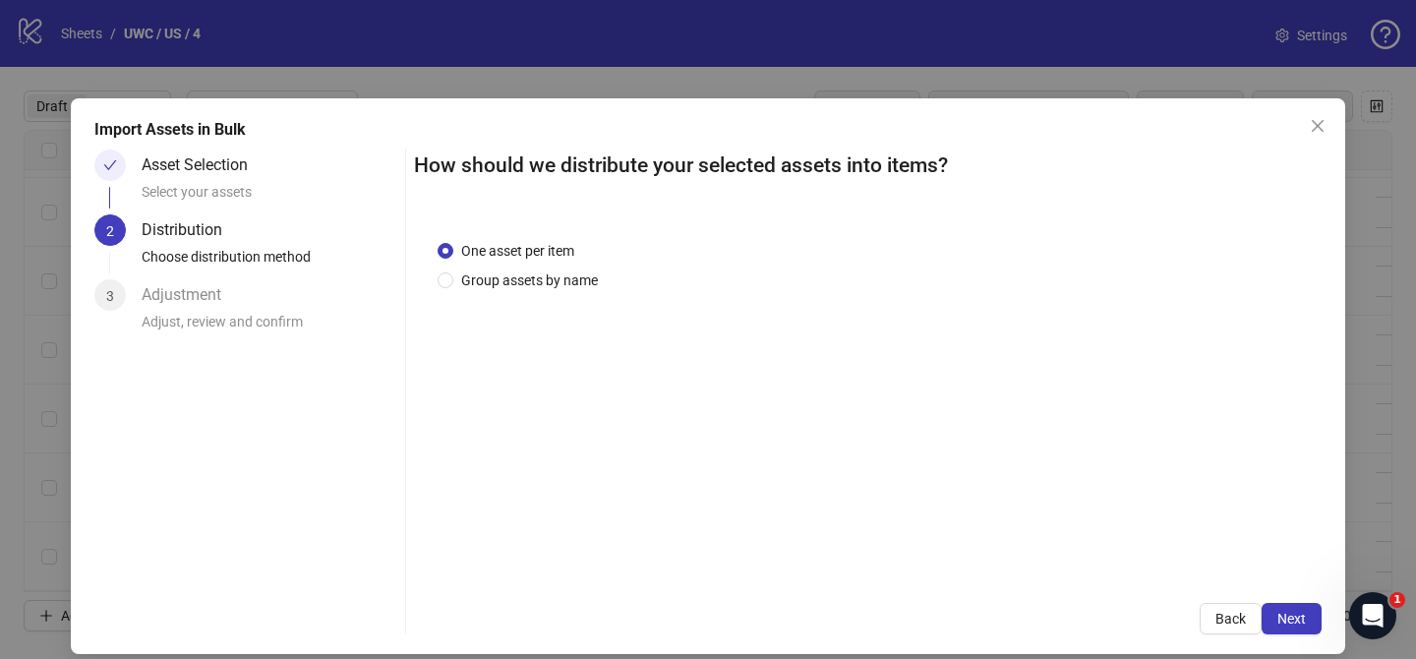
drag, startPoint x: 570, startPoint y: 266, endPoint x: 536, endPoint y: 430, distance: 166.8
click at [570, 266] on div "One asset per item Group assets by name" at bounding box center [521, 265] width 168 height 51
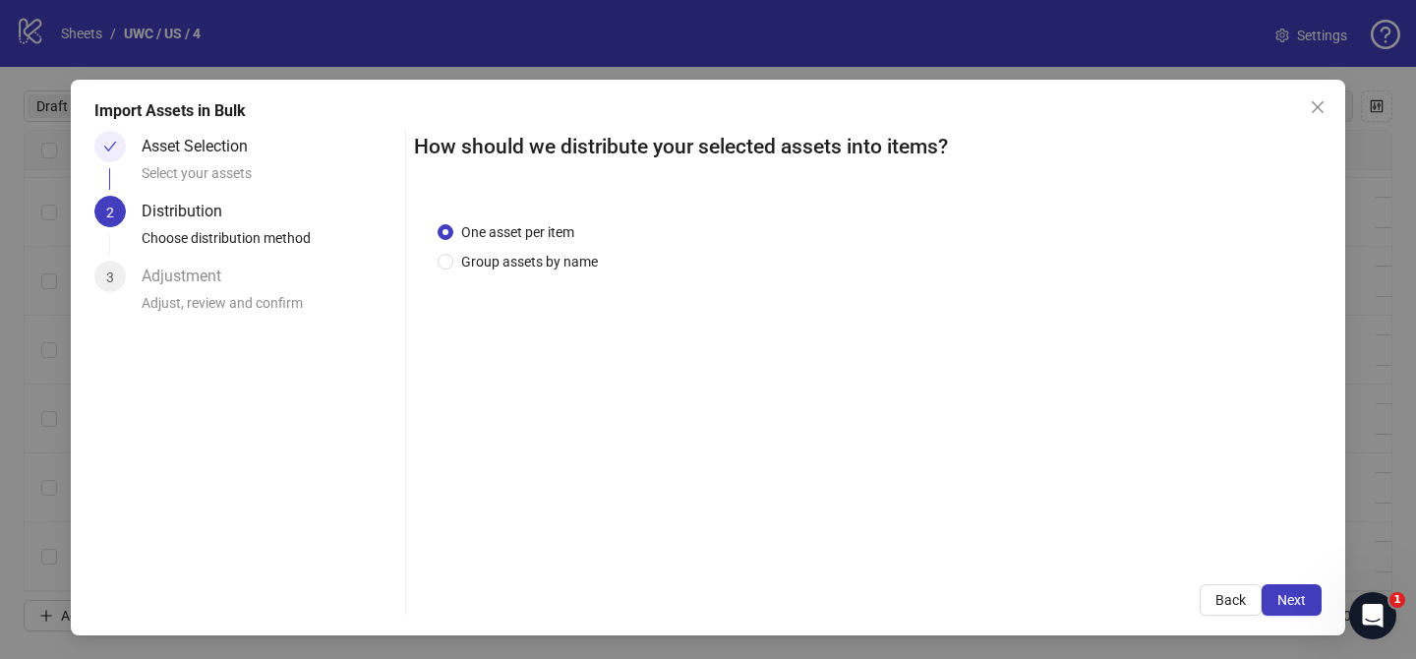
drag, startPoint x: 529, startPoint y: 264, endPoint x: 537, endPoint y: 289, distance: 25.8
click at [529, 264] on span "Group assets by name" at bounding box center [529, 262] width 152 height 22
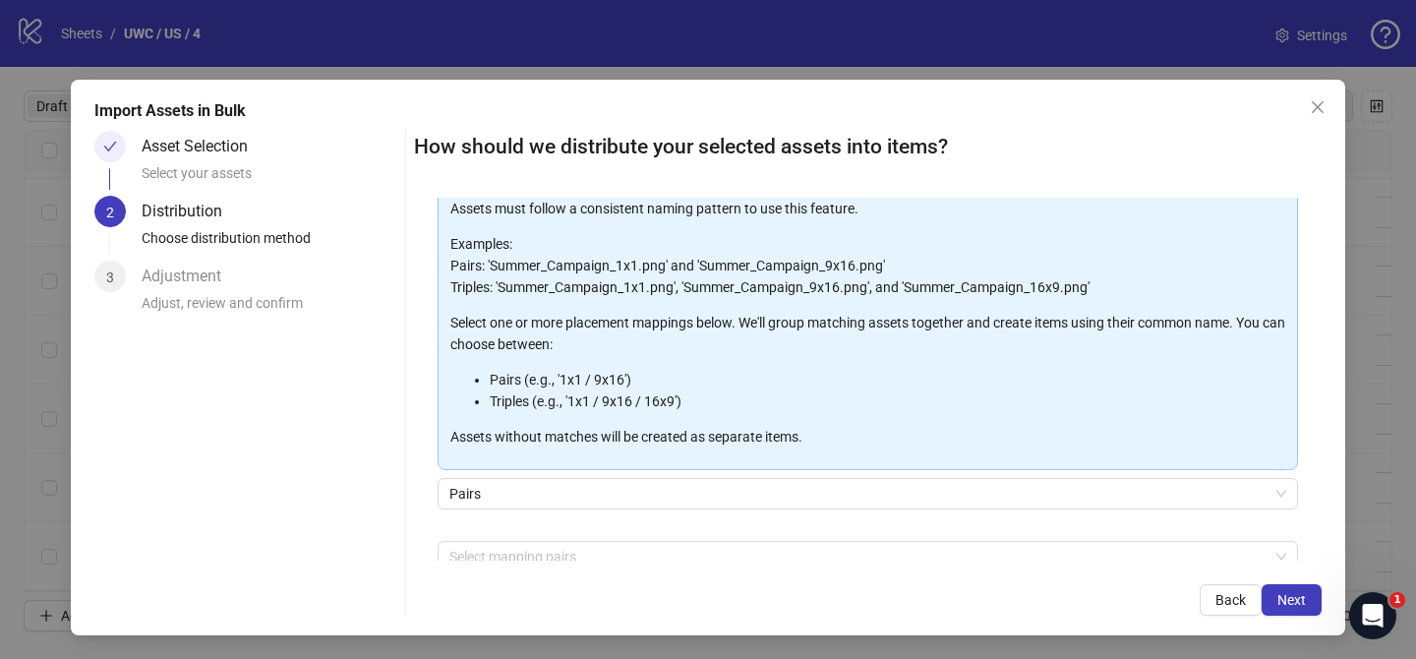
scroll to position [212, 0]
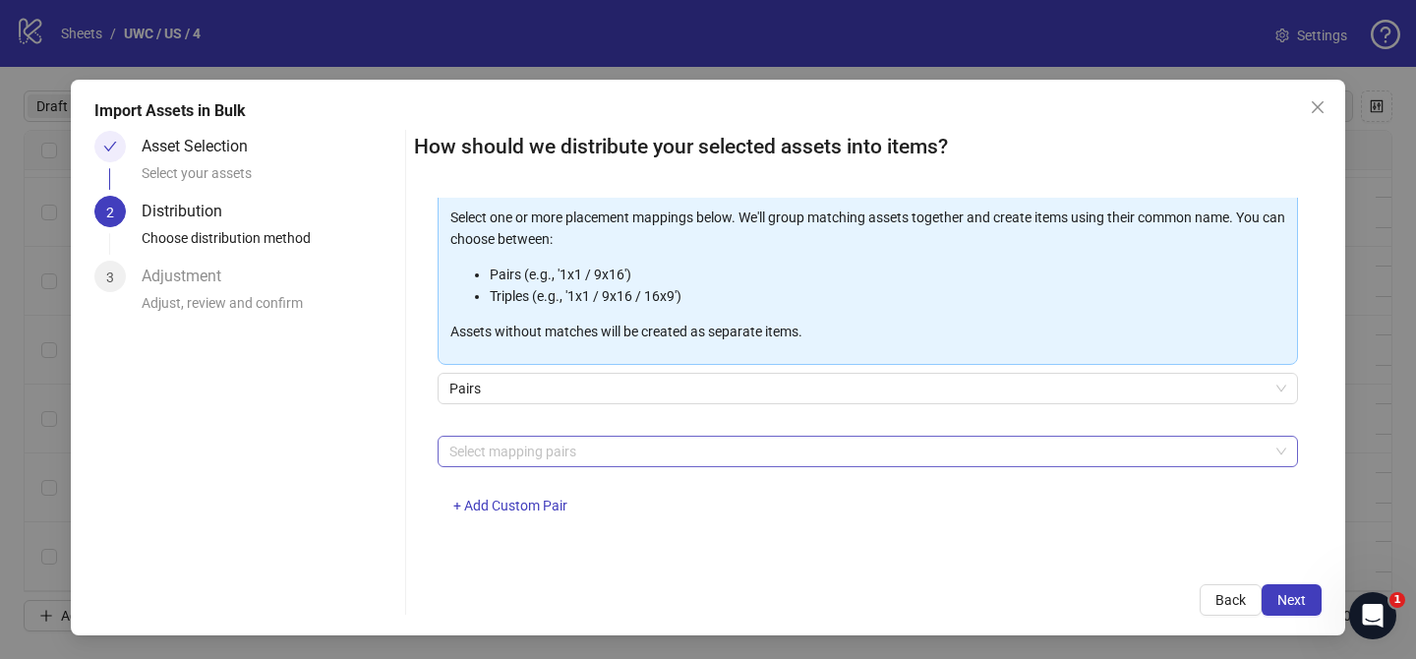
click at [560, 442] on div at bounding box center [857, 451] width 832 height 28
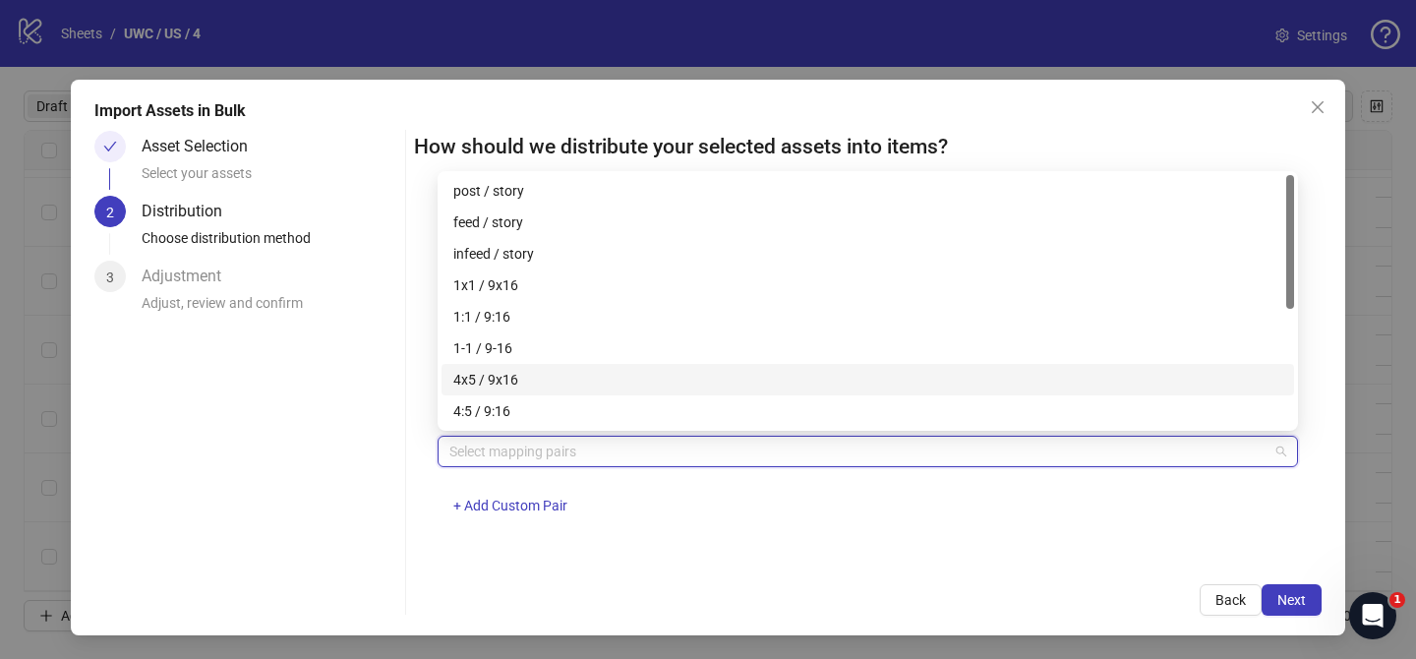
click at [500, 376] on div "4x5 / 9x16" at bounding box center [867, 380] width 829 height 22
click at [1297, 600] on span "Next" at bounding box center [1291, 600] width 29 height 16
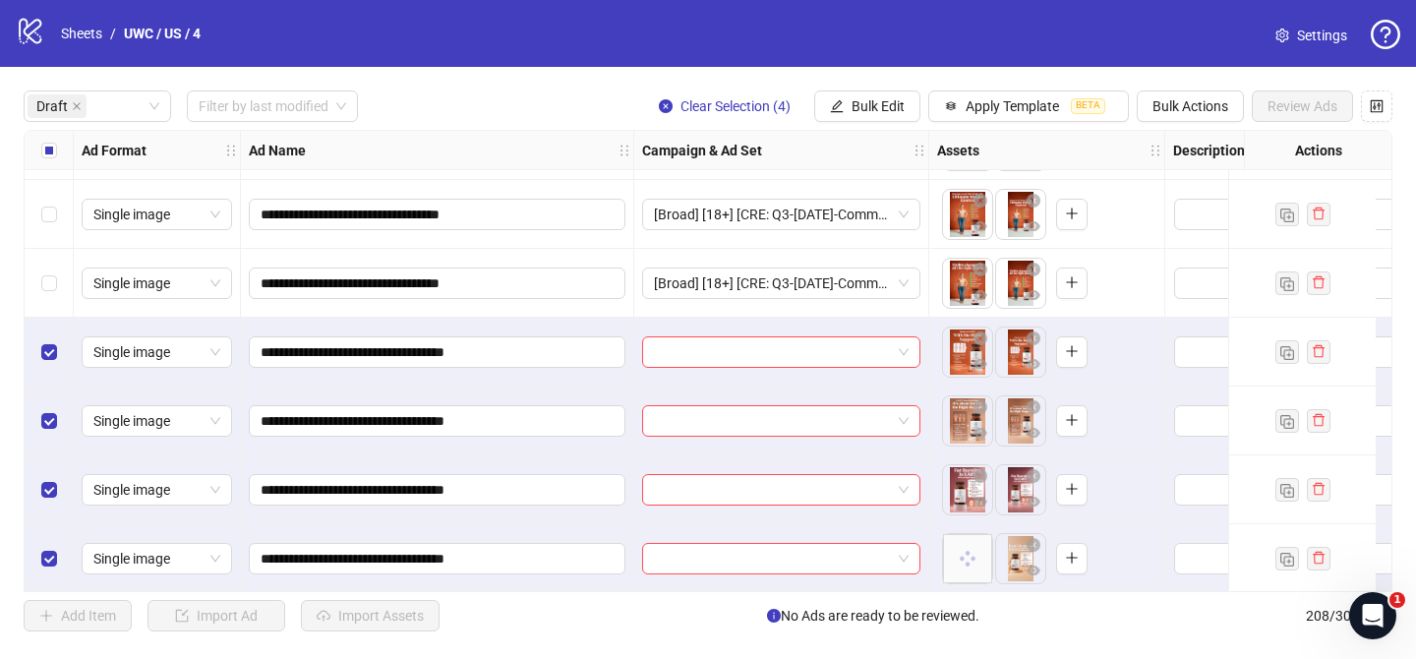
scroll to position [826, 0]
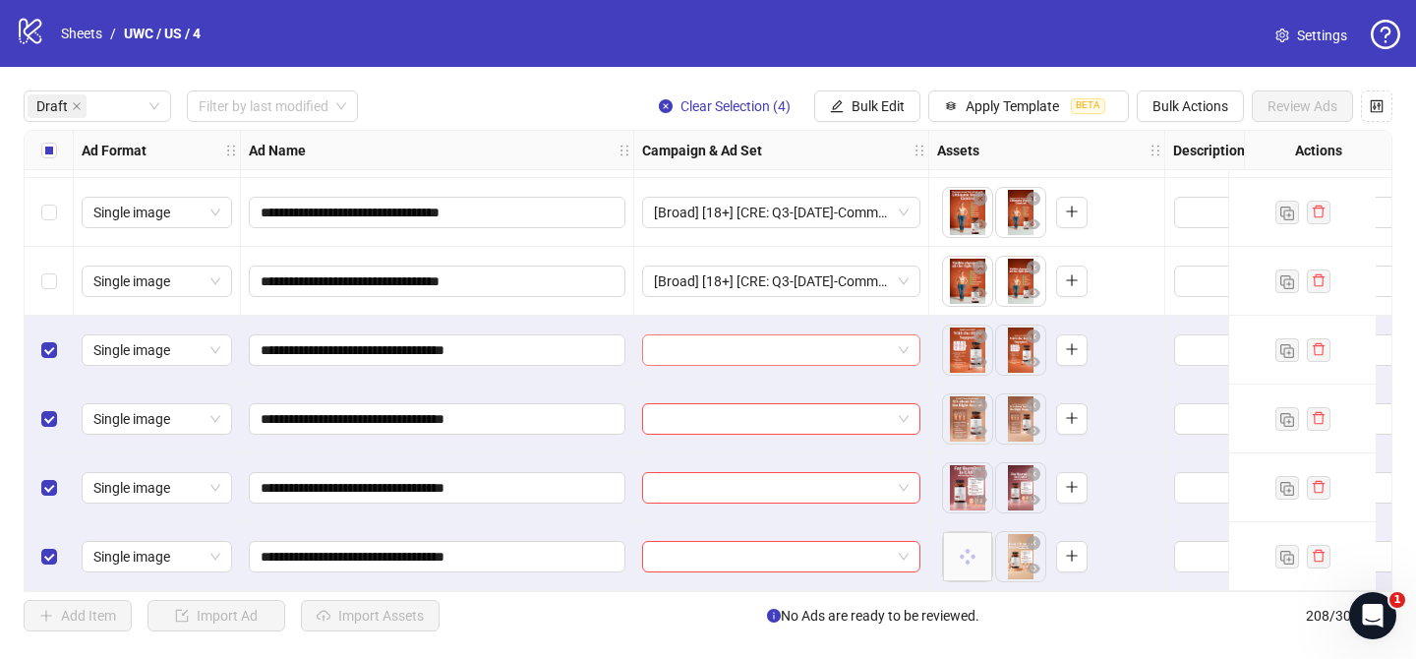
click at [791, 339] on input "search" at bounding box center [772, 349] width 237 height 29
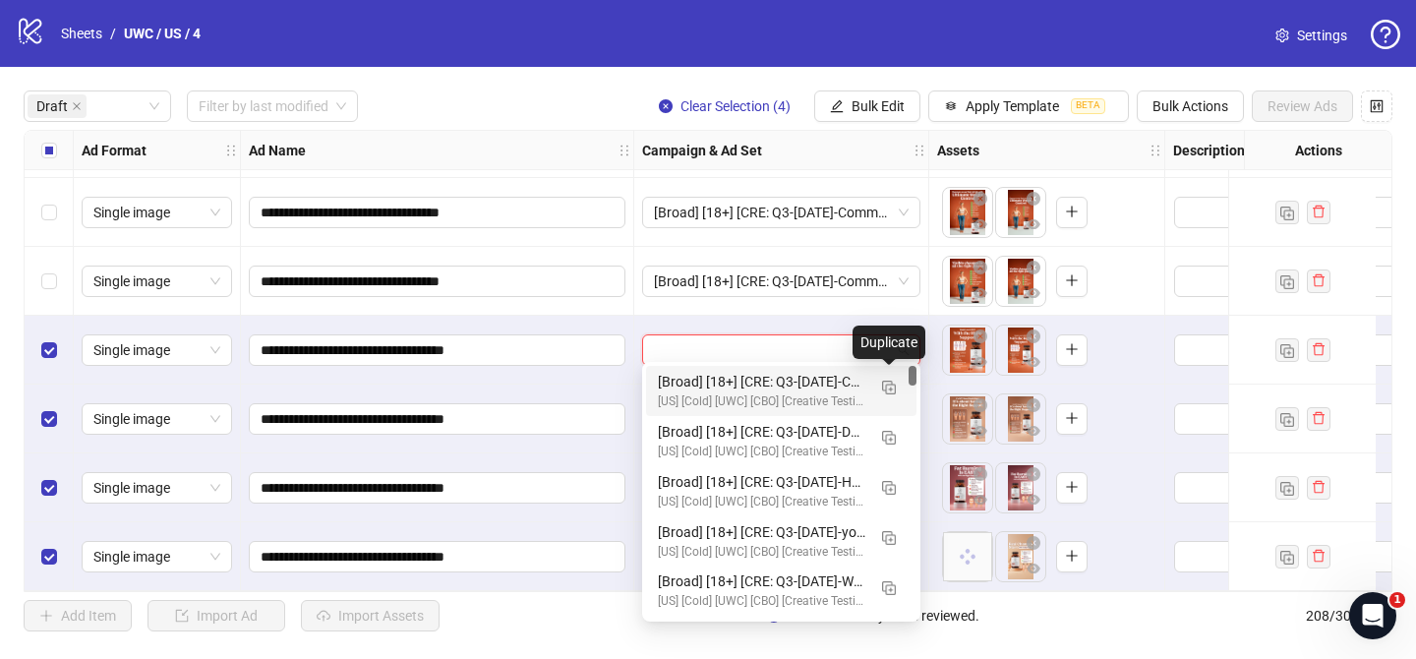
drag, startPoint x: 892, startPoint y: 382, endPoint x: 705, endPoint y: 473, distance: 207.5
click at [892, 382] on img "button" at bounding box center [889, 387] width 14 height 14
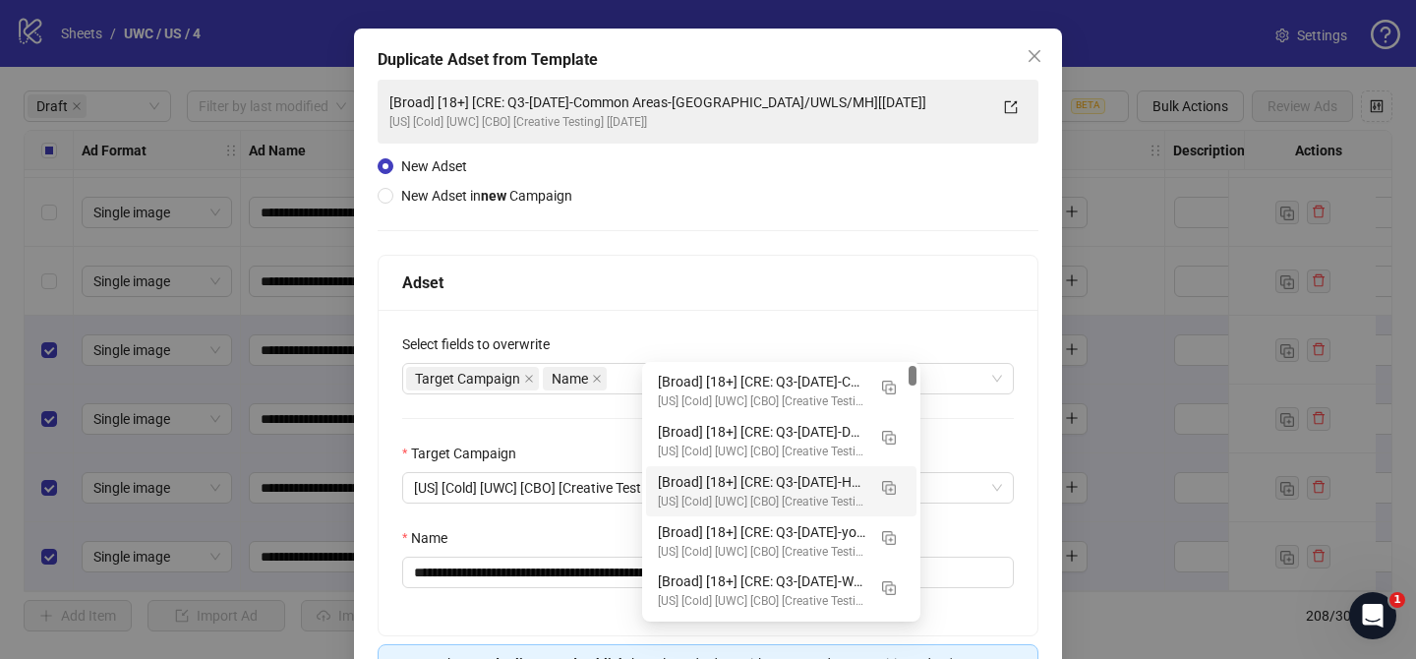
scroll to position [98, 0]
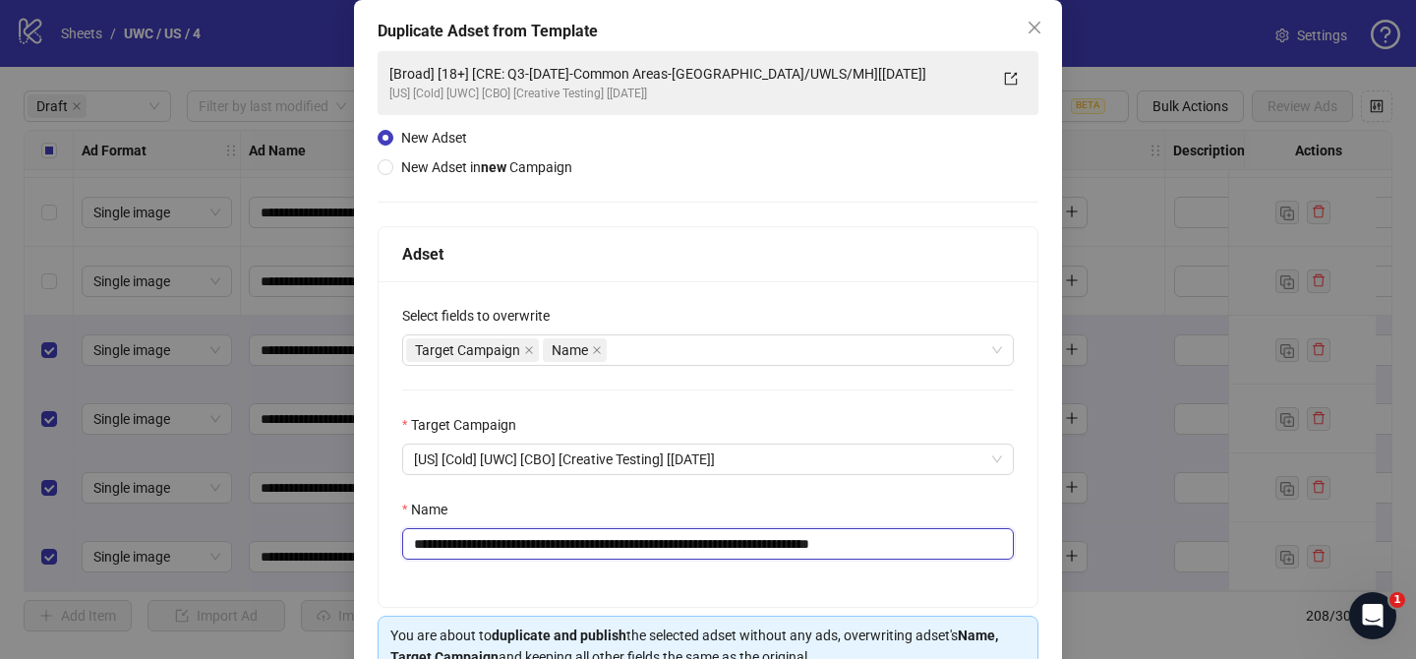
drag, startPoint x: 631, startPoint y: 544, endPoint x: 829, endPoint y: 534, distance: 197.8
click at [829, 534] on input "**********" at bounding box center [707, 543] width 611 height 31
paste input "*"
drag, startPoint x: 908, startPoint y: 543, endPoint x: 994, endPoint y: 543, distance: 85.5
click at [986, 546] on input "**********" at bounding box center [707, 543] width 611 height 31
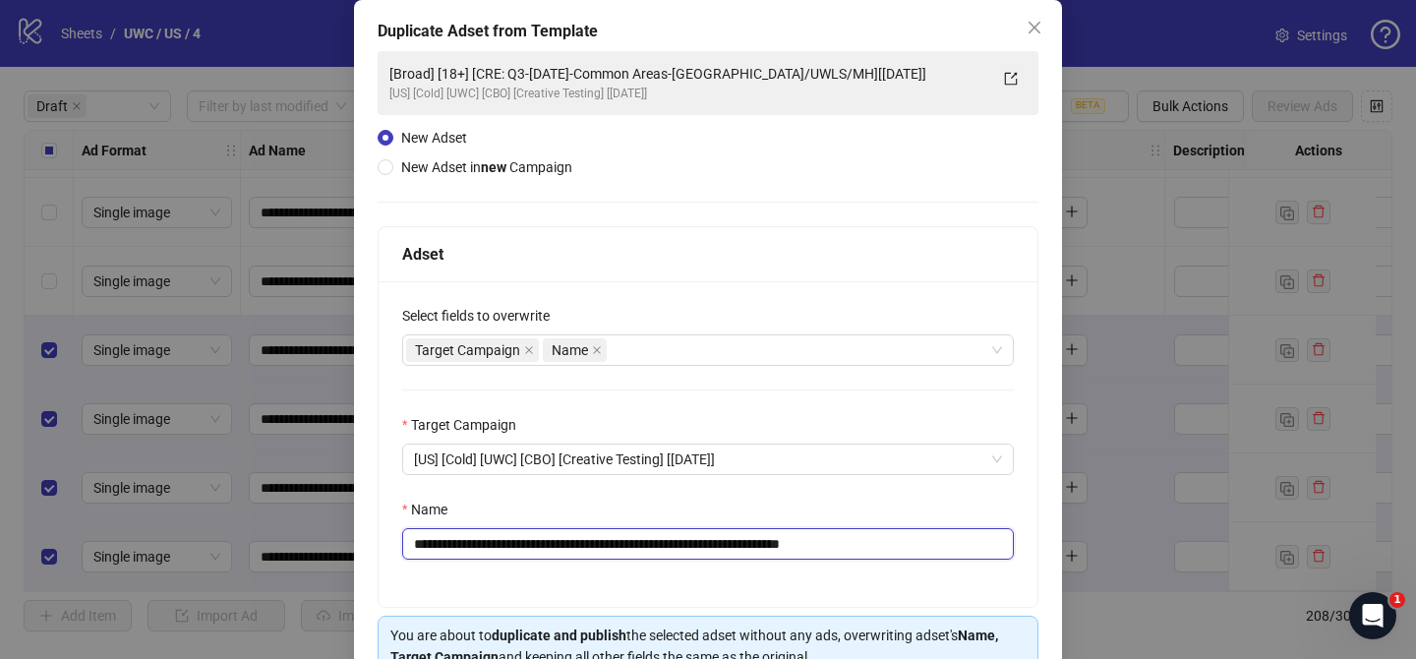
scroll to position [203, 0]
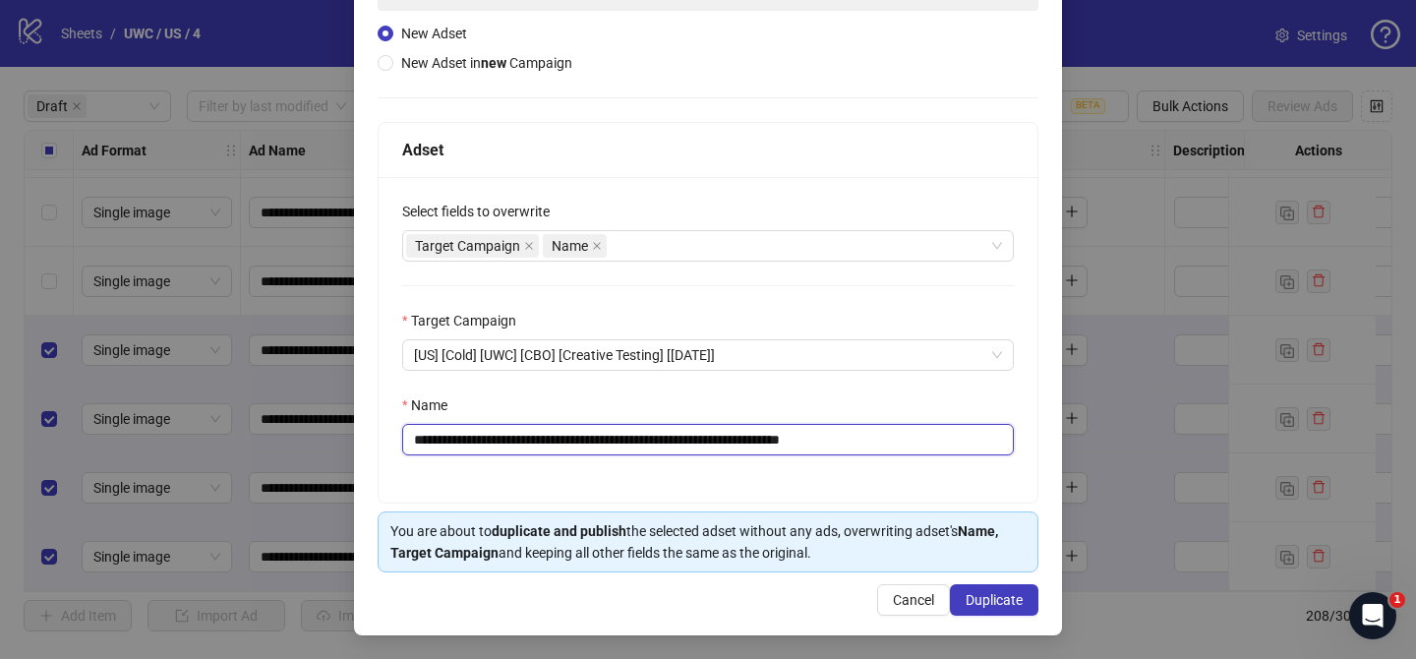
type input "**********"
click at [994, 599] on span "Duplicate" at bounding box center [993, 600] width 57 height 16
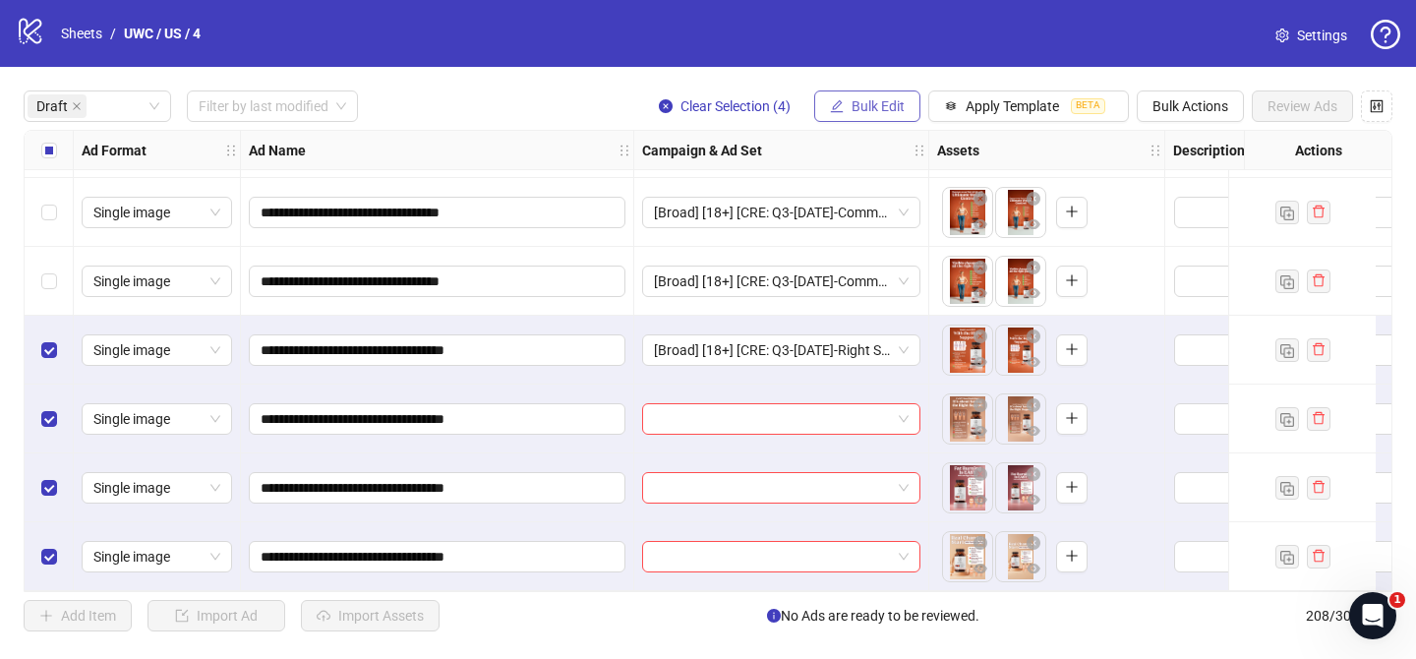
click at [857, 113] on span "Bulk Edit" at bounding box center [877, 106] width 53 height 16
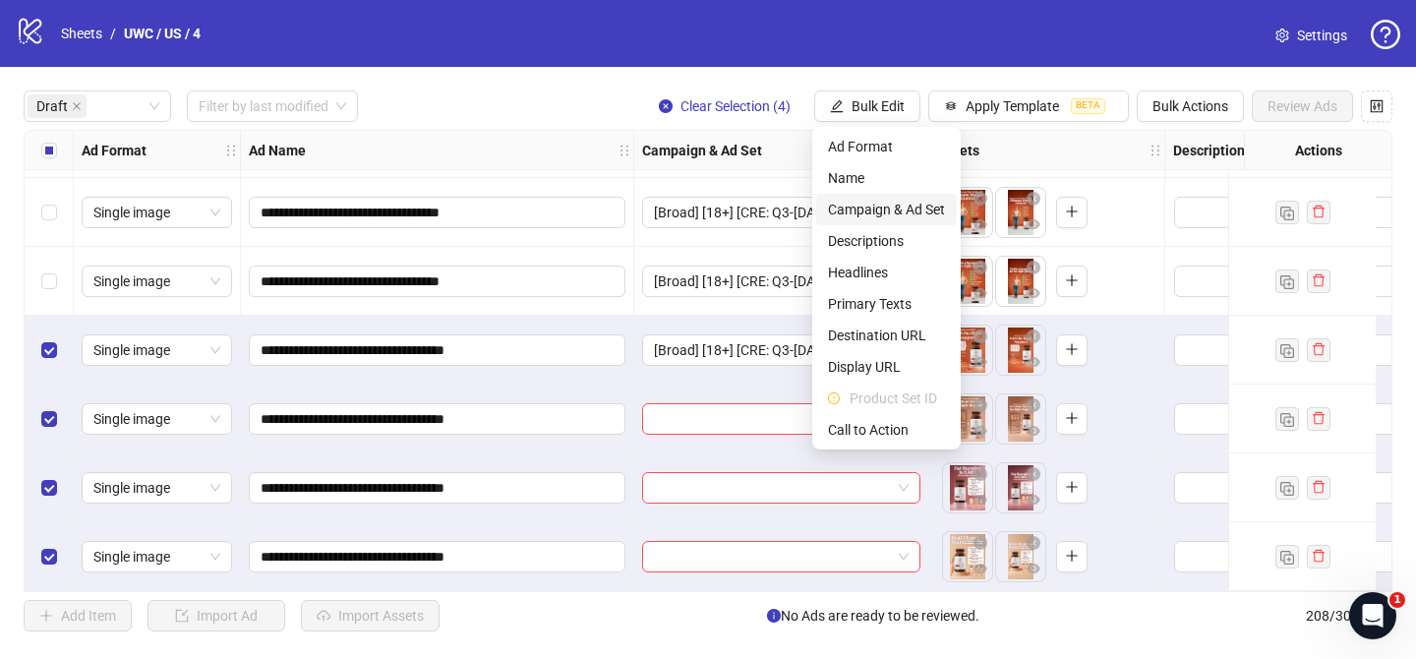
click at [909, 208] on span "Campaign & Ad Set" at bounding box center [886, 210] width 117 height 22
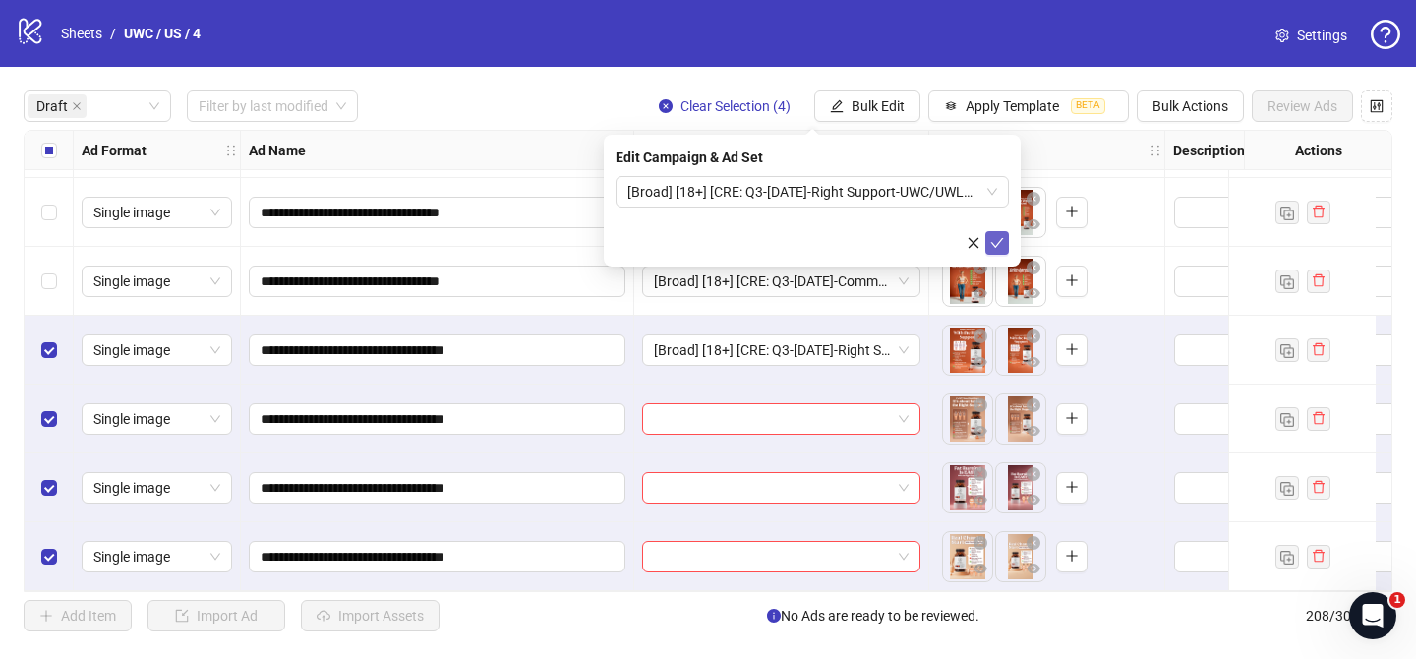
click at [1000, 242] on icon "check" at bounding box center [997, 243] width 14 height 14
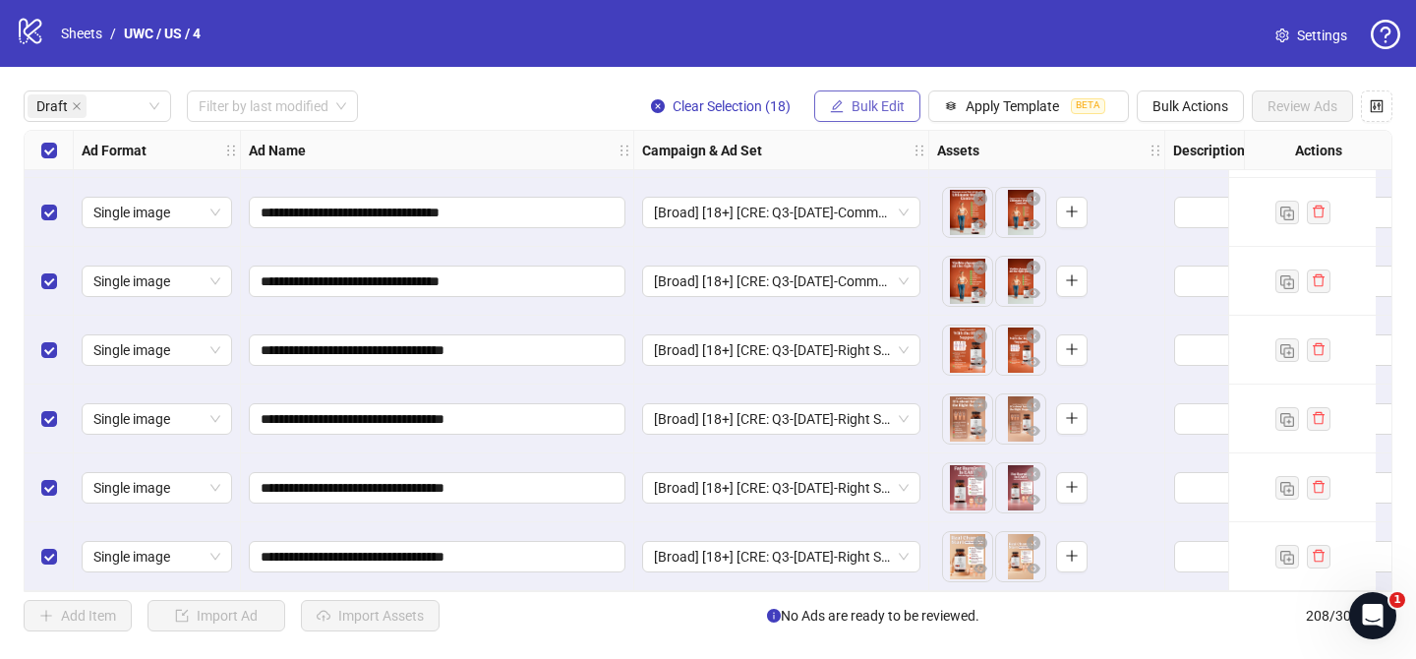
click at [876, 118] on button "Bulk Edit" at bounding box center [867, 105] width 106 height 31
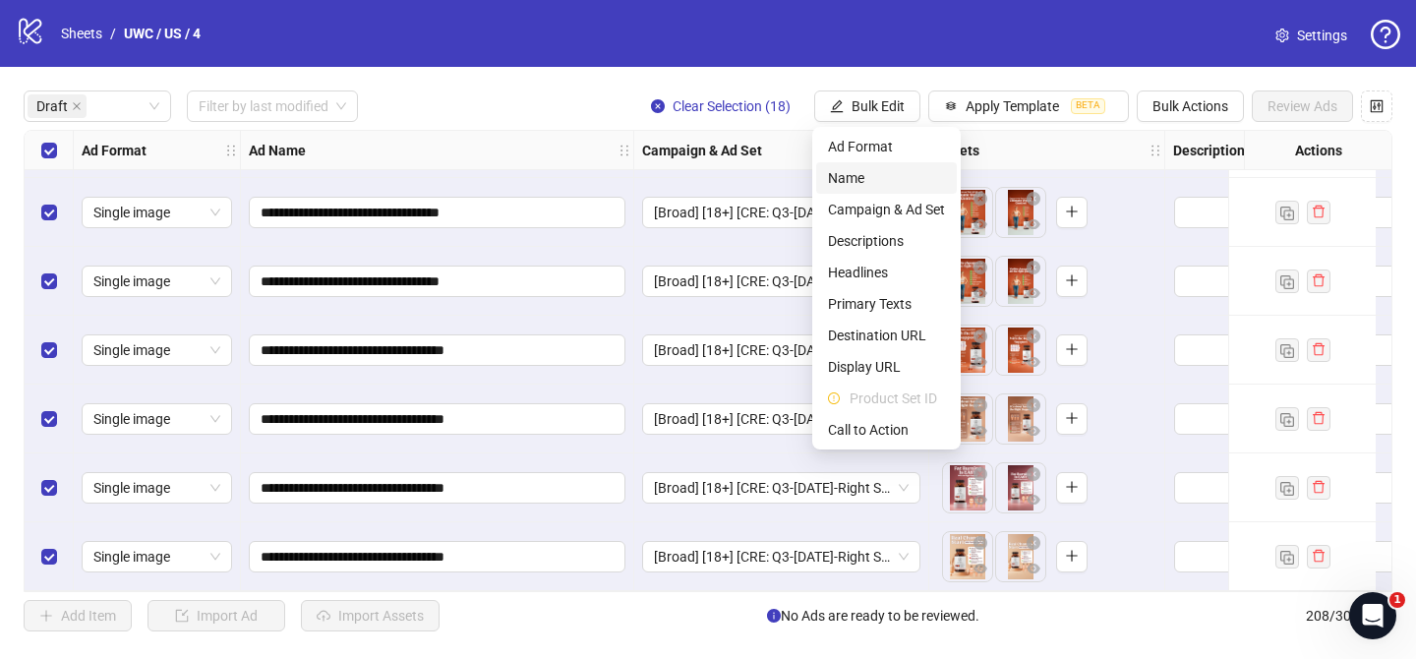
click at [858, 181] on span "Name" at bounding box center [886, 178] width 117 height 22
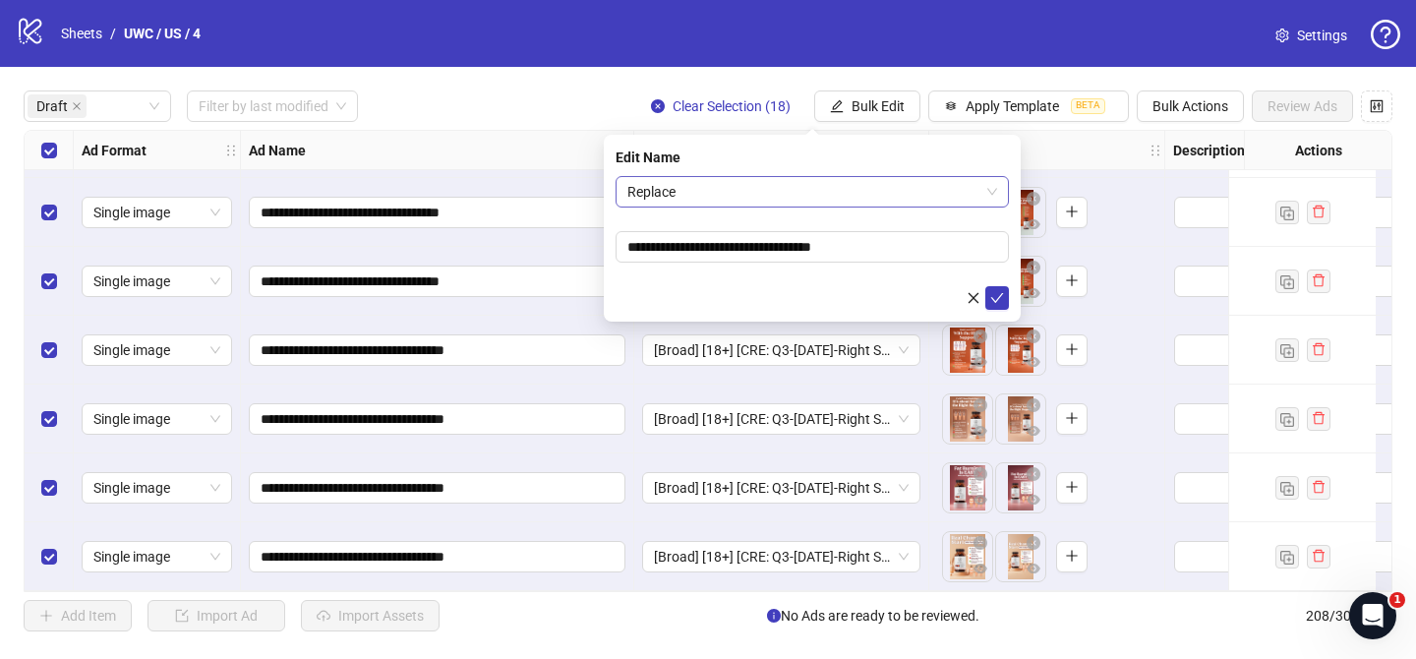
click at [819, 191] on span "Replace" at bounding box center [812, 191] width 370 height 29
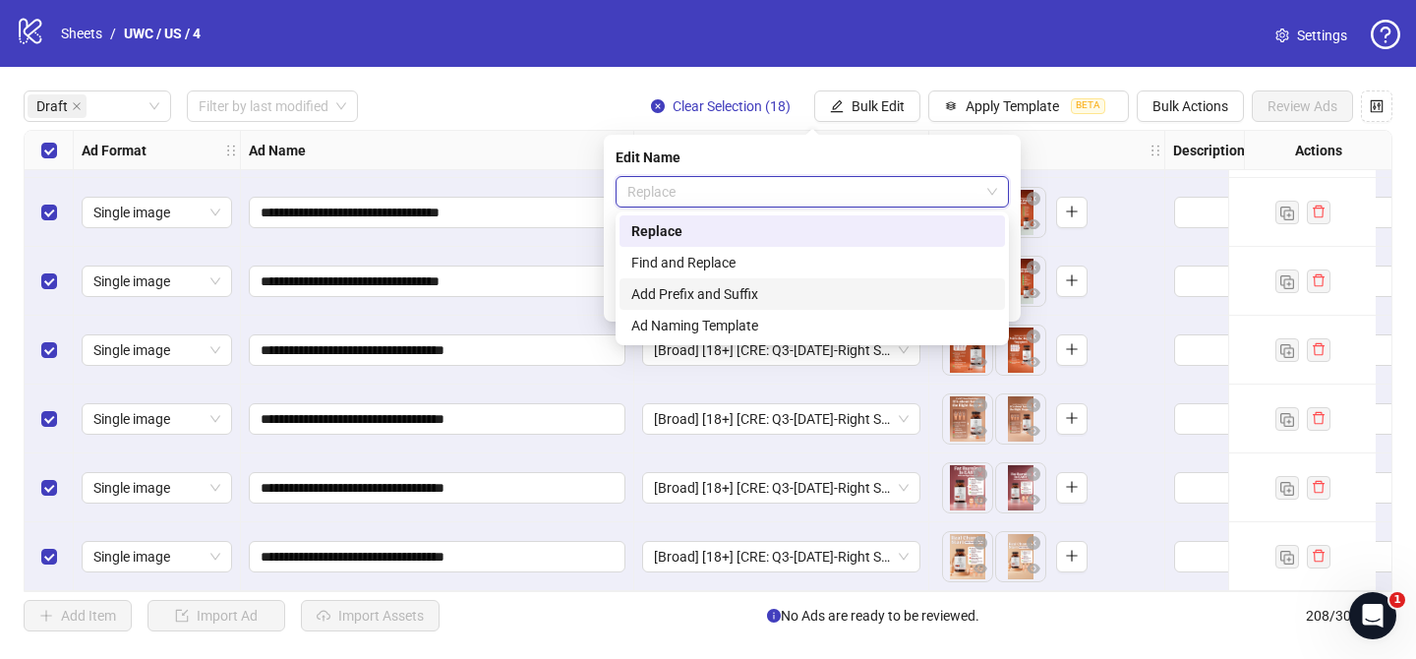
click at [743, 293] on div "Add Prefix and Suffix" at bounding box center [812, 294] width 362 height 22
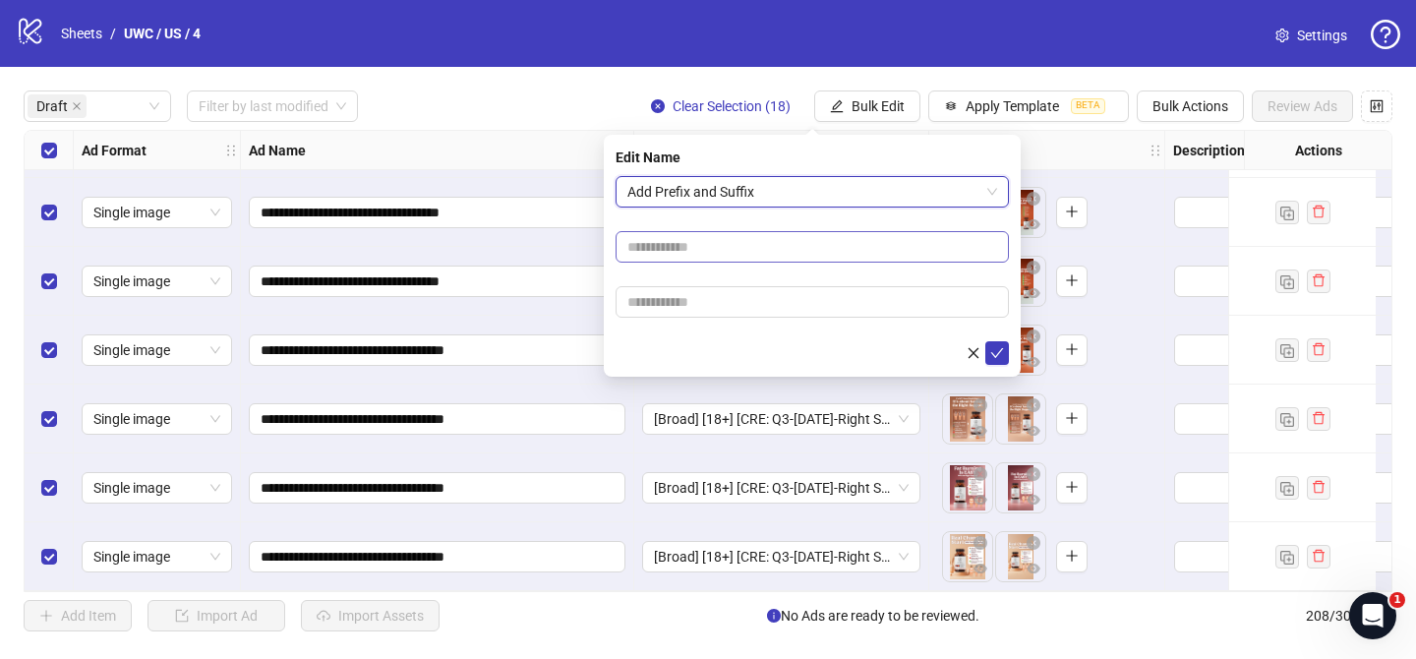
click at [725, 267] on form "Add Prefix and Suffix Add Prefix and Suffix" at bounding box center [811, 270] width 393 height 189
click at [725, 251] on input "text" at bounding box center [811, 246] width 393 height 31
paste input "**********"
click at [737, 243] on input "**********" at bounding box center [811, 246] width 393 height 31
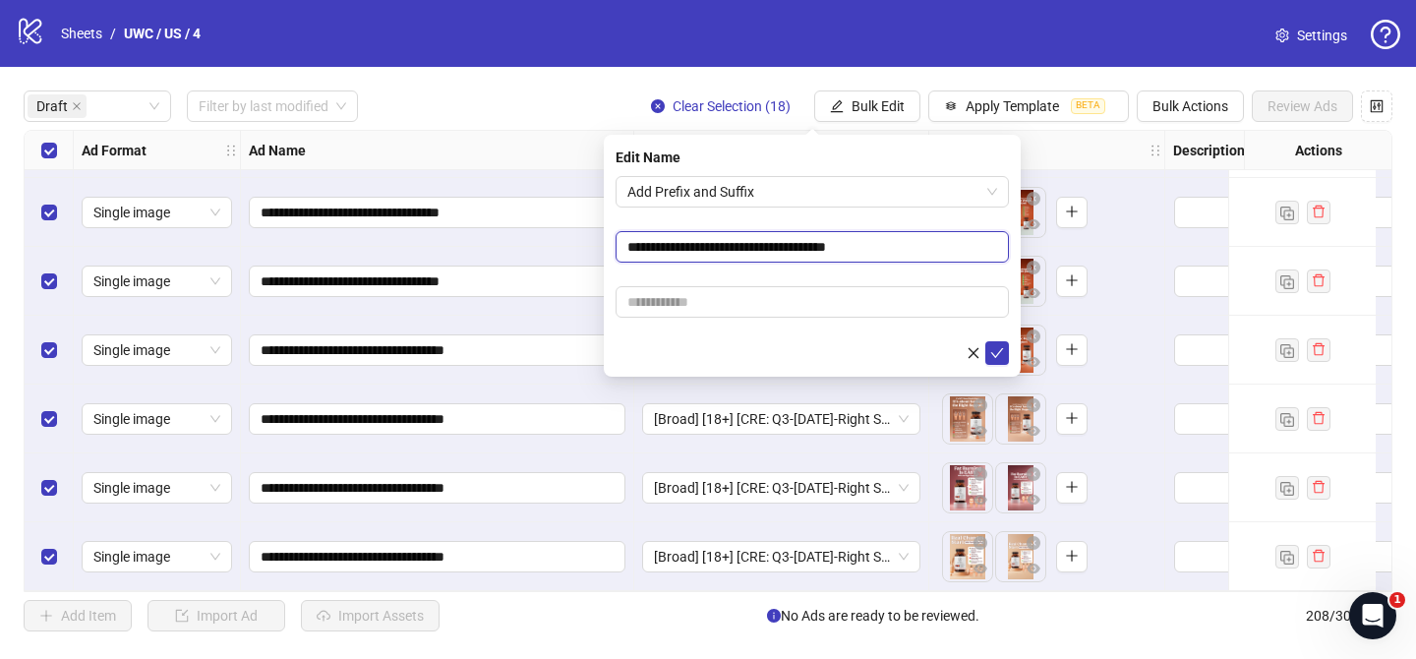
type input "**********"
click at [878, 300] on input "text" at bounding box center [811, 301] width 393 height 31
paste input "**********"
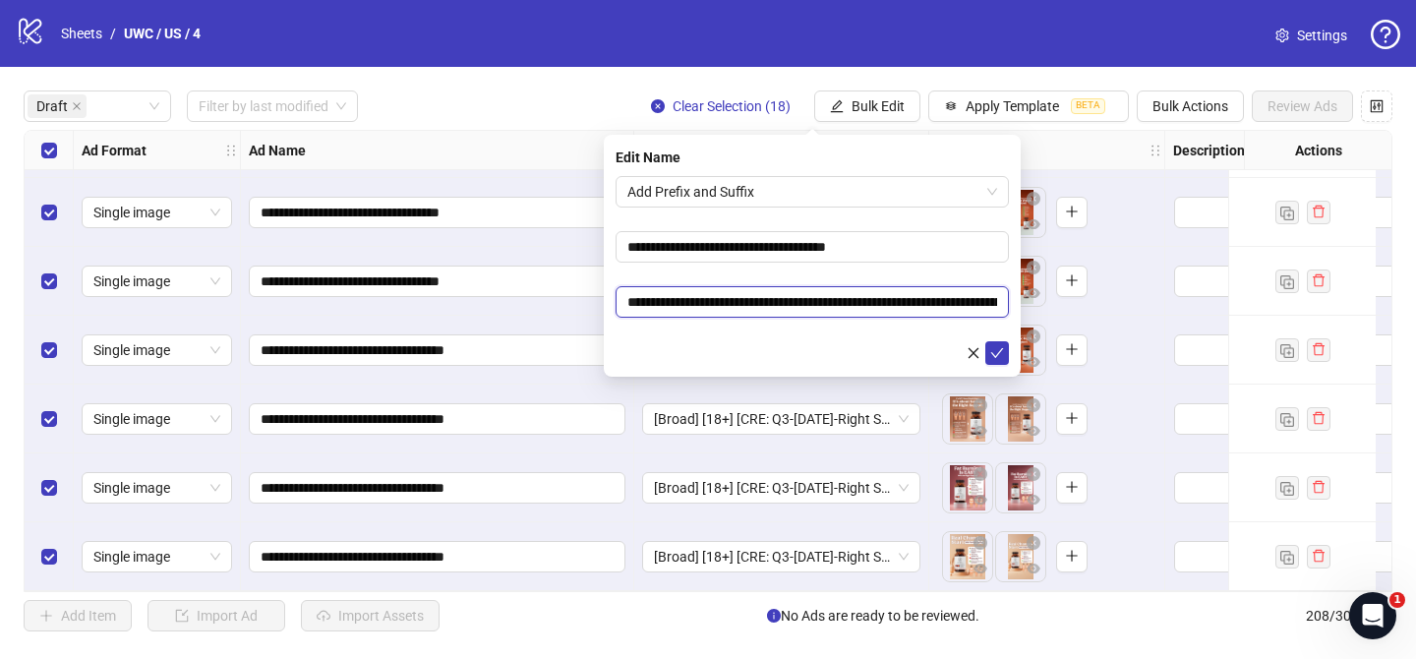
scroll to position [0, 192]
type input "**********"
click at [1000, 357] on icon "check" at bounding box center [997, 353] width 14 height 14
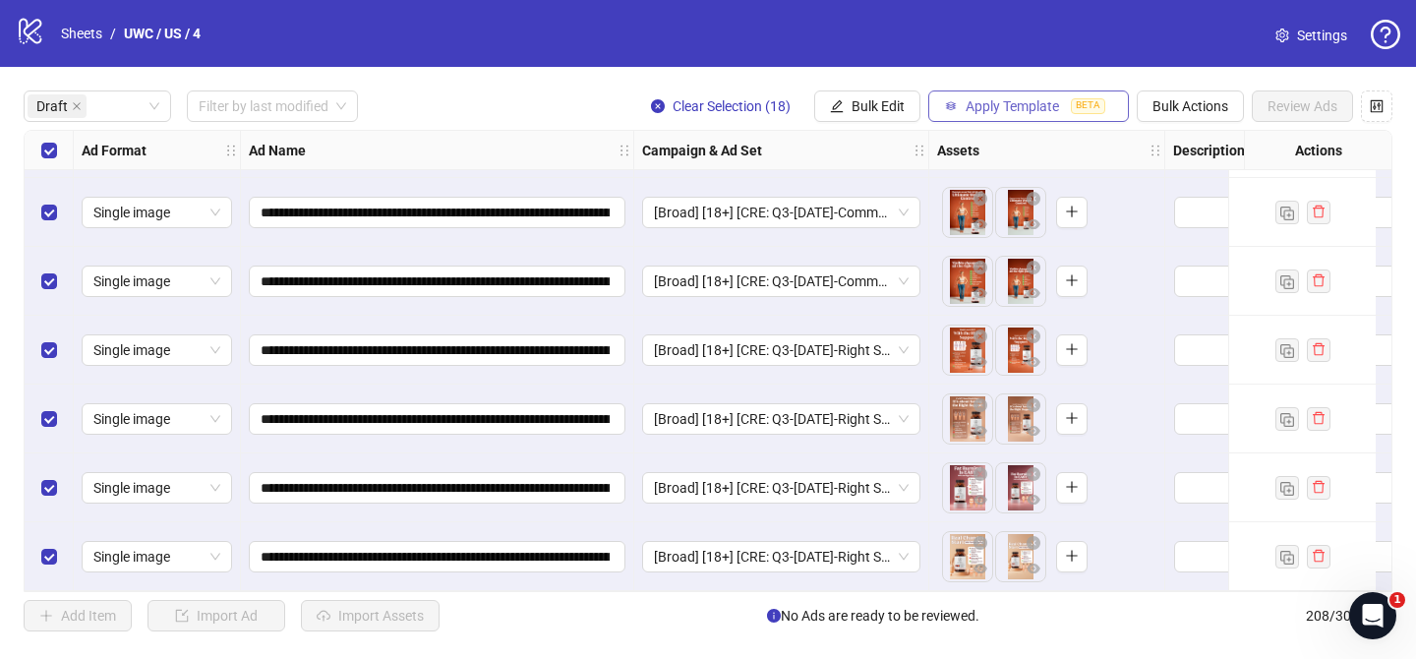
click at [1023, 112] on span "Apply Template" at bounding box center [1011, 106] width 93 height 16
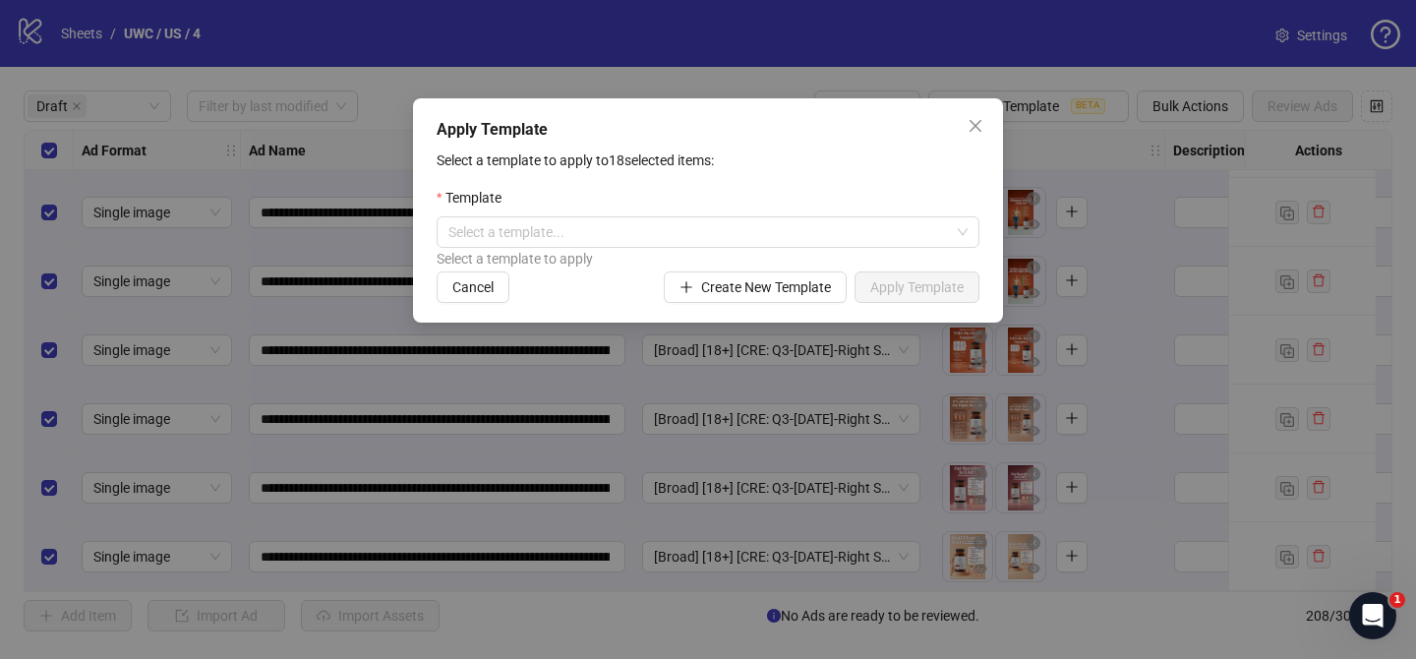
click at [644, 251] on div "Select a template to apply" at bounding box center [707, 259] width 543 height 22
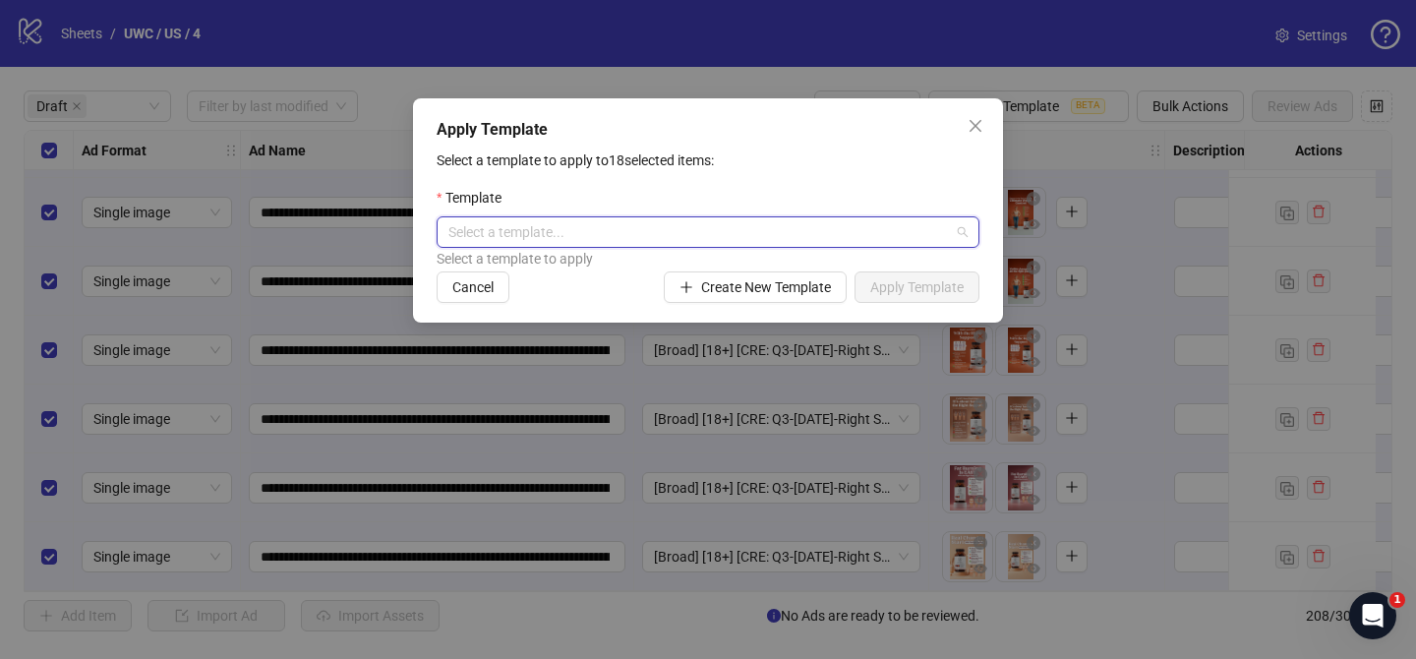
click at [644, 236] on input "search" at bounding box center [698, 231] width 501 height 29
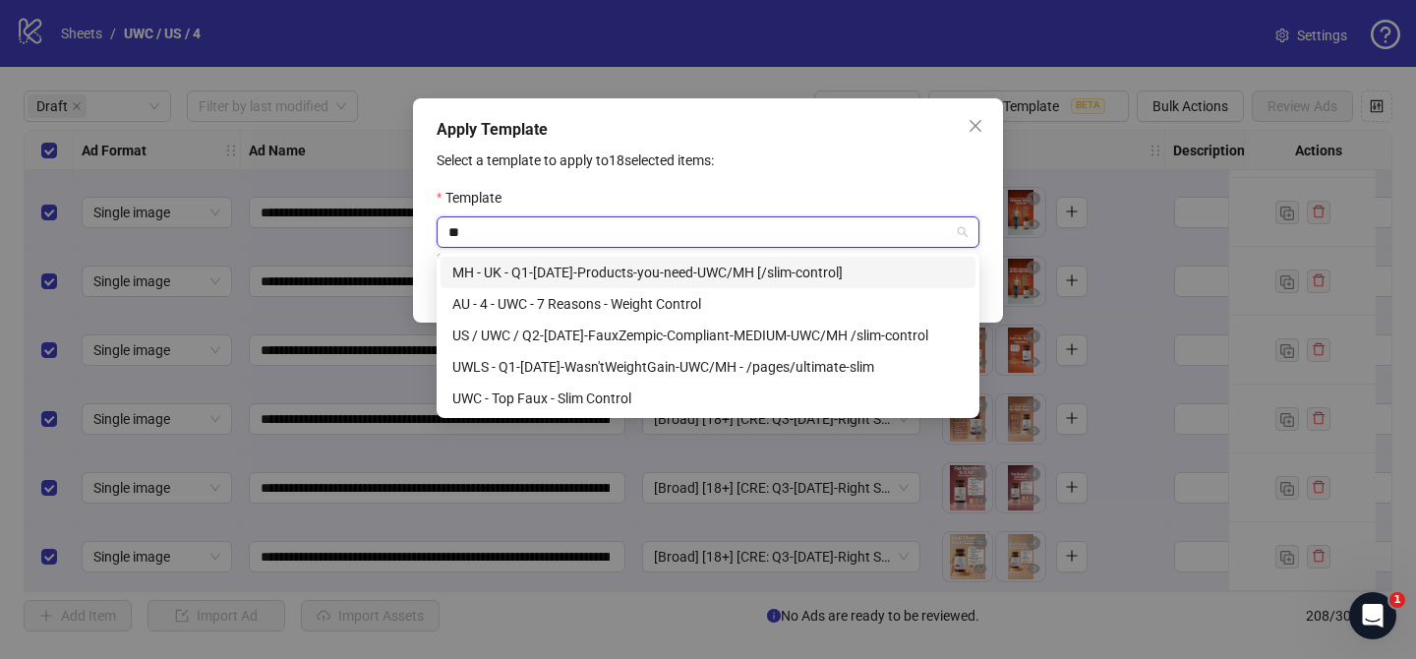
type input "***"
click at [725, 329] on div "US / UWC / Q2-[DATE]-FauxZempic-Compliant-MEDIUM-UWC/MH /slim-control" at bounding box center [707, 335] width 511 height 22
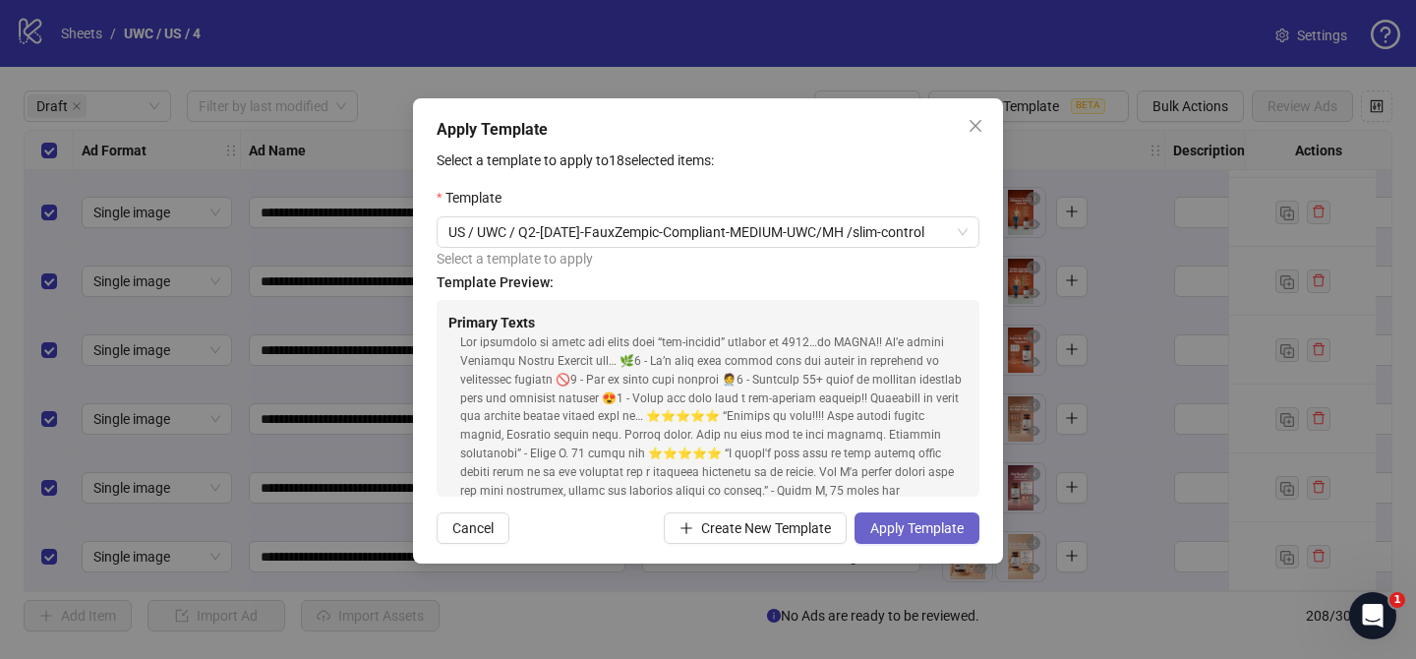
click at [898, 525] on span "Apply Template" at bounding box center [916, 528] width 93 height 16
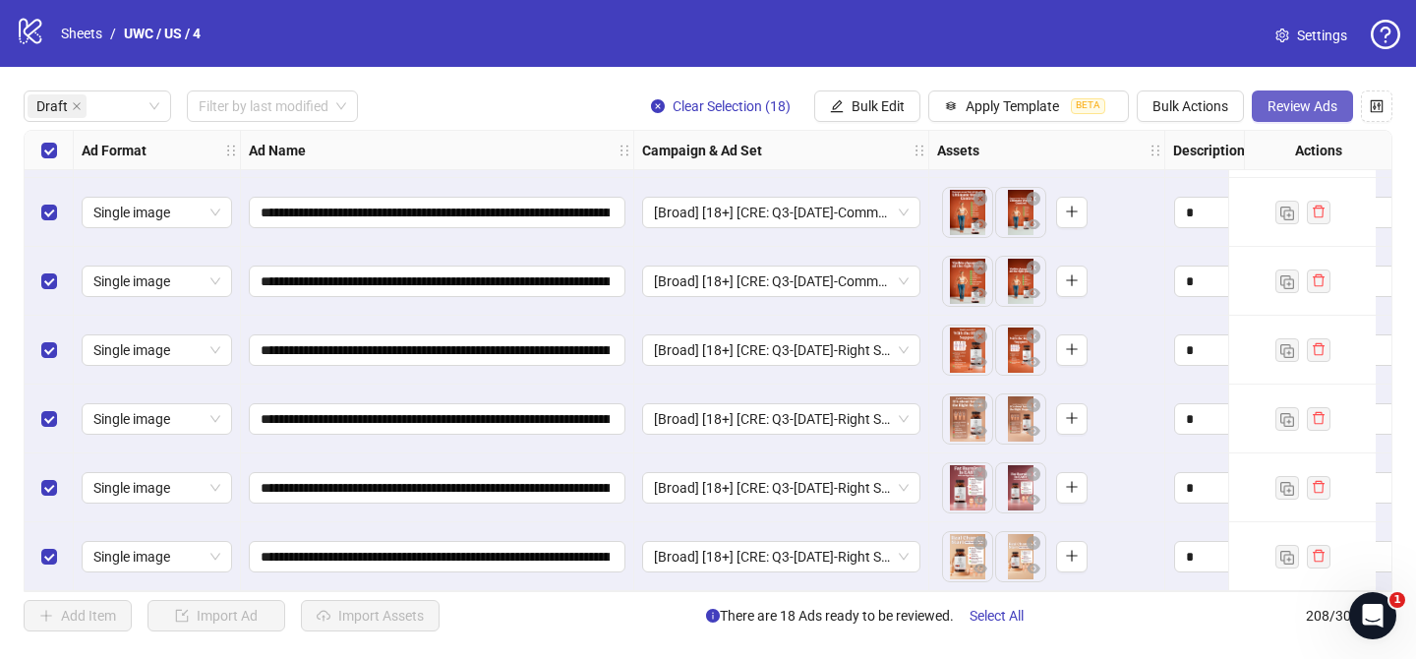
click at [1282, 104] on span "Review Ads" at bounding box center [1302, 106] width 70 height 16
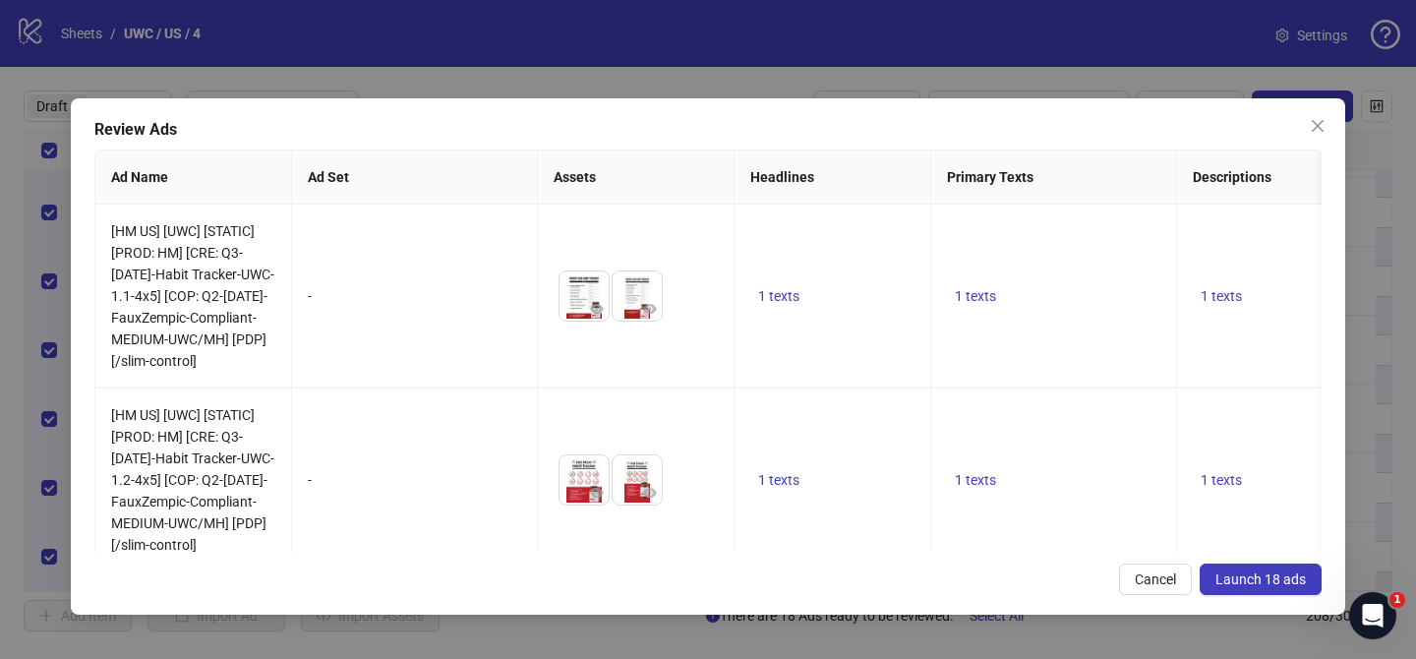
click at [1279, 588] on button "Launch 18 ads" at bounding box center [1260, 578] width 122 height 31
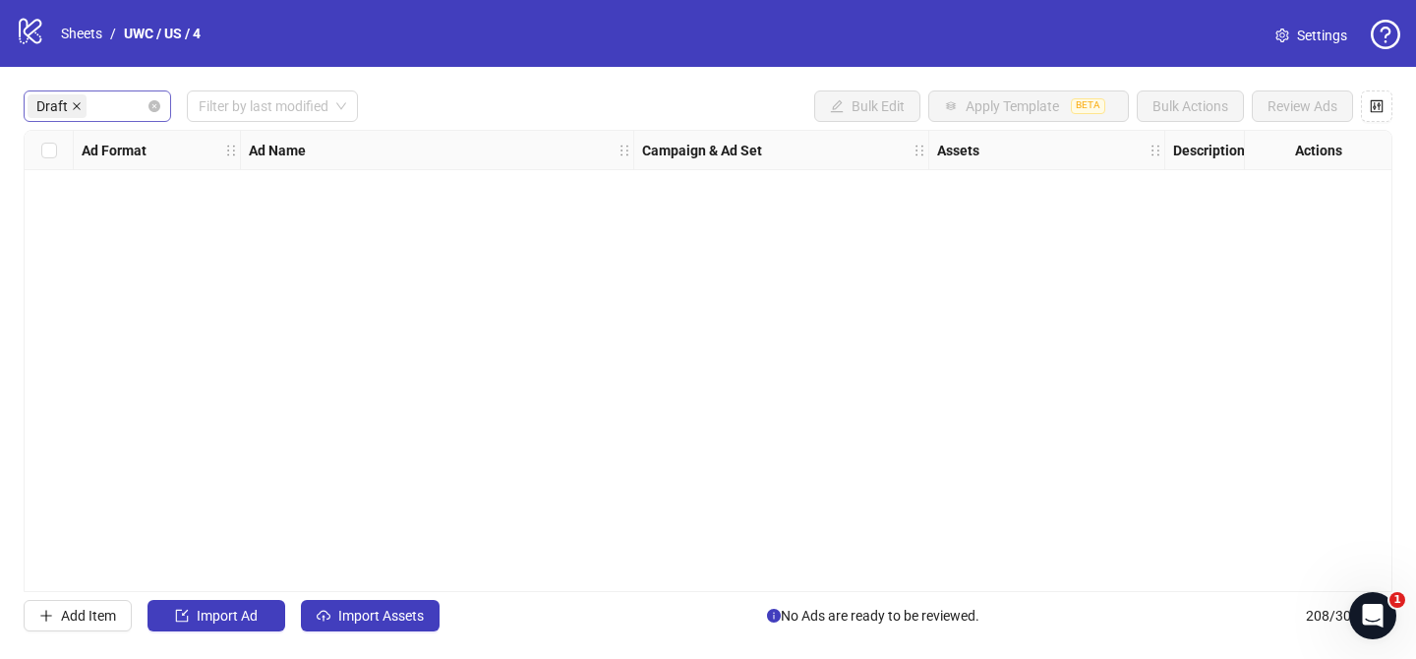
click at [78, 107] on icon "close" at bounding box center [77, 106] width 10 height 10
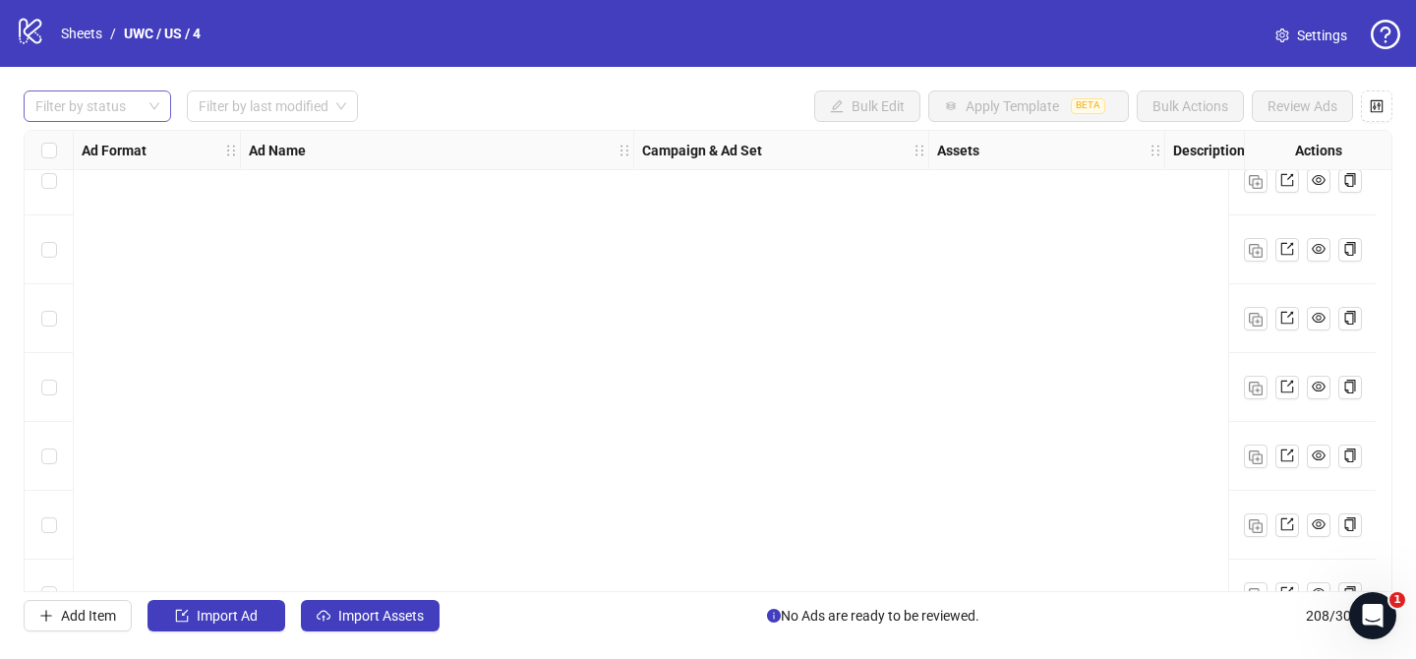
scroll to position [13900, 0]
